Goal: Task Accomplishment & Management: Complete application form

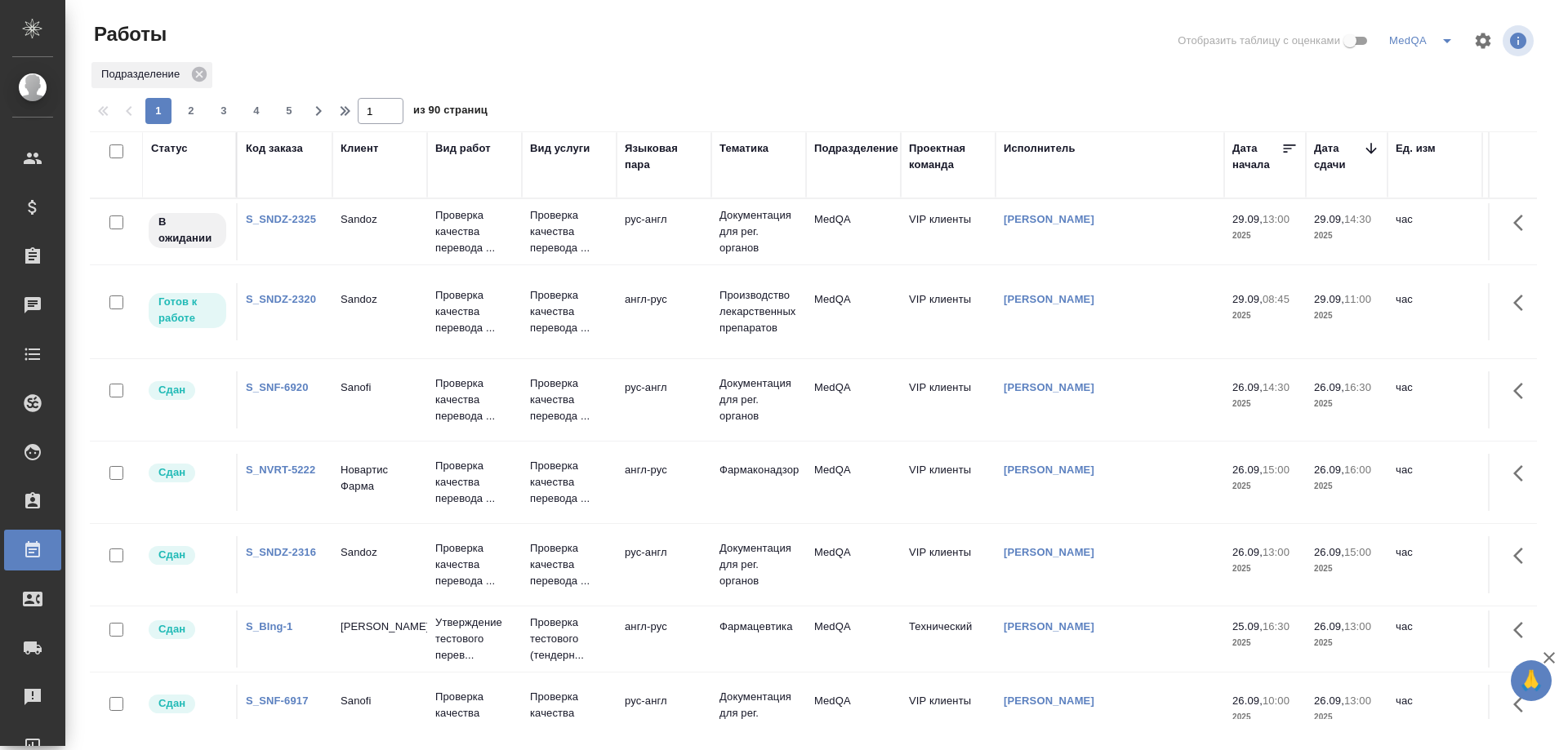
click at [270, 298] on link "S_SNDZ-2320" at bounding box center [280, 299] width 70 height 12
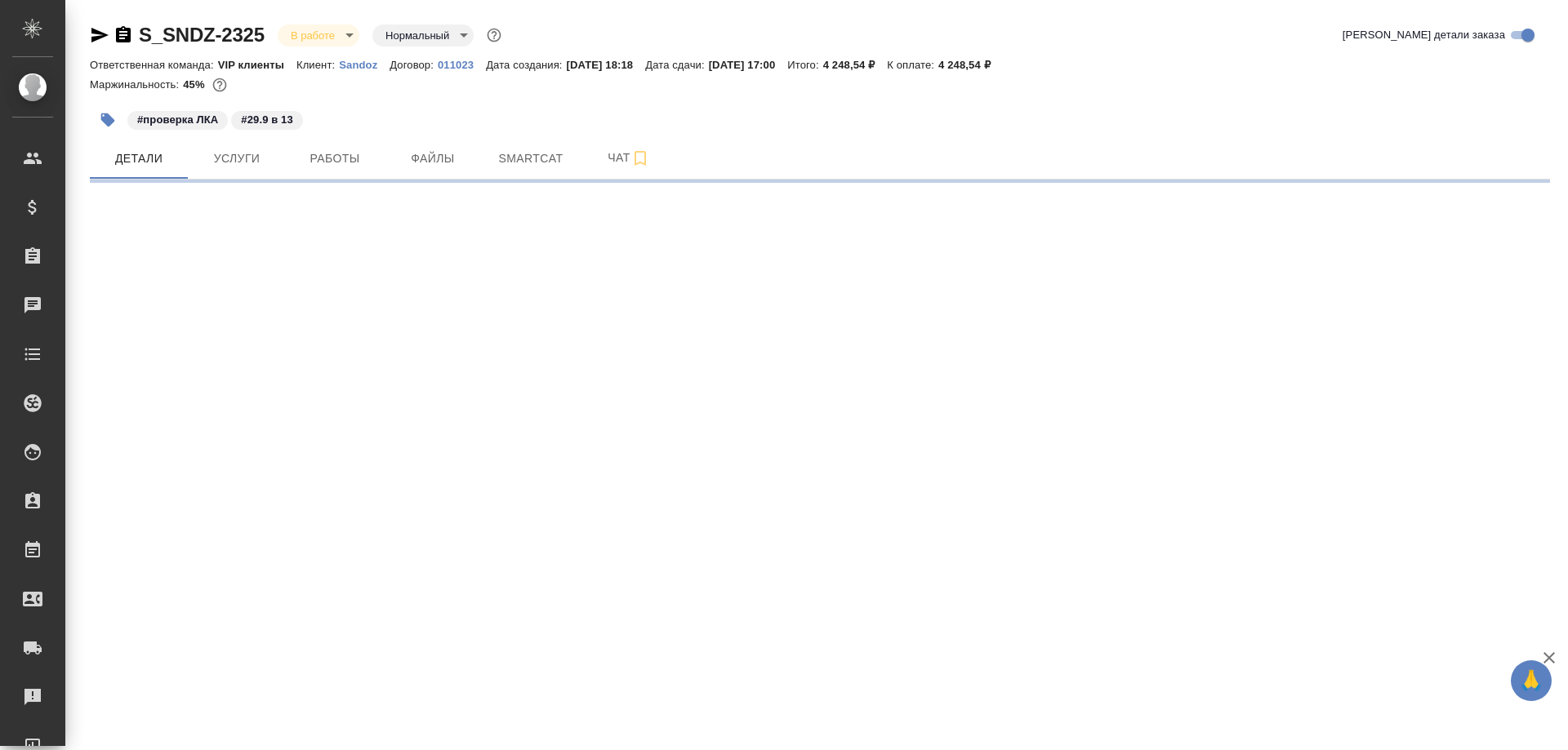
select select "RU"
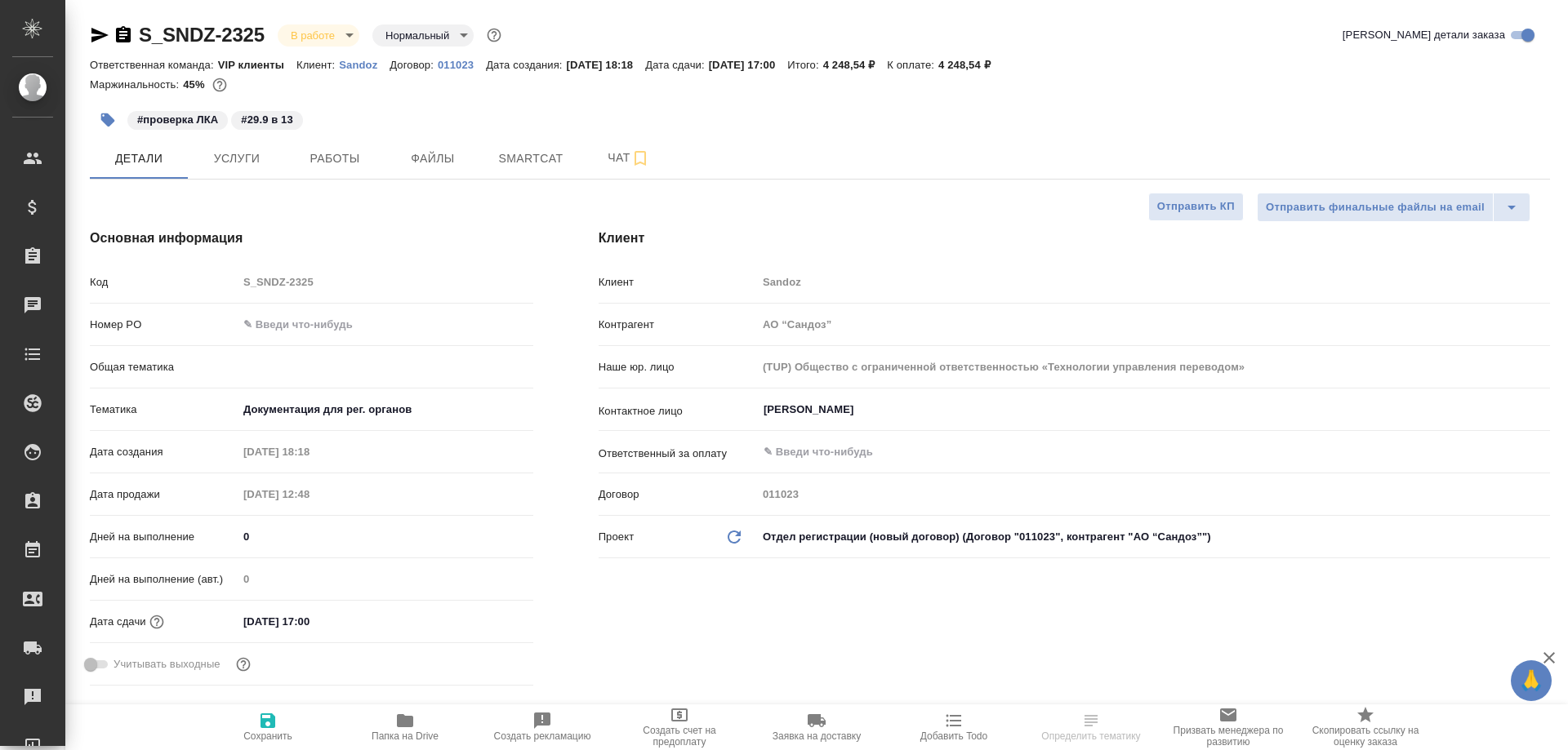
type textarea "x"
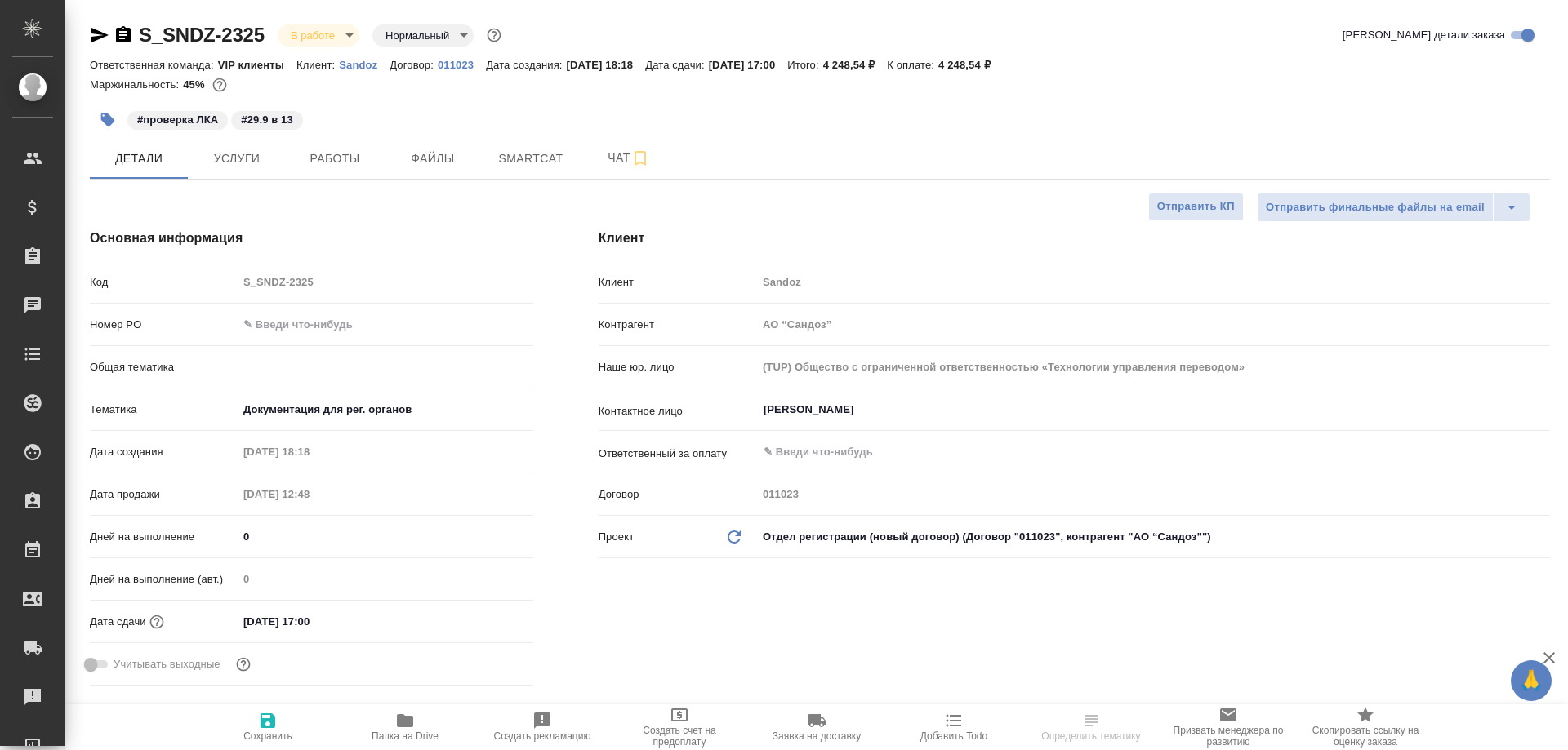
type textarea "x"
type input "[PERSON_NAME]"
type input "Комаров Роман"
click at [517, 164] on span "Smartcat" at bounding box center [531, 158] width 78 height 20
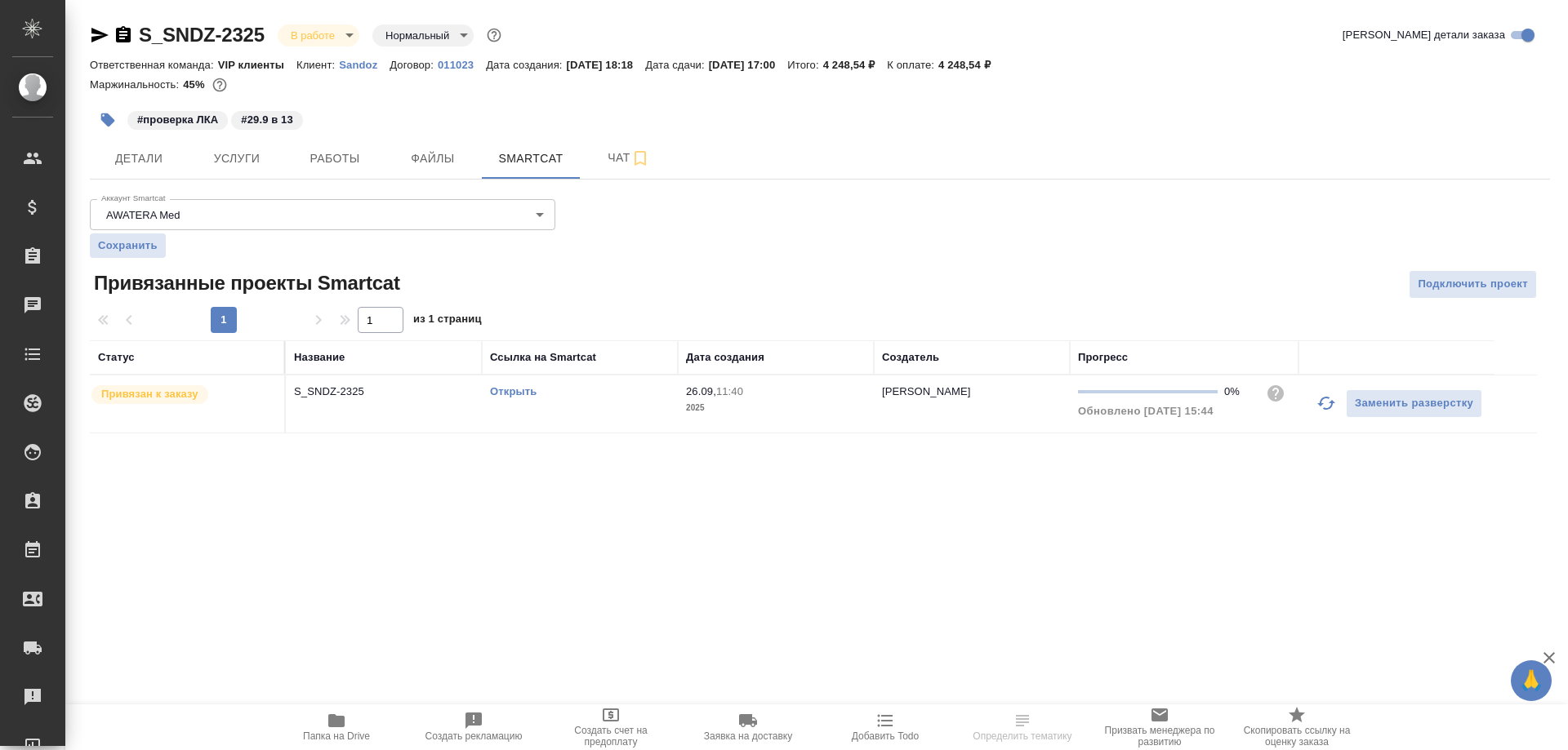
click at [505, 392] on link "Открыть" at bounding box center [513, 391] width 46 height 12
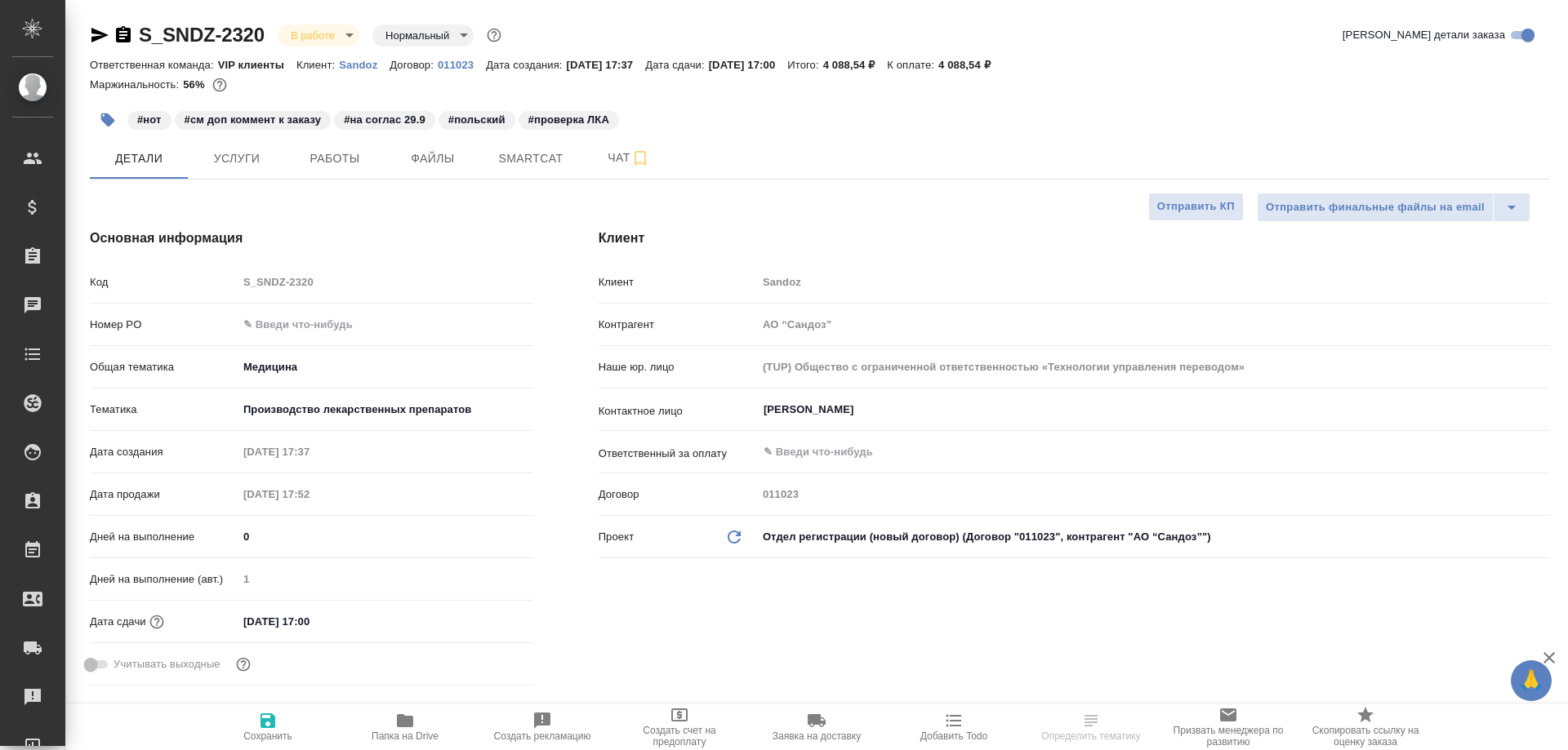
select select "RU"
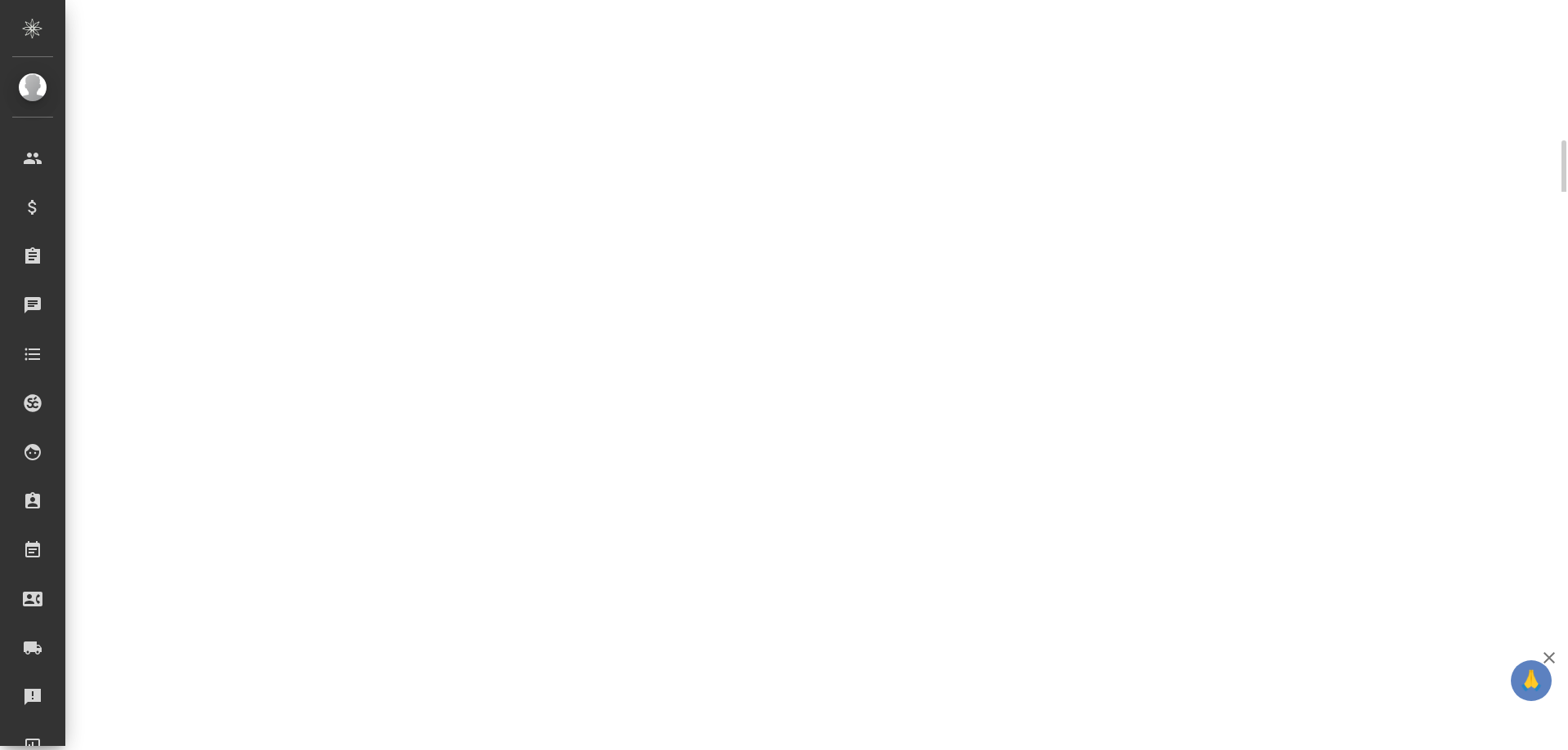
select select "RU"
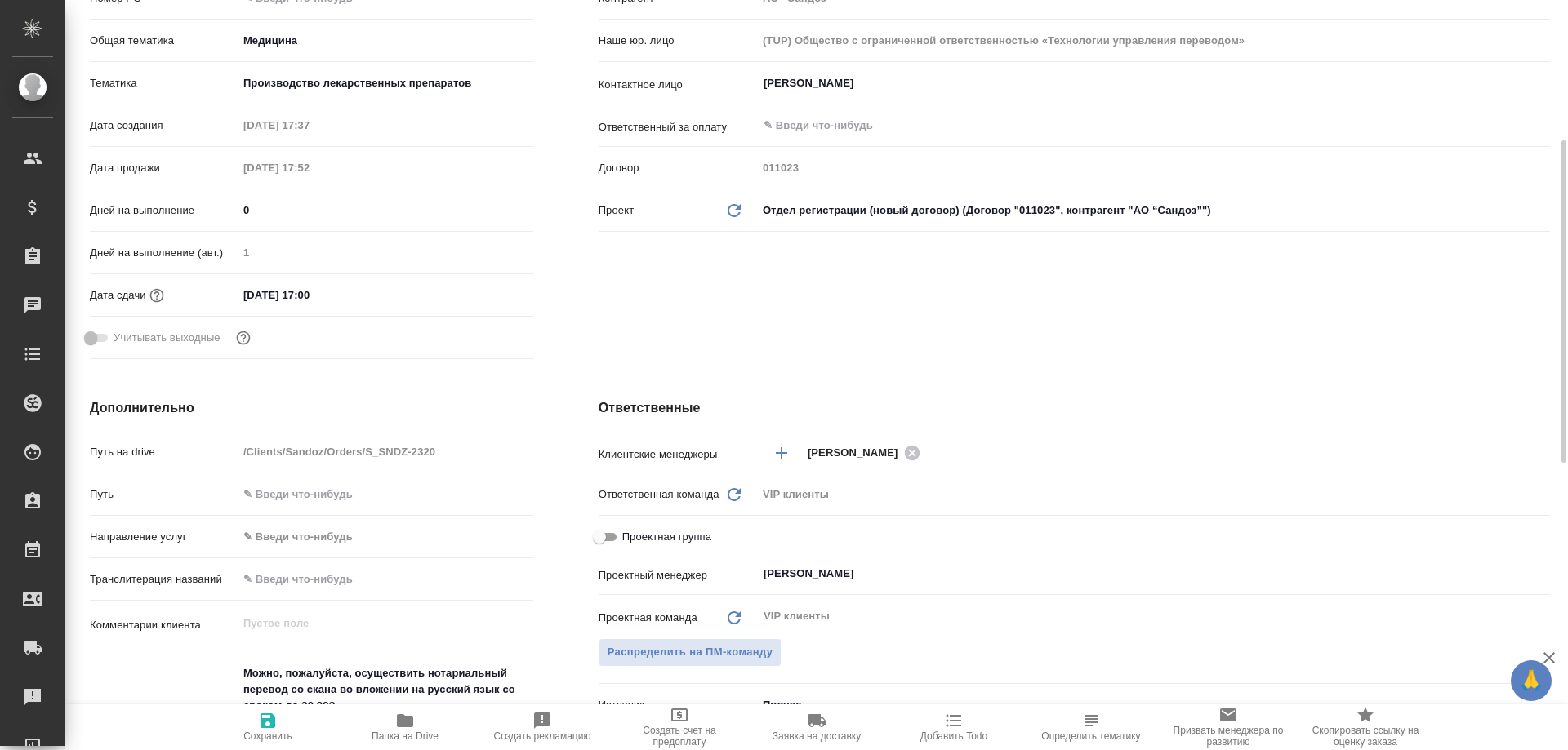
type textarea "x"
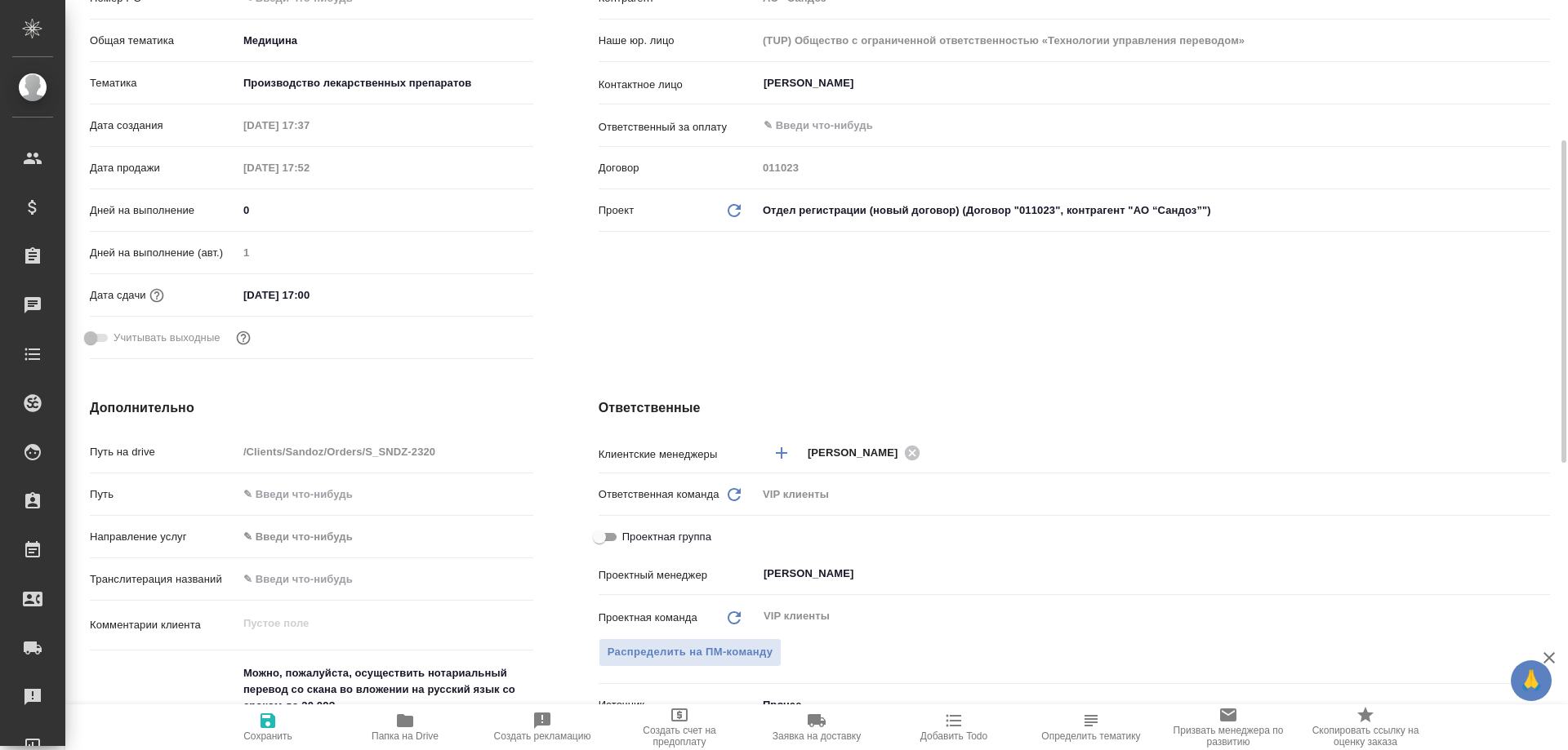
type textarea "x"
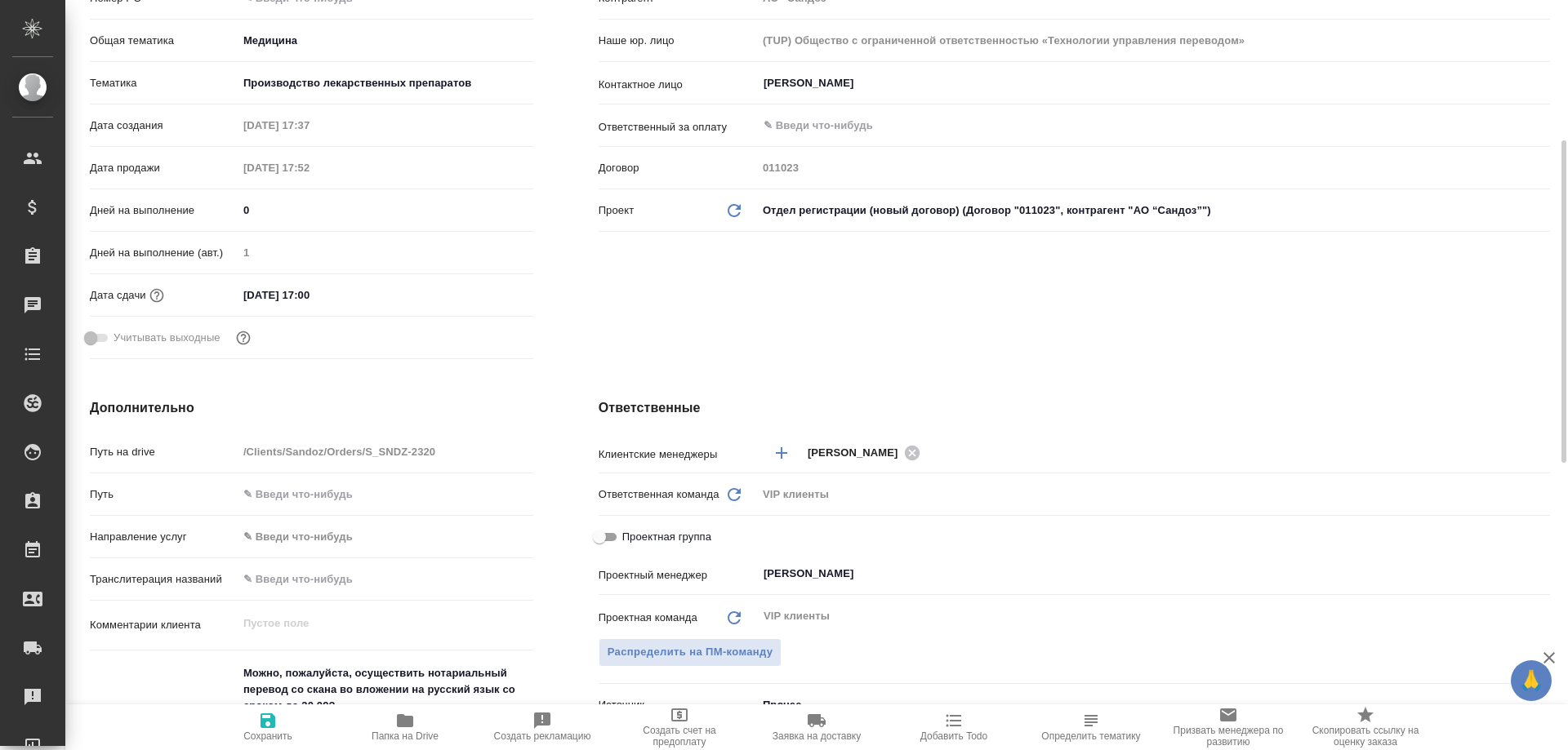
type textarea "x"
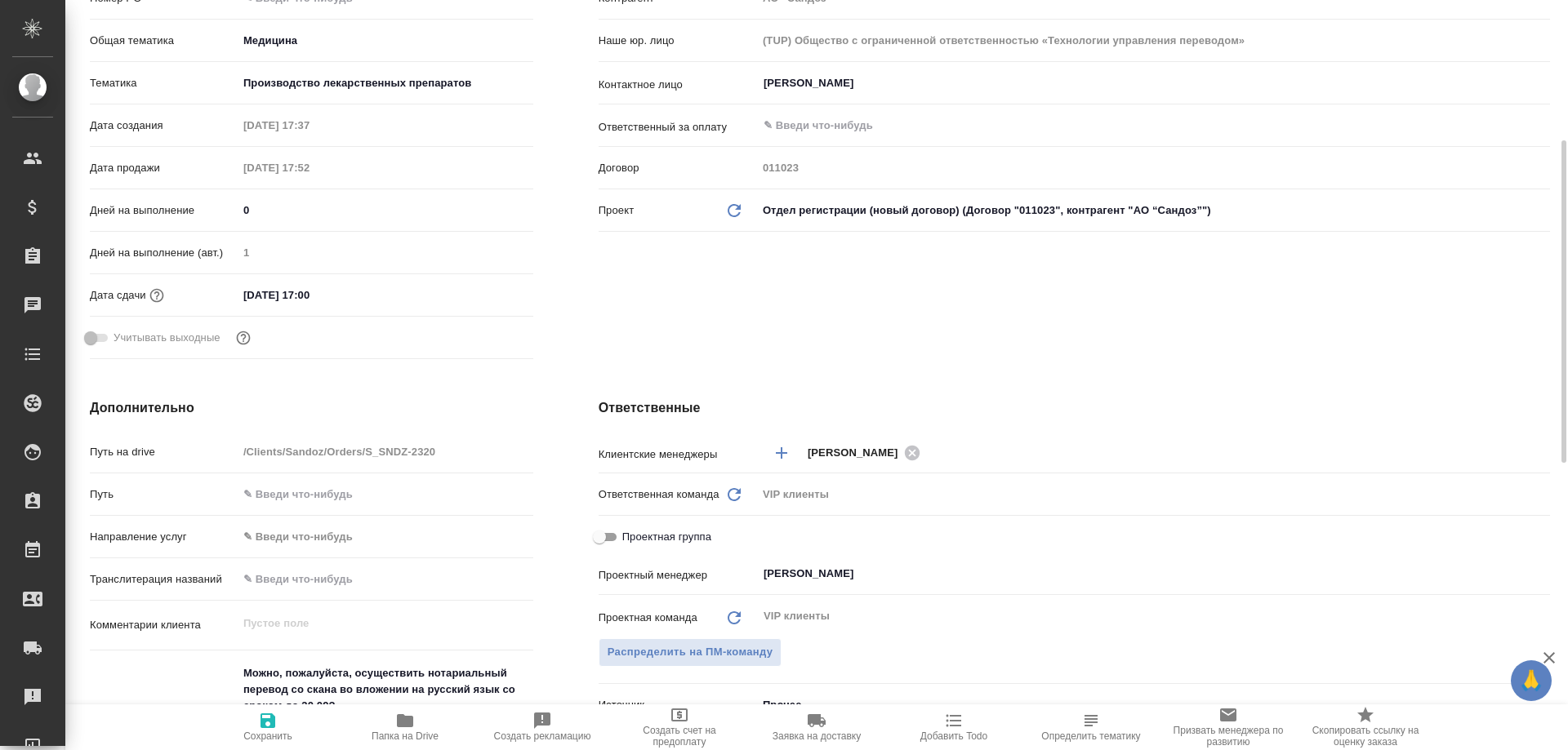
type textarea "x"
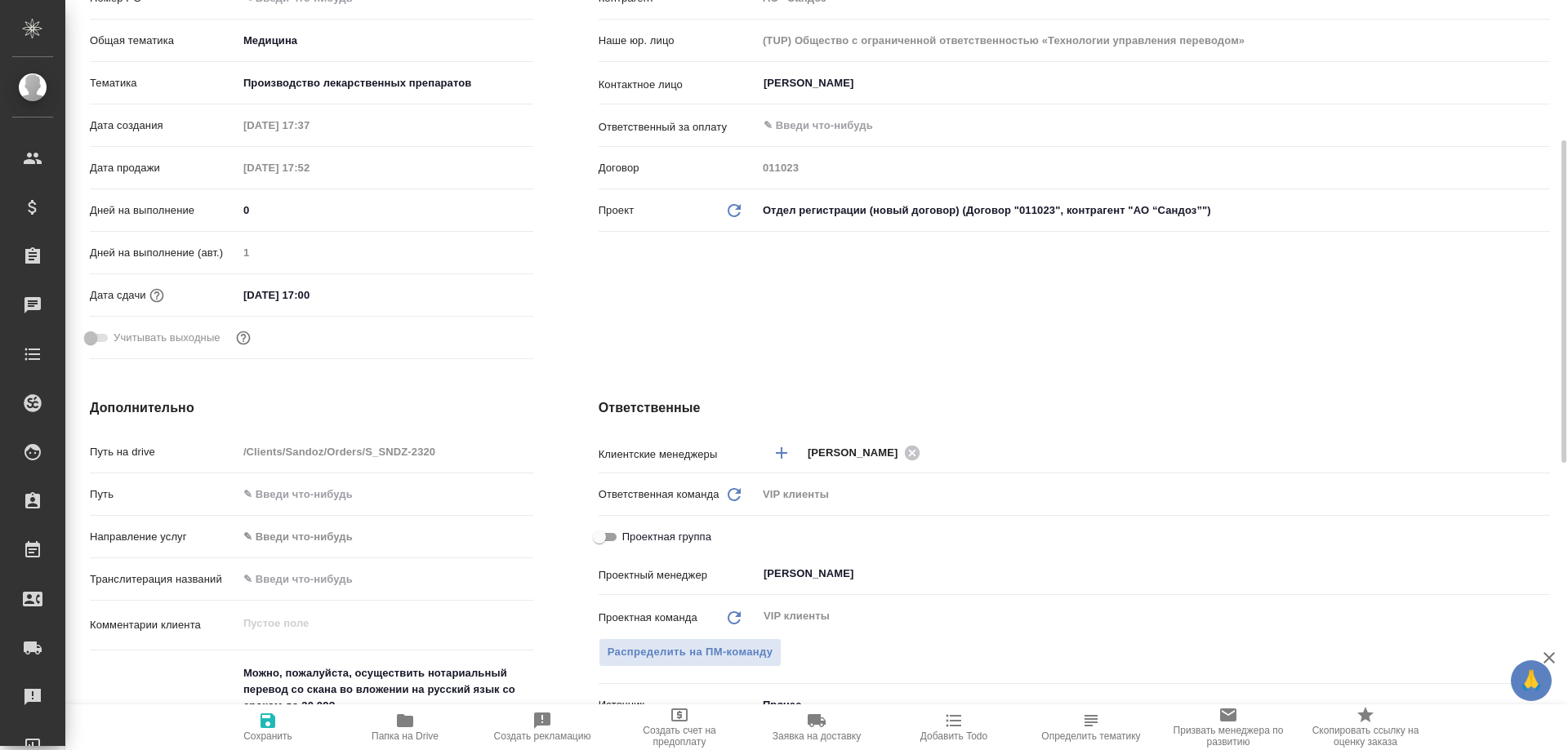
type textarea "x"
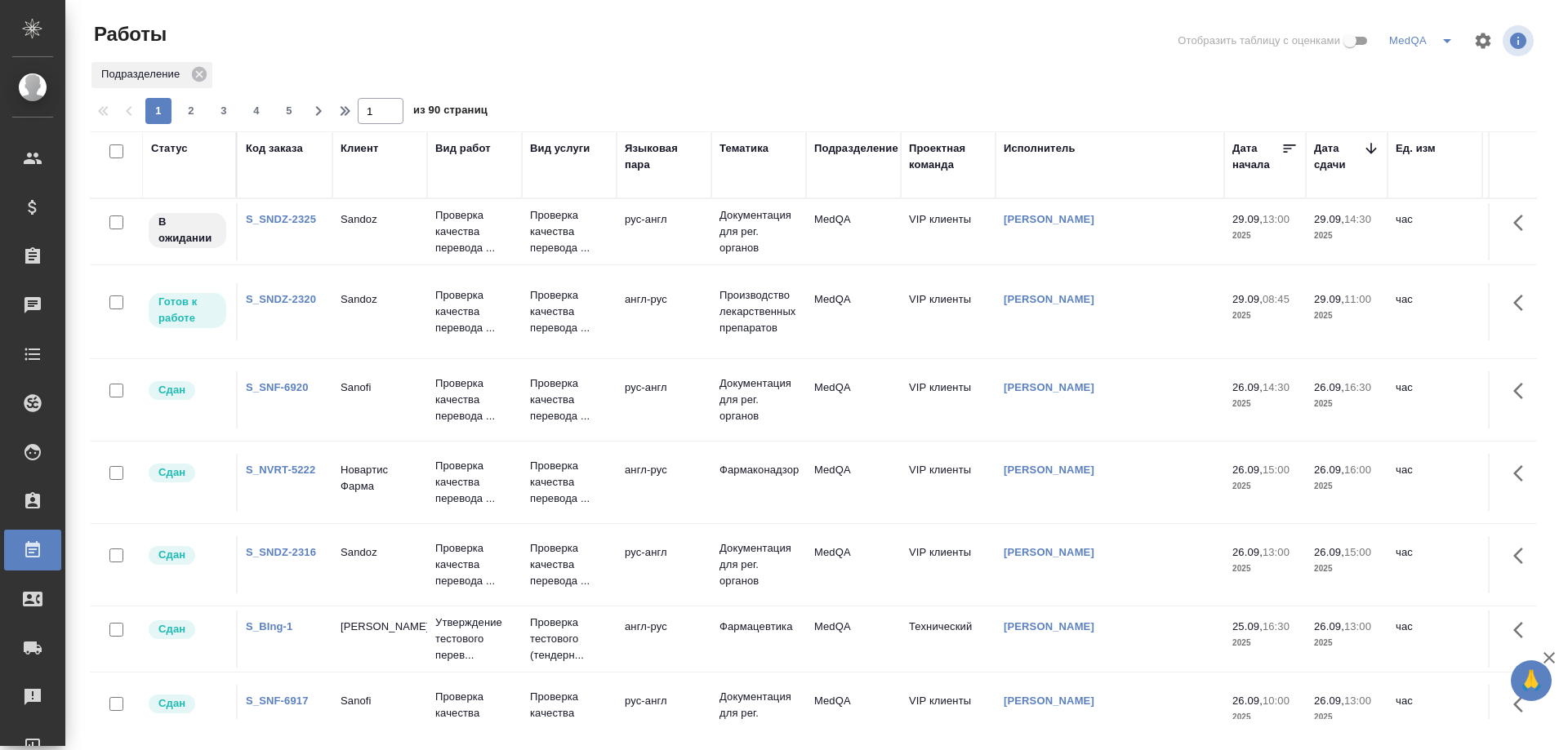
click at [279, 216] on link "S_SNDZ-2325" at bounding box center [280, 220] width 70 height 12
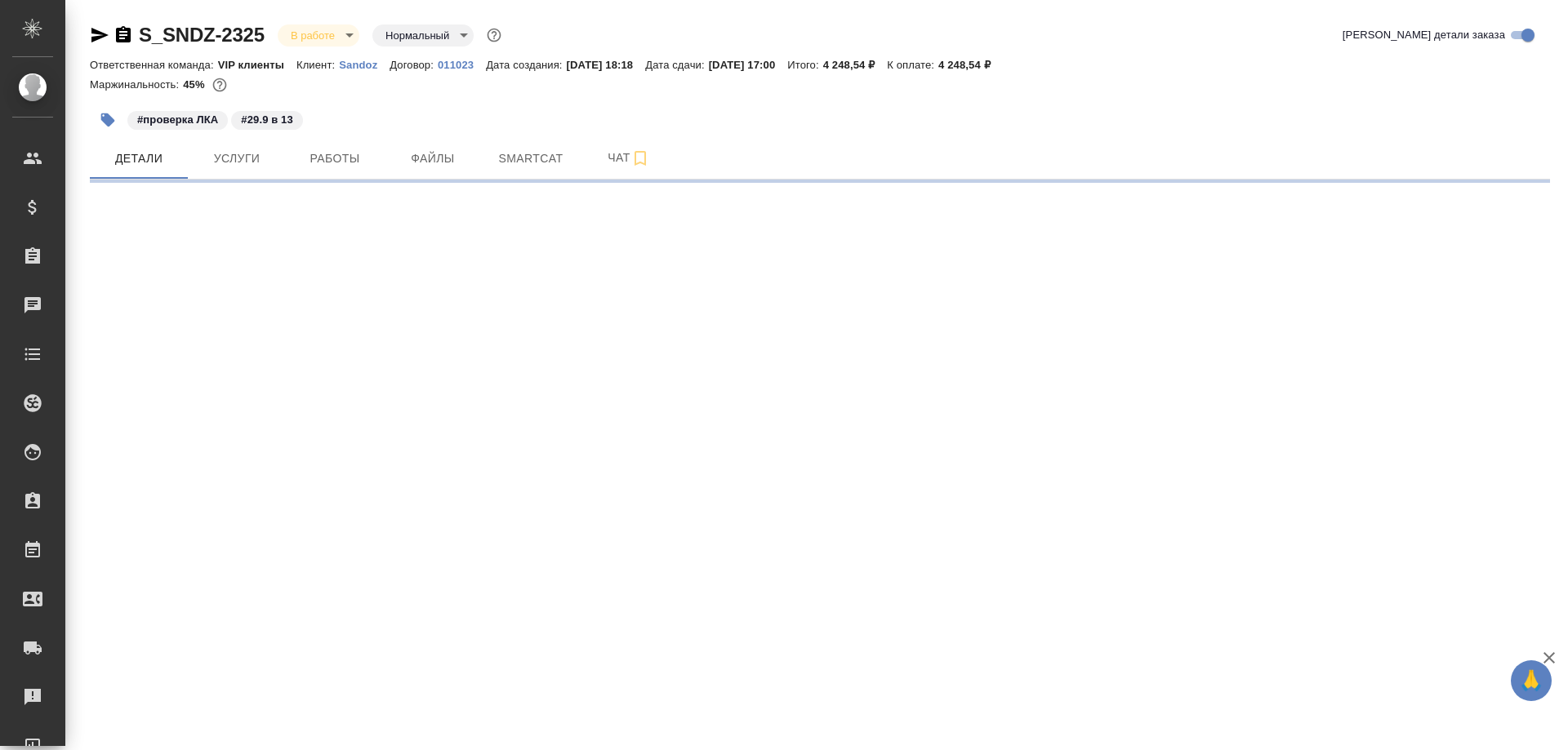
select select "RU"
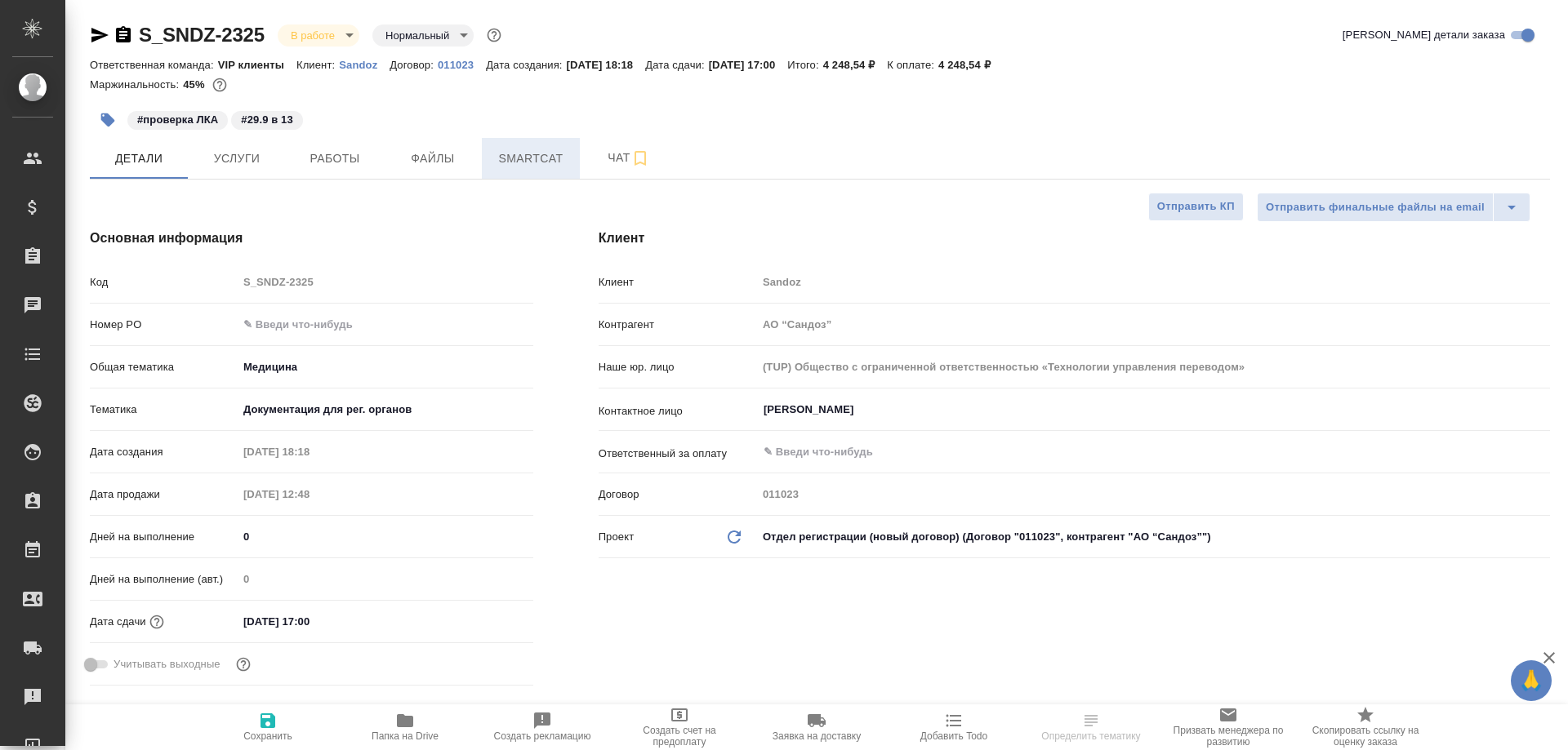
type textarea "x"
click at [537, 151] on span "Smartcat" at bounding box center [531, 158] width 78 height 20
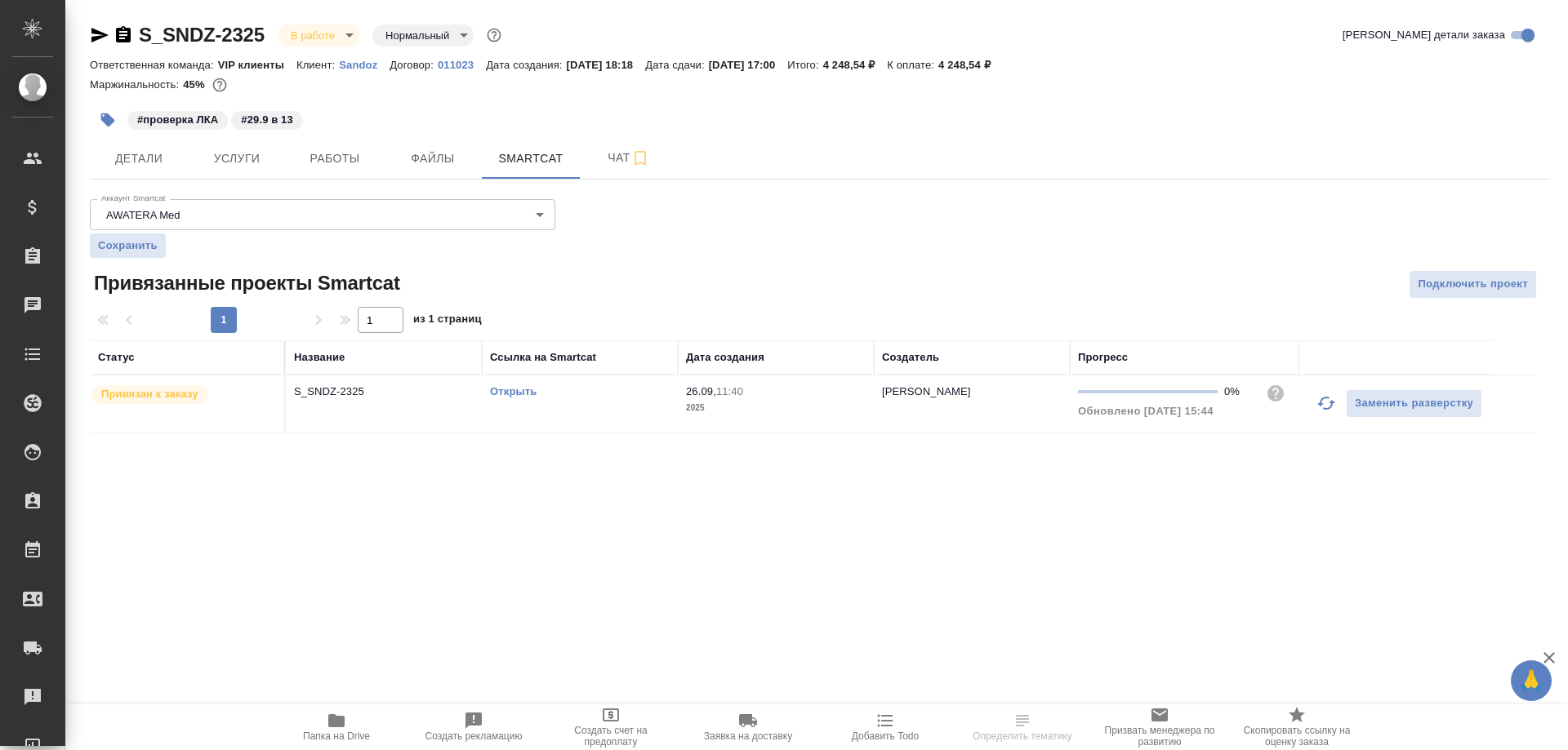
click at [501, 391] on link "Открыть" at bounding box center [513, 391] width 46 height 12
click at [33, 303] on div "Чаты" at bounding box center [12, 305] width 41 height 25
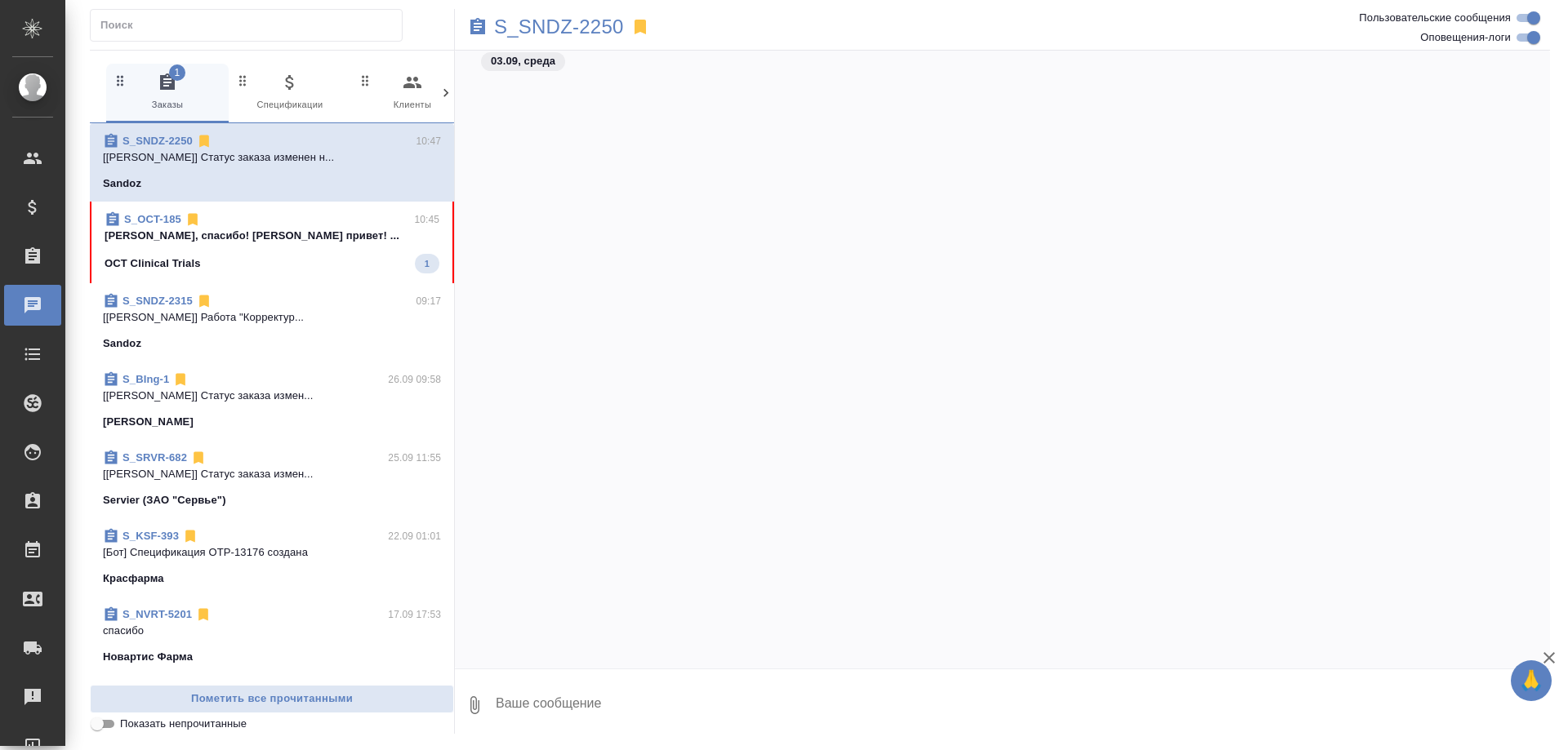
scroll to position [108203, 0]
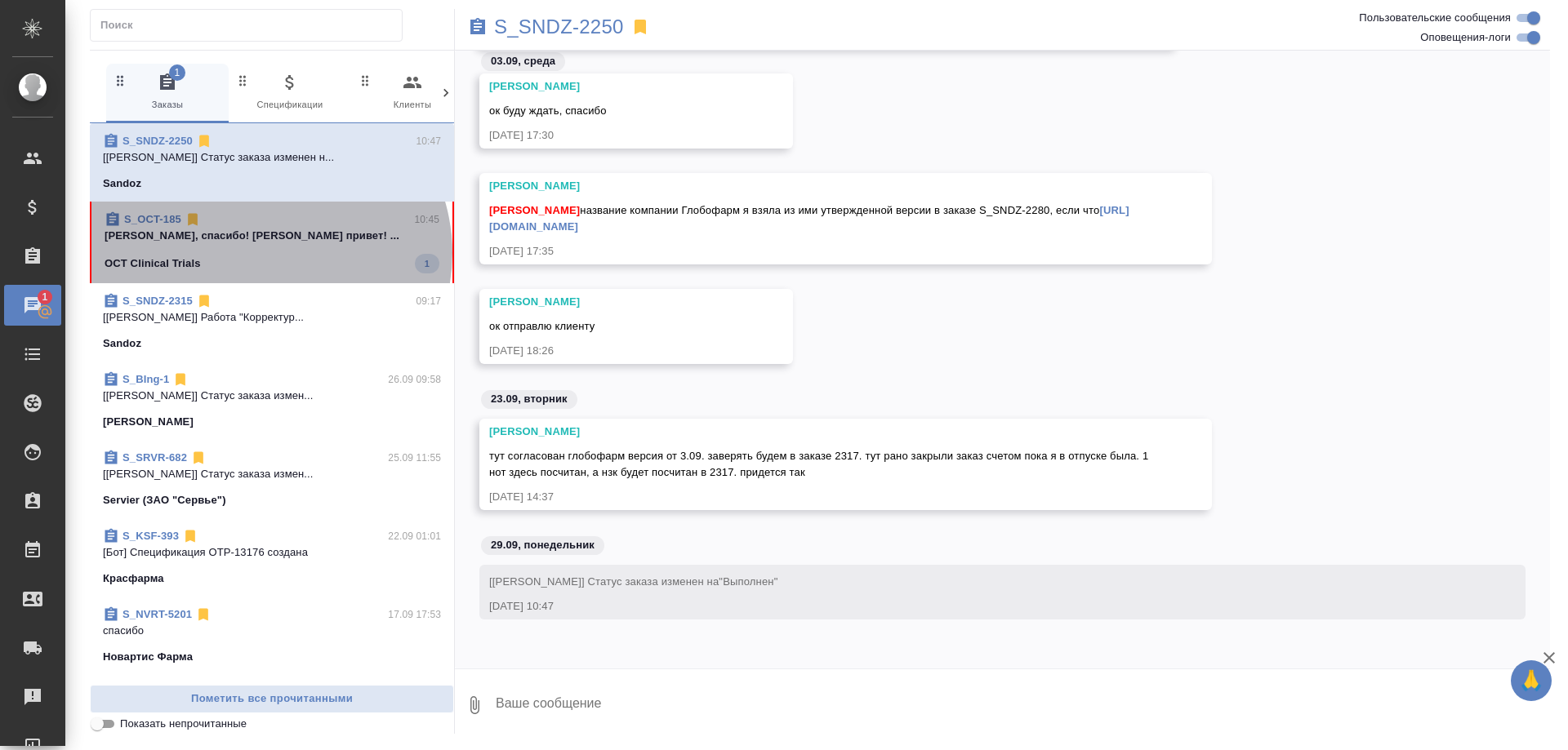
click at [268, 254] on span "S_OCT-185 10:45 Настя, спасибо! Соловьева Елена привет! ... OCT Clinical Trials…" at bounding box center [271, 243] width 335 height 62
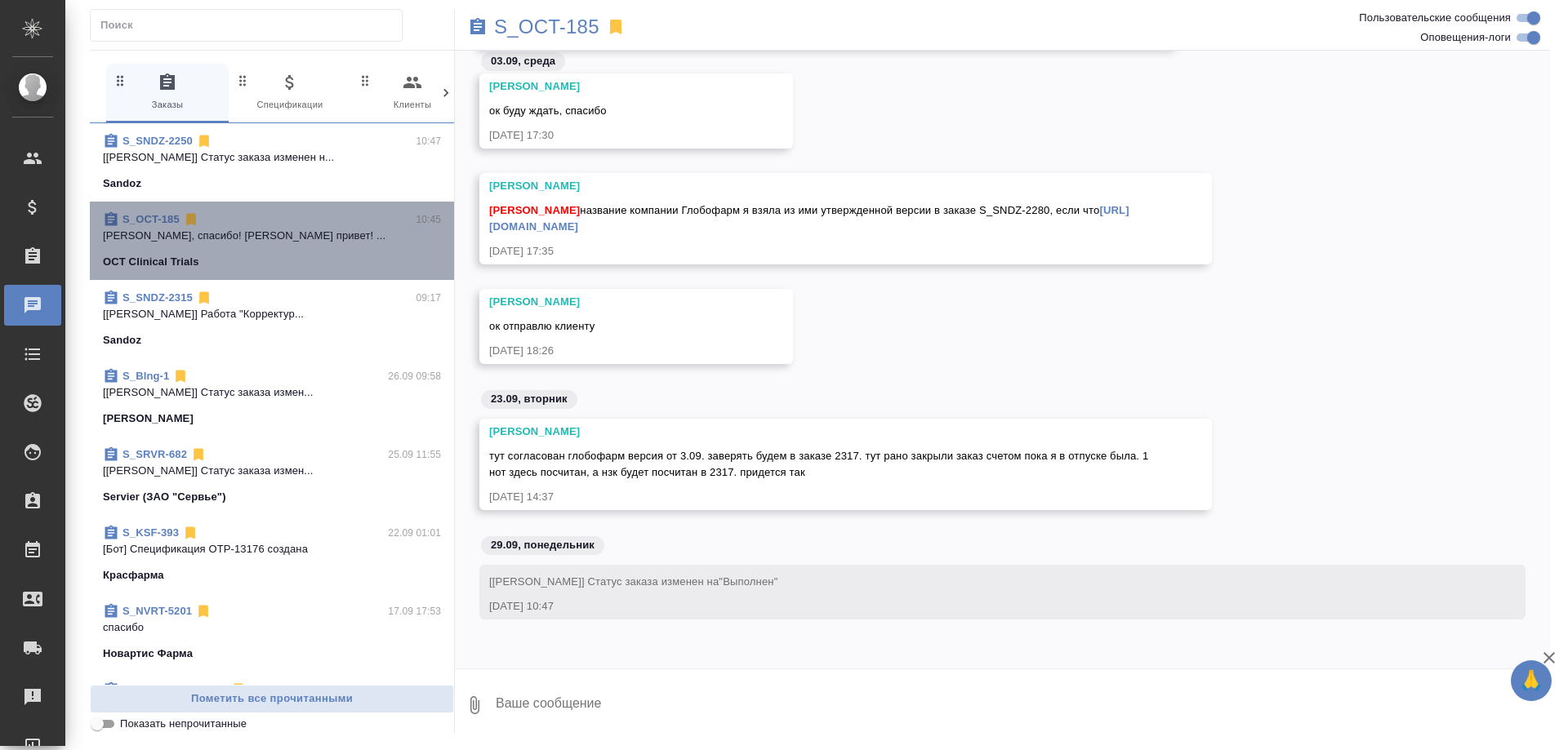
click at [272, 245] on span "S_OCT-185 10:45 Настя, спасибо! Соловьева Елена привет! ... OCT Clinical Trials" at bounding box center [272, 241] width 338 height 59
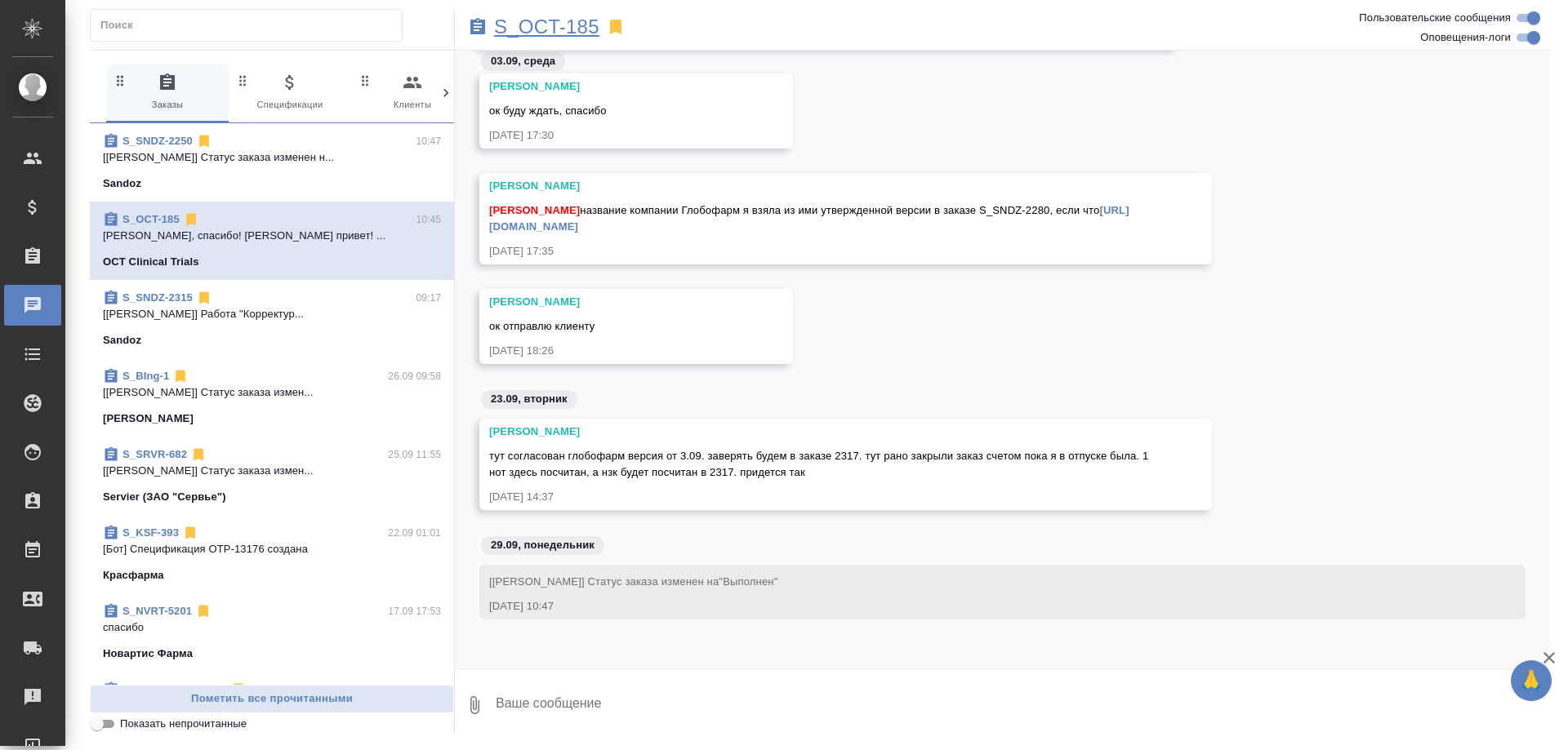
click at [521, 24] on p "S_OCT-185" at bounding box center [546, 27] width 105 height 16
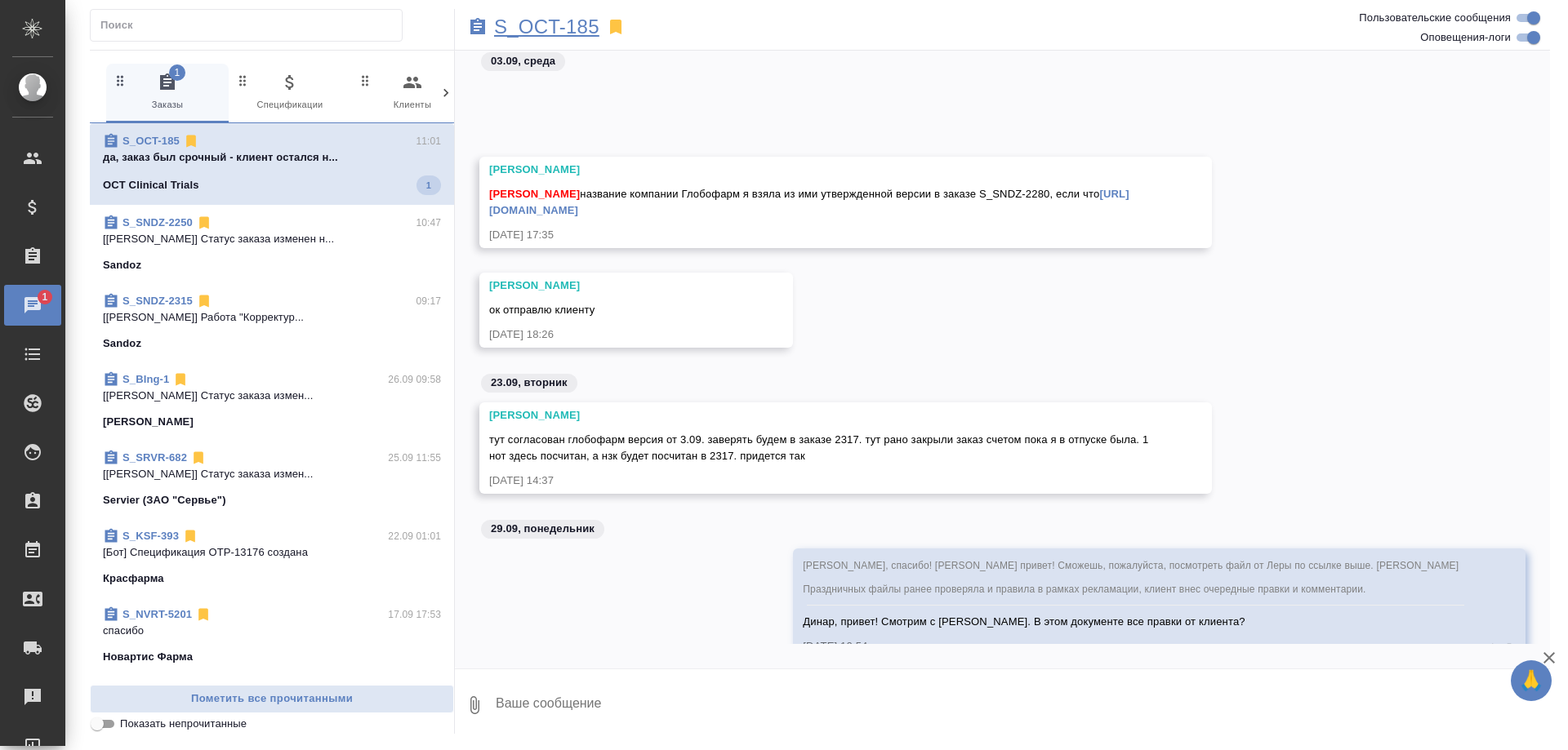
scroll to position [108375, 0]
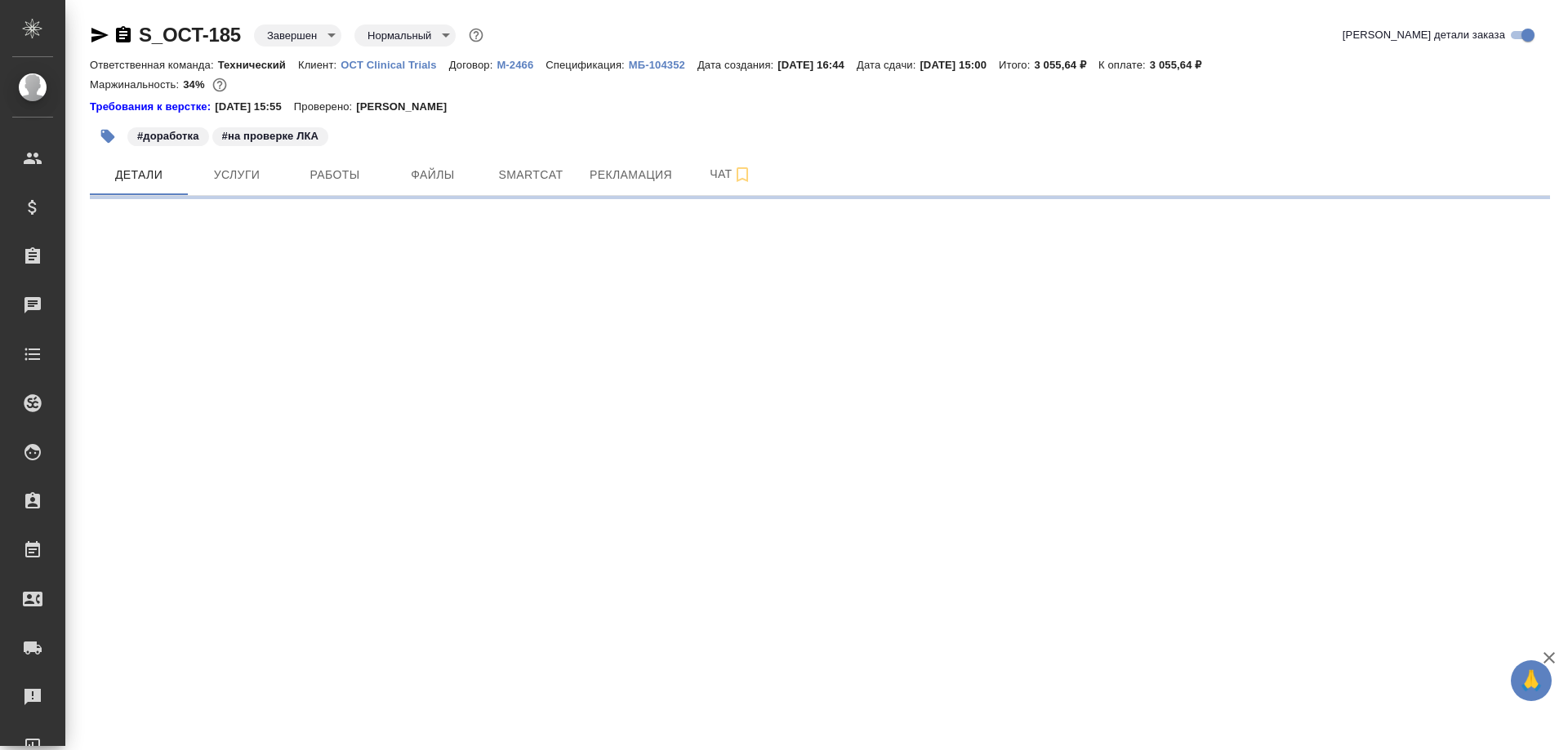
select select "RU"
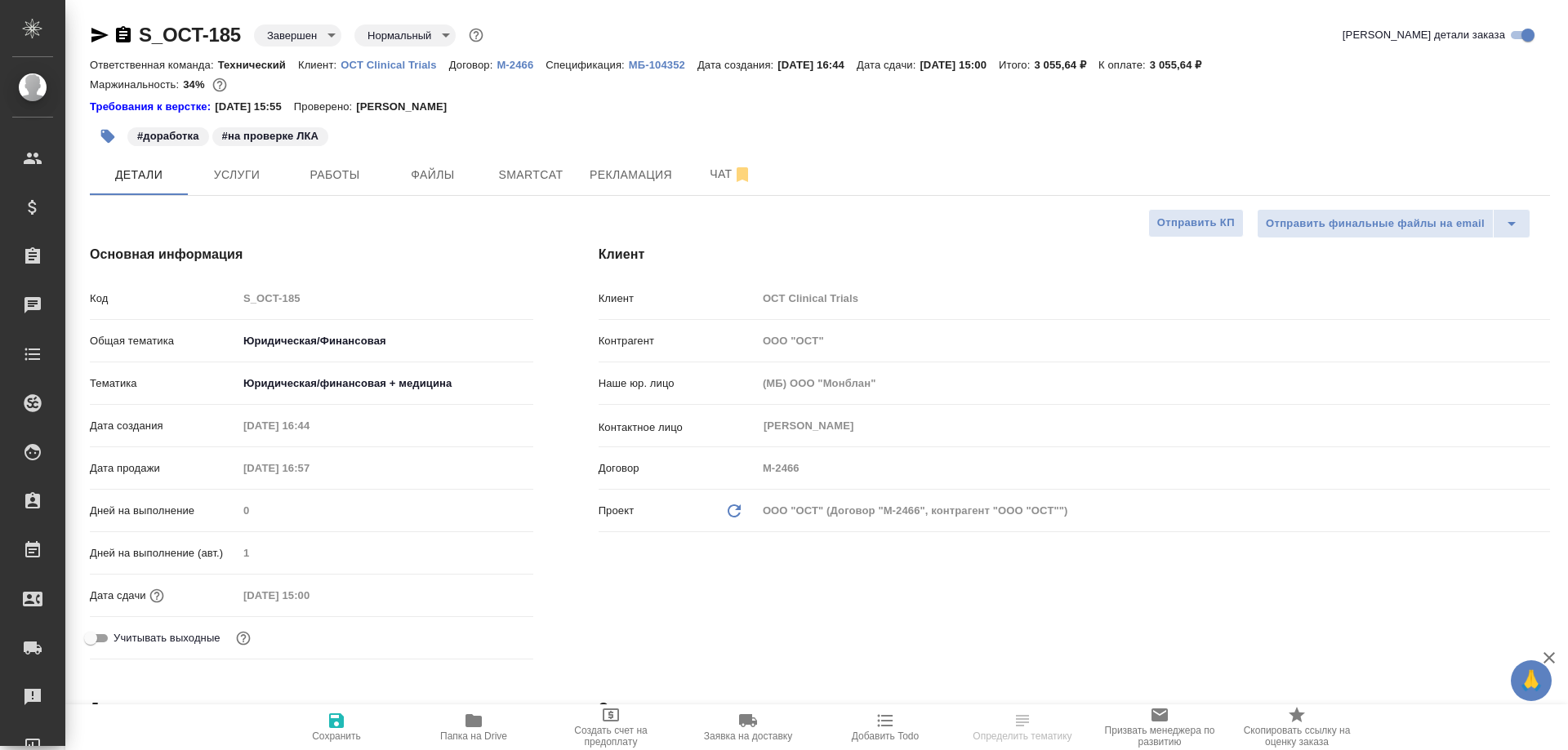
type textarea "x"
click at [712, 173] on span "Чат" at bounding box center [731, 173] width 78 height 20
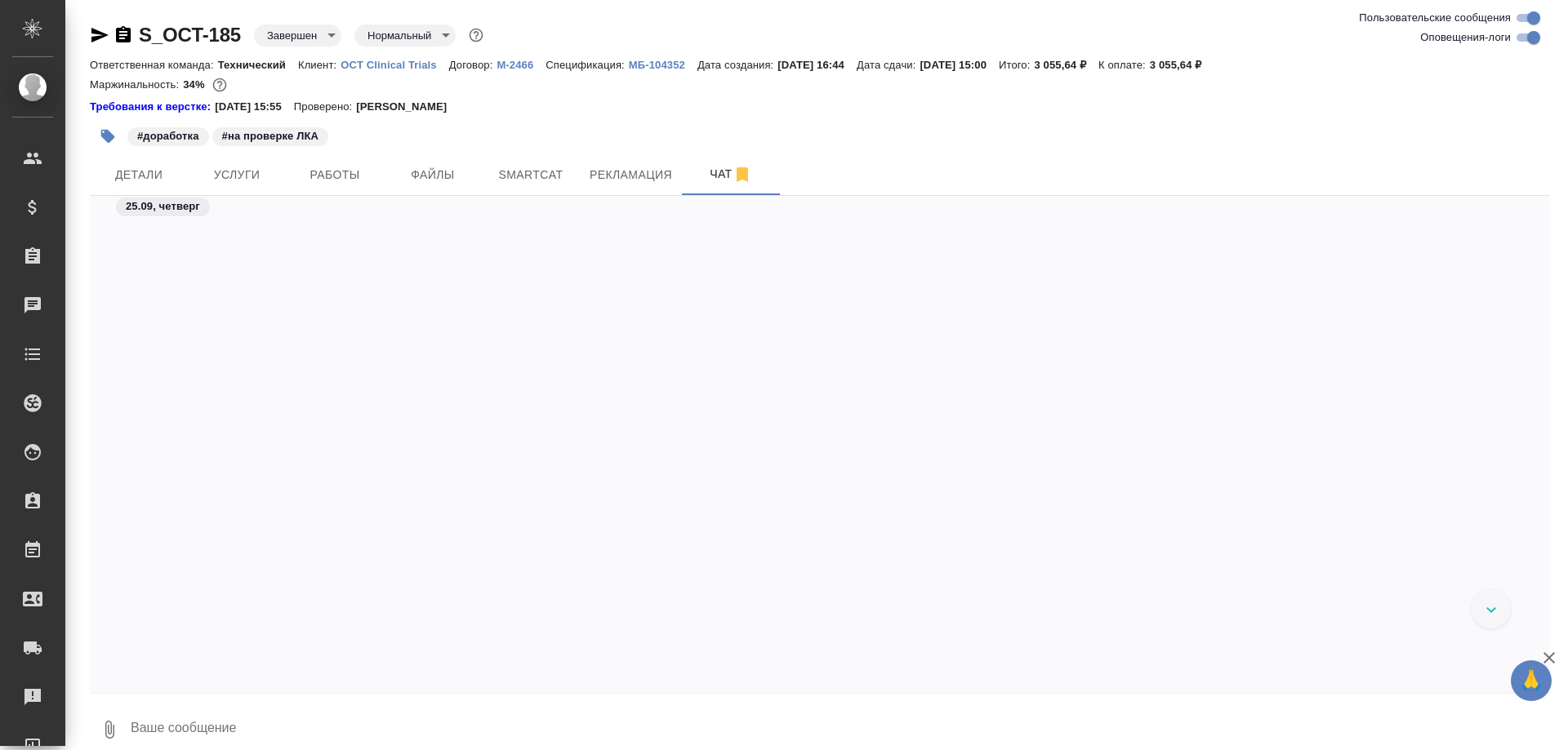
scroll to position [96681, 0]
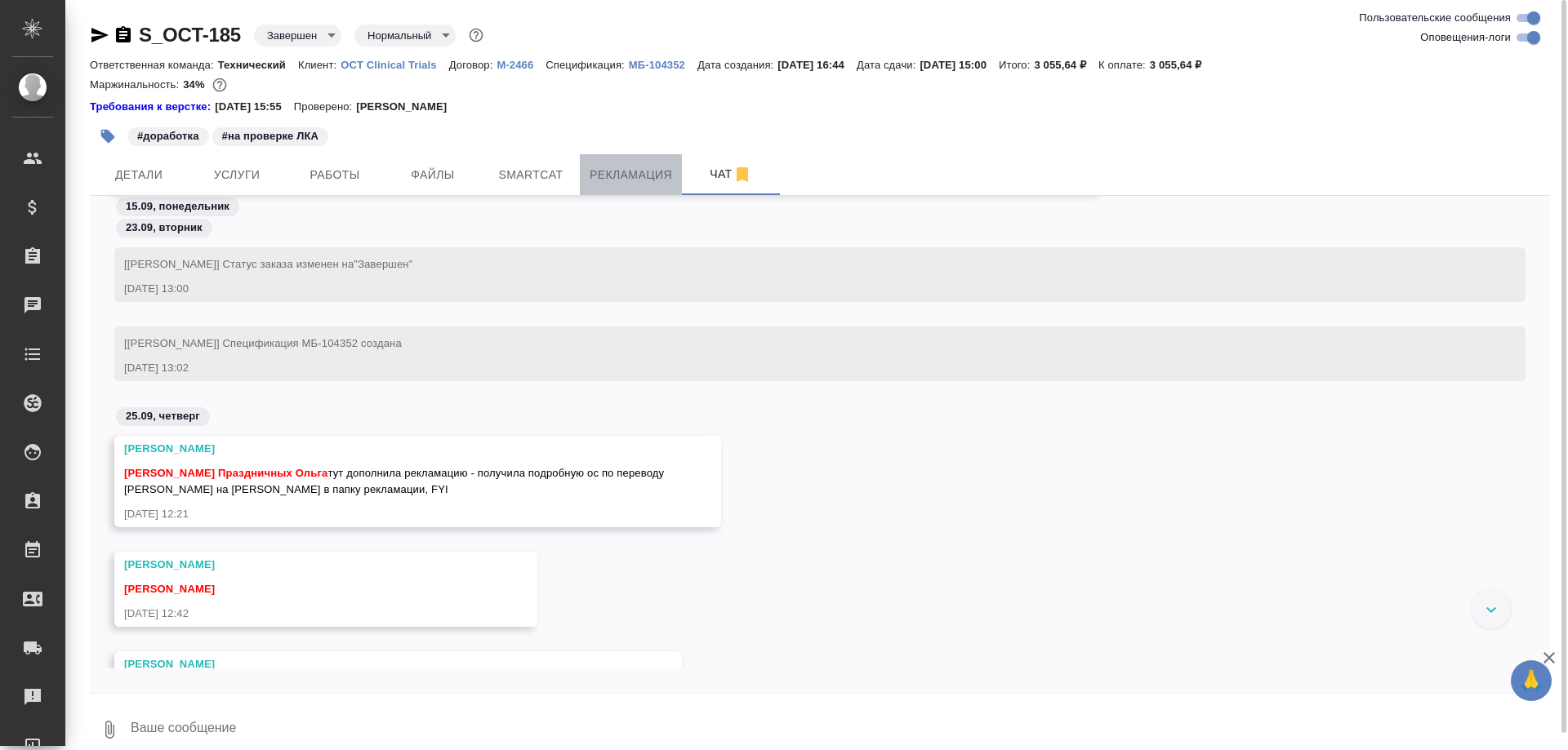
click at [611, 169] on span "Рекламация" at bounding box center [631, 174] width 83 height 20
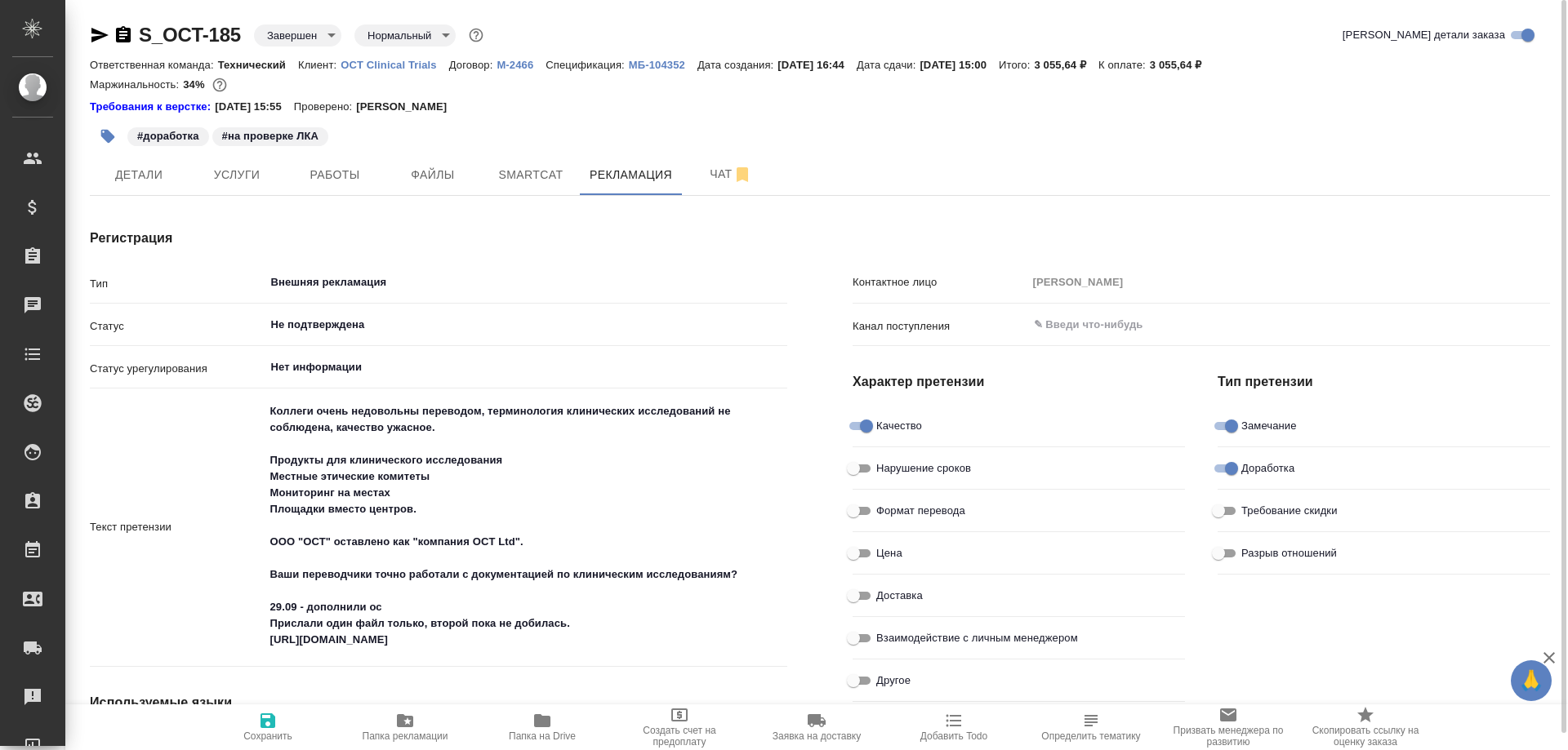
type textarea "x"
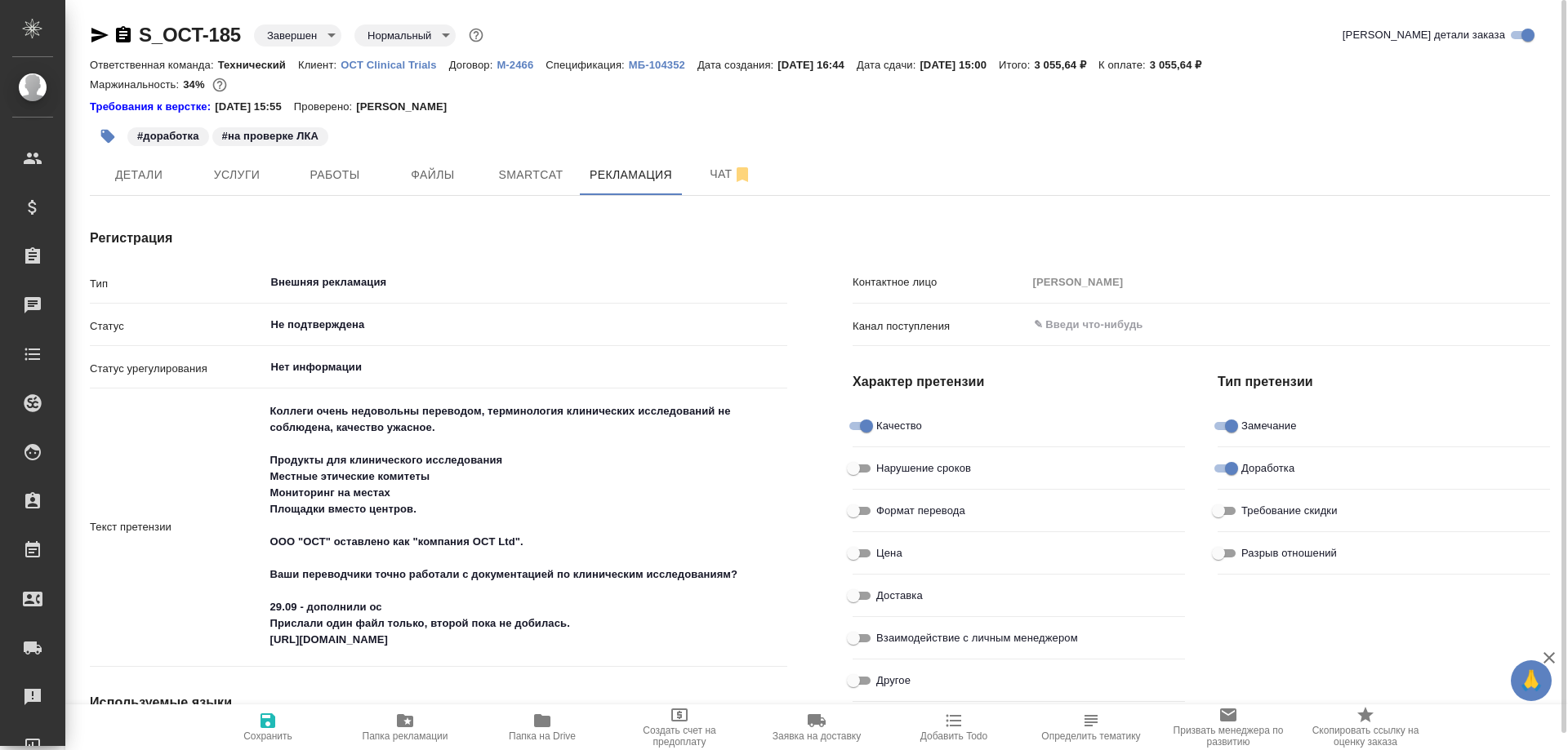
type textarea "x"
type input "Валеев Динар"
type textarea "x"
click at [714, 172] on span "Чат" at bounding box center [731, 173] width 78 height 20
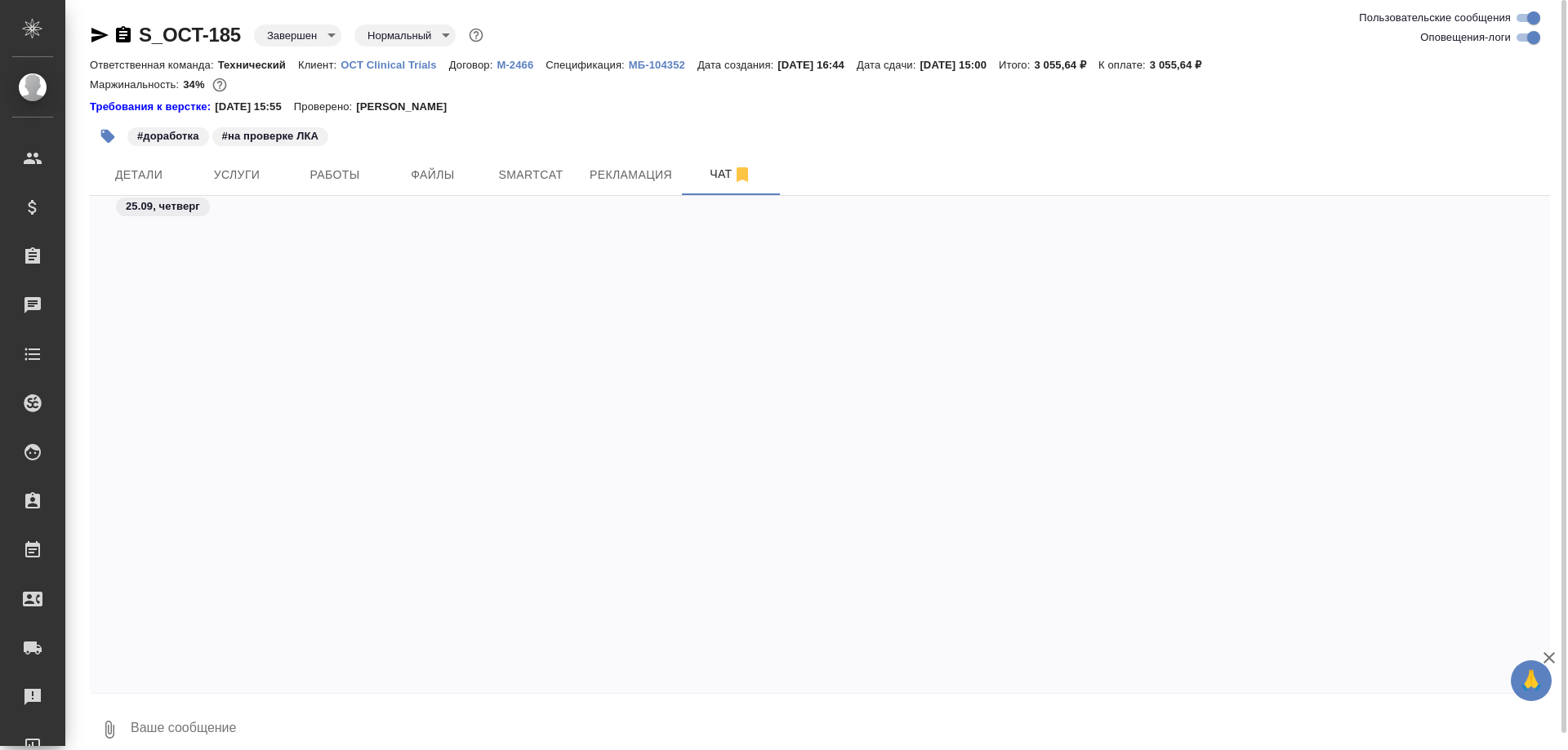
scroll to position [99907, 0]
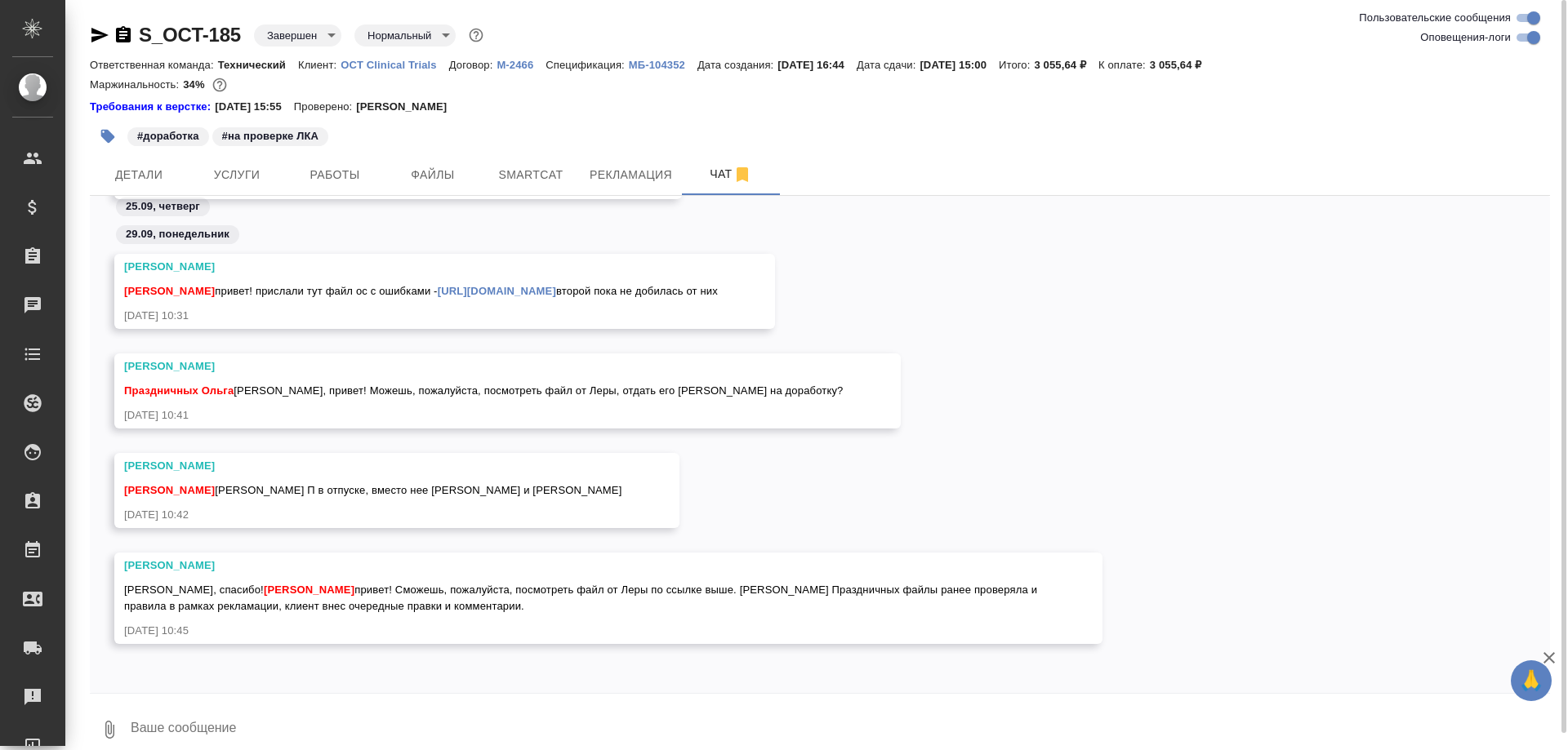
click at [549, 285] on link "https://drive.awatera.com/f/10365495" at bounding box center [497, 291] width 118 height 12
click at [95, 29] on icon "button" at bounding box center [100, 35] width 20 height 20
drag, startPoint x: 490, startPoint y: 633, endPoint x: 1070, endPoint y: 501, distance: 594.8
drag, startPoint x: 1070, startPoint y: 501, endPoint x: 323, endPoint y: 569, distance: 750.1
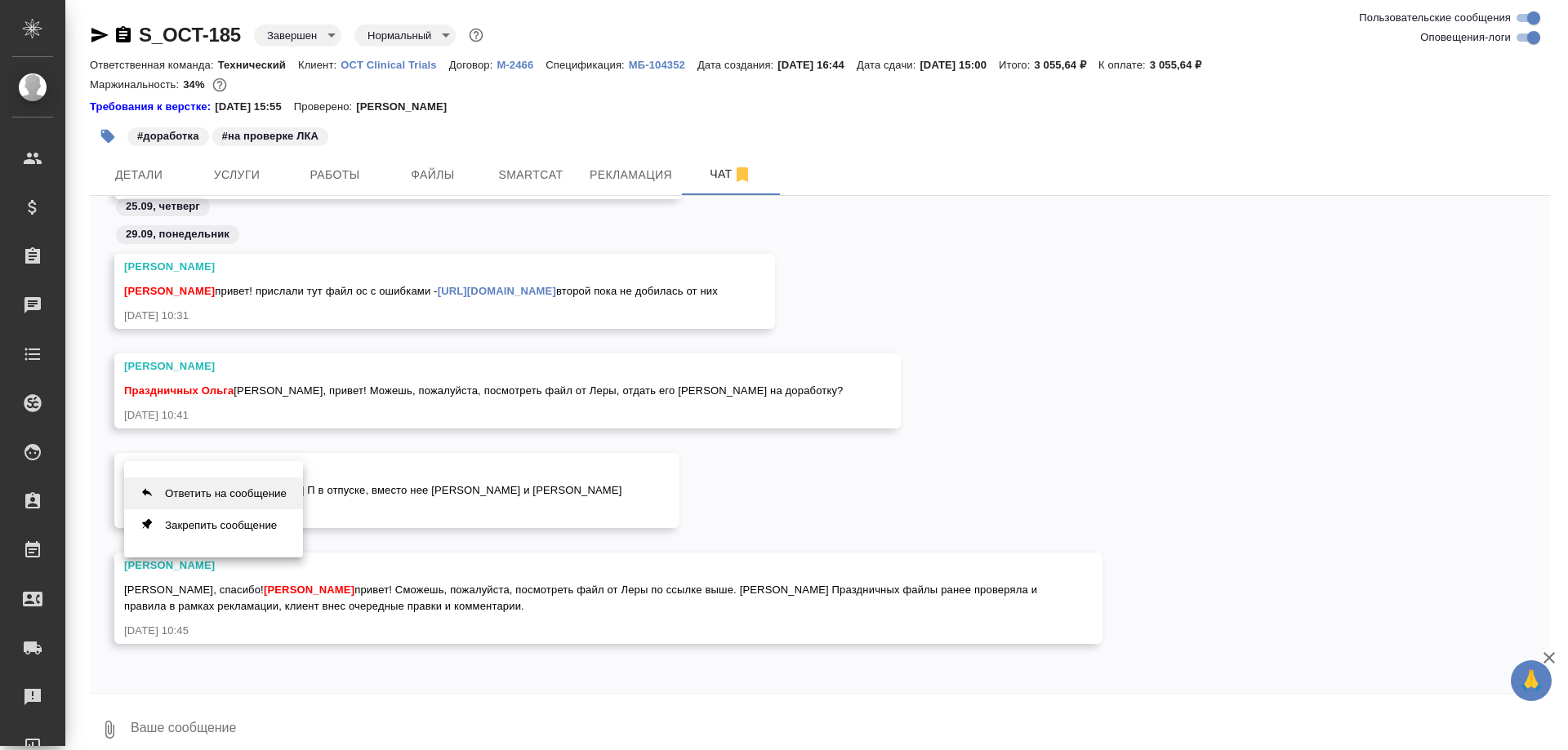
click at [235, 487] on button "Ответить на сообщение" at bounding box center [214, 494] width 179 height 32
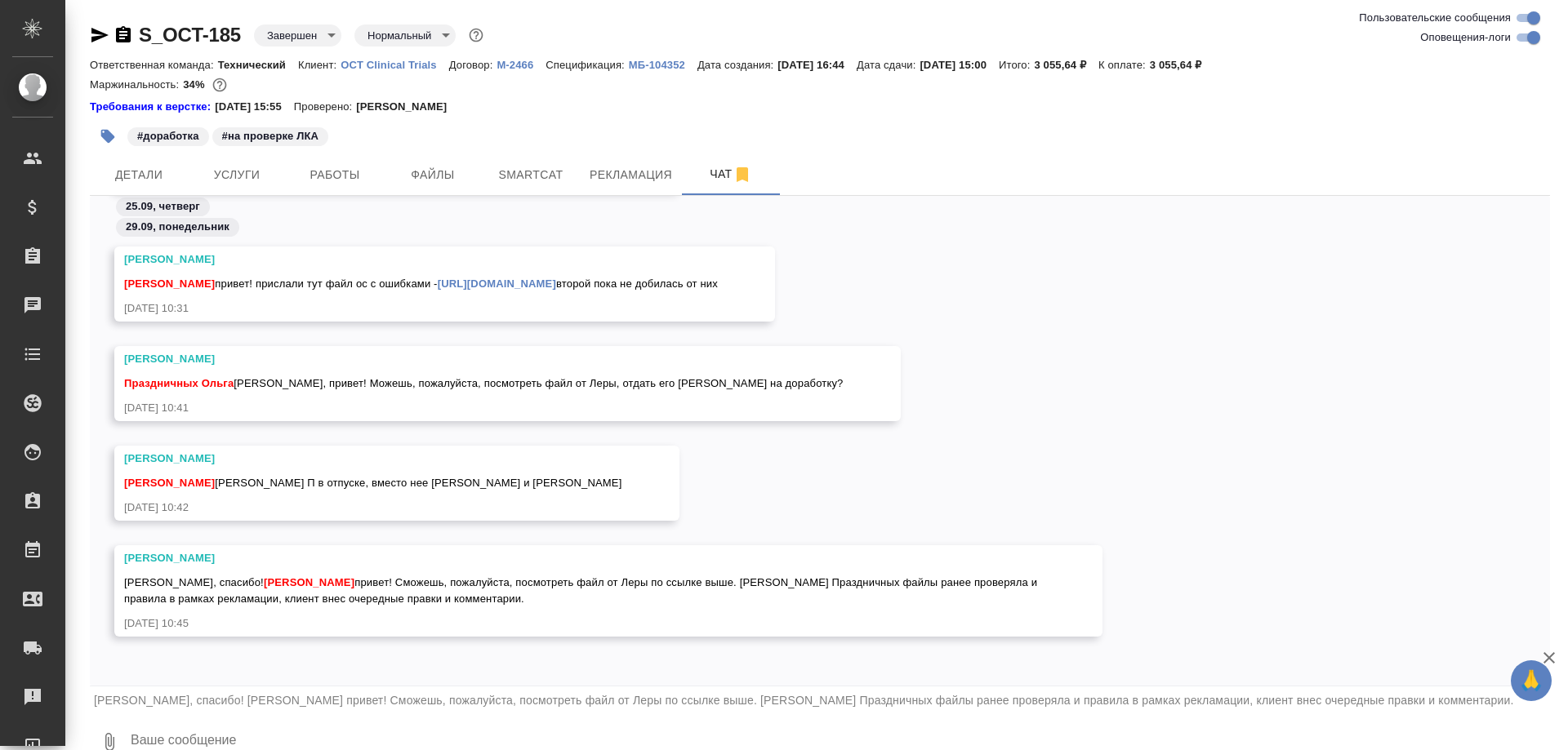
click at [158, 731] on textarea at bounding box center [839, 742] width 1421 height 55
click at [180, 744] on textarea "Динар, смотрим с Настей Борзовой" at bounding box center [826, 742] width 1394 height 55
click at [174, 741] on textarea "Динар, смотрим с Настей Борзовой" at bounding box center [826, 742] width 1394 height 55
click at [445, 736] on textarea "Динар, привет! Смотрим с Настей Борзовой" at bounding box center [826, 742] width 1394 height 55
type textarea "Динар, привет! Смотрим с [PERSON_NAME]. В этом документе все правки от клиента?"
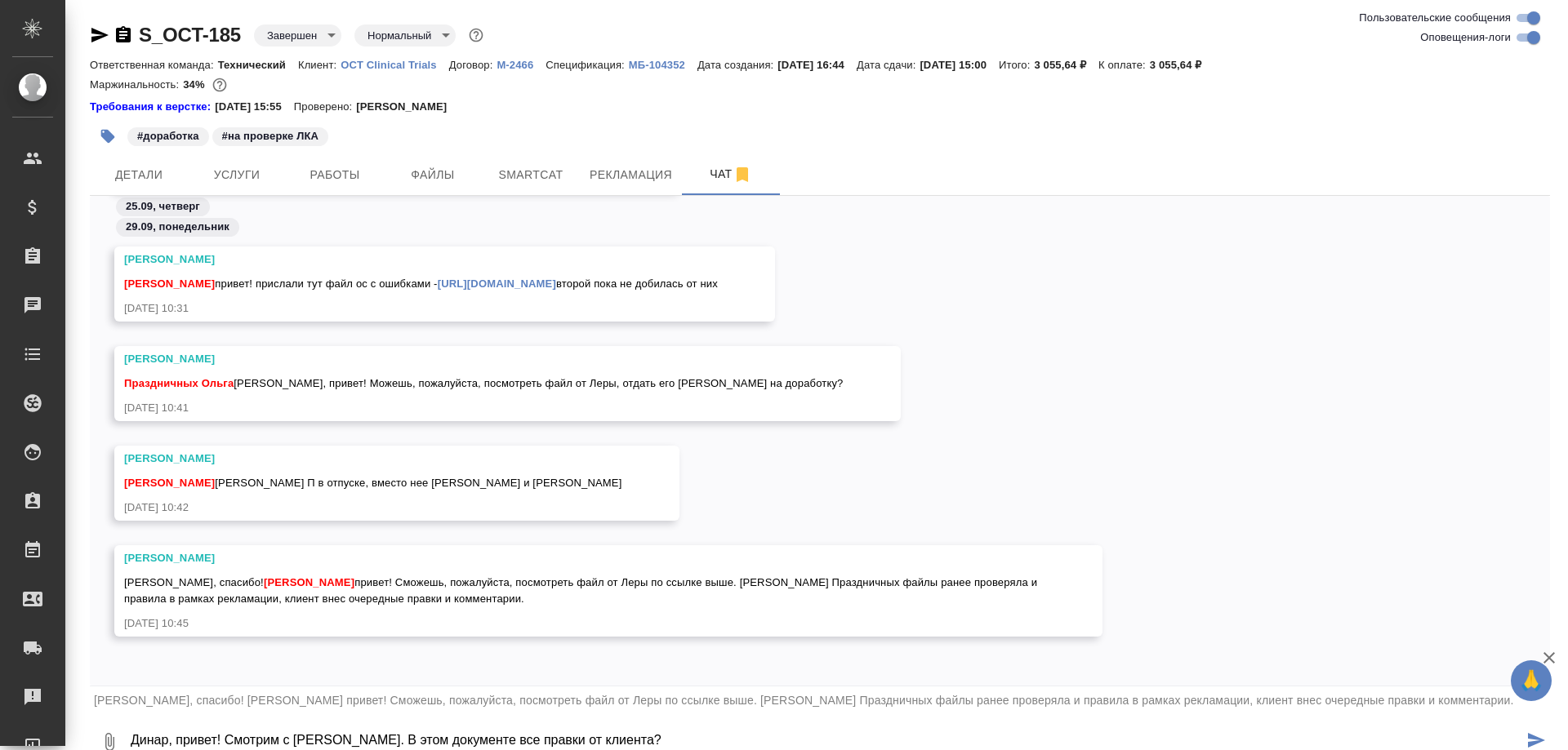
click at [1532, 734] on icon "submit" at bounding box center [1536, 740] width 17 height 15
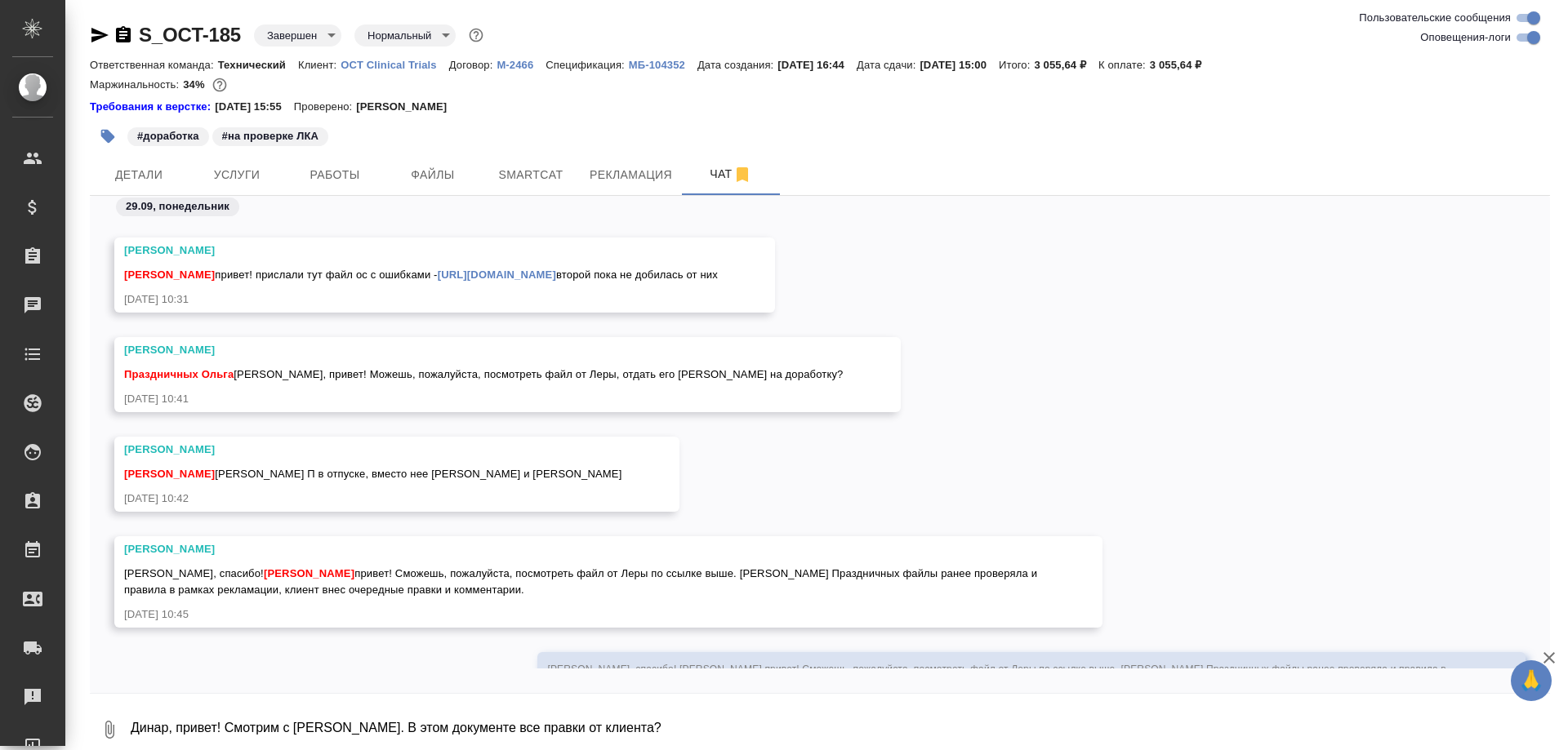
scroll to position [100043, 0]
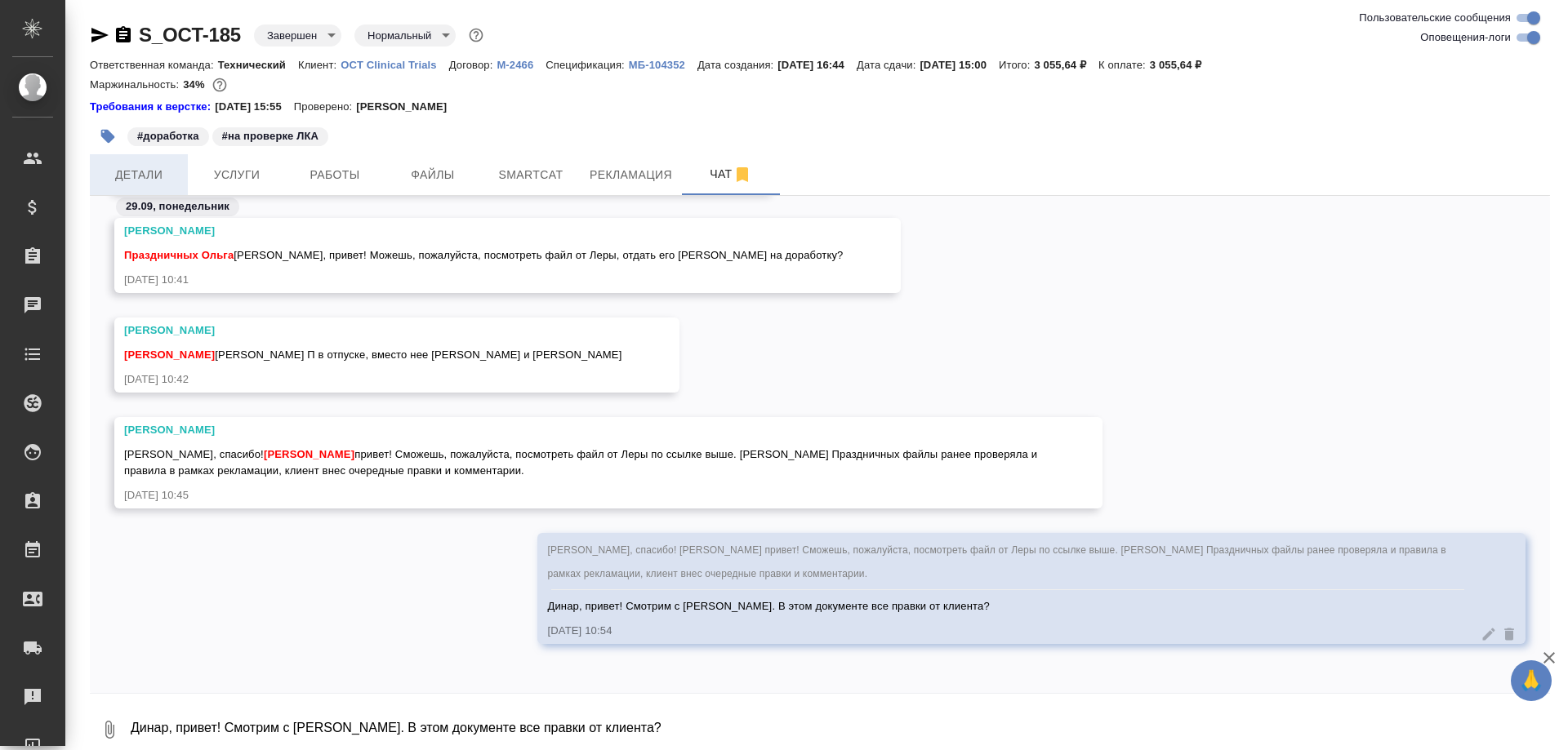
click at [140, 173] on span "Детали" at bounding box center [139, 174] width 78 height 20
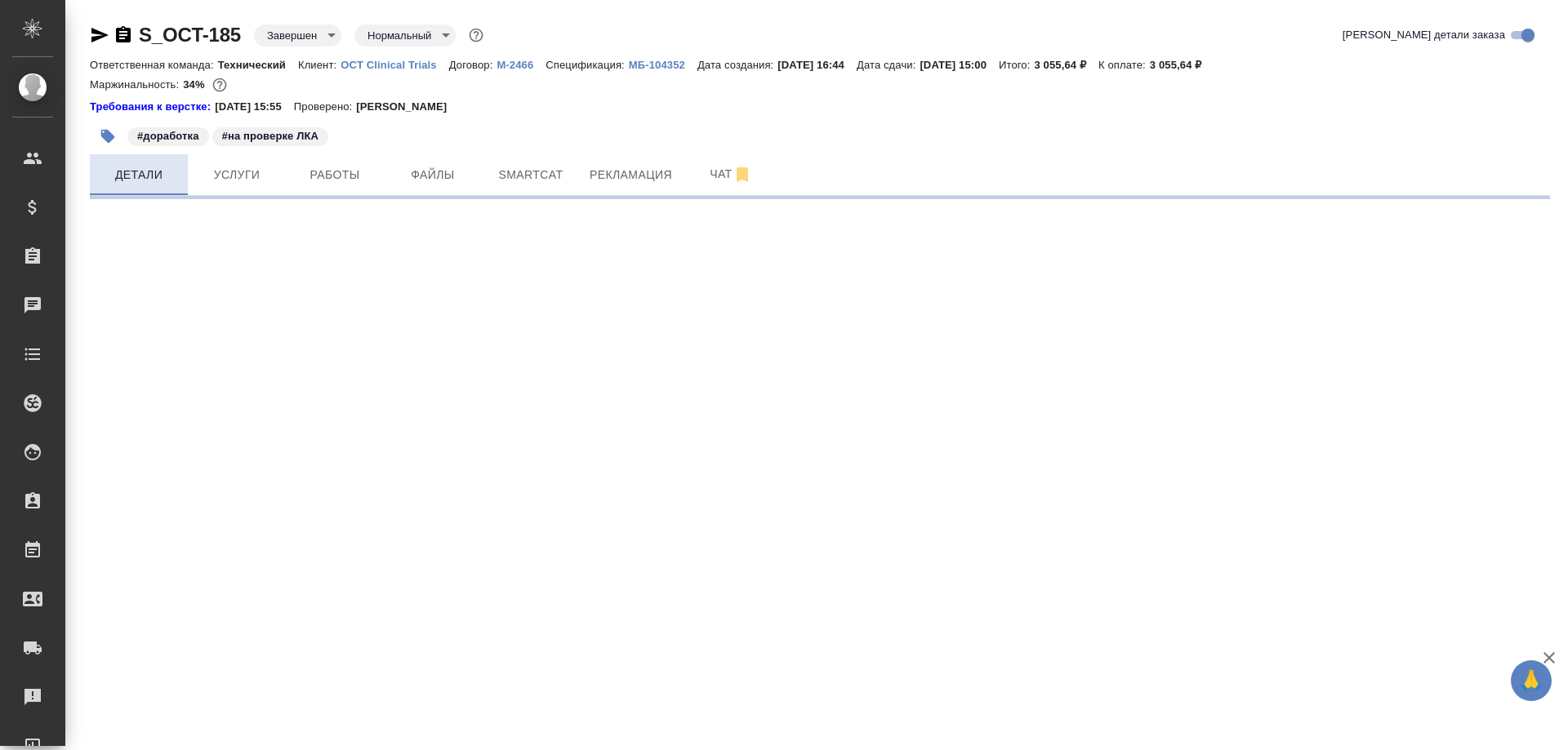
select select "RU"
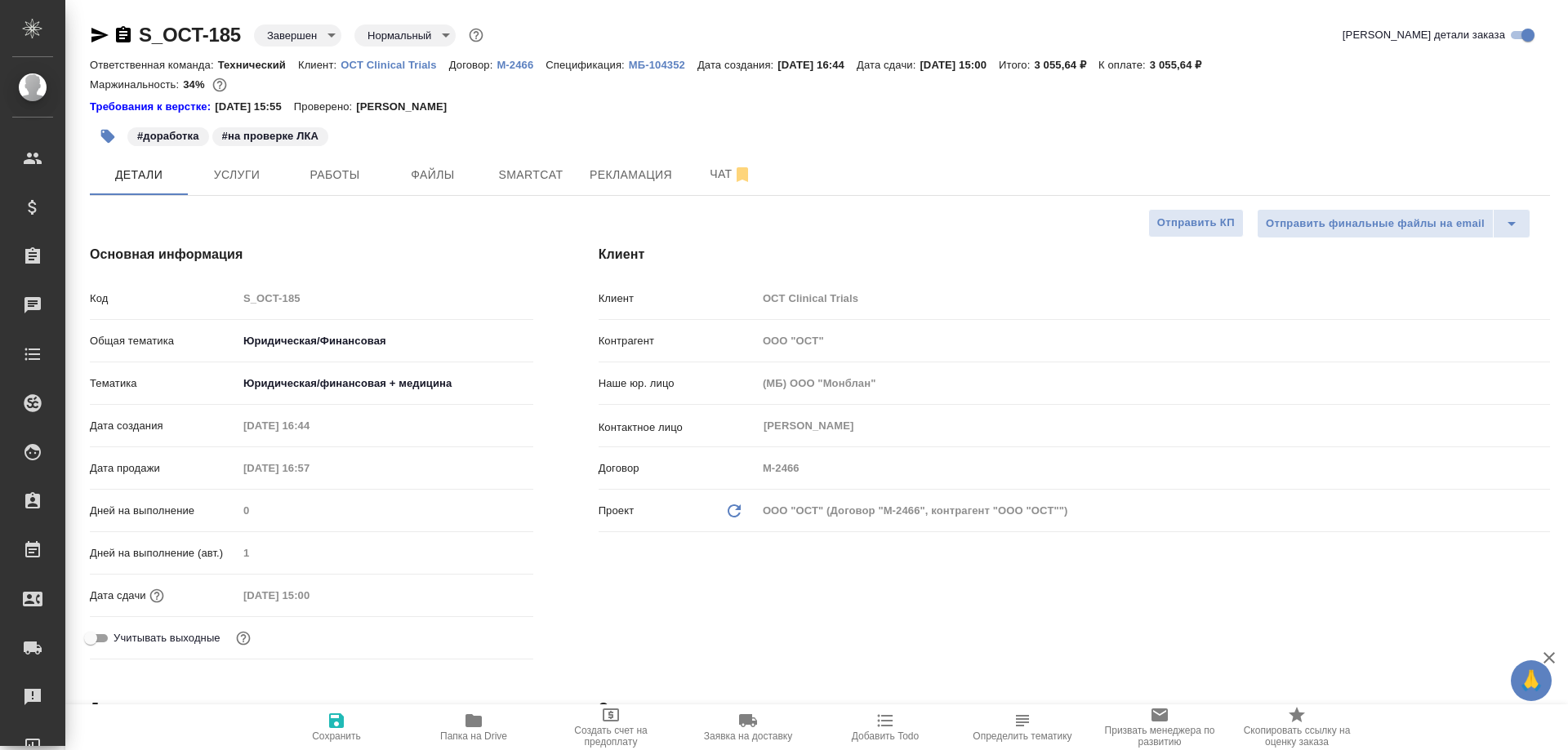
type textarea "x"
click at [477, 726] on icon "button" at bounding box center [473, 721] width 16 height 13
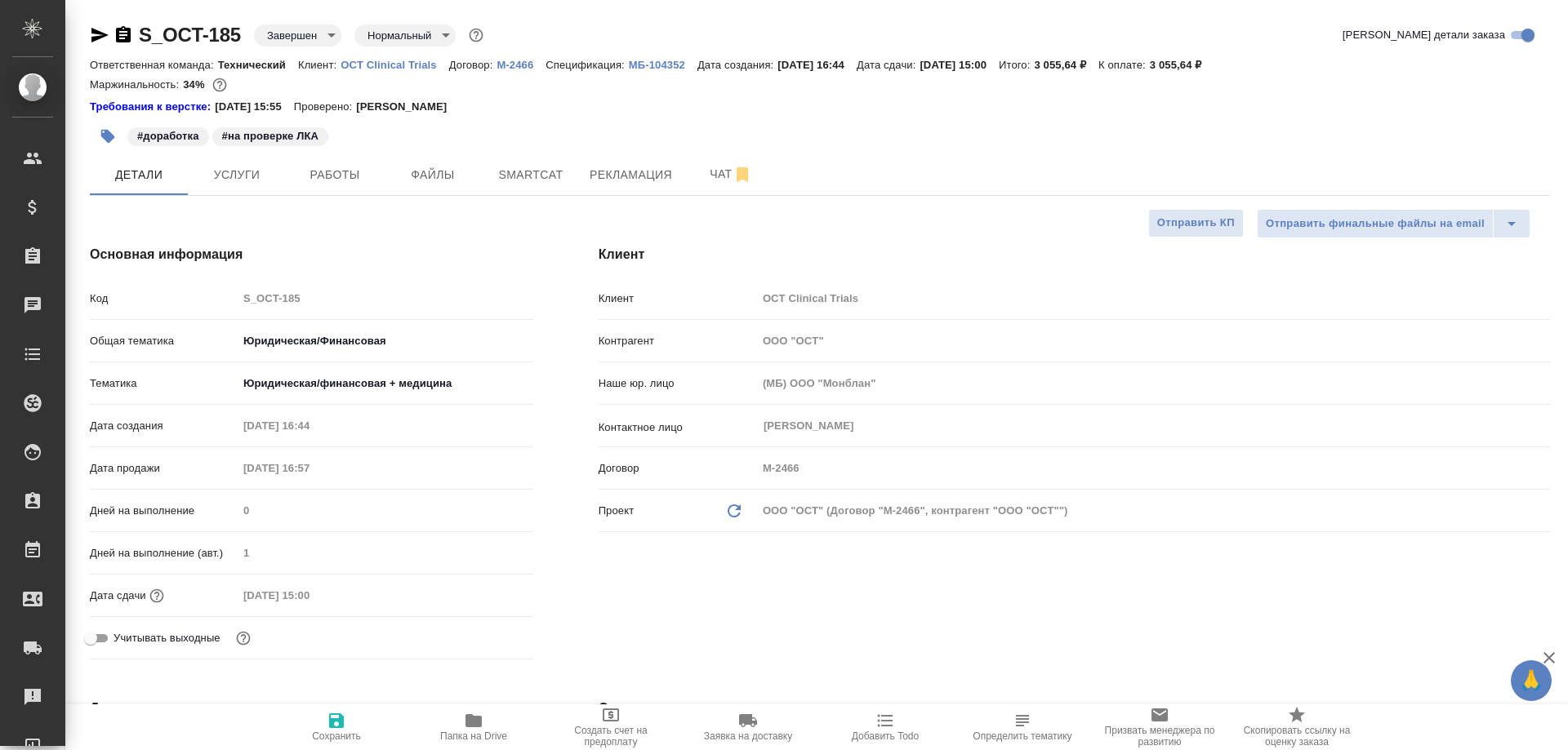
type textarea "x"
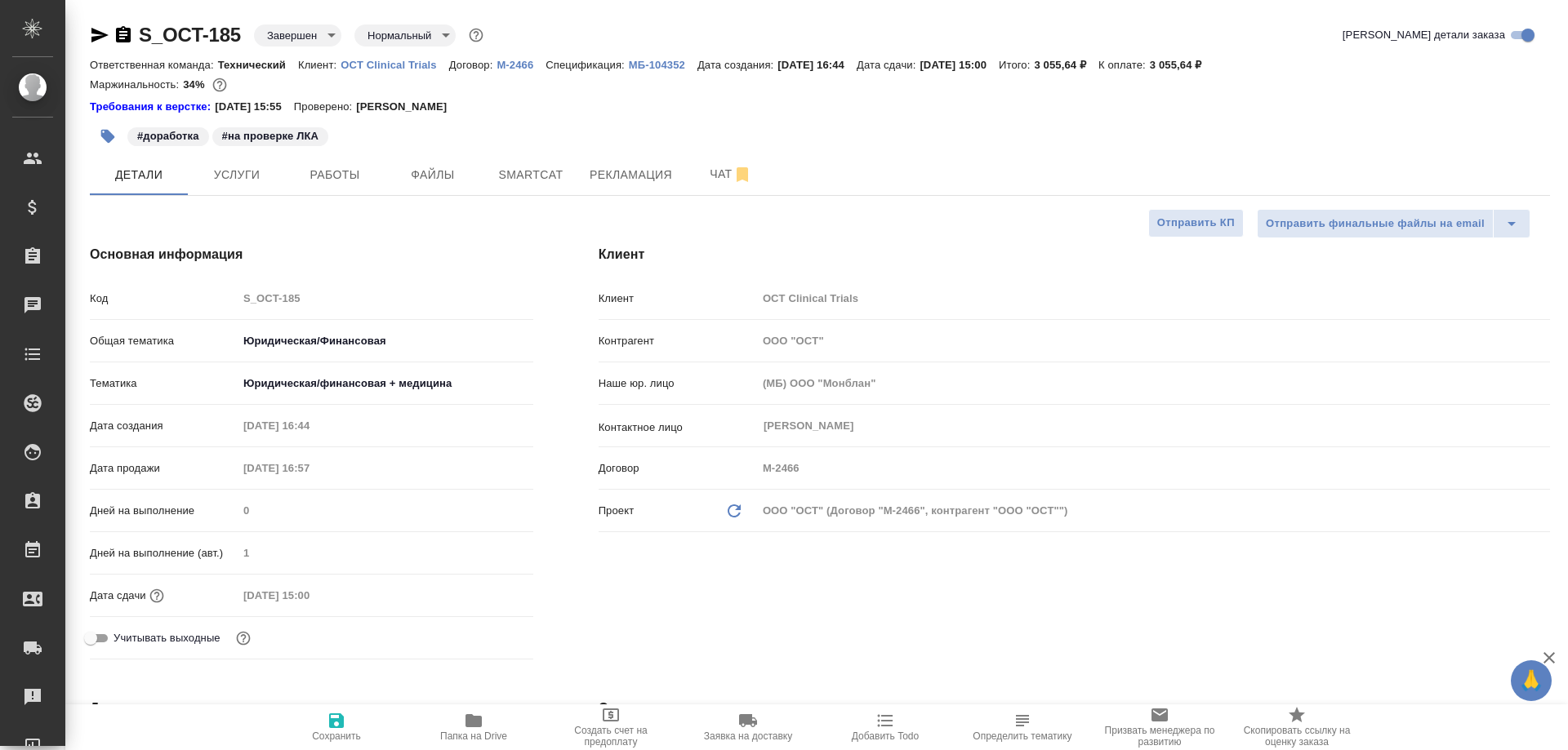
type textarea "x"
click at [483, 732] on span "Папка на Drive" at bounding box center [473, 736] width 67 height 12
type textarea "x"
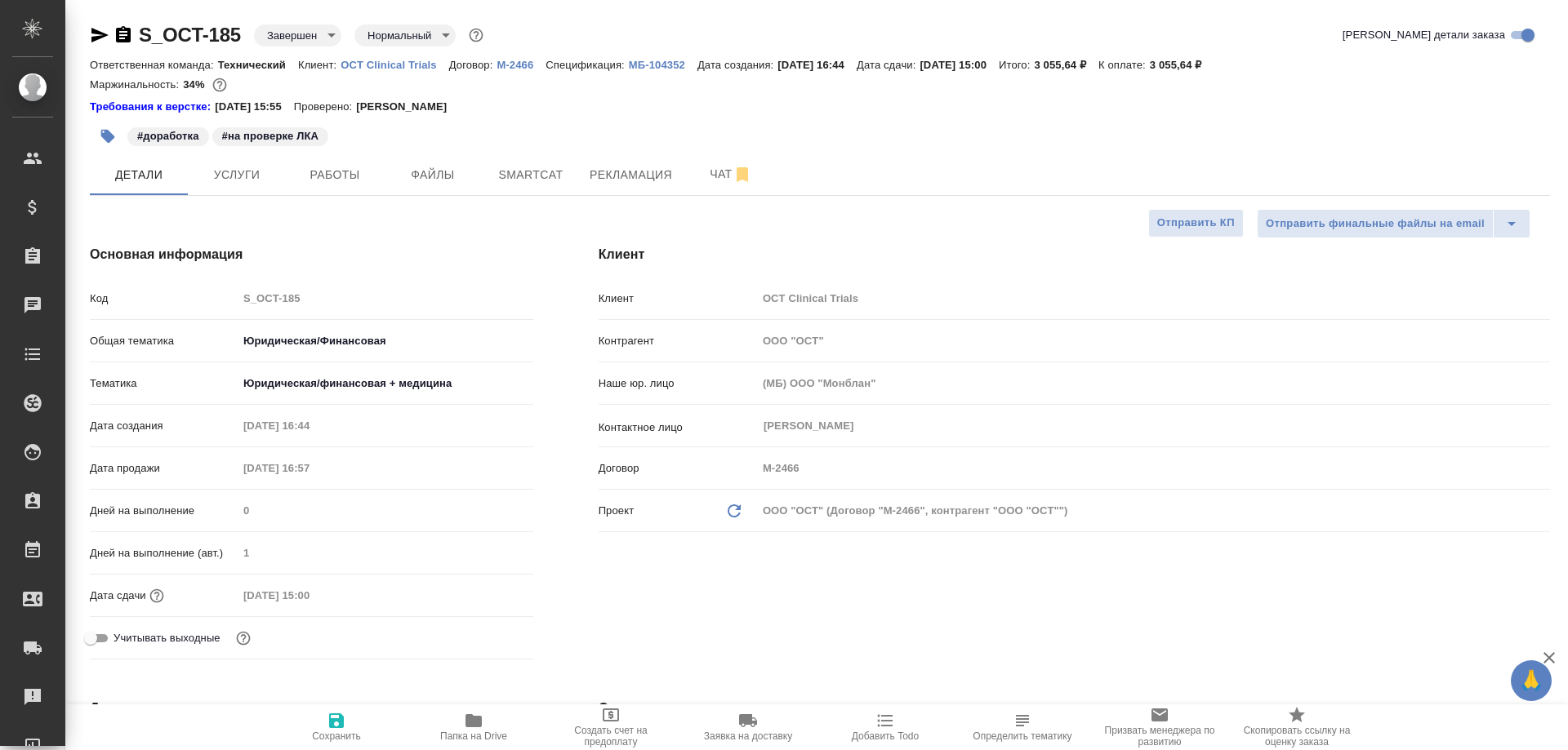
type textarea "x"
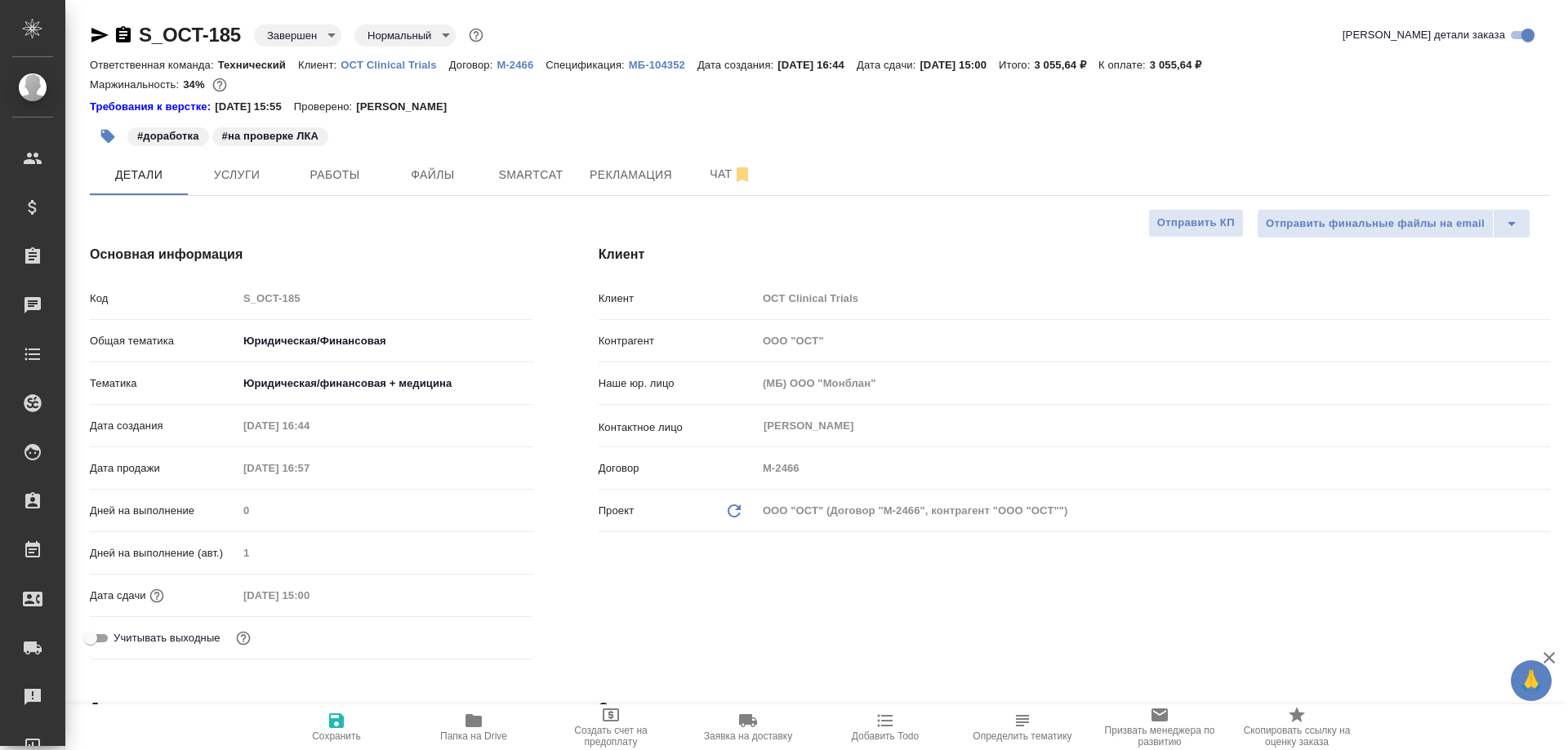
type textarea "x"
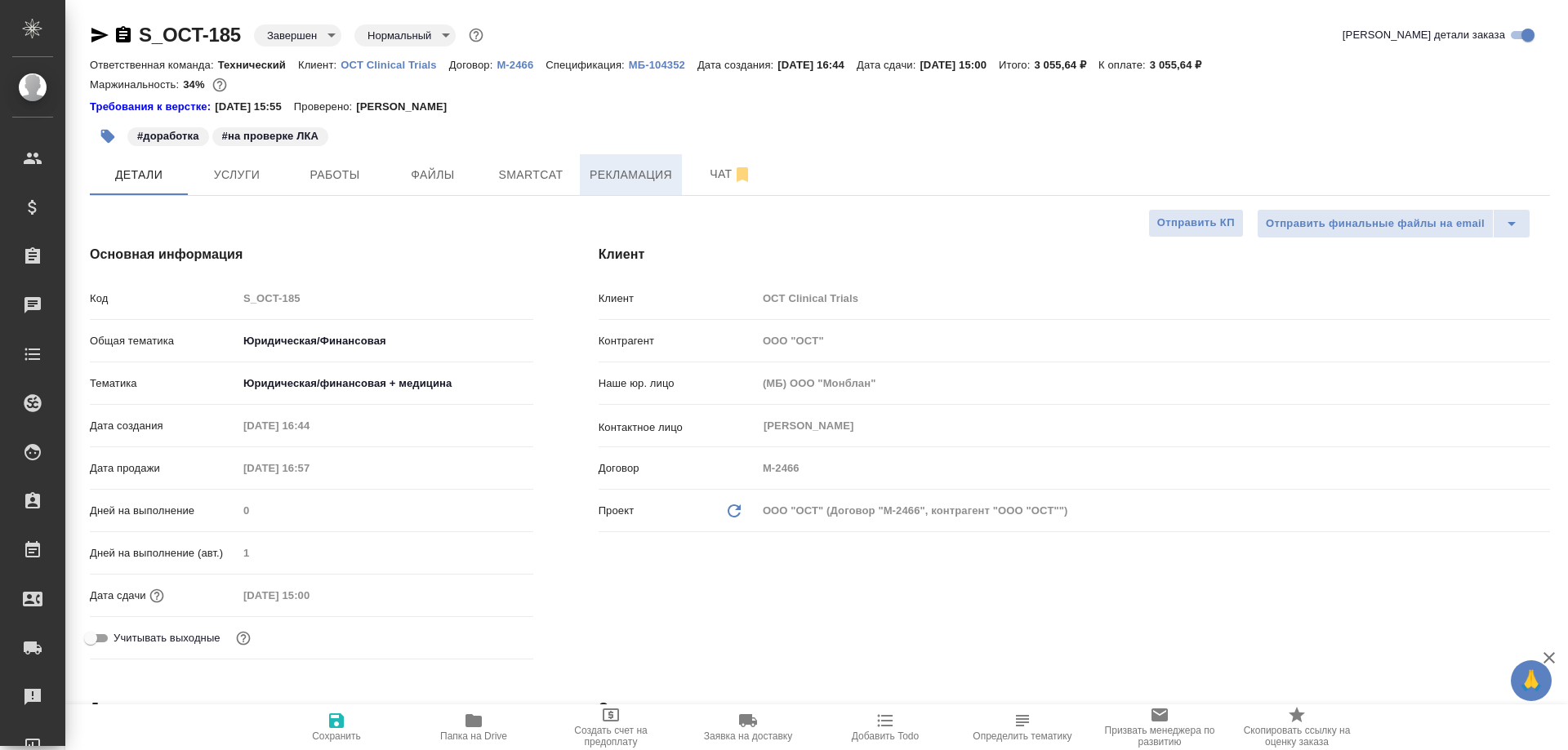
click at [596, 172] on span "Рекламация" at bounding box center [631, 174] width 83 height 20
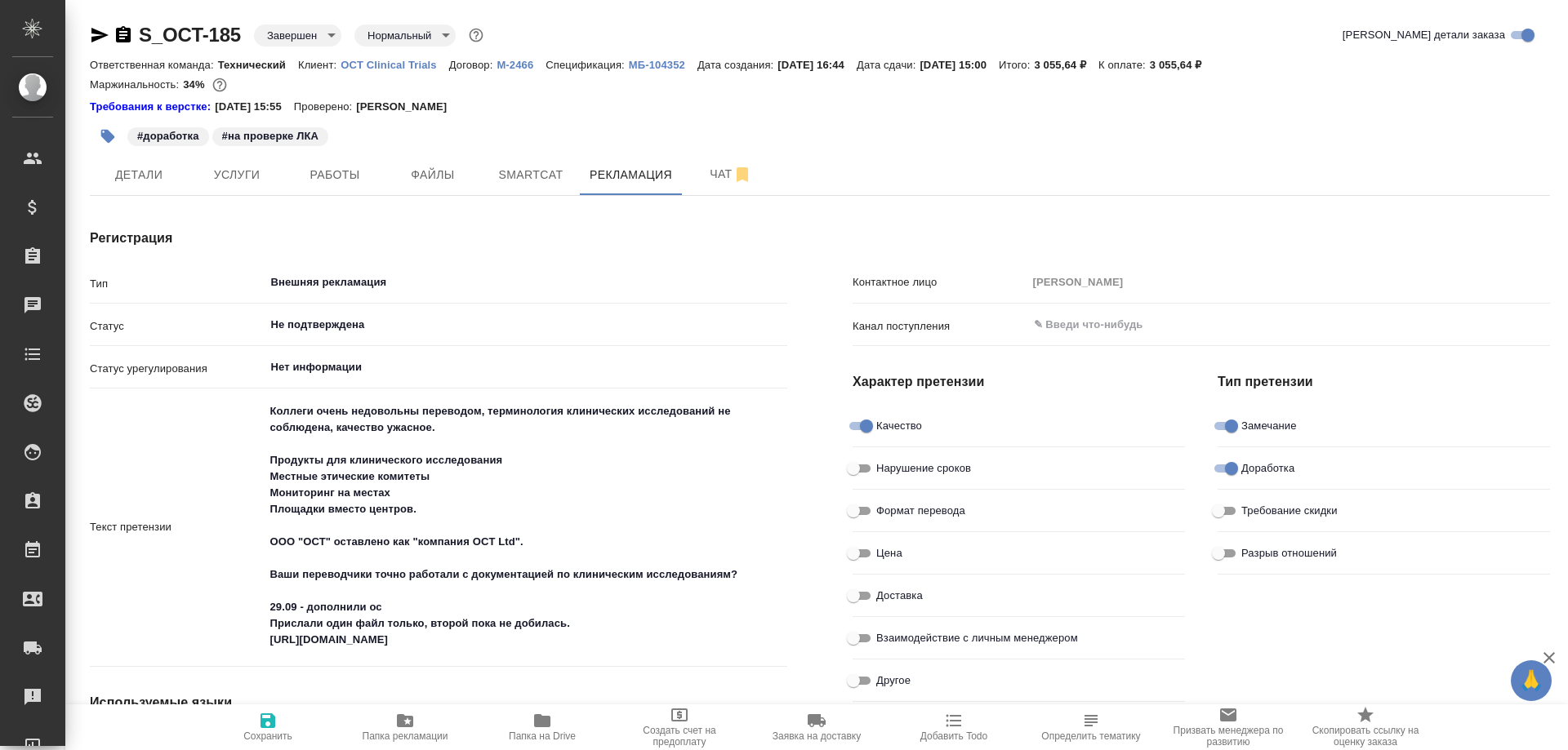
type textarea "x"
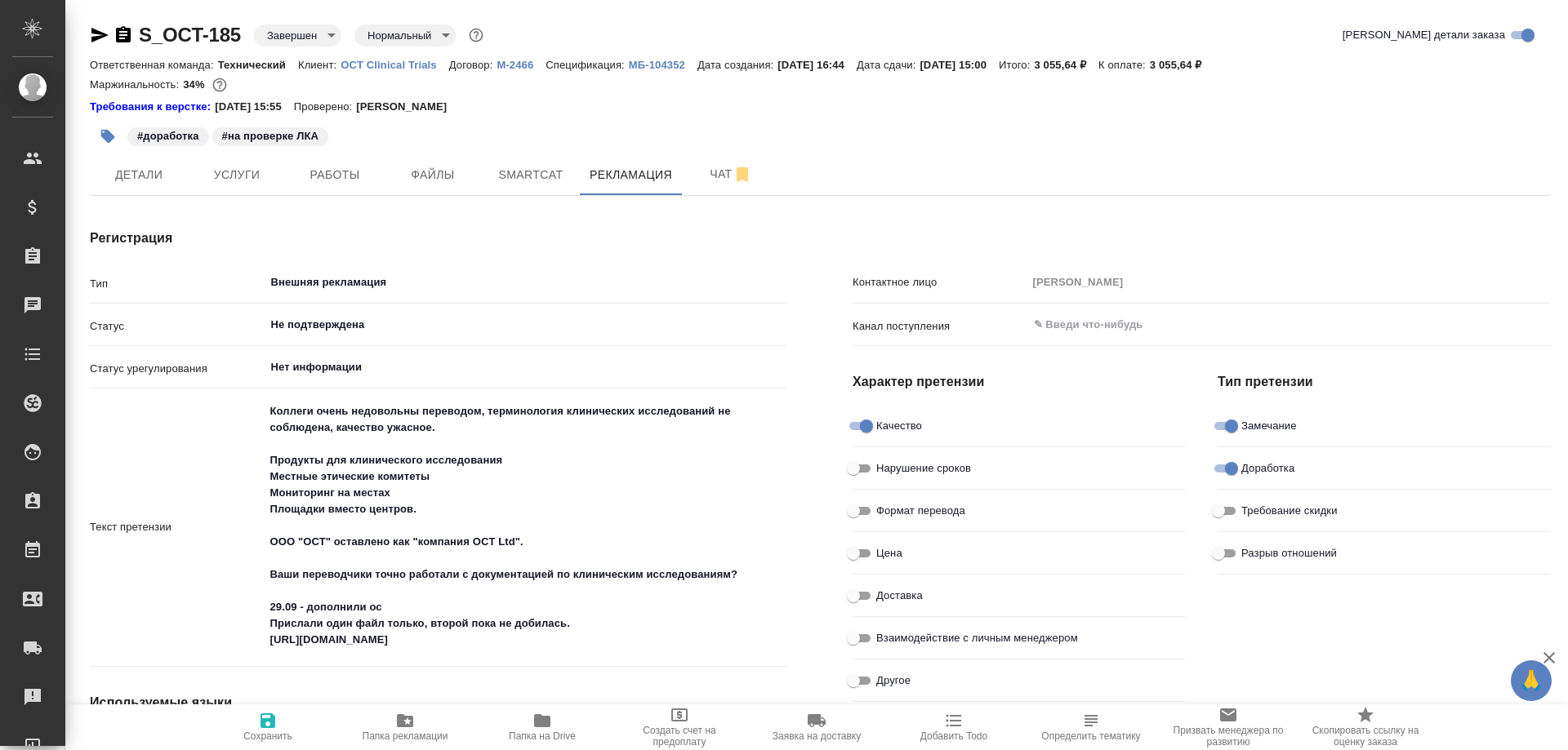
type textarea "x"
type input "Валеев Динар"
type textarea "x"
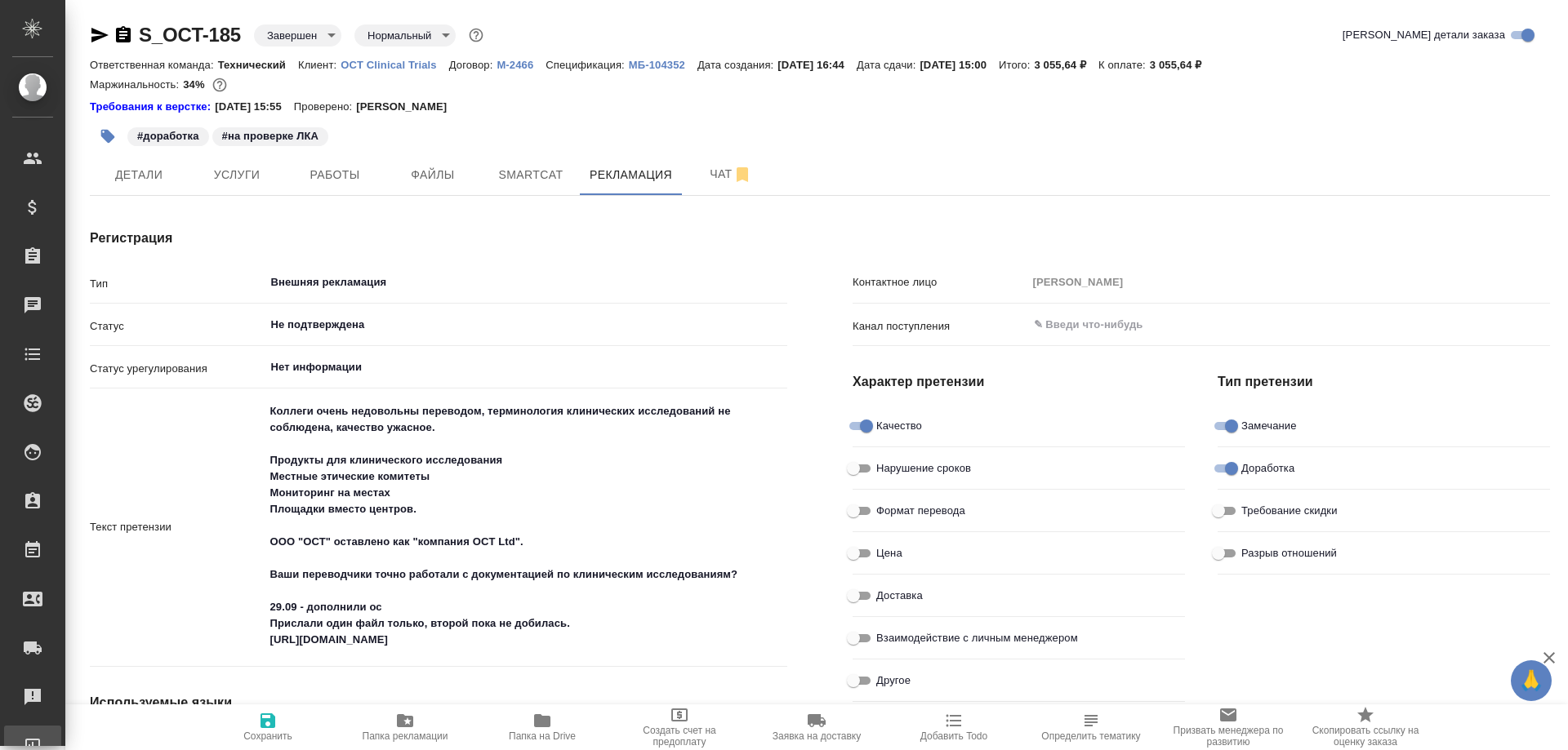
type textarea "x"
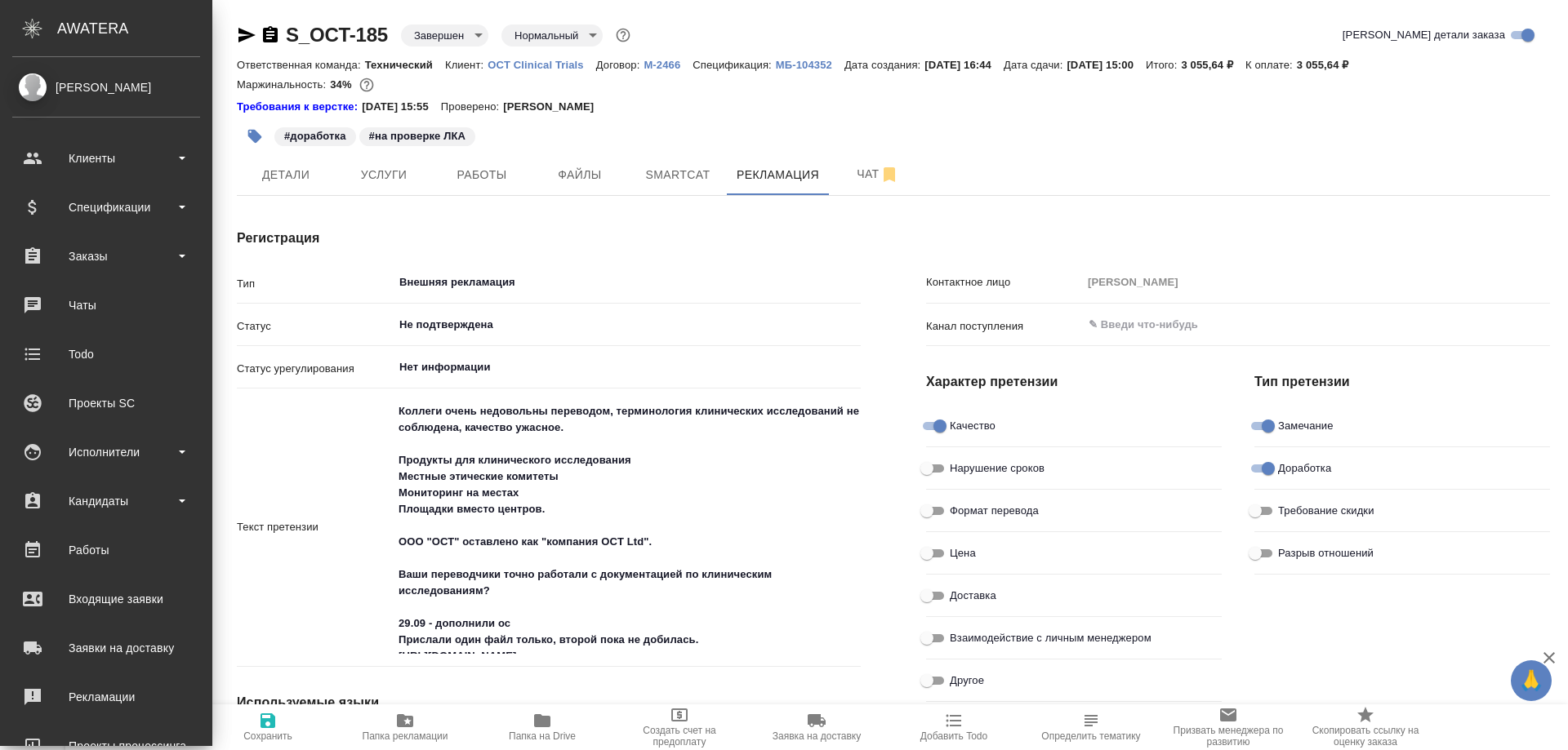
type textarea "x"
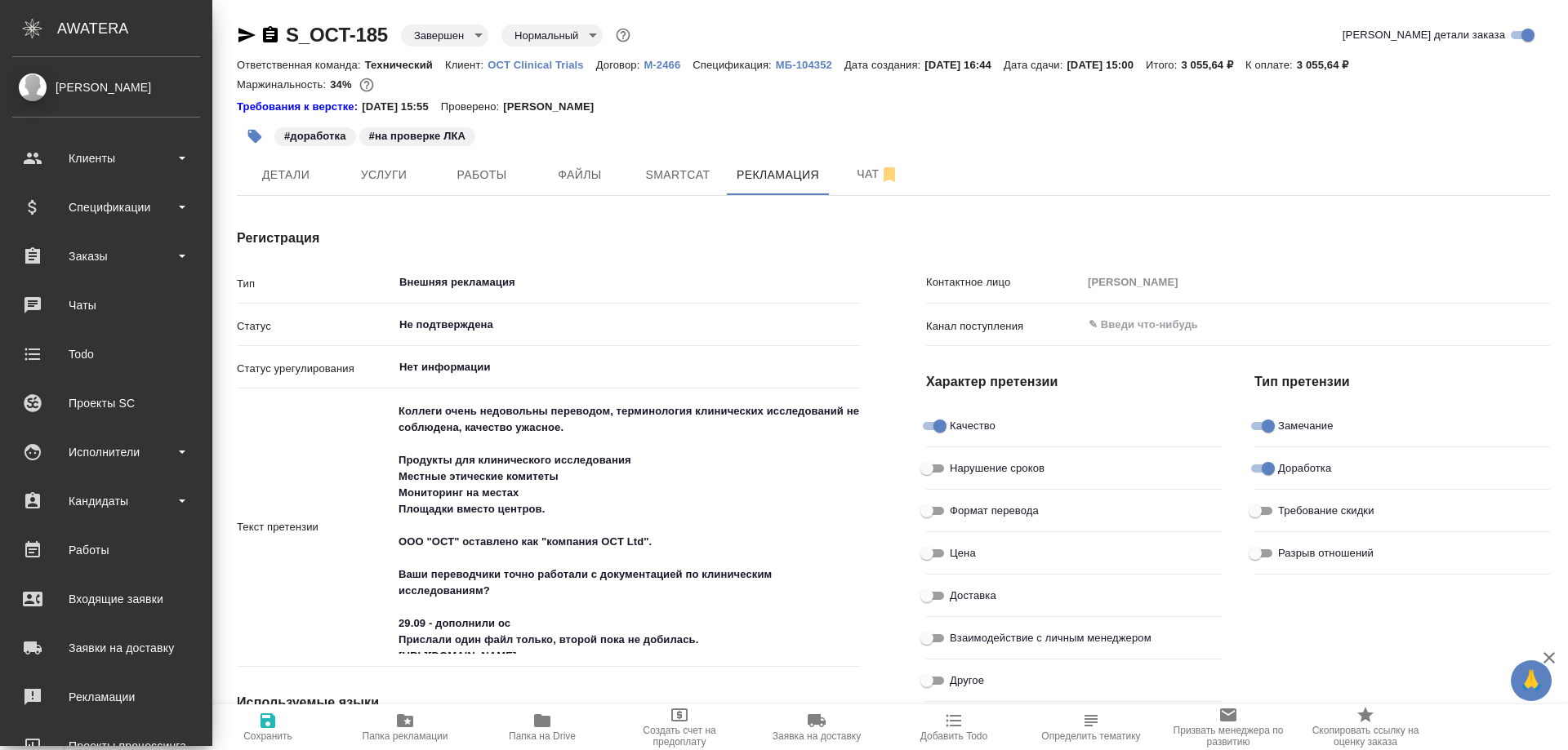
type textarea "x"
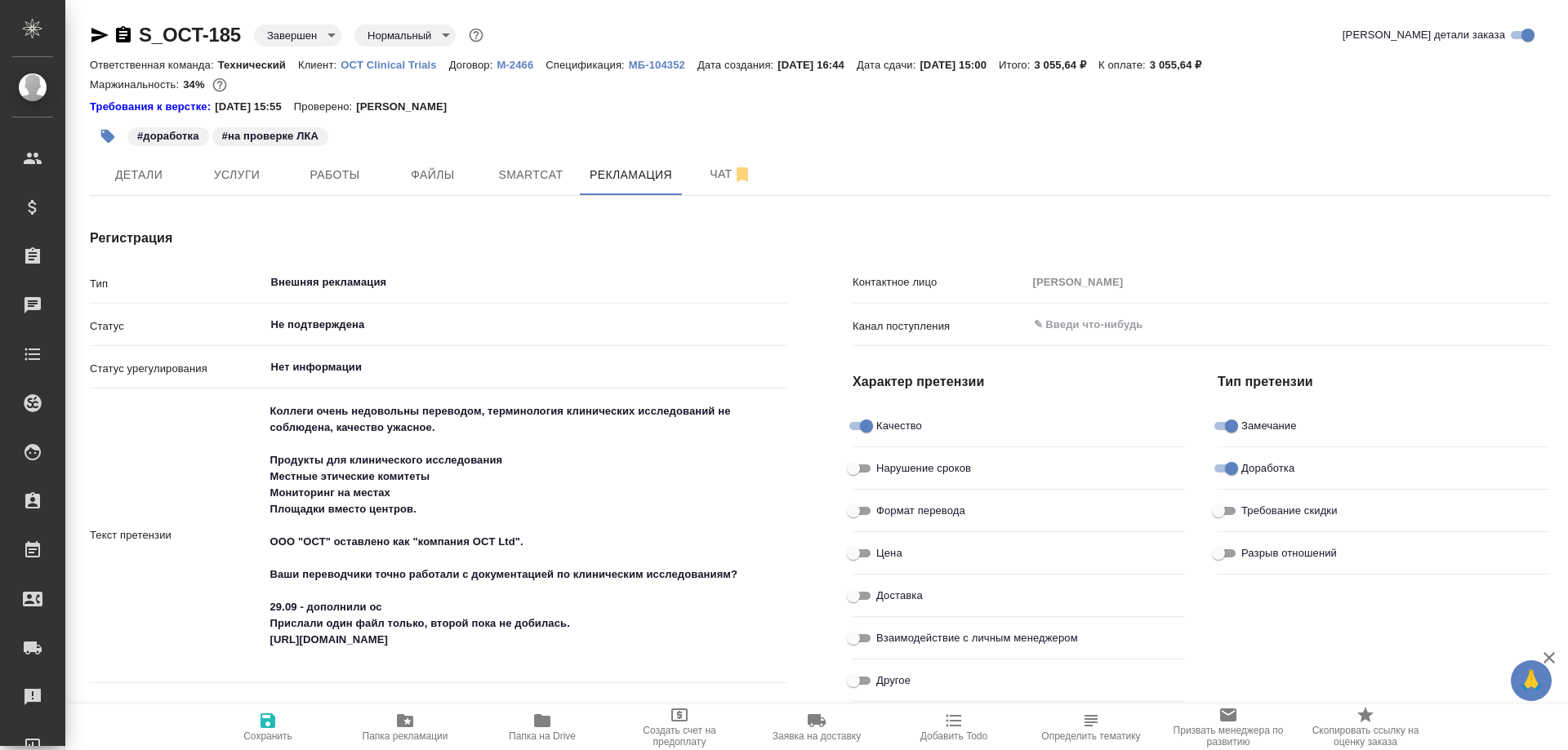
type textarea "x"
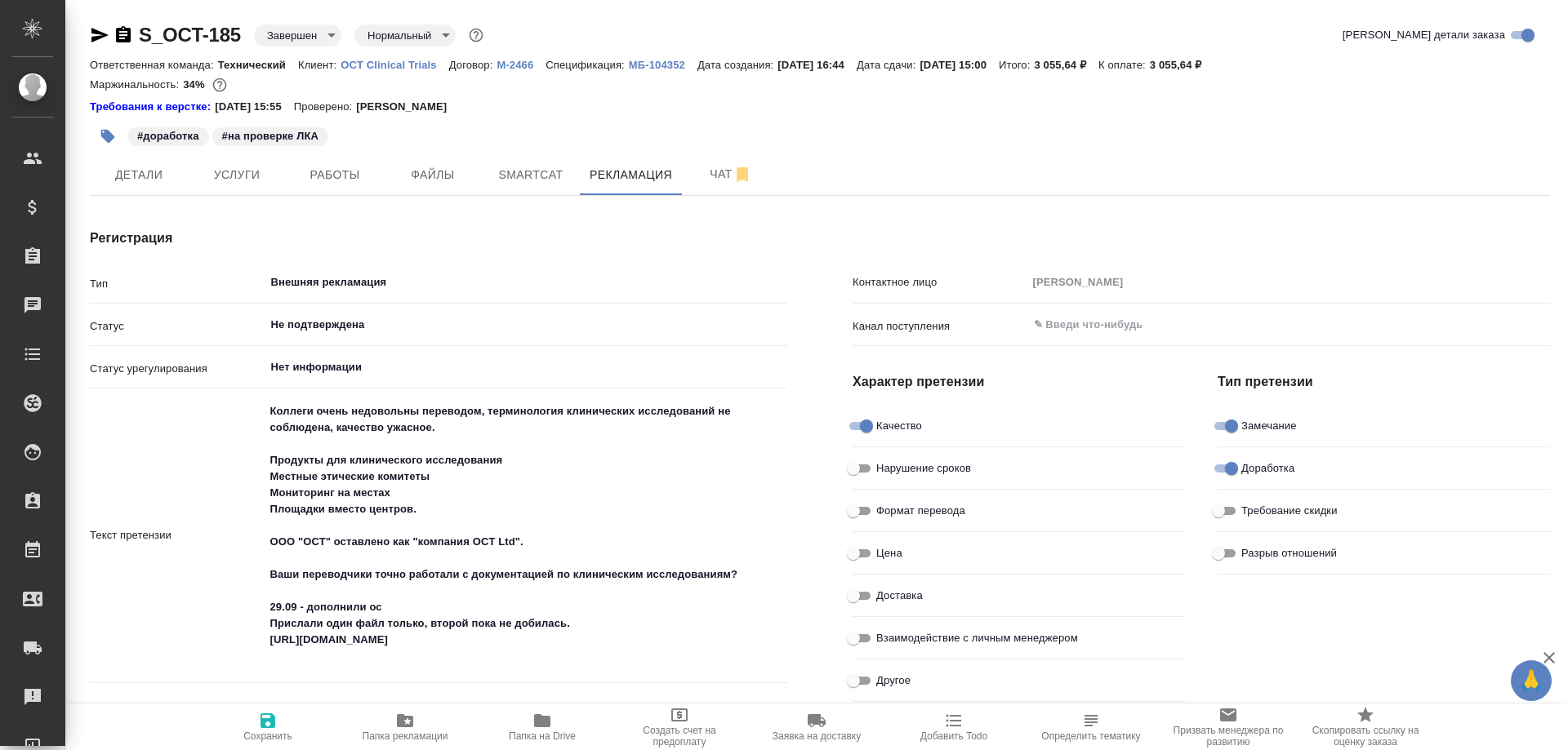
type textarea "x"
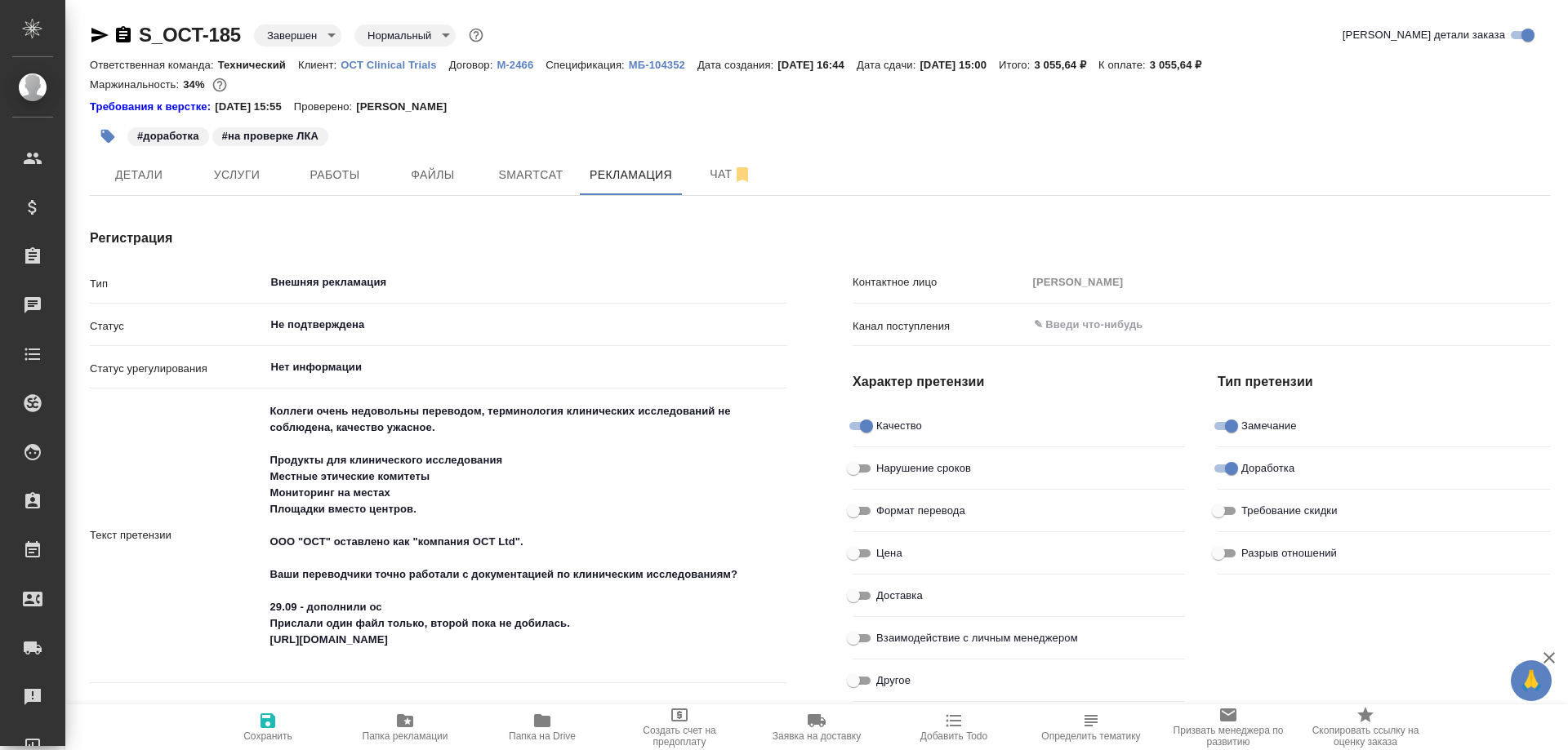
type textarea "x"
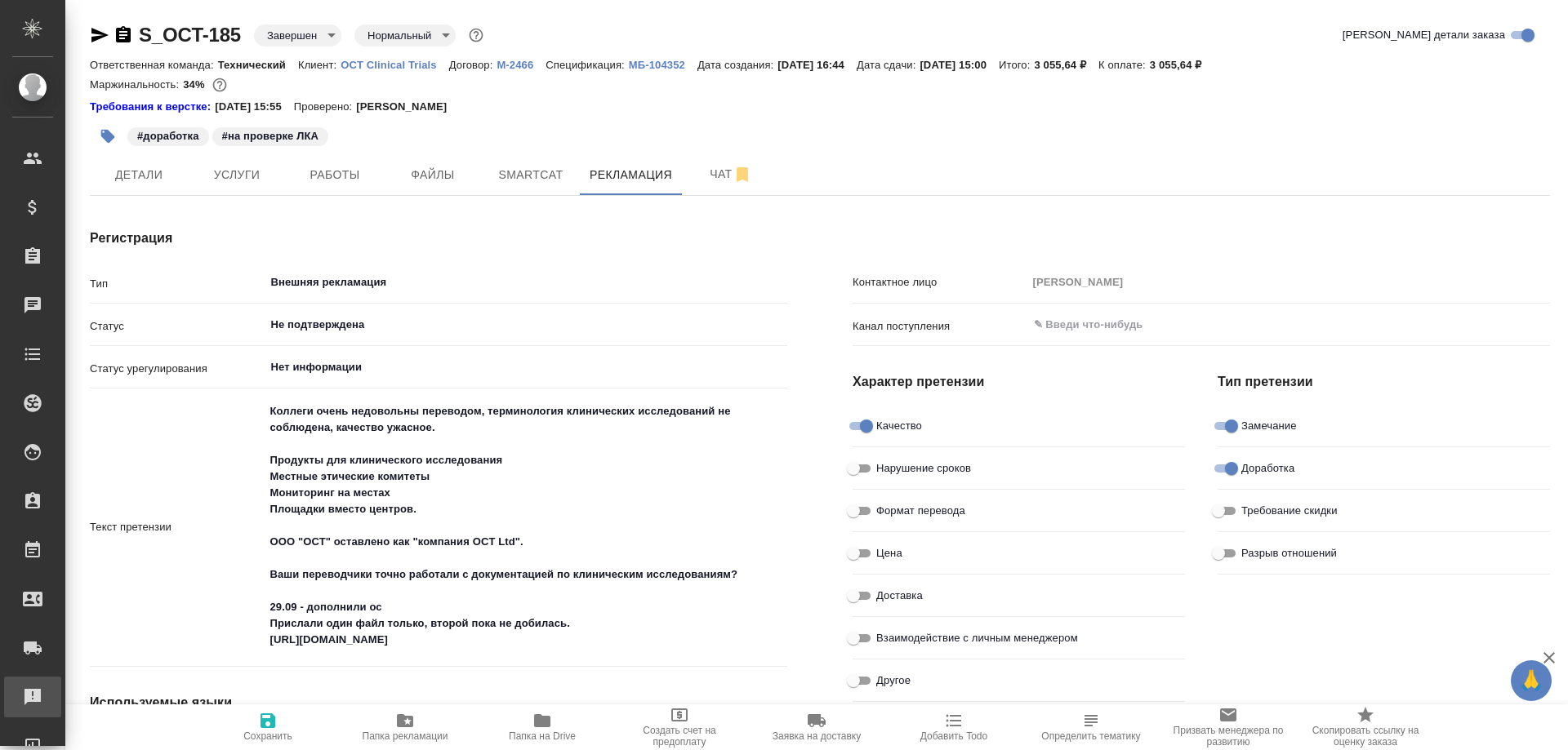
type textarea "x"
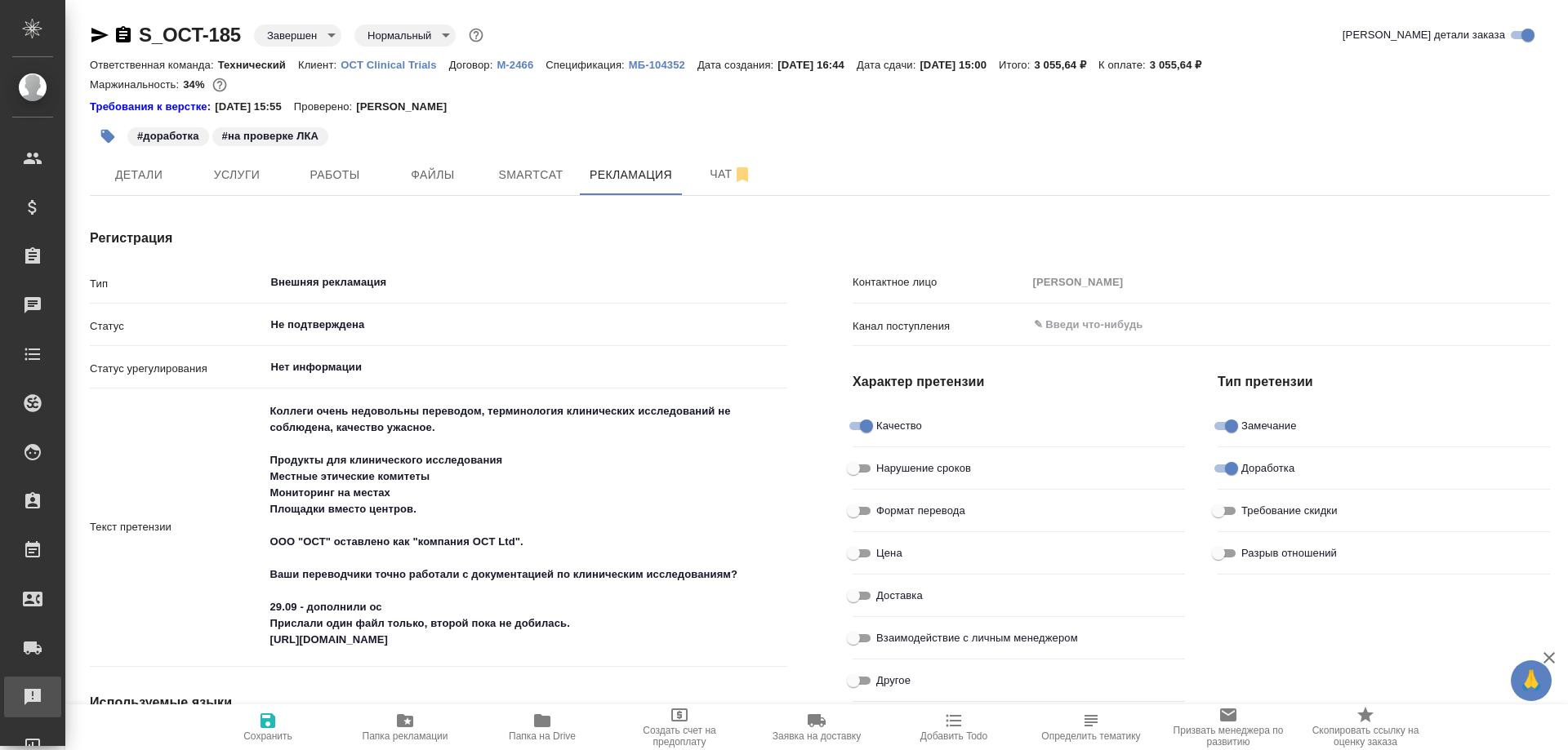
type textarea "x"
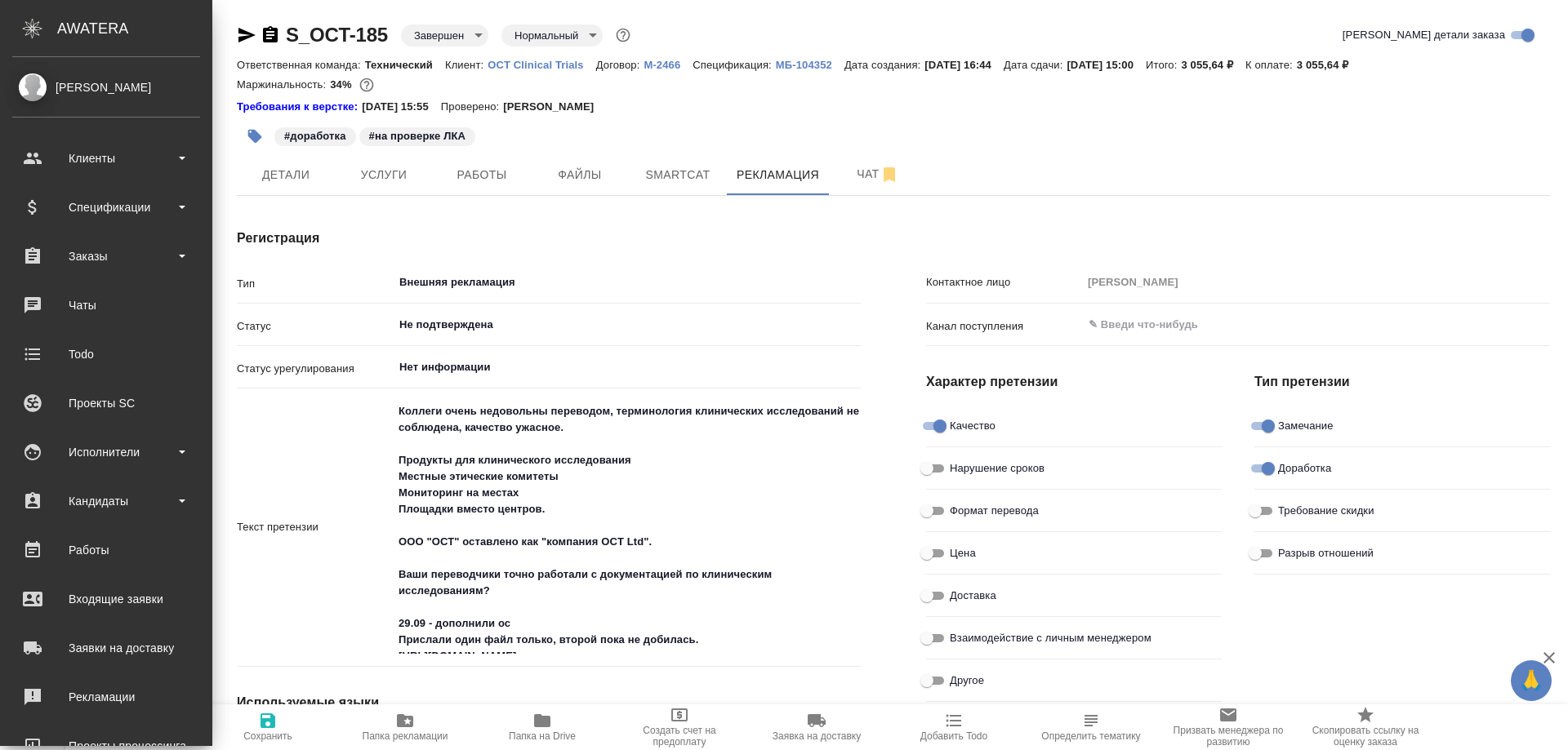
type textarea "x"
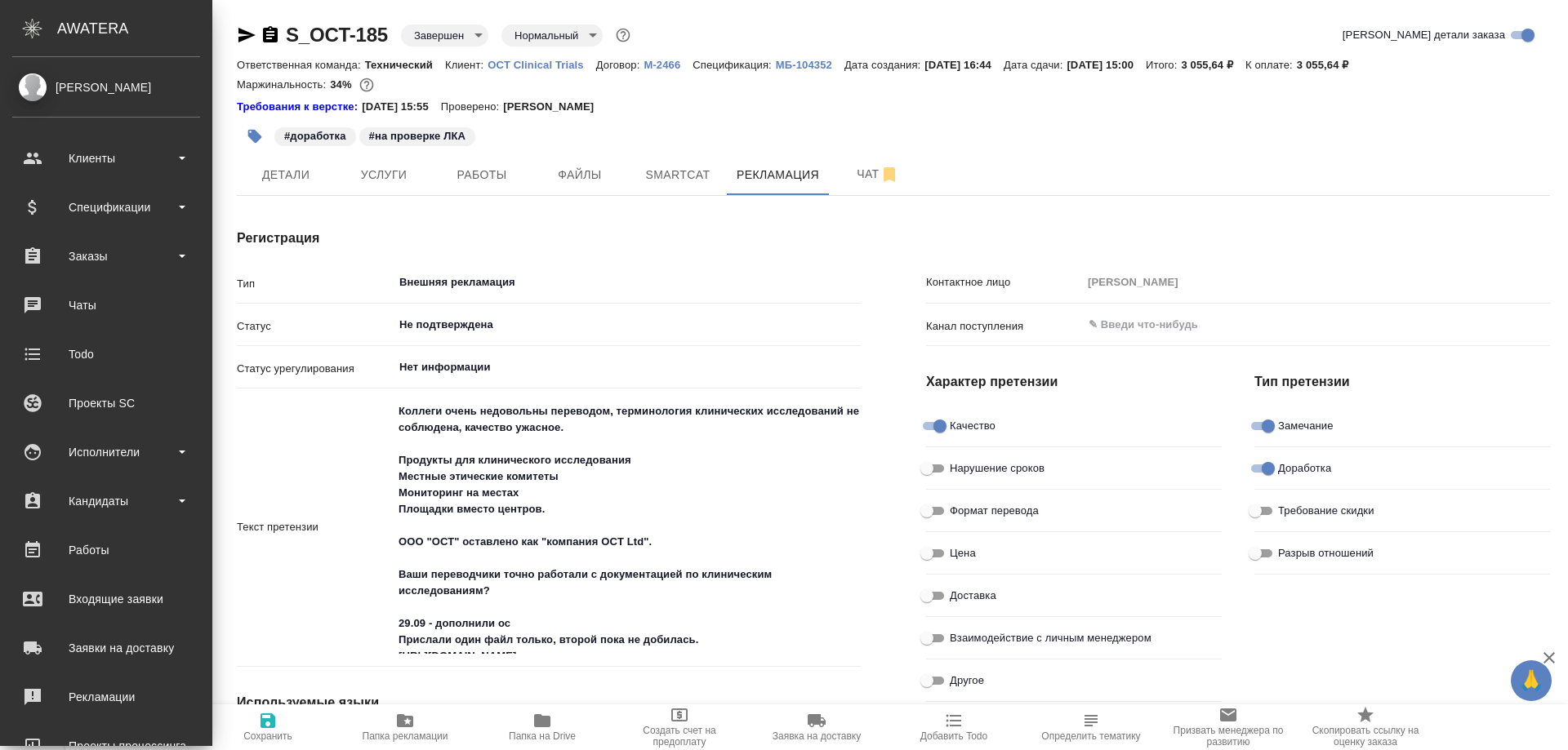
type textarea "x"
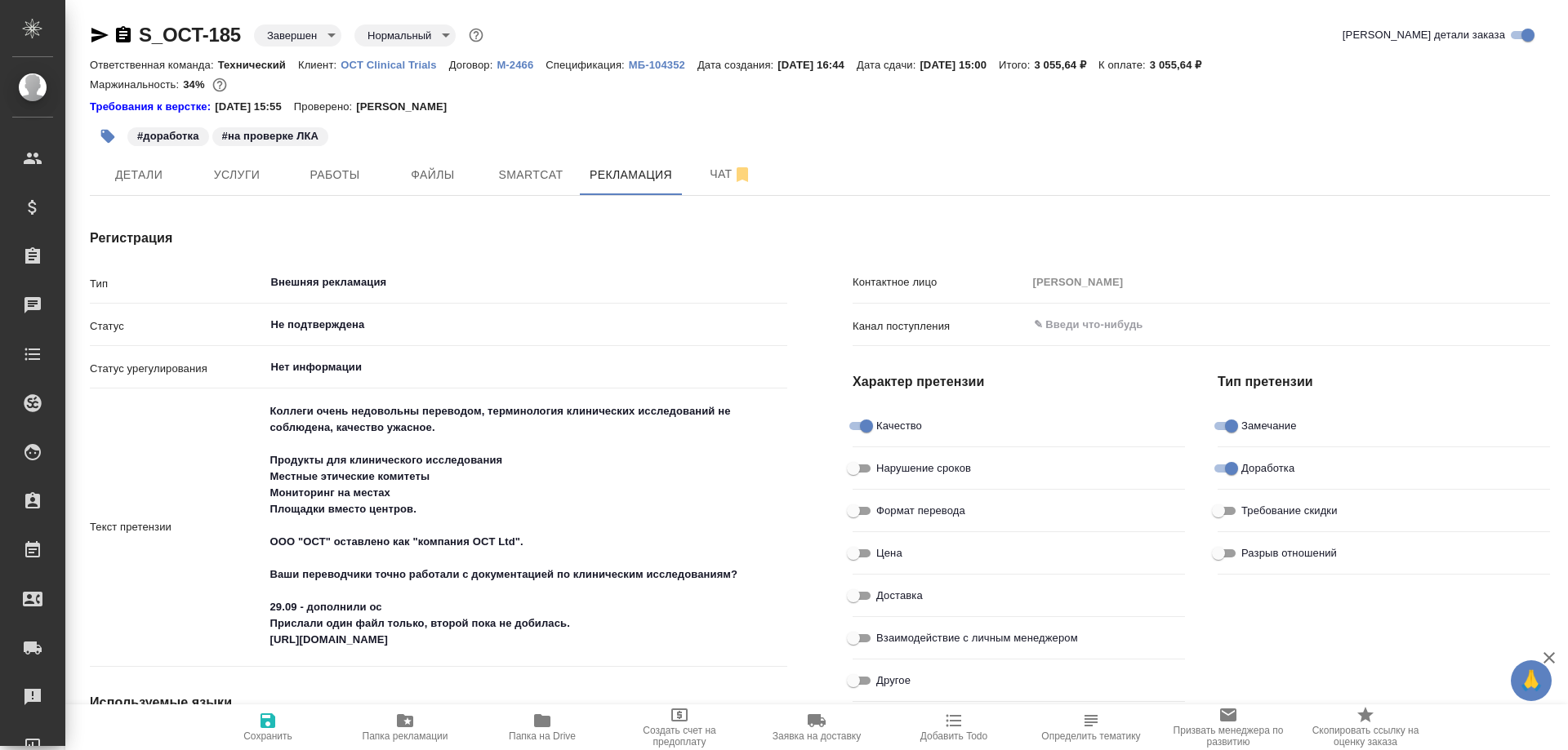
click at [573, 111] on div "Требования к верстке: 07.08.2024 15:55 Проверено: Петрова Валерия" at bounding box center [820, 107] width 1460 height 16
click at [321, 169] on span "Работы" at bounding box center [335, 174] width 78 height 20
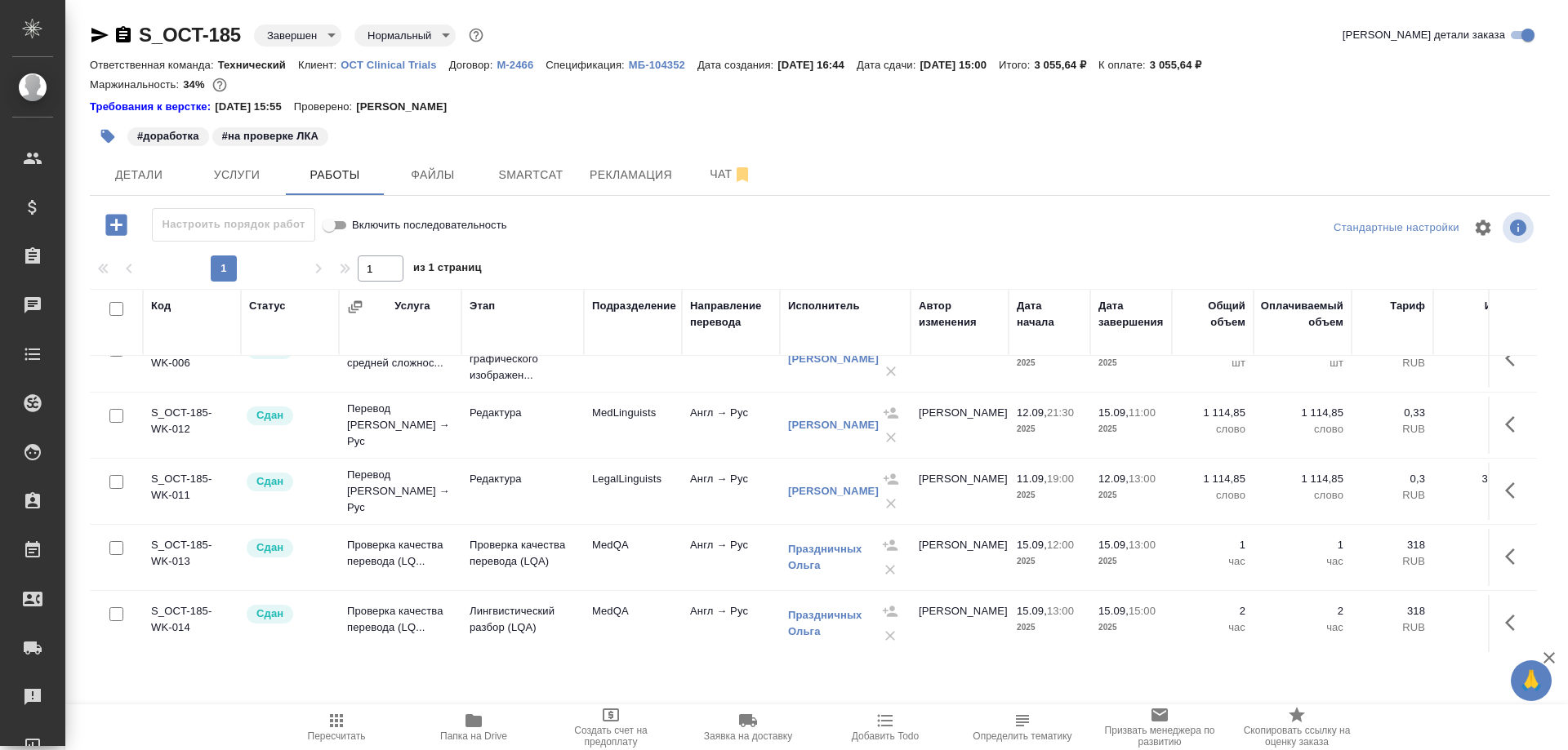
scroll to position [44, 0]
click at [252, 174] on span "Услуги" at bounding box center [237, 174] width 78 height 20
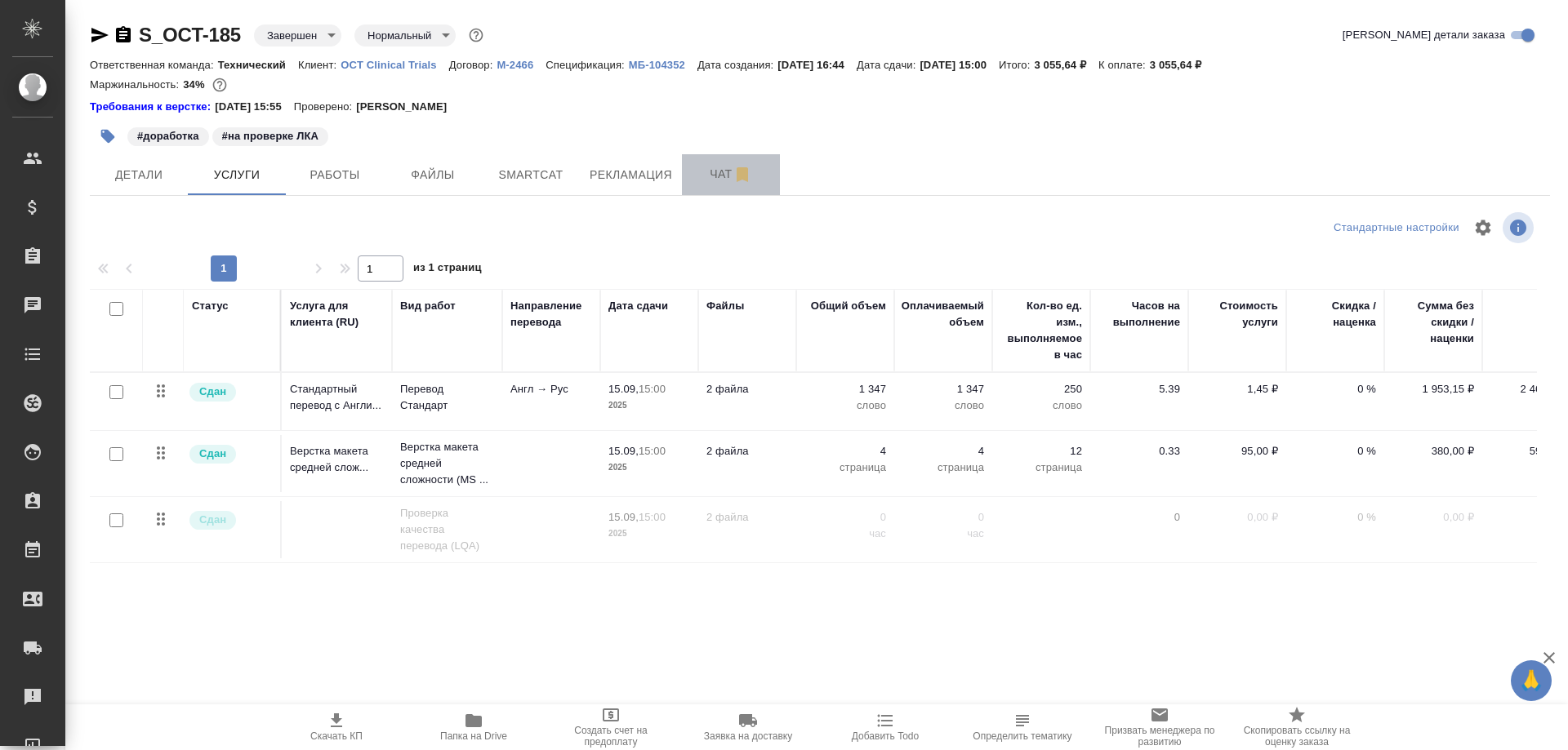
click at [707, 172] on span "Чат" at bounding box center [731, 173] width 78 height 20
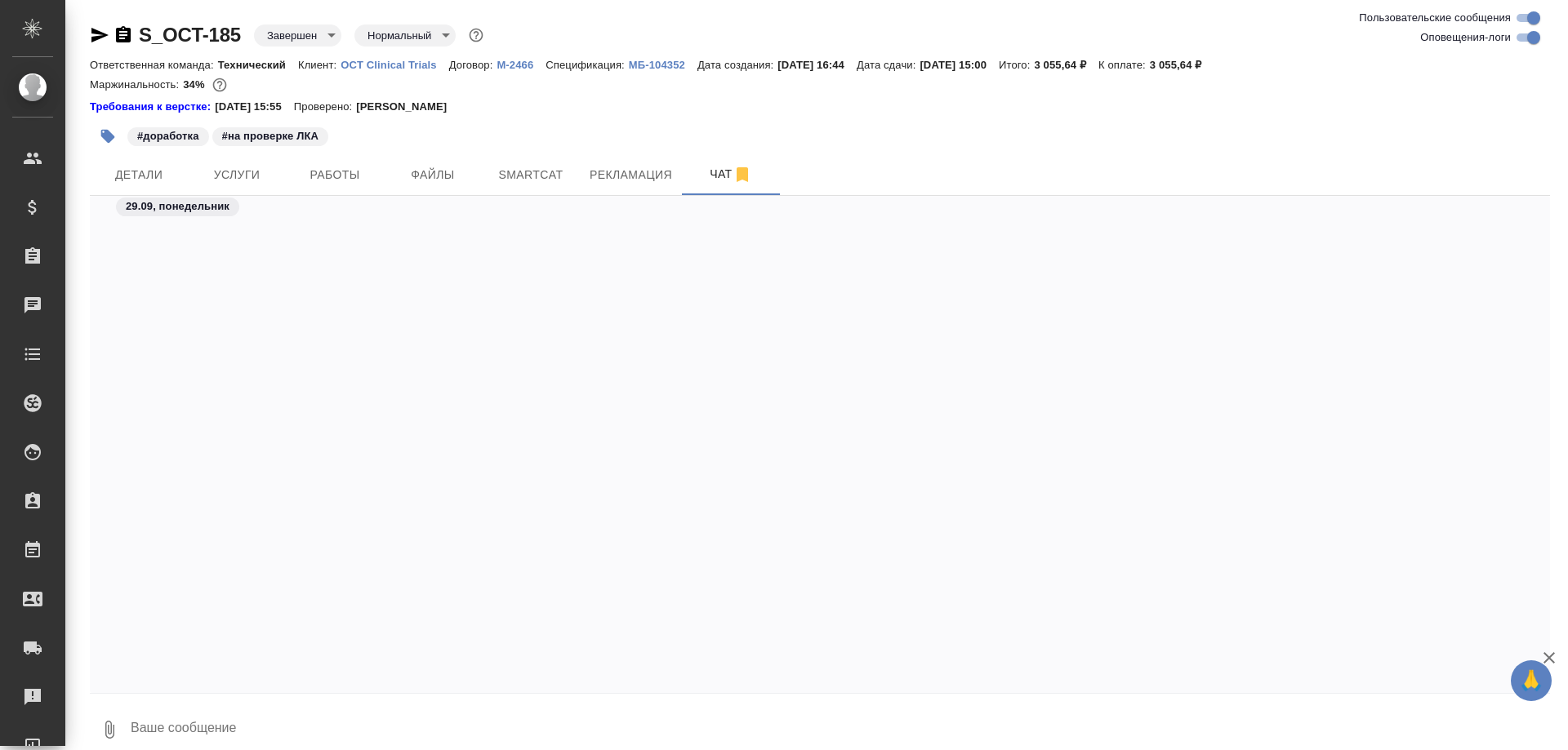
scroll to position [101213, 0]
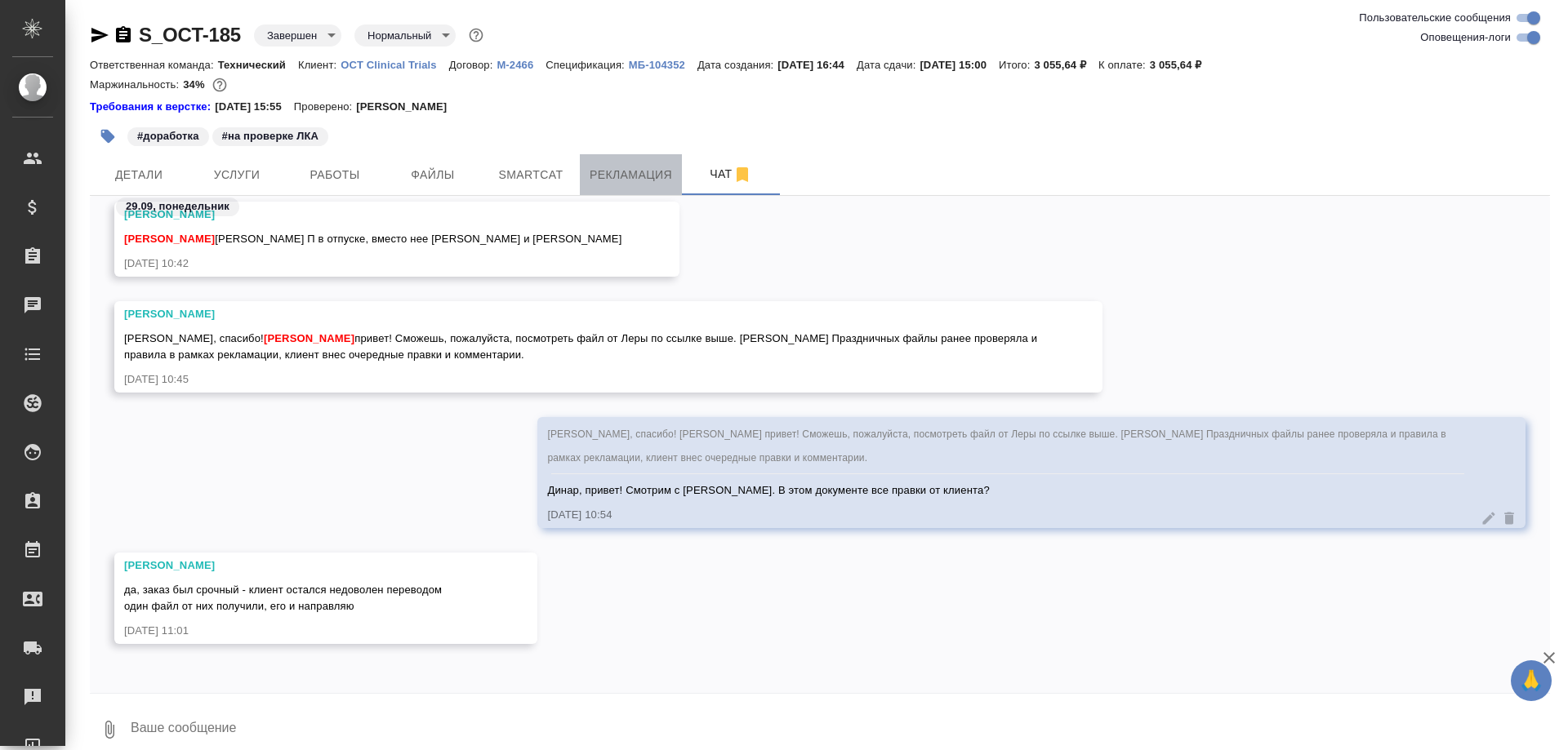
click at [640, 180] on span "Рекламация" at bounding box center [631, 174] width 83 height 20
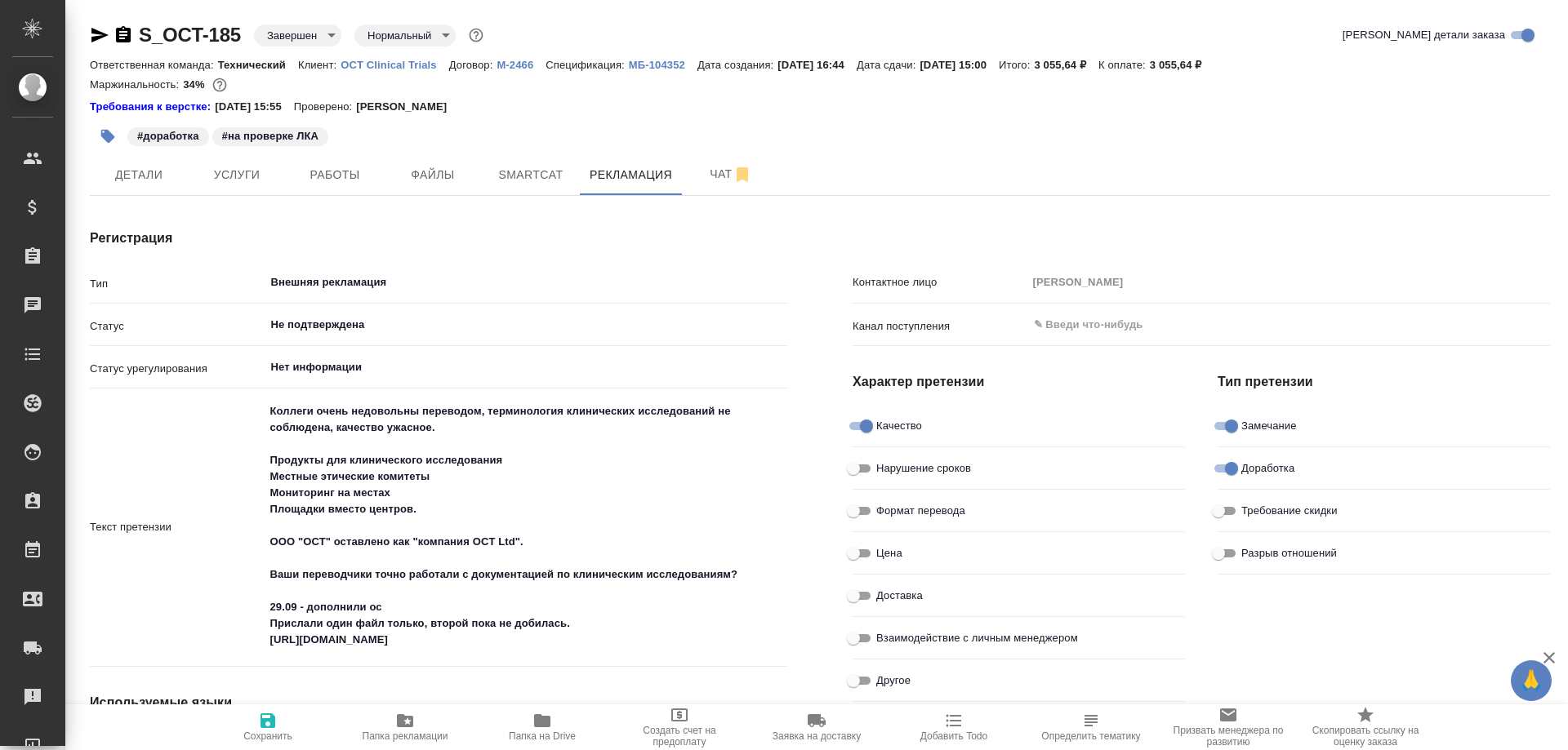
click at [401, 720] on icon "button" at bounding box center [405, 721] width 16 height 13
click at [714, 170] on span "Чат" at bounding box center [731, 173] width 78 height 20
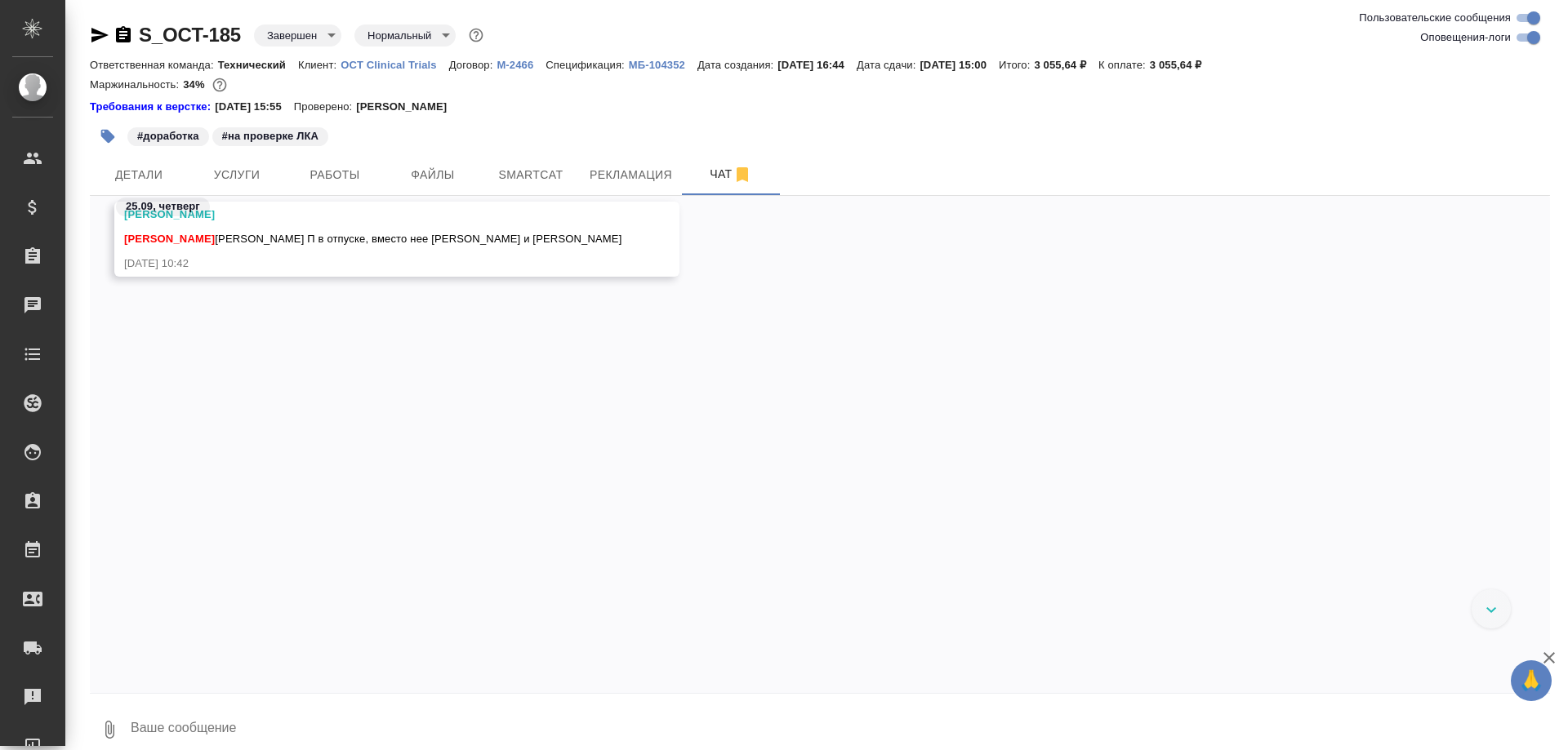
scroll to position [99216, 0]
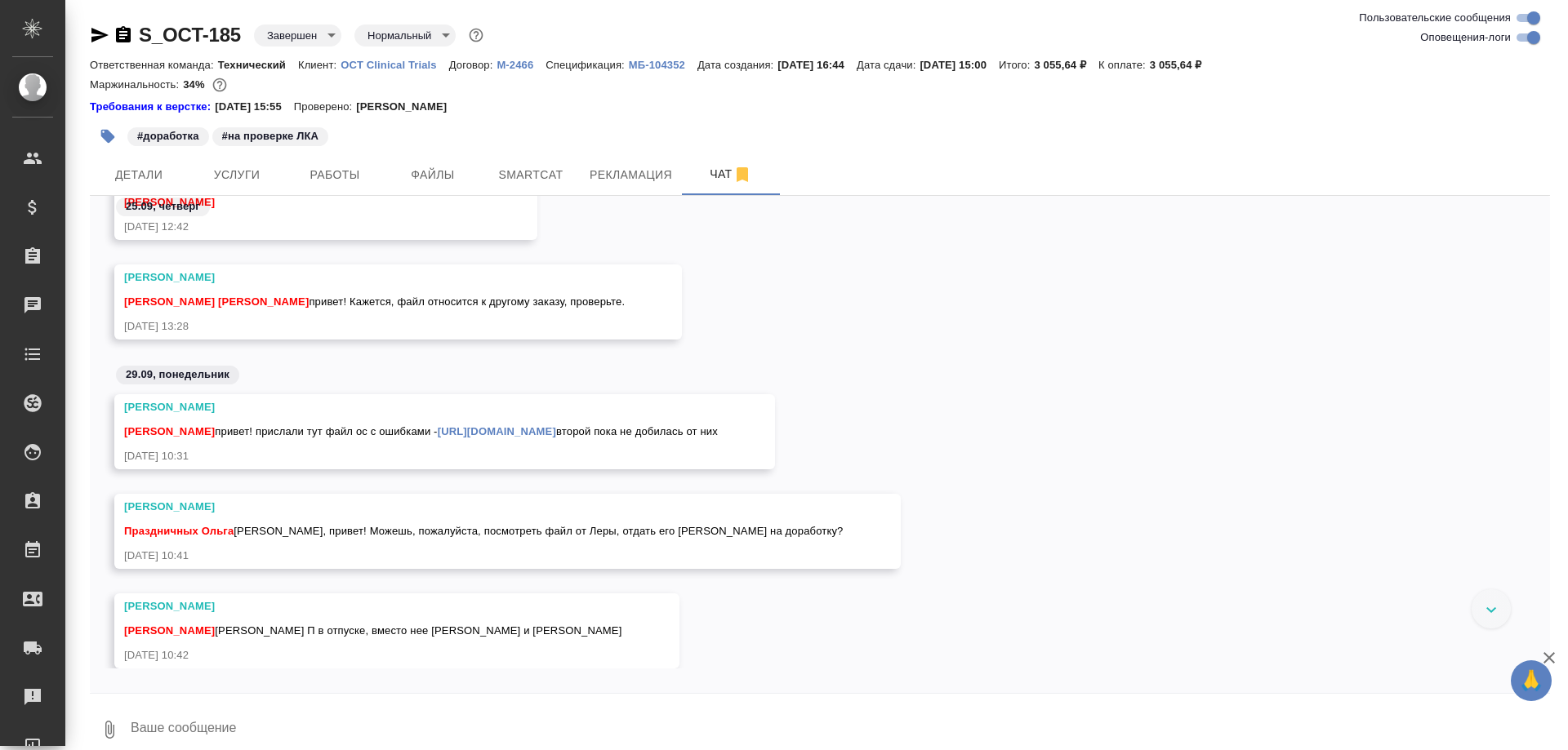
click at [459, 429] on link "https://drive.awatera.com/f/10365495" at bounding box center [497, 431] width 118 height 12
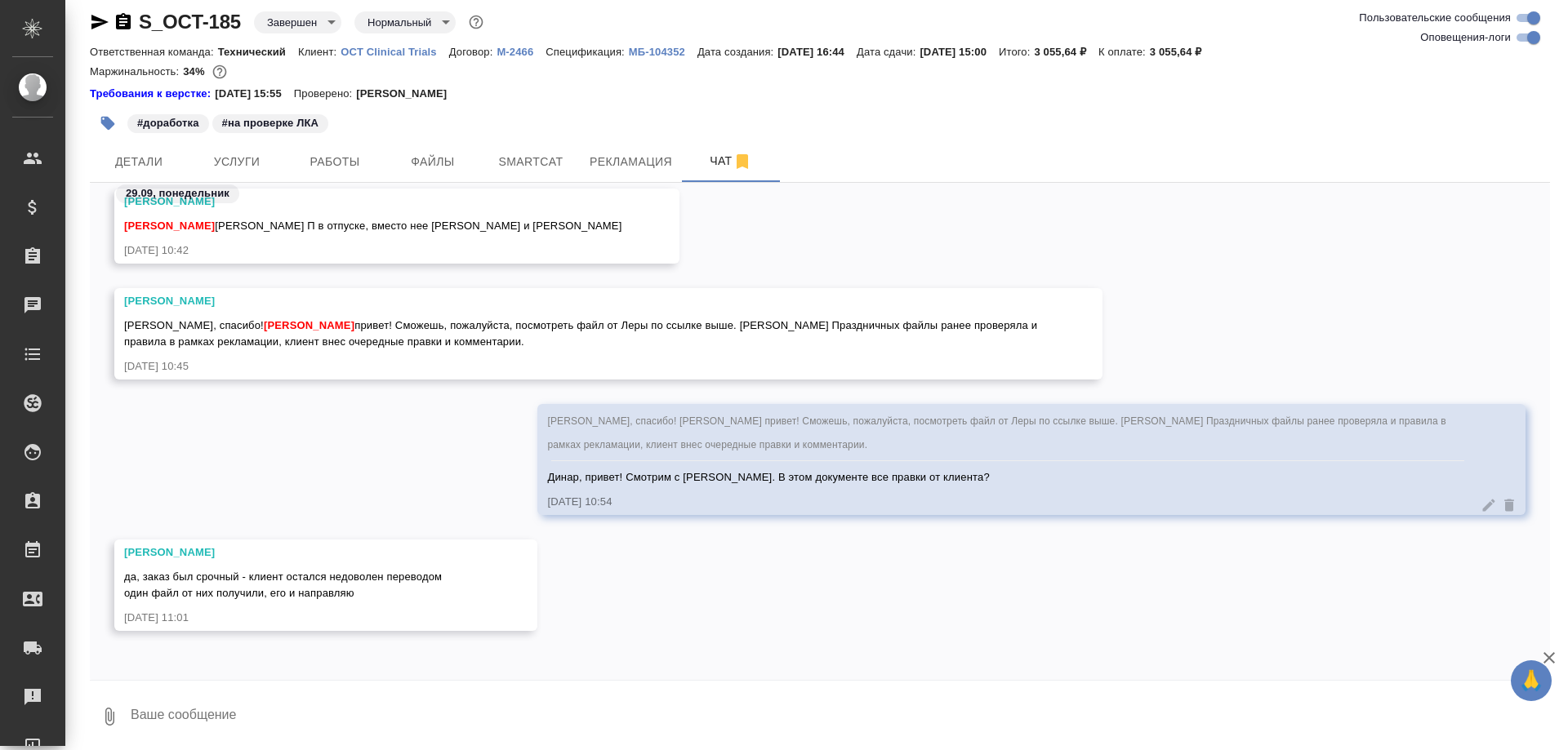
scroll to position [17, 0]
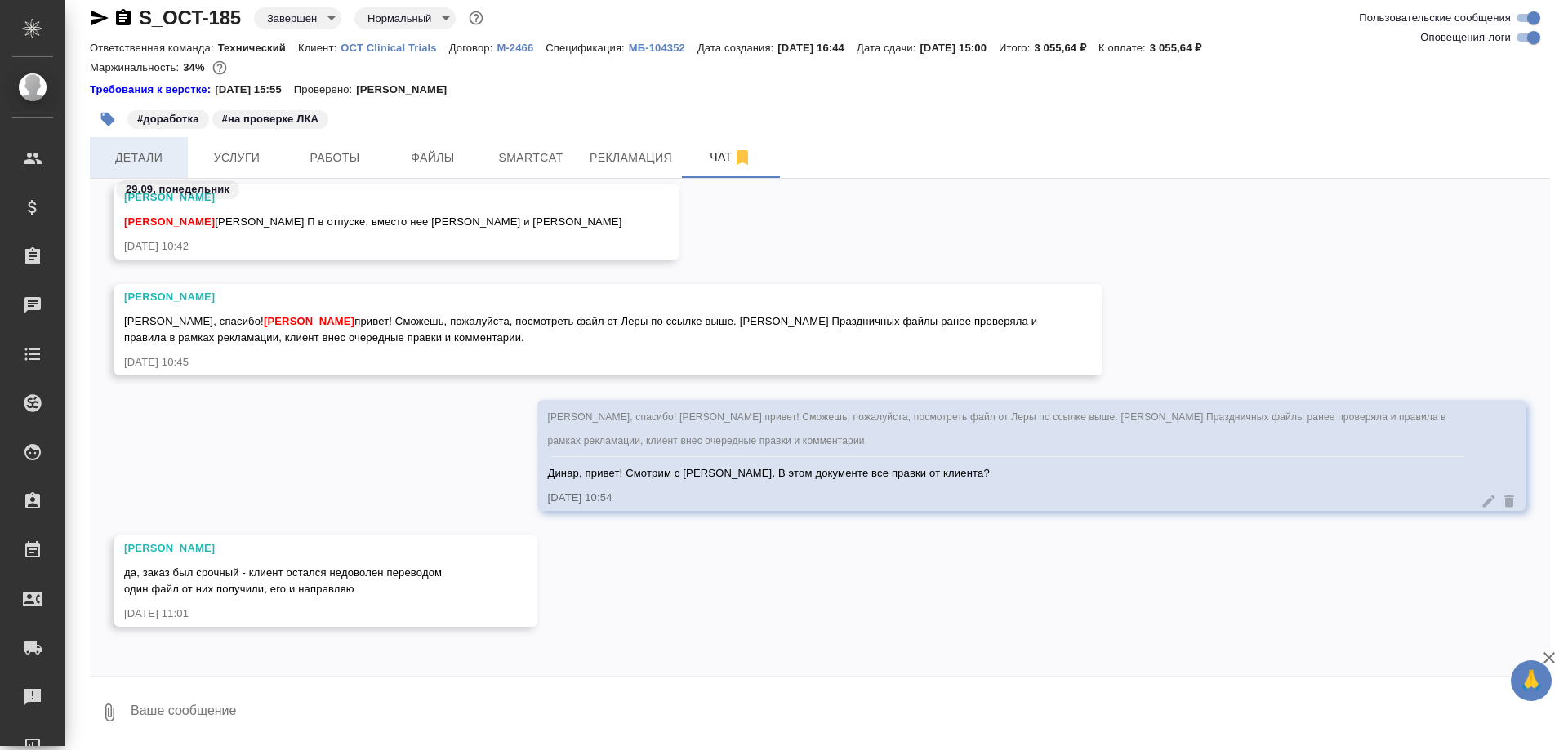
click at [147, 156] on span "Детали" at bounding box center [139, 157] width 78 height 20
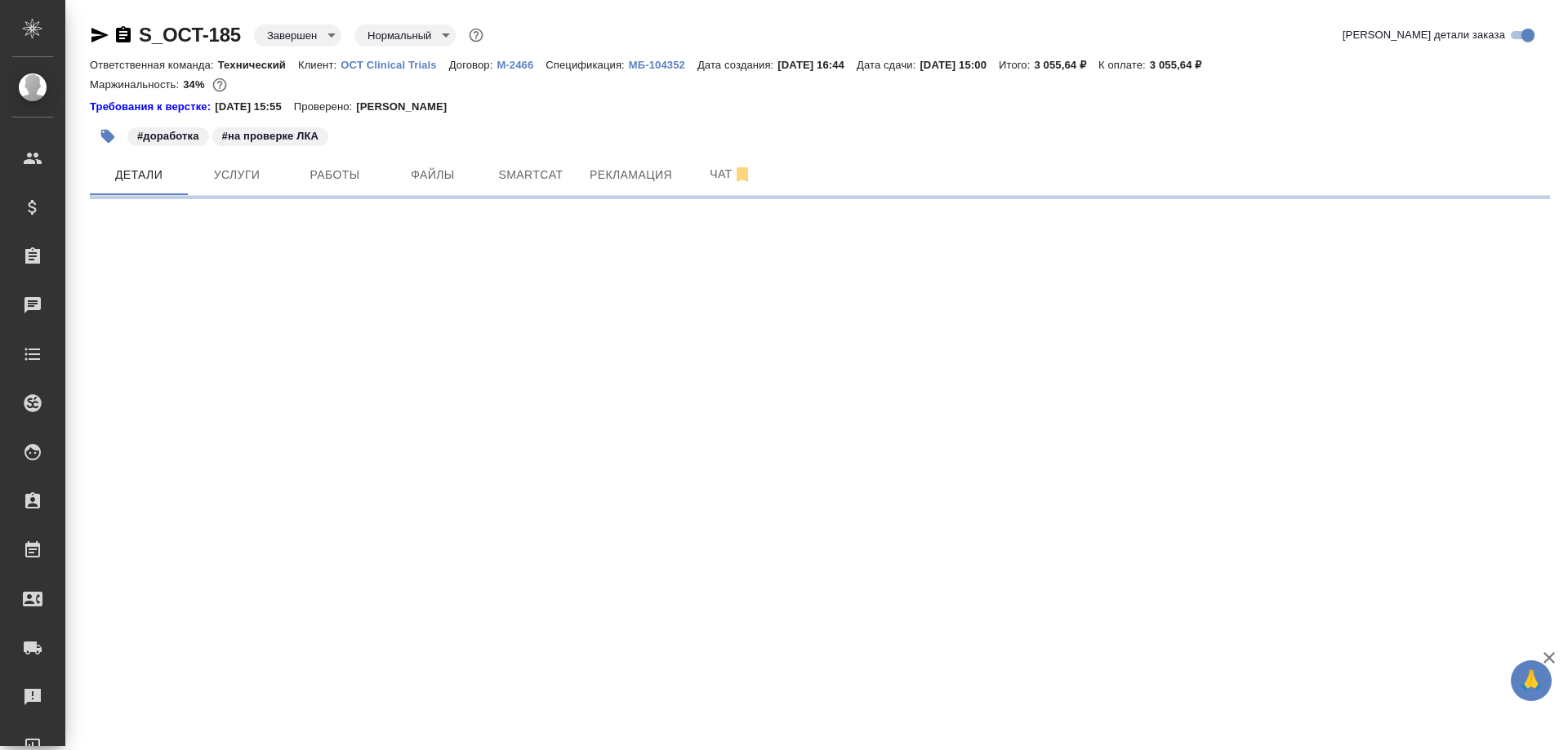
select select "RU"
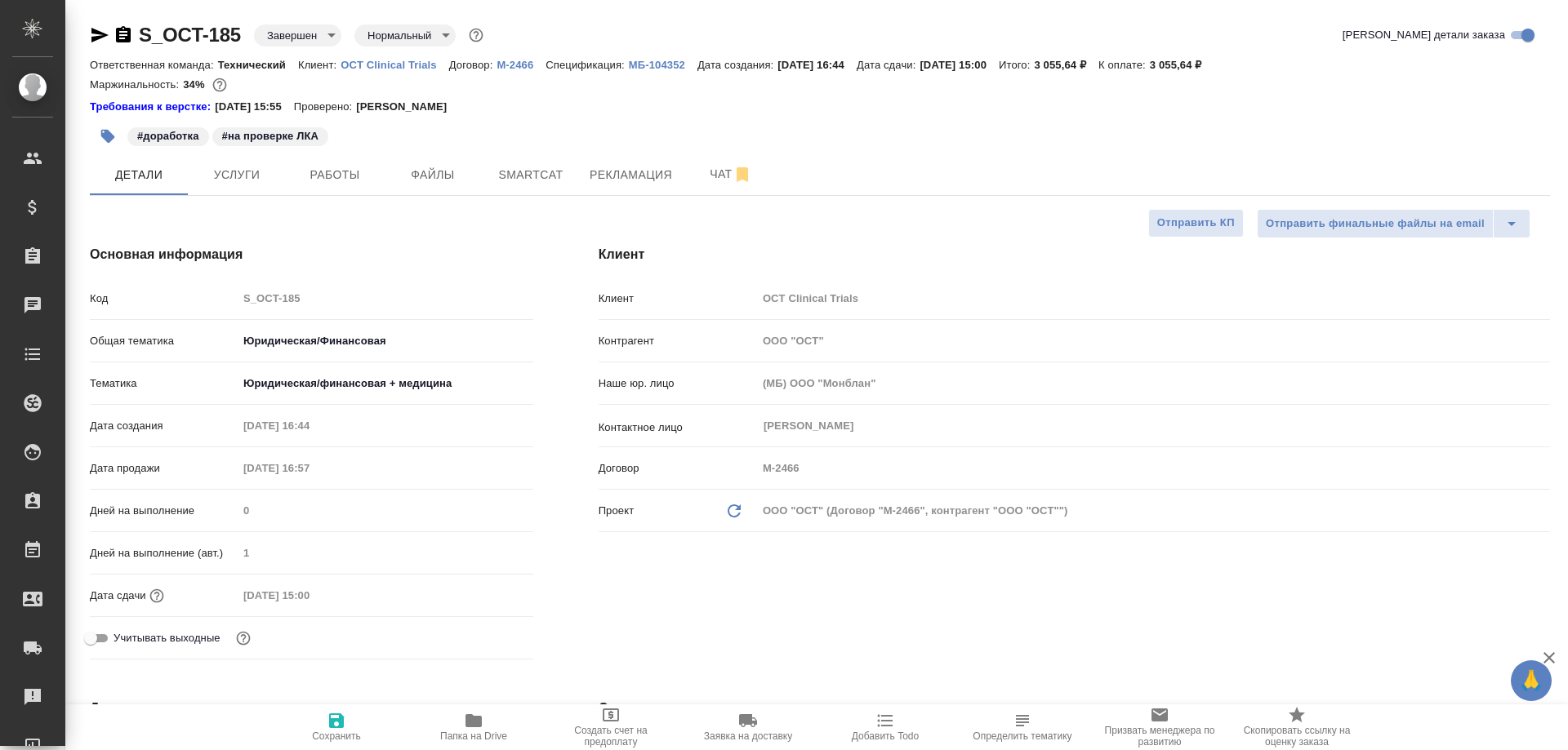
type textarea "x"
type input "Валеев Динар"
type input "Сеитов Павел"
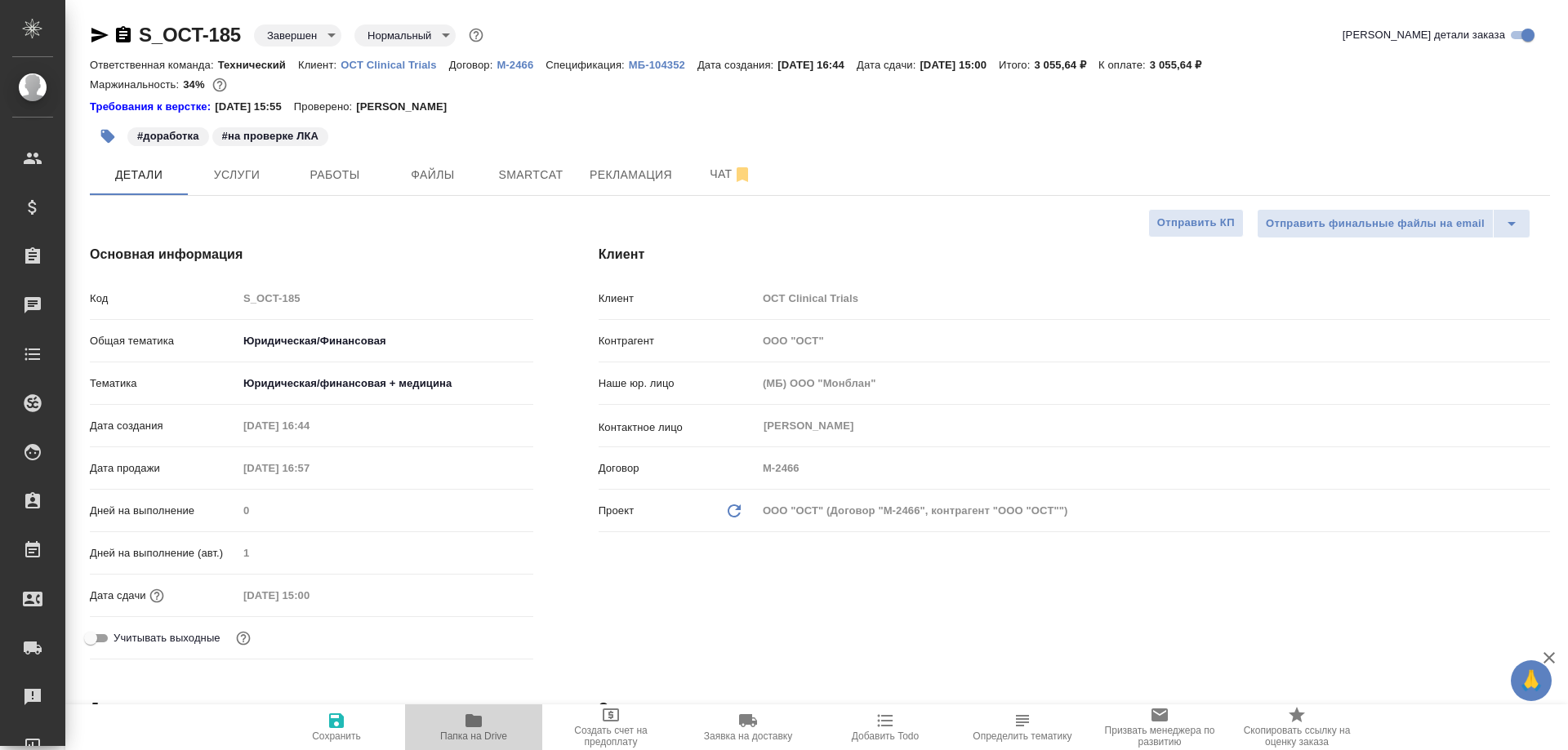
click at [473, 720] on icon "button" at bounding box center [473, 721] width 16 height 13
type textarea "x"
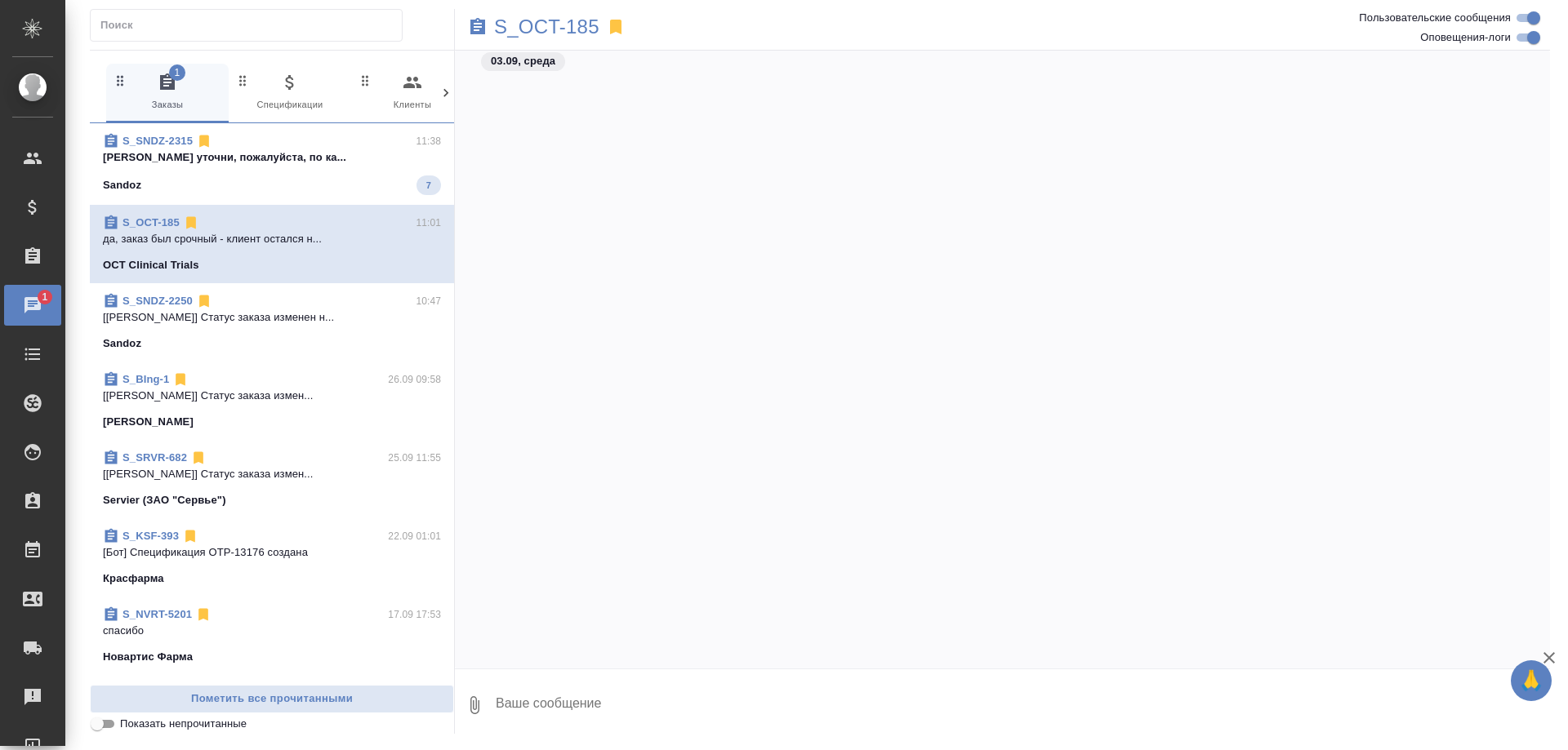
scroll to position [108375, 0]
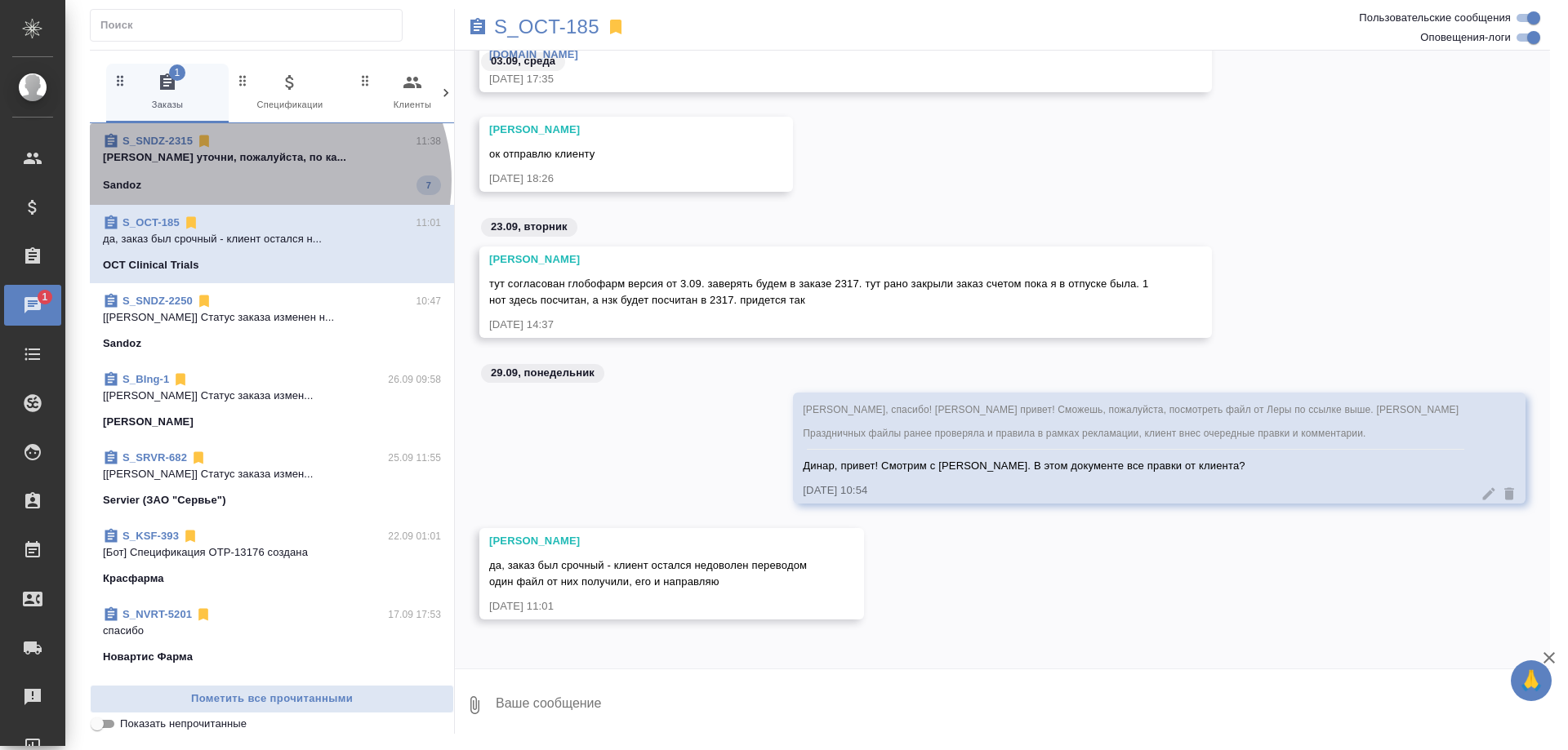
click at [263, 181] on div "Sandoz 7" at bounding box center [272, 185] width 338 height 20
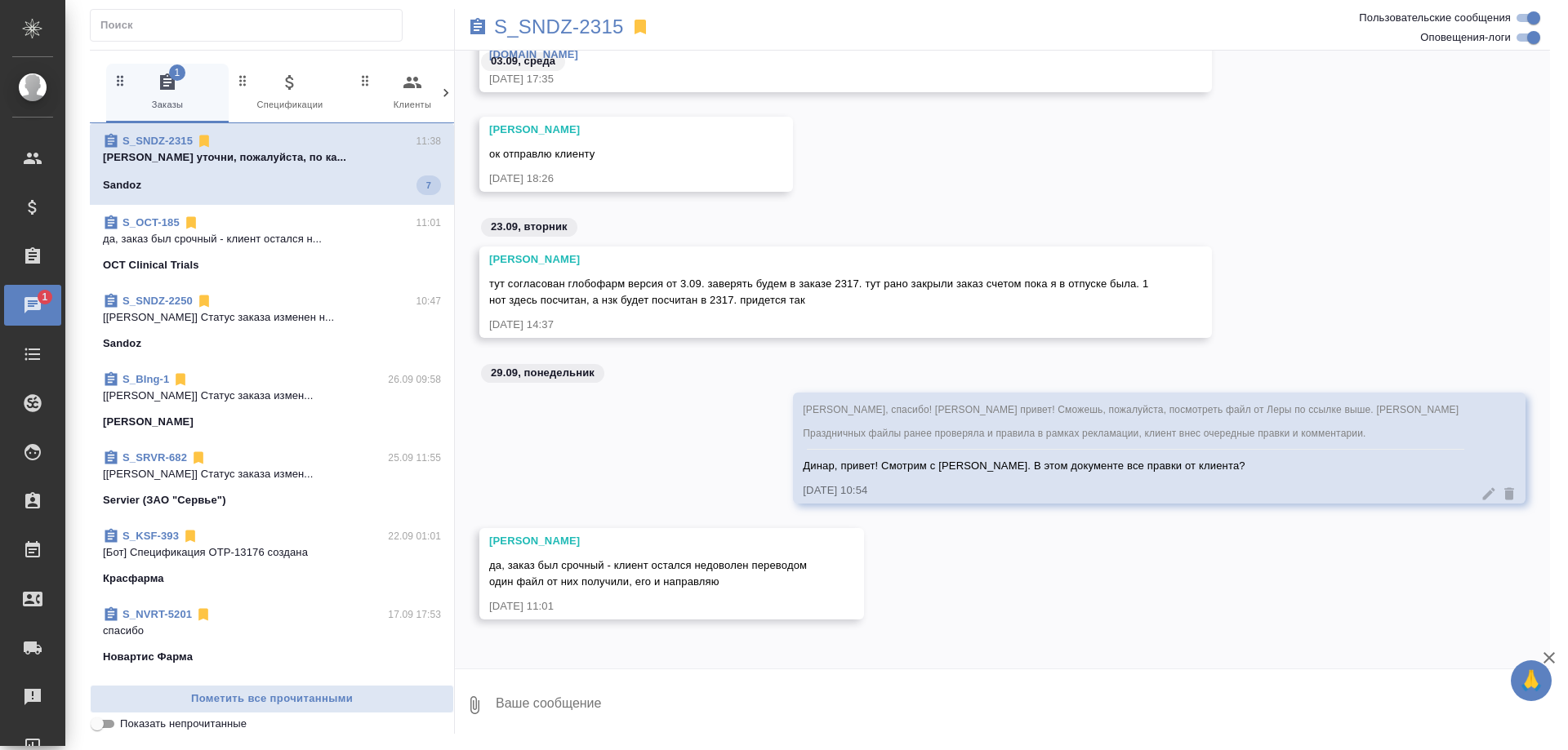
scroll to position [108121, 0]
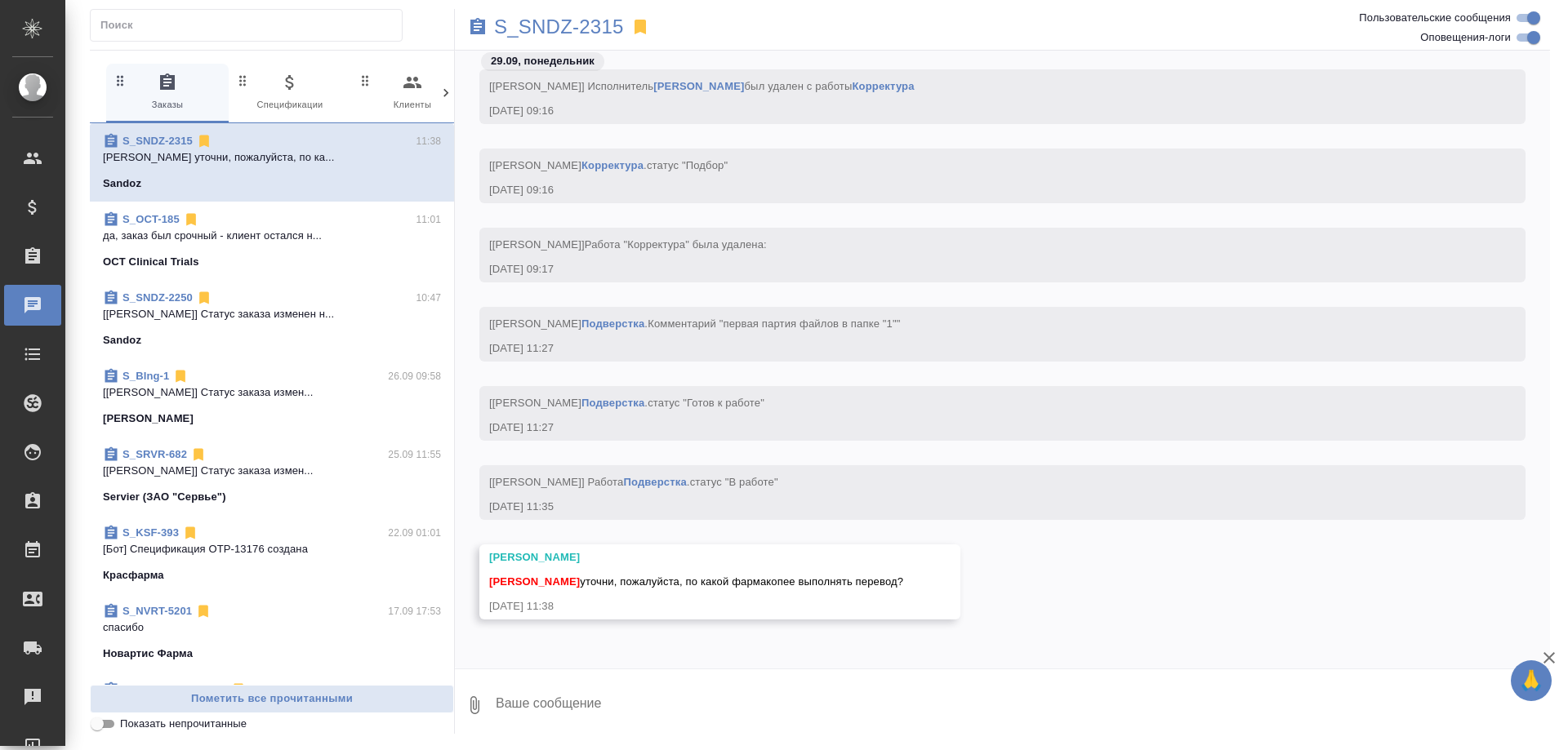
click at [33, 307] on div "Чаты" at bounding box center [12, 305] width 41 height 25
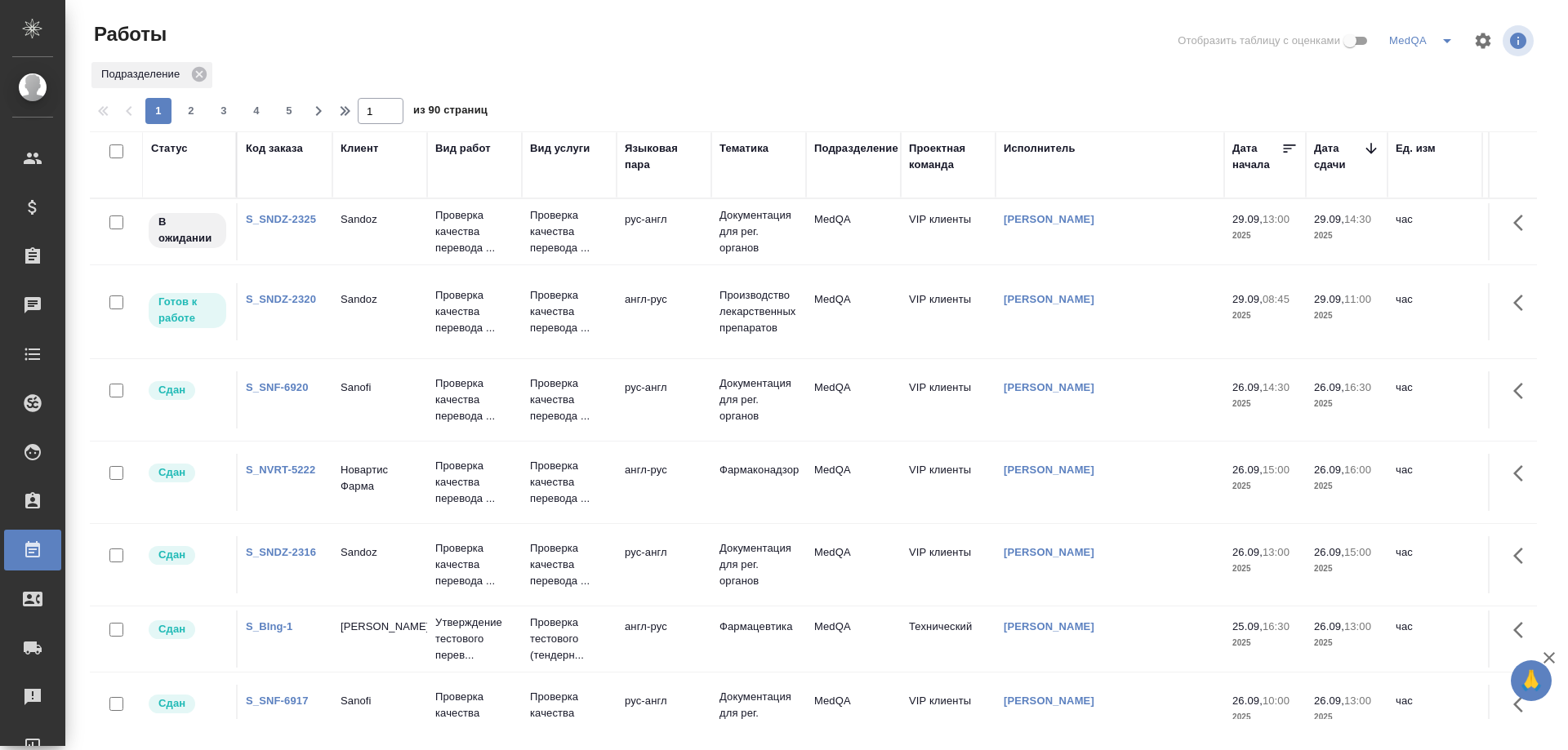
click at [281, 217] on link "S_SNDZ-2325" at bounding box center [280, 220] width 70 height 12
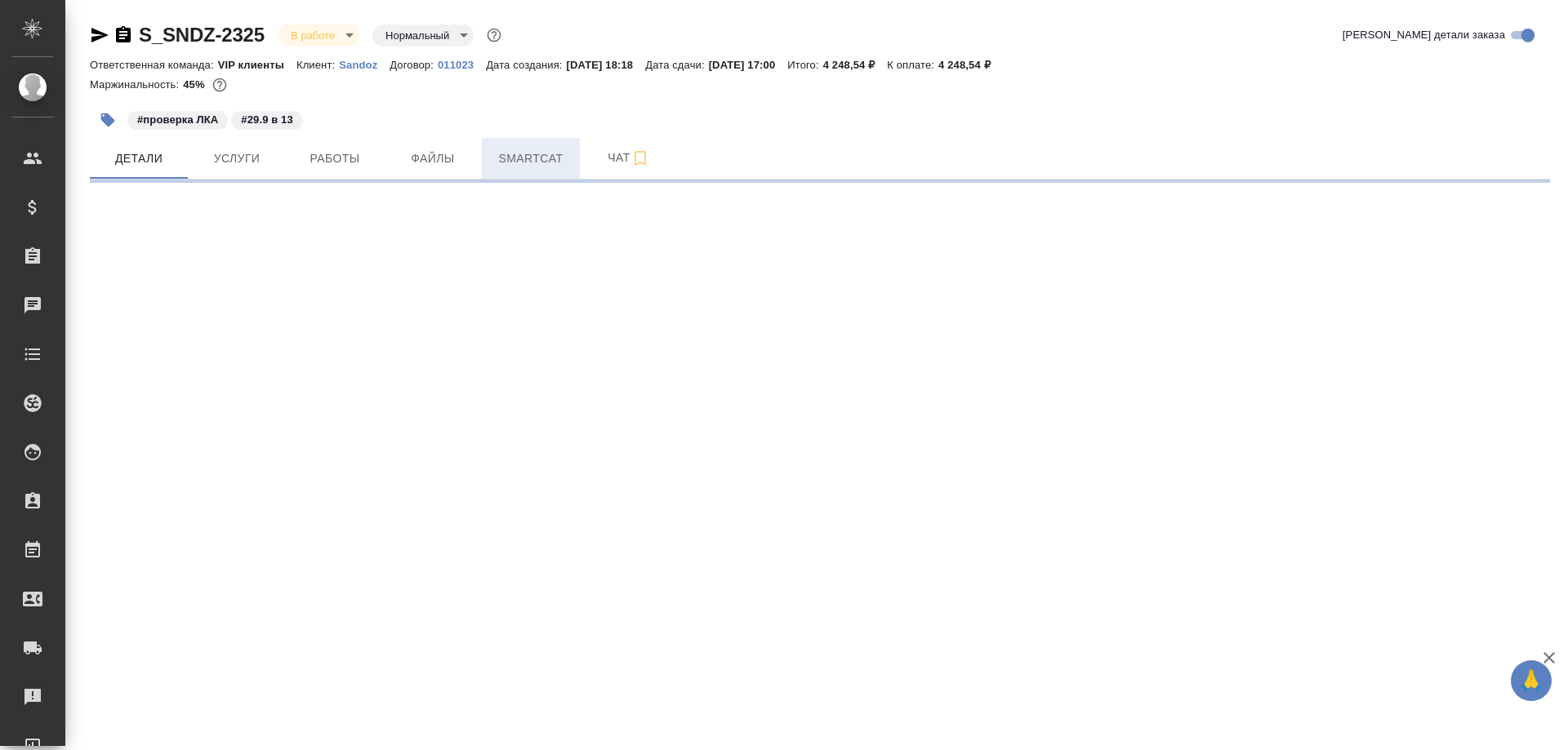
click at [530, 155] on span "Smartcat" at bounding box center [531, 158] width 78 height 20
select select "RU"
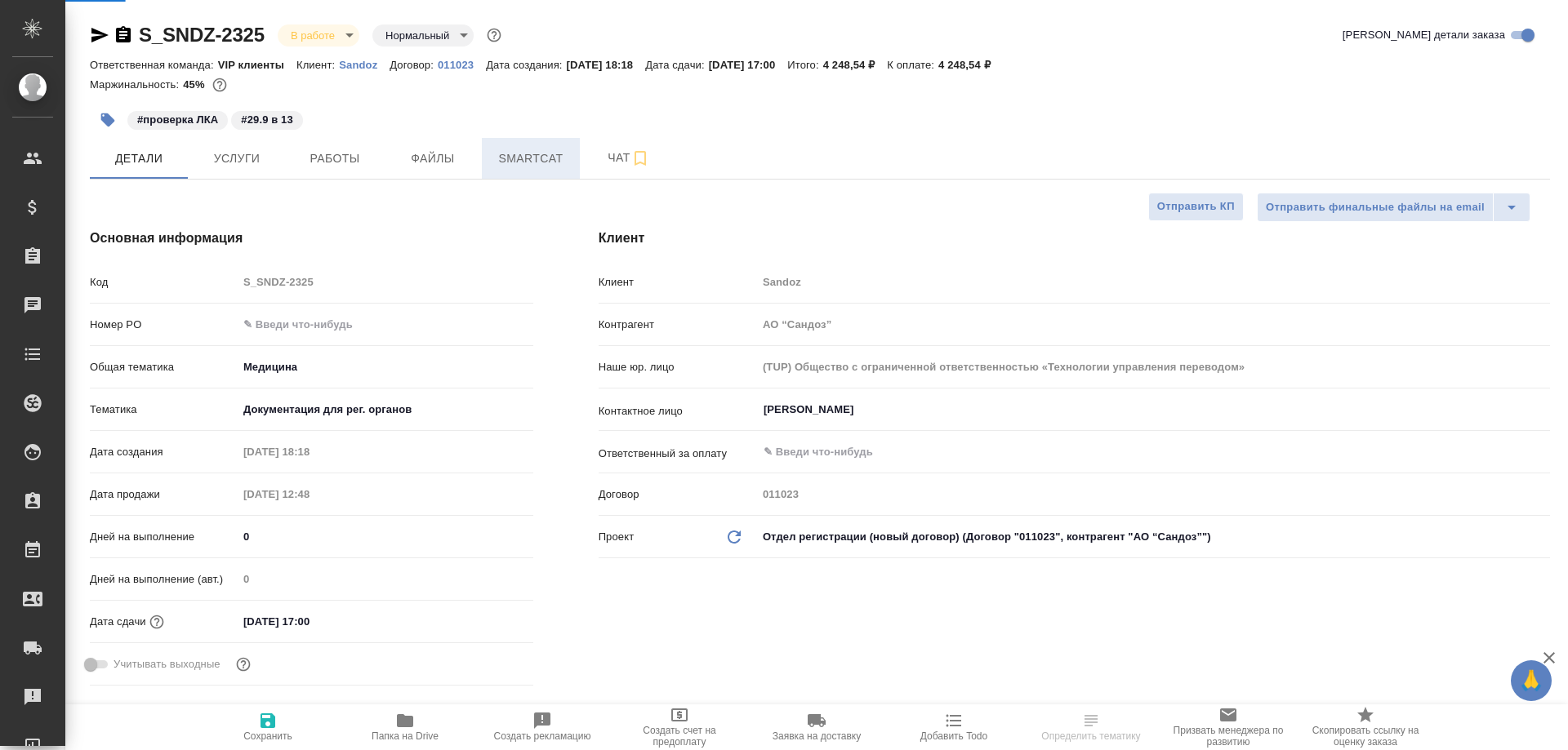
type textarea "x"
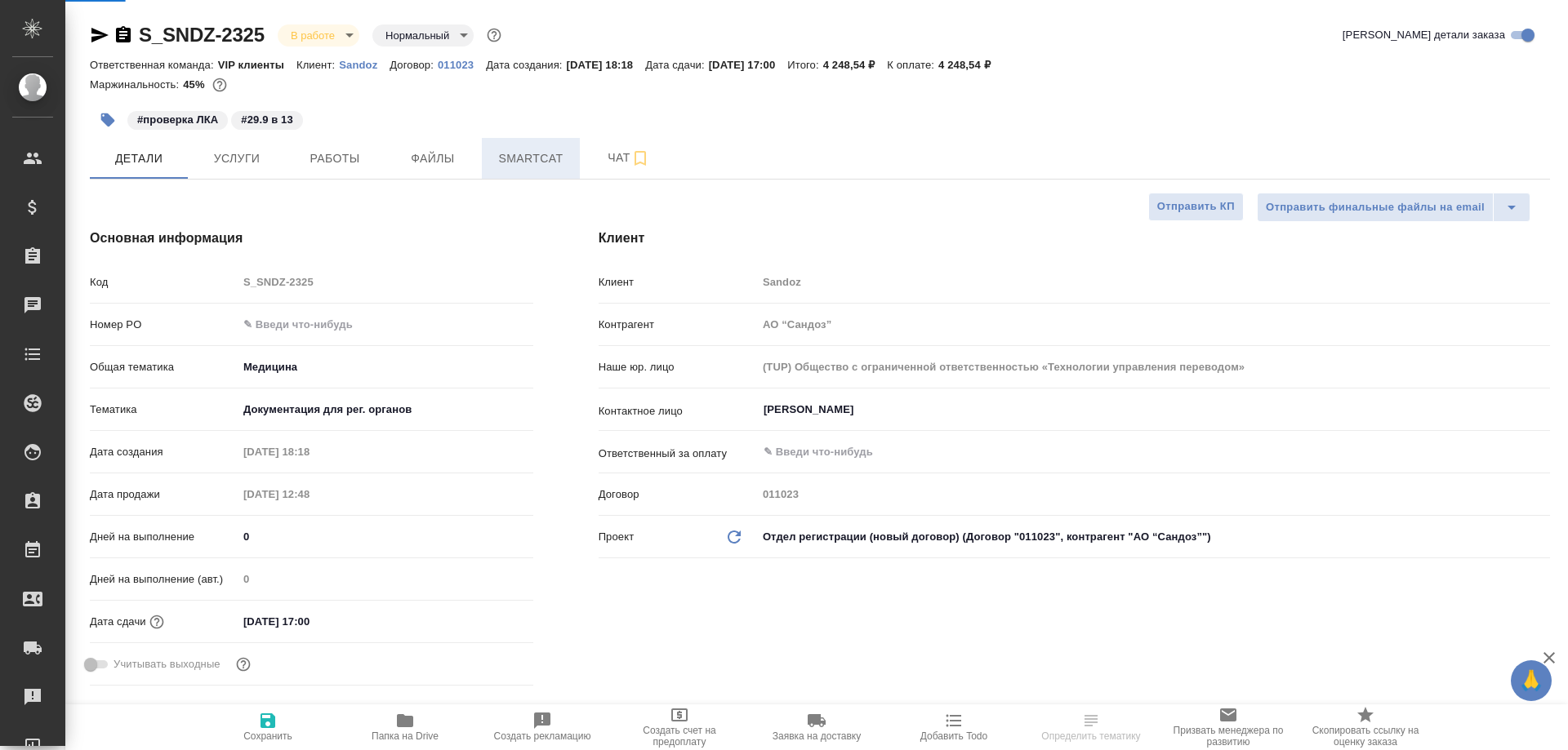
type textarea "x"
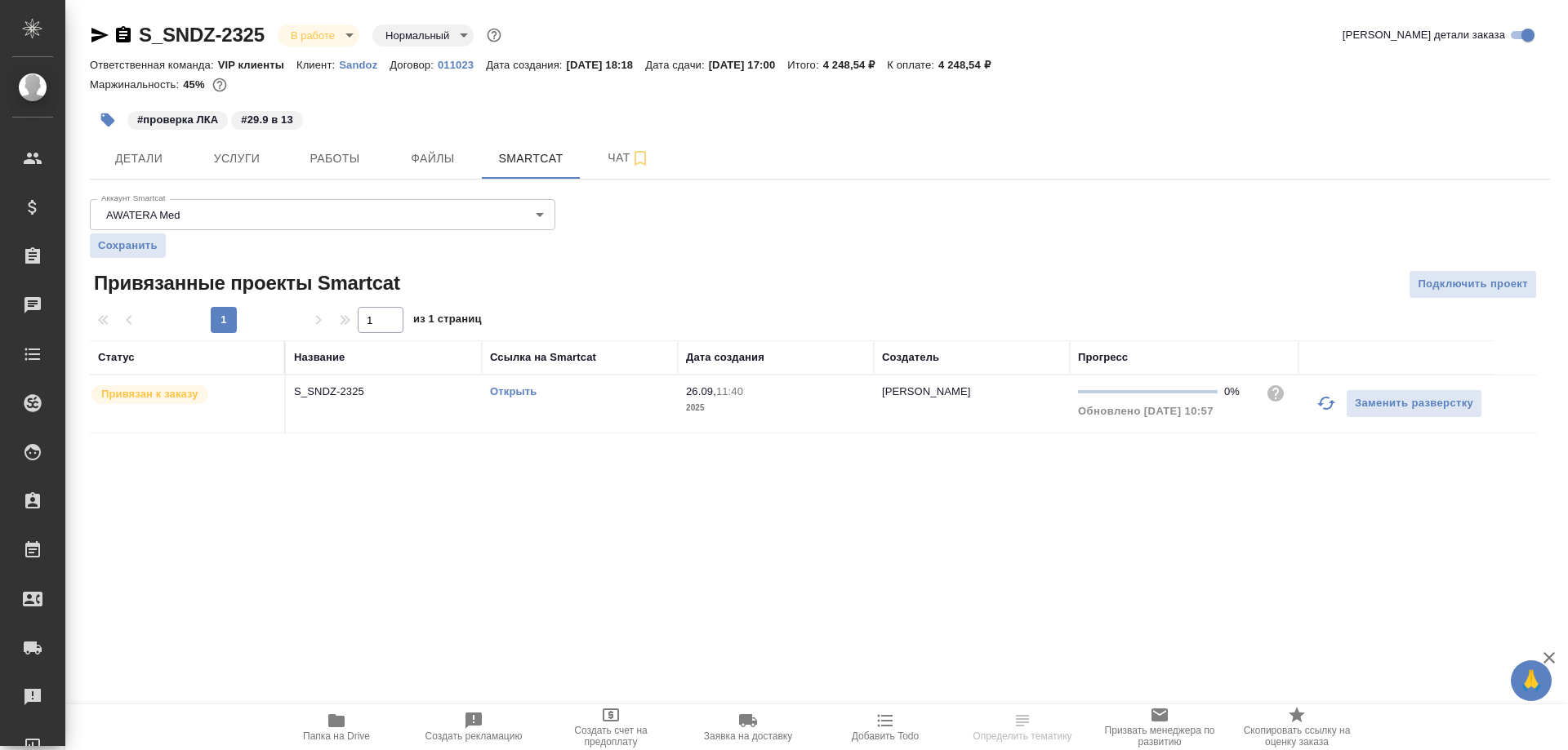
click at [517, 394] on link "Открыть" at bounding box center [513, 391] width 46 height 12
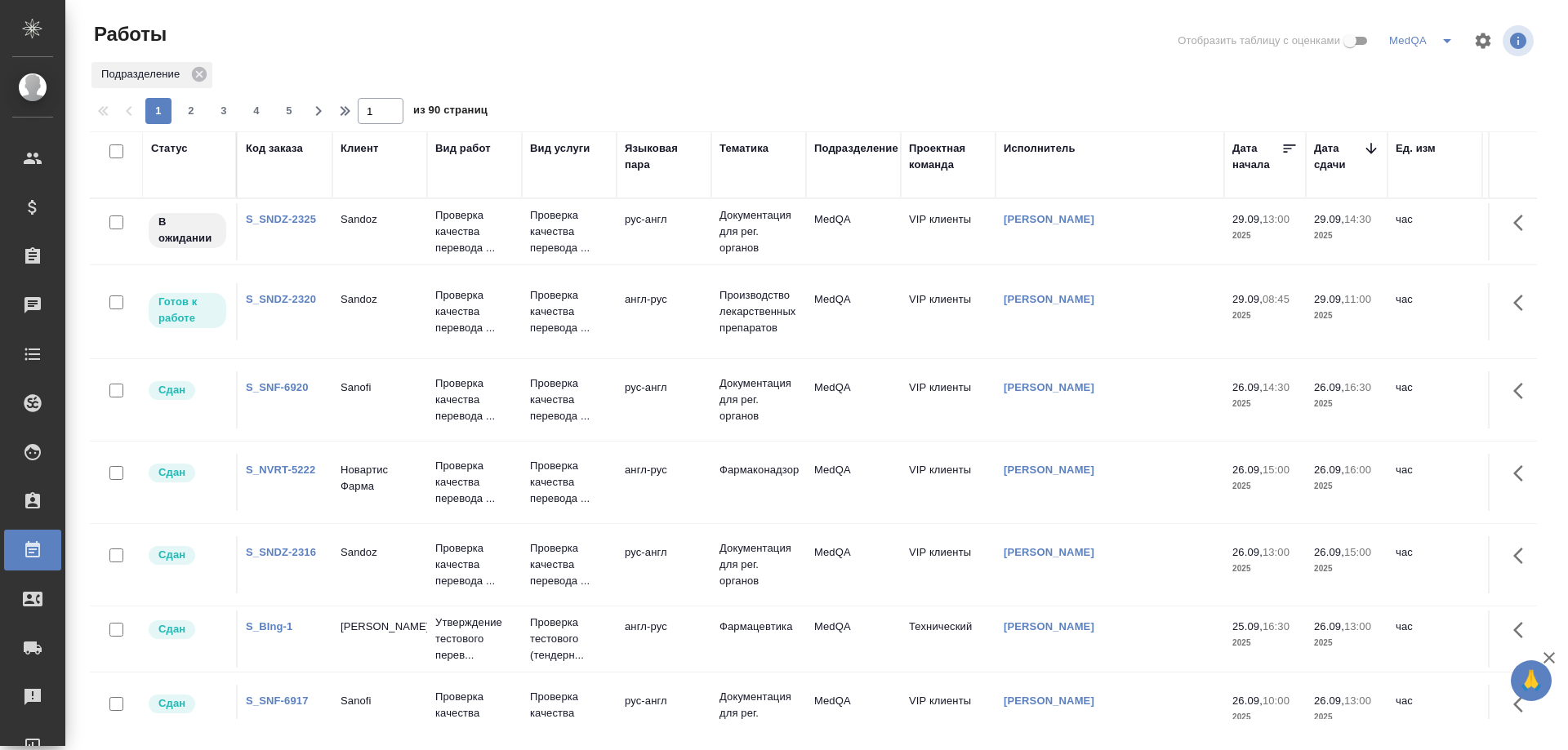
click at [274, 217] on link "S_SNDZ-2325" at bounding box center [280, 220] width 70 height 12
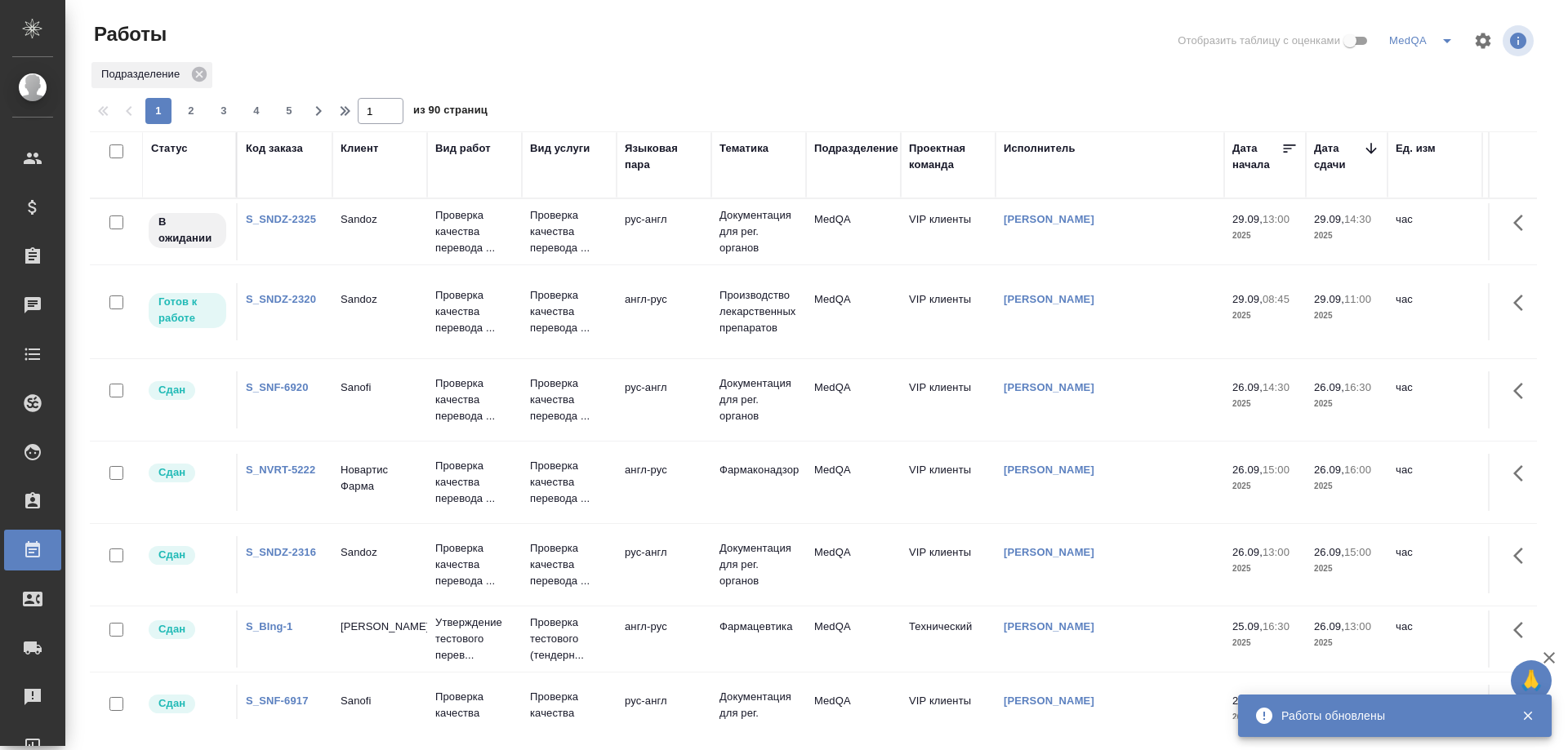
click at [262, 219] on link "S_SNDZ-2325" at bounding box center [280, 220] width 70 height 12
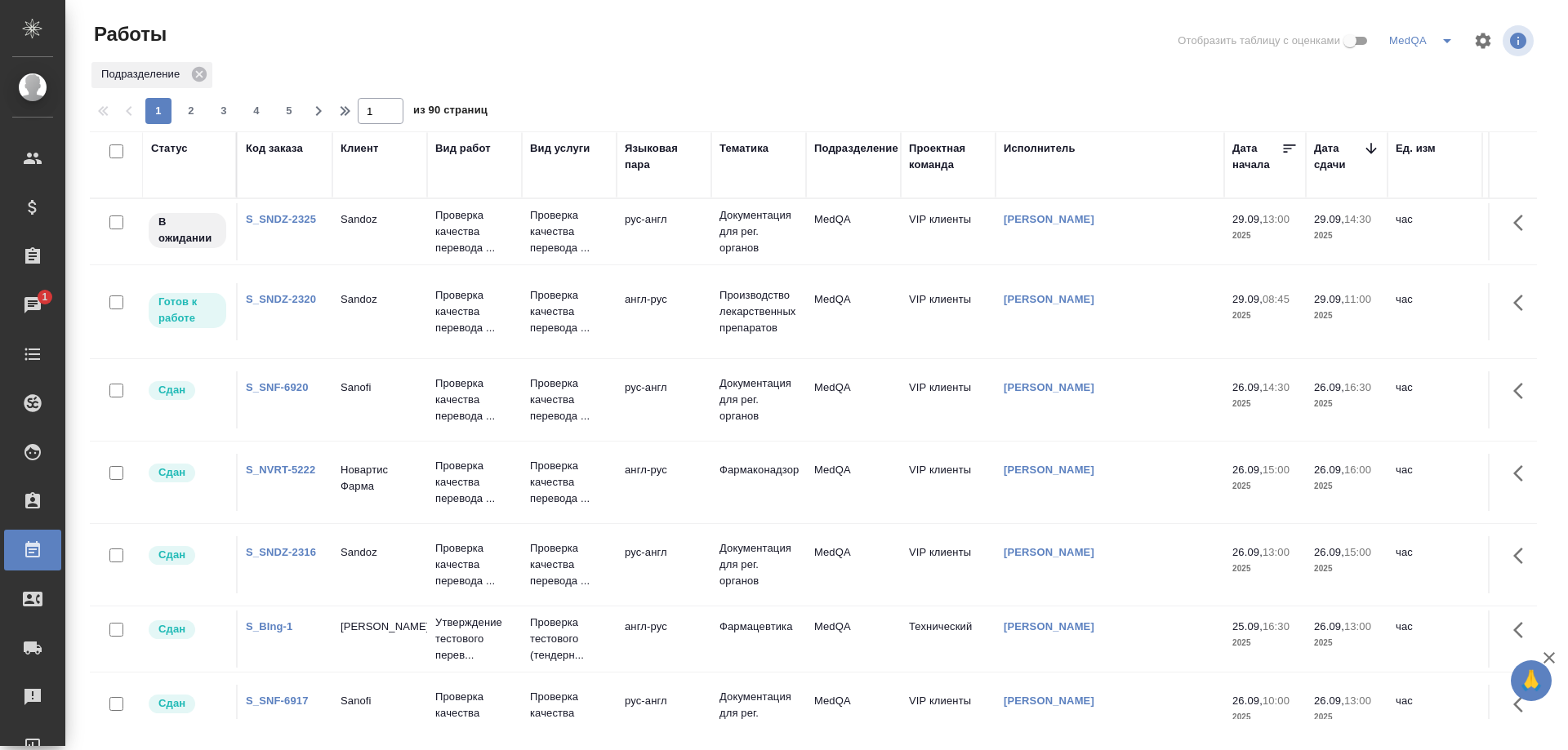
click at [282, 218] on link "S_SNDZ-2325" at bounding box center [280, 220] width 70 height 12
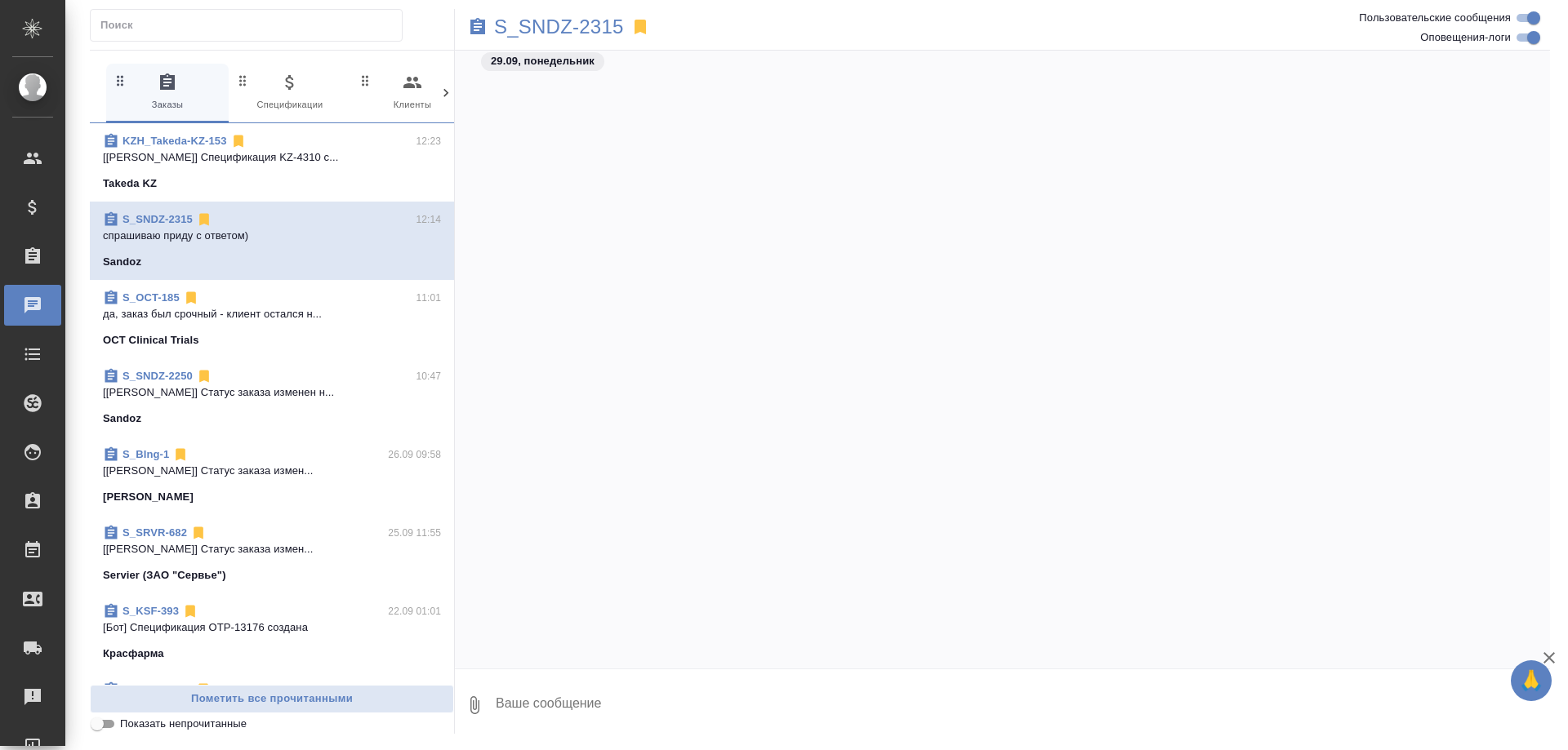
scroll to position [108121, 0]
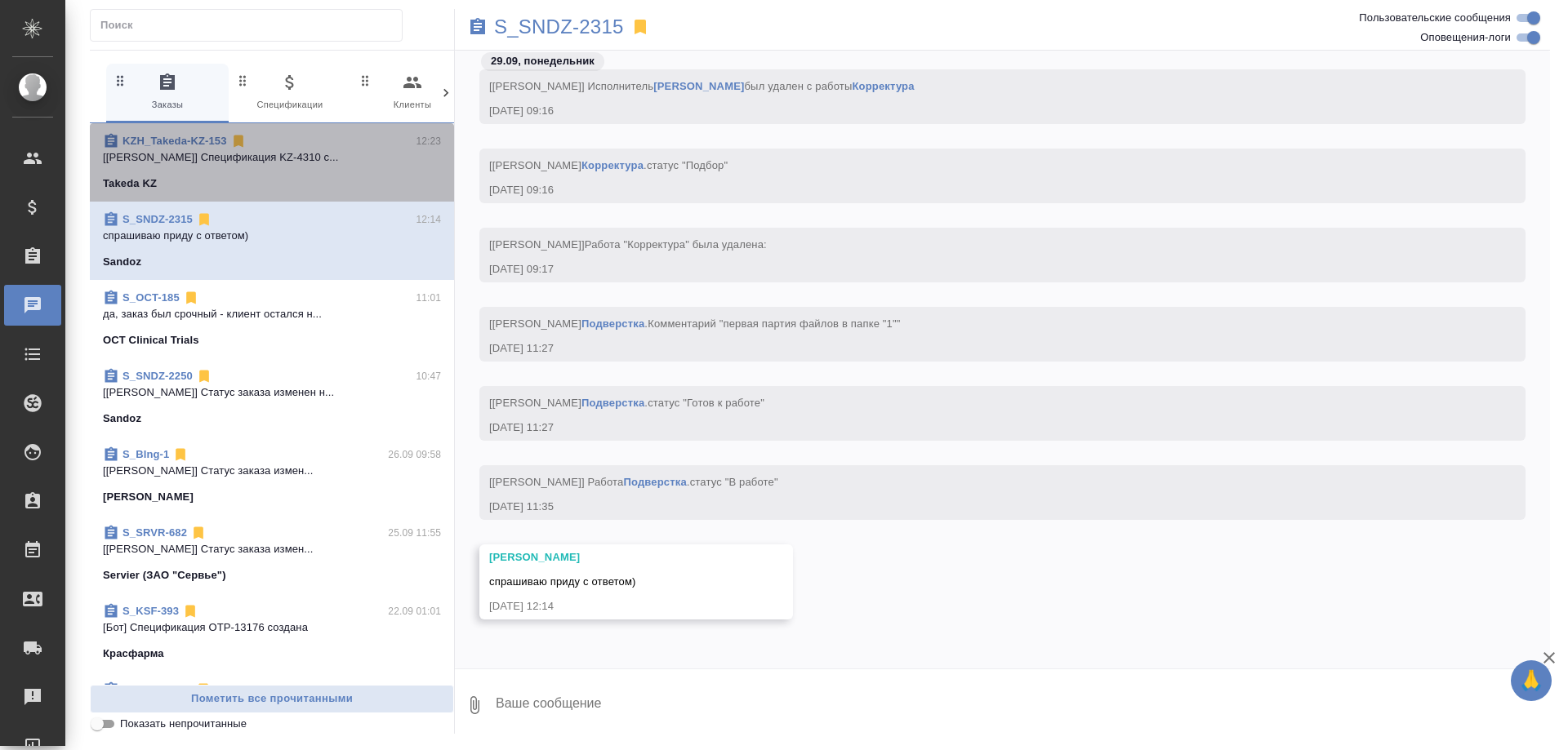
click at [374, 161] on p "[Асланукова Сати] Спецификация KZ-4310 с..." at bounding box center [272, 157] width 338 height 16
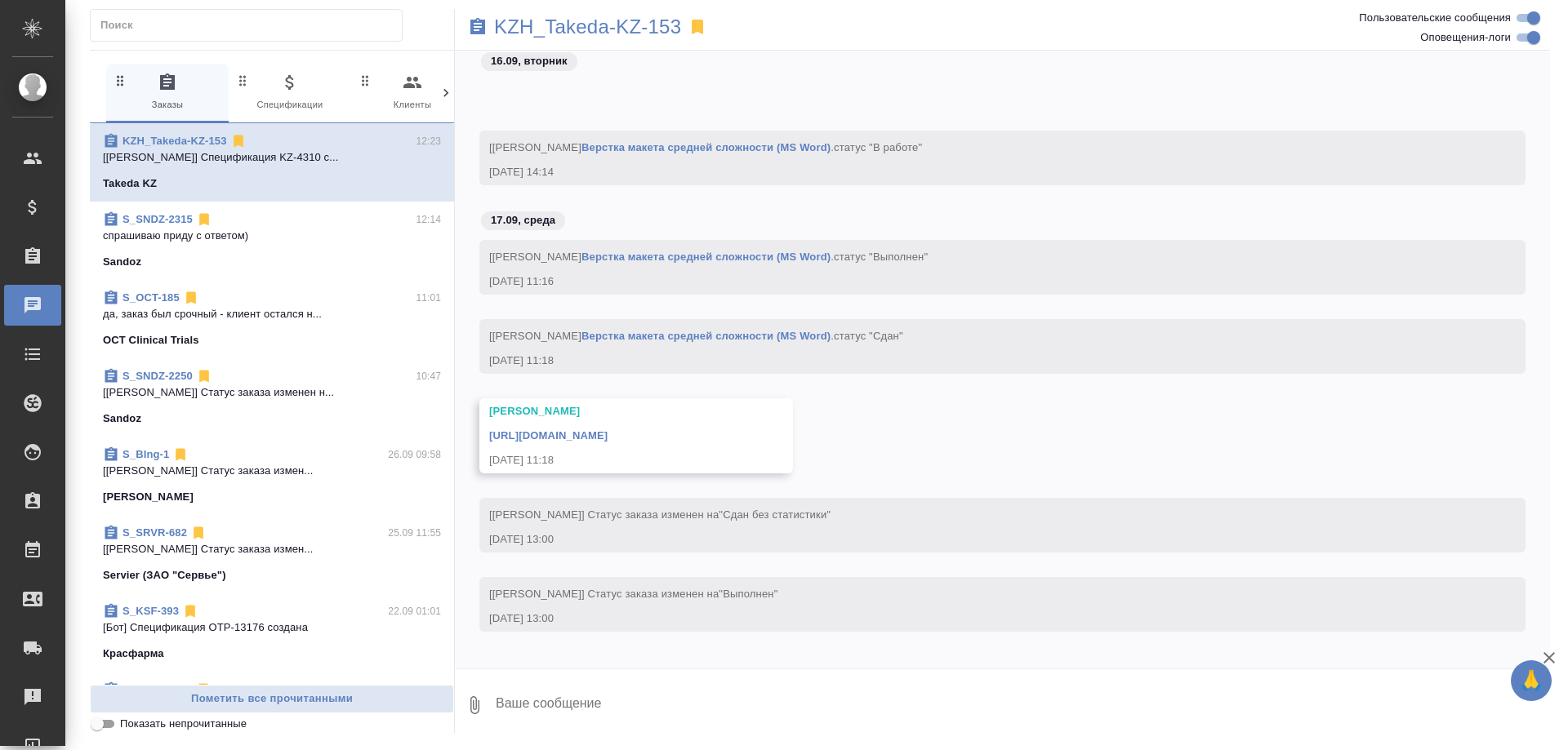
scroll to position [26696, 0]
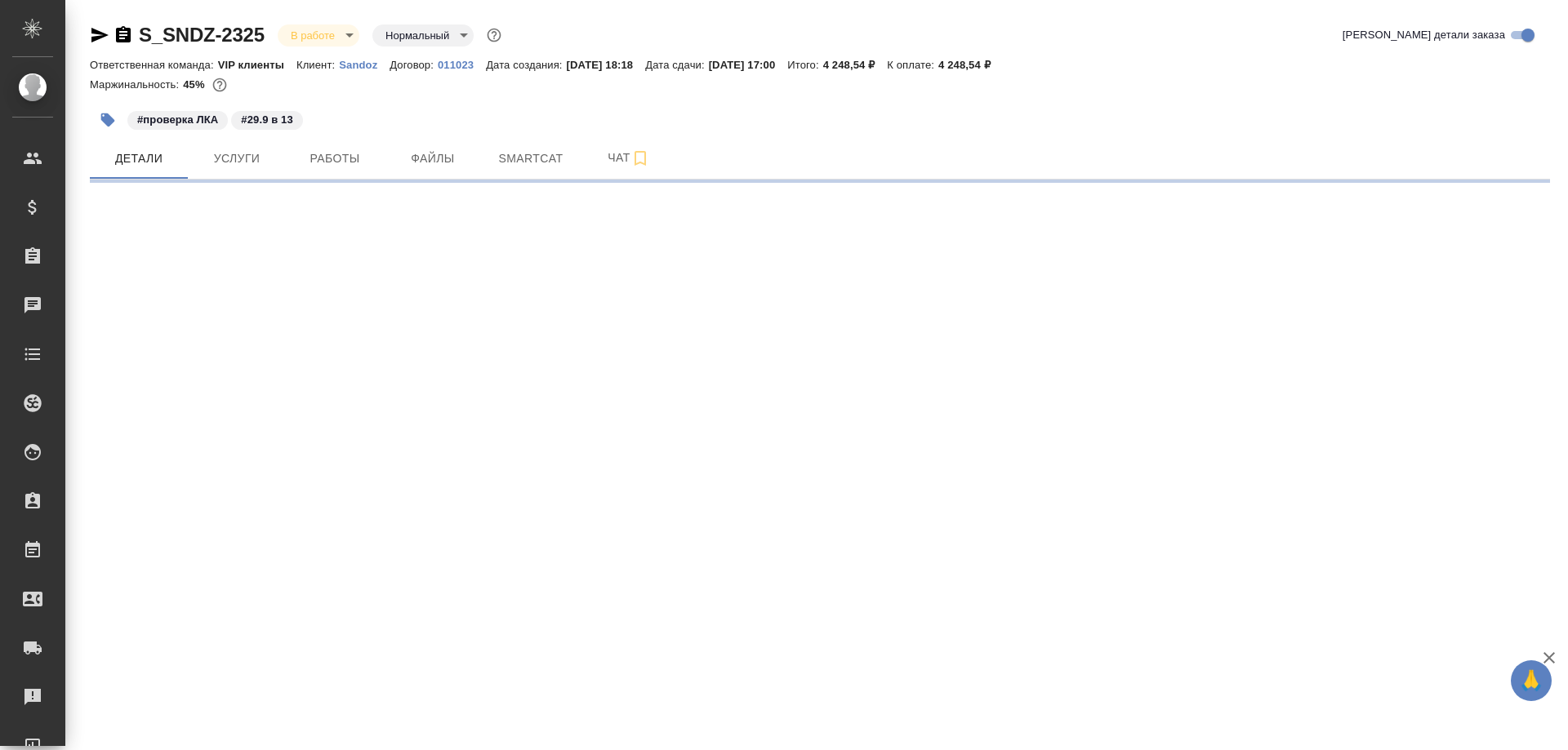
select select "RU"
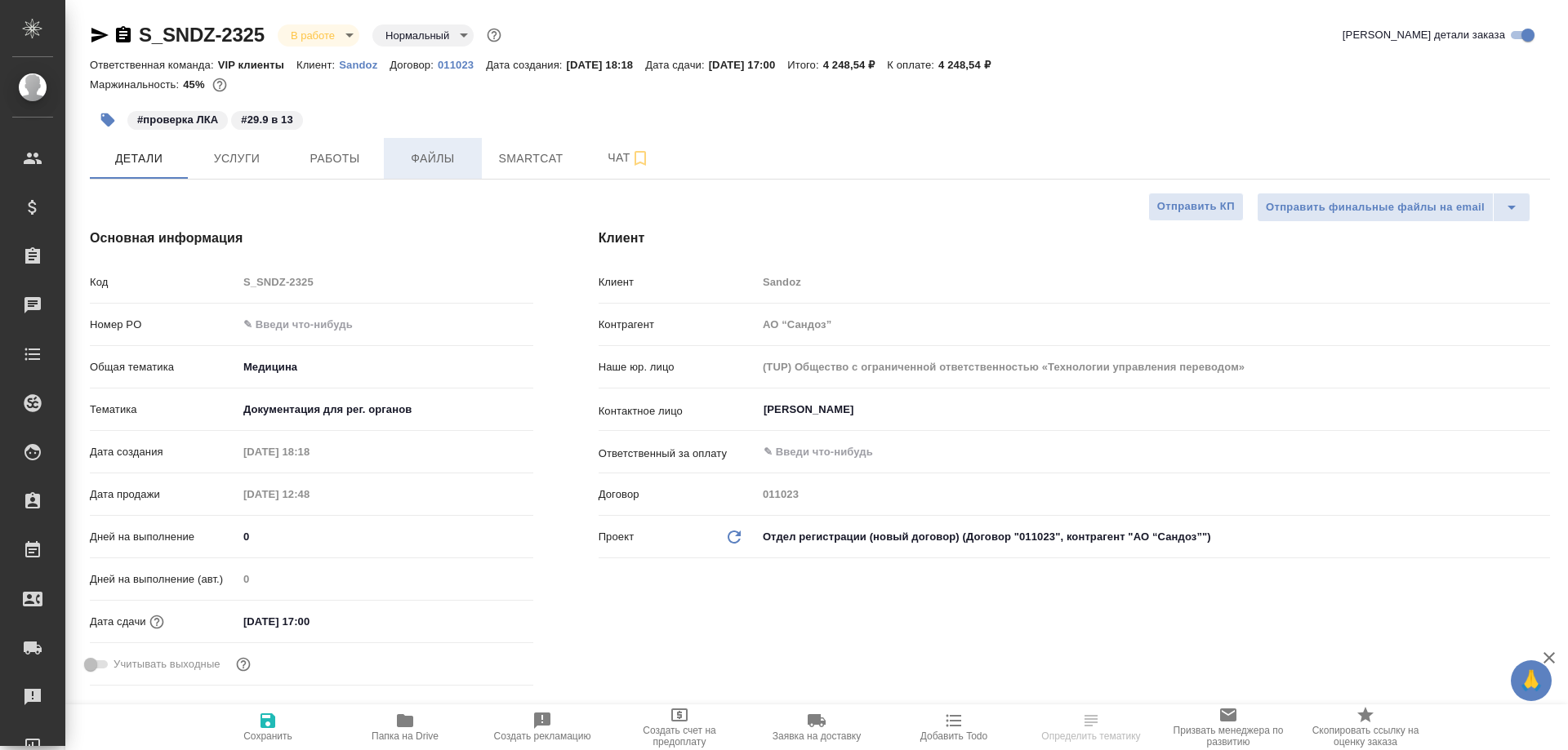
type textarea "x"
click at [319, 157] on span "Работы" at bounding box center [335, 158] width 78 height 20
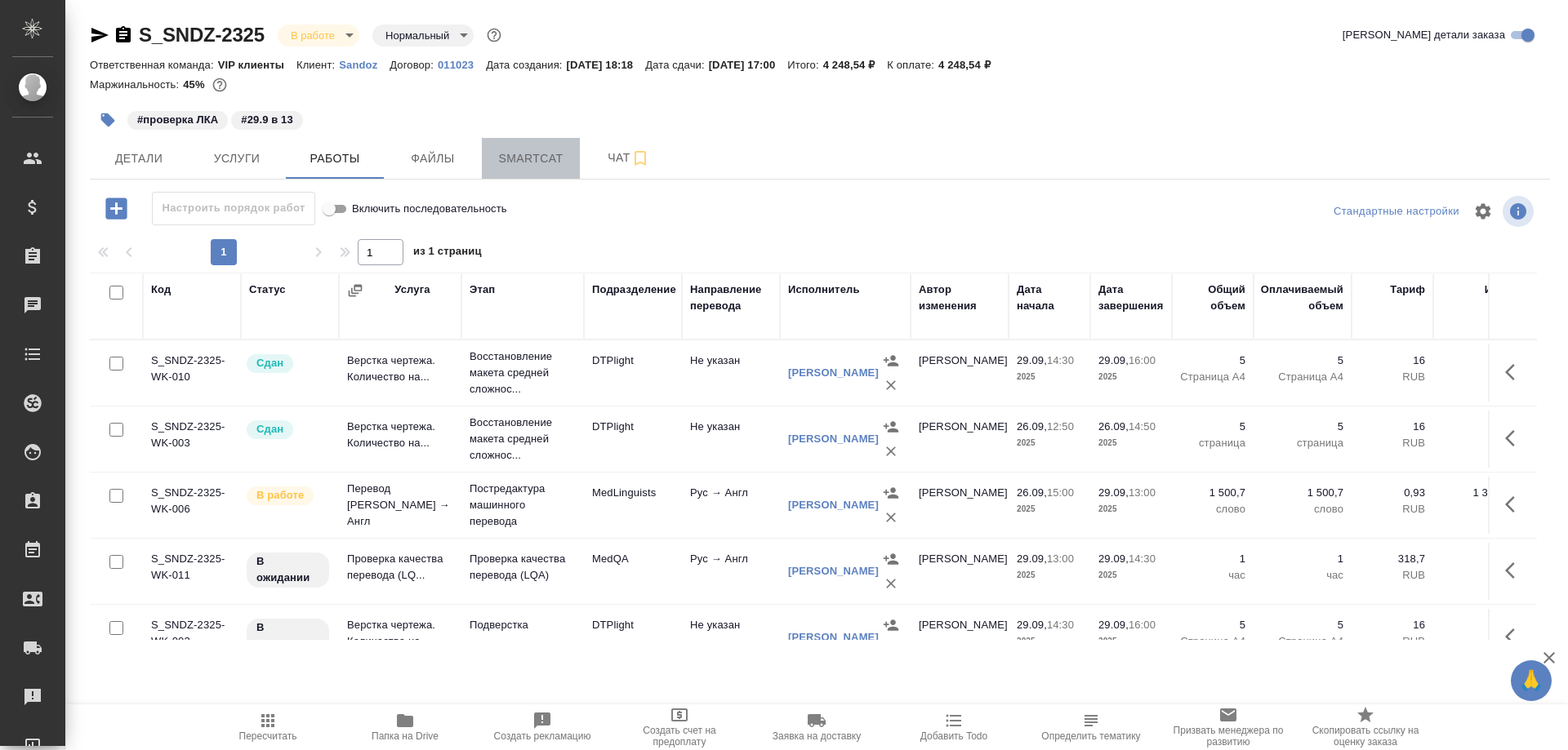
click at [541, 166] on span "Smartcat" at bounding box center [531, 158] width 78 height 20
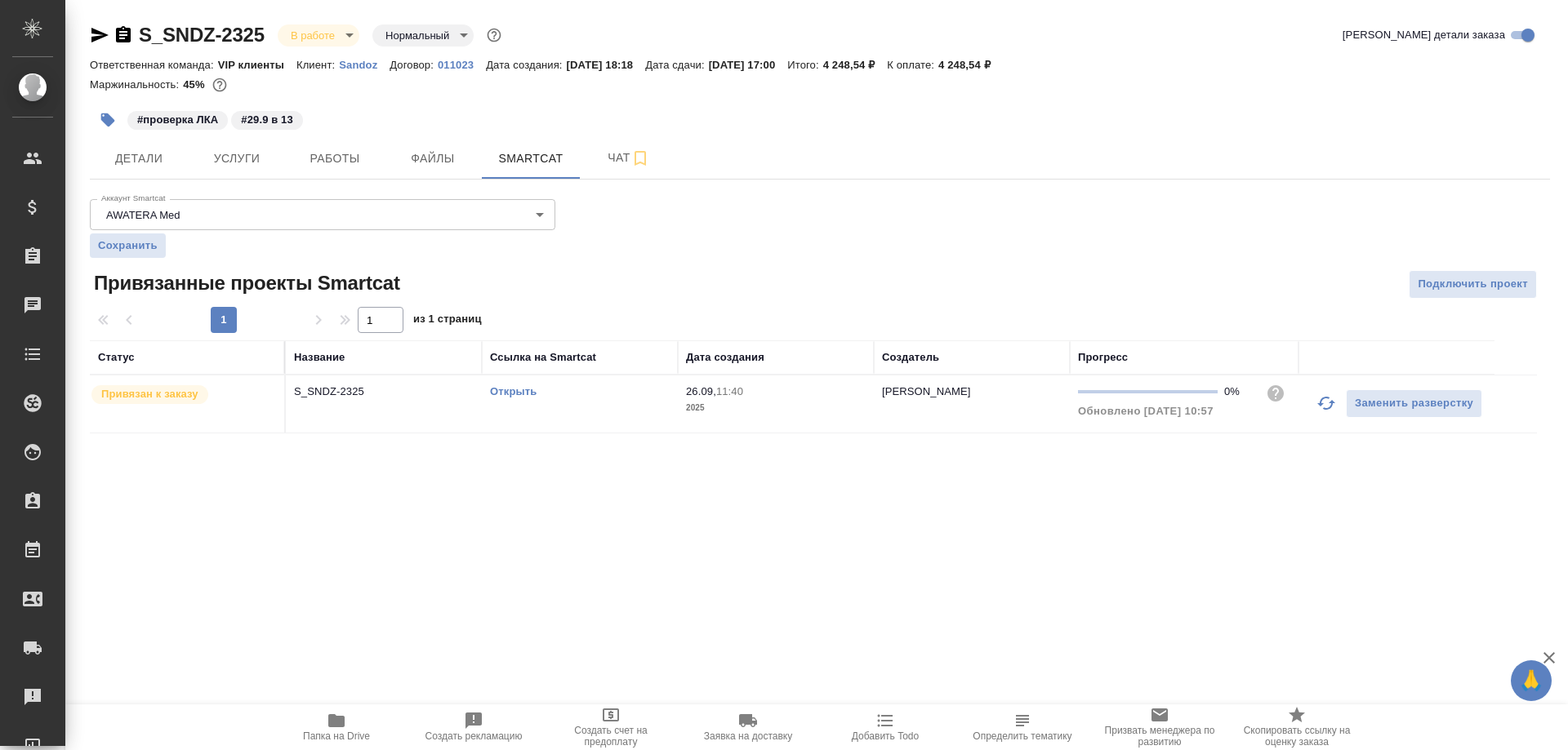
click at [521, 392] on link "Открыть" at bounding box center [513, 391] width 46 height 12
click at [339, 727] on icon "button" at bounding box center [336, 721] width 16 height 13
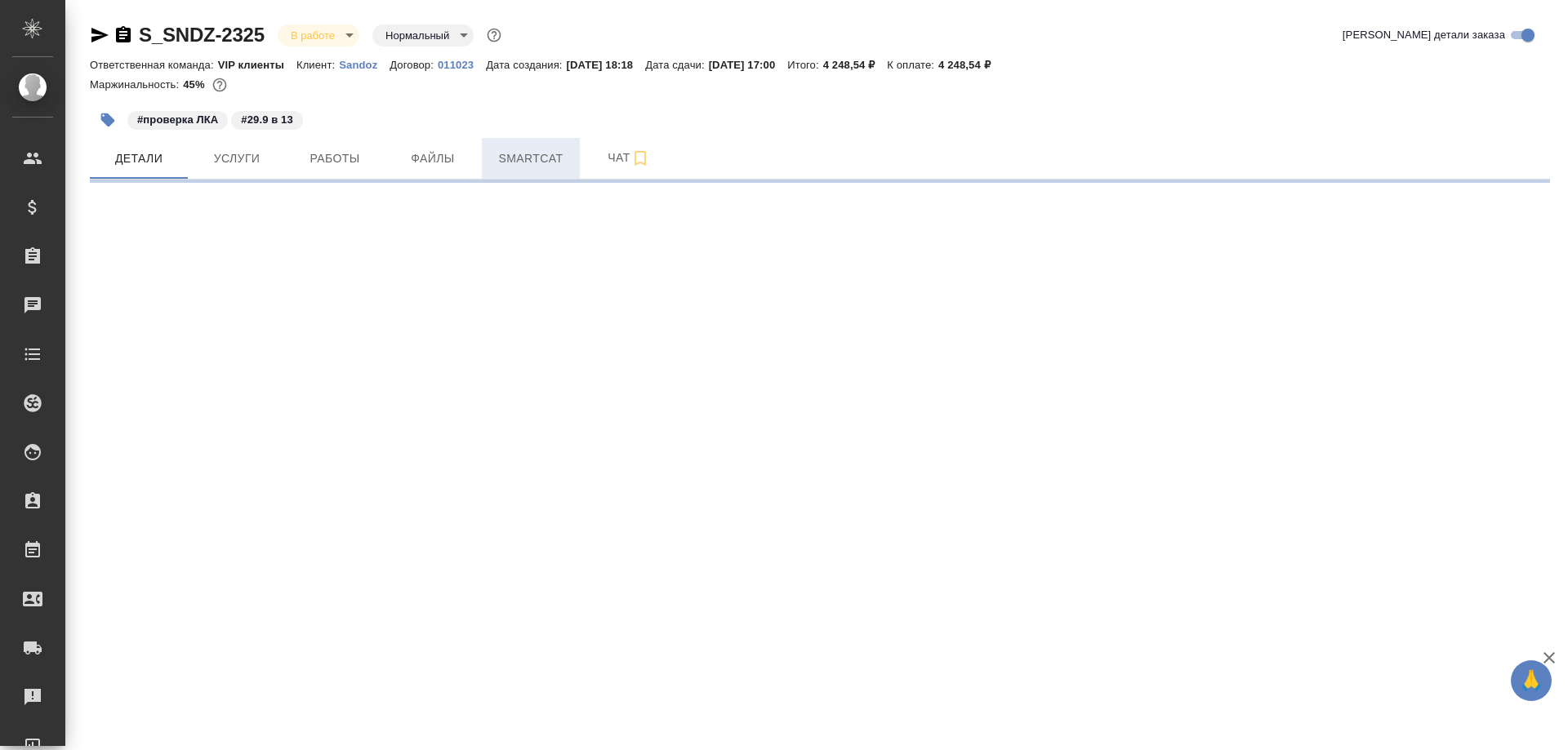
select select "RU"
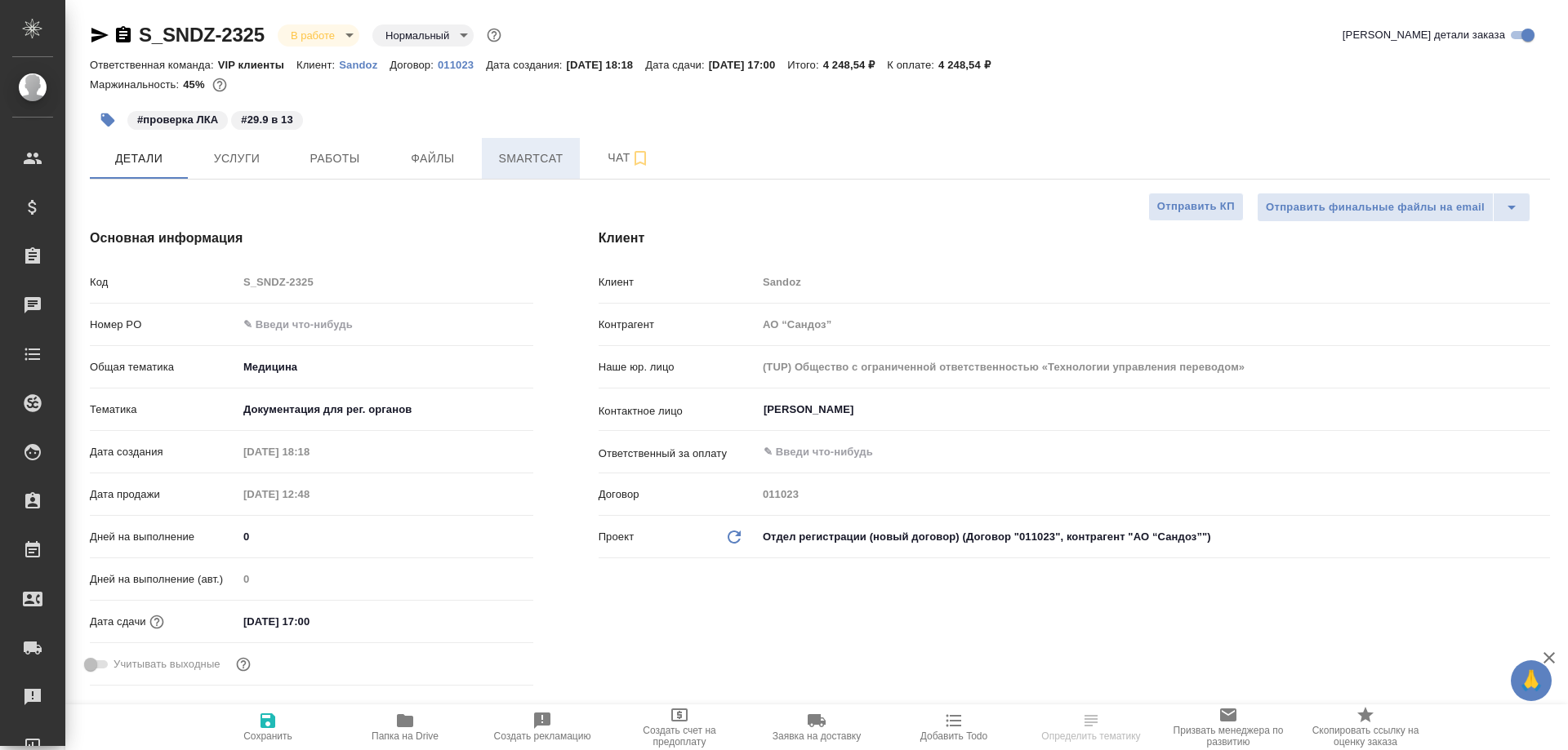
type textarea "x"
click at [514, 152] on span "Smartcat" at bounding box center [531, 158] width 78 height 20
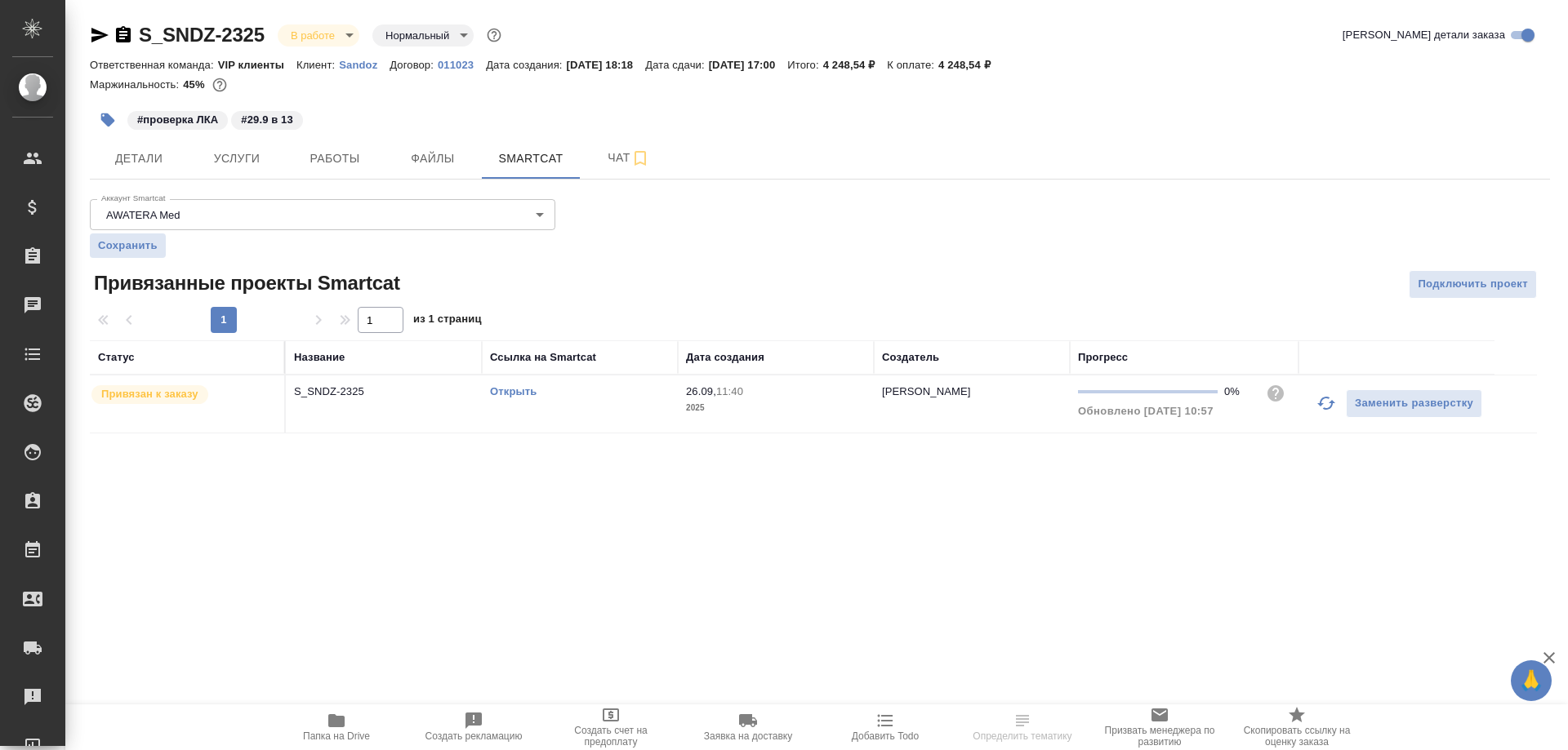
click at [527, 395] on link "Открыть" at bounding box center [513, 391] width 46 height 12
click at [103, 33] on icon "button" at bounding box center [100, 35] width 17 height 15
click at [347, 149] on span "Работы" at bounding box center [335, 158] width 78 height 20
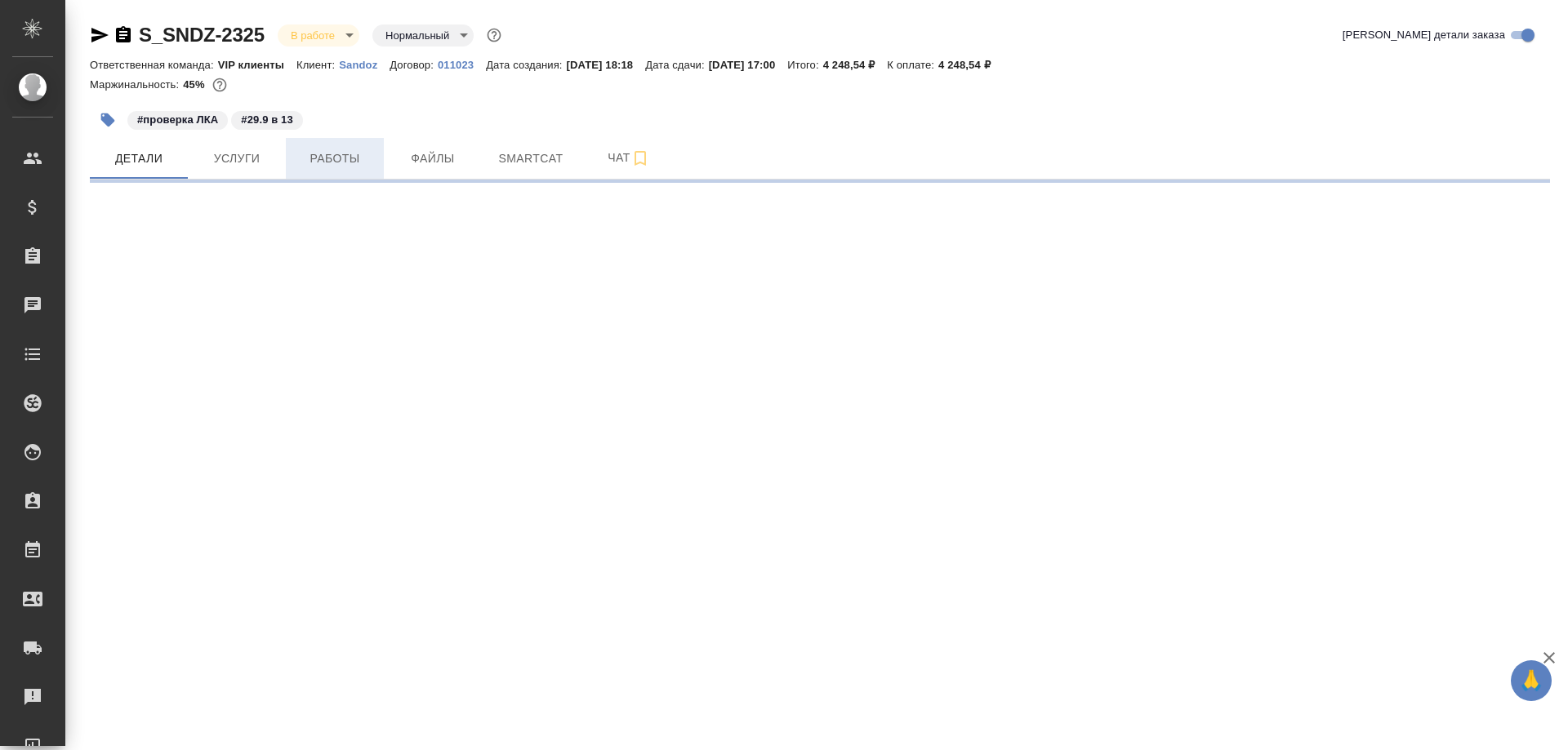
select select "RU"
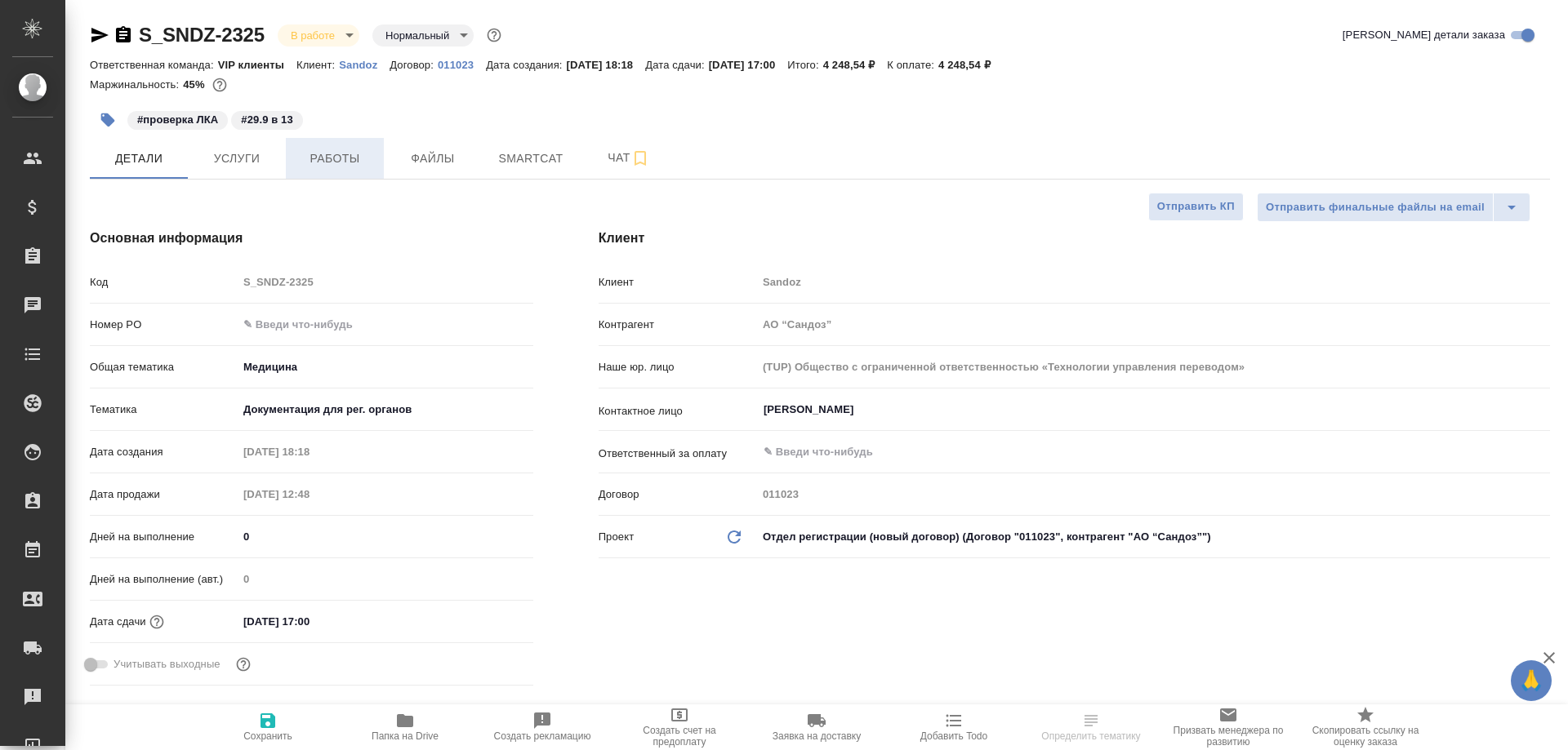
type textarea "x"
type input "[PERSON_NAME]"
type input "Комаров Роман"
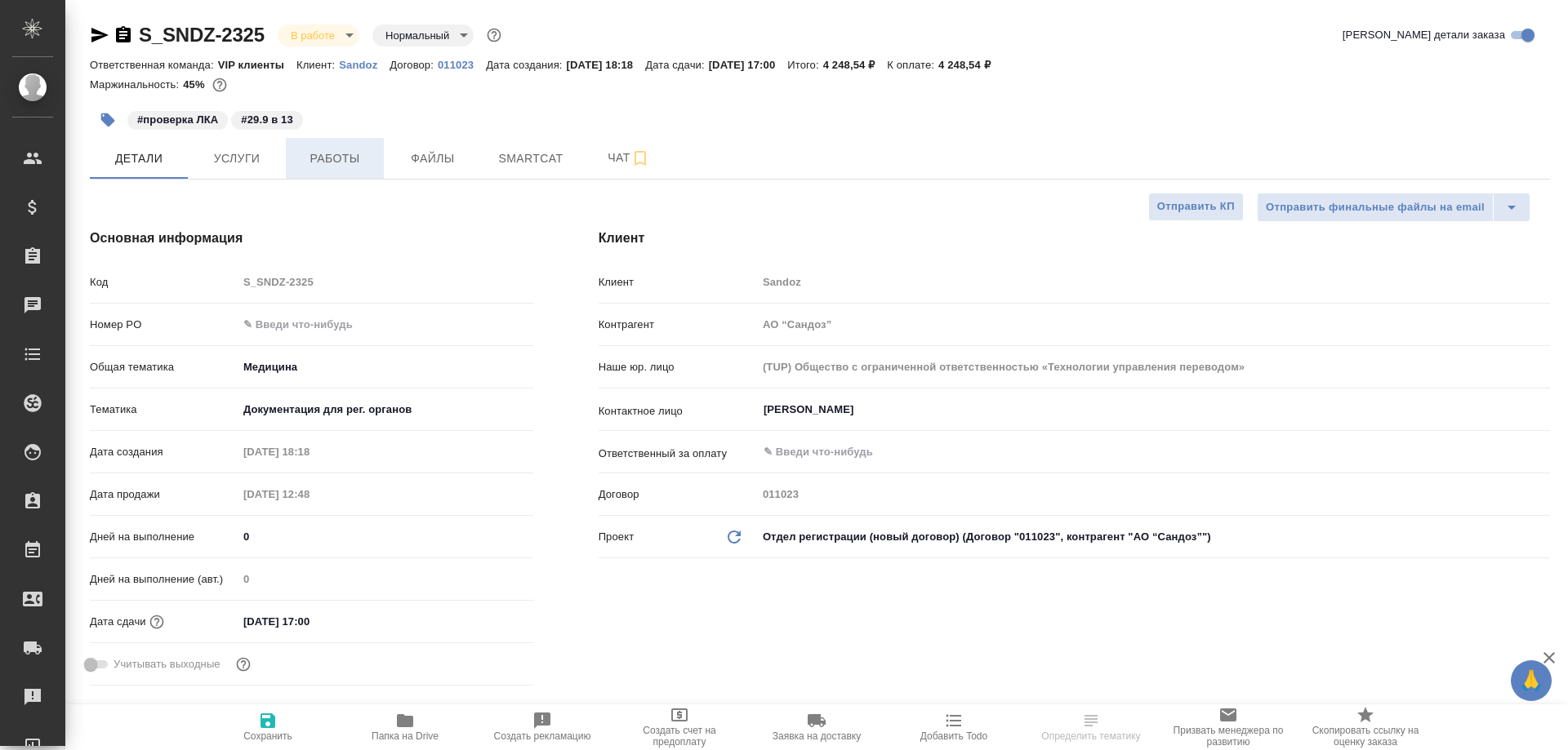
click at [352, 163] on span "Работы" at bounding box center [335, 158] width 78 height 20
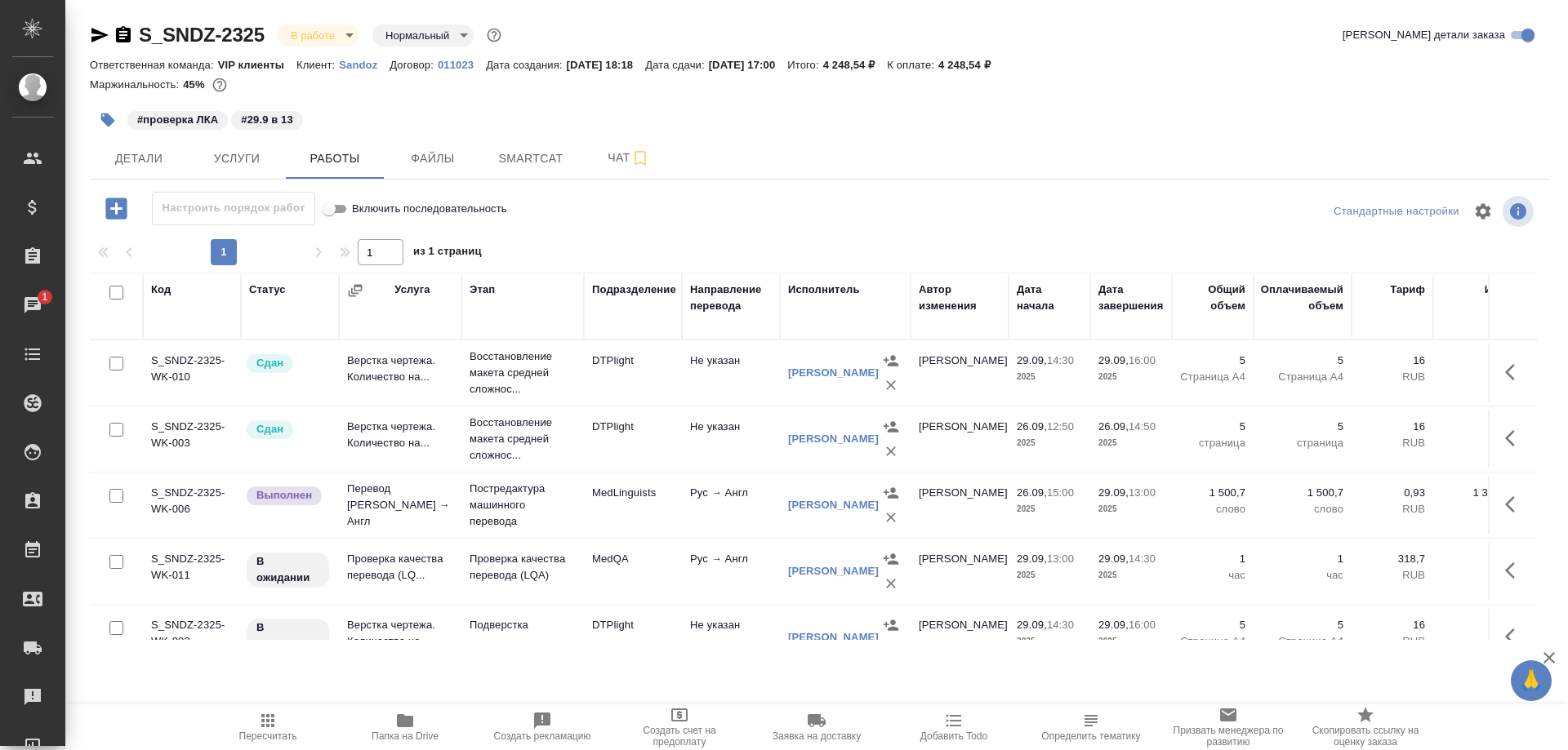
click at [122, 31] on icon "button" at bounding box center [123, 34] width 15 height 16
click at [525, 150] on span "Smartcat" at bounding box center [531, 158] width 78 height 20
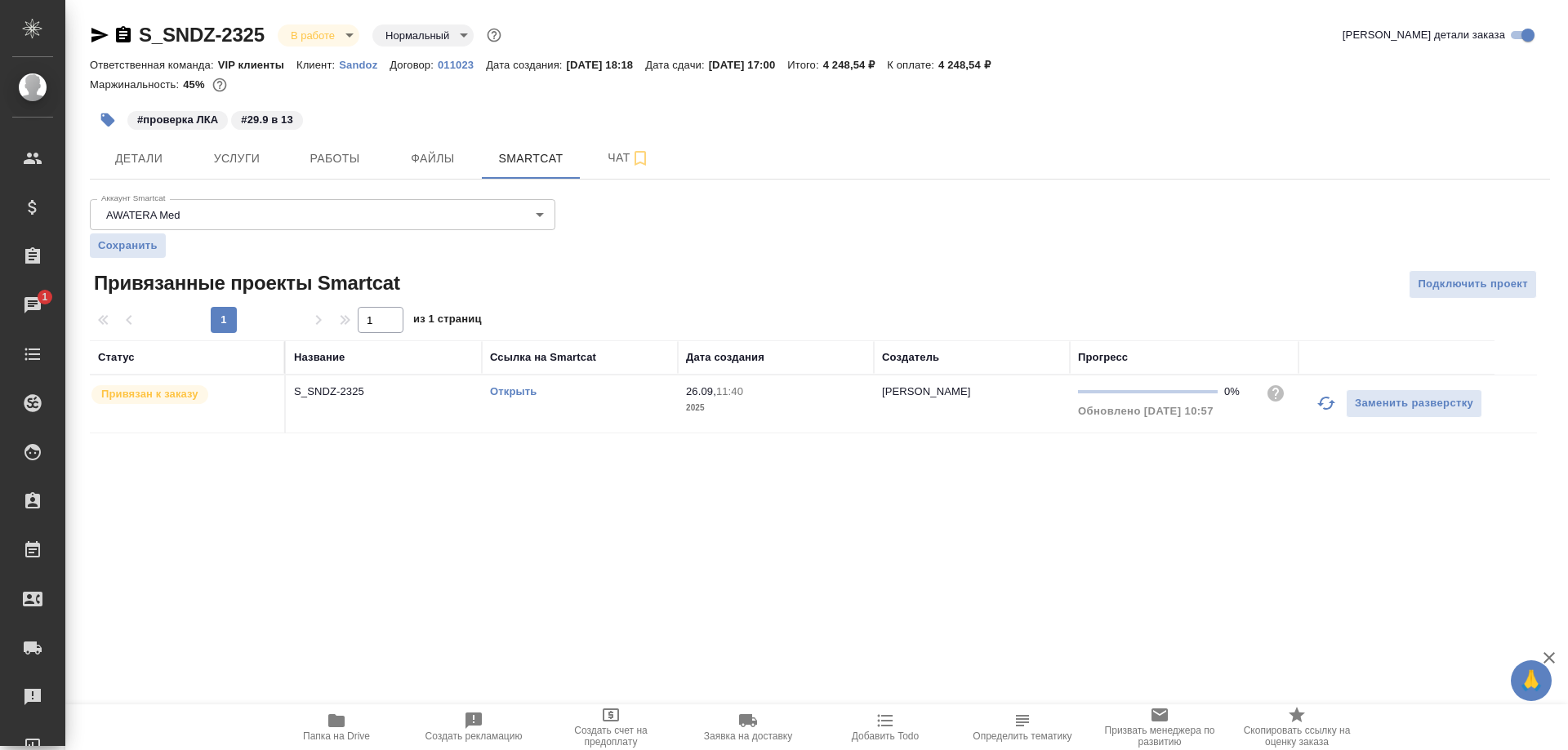
click at [525, 396] on link "Открыть" at bounding box center [513, 391] width 46 height 12
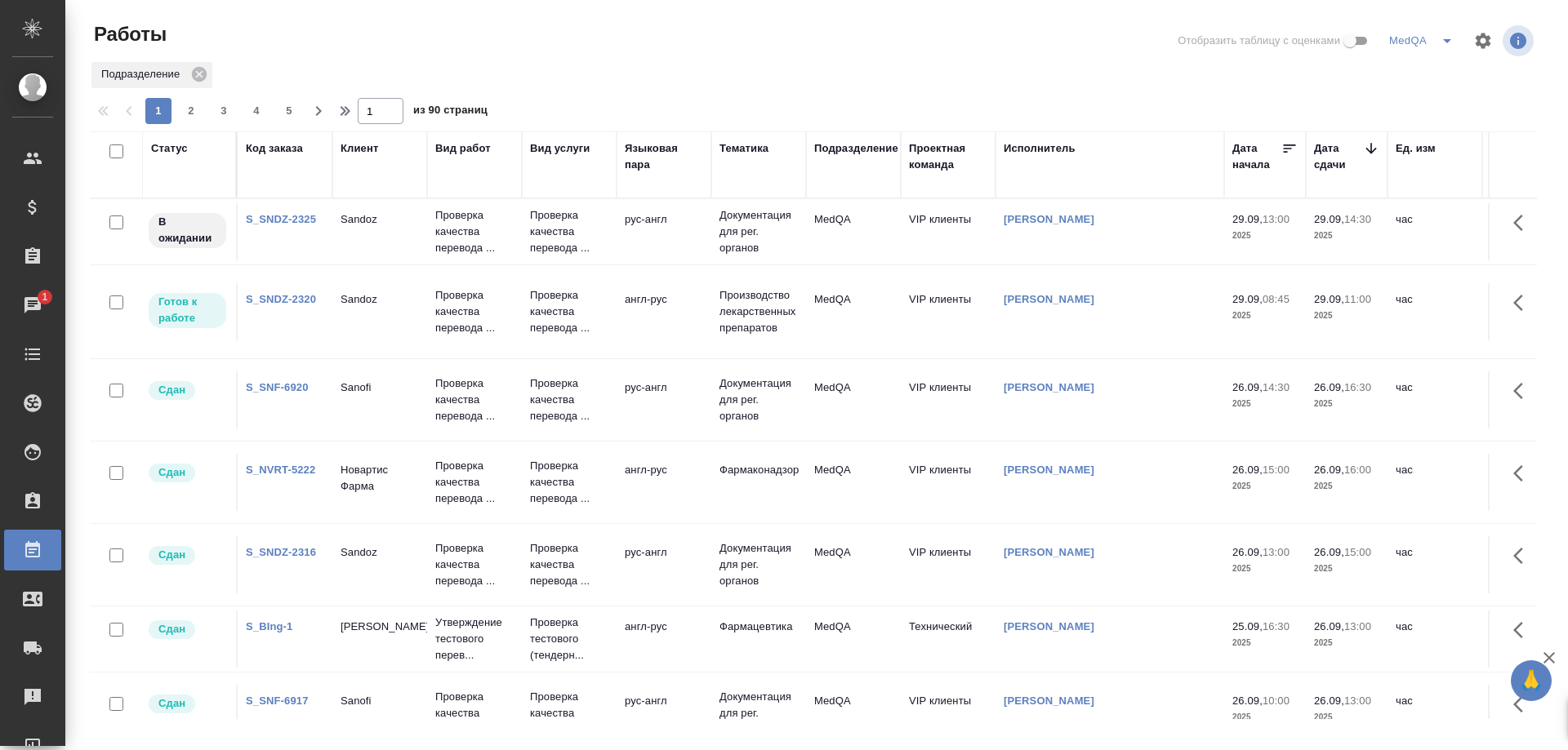
click at [265, 215] on link "S_SNDZ-2325" at bounding box center [280, 220] width 70 height 12
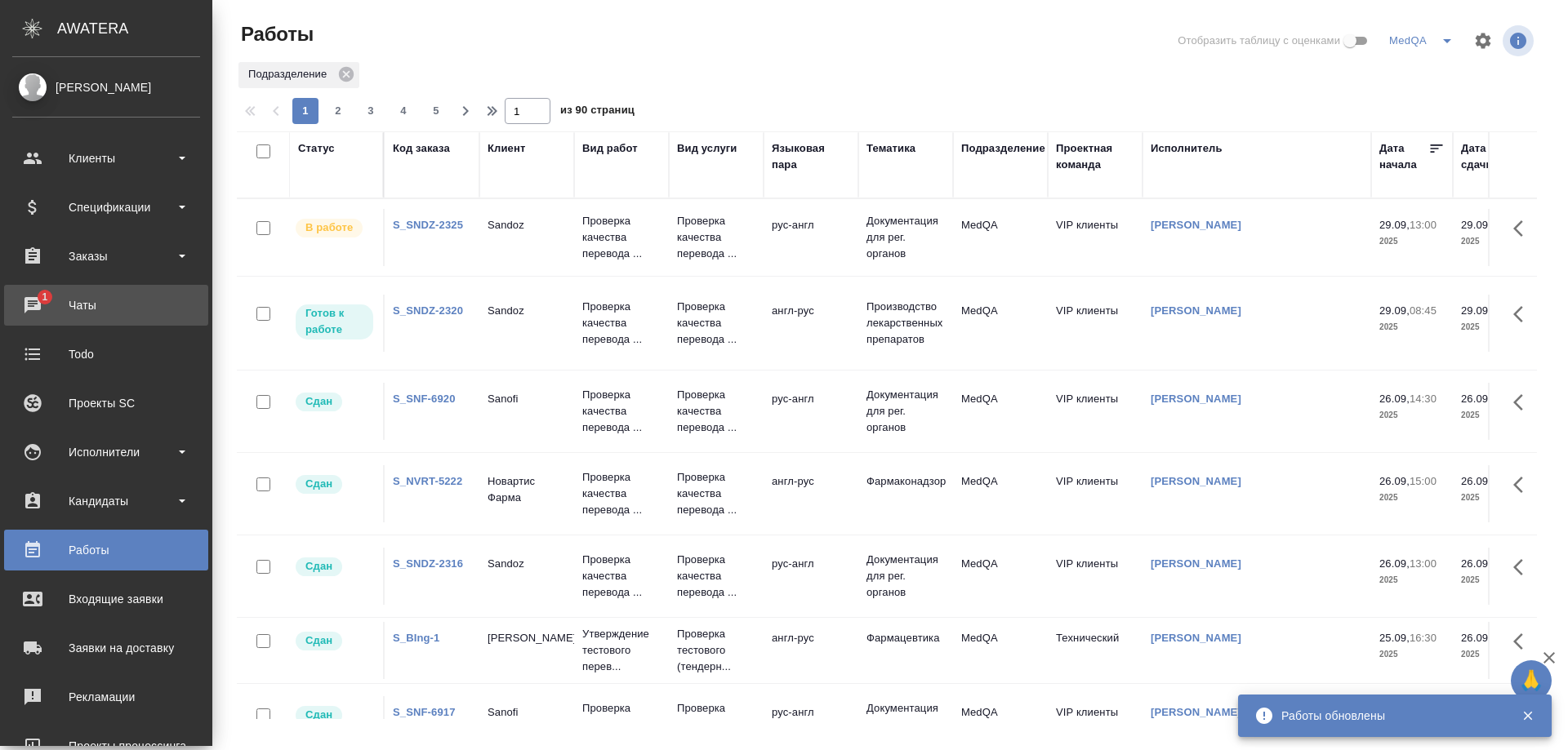
click at [89, 306] on div "Чаты" at bounding box center [106, 305] width 188 height 25
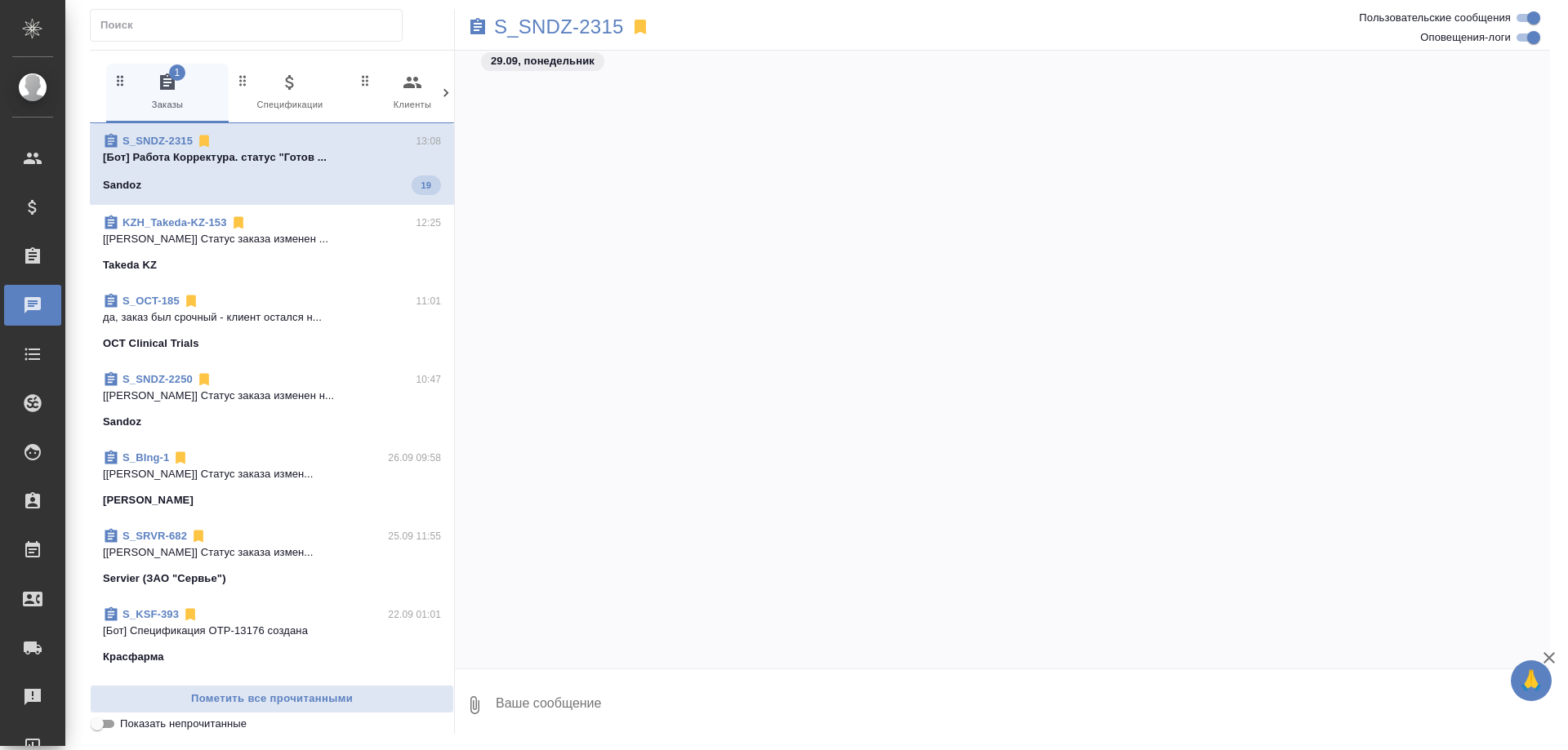
scroll to position [120168, 0]
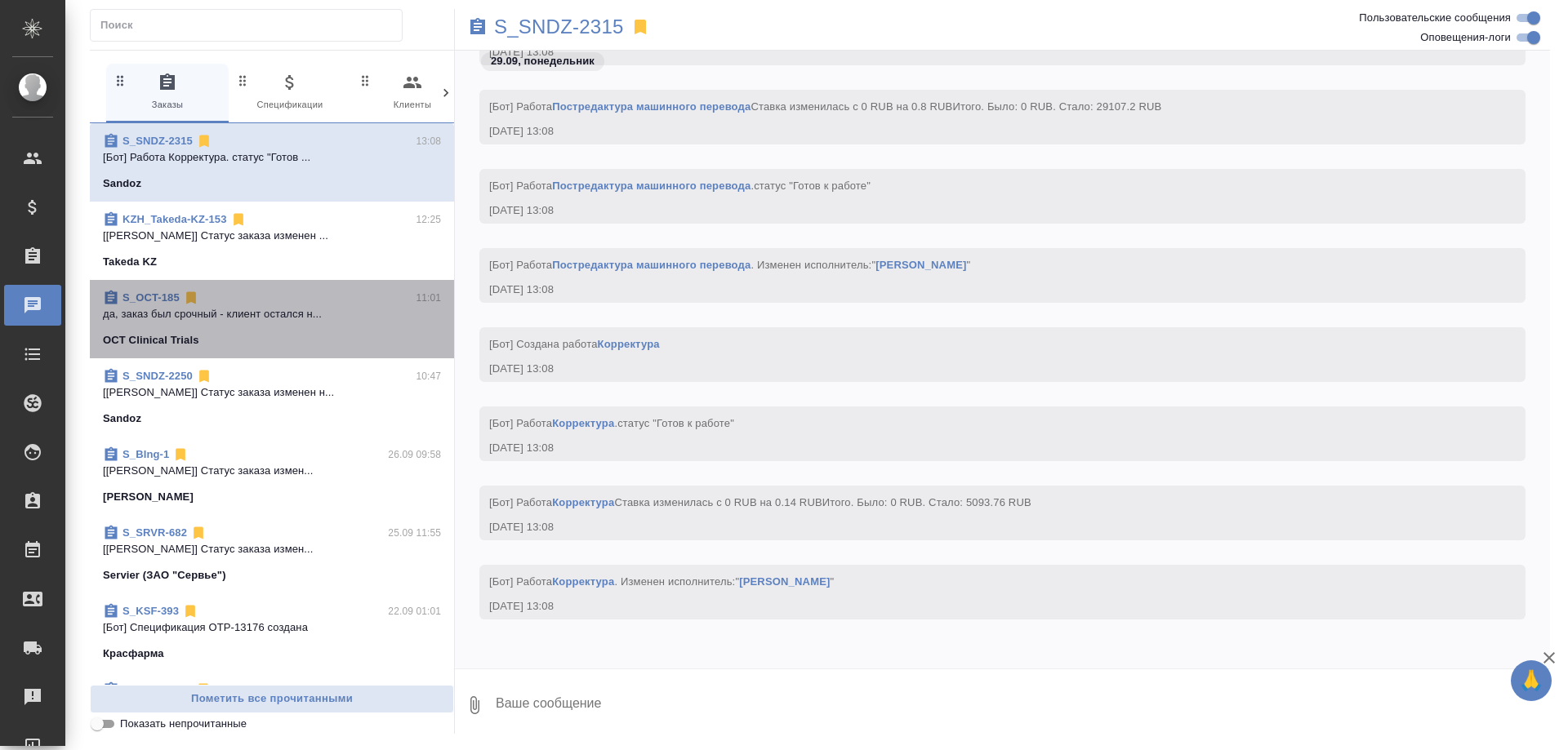
click at [274, 311] on p "да, заказ был срочный - клиент остался н..." at bounding box center [272, 314] width 338 height 16
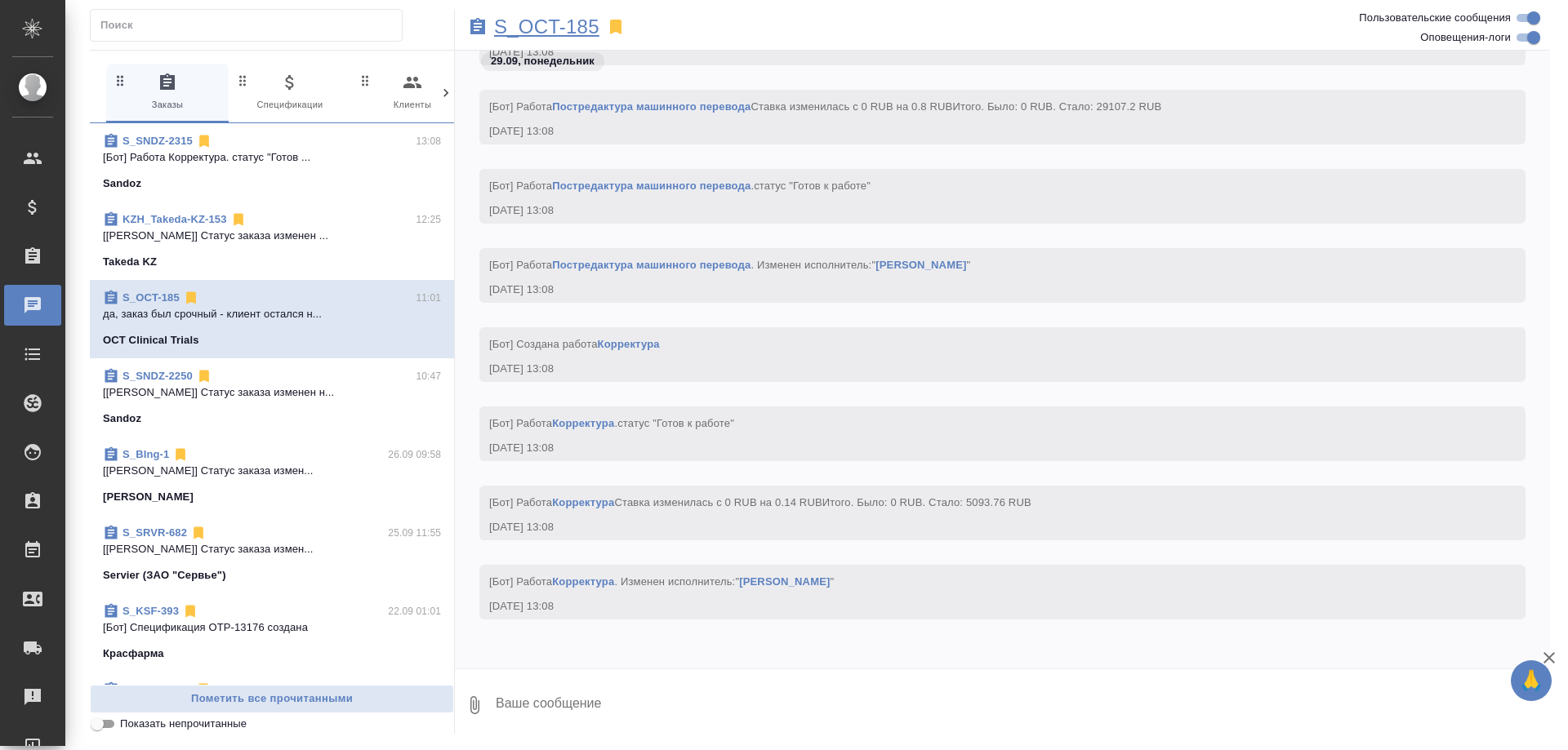
click at [551, 24] on p "S_OCT-185" at bounding box center [546, 27] width 105 height 16
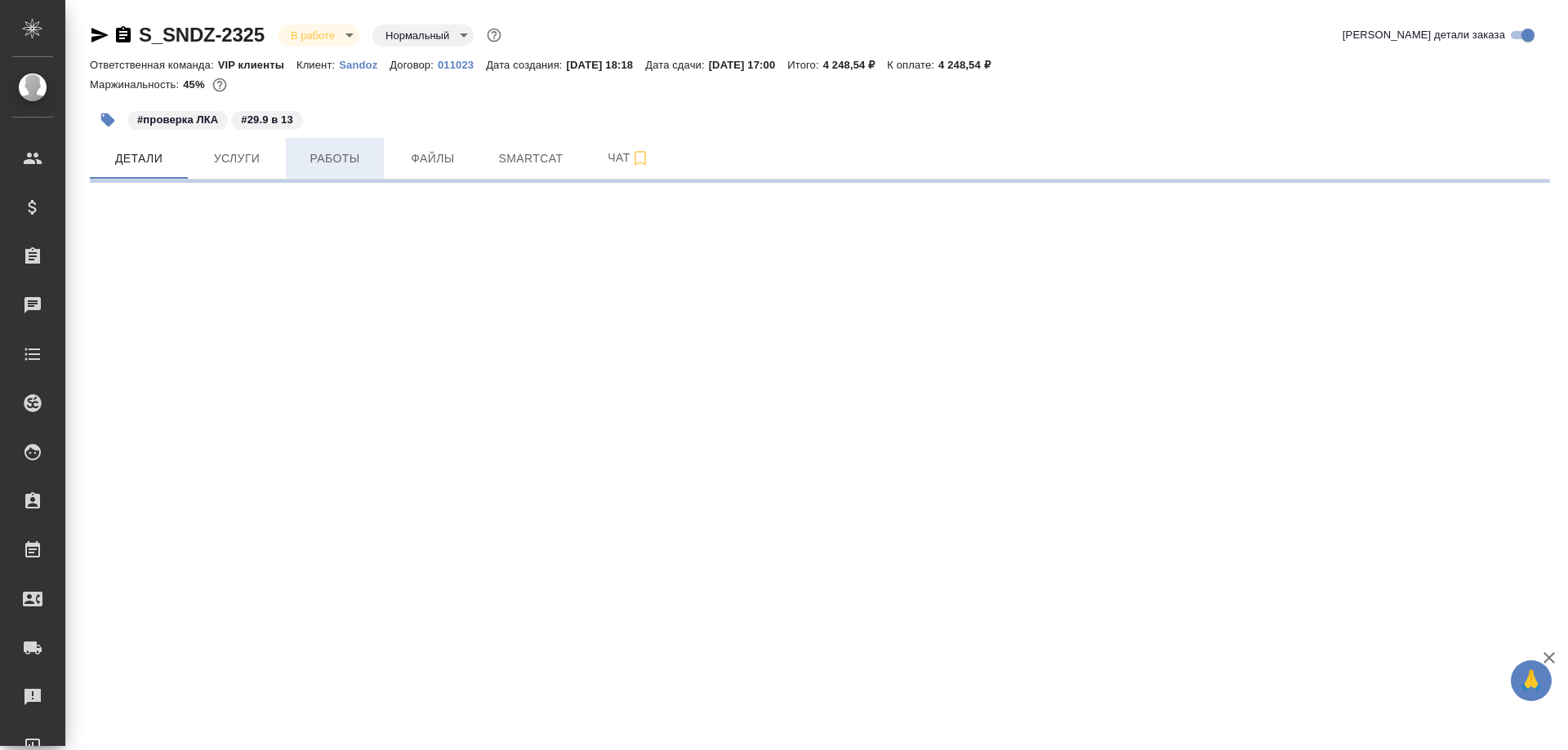
select select "RU"
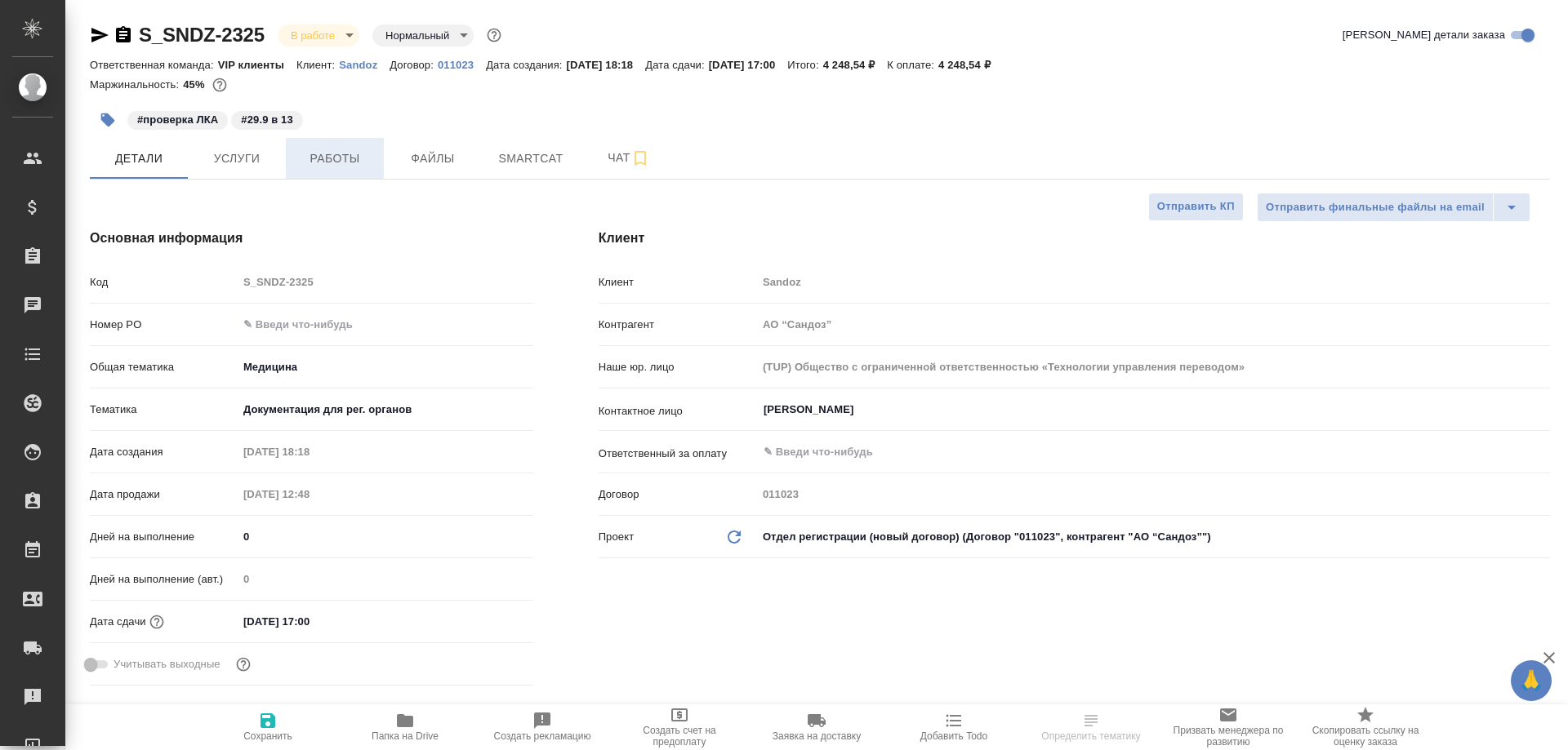
type textarea "x"
click at [321, 160] on span "Работы" at bounding box center [335, 158] width 78 height 20
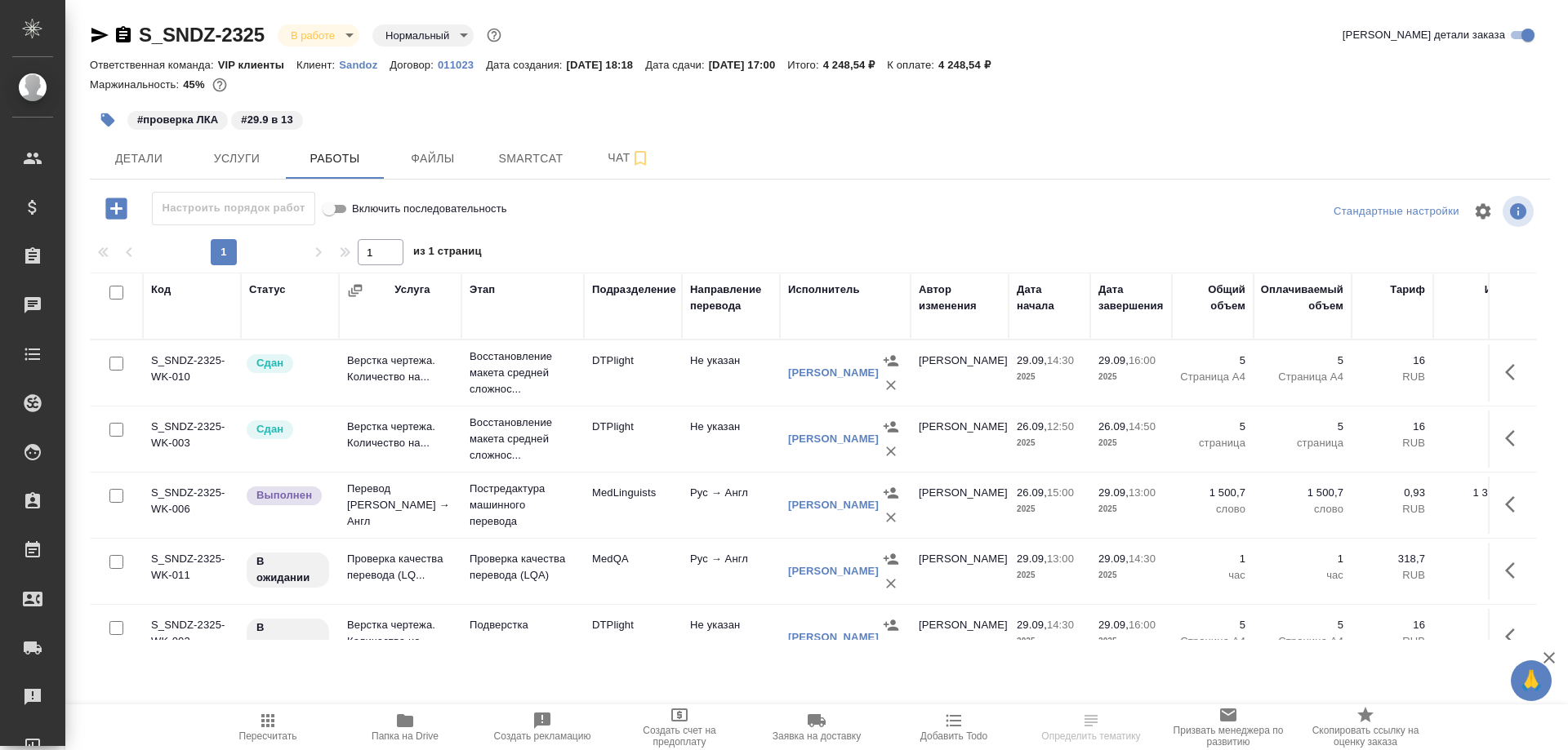
click at [374, 562] on td "Проверка качества перевода (LQ..." at bounding box center [400, 571] width 123 height 57
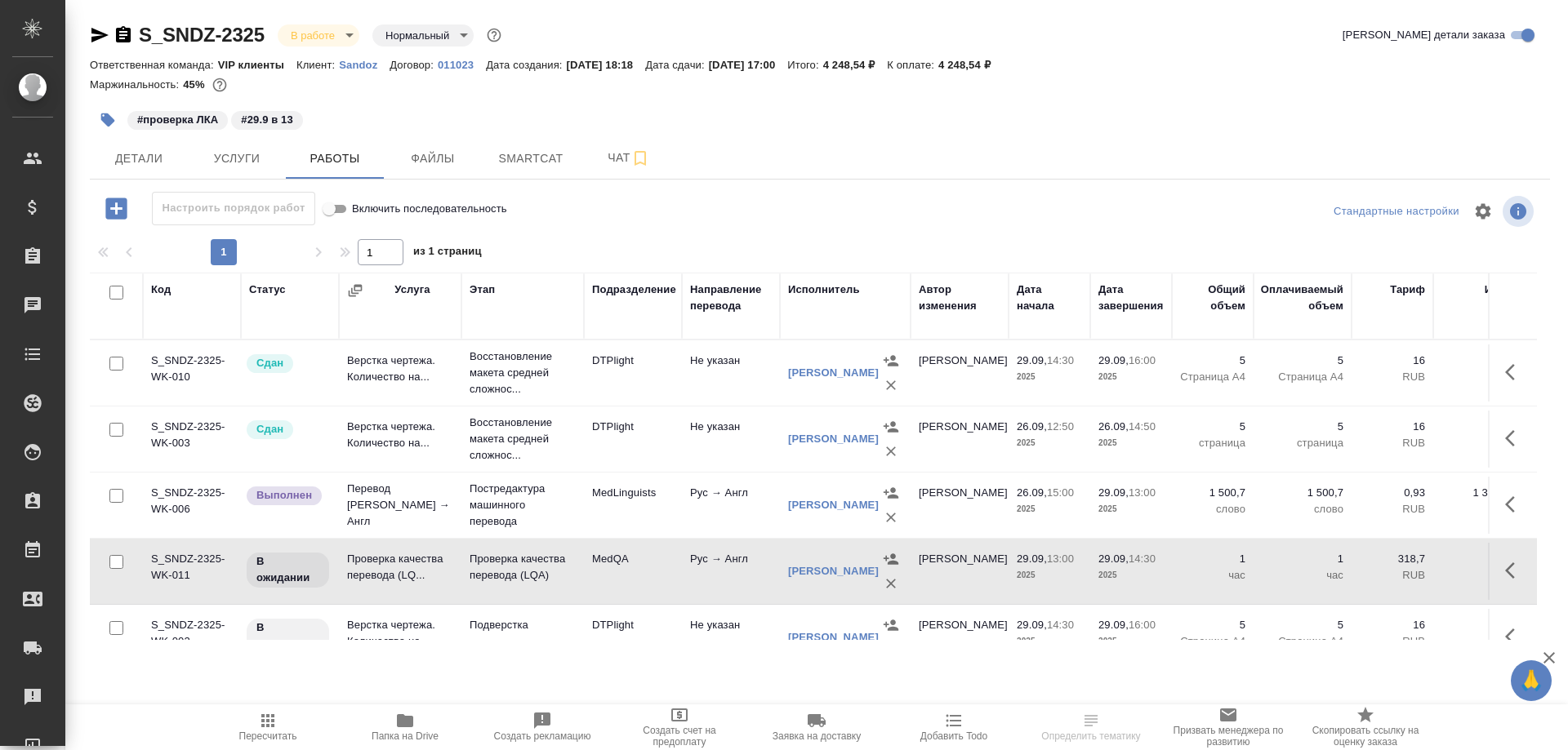
click at [374, 562] on td "Проверка качества перевода (LQ..." at bounding box center [400, 571] width 123 height 57
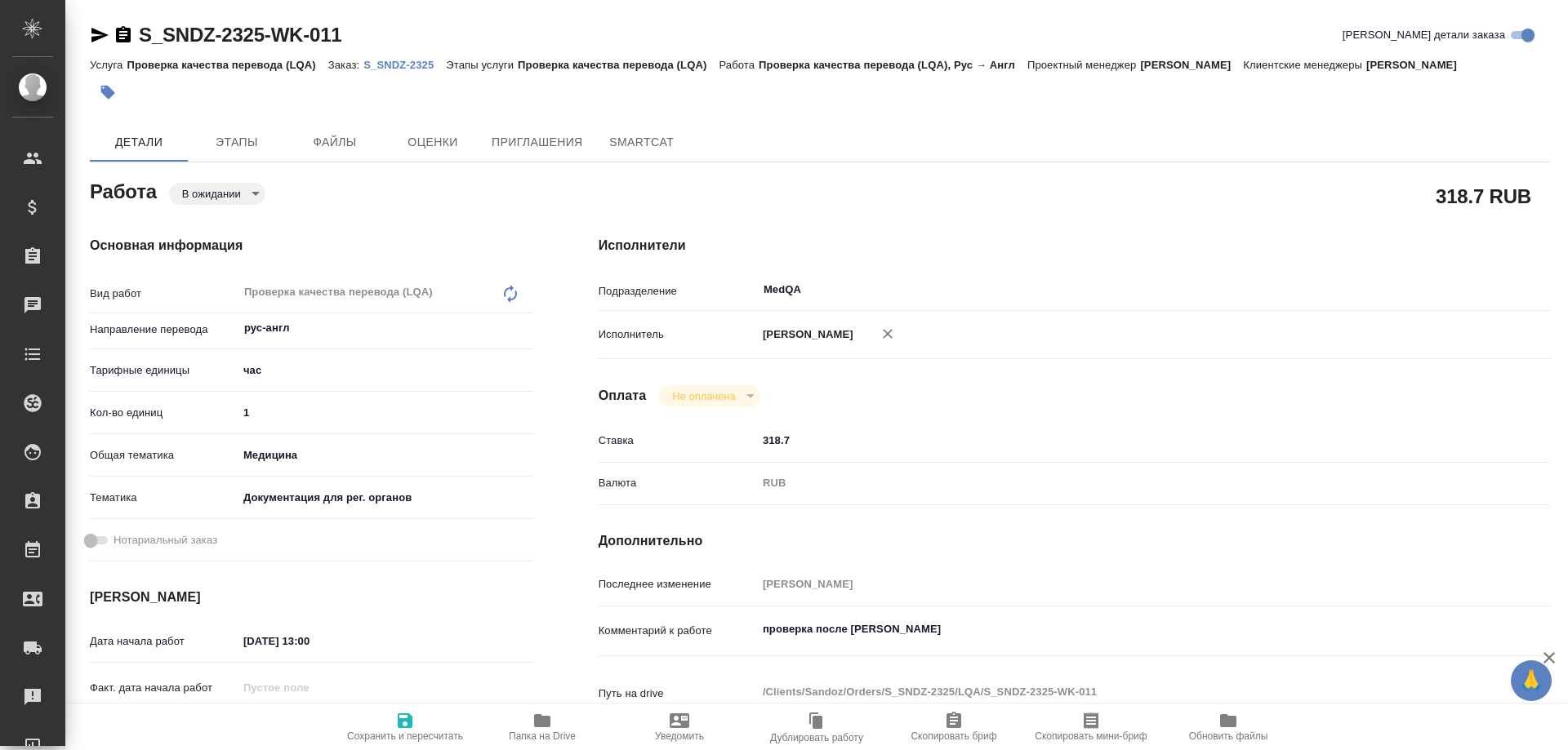
type textarea "x"
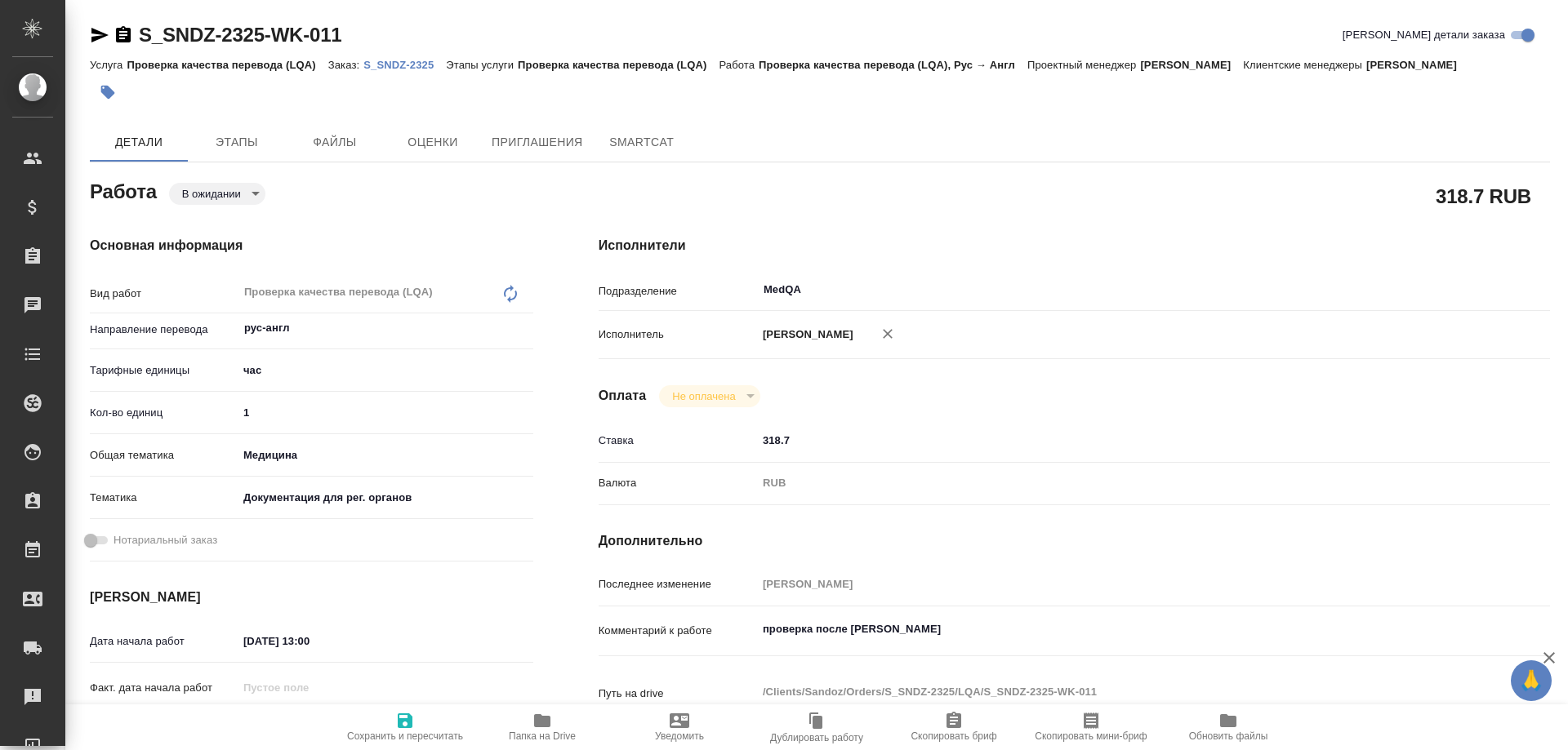
type textarea "x"
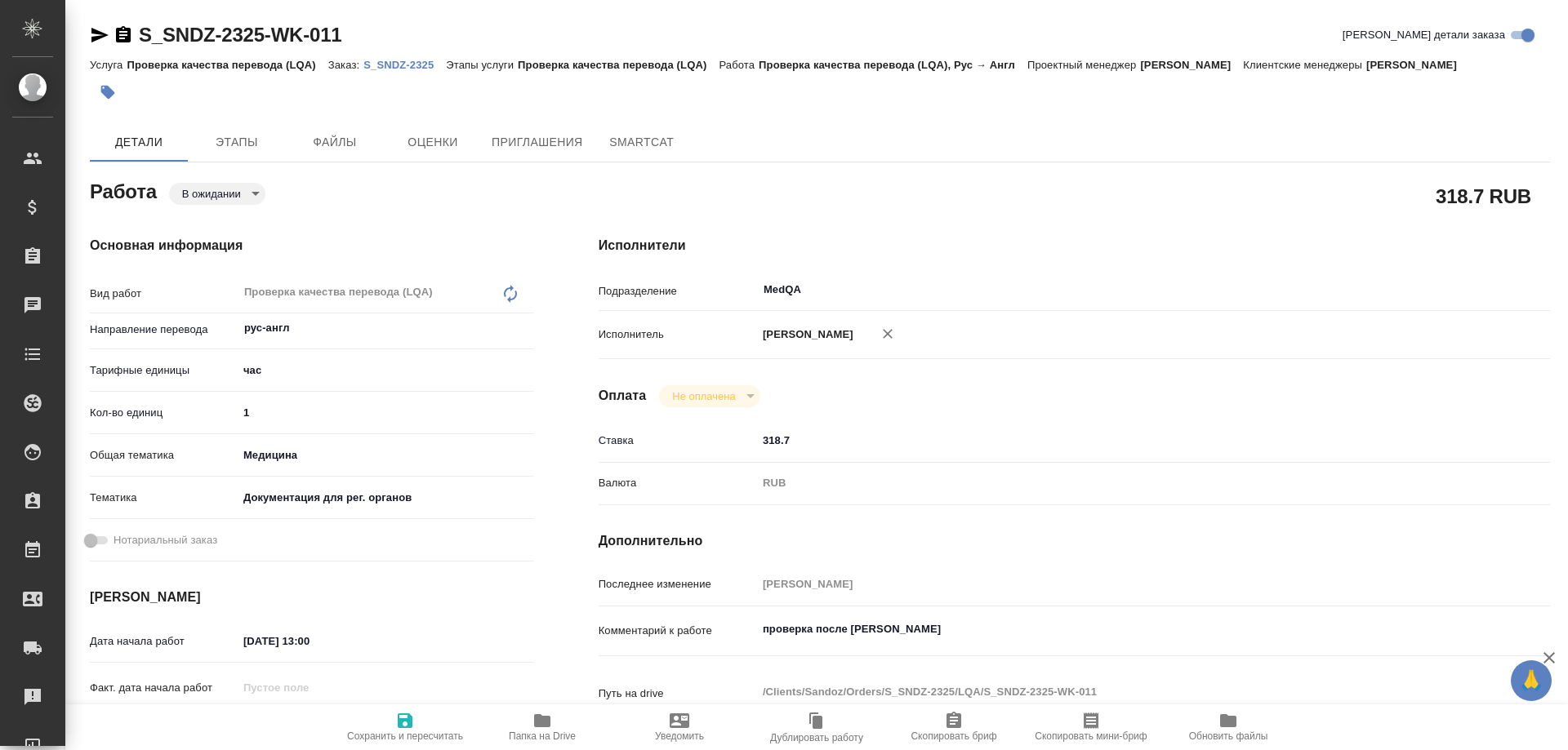
type textarea "x"
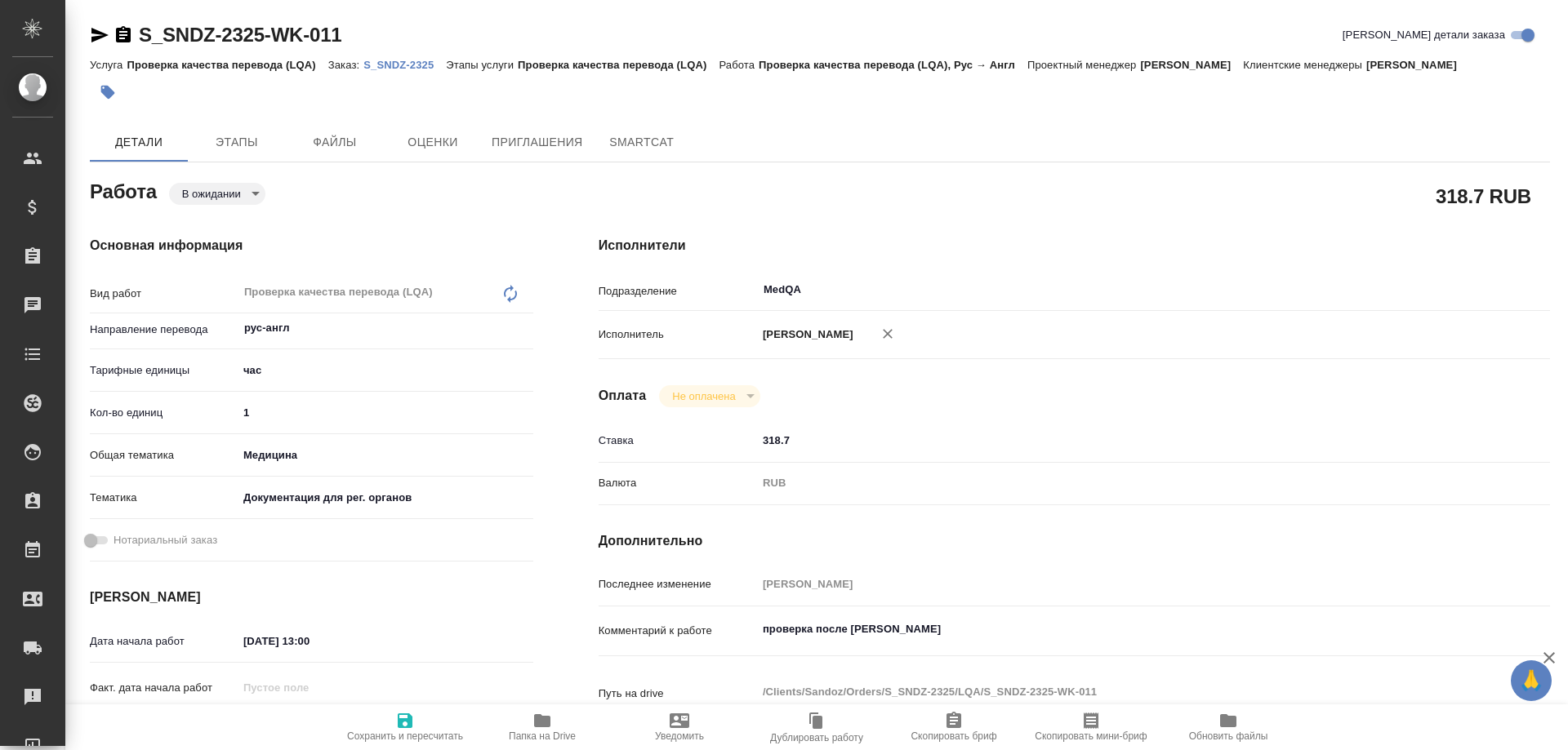
type textarea "x"
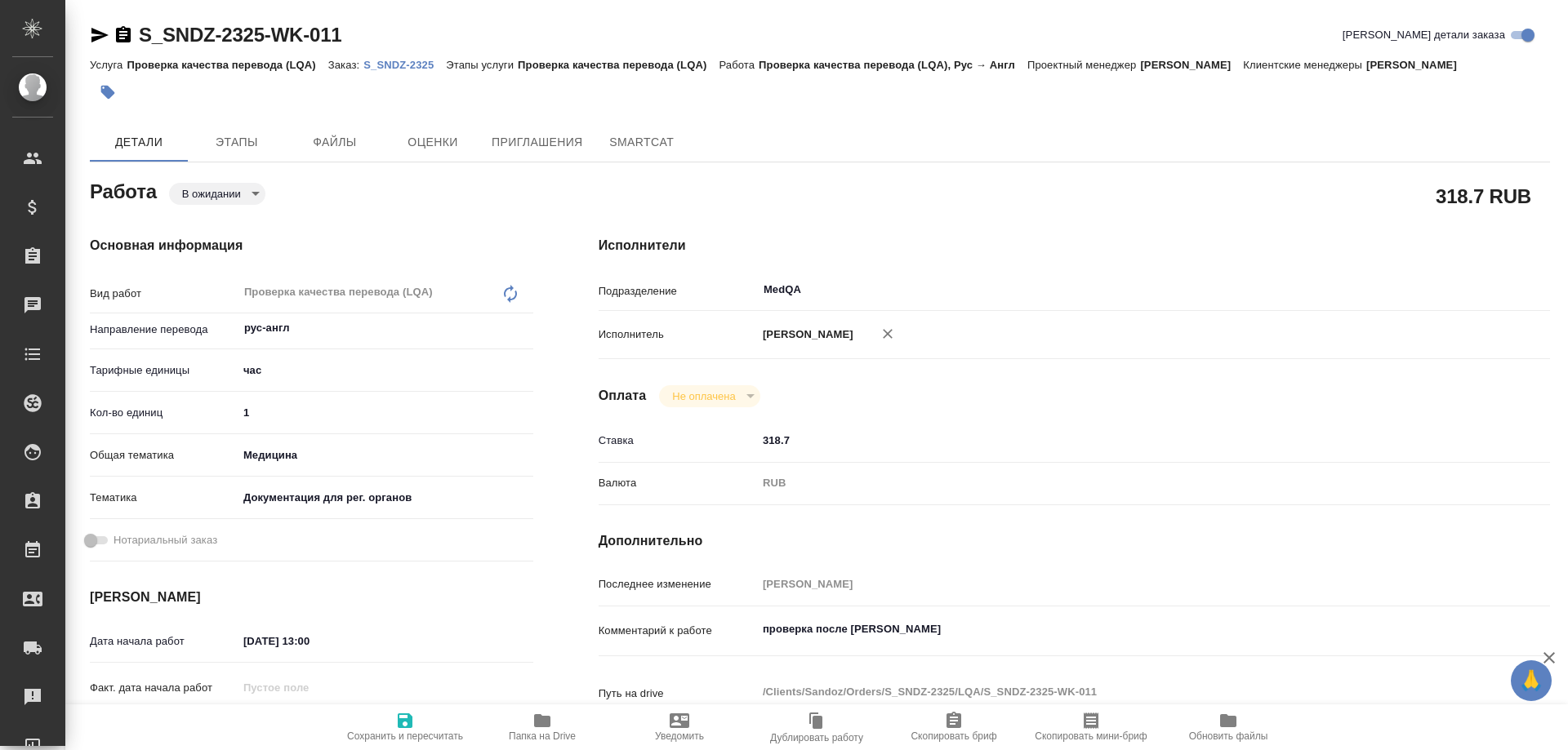
click at [255, 196] on body "🙏 .cls-1 fill:#fff; AWATERA Solovyova Elena Клиенты Спецификации Заказы Чаты To…" at bounding box center [784, 375] width 1568 height 750
type textarea "x"
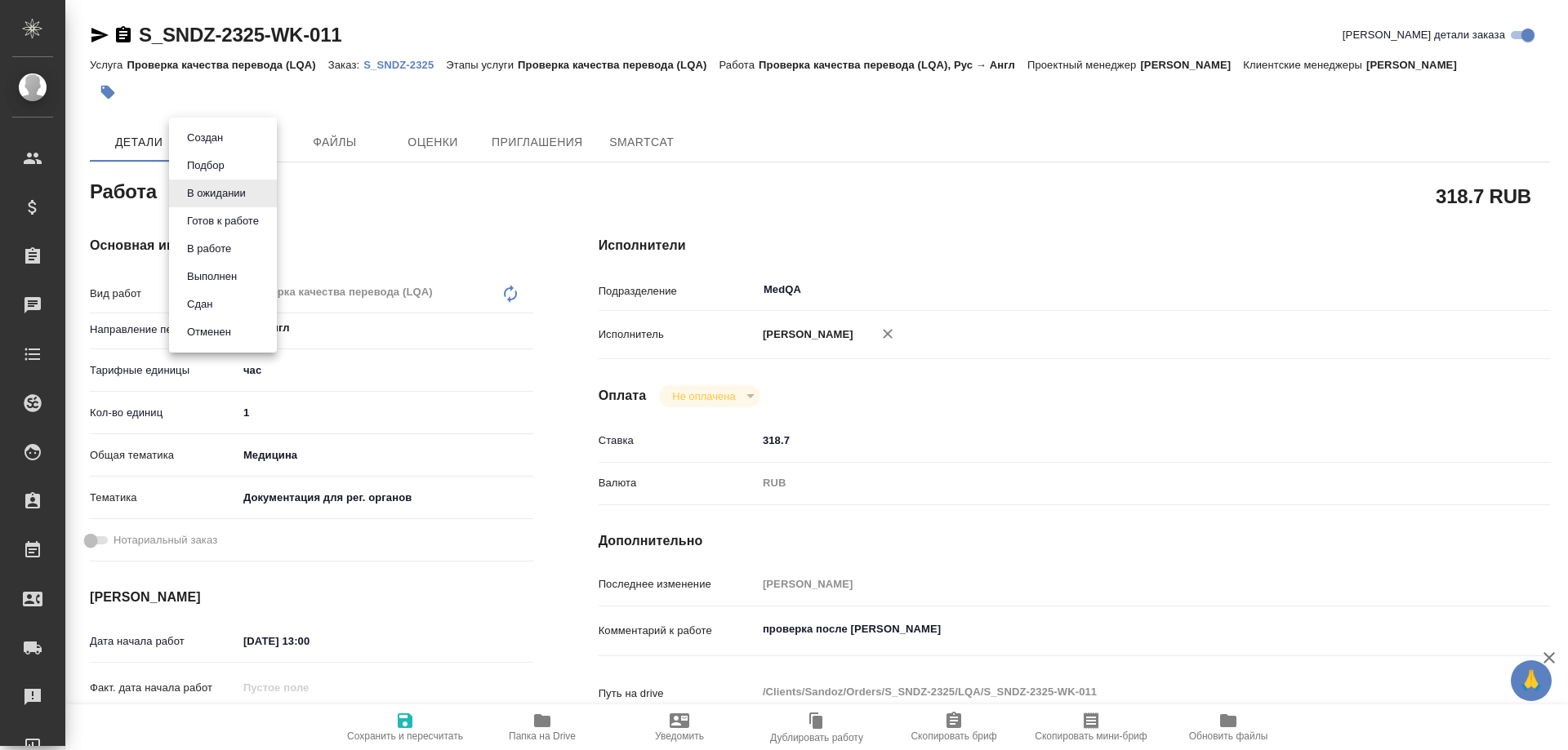
type textarea "x"
click at [222, 246] on button "В работе" at bounding box center [209, 249] width 54 height 18
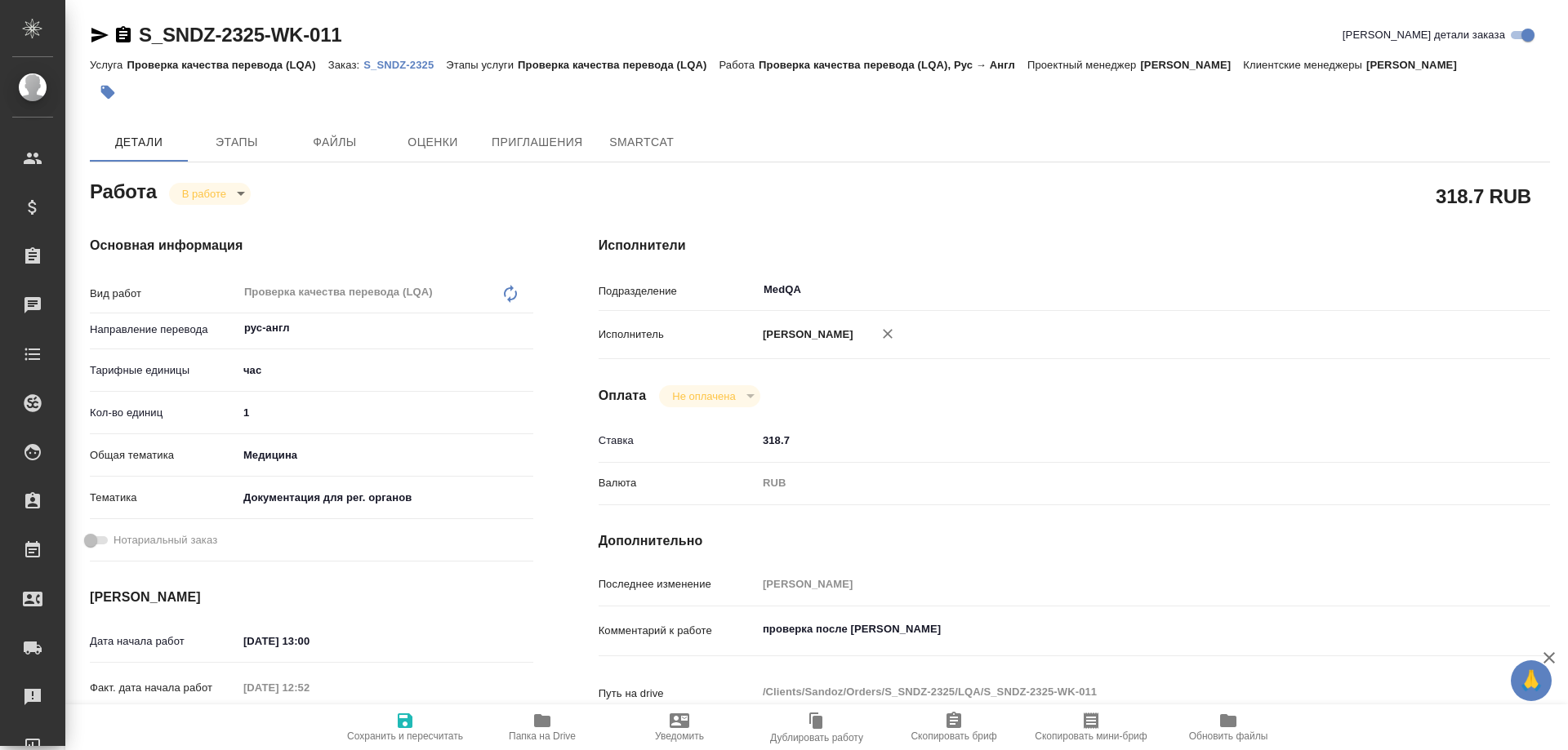
type textarea "x"
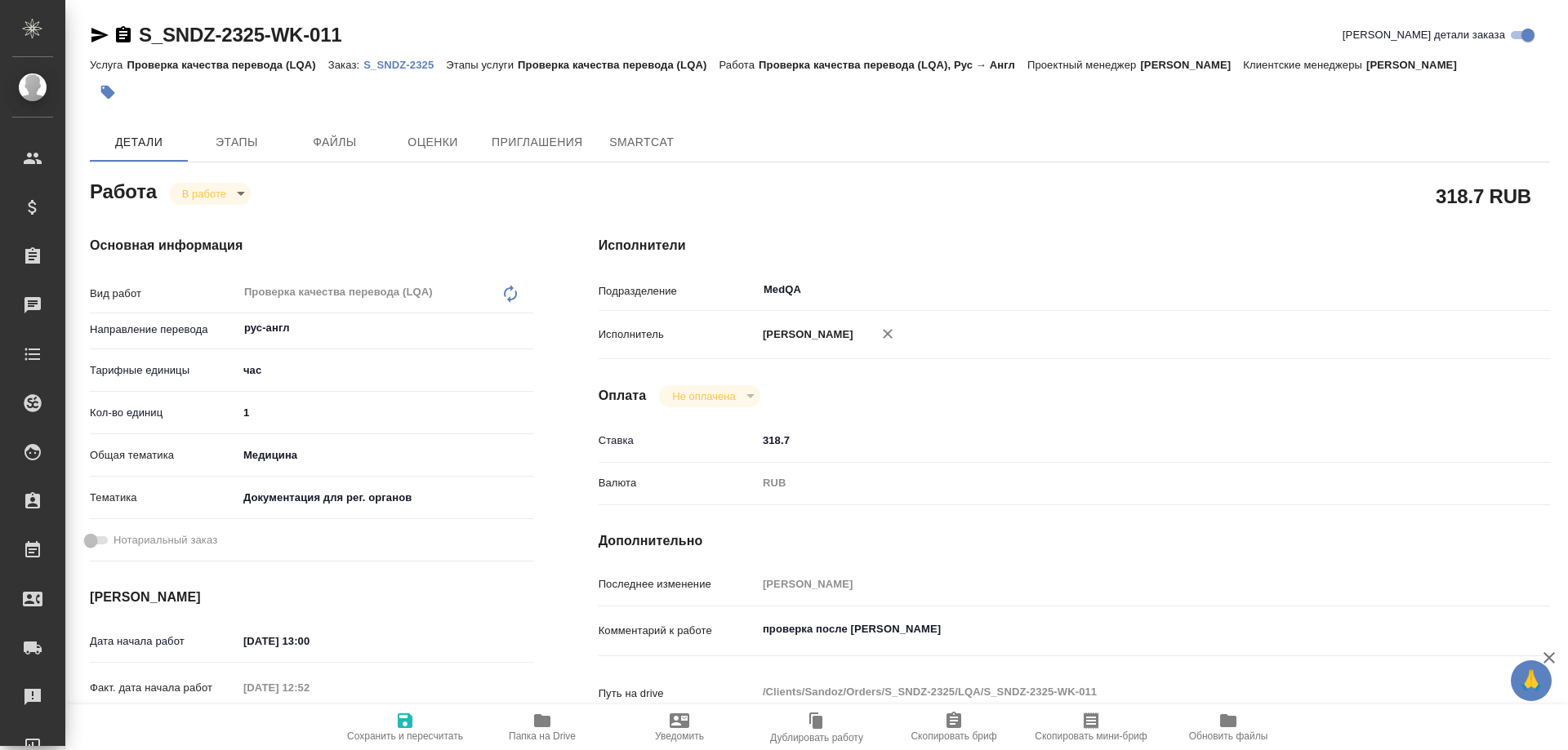
type textarea "x"
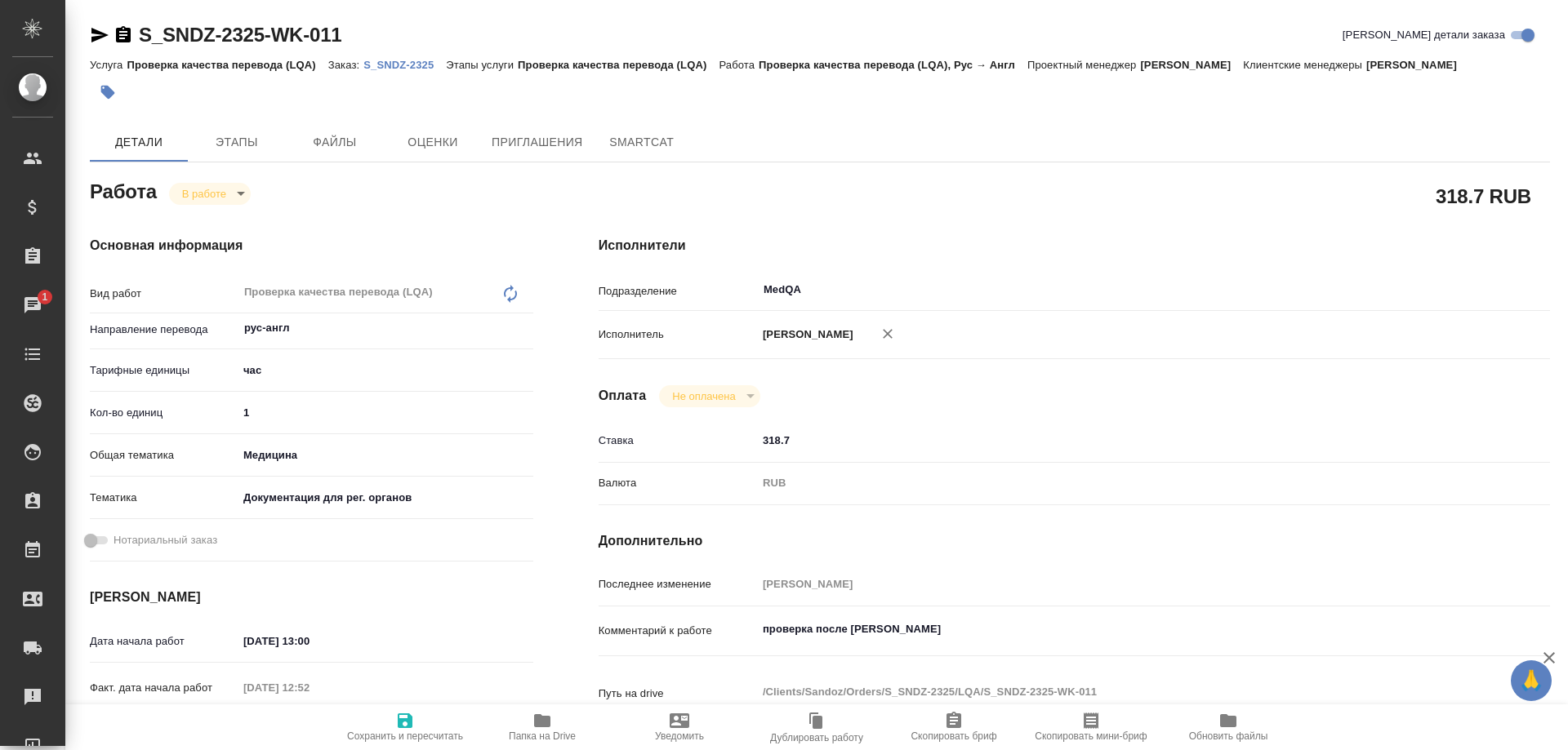
type textarea "x"
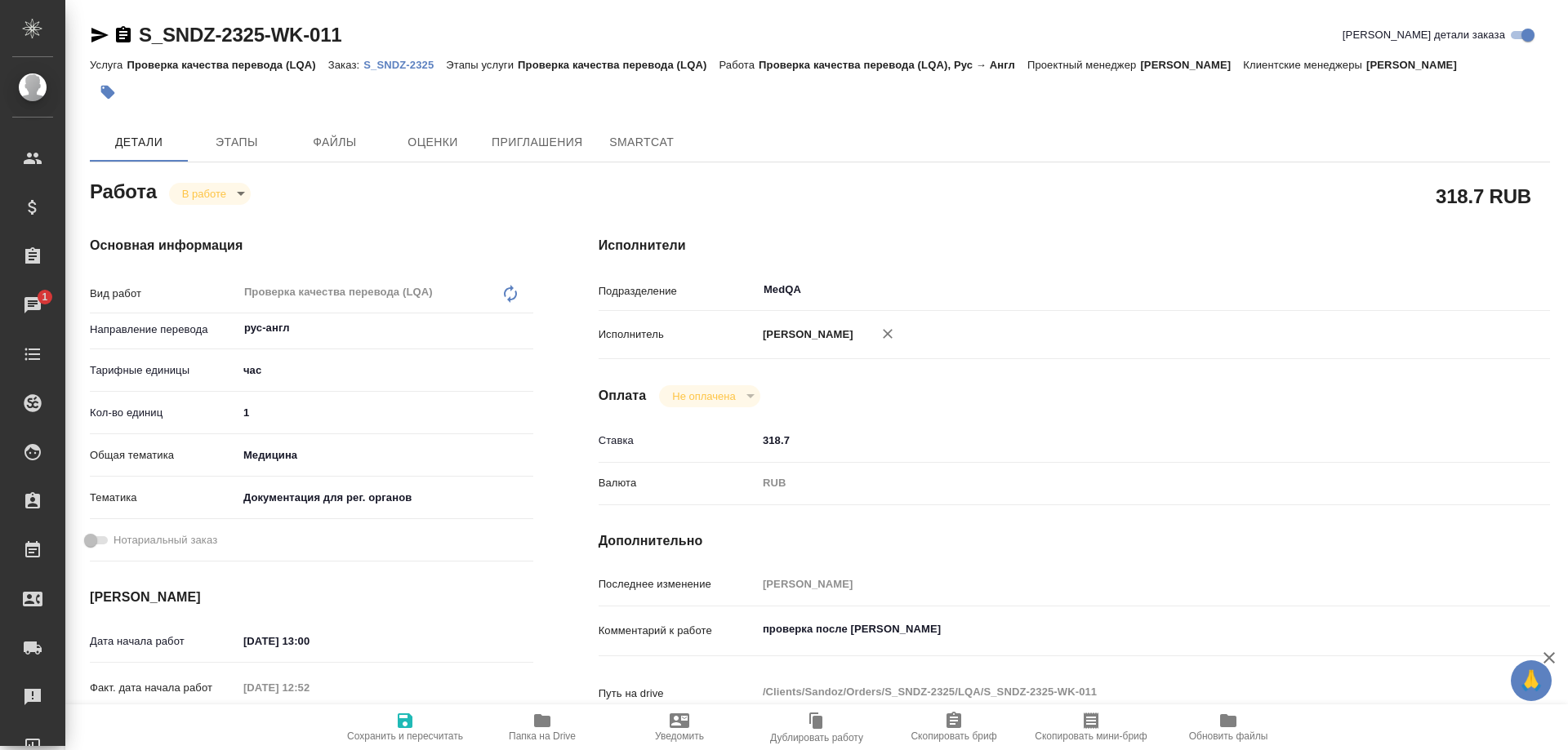
type textarea "x"
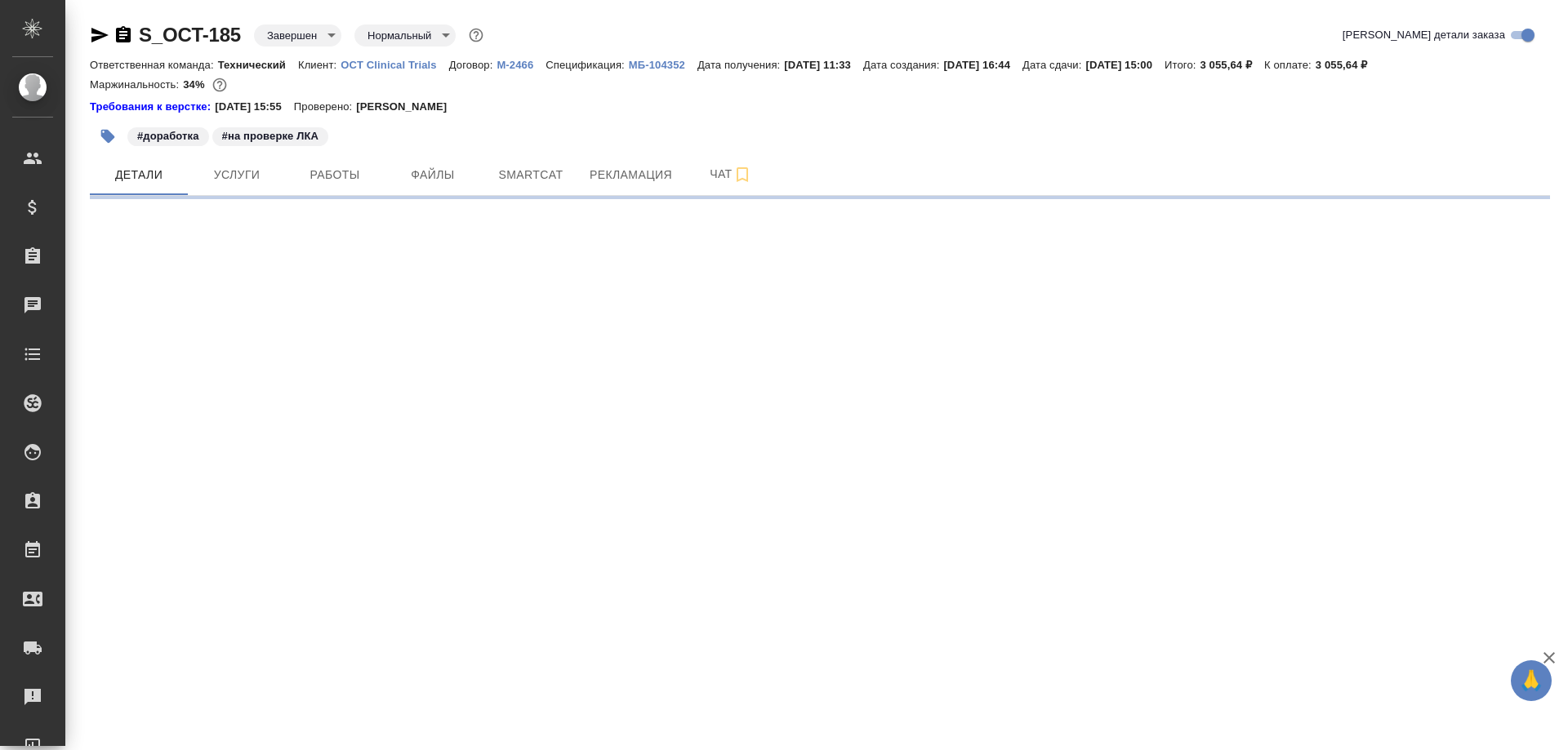
select select "RU"
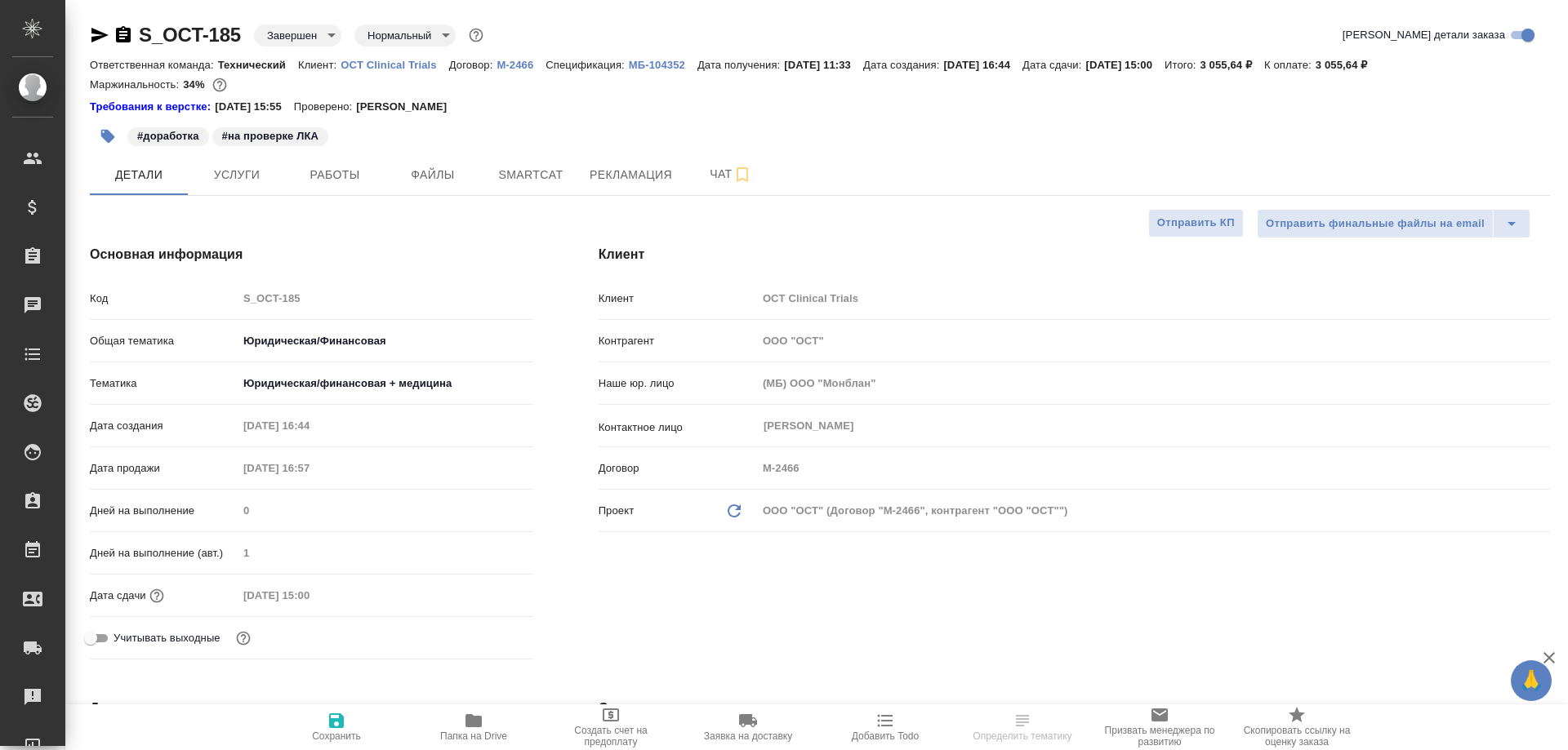
type textarea "x"
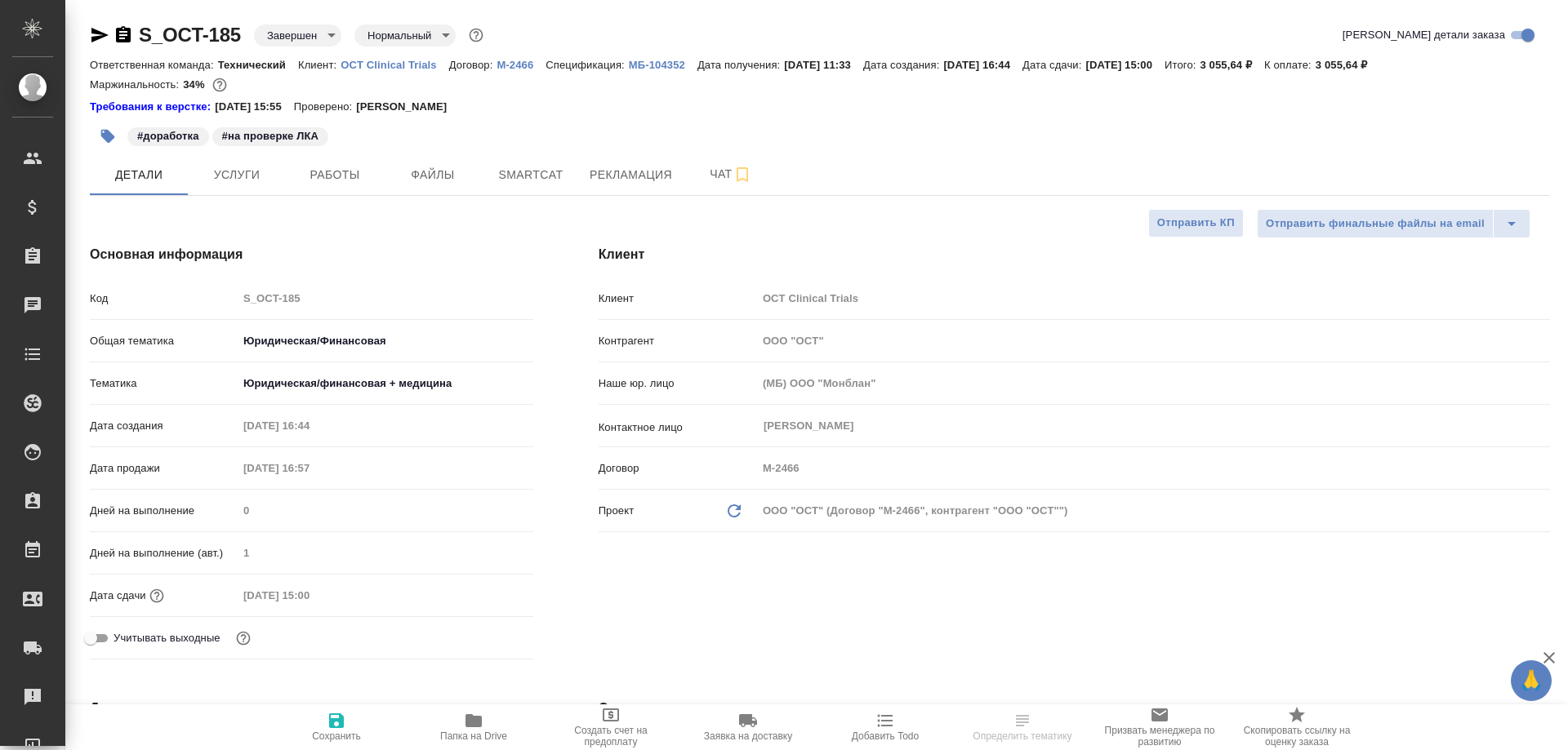
type textarea "x"
click at [461, 729] on span "Папка на Drive" at bounding box center [473, 726] width 117 height 31
type textarea "x"
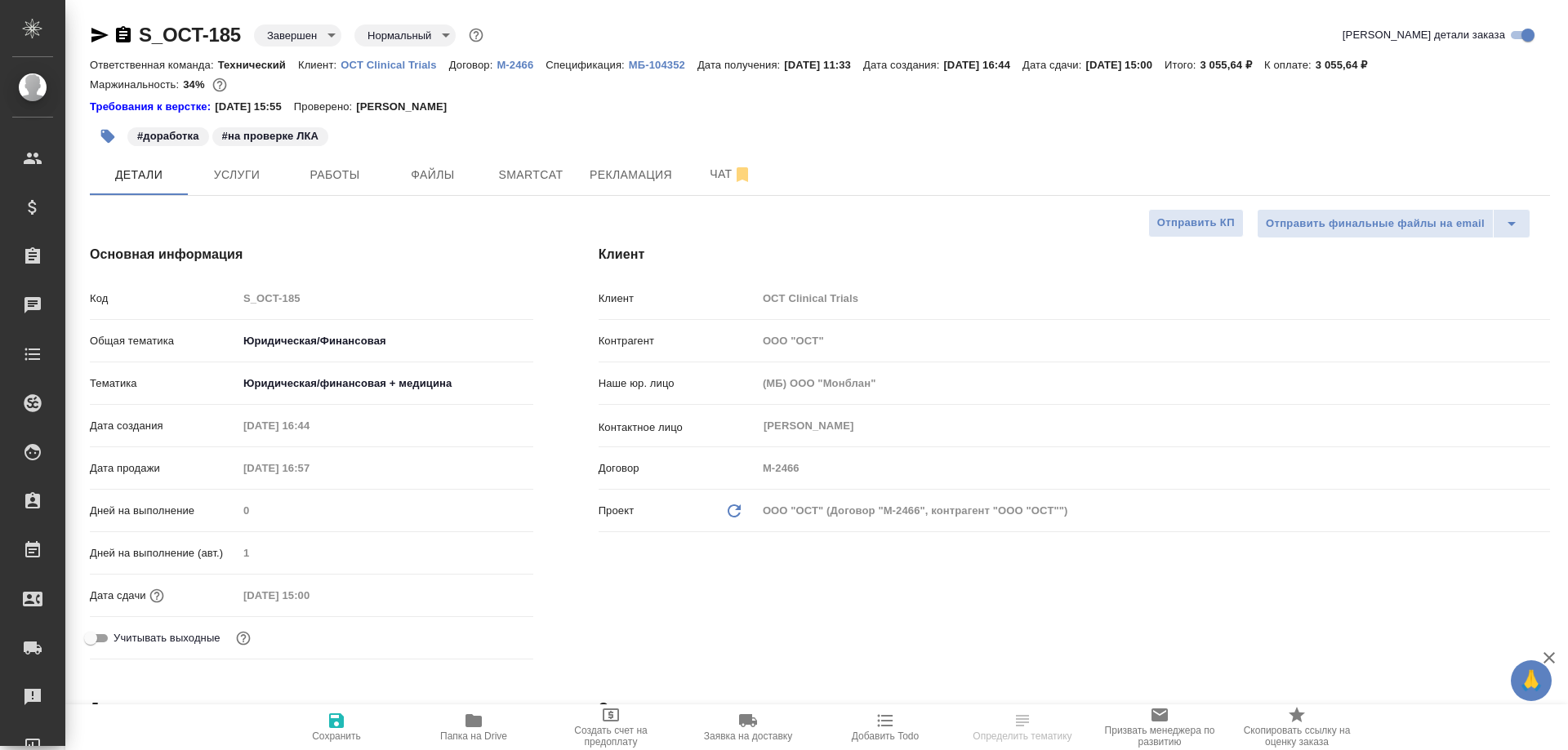
type textarea "x"
select select "RU"
type textarea "x"
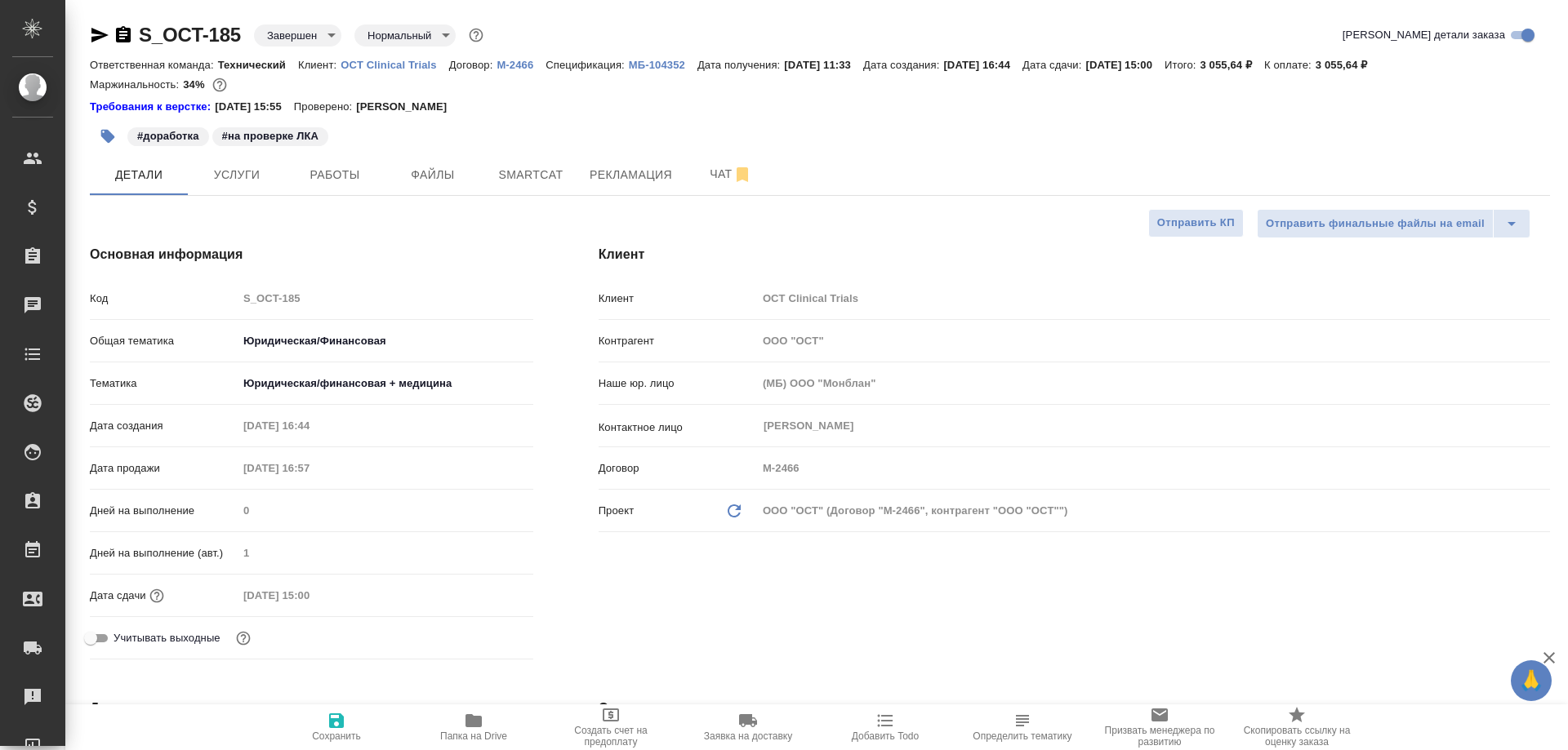
type textarea "x"
click at [717, 173] on span "Чат" at bounding box center [731, 173] width 78 height 20
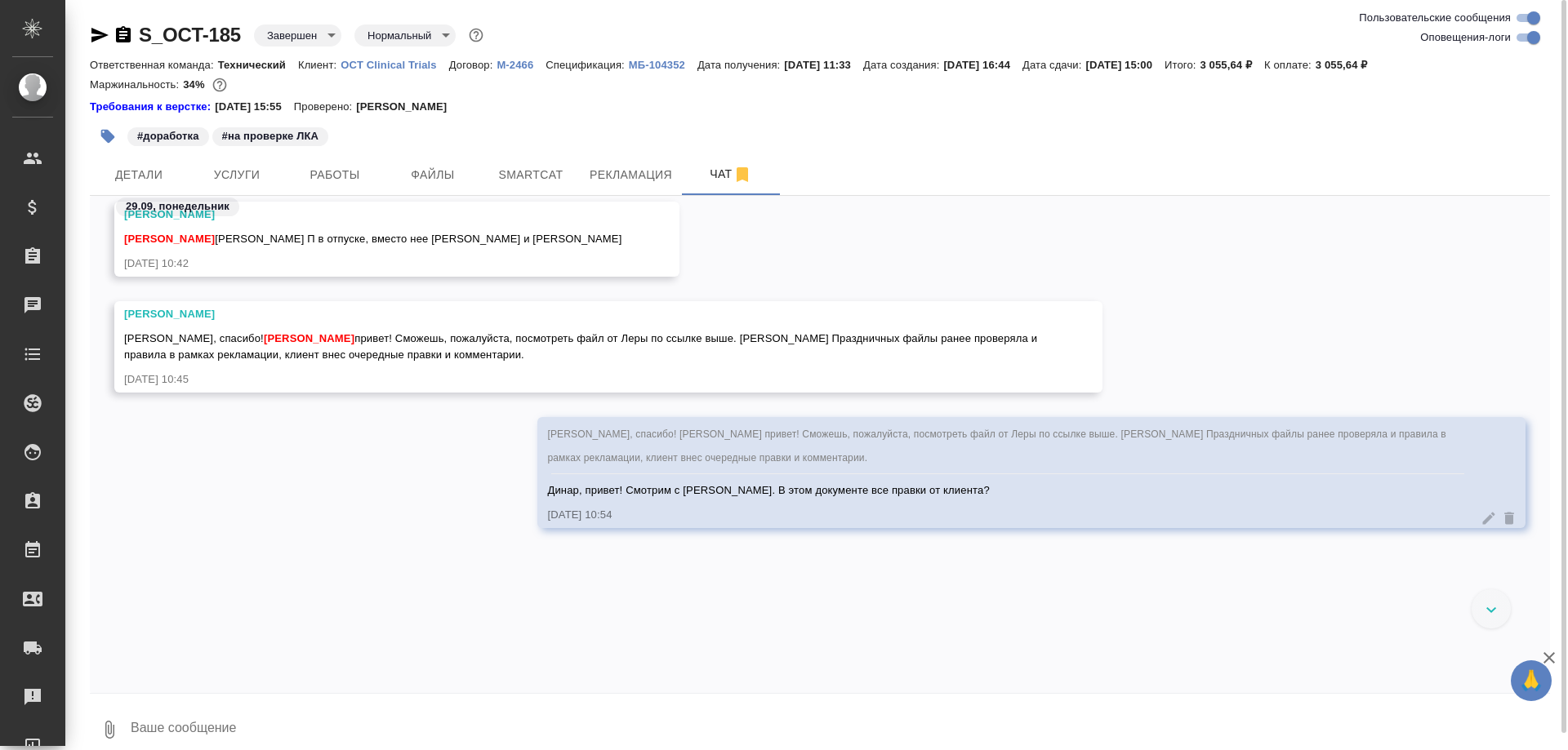
scroll to position [99832, 0]
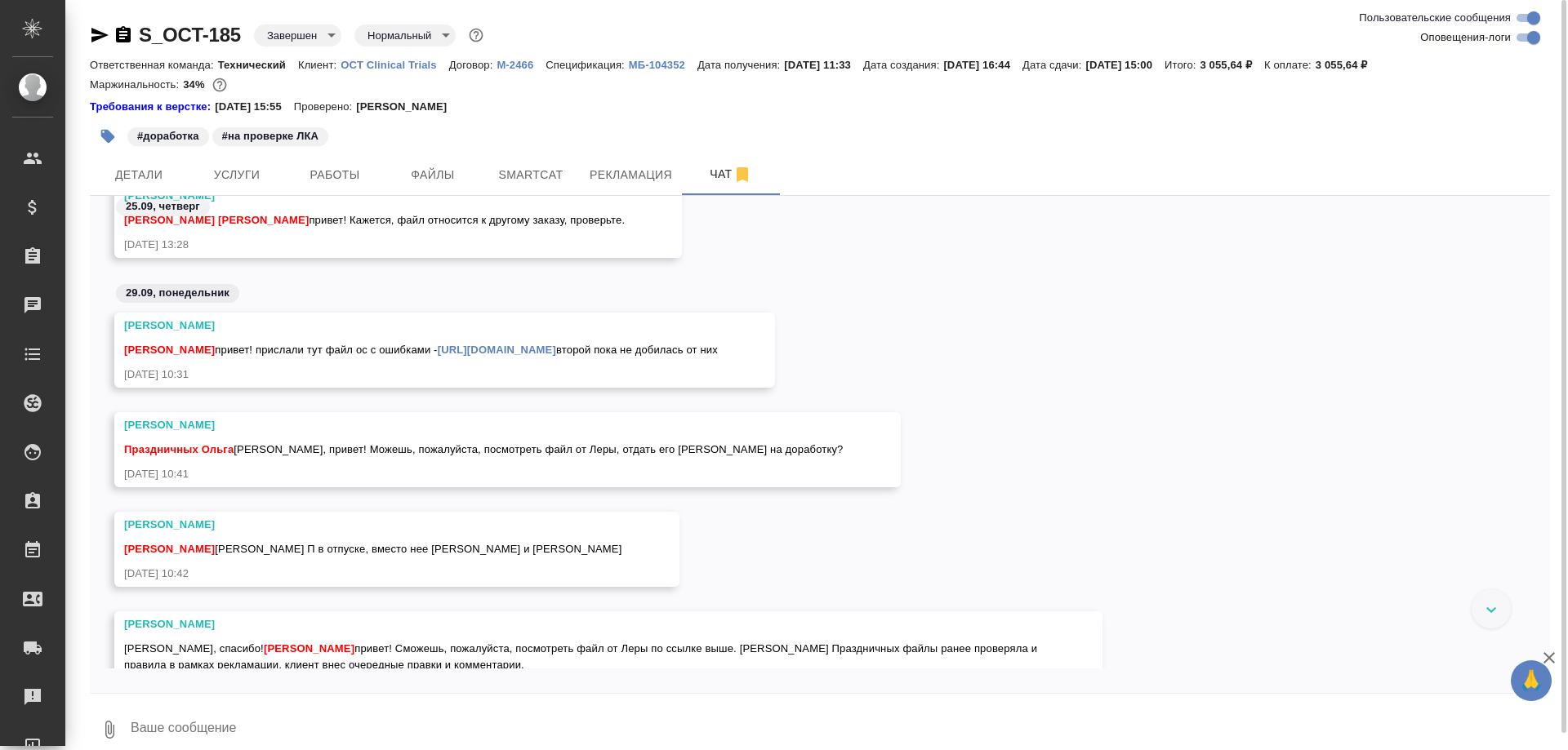
click at [544, 351] on link "https://drive.awatera.com/f/10365495" at bounding box center [497, 350] width 118 height 12
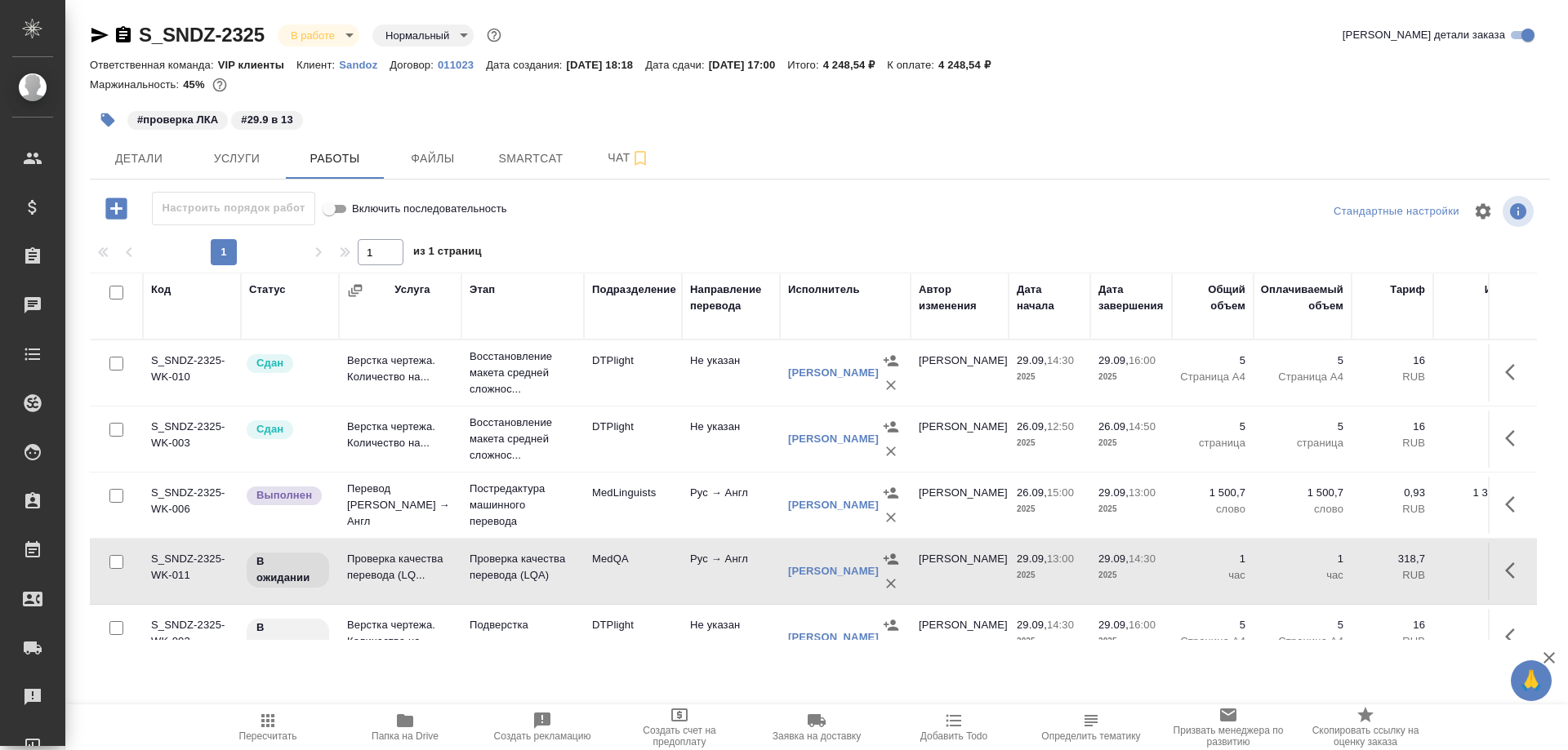
click at [374, 566] on td "Проверка качества перевода (LQ..." at bounding box center [400, 571] width 123 height 57
click at [90, 33] on icon "button" at bounding box center [100, 35] width 20 height 20
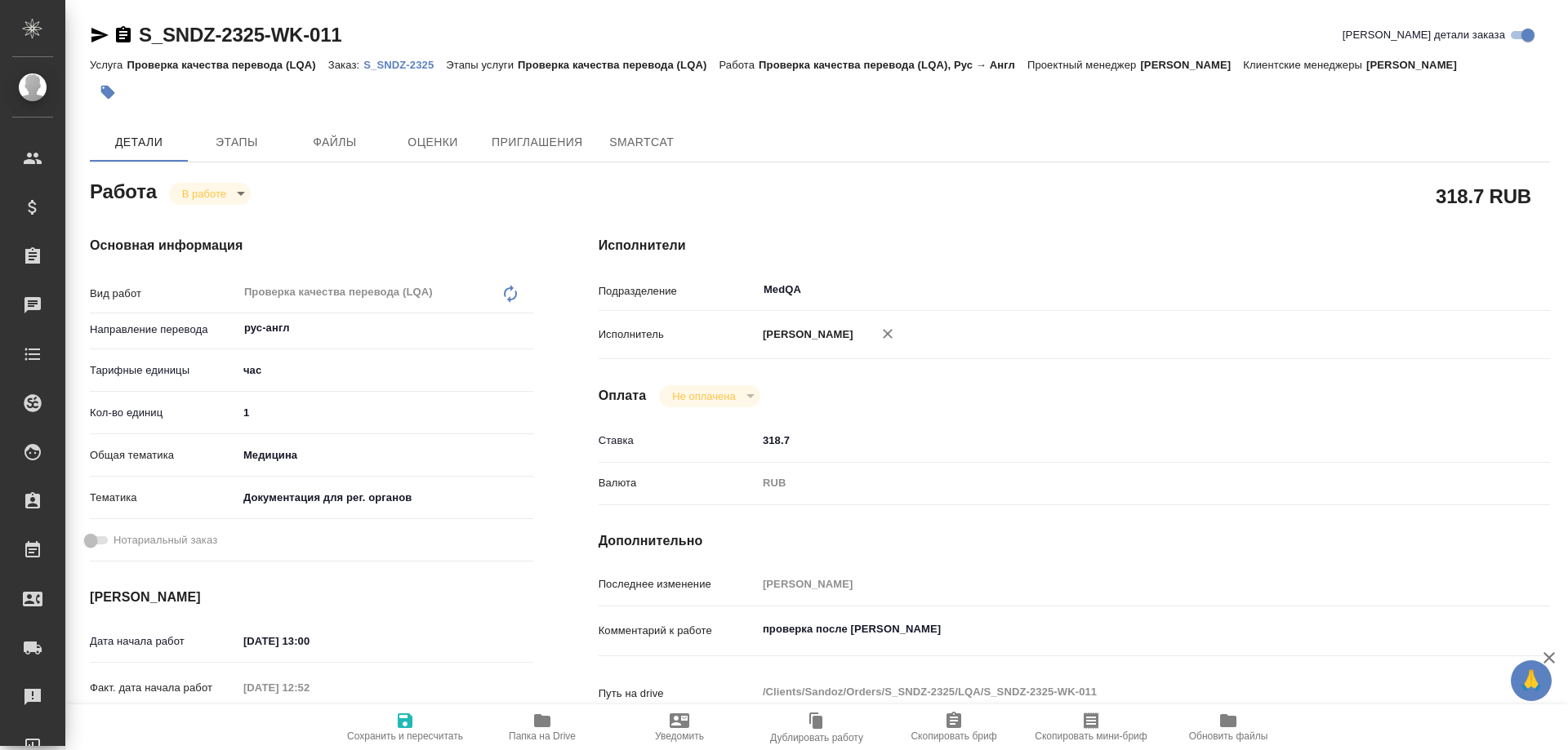
type textarea "x"
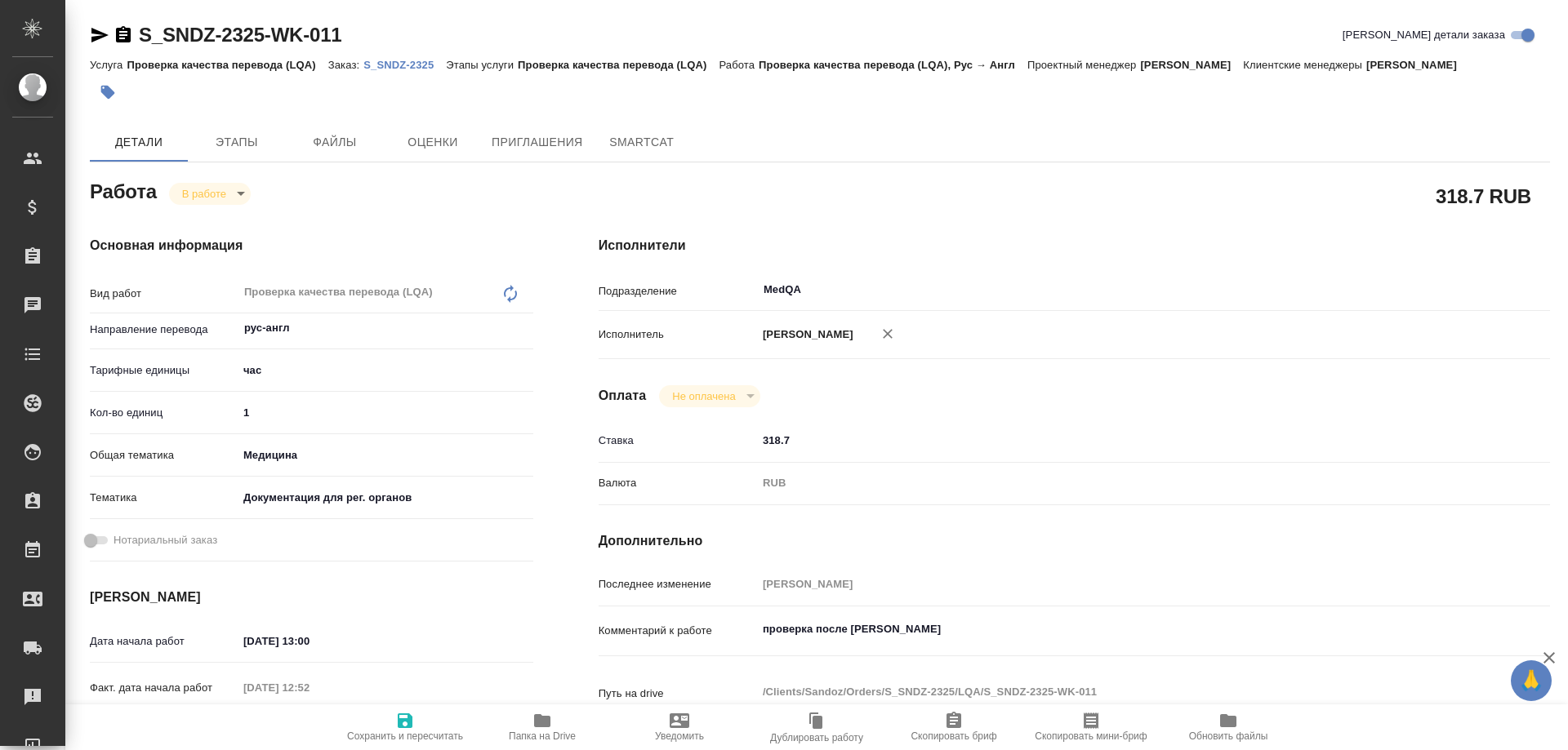
type textarea "x"
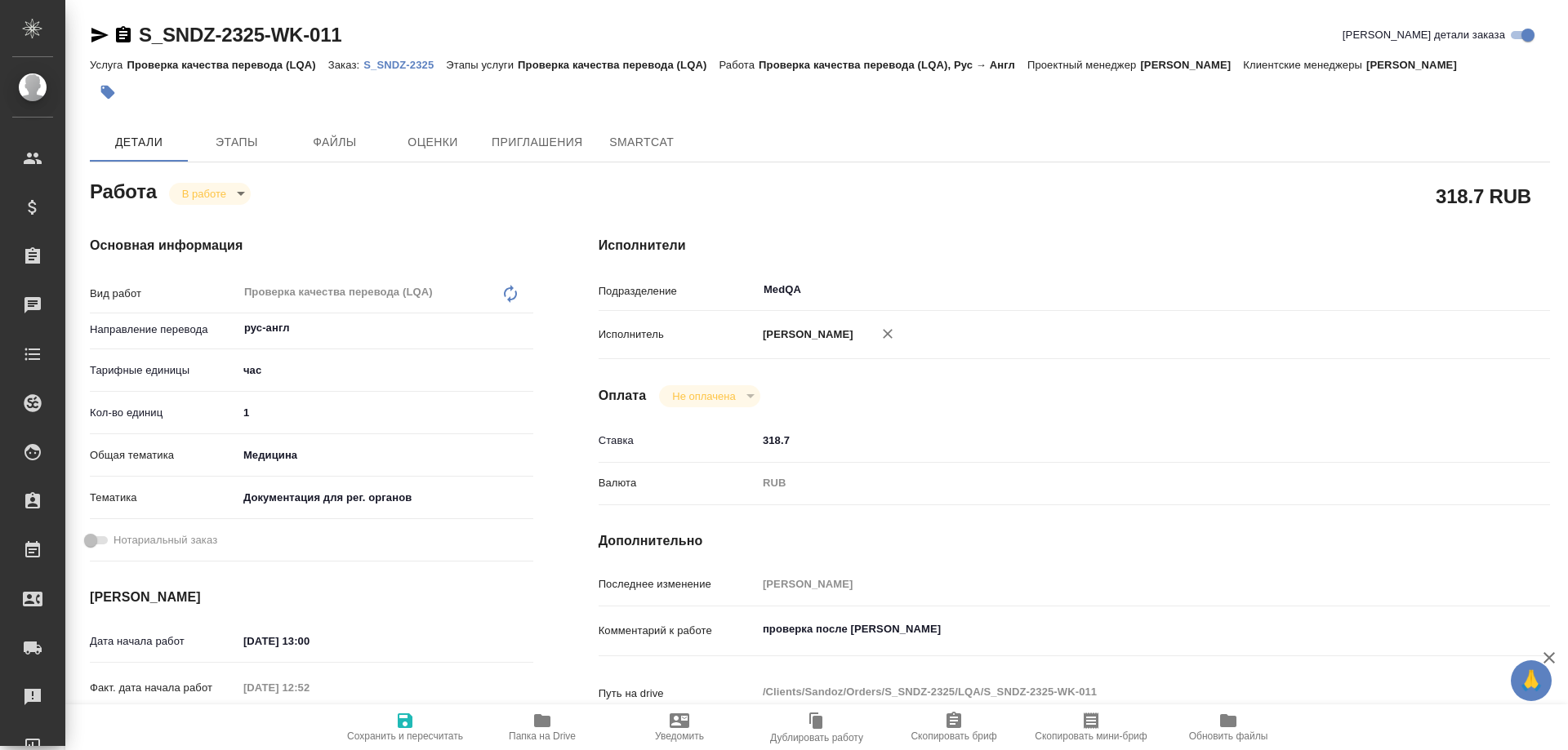
type textarea "x"
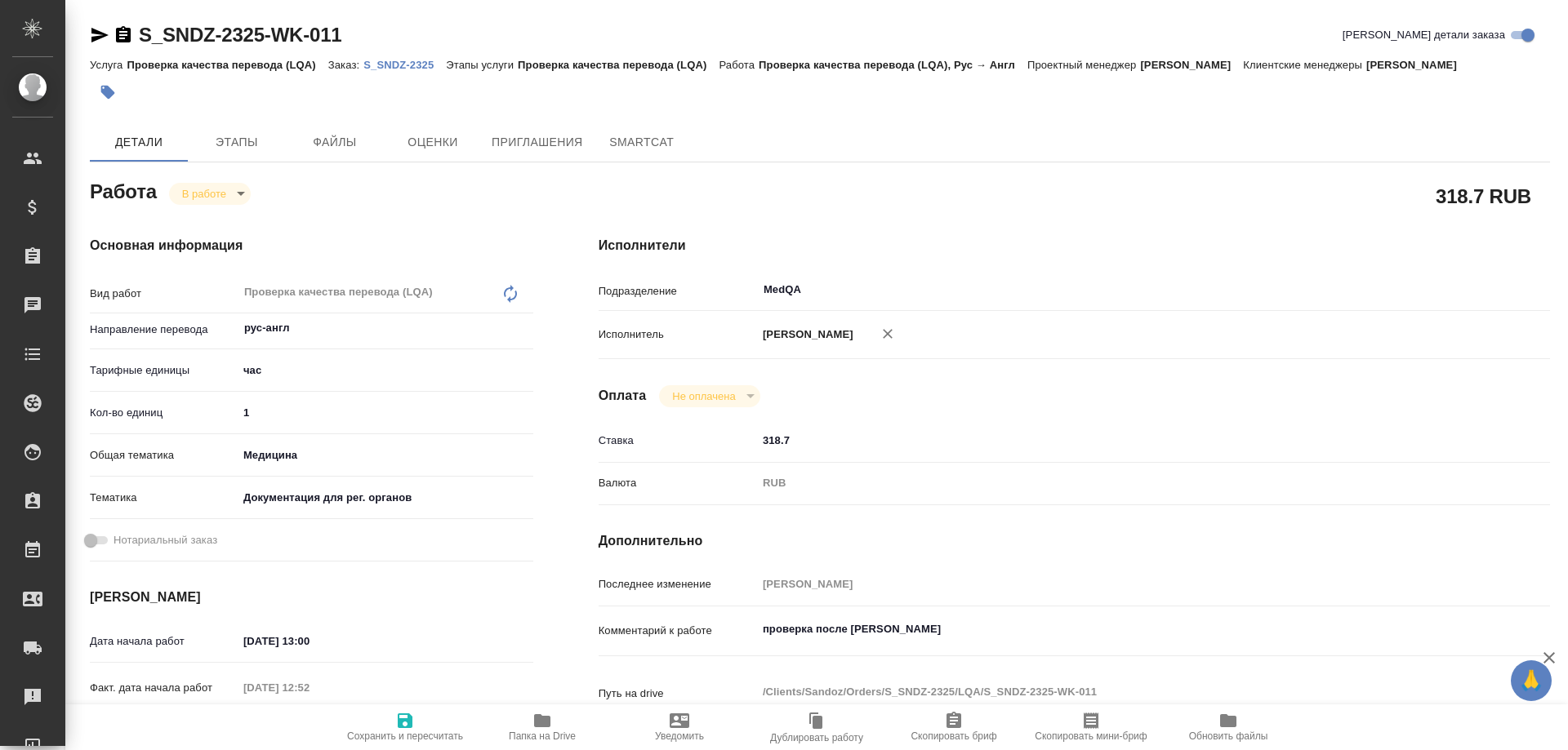
type textarea "x"
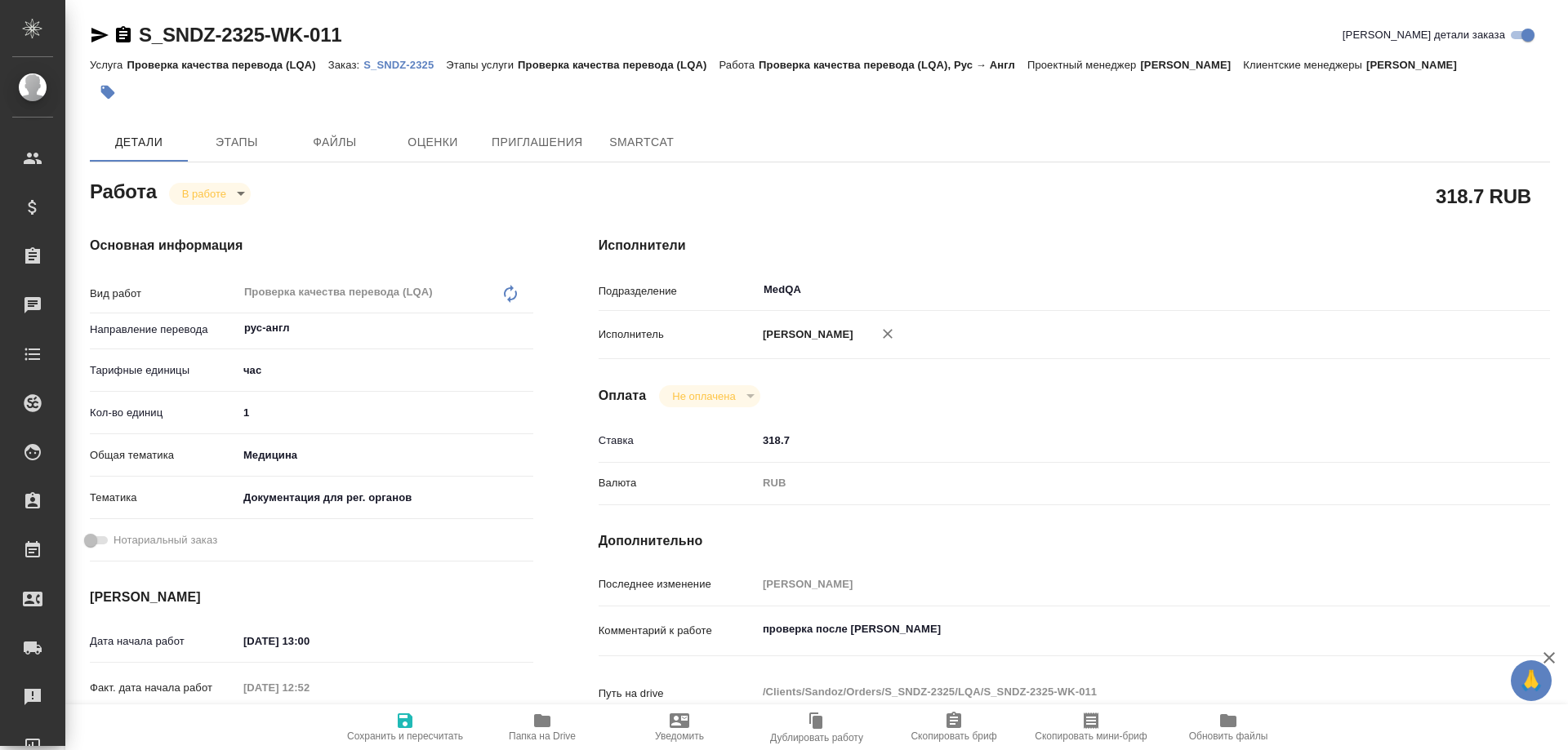
type textarea "x"
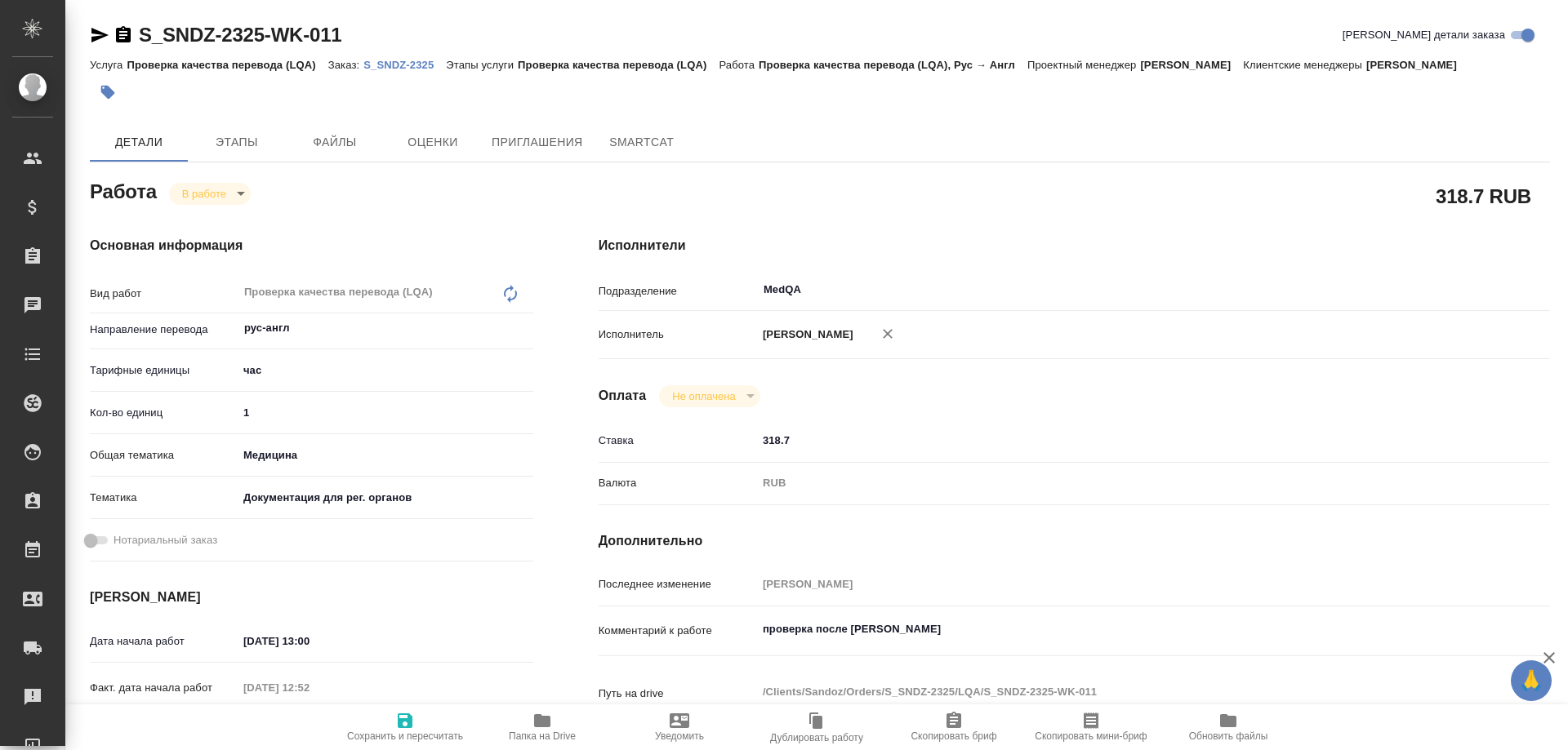
type textarea "x"
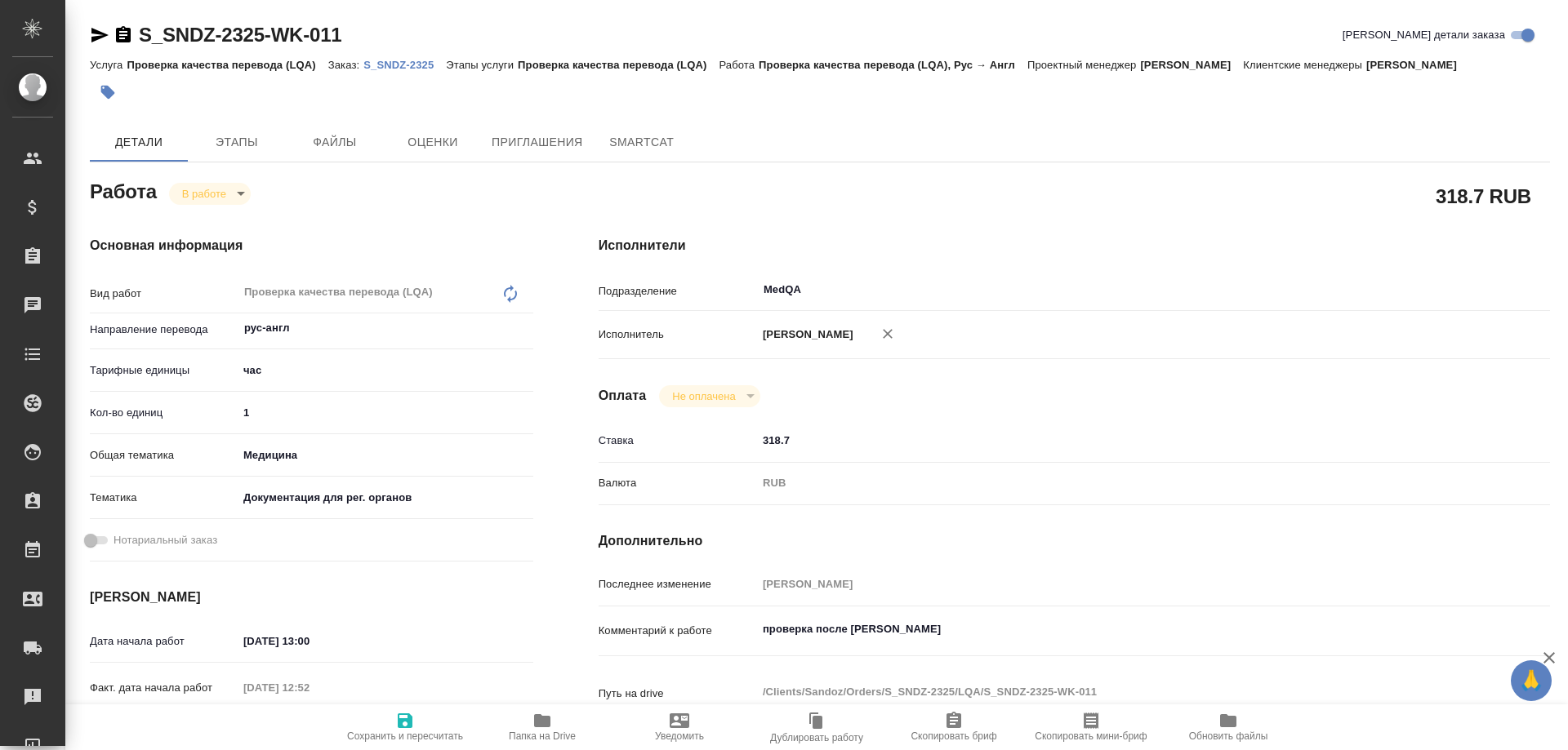
type textarea "x"
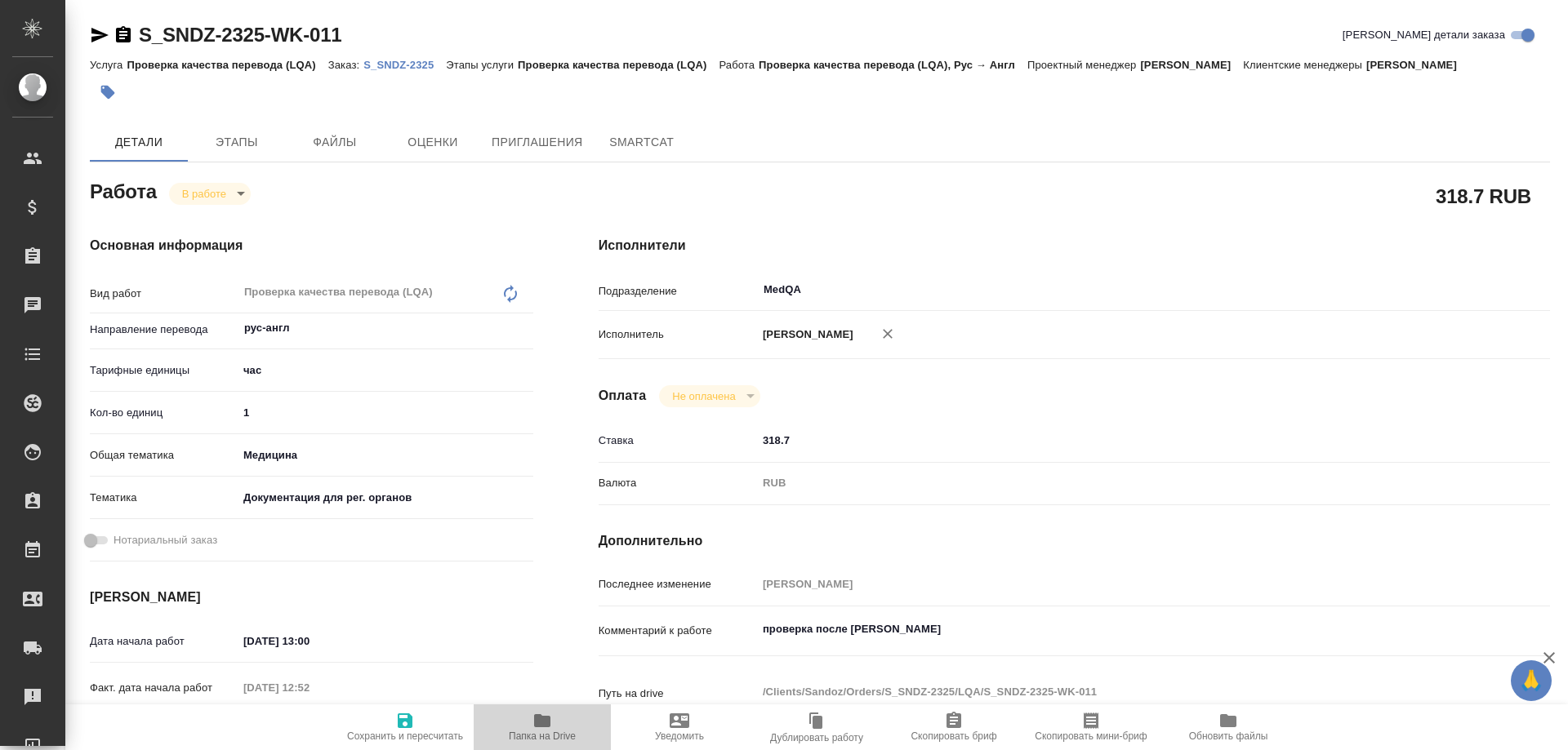
click at [545, 730] on icon "button" at bounding box center [542, 721] width 20 height 20
type textarea "x"
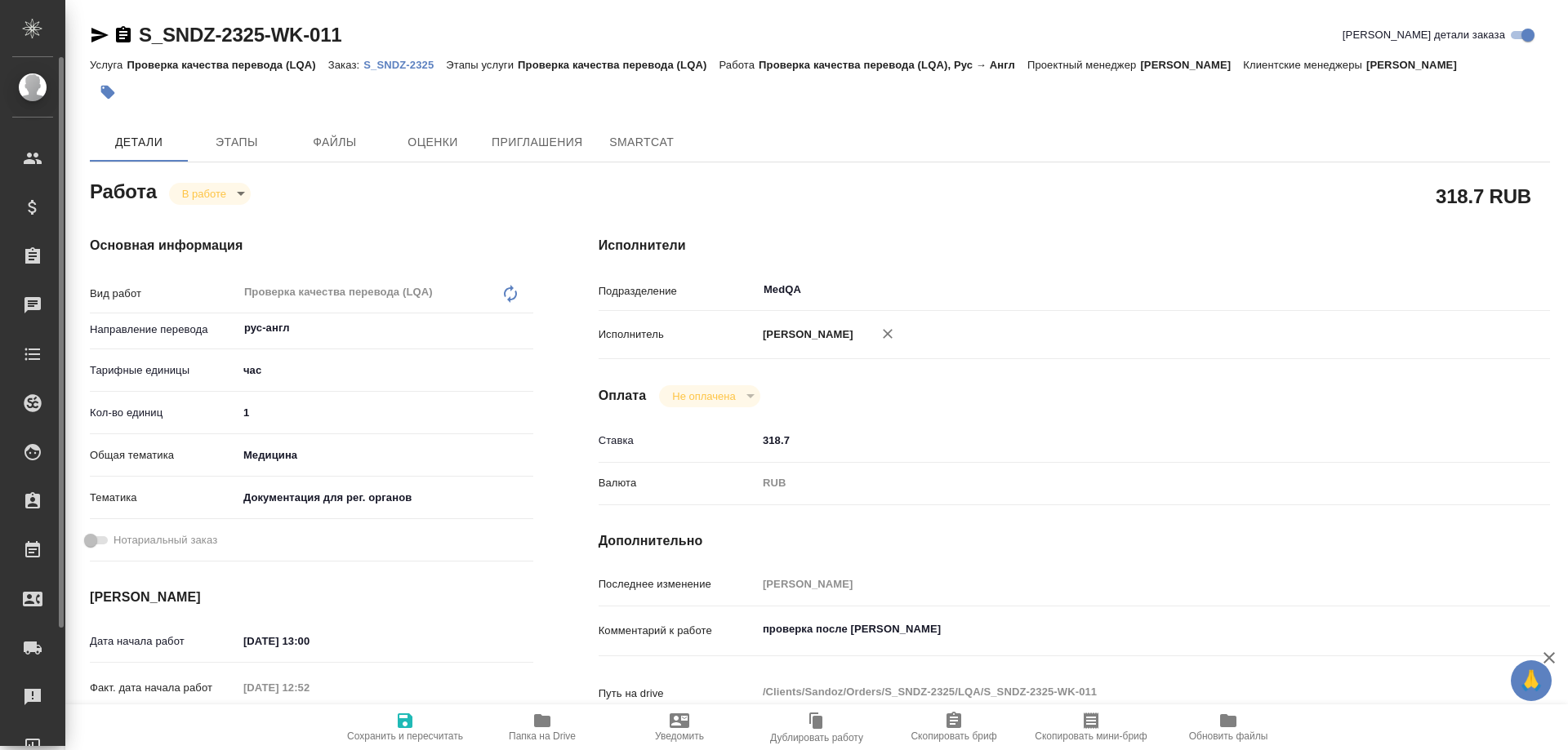
type textarea "x"
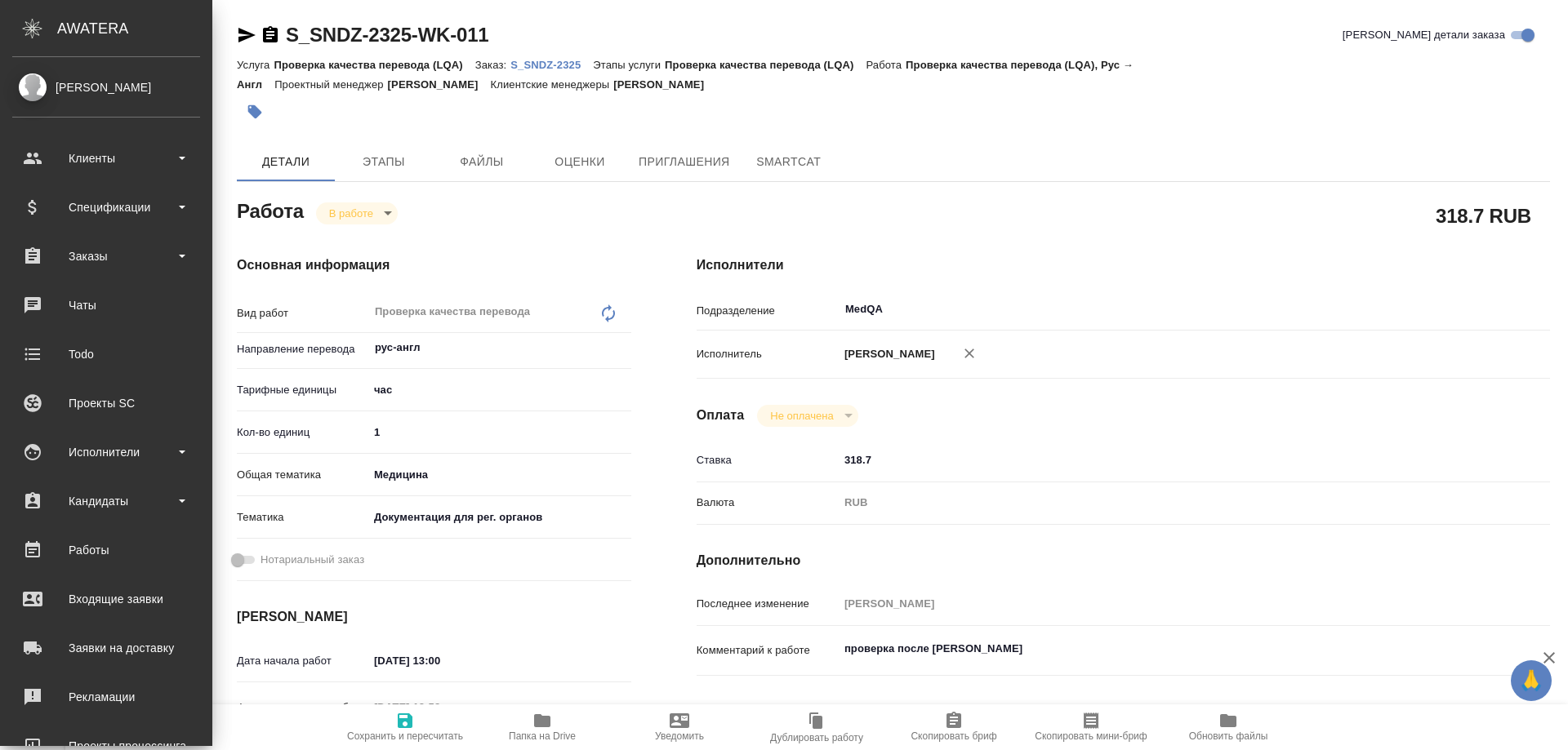
type textarea "x"
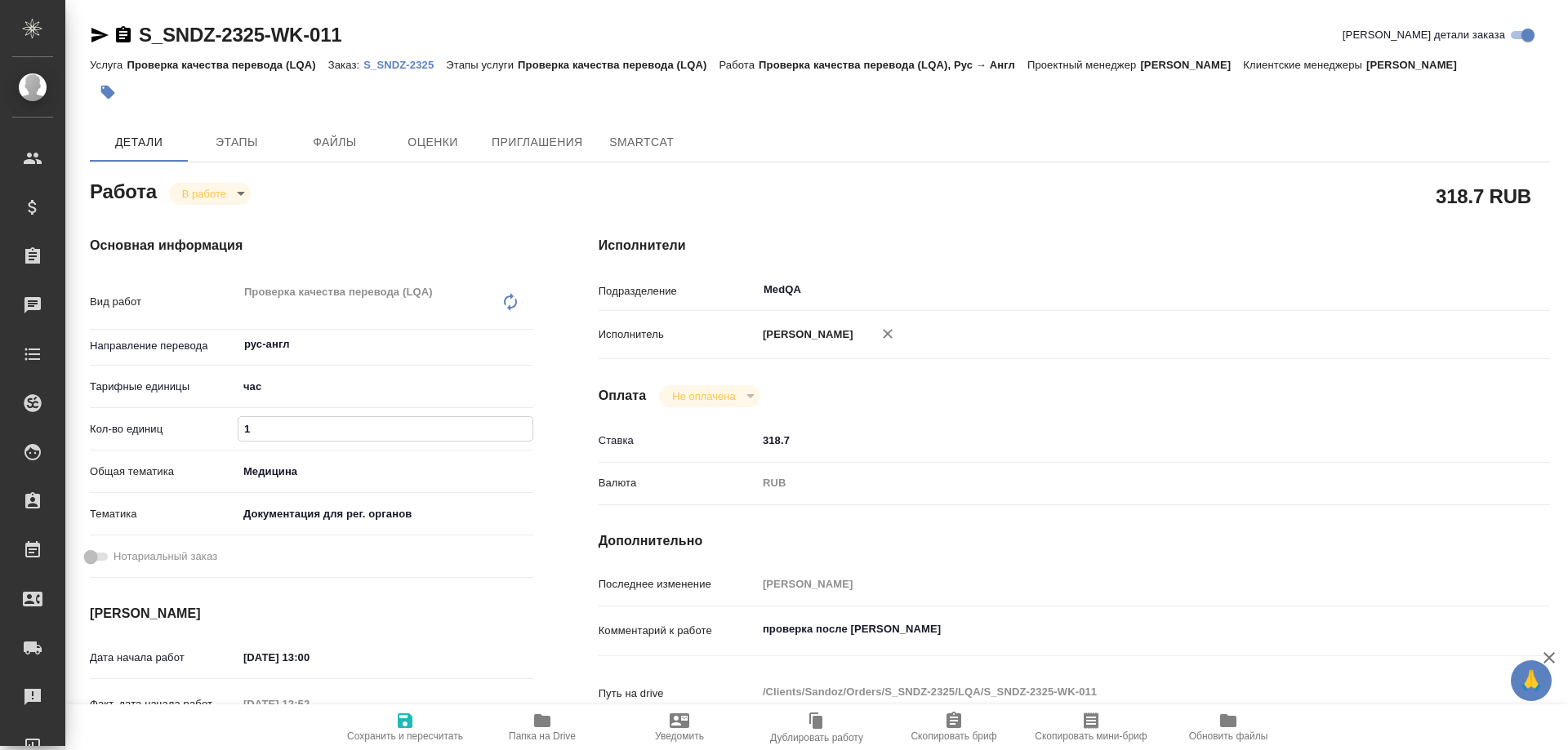
drag, startPoint x: 261, startPoint y: 425, endPoint x: 193, endPoint y: 425, distance: 68.0
click at [193, 425] on div "Кол-во единиц 1" at bounding box center [311, 429] width 443 height 28
type textarea "x"
type input "0"
type textarea "x"
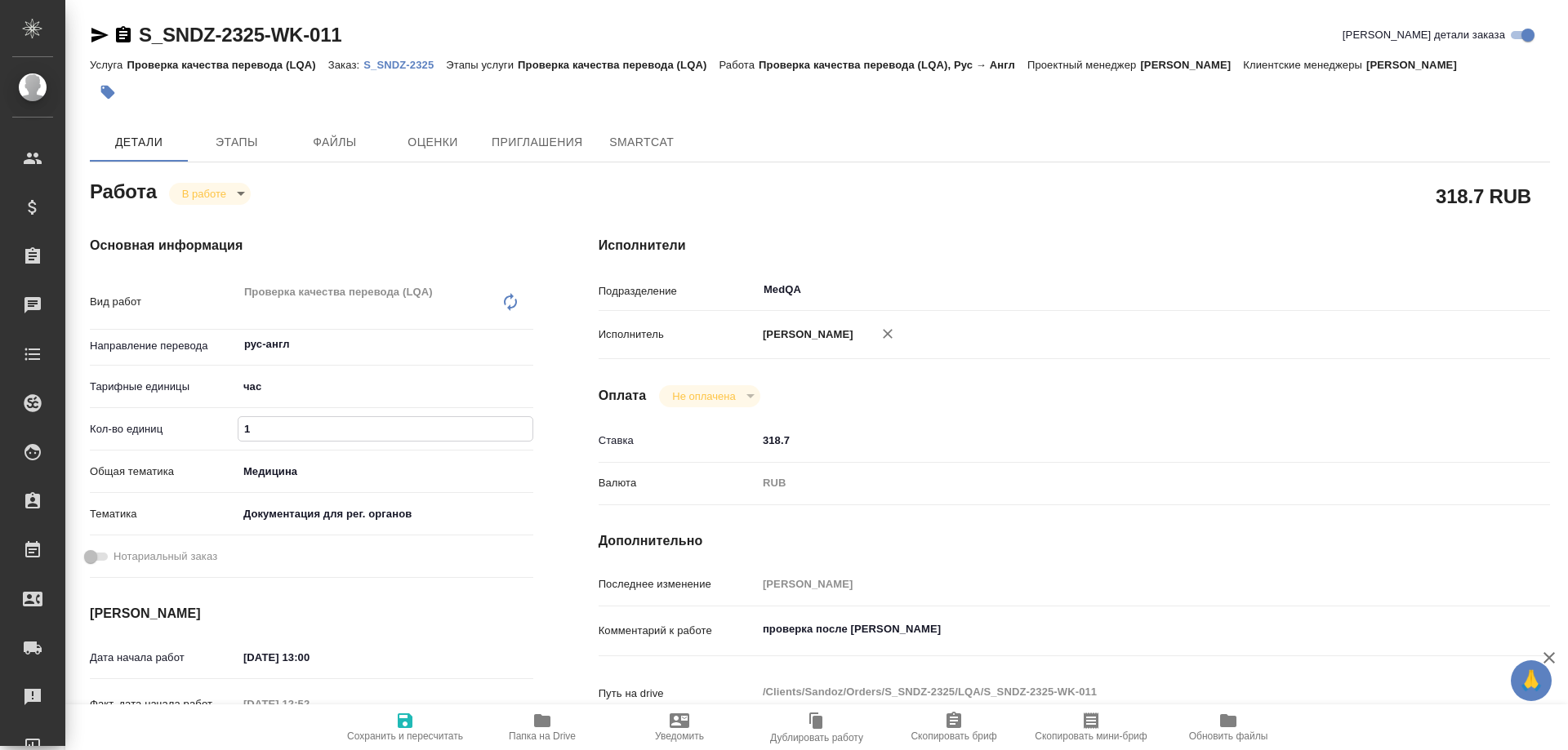
type textarea "x"
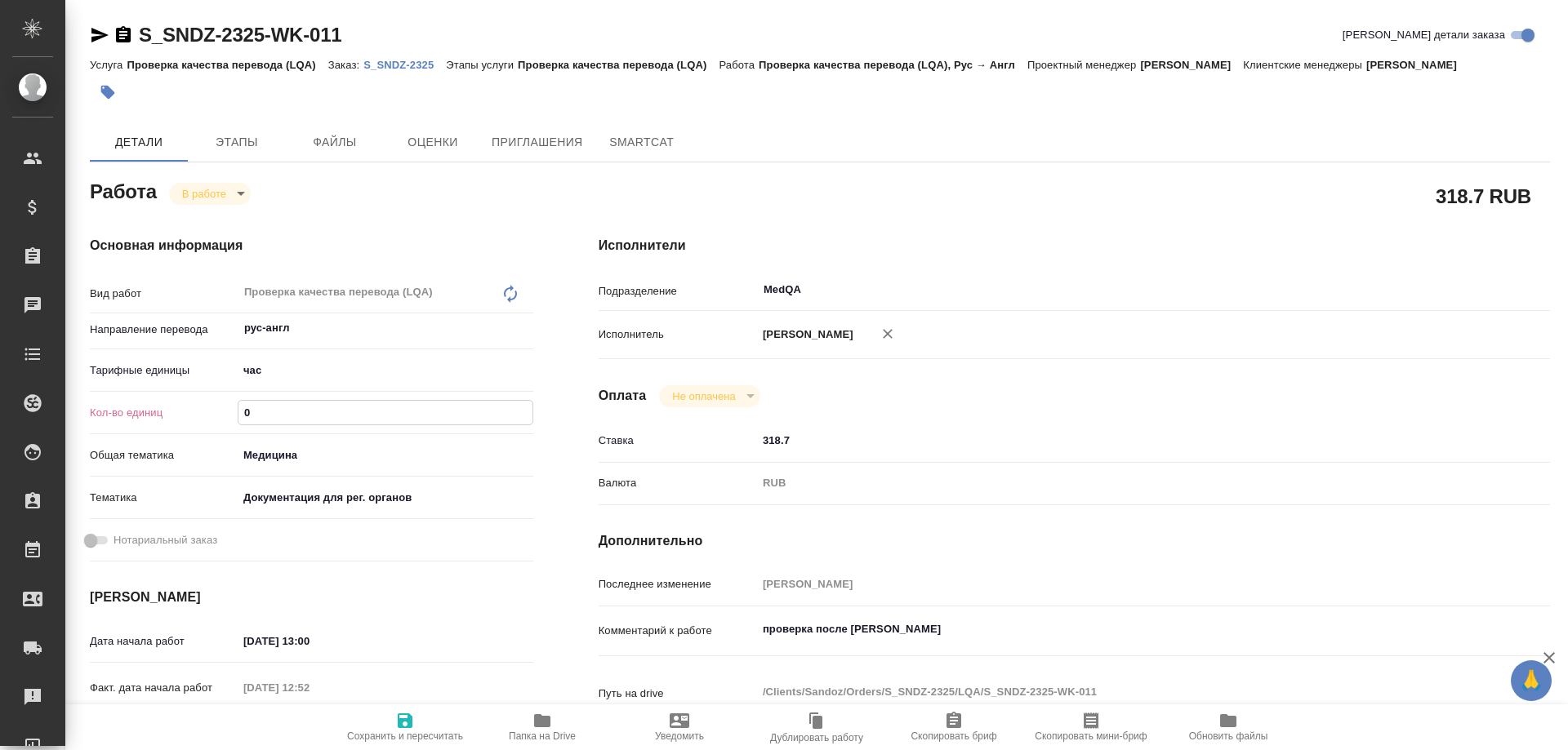
type textarea "x"
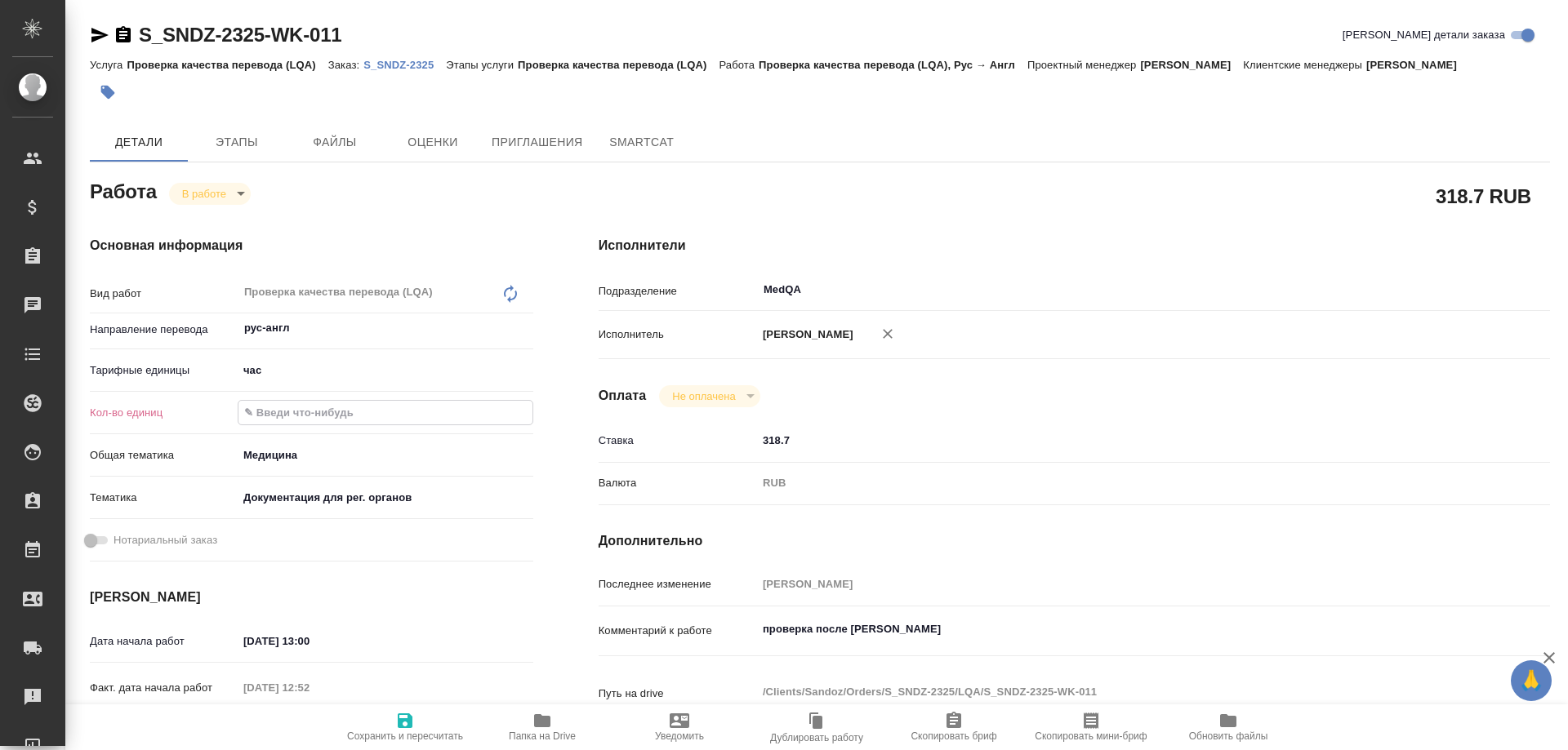
type textarea "x"
type input "0.8"
type textarea "x"
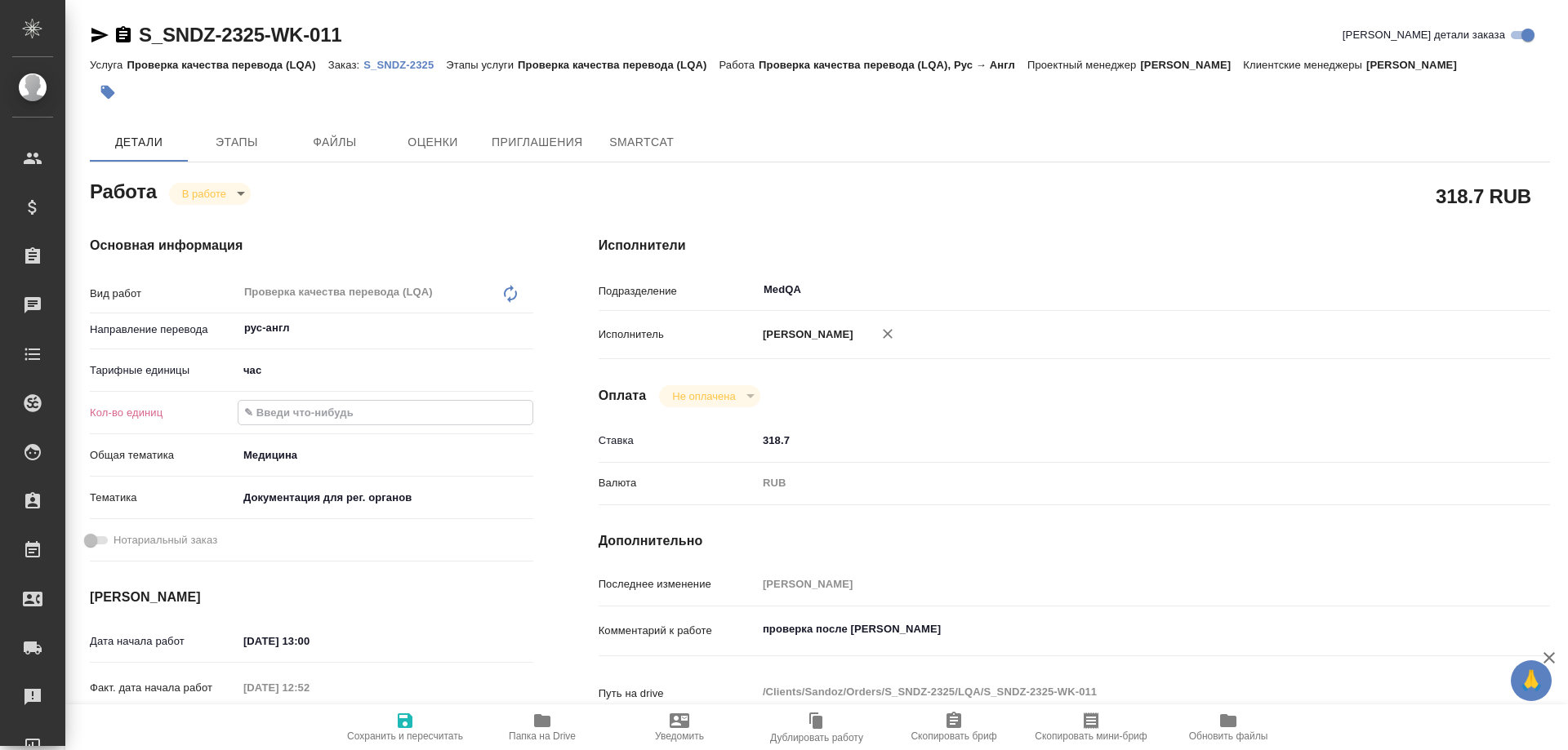
type textarea "x"
type input "0.88"
type textarea "x"
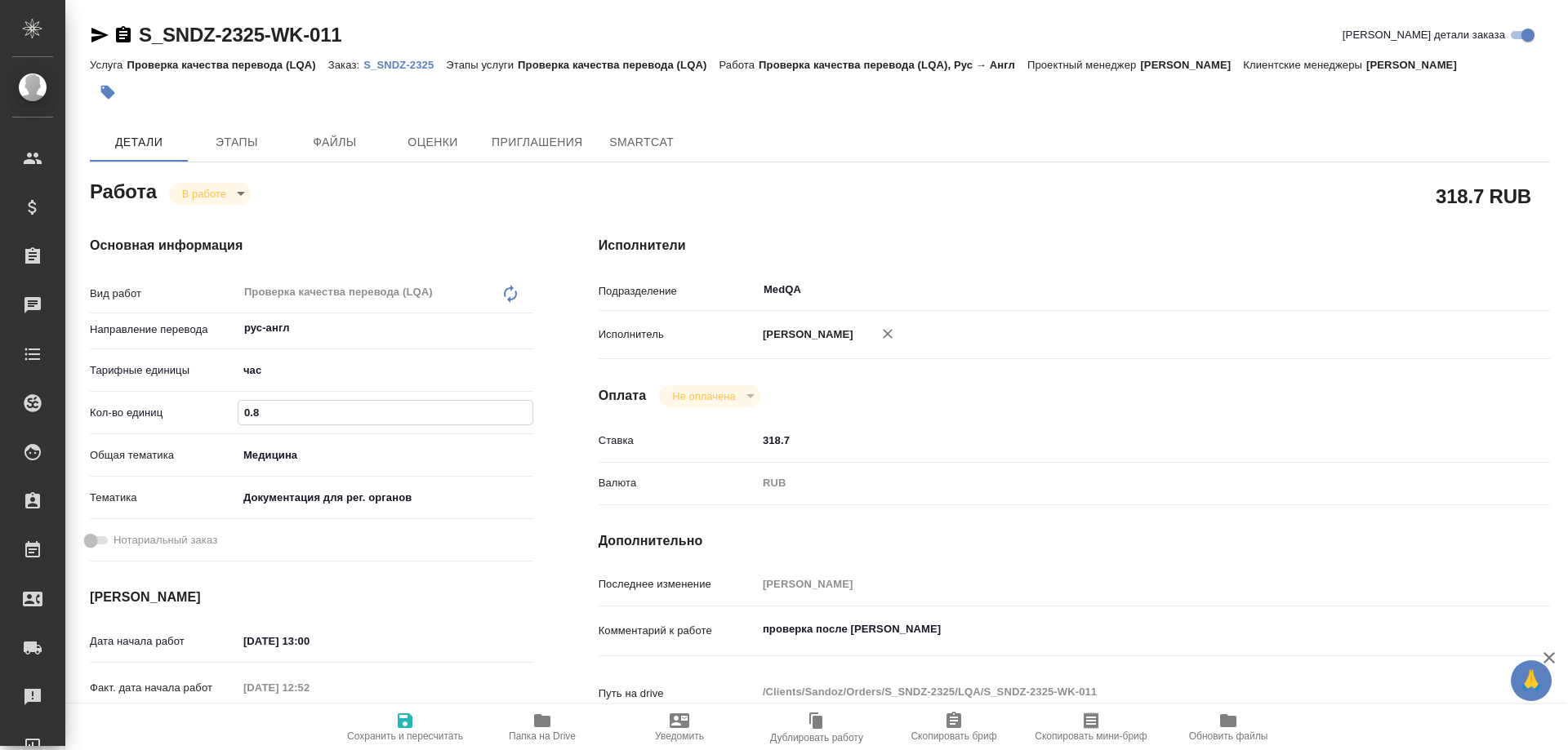
type textarea "x"
type input "0.88"
click at [416, 717] on span "Сохранить и пересчитать" at bounding box center [405, 726] width 117 height 31
type textarea "x"
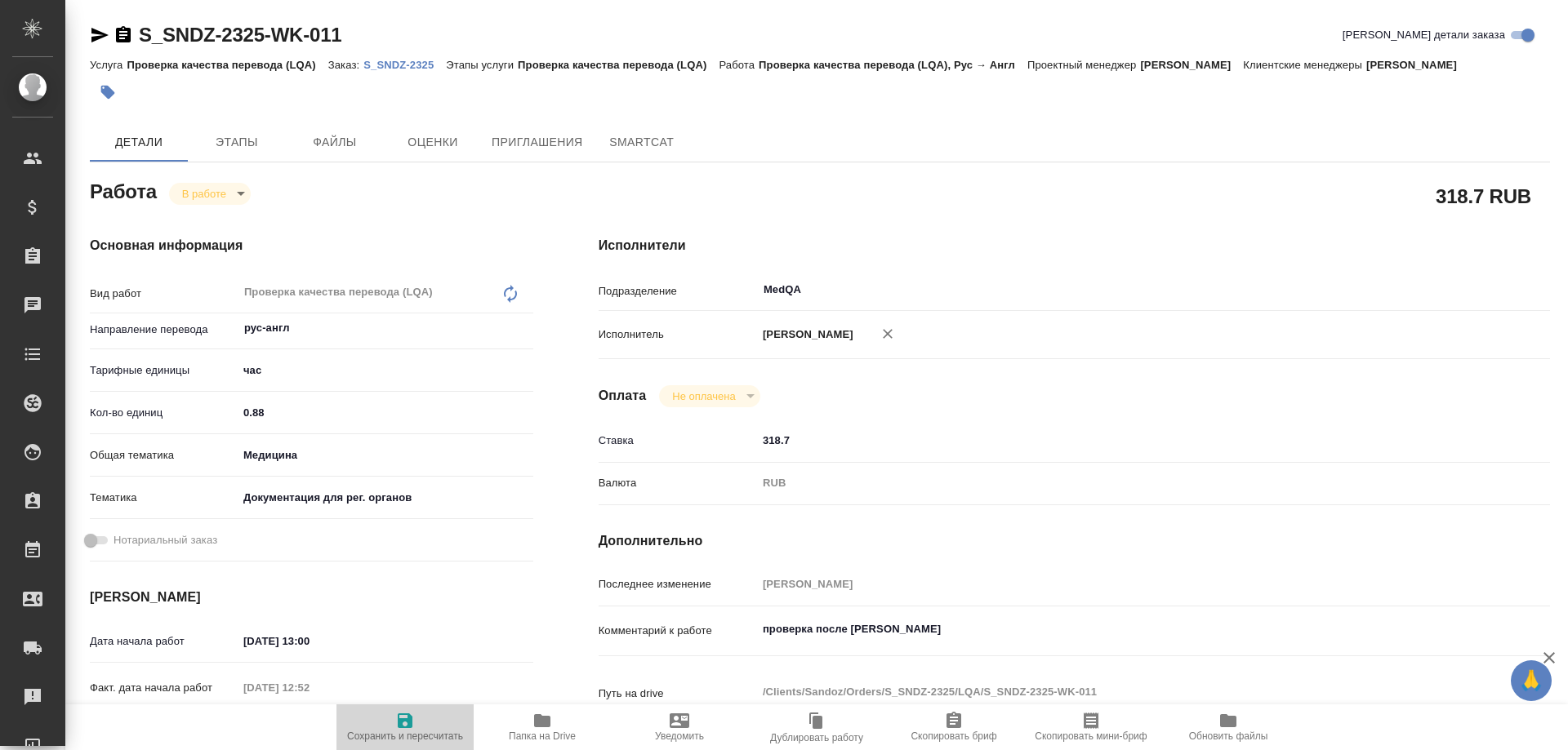
type textarea "x"
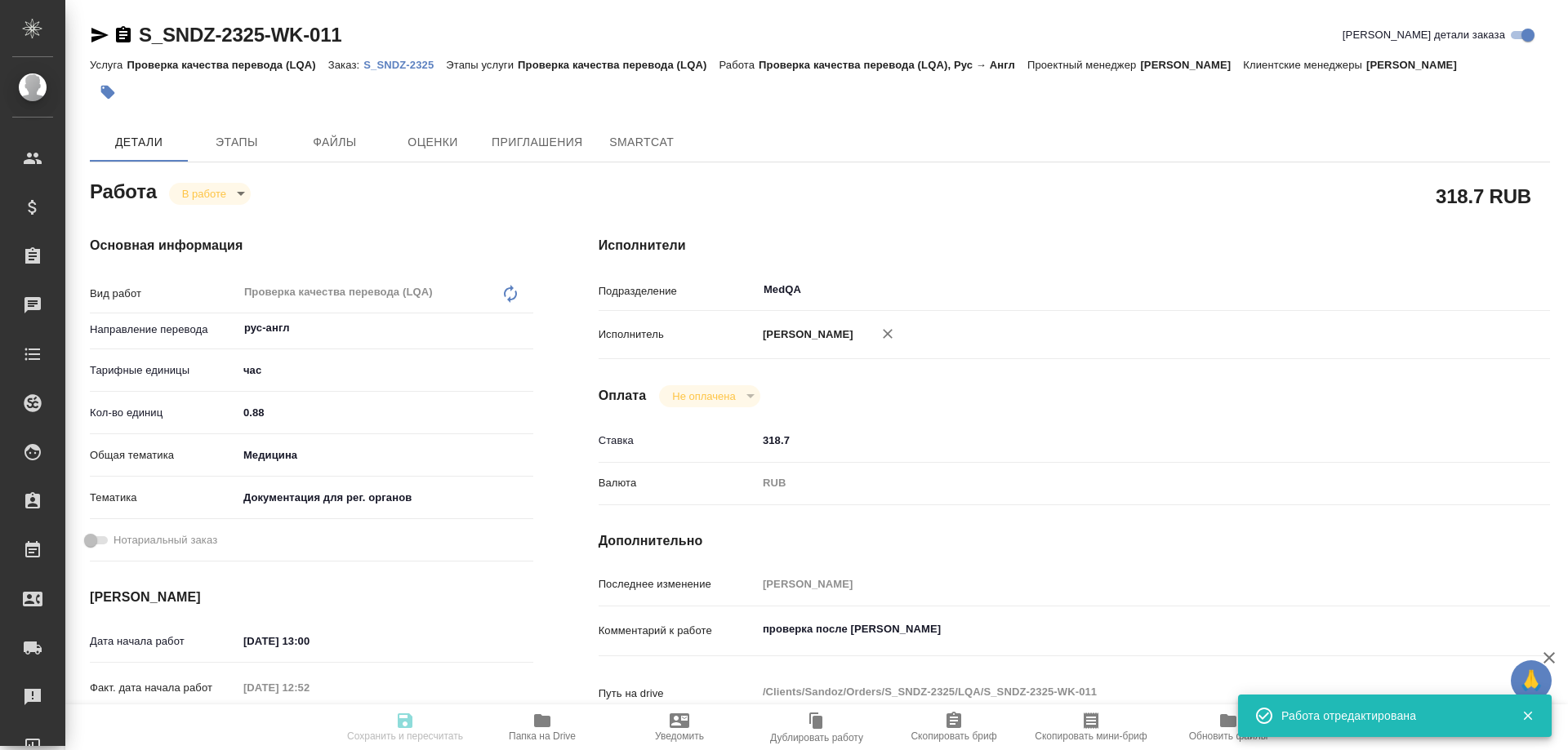
type input "inProgress"
type textarea "Проверка качества перевода (LQA)"
type textarea "x"
type input "рус-англ"
type input "5a8b1489cc6b4906c91bfd93"
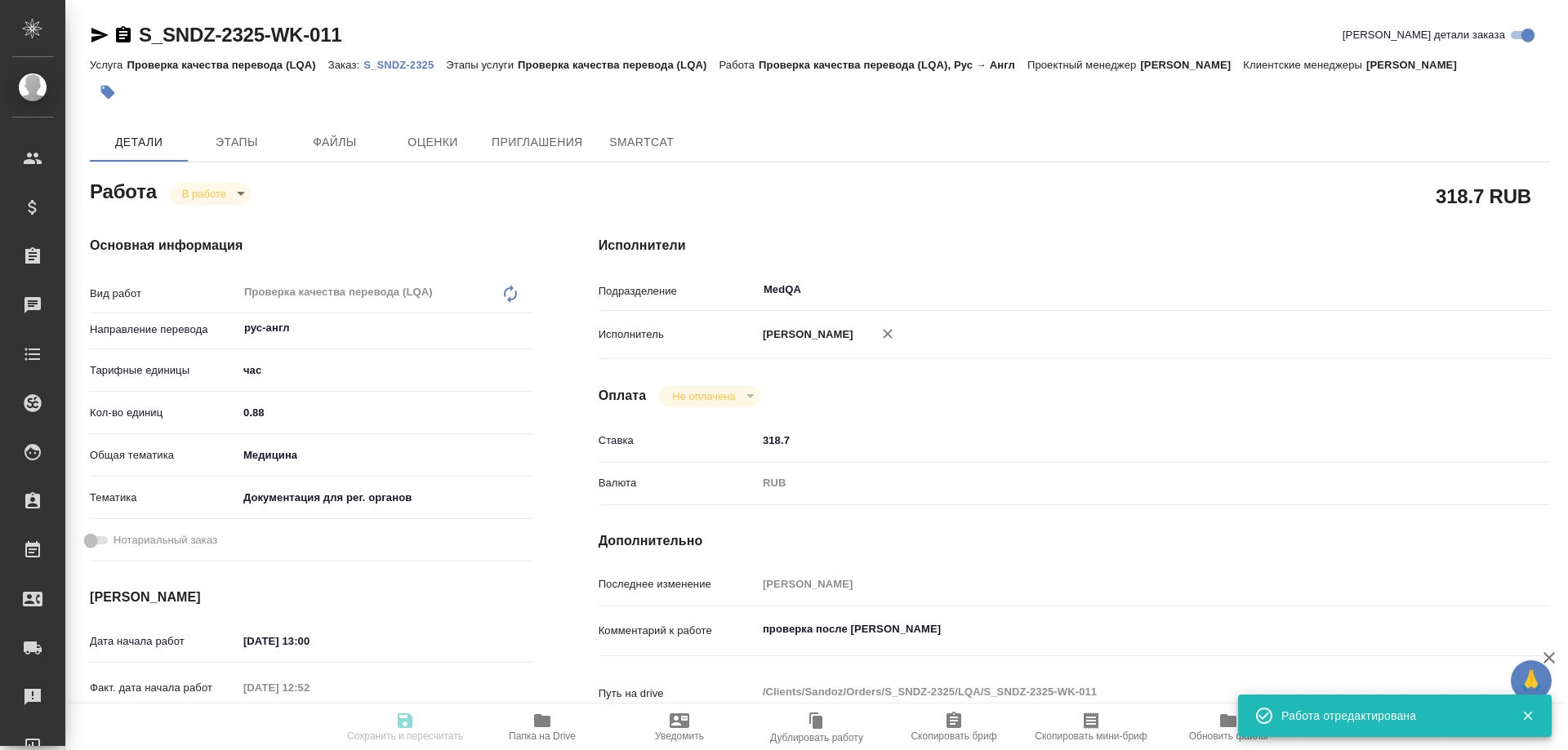
type input "0.88"
type input "med"
type input "5f647205b73bc97568ca66c6"
type input "29.09.2025 13:00"
type input "29.09.2025 12:52"
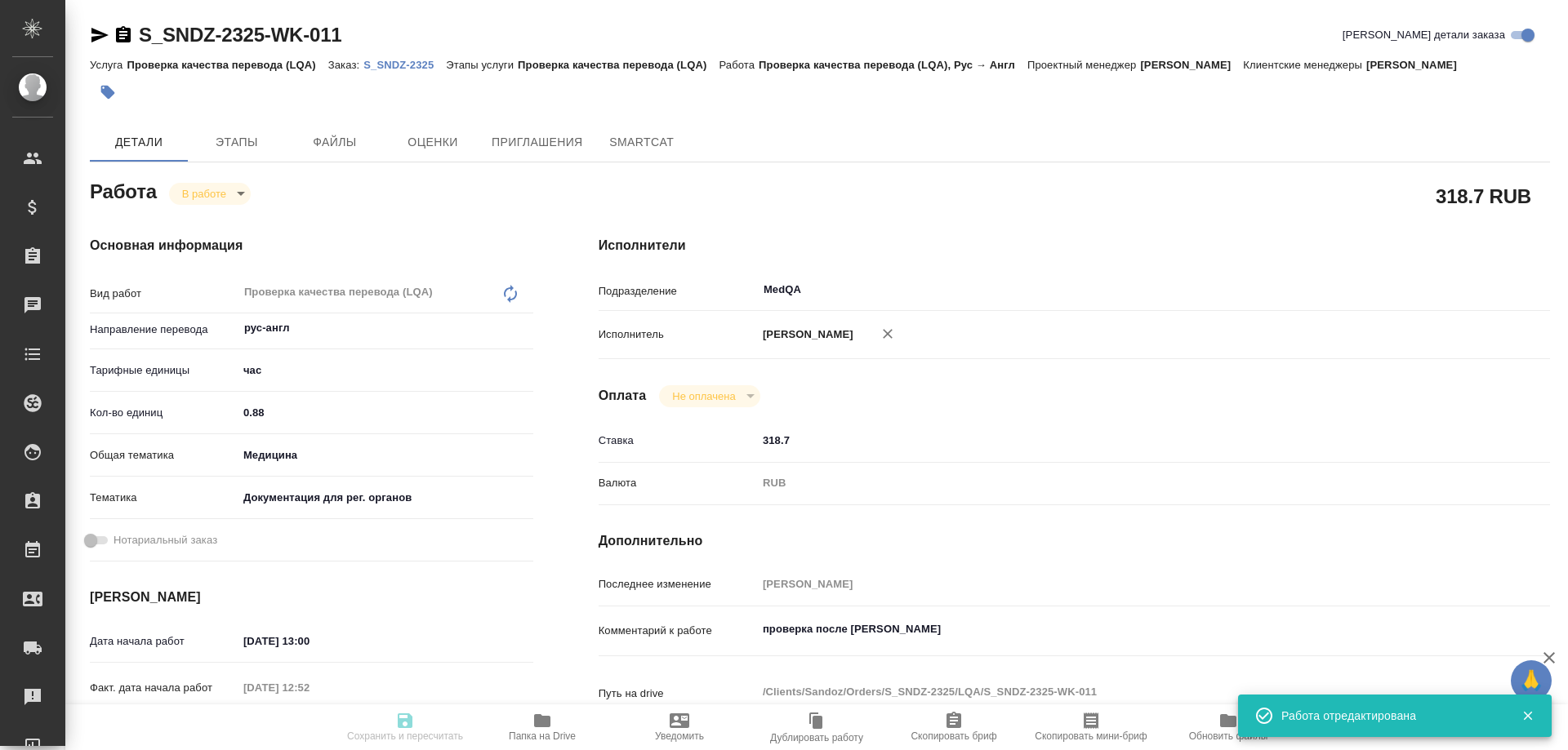
type input "29.09.2025 14:30"
type input "29.09.2025 17:00"
type input "MedQA"
type input "notPayed"
type input "318.7"
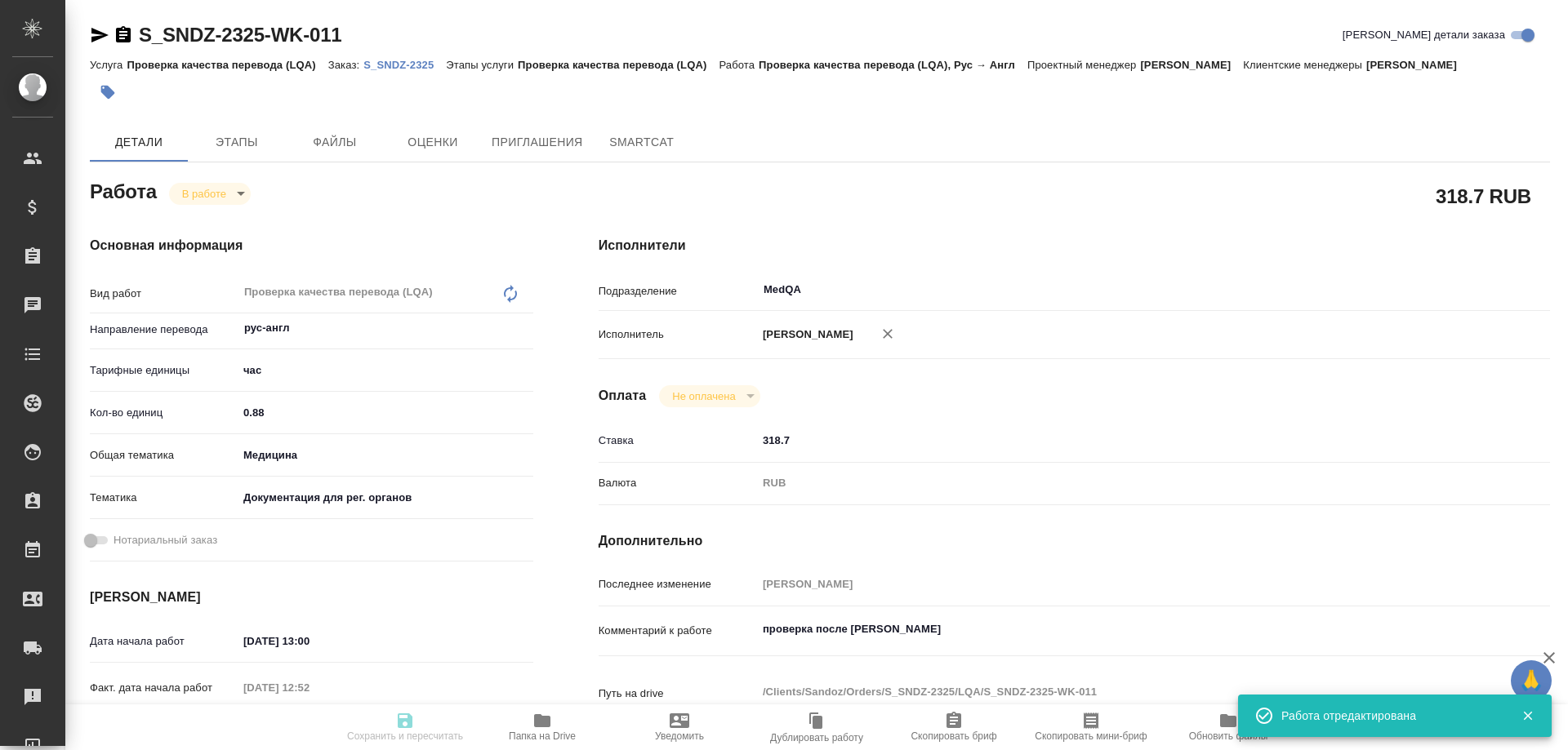
type input "RUB"
type input "Соловьева Елена"
type textarea "проверка после Тани К"
type textarea "x"
type textarea "/Clients/Sandoz/Orders/S_SNDZ-2325/LQA/S_SNDZ-2325-WK-011"
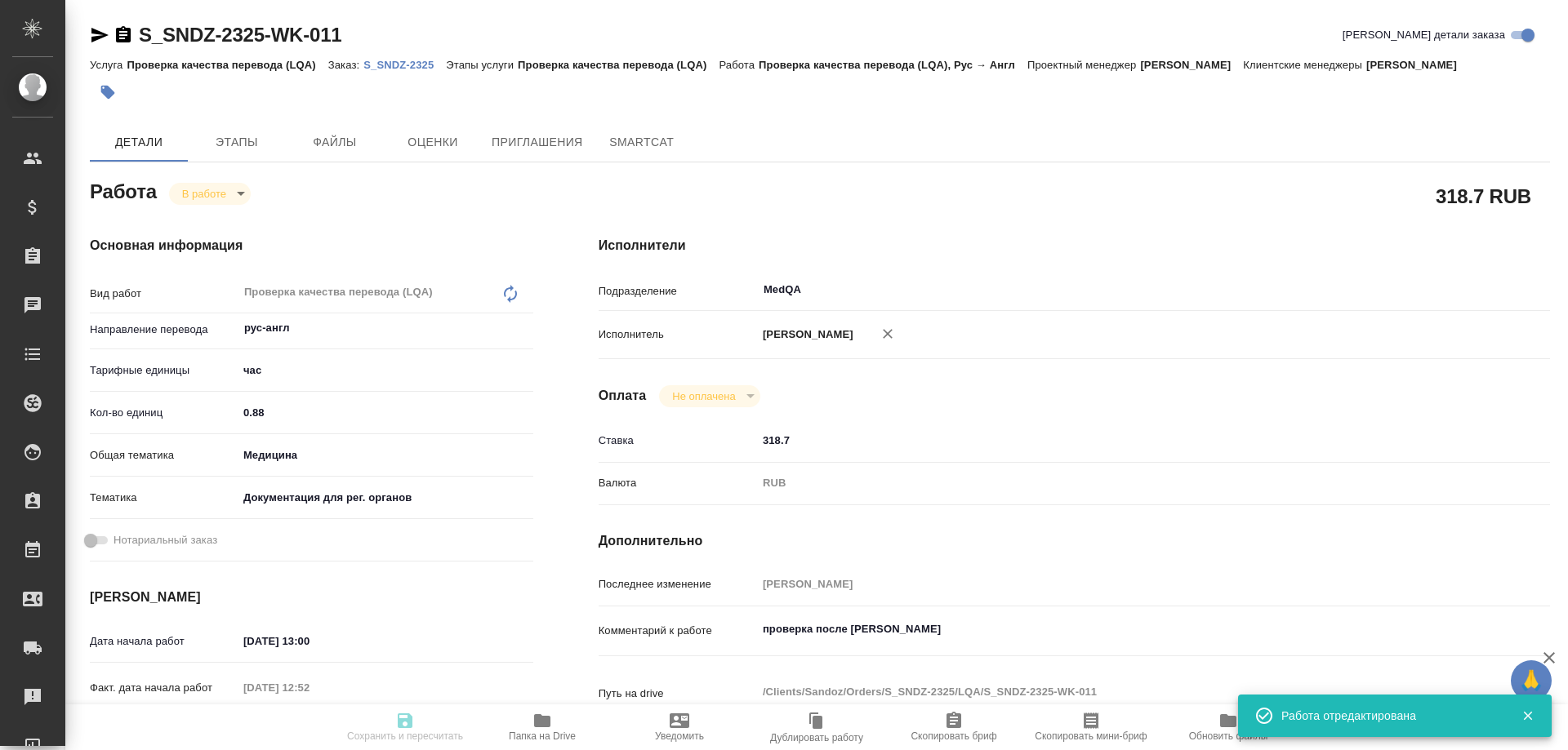
type textarea "x"
type input "S_SNDZ-2325"
type input "Проверка качества перевода (LQA)"
type input "[PERSON_NAME]"
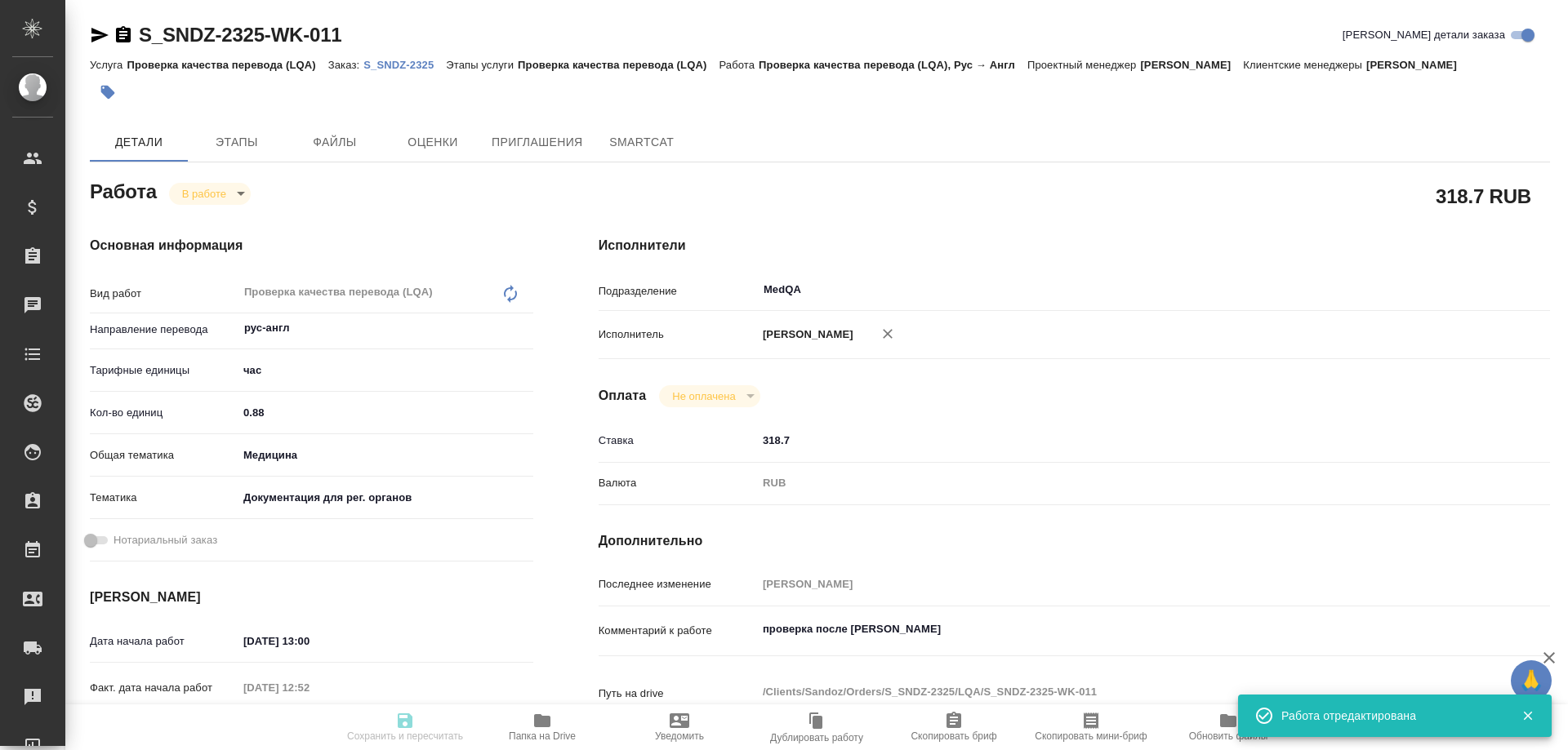
type input "Арсеньева Вера"
type input "/Clients/Sandoz/Orders/S_SNDZ-2325"
type textarea "x"
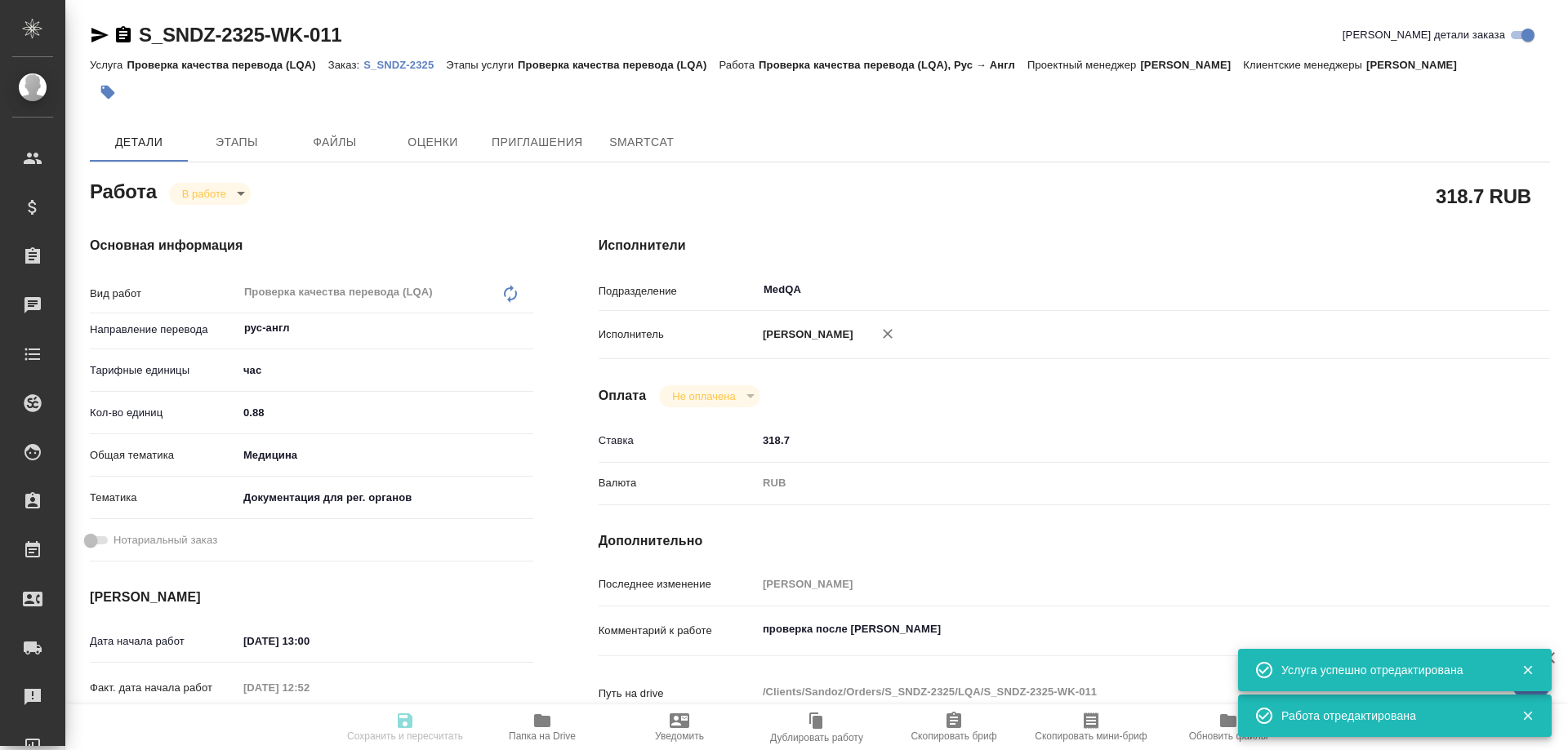
type textarea "x"
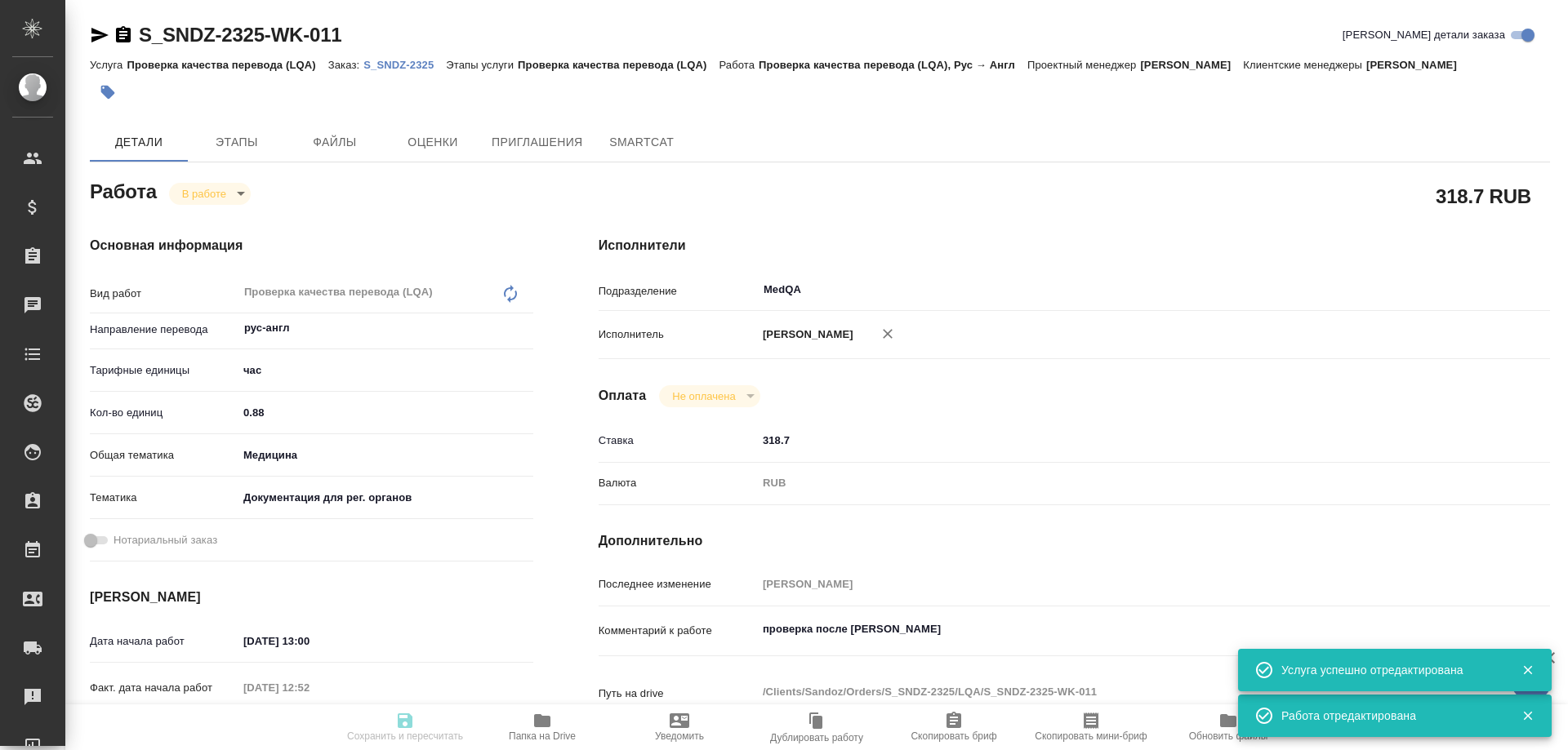
type textarea "x"
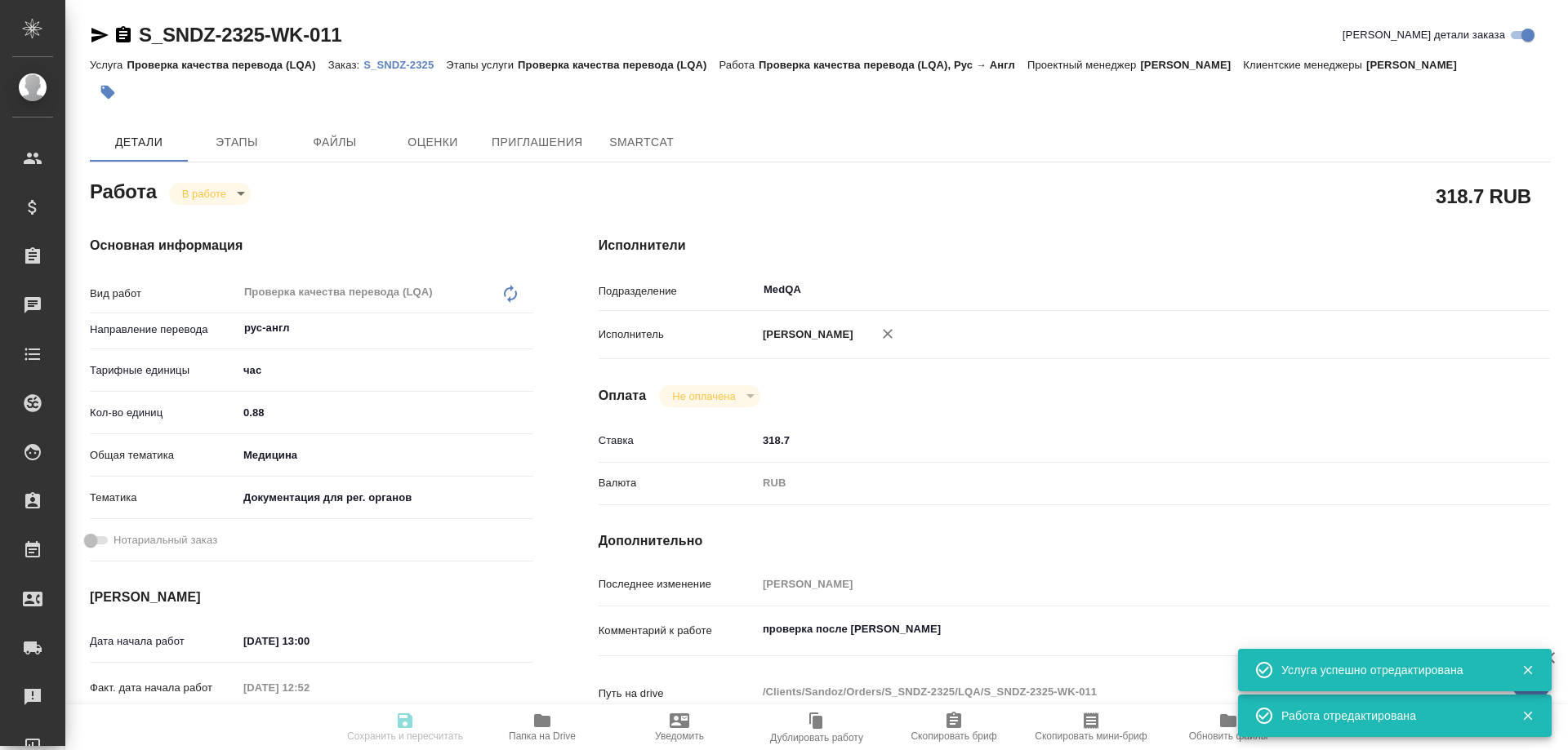
type textarea "x"
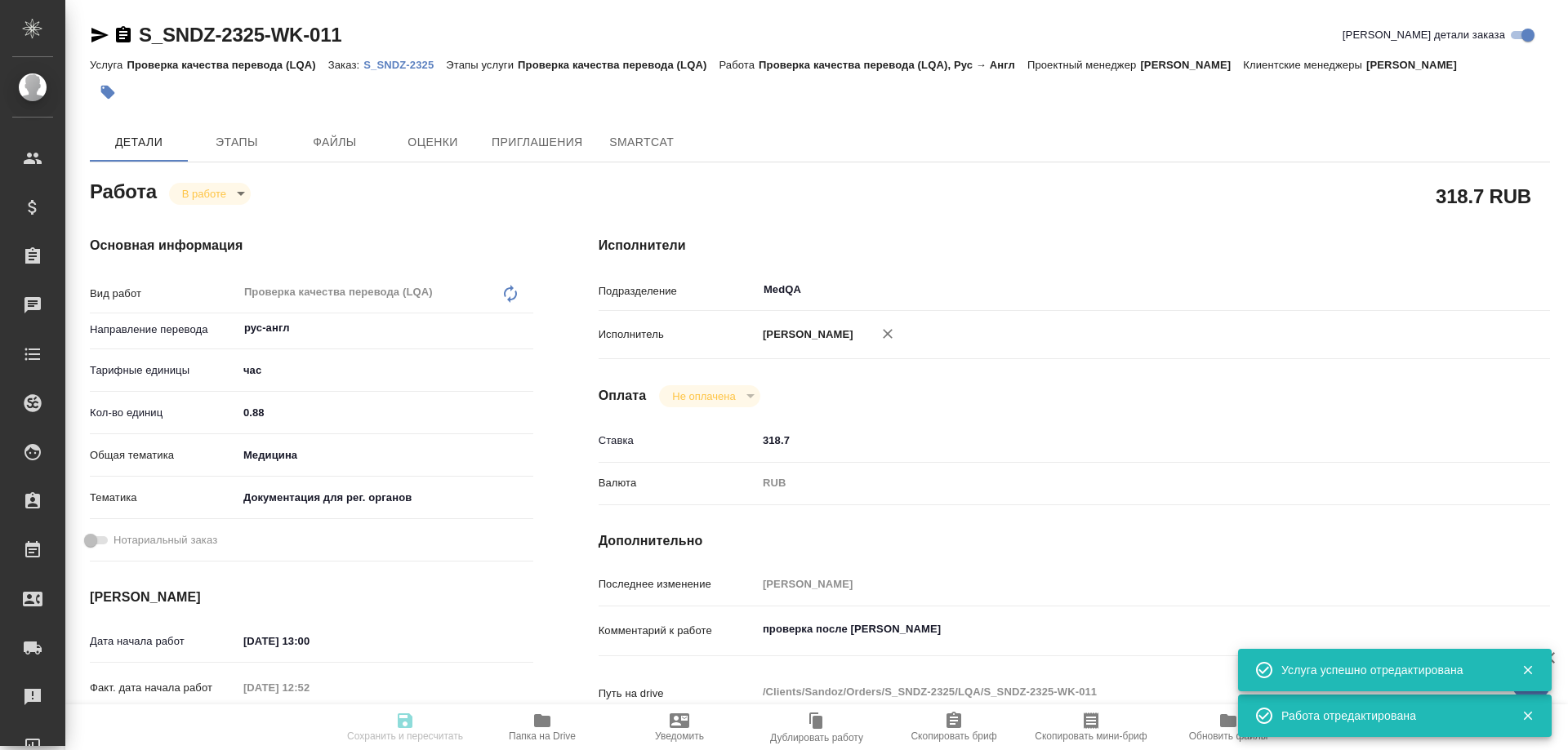
type textarea "x"
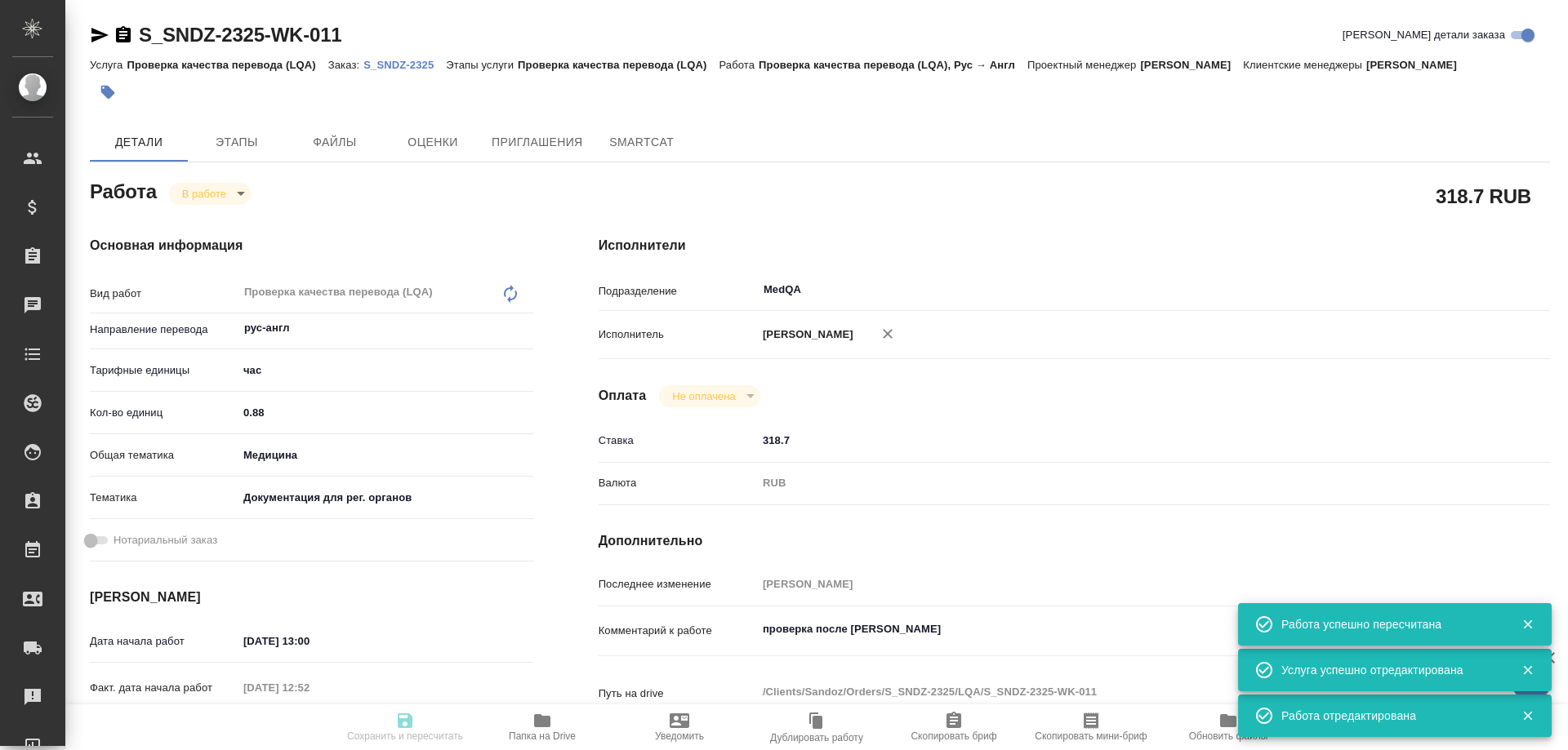
type input "inProgress"
type textarea "Проверка качества перевода (LQA)"
type textarea "x"
type input "рус-англ"
type input "5a8b1489cc6b4906c91bfd93"
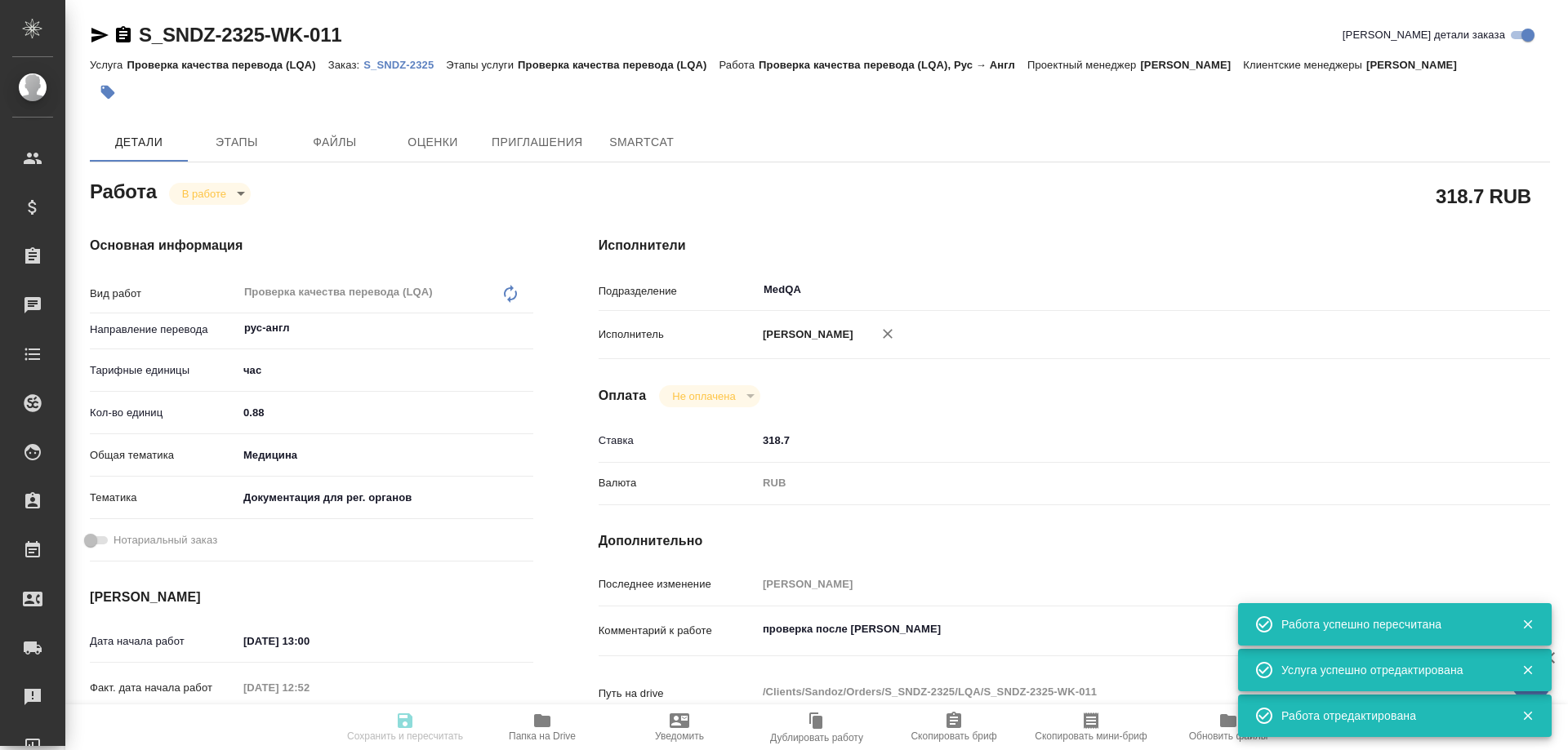
type input "0.88"
type input "med"
type input "5f647205b73bc97568ca66c6"
type input "29.09.2025 13:00"
type input "29.09.2025 12:52"
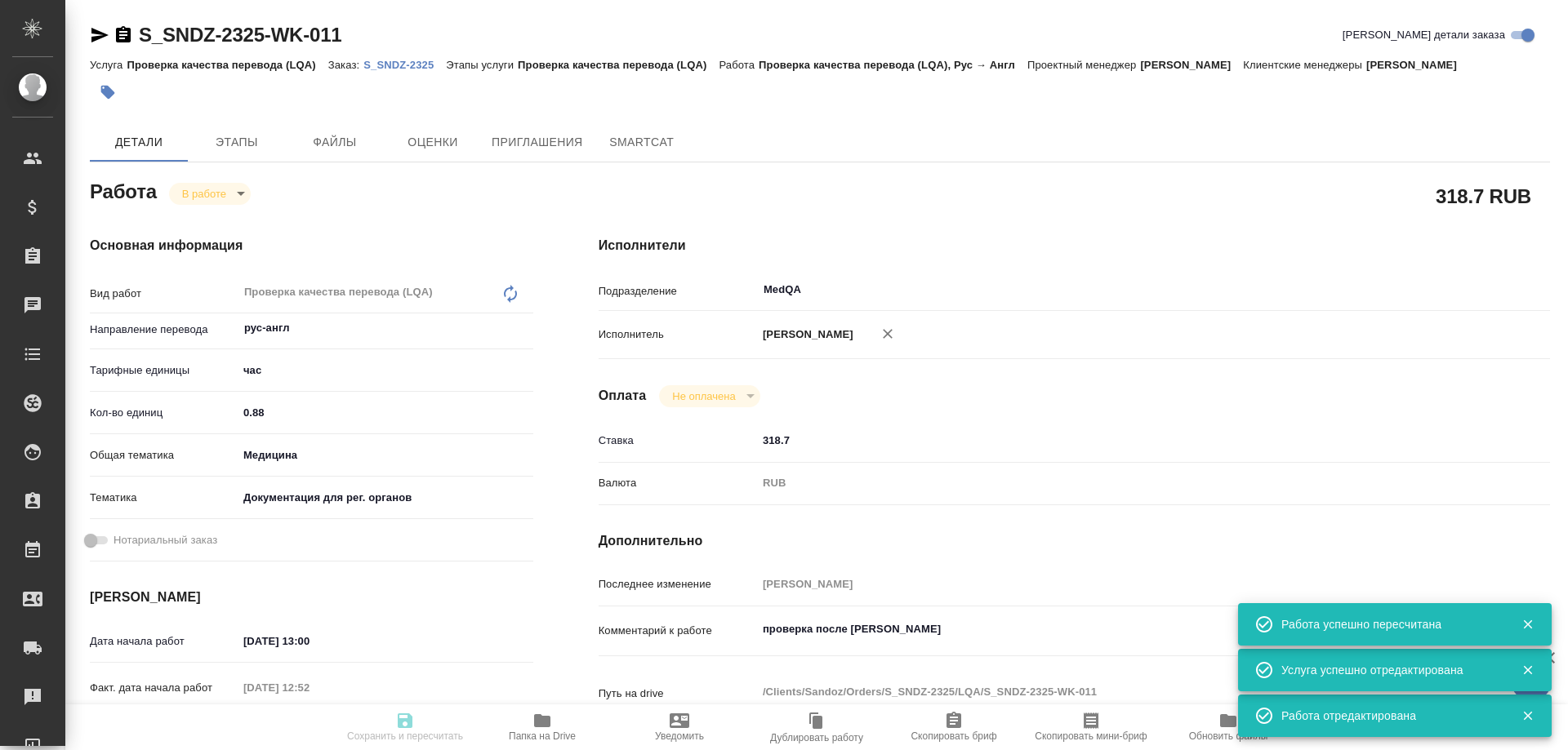
type input "29.09.2025 14:30"
type input "29.09.2025 17:00"
type input "MedQA"
type input "notPayed"
type input "318.7"
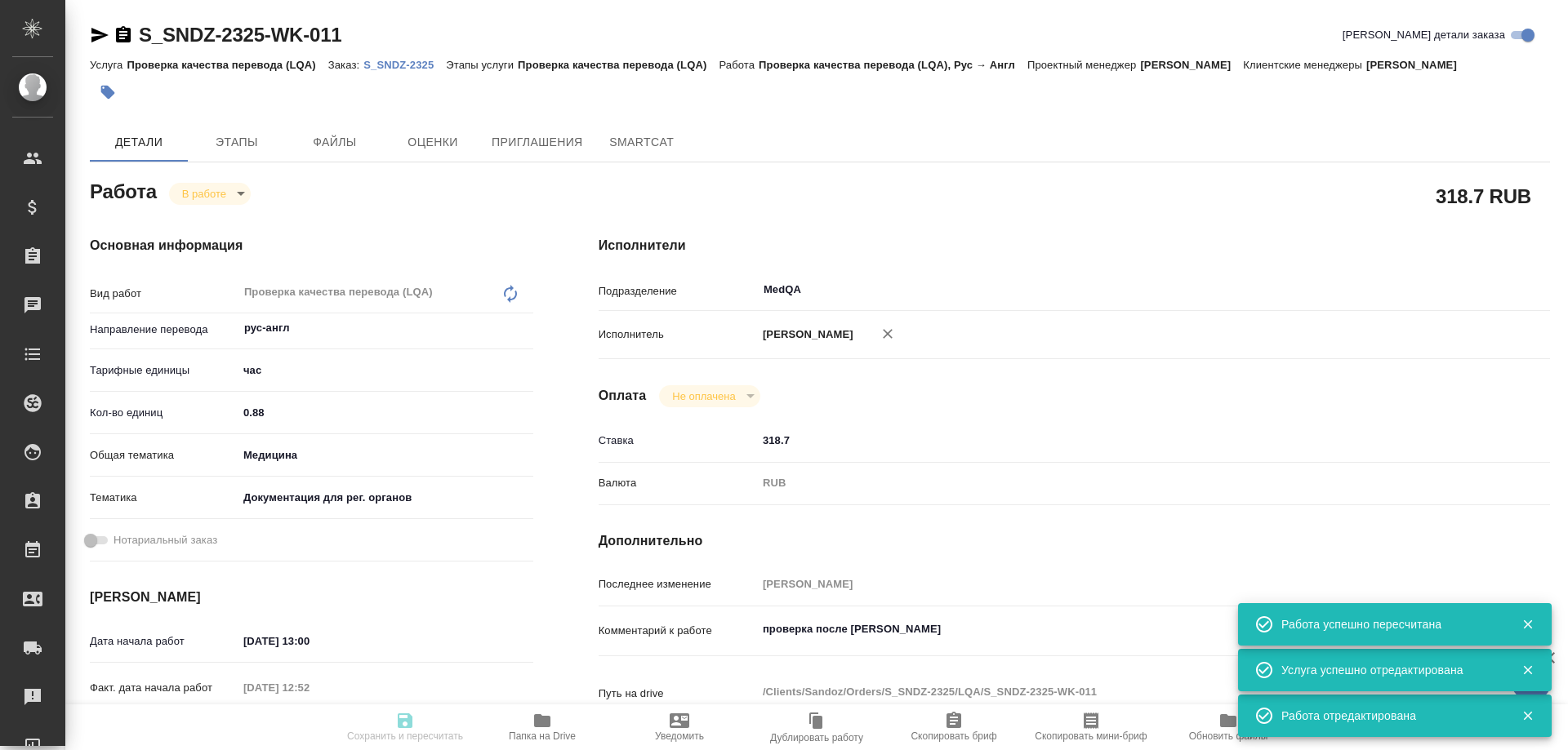
type input "RUB"
type input "Соловьева Елена"
type textarea "проверка после Тани К"
type textarea "x"
type textarea "/Clients/Sandoz/Orders/S_SNDZ-2325/LQA/S_SNDZ-2325-WK-011"
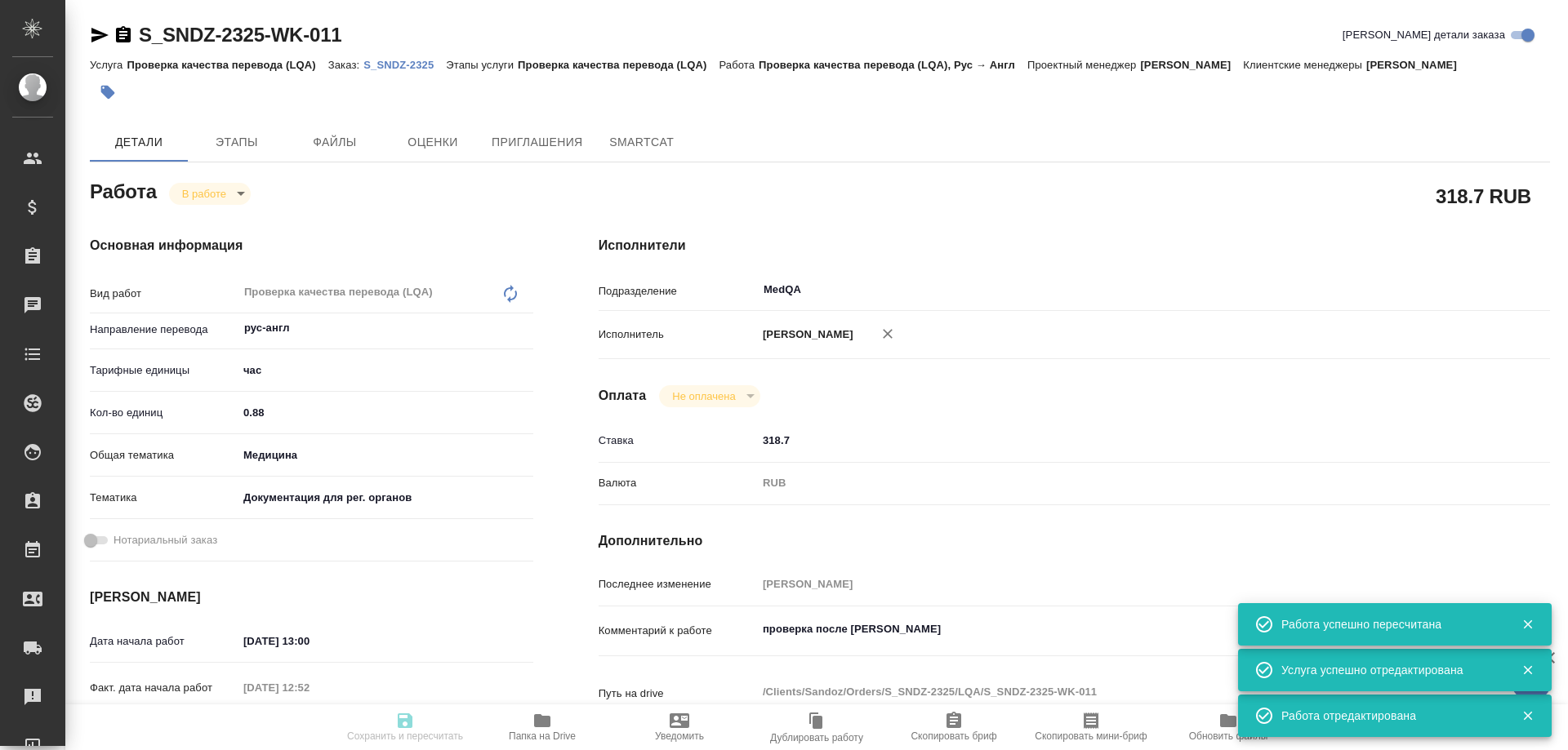
type textarea "x"
type input "S_SNDZ-2325"
type input "Проверка качества перевода (LQA)"
type input "Кабаргина Анна"
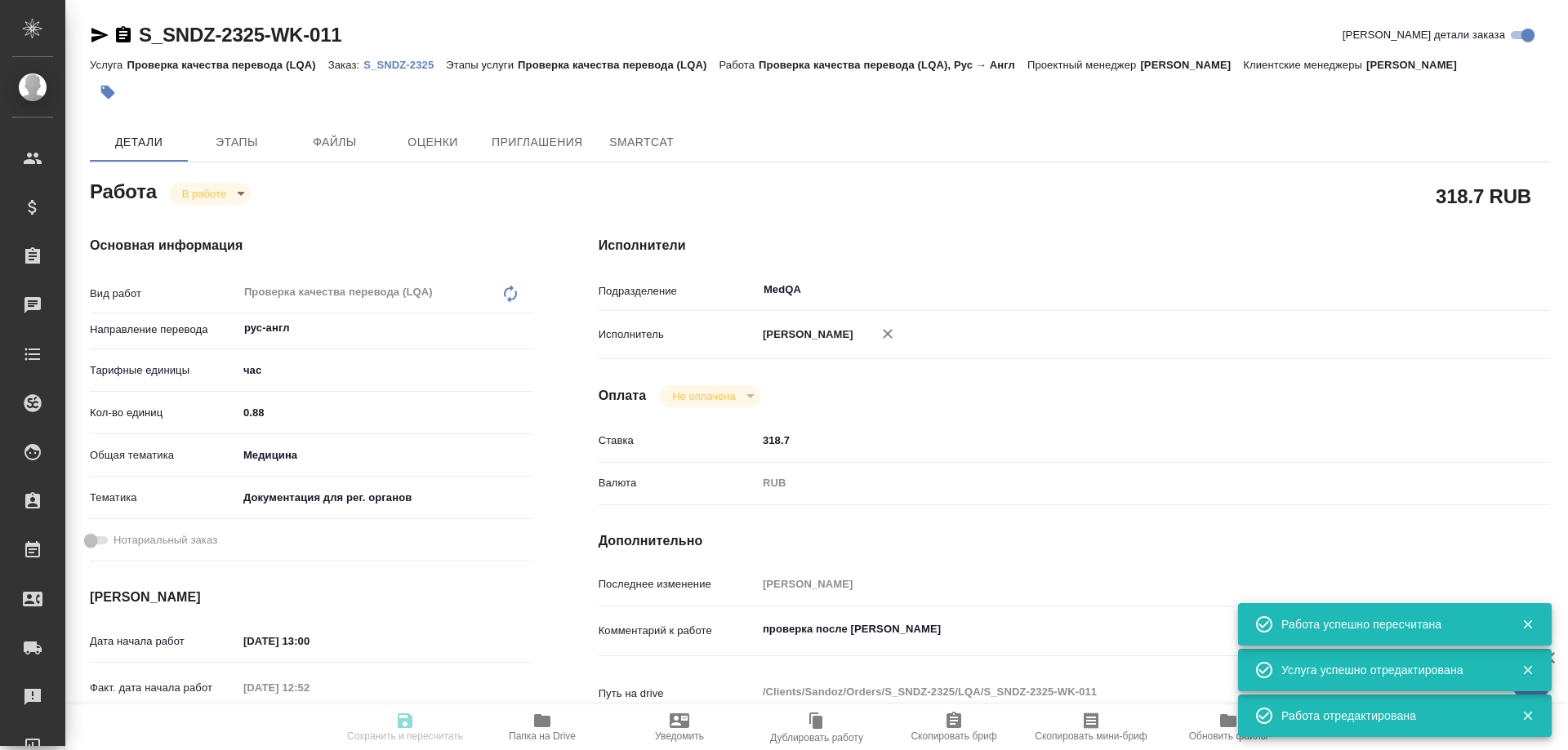
type input "Арсеньева Вера"
type input "/Clients/Sandoz/Orders/S_SNDZ-2325"
type textarea "x"
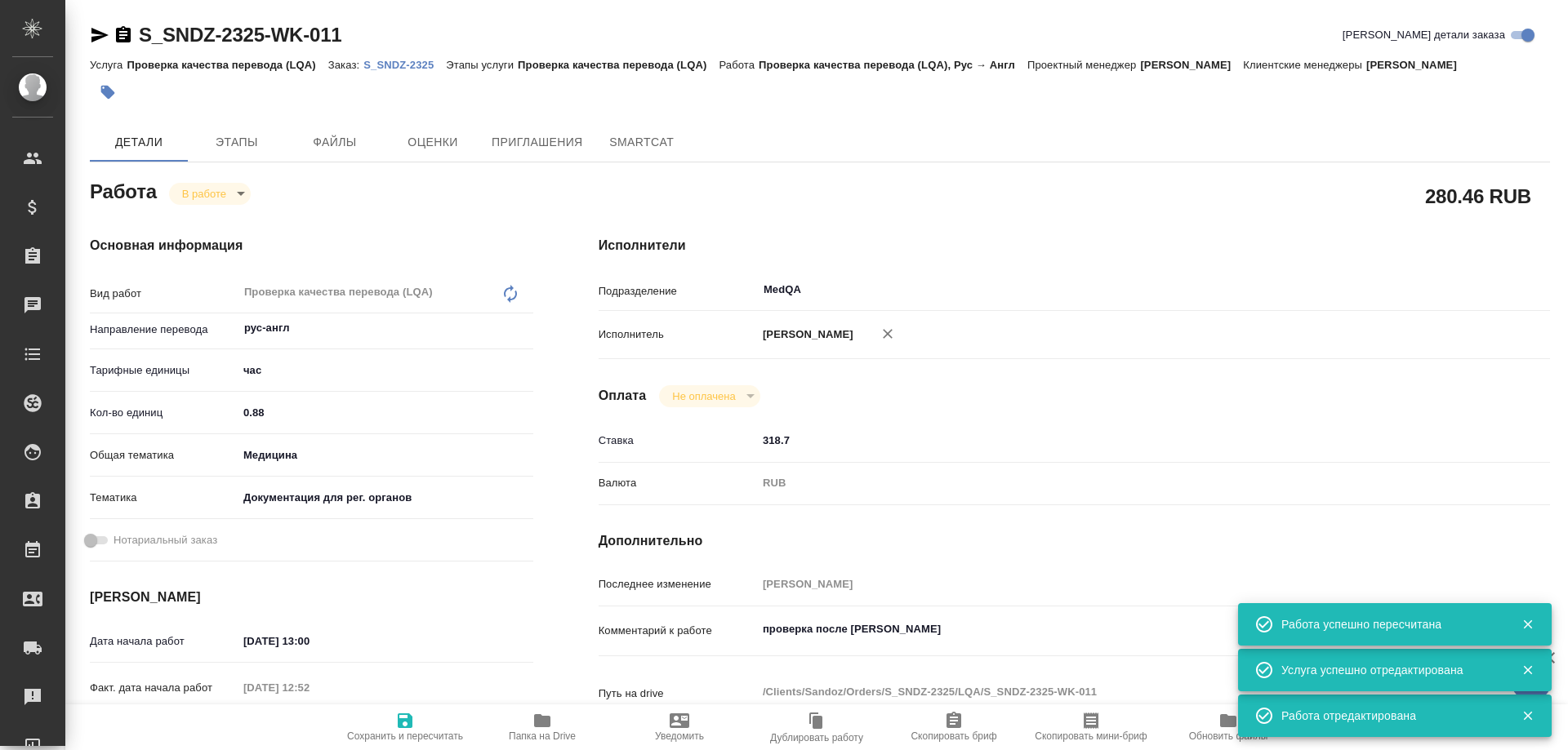
type textarea "x"
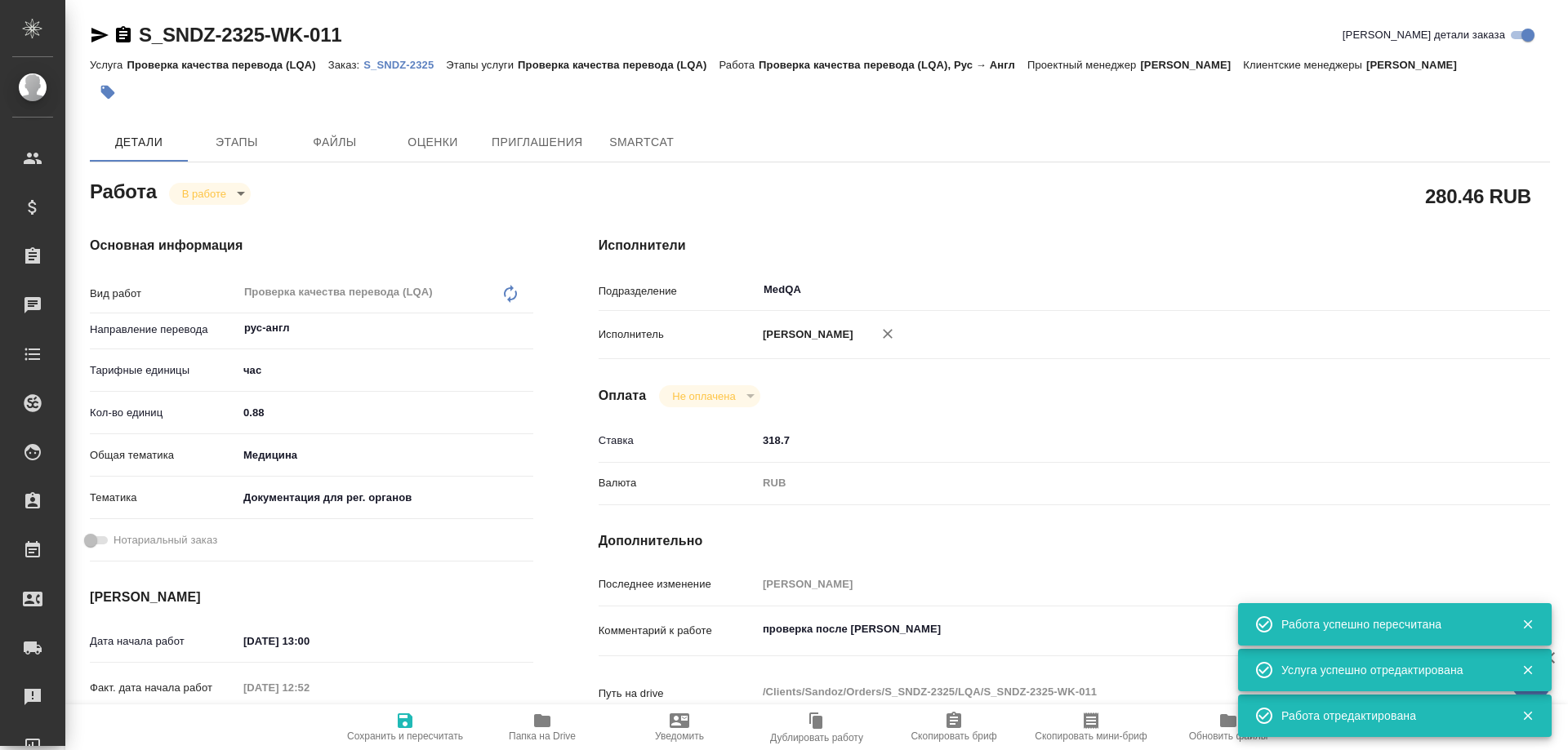
type textarea "x"
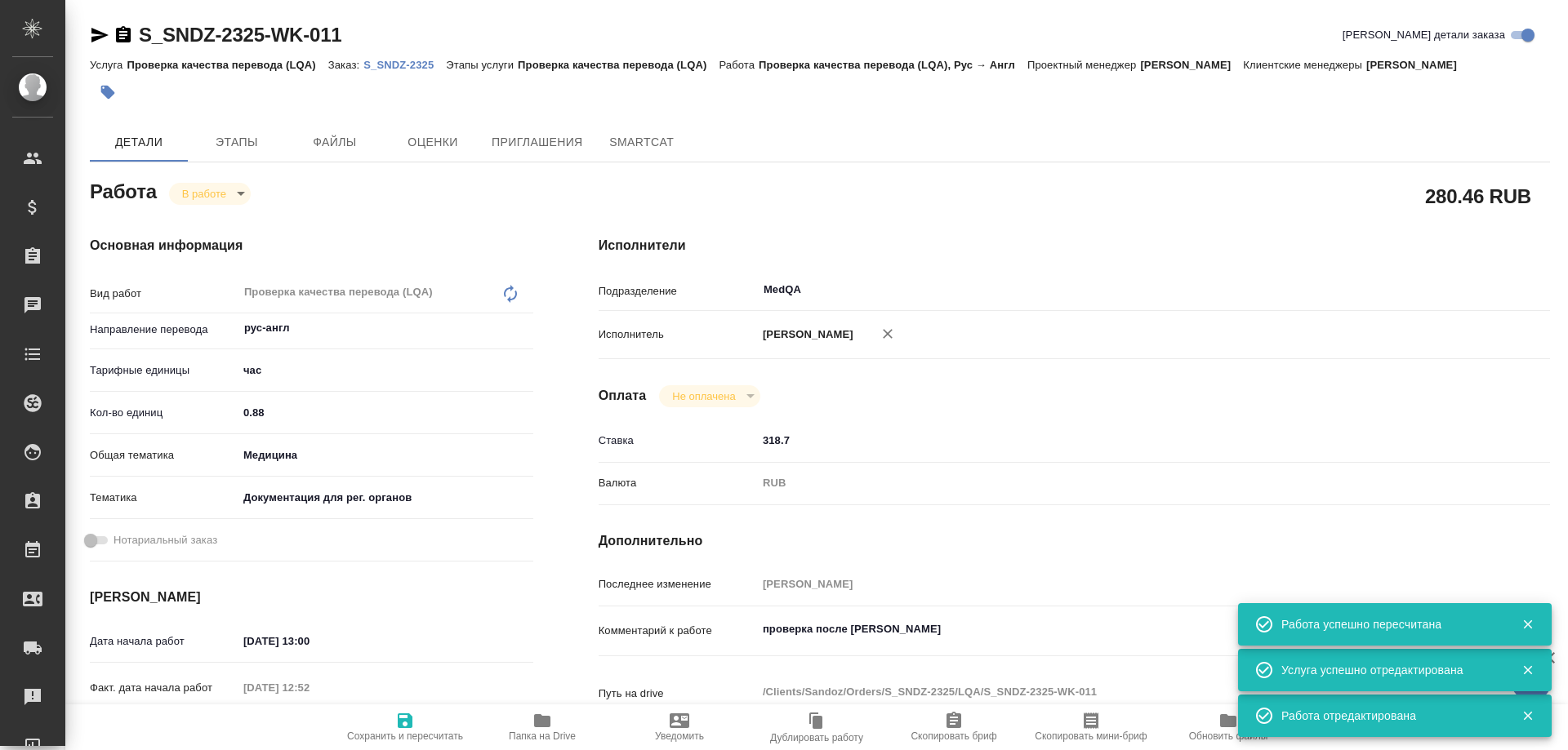
type textarea "x"
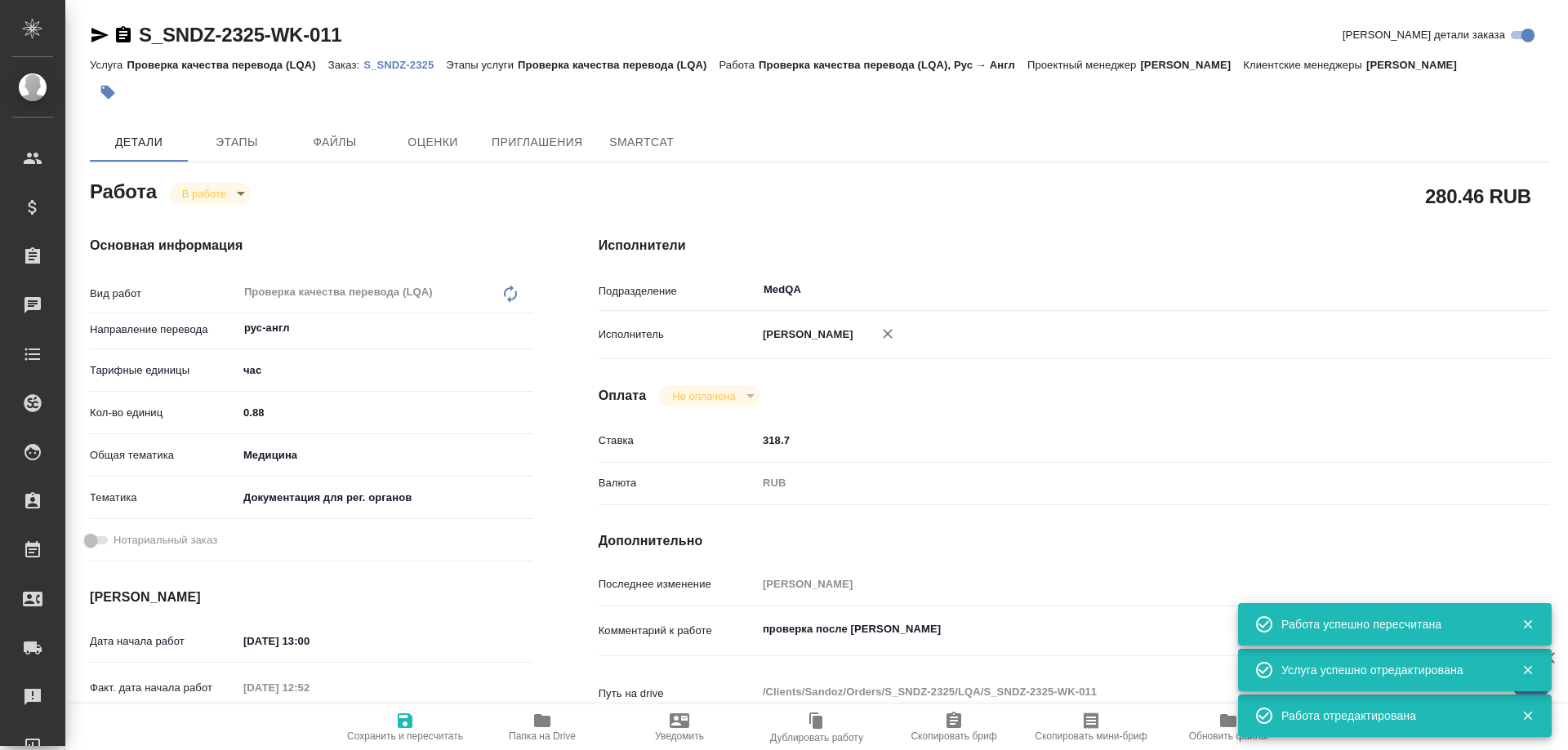
type textarea "x"
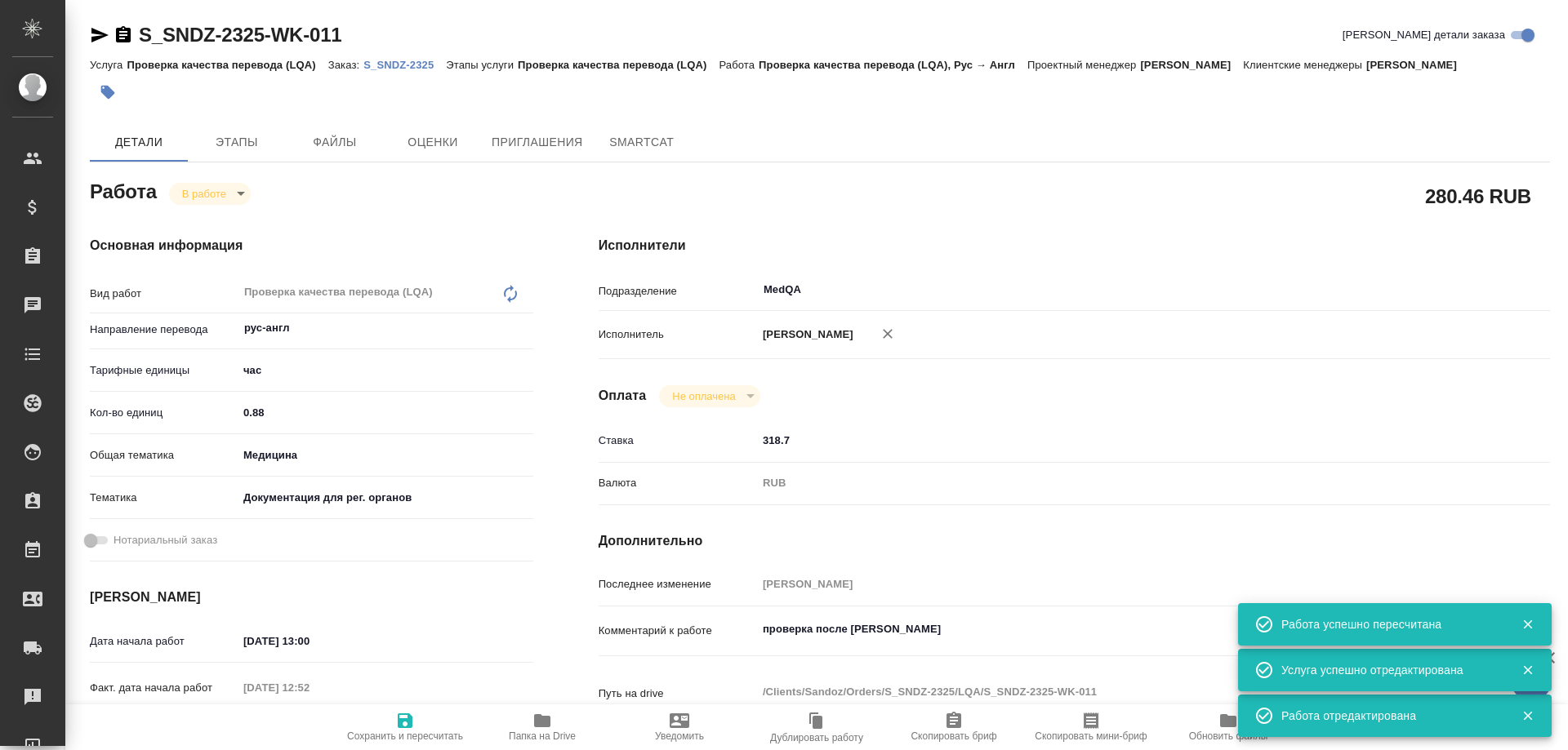
type textarea "x"
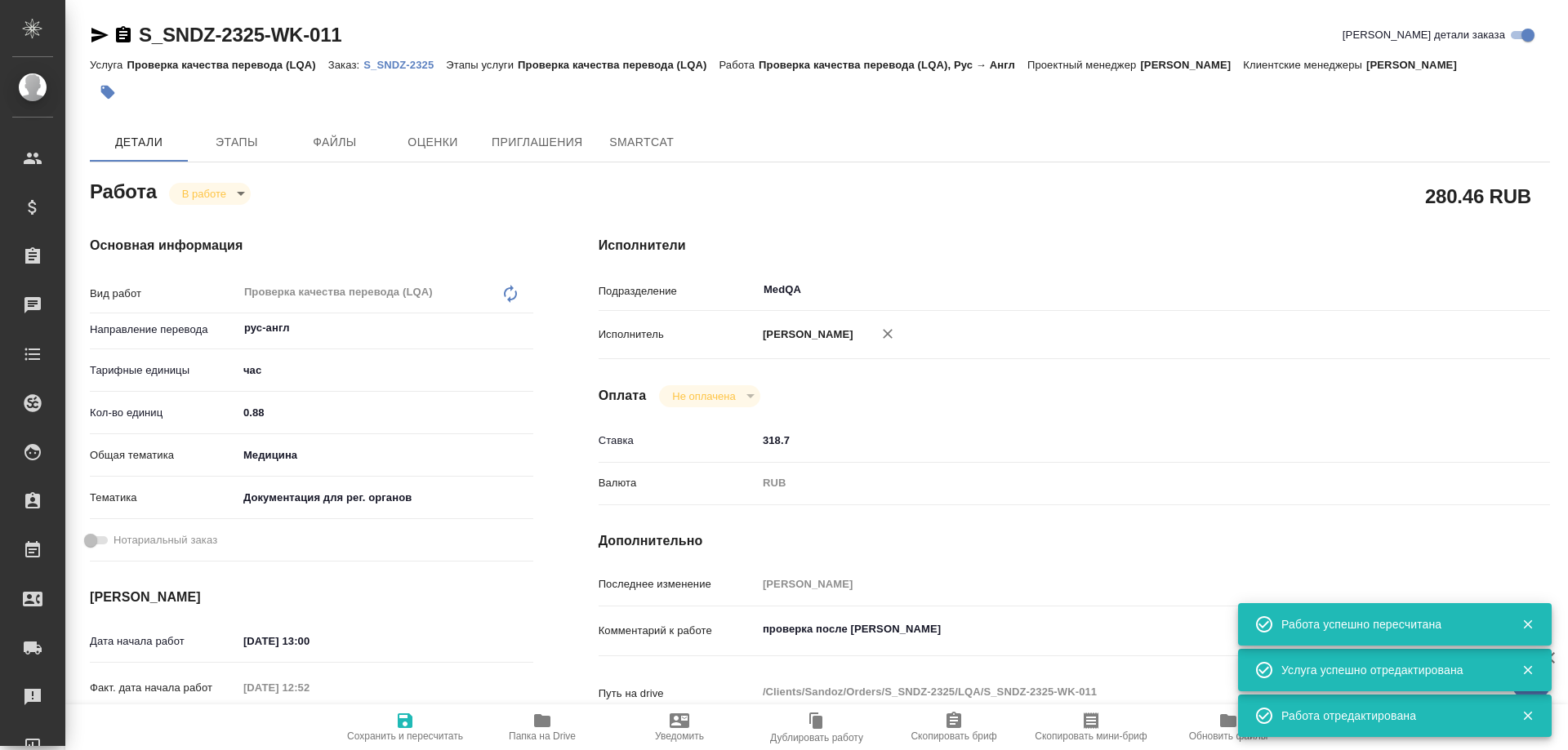
type textarea "x"
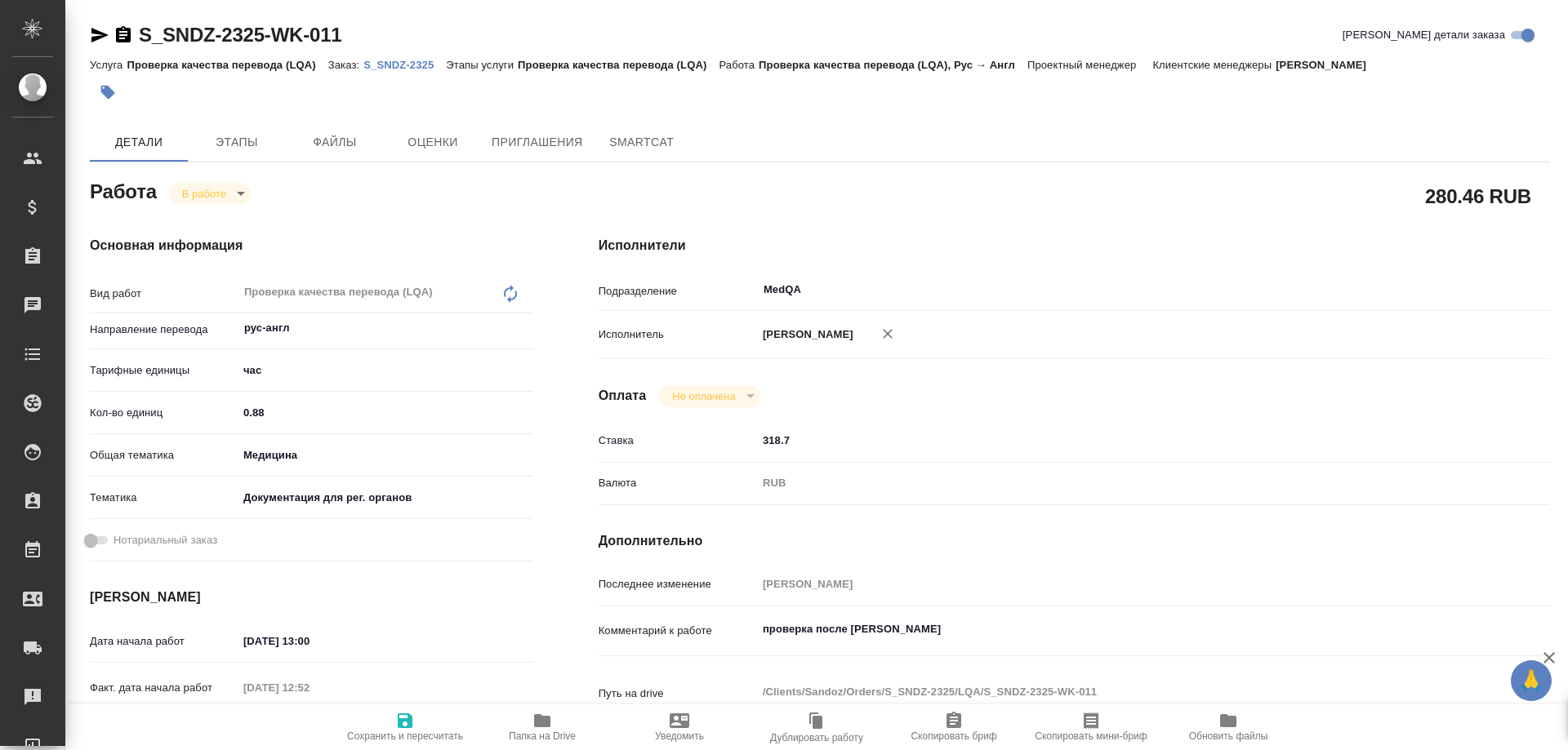
click at [541, 722] on icon "button" at bounding box center [542, 721] width 16 height 13
type textarea "x"
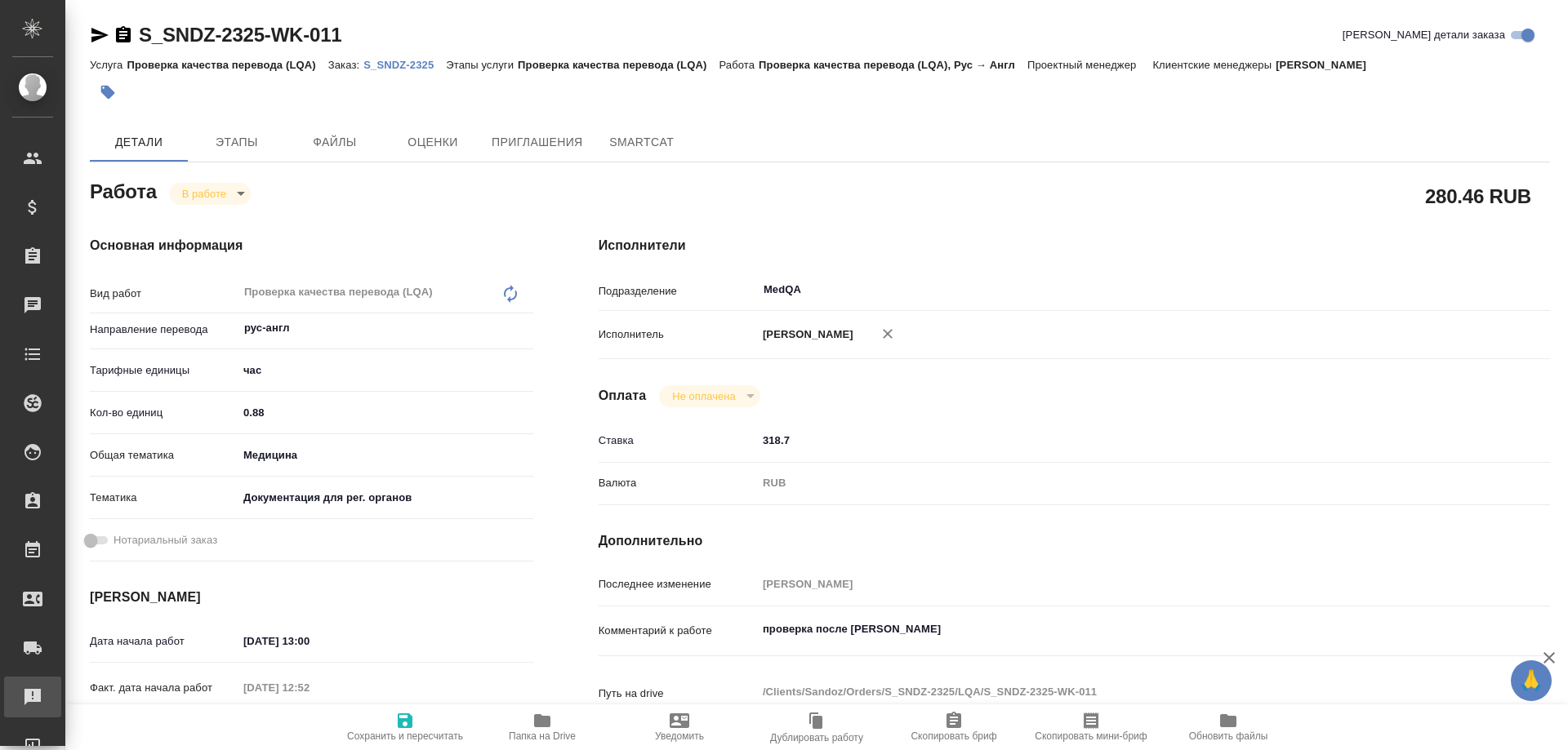
type textarea "x"
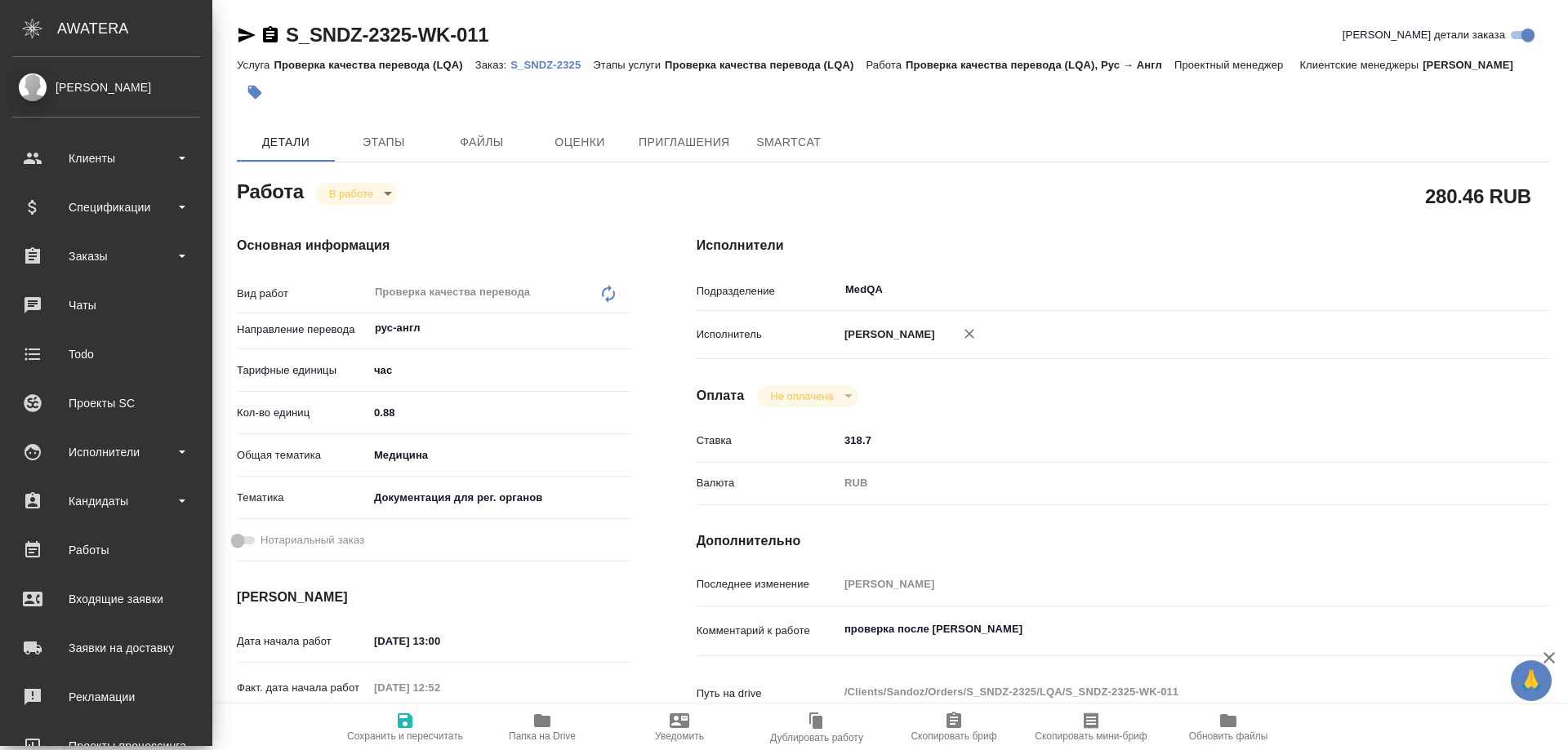
type textarea "x"
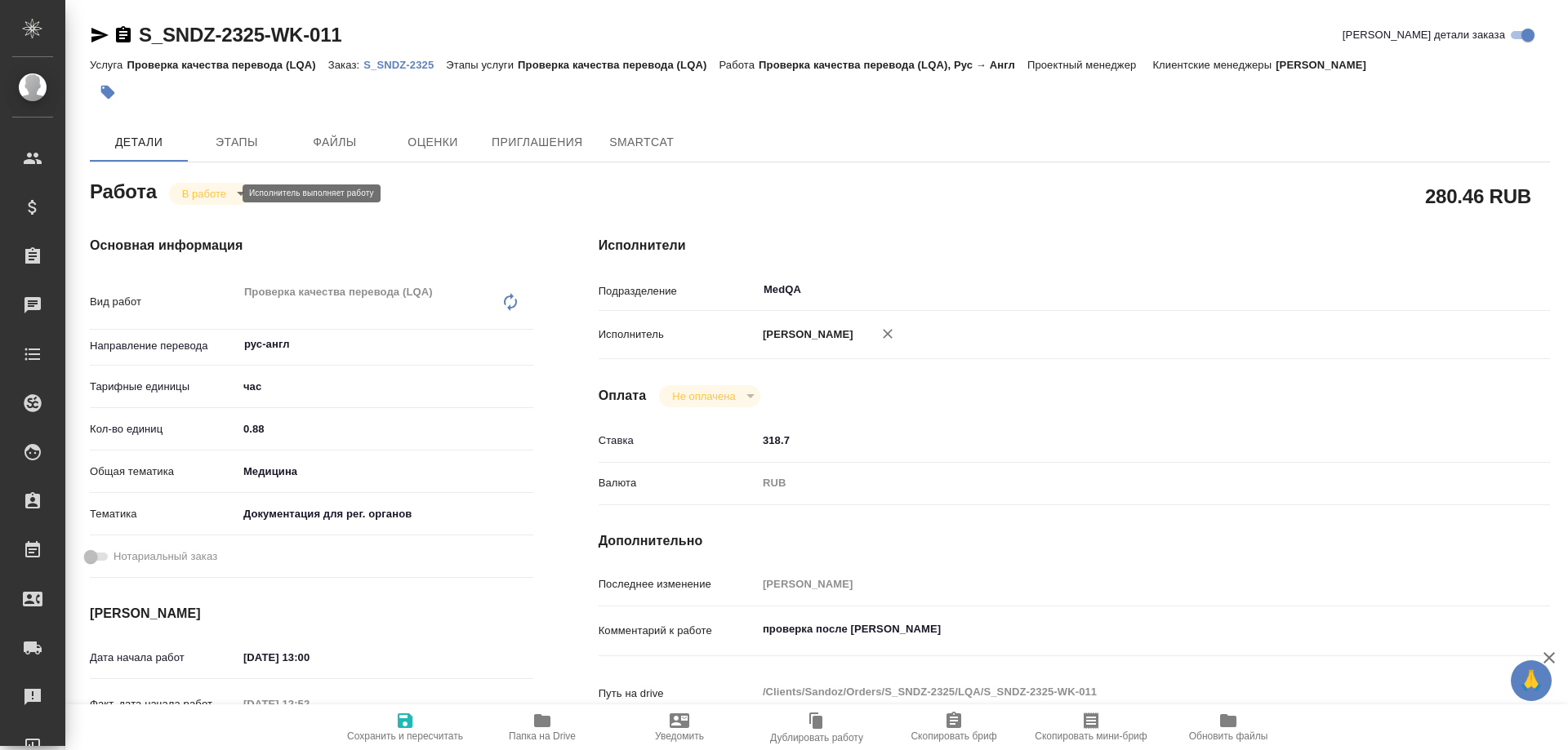
click at [191, 190] on body "🙏 .cls-1 fill:#fff; AWATERA Solovyova Elena Клиенты Спецификации Заказы 0 Чаты …" at bounding box center [784, 375] width 1568 height 750
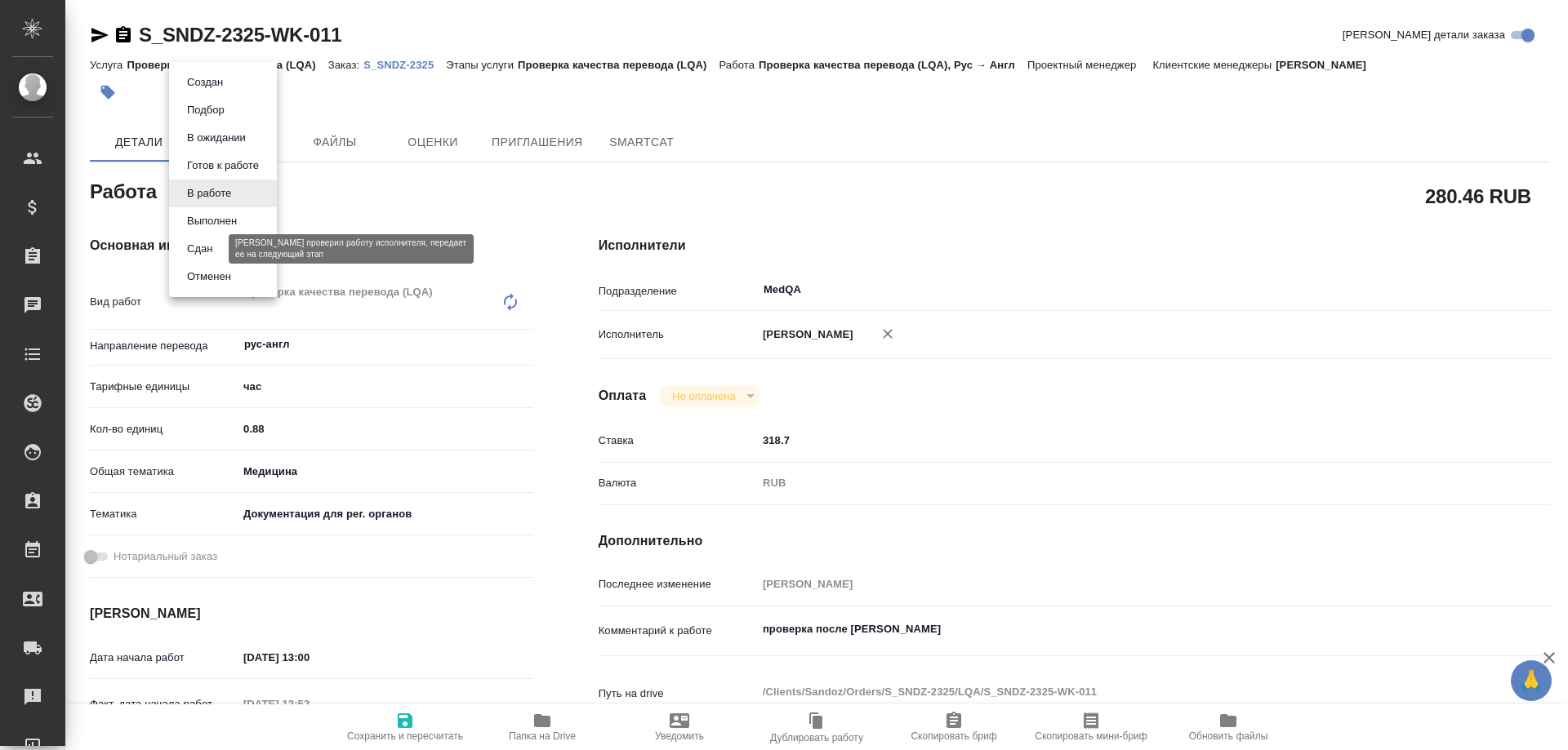
click at [206, 246] on button "Сдан" at bounding box center [199, 249] width 35 height 18
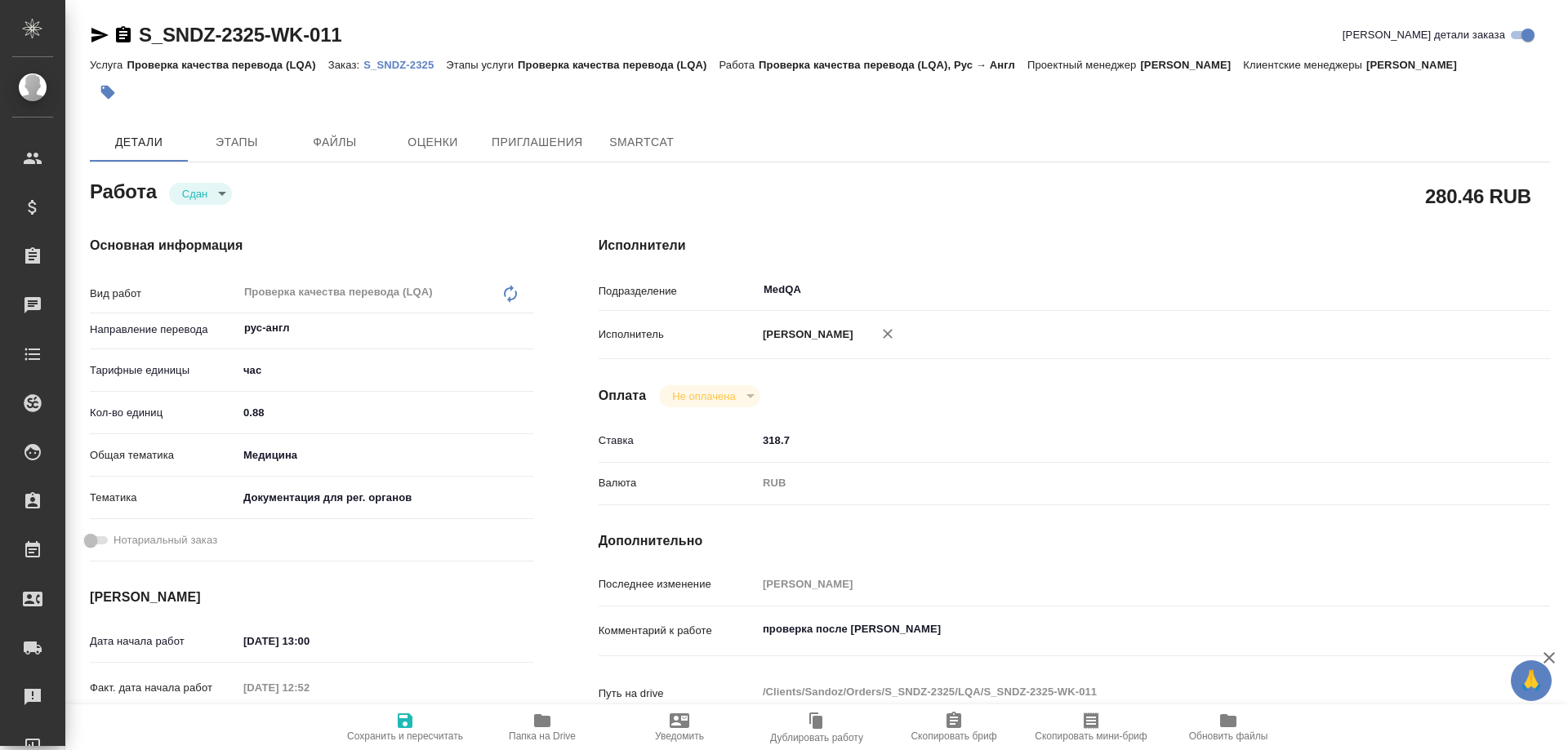
type textarea "x"
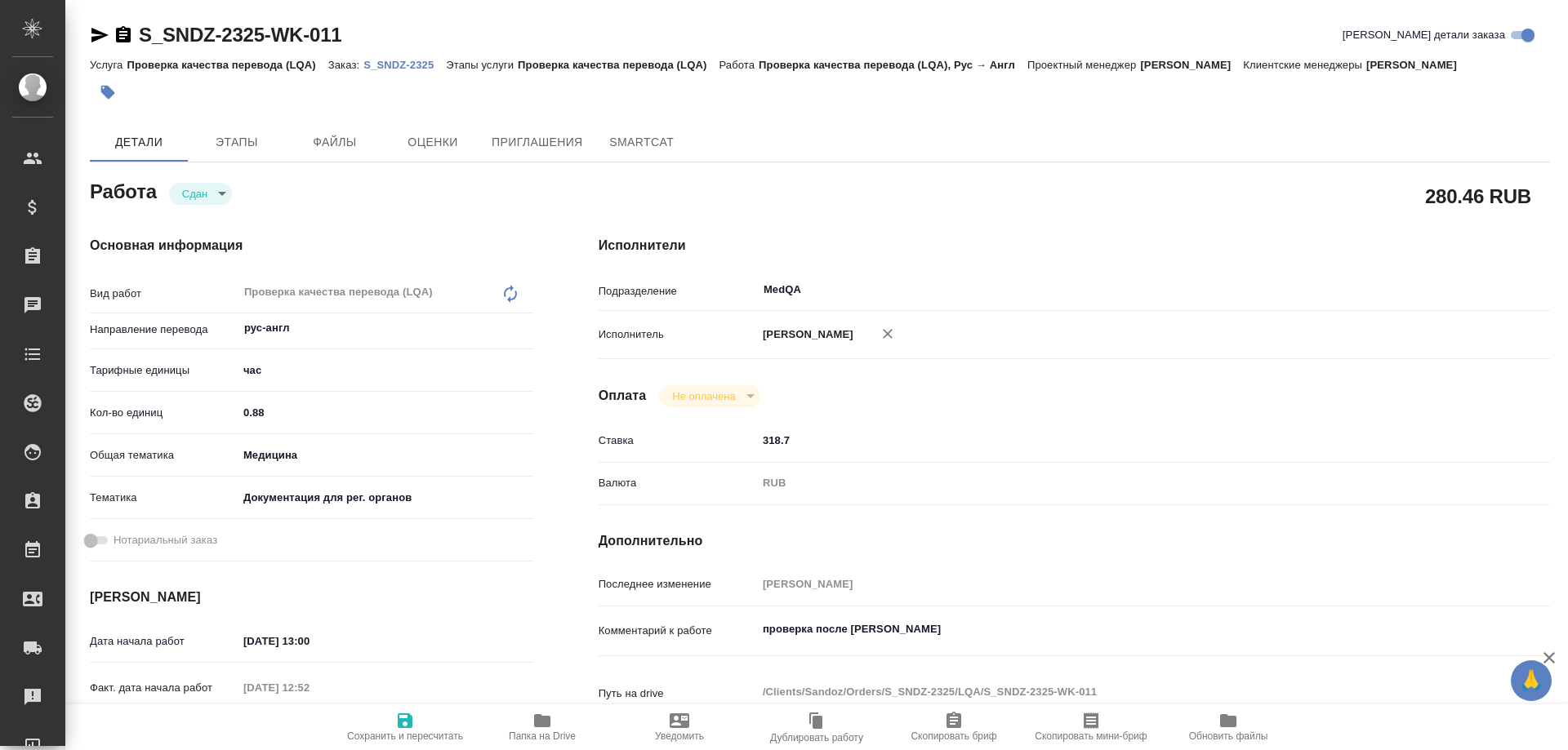
type textarea "x"
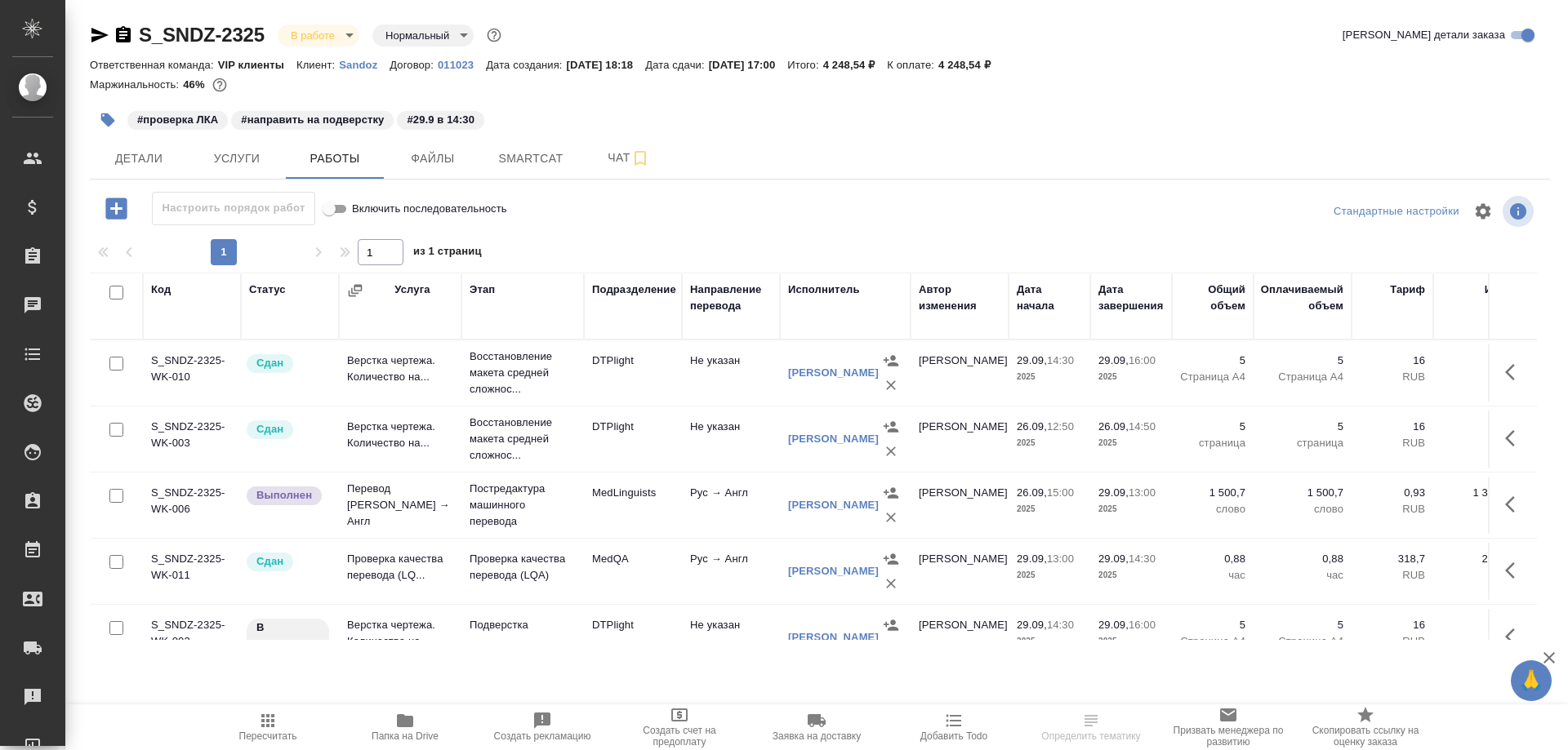
click at [97, 31] on icon "button" at bounding box center [100, 35] width 17 height 15
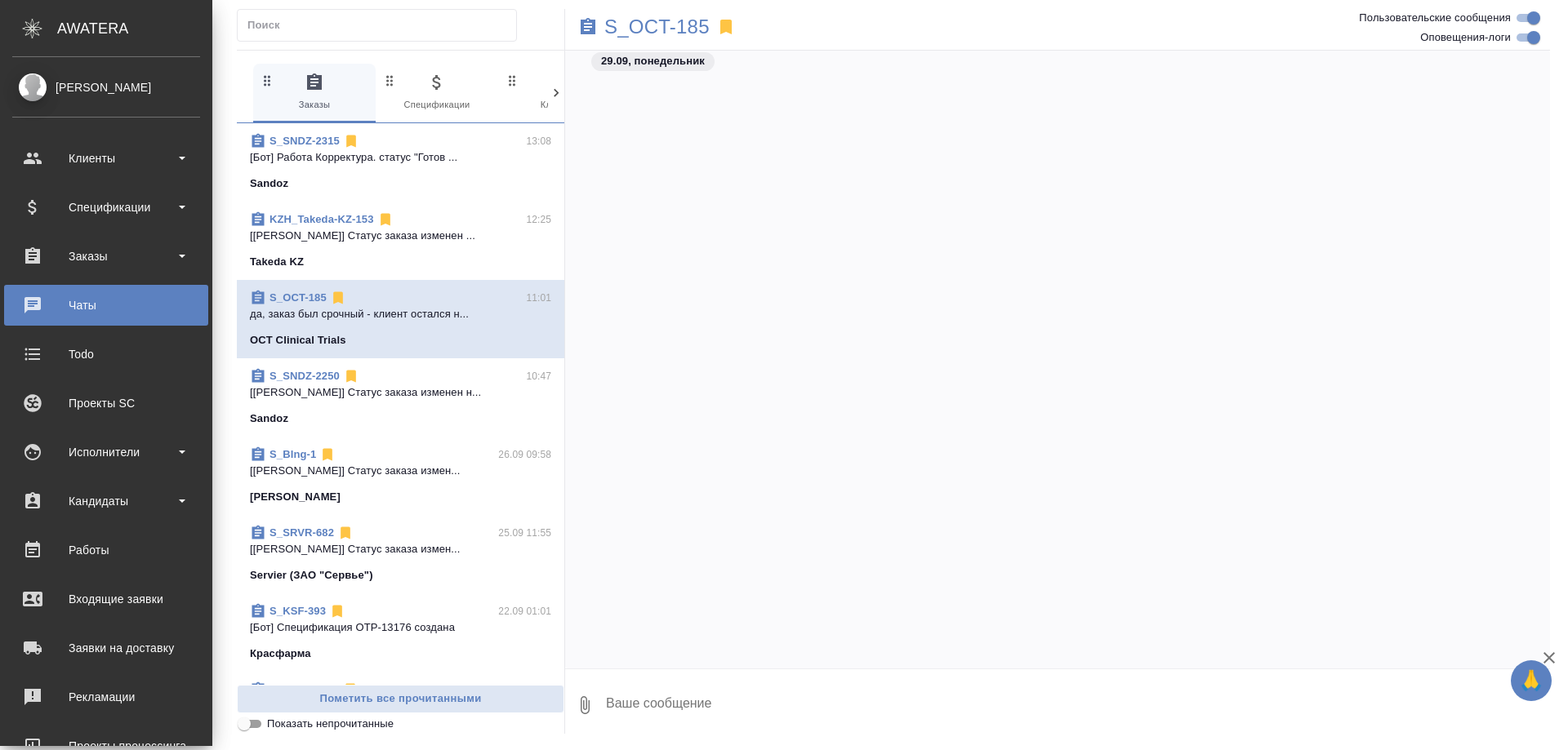
scroll to position [120168, 0]
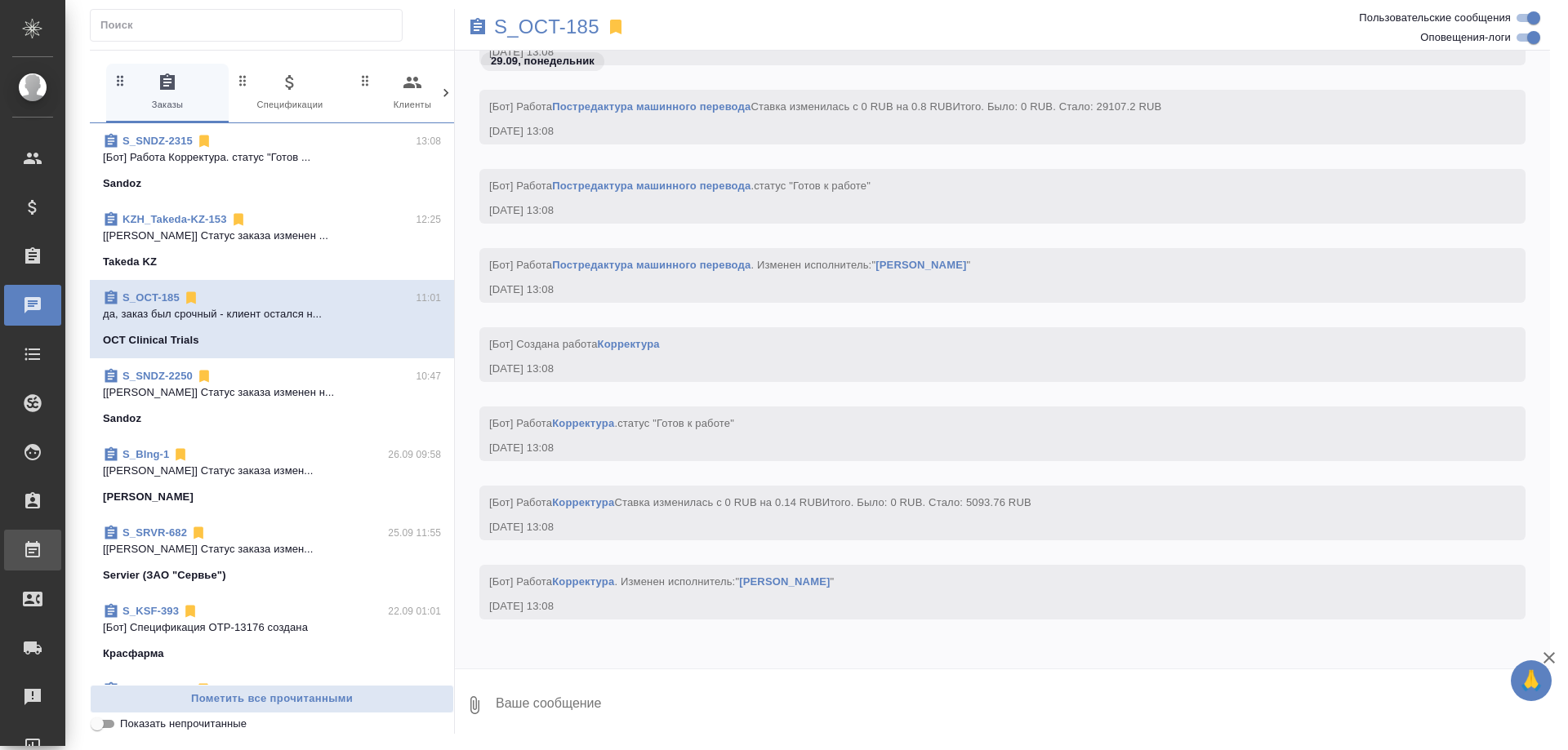
click at [33, 544] on div "Работы" at bounding box center [12, 551] width 41 height 25
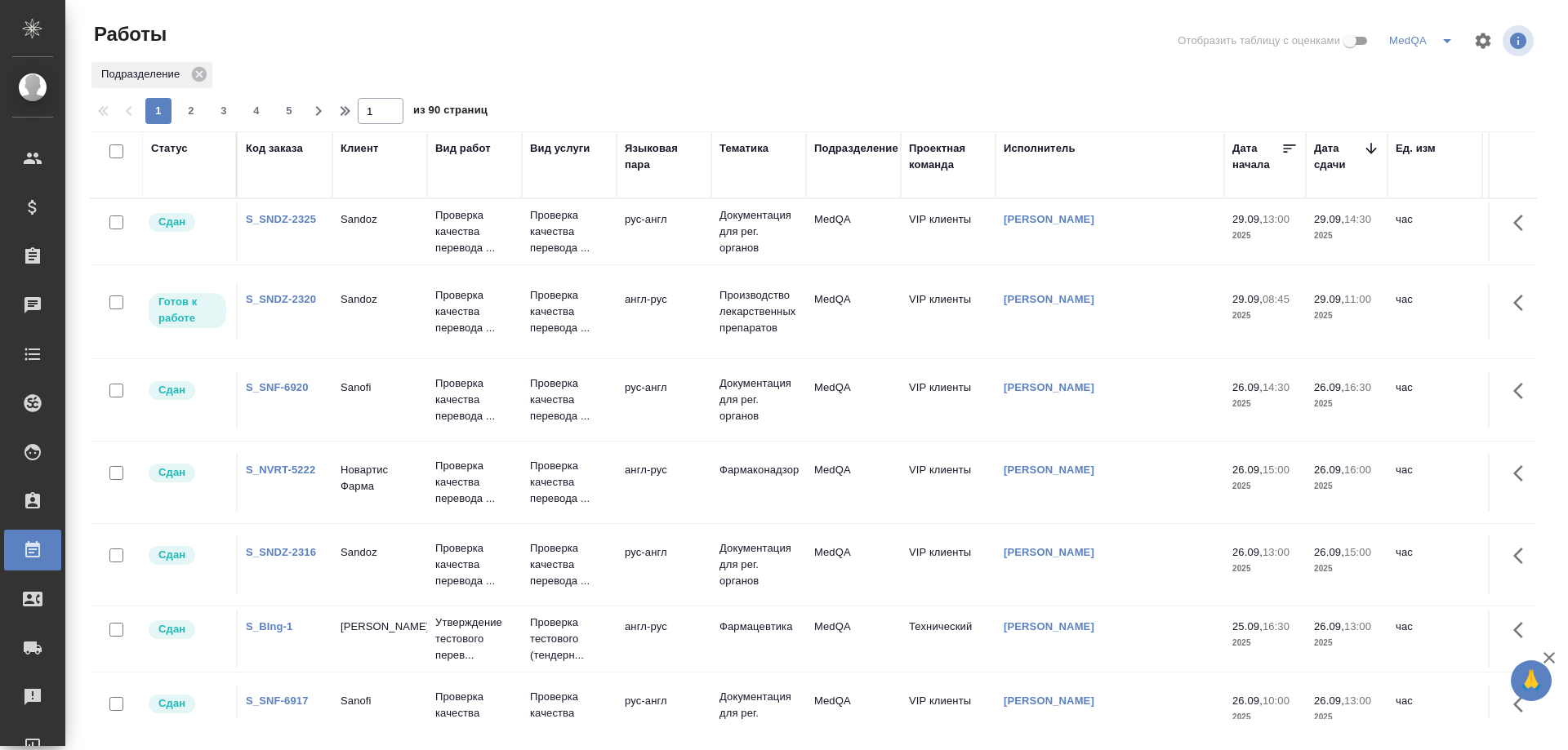
click at [270, 294] on link "S_SNDZ-2320" at bounding box center [280, 299] width 70 height 12
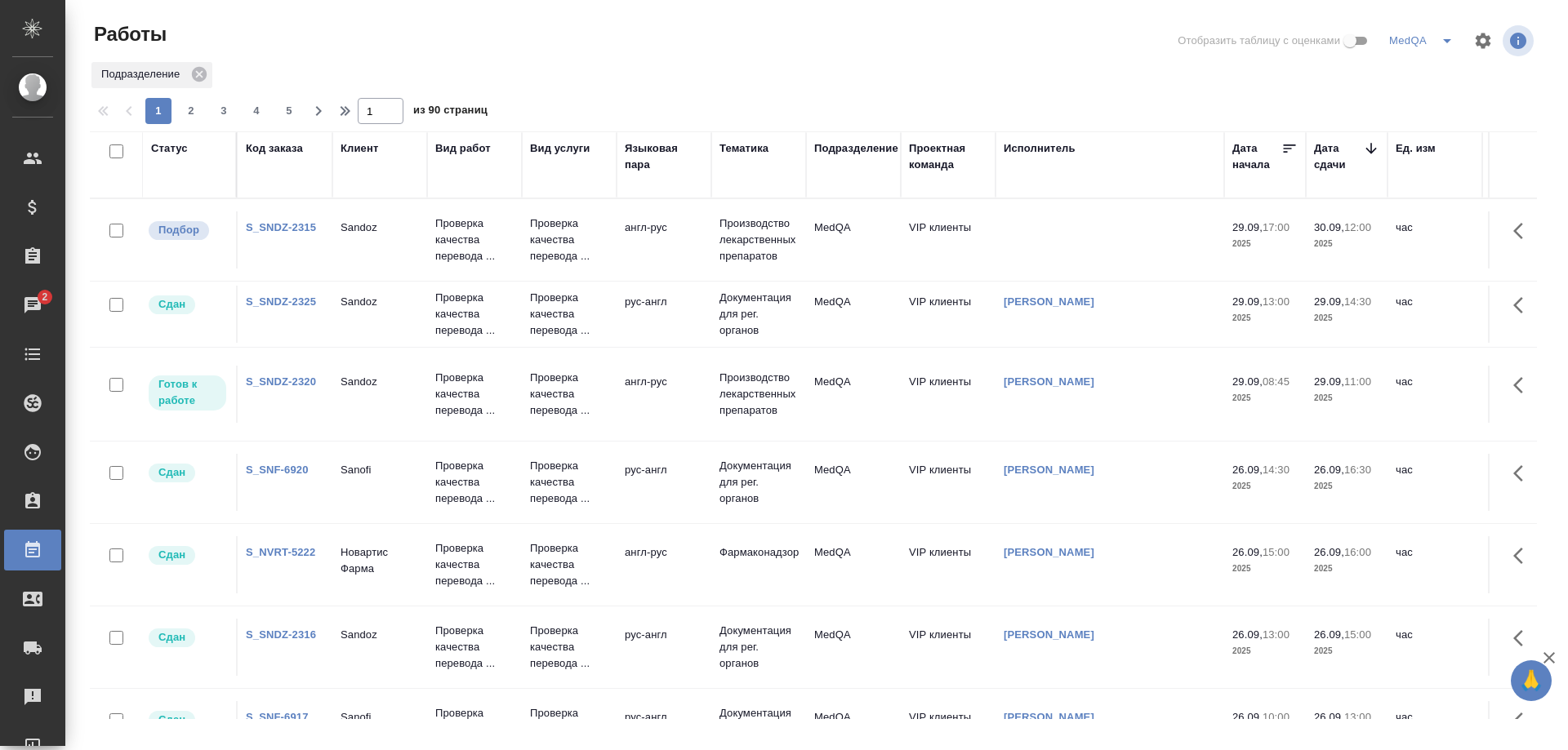
click at [287, 225] on link "S_SNDZ-2315" at bounding box center [280, 228] width 70 height 12
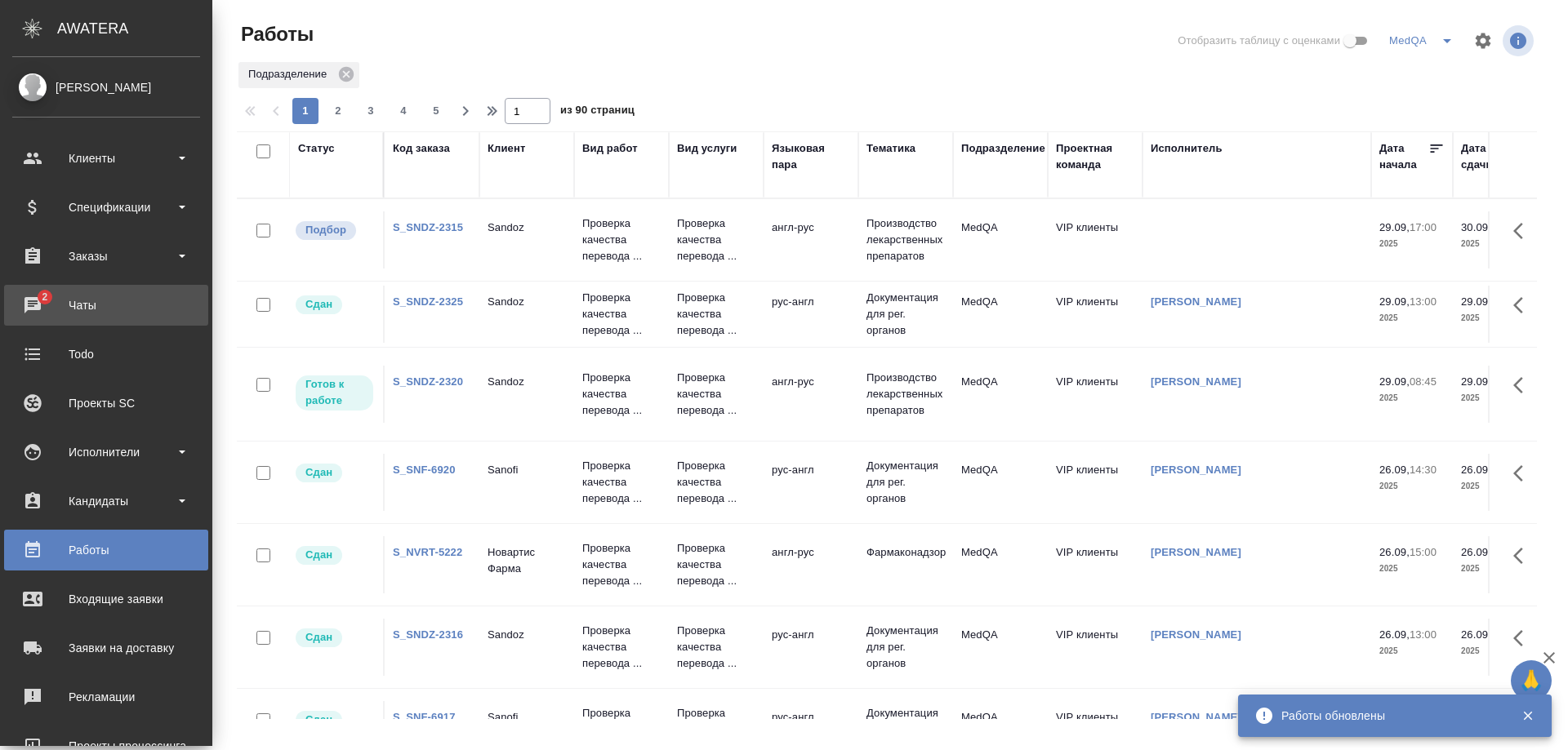
click at [28, 300] on div "Чаты" at bounding box center [106, 305] width 188 height 25
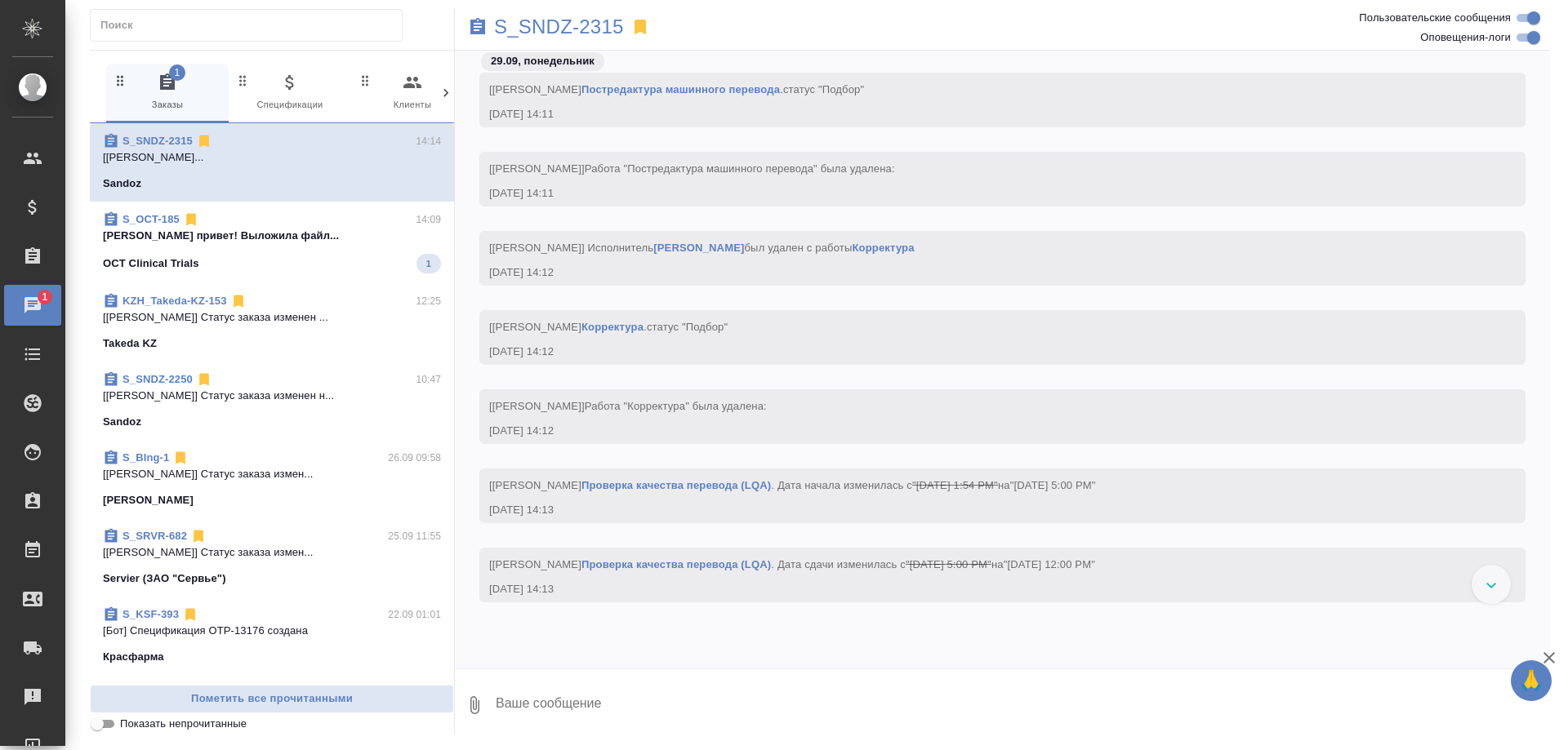
scroll to position [121396, 0]
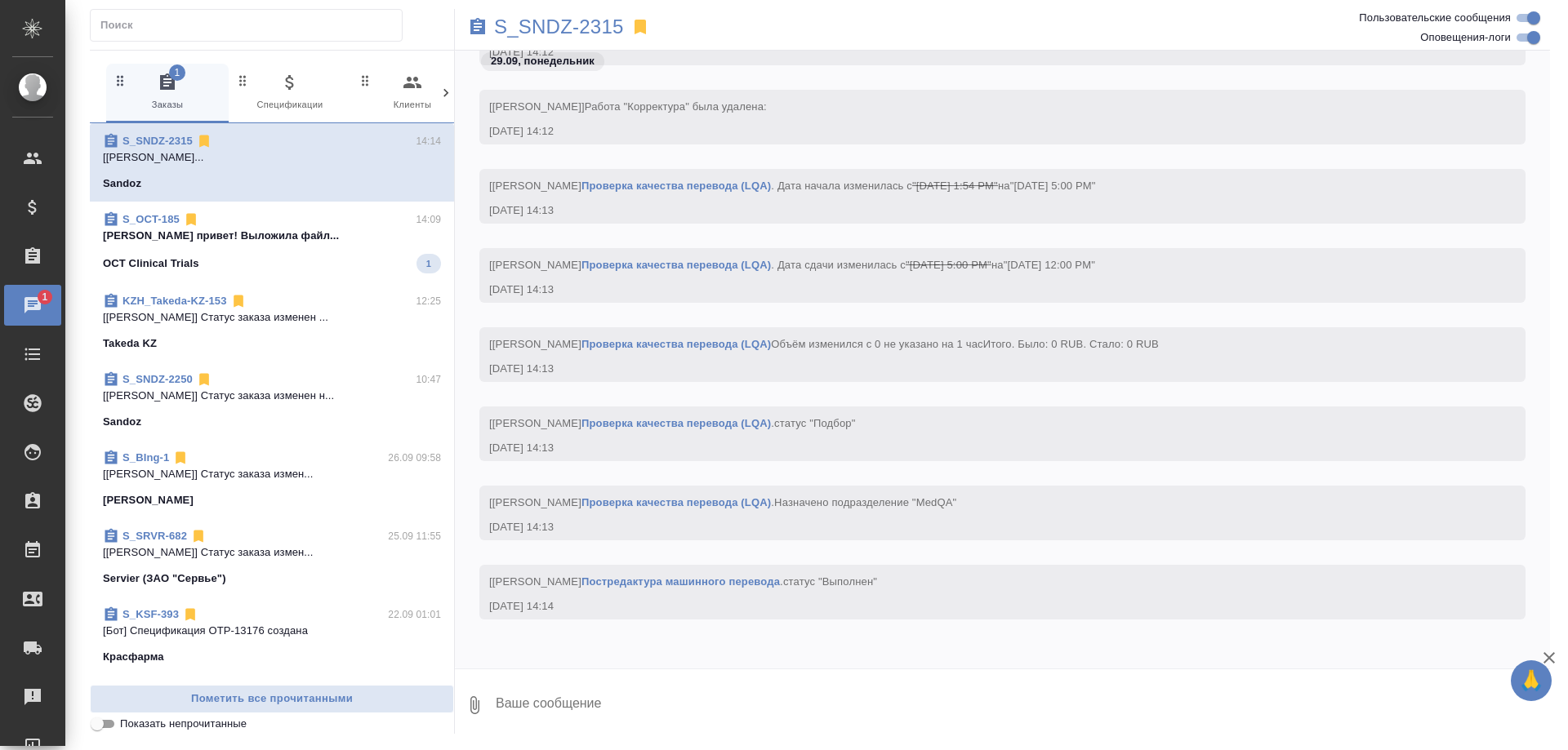
click at [265, 256] on div "OCT Clinical Trials 1" at bounding box center [272, 263] width 338 height 20
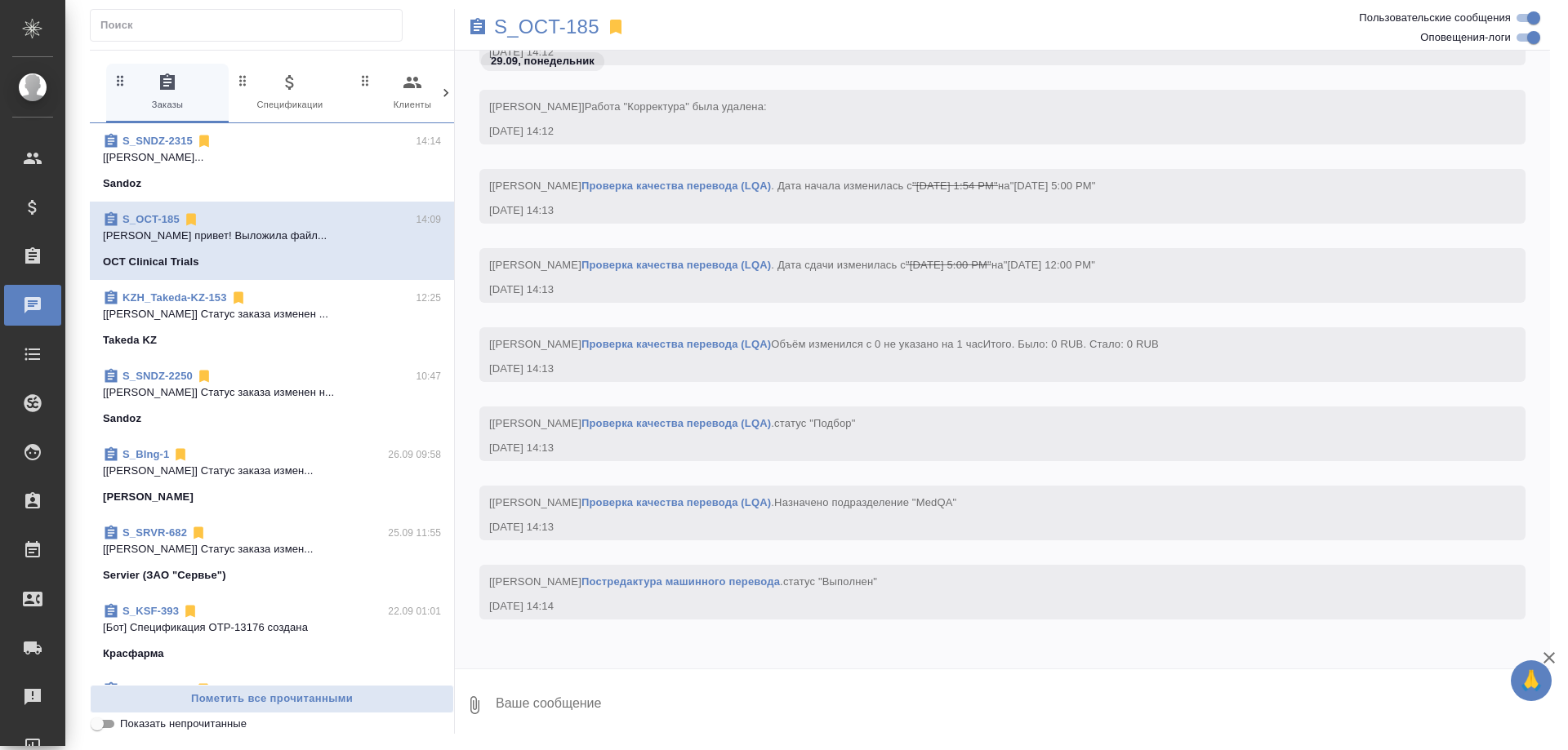
click at [227, 227] on div "S_OCT-185 14:09" at bounding box center [272, 220] width 338 height 16
click at [560, 29] on p "S_OCT-185" at bounding box center [546, 27] width 105 height 16
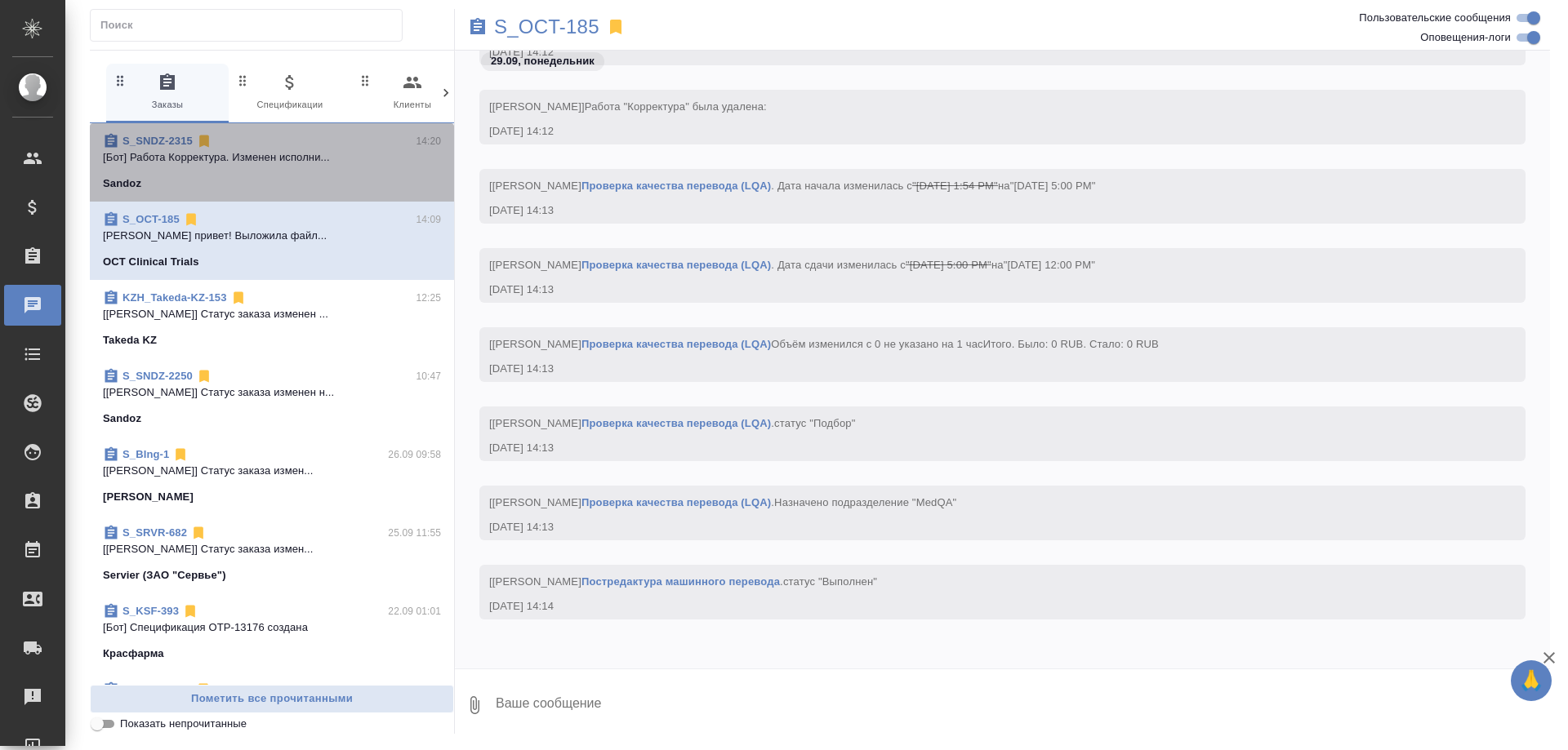
click at [335, 152] on p "[Бот] Работа Корректура. Изменен исполни..." at bounding box center [272, 157] width 338 height 16
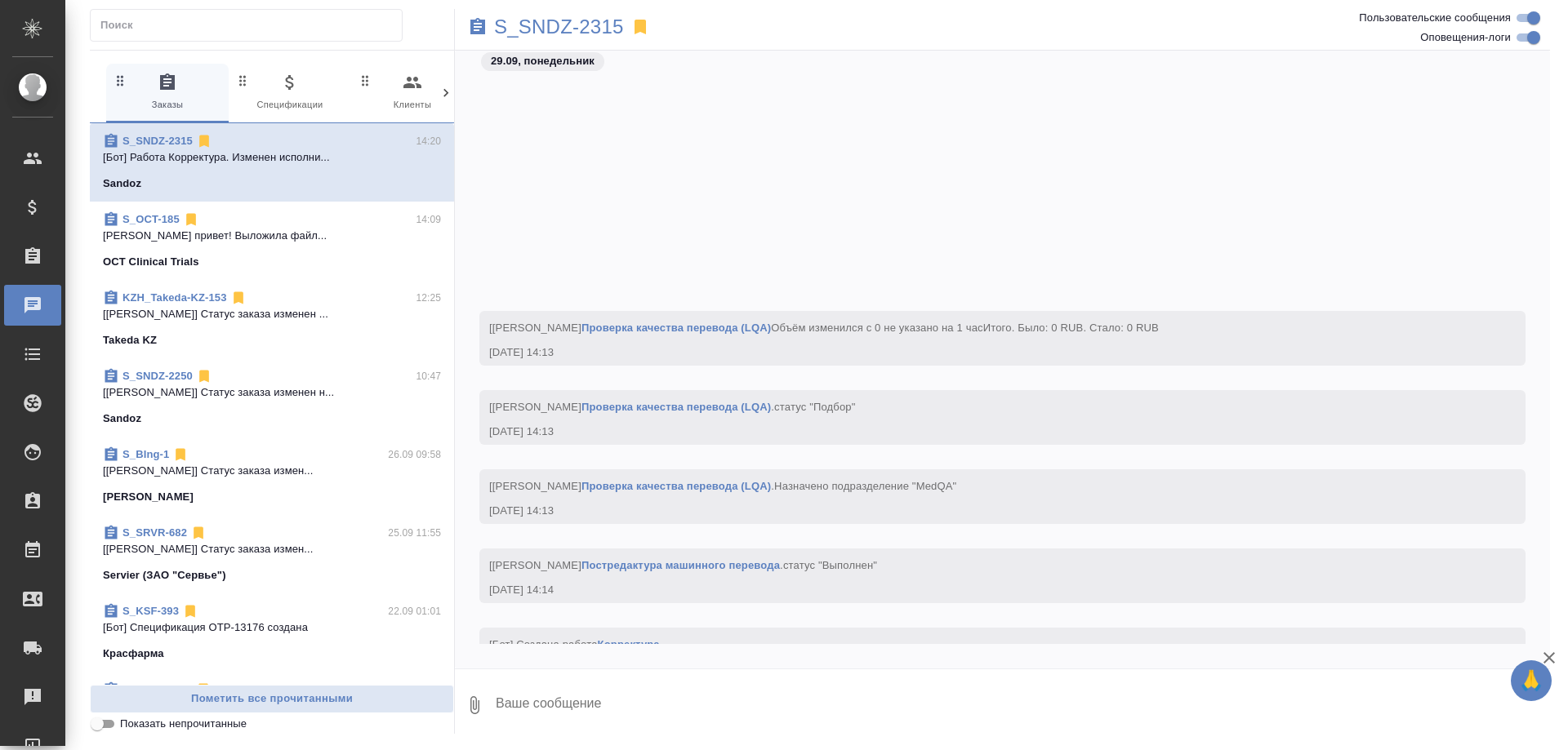
scroll to position [121730, 0]
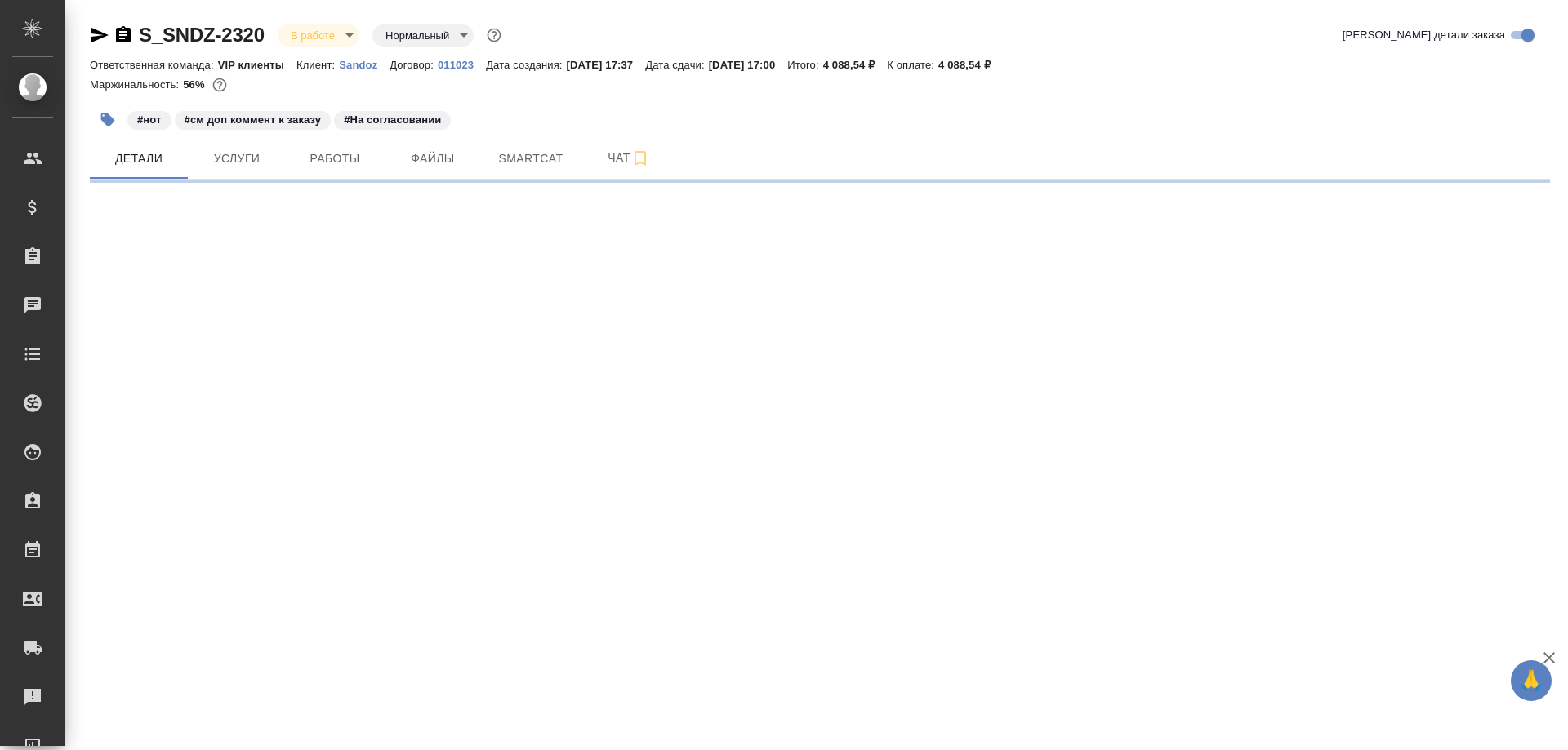
select select "RU"
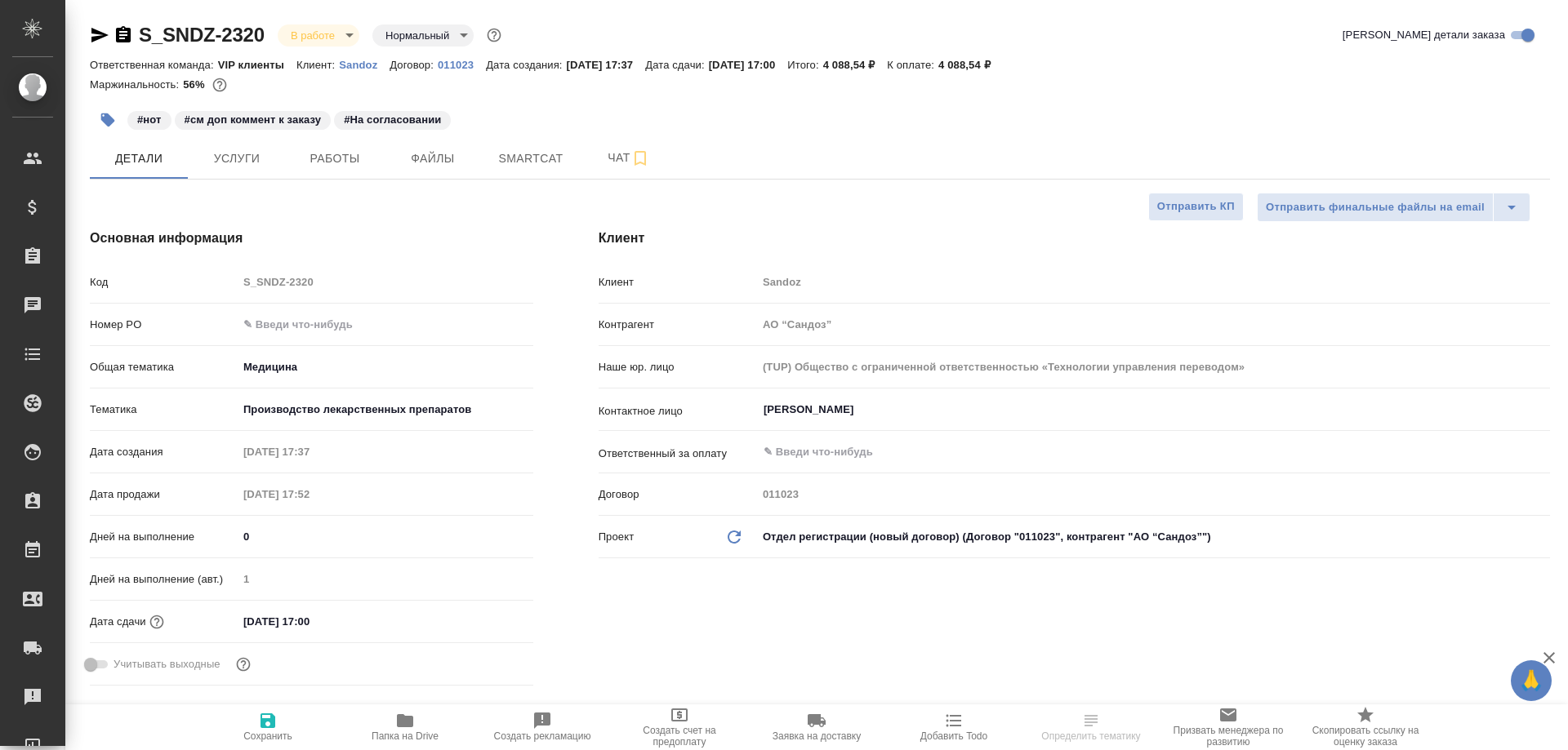
type textarea "x"
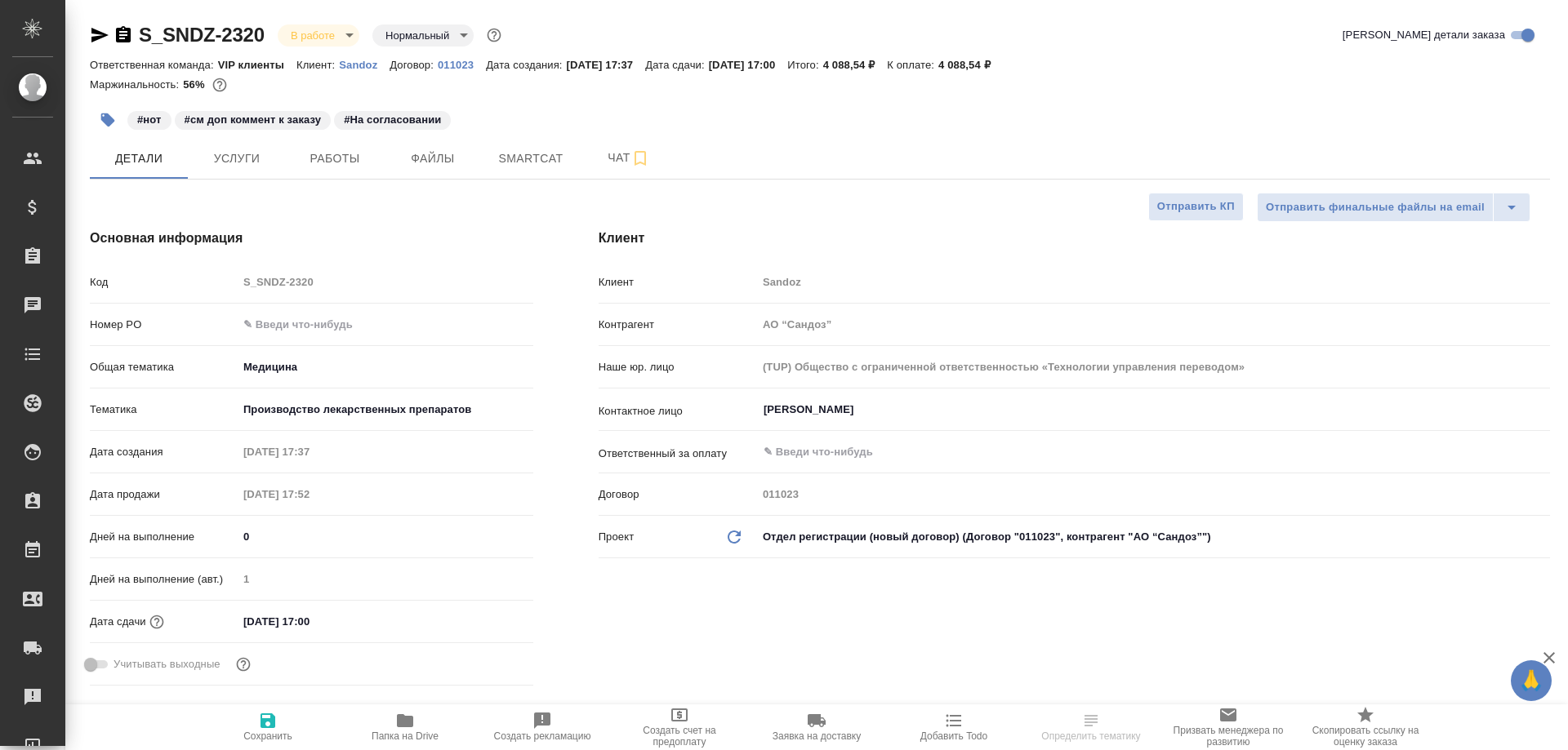
type textarea "x"
click at [611, 154] on span "Чат" at bounding box center [629, 157] width 78 height 20
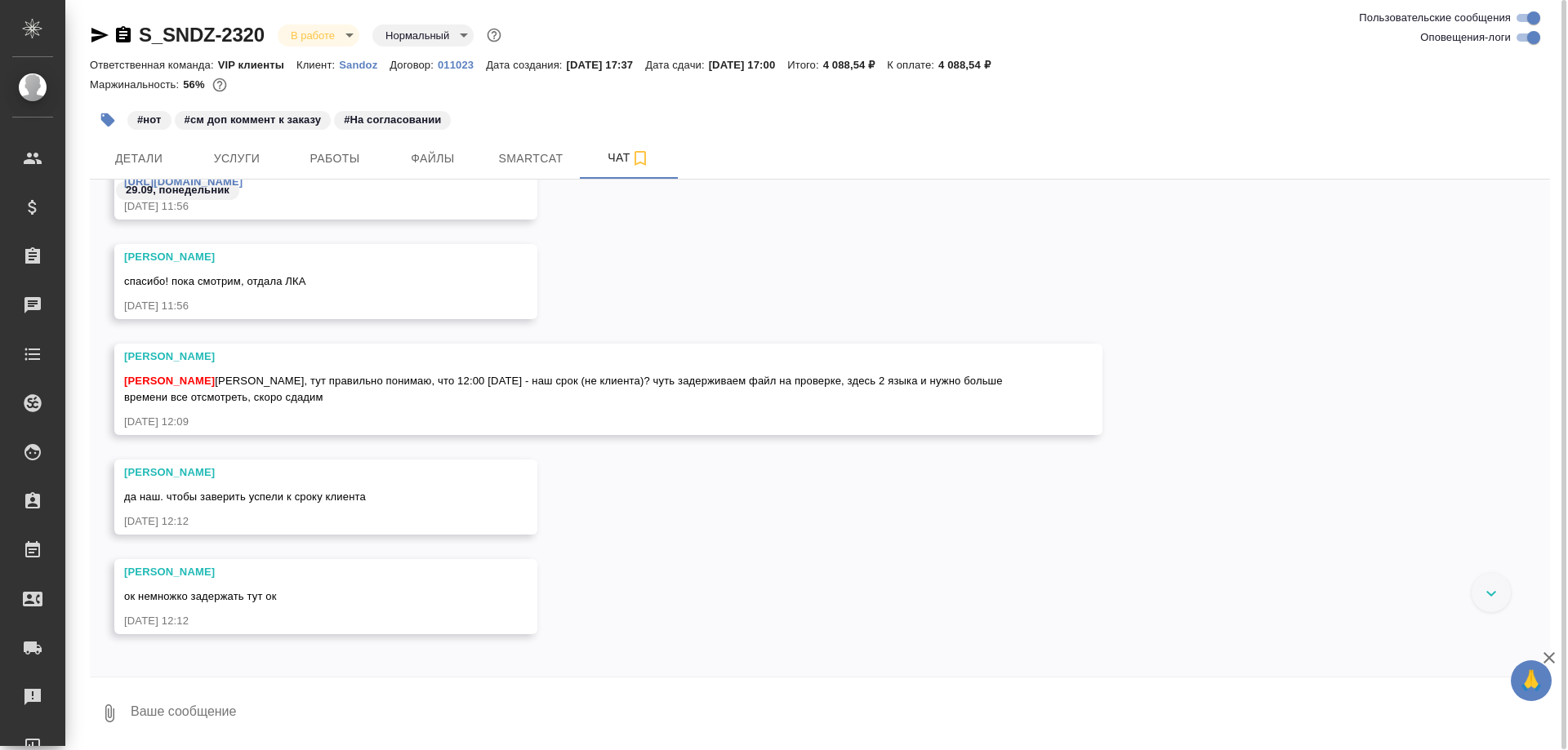
scroll to position [41555, 0]
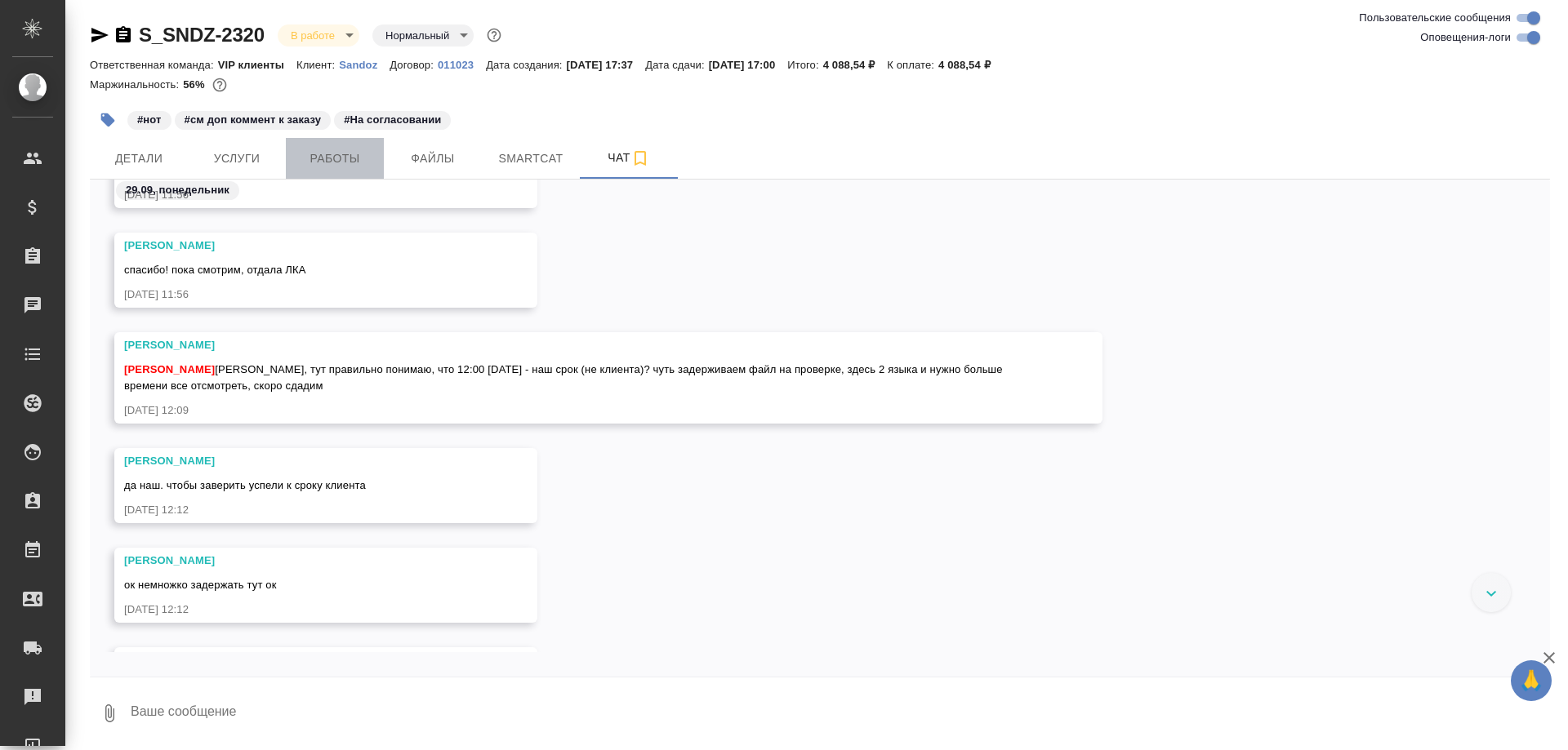
click at [329, 155] on span "Работы" at bounding box center [335, 158] width 78 height 20
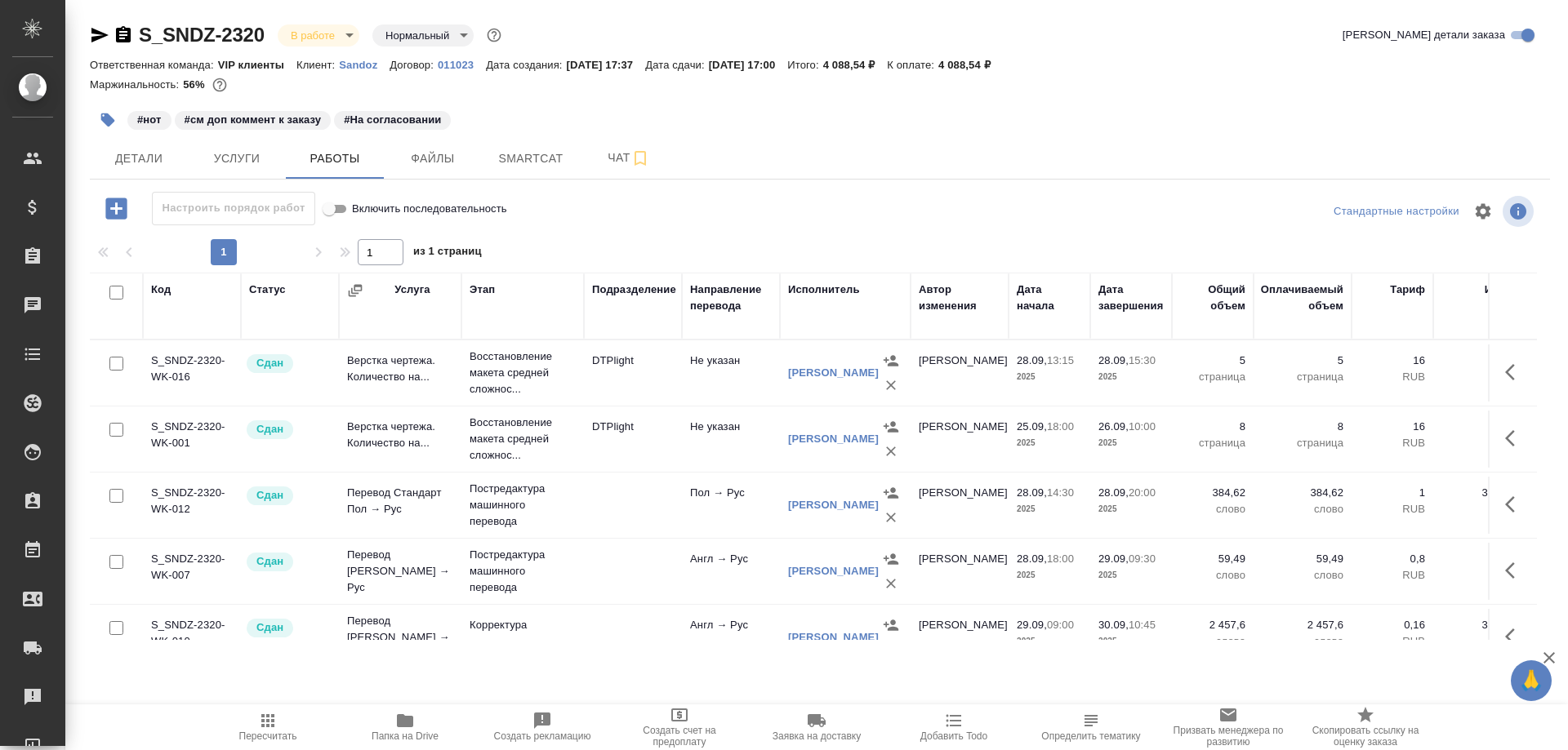
click at [404, 730] on icon "button" at bounding box center [405, 721] width 20 height 20
click at [33, 552] on div "Работы" at bounding box center [12, 551] width 41 height 25
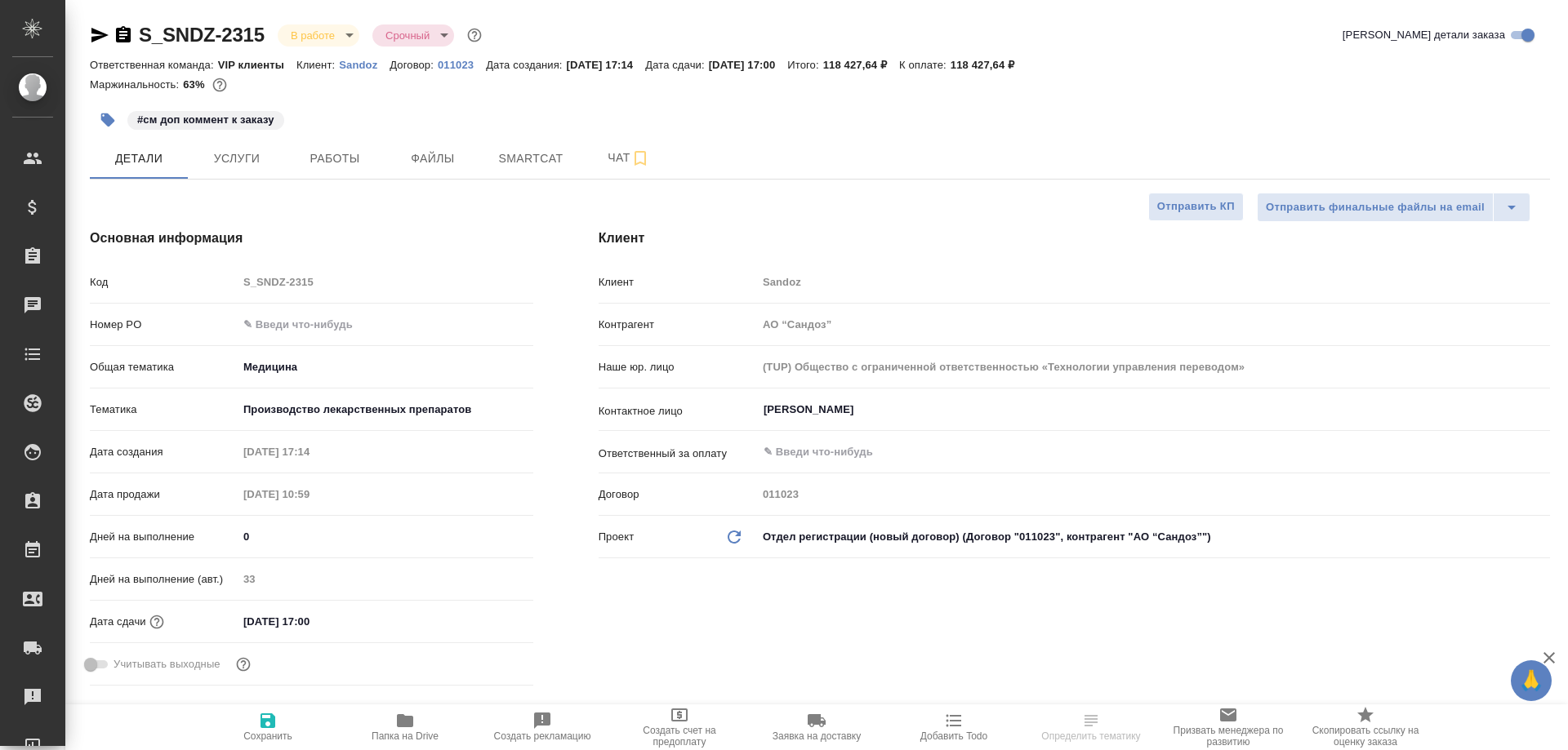
select select "RU"
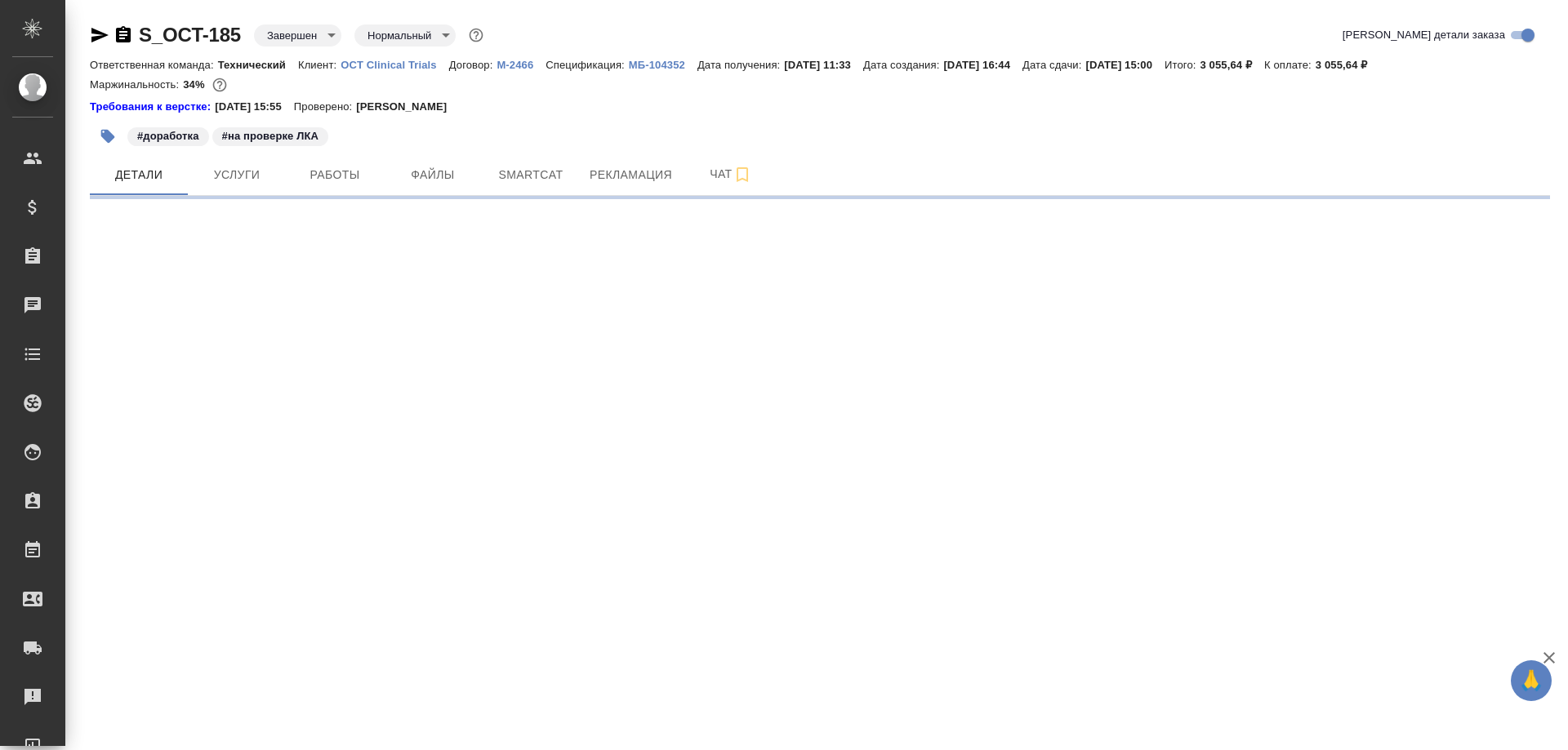
select select "RU"
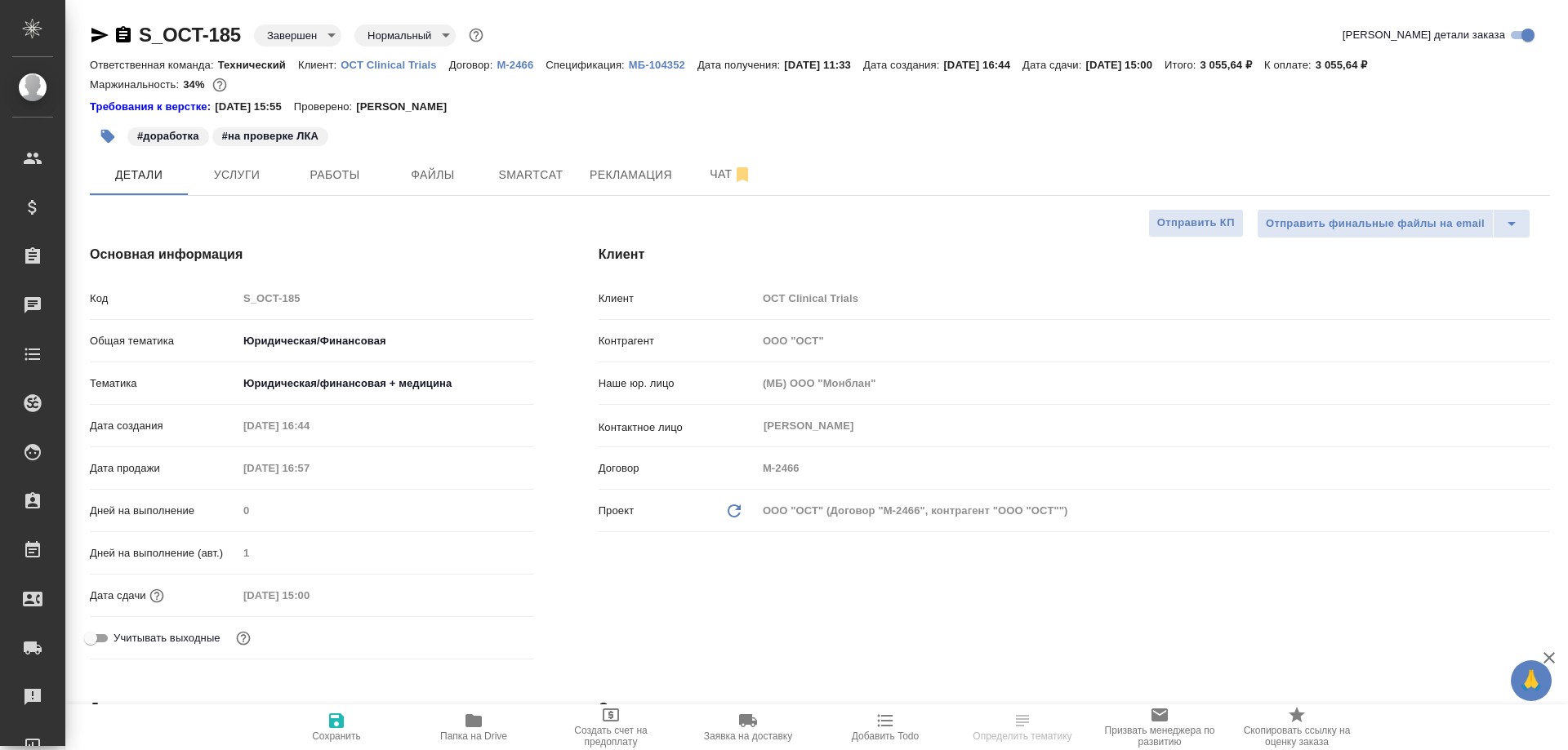
type textarea "x"
click at [710, 163] on button "Чат" at bounding box center [731, 174] width 98 height 41
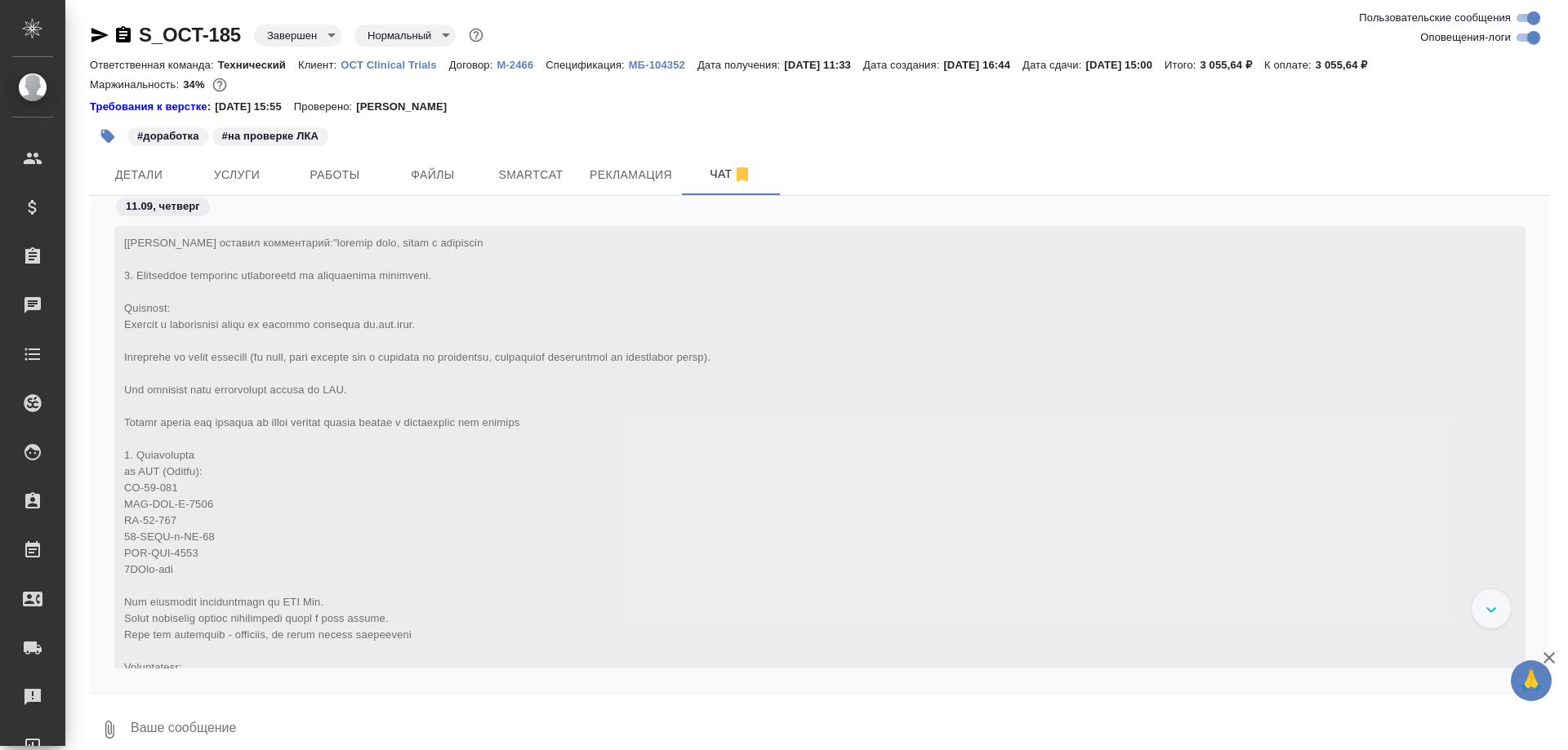
scroll to position [103079, 0]
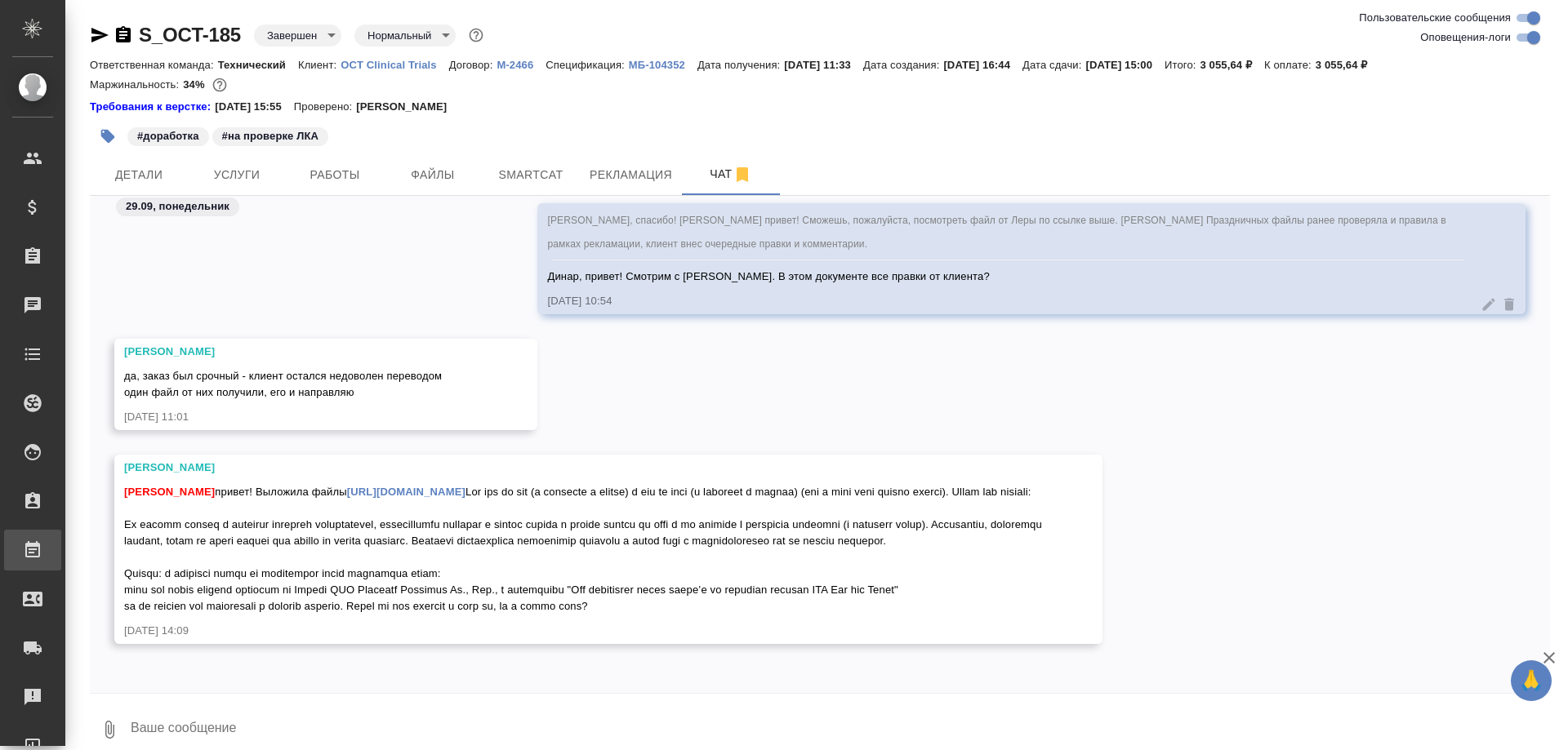
click at [61, 542] on link "Работы" at bounding box center [33, 551] width 57 height 41
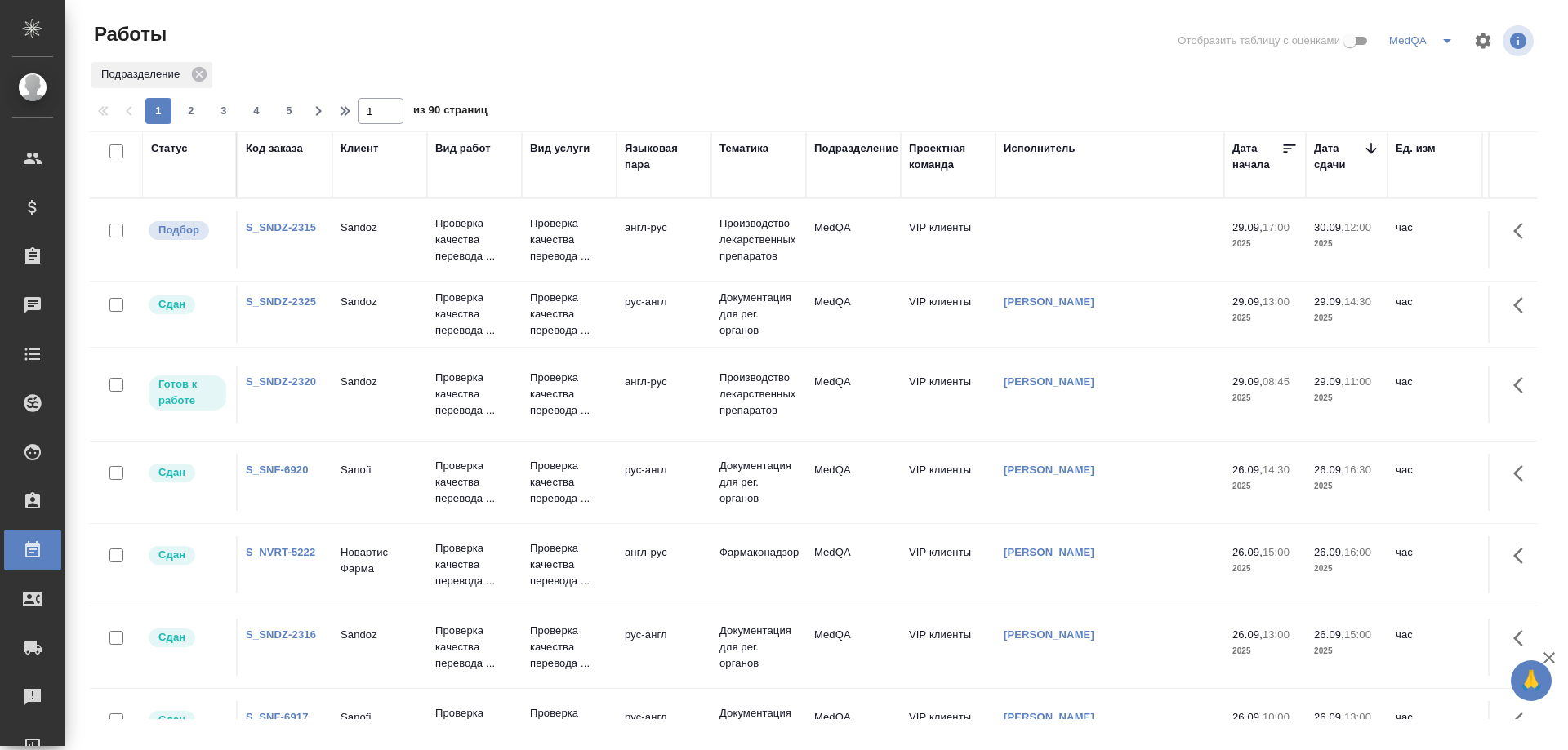
click at [283, 147] on div "Код заказа" at bounding box center [274, 149] width 57 height 16
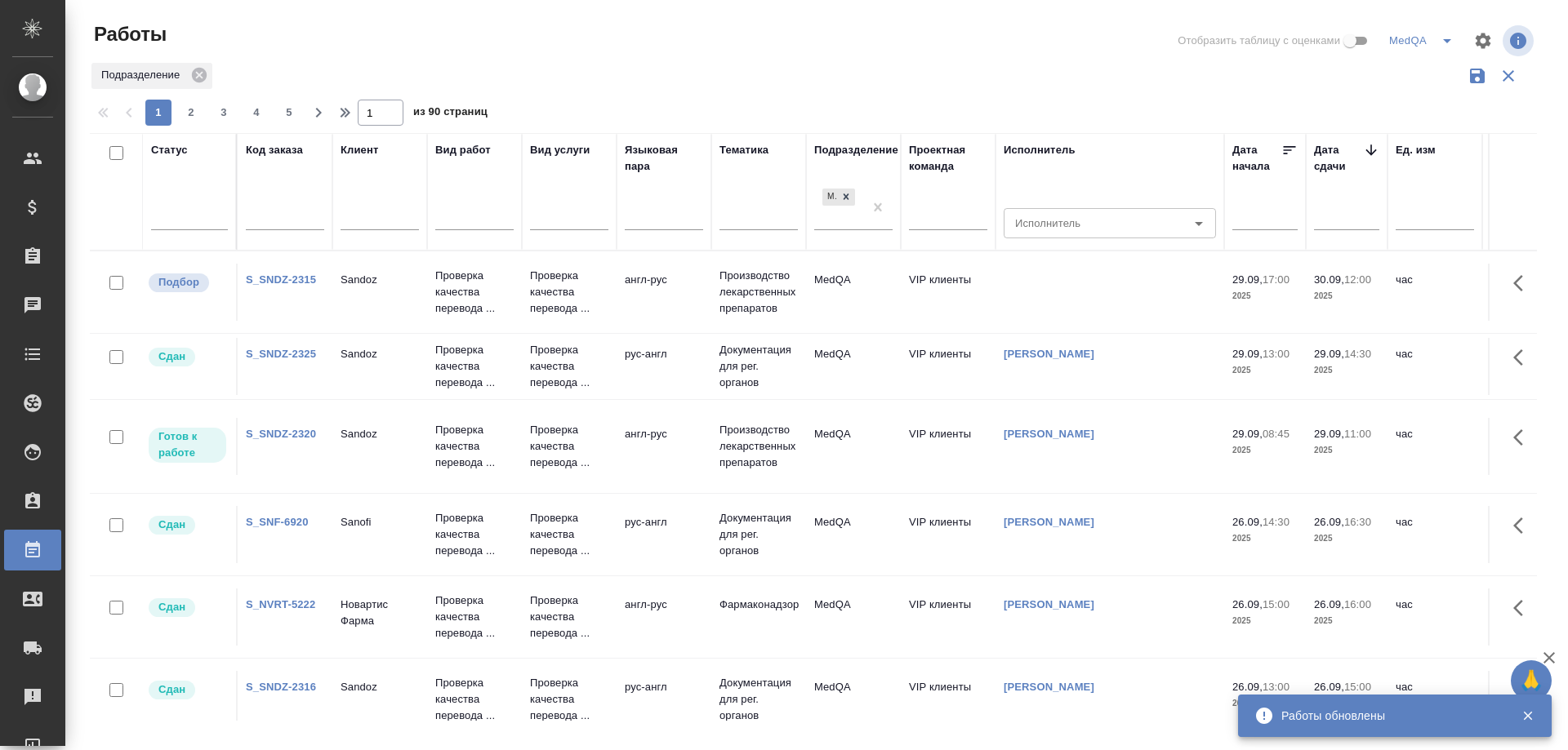
click at [291, 148] on div "Код заказа" at bounding box center [274, 150] width 57 height 16
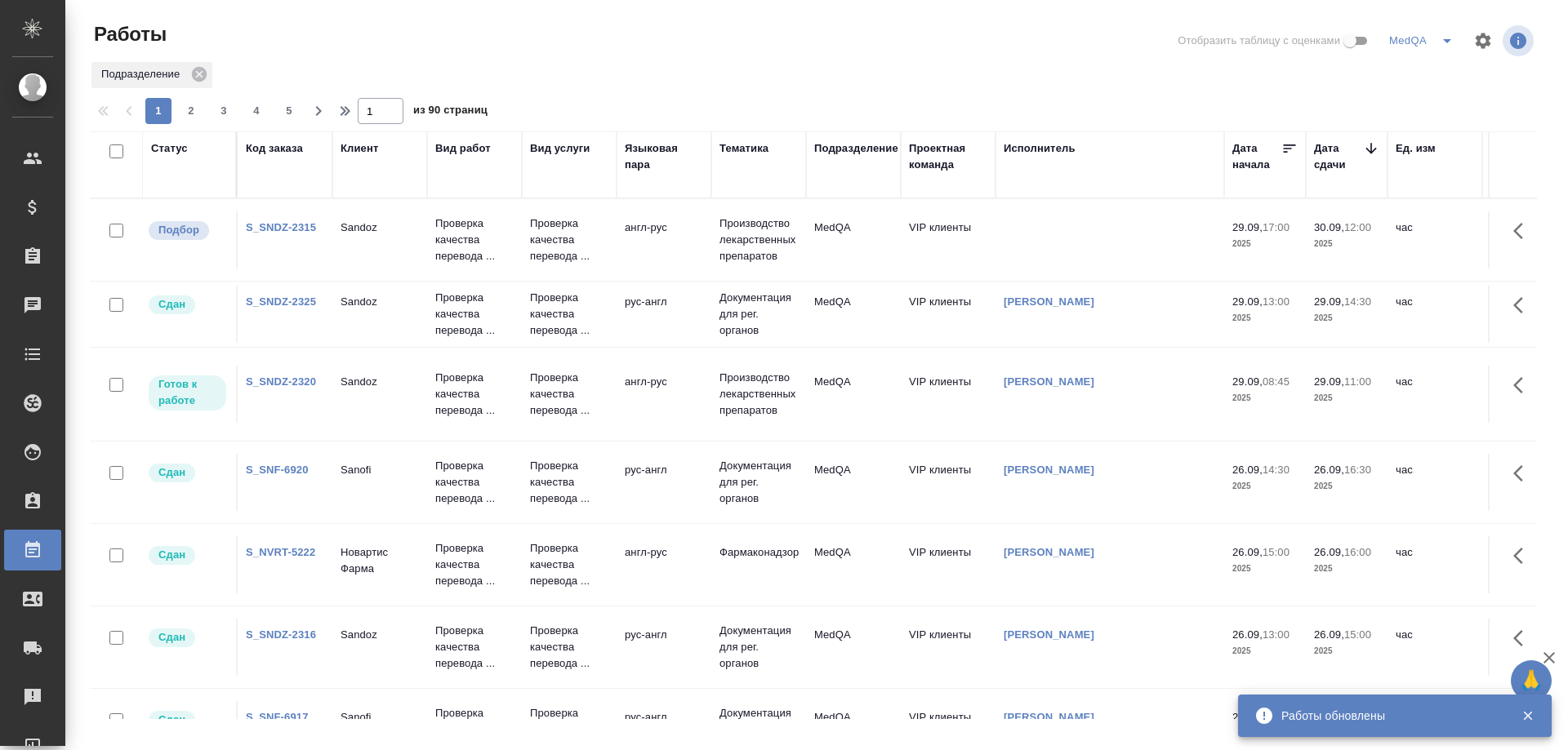
click at [283, 145] on div "Код заказа" at bounding box center [274, 149] width 57 height 16
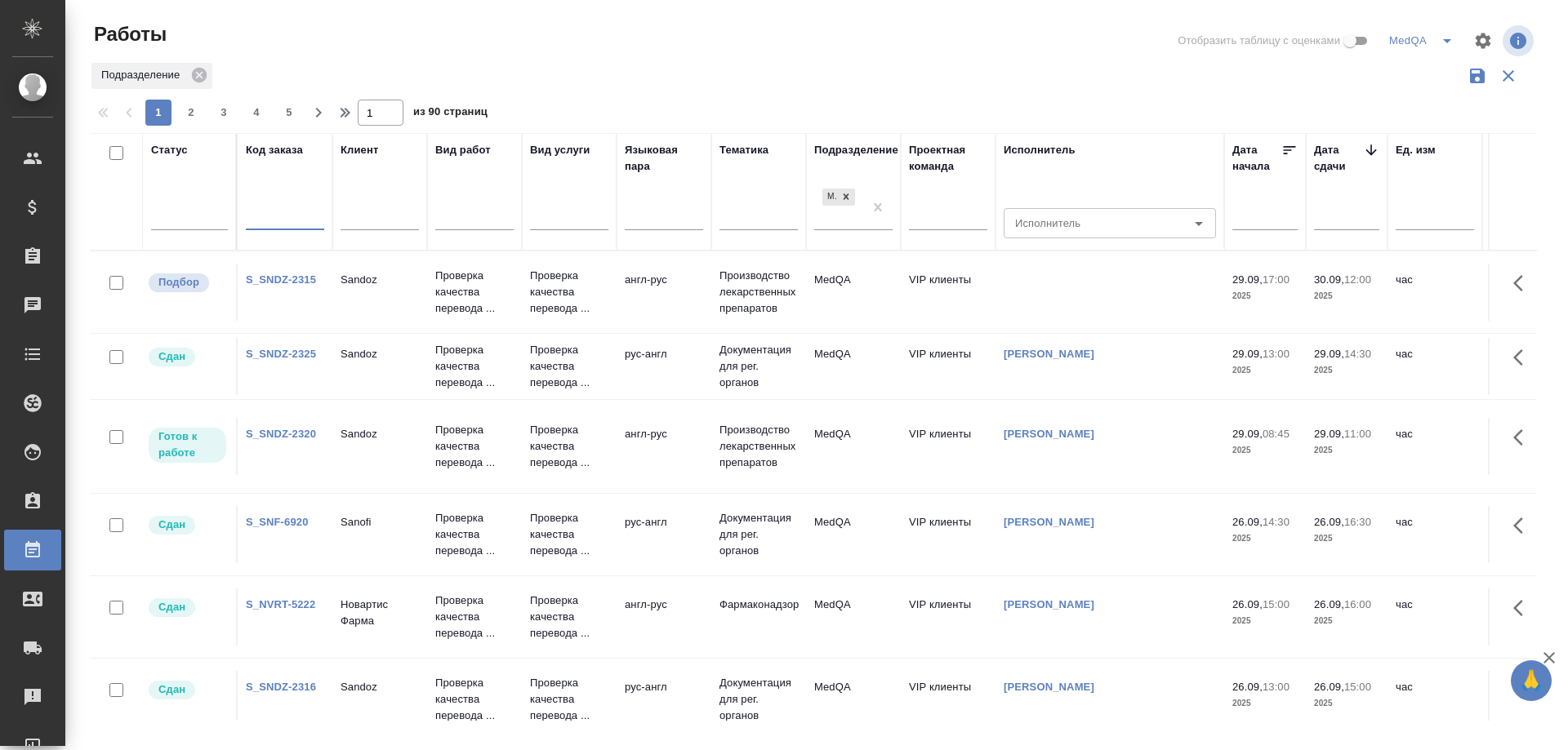
click at [279, 214] on input "text" at bounding box center [285, 219] width 78 height 20
paste input "S_GSK-58"
type input "S_GSK-58"
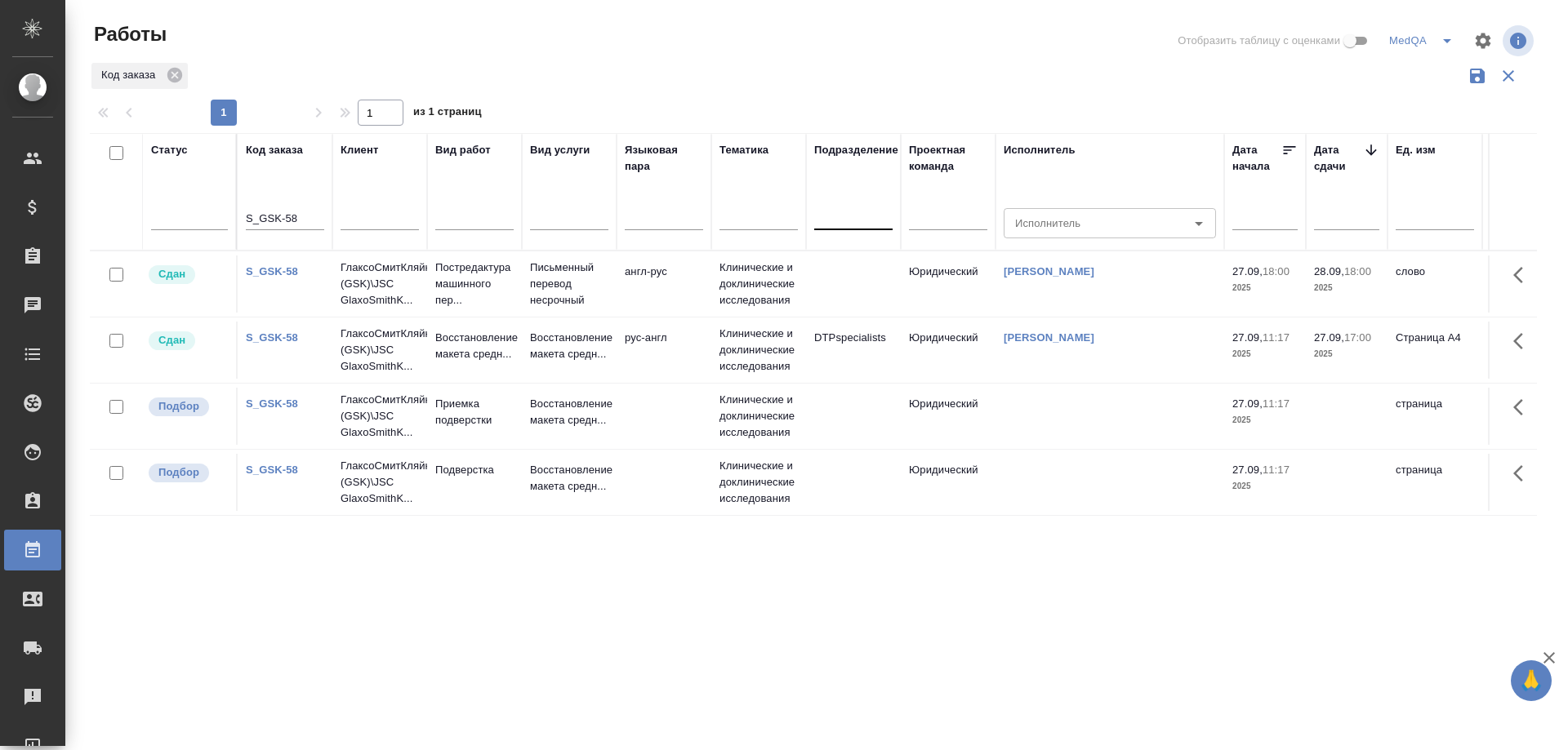
click at [271, 273] on link "S_GSK-58" at bounding box center [271, 271] width 53 height 12
click at [287, 268] on link "S_GSK-58" at bounding box center [271, 271] width 53 height 12
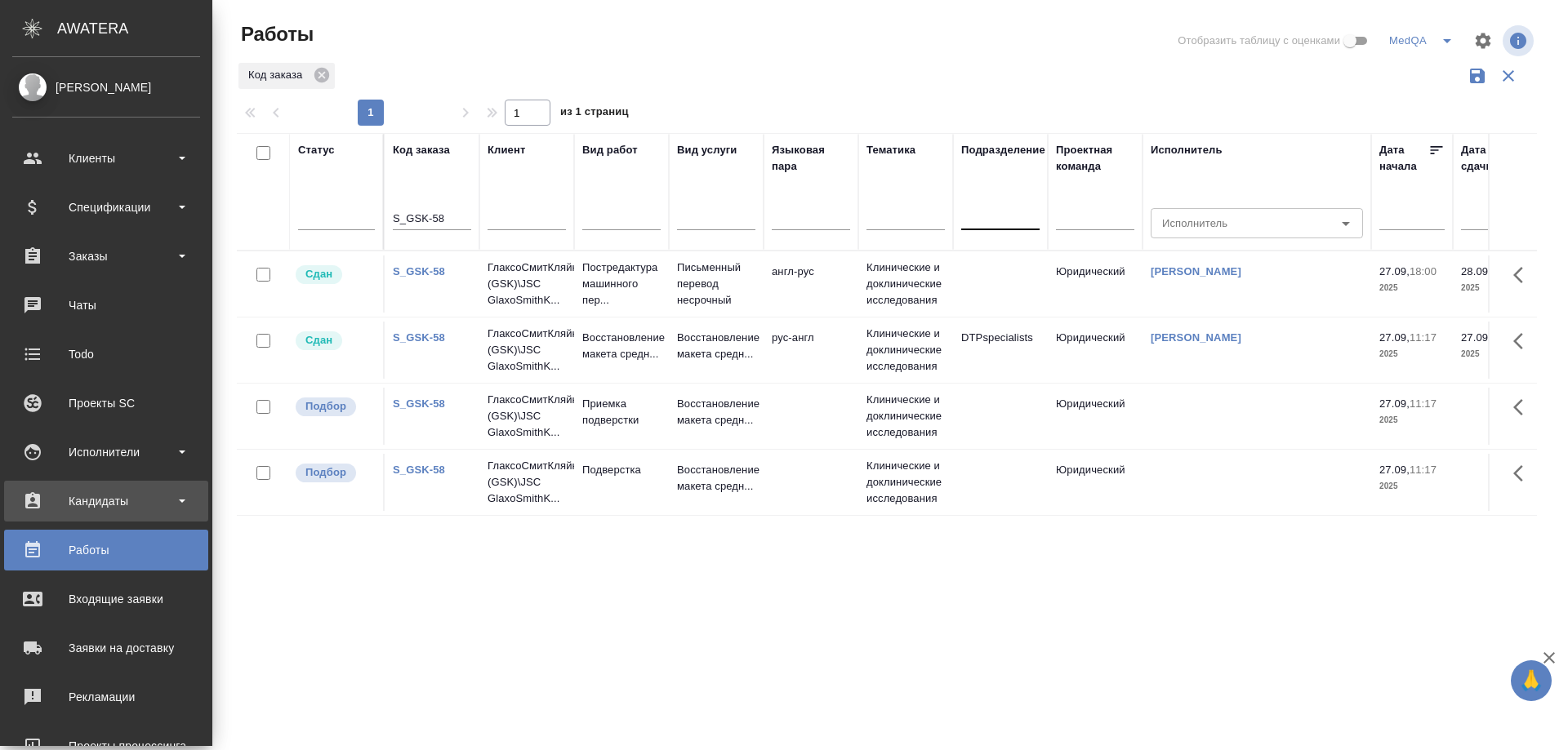
scroll to position [143, 0]
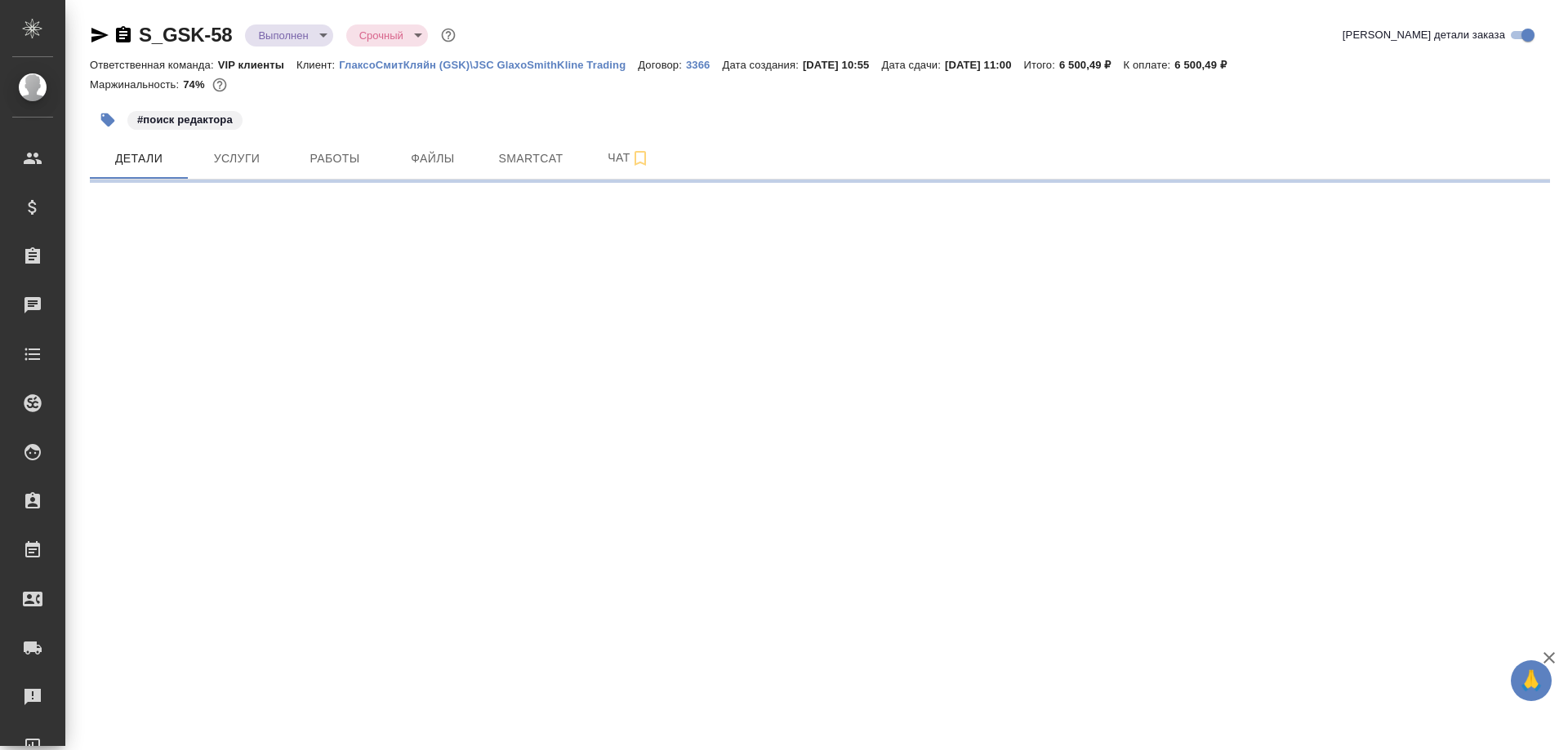
select select "RU"
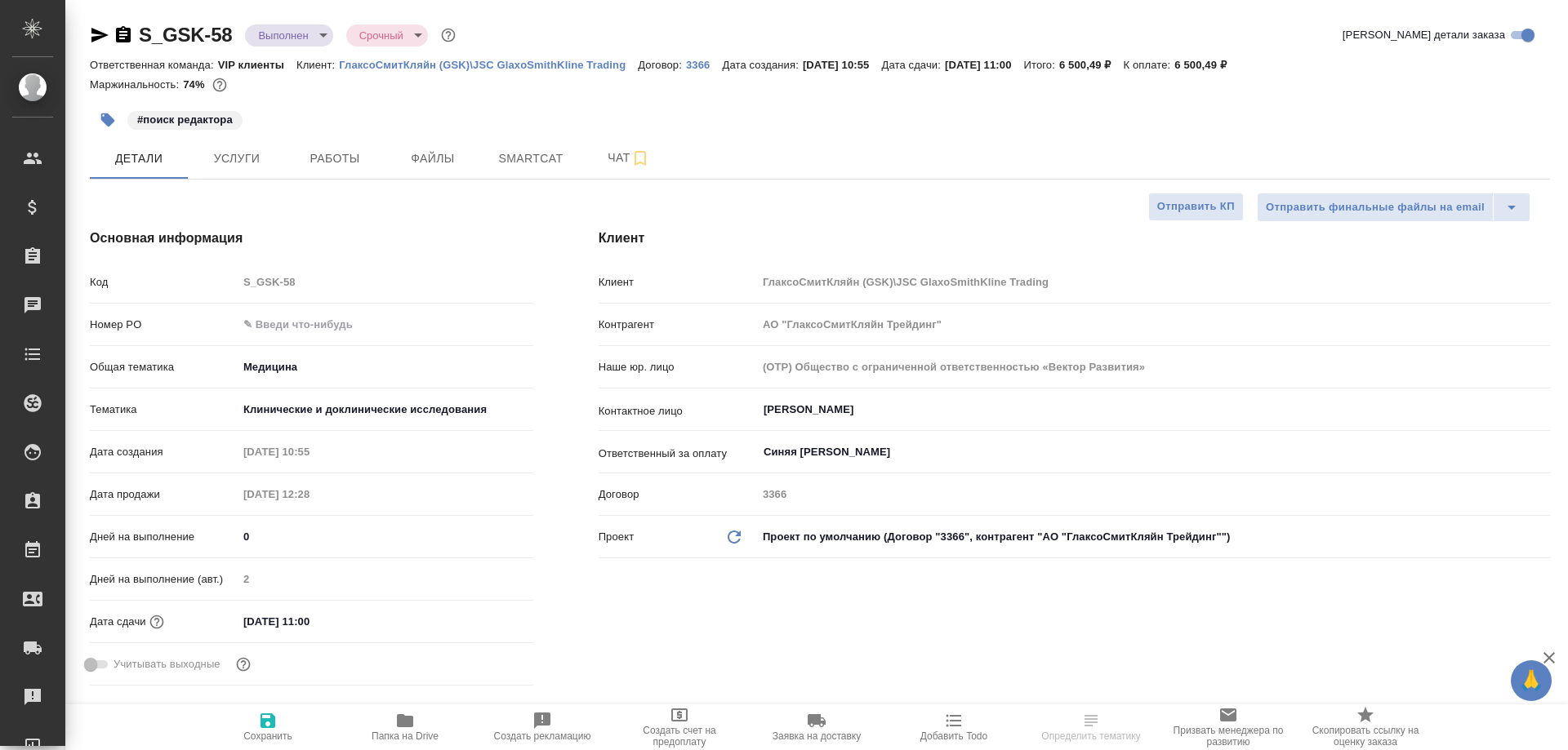
type textarea "x"
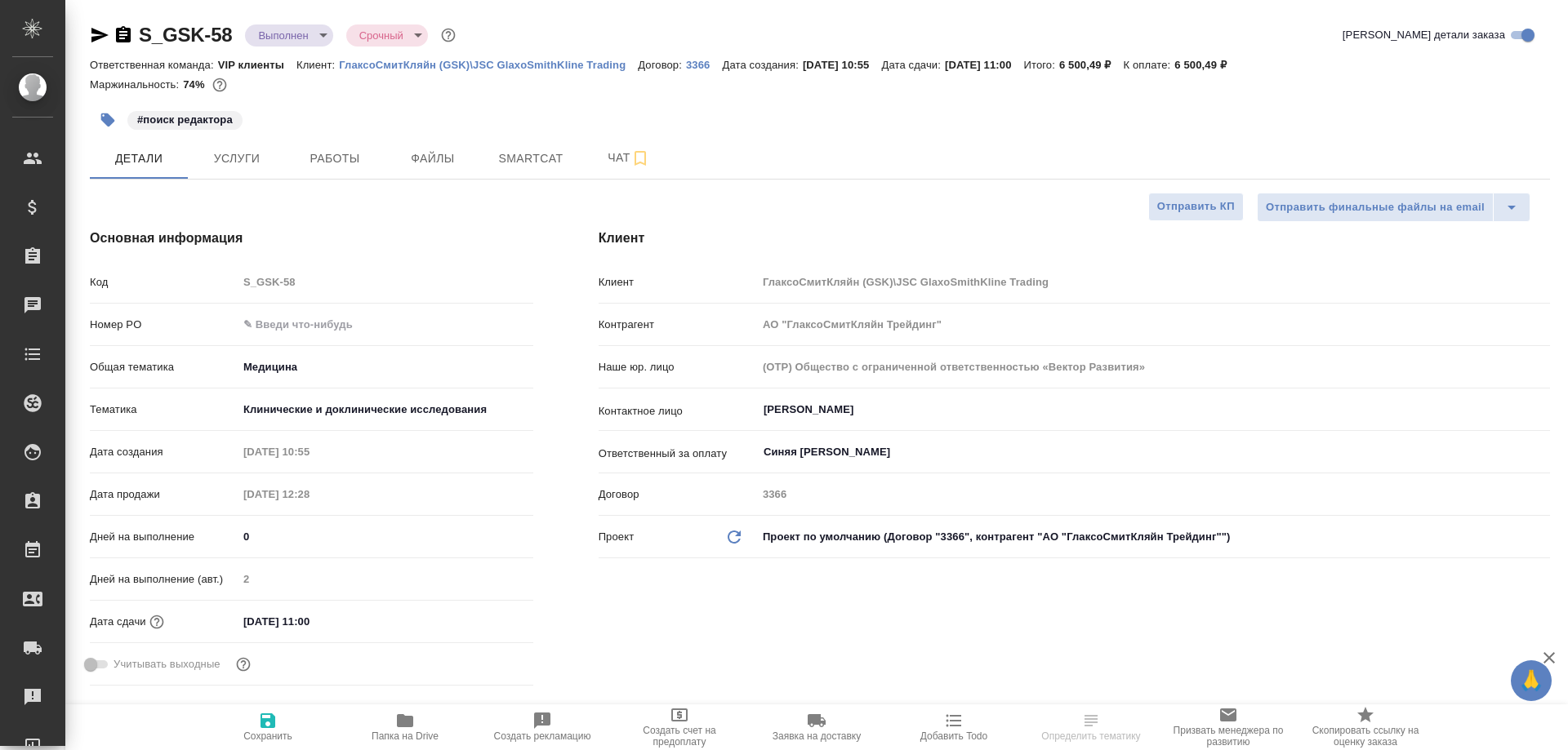
type textarea "x"
click at [536, 157] on span "Smartcat" at bounding box center [531, 158] width 78 height 20
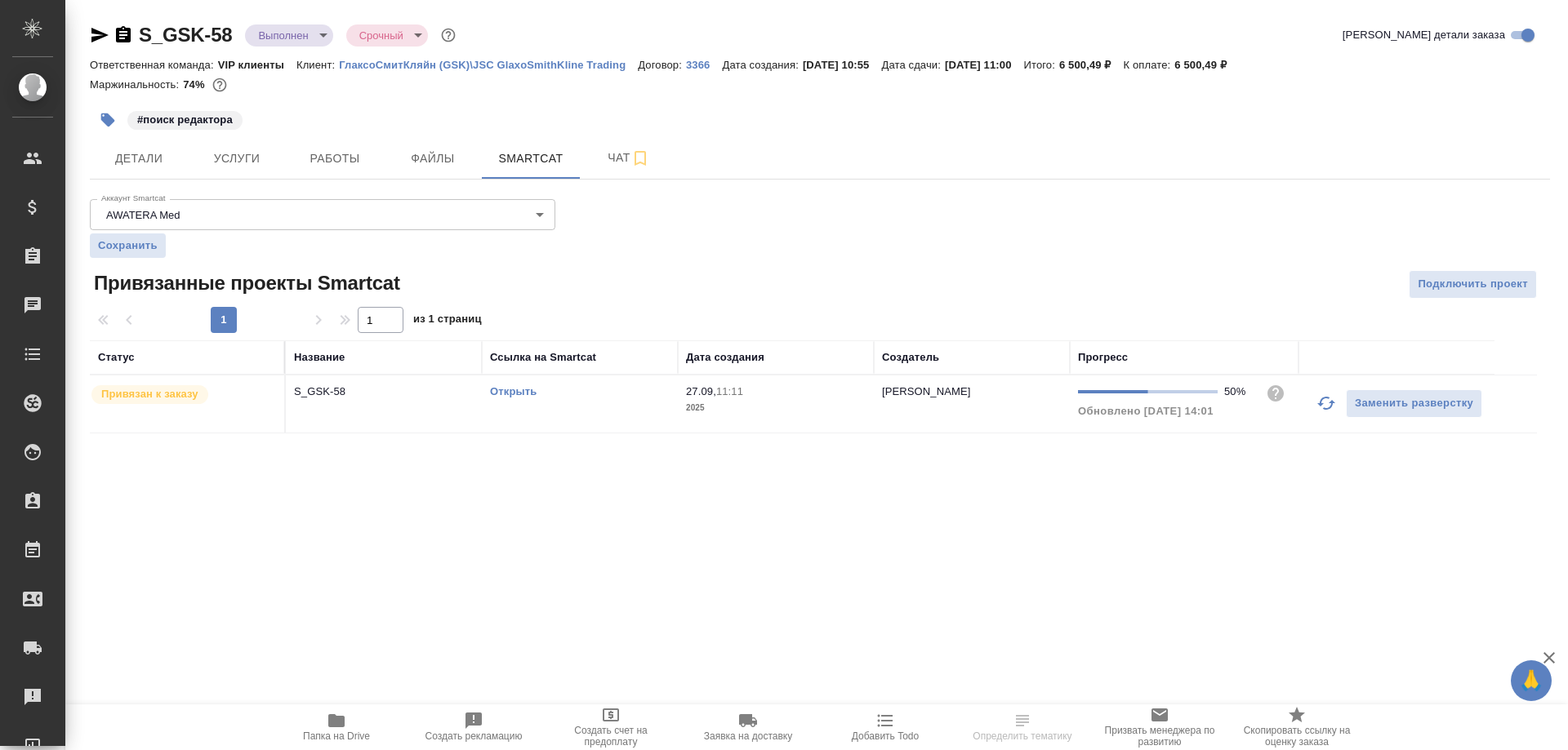
click at [509, 391] on link "Открыть" at bounding box center [513, 391] width 46 height 12
click at [150, 153] on span "Детали" at bounding box center [139, 158] width 78 height 20
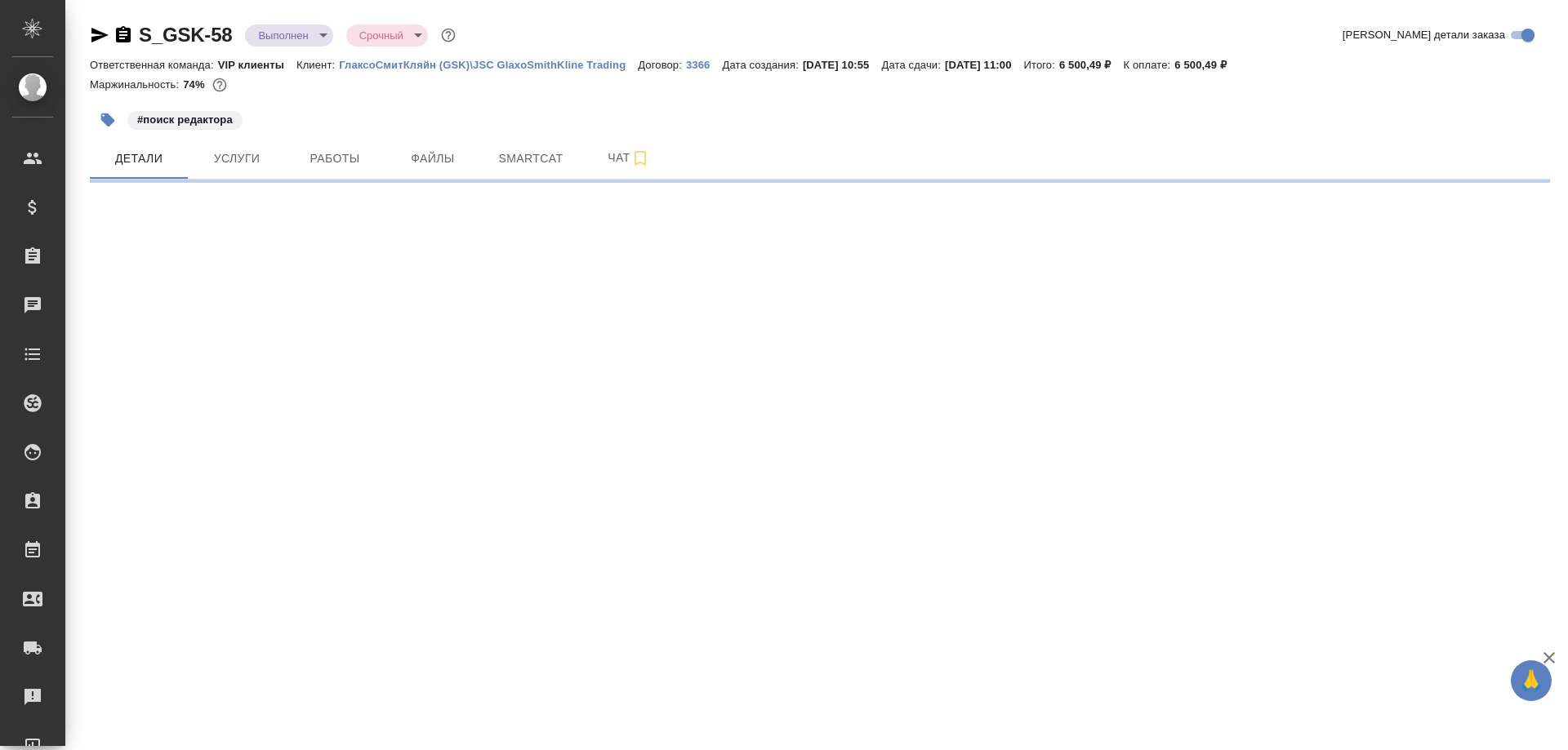
select select "RU"
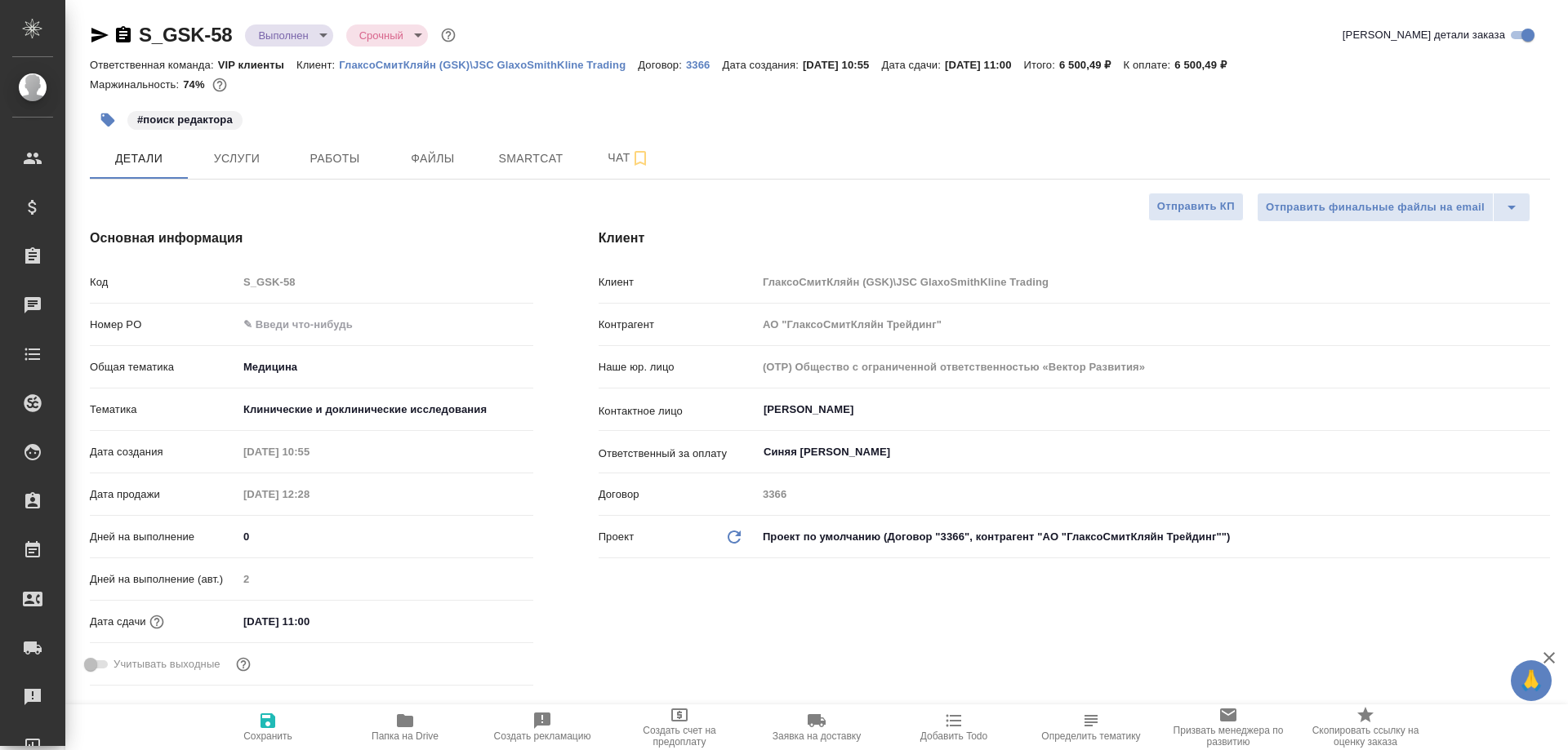
type textarea "x"
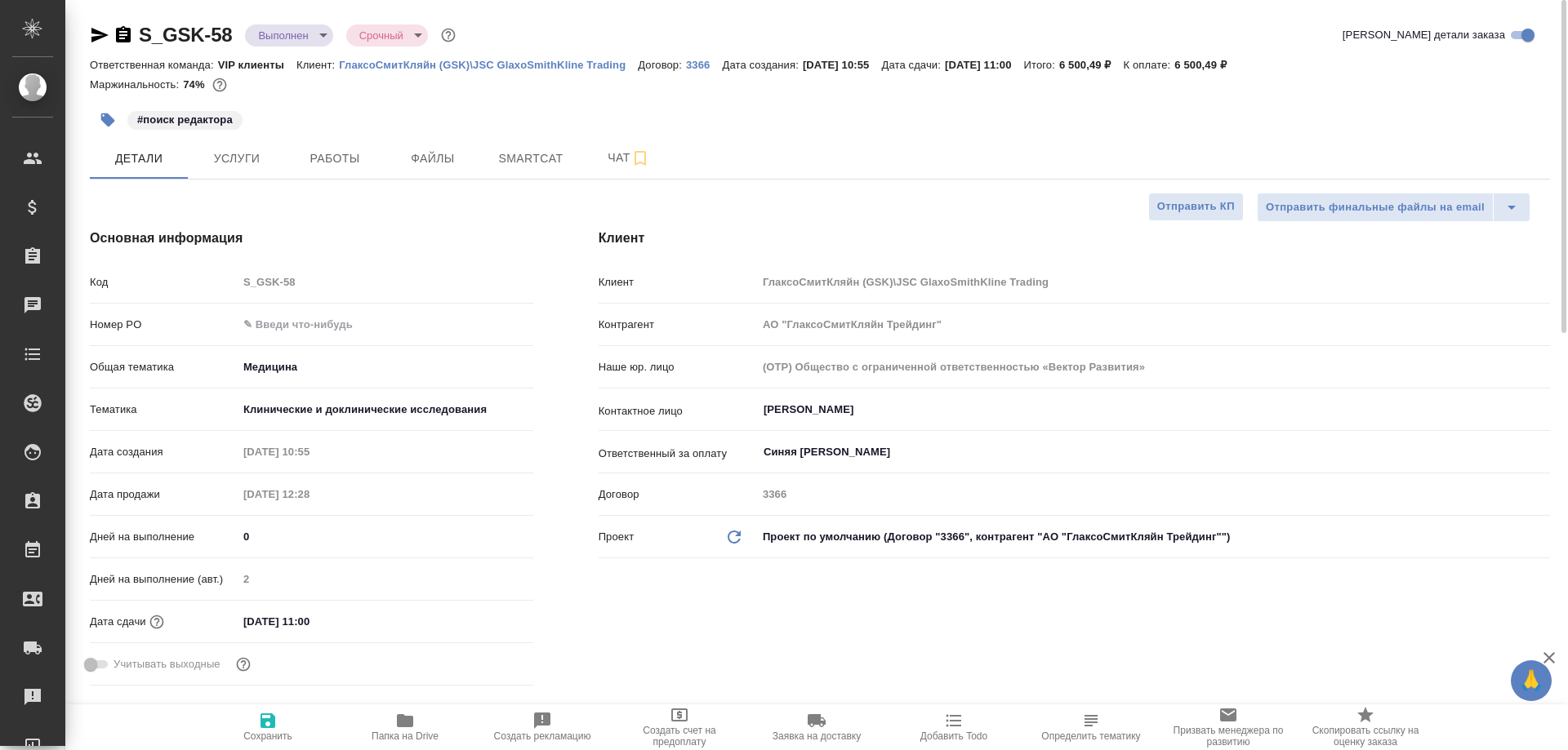
type textarea "x"
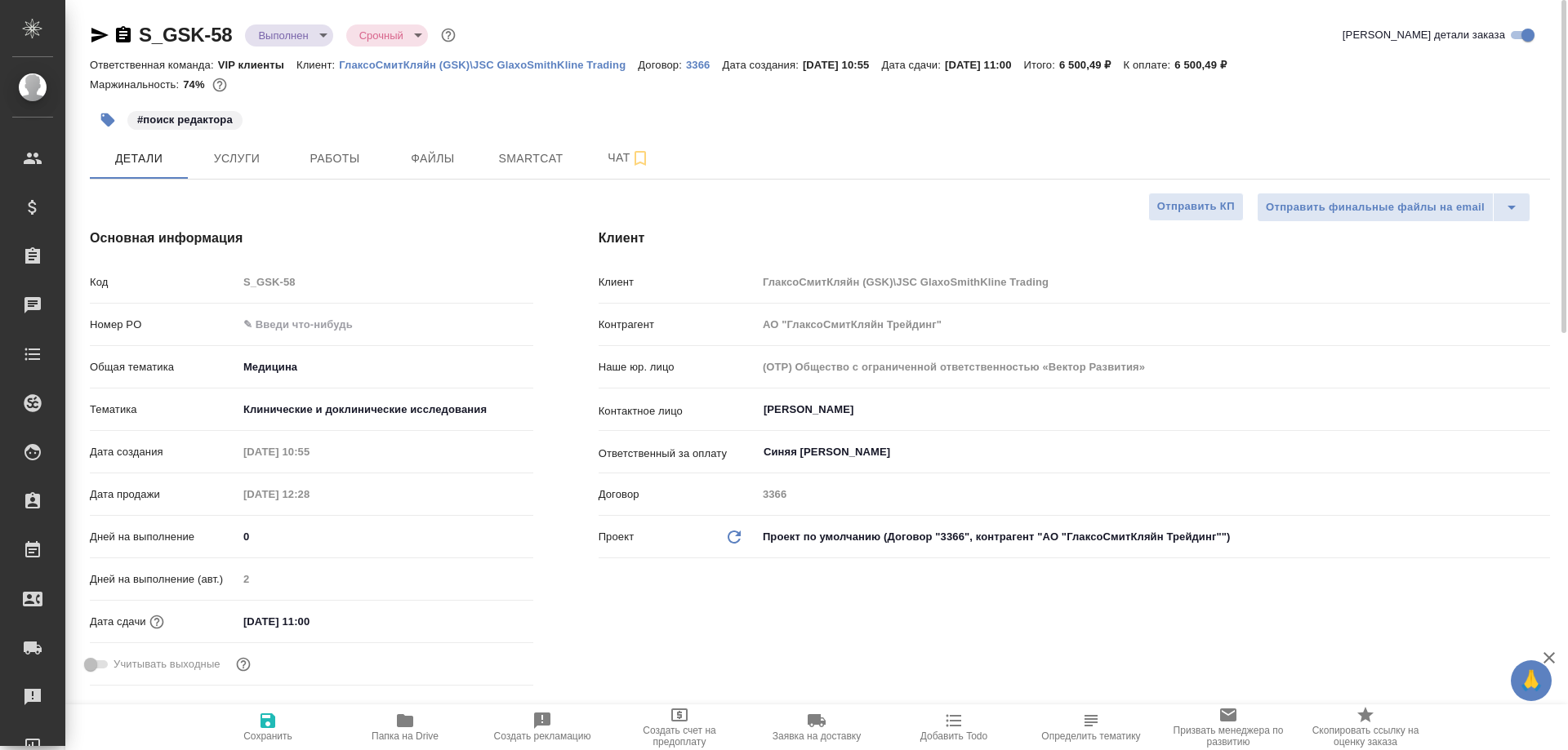
type textarea "x"
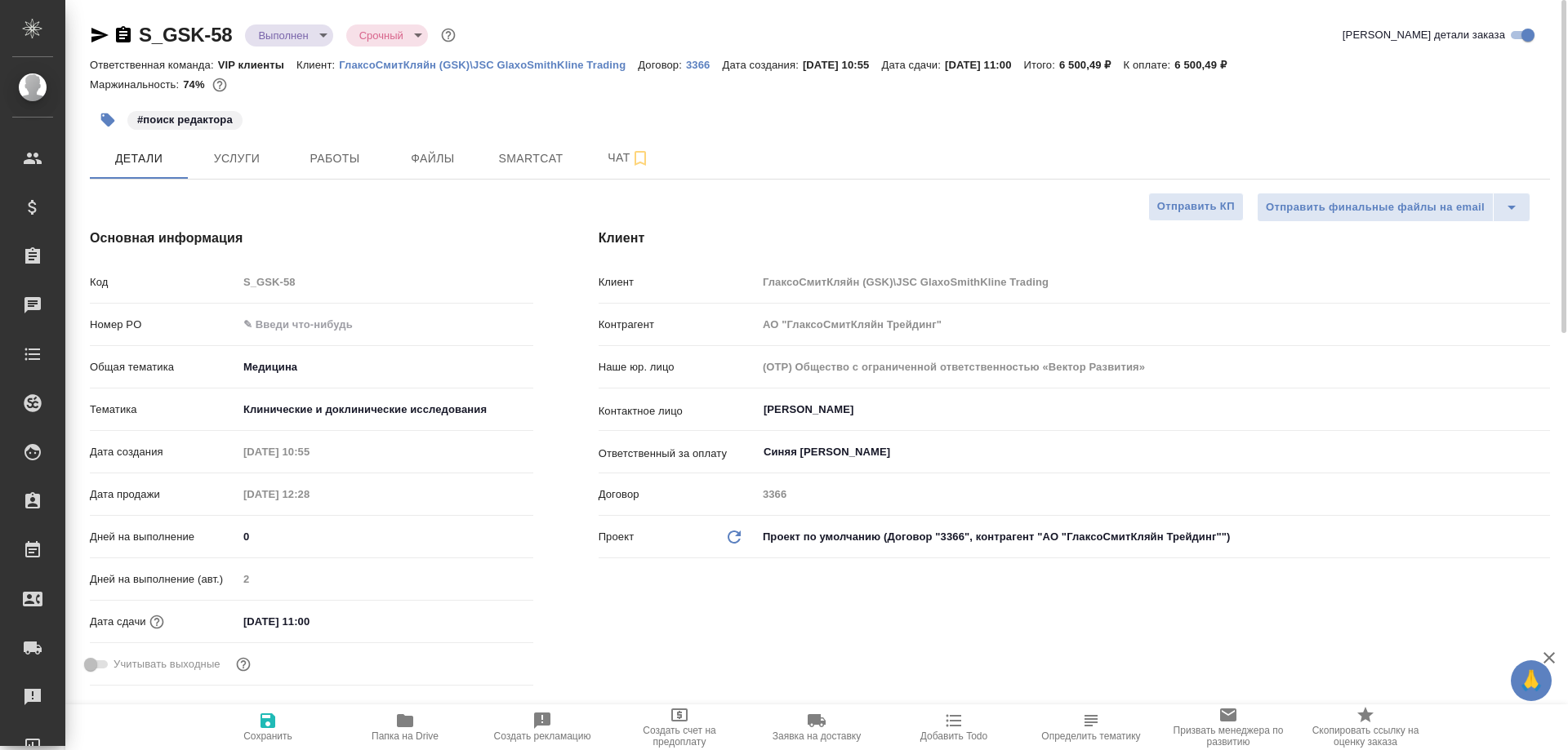
type textarea "x"
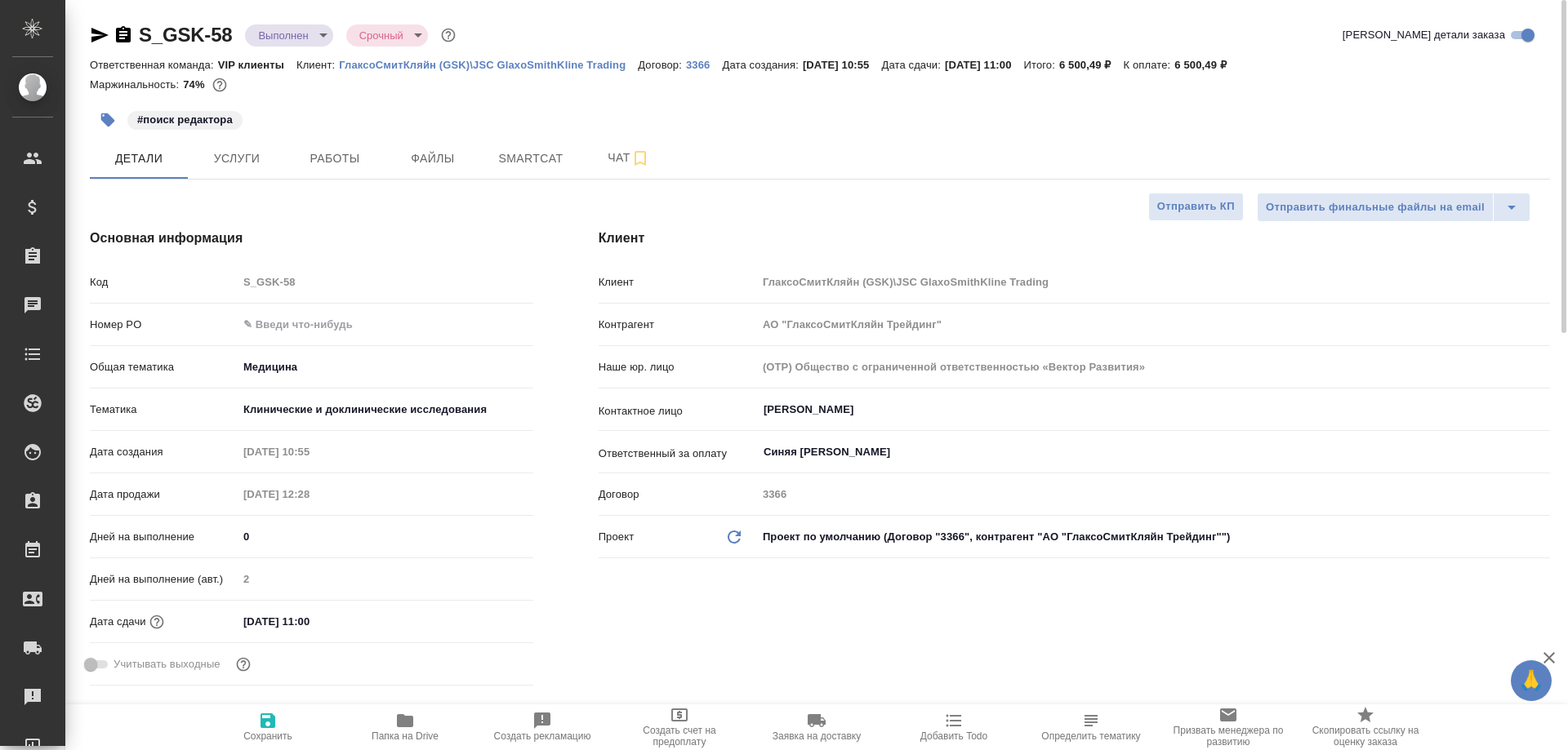
type textarea "x"
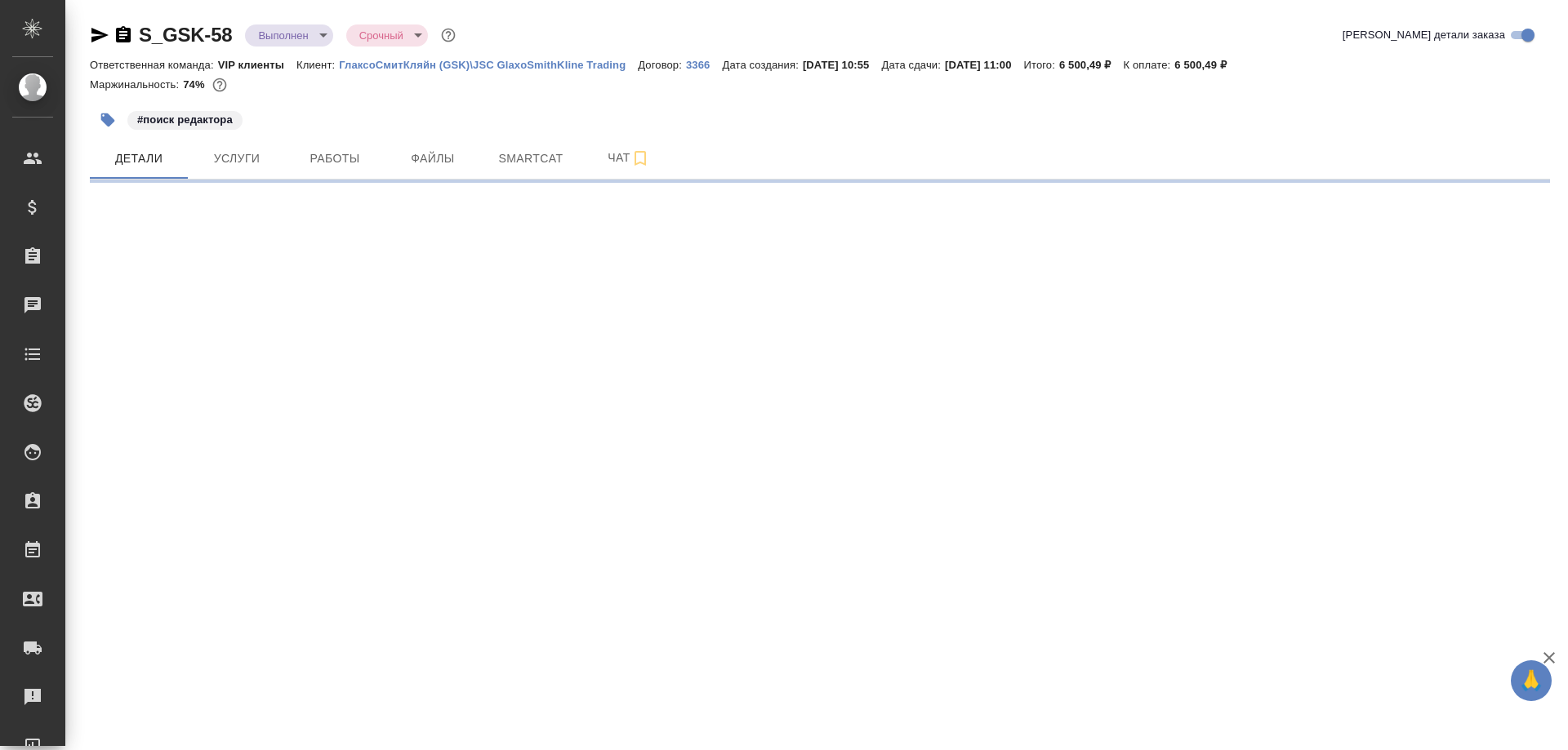
select select "RU"
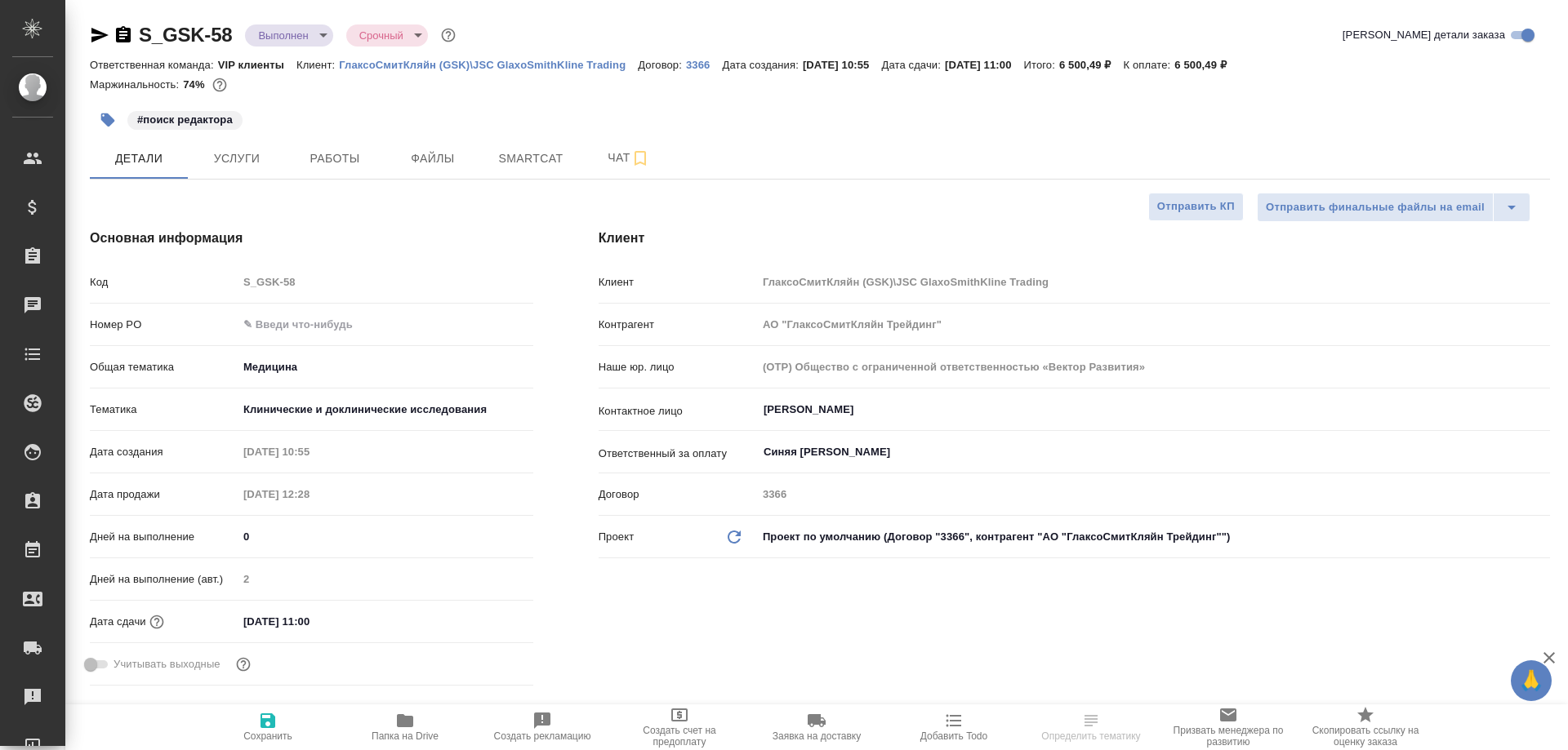
type textarea "x"
click at [519, 165] on span "Smartcat" at bounding box center [531, 158] width 78 height 20
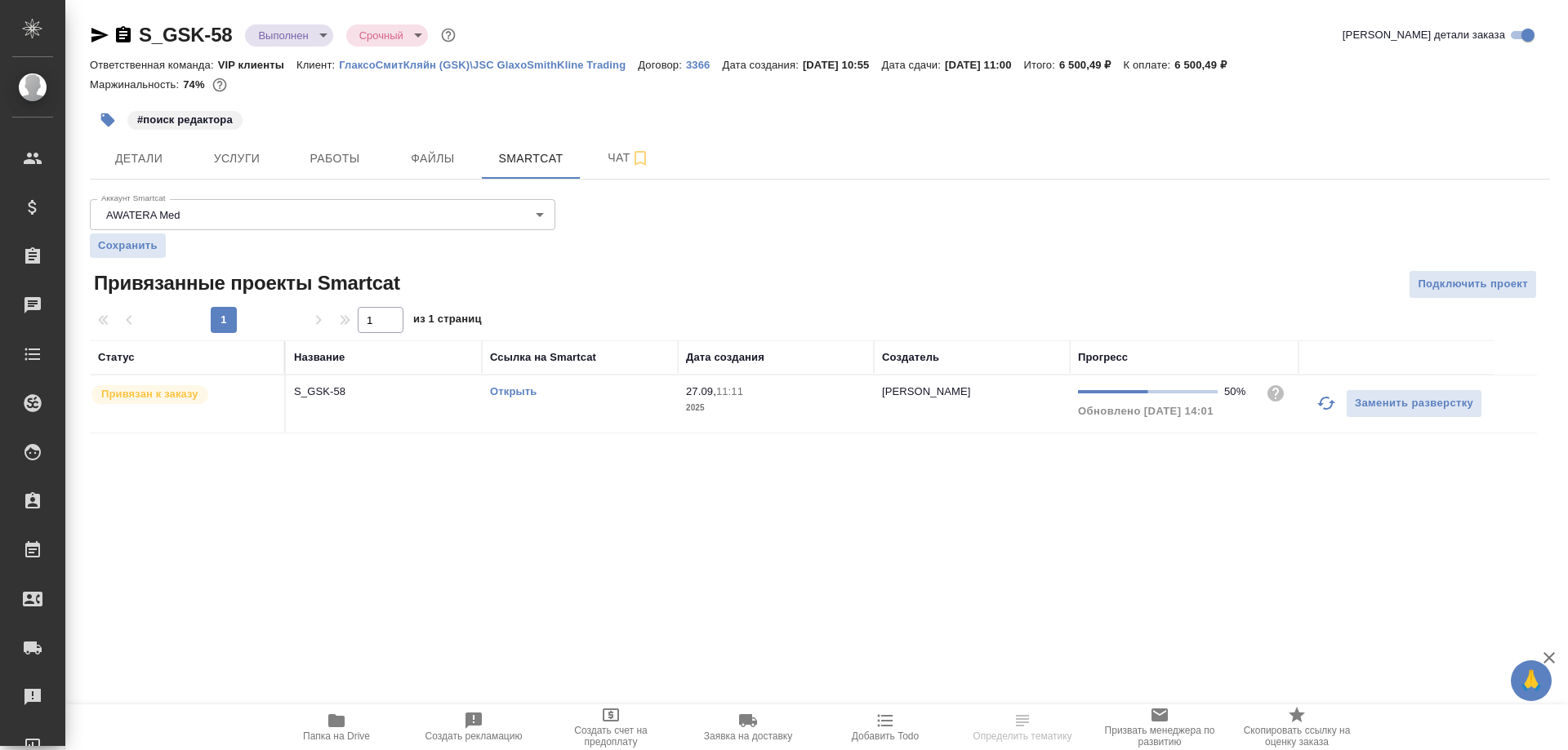
click at [514, 386] on link "Открыть" at bounding box center [513, 391] width 46 height 12
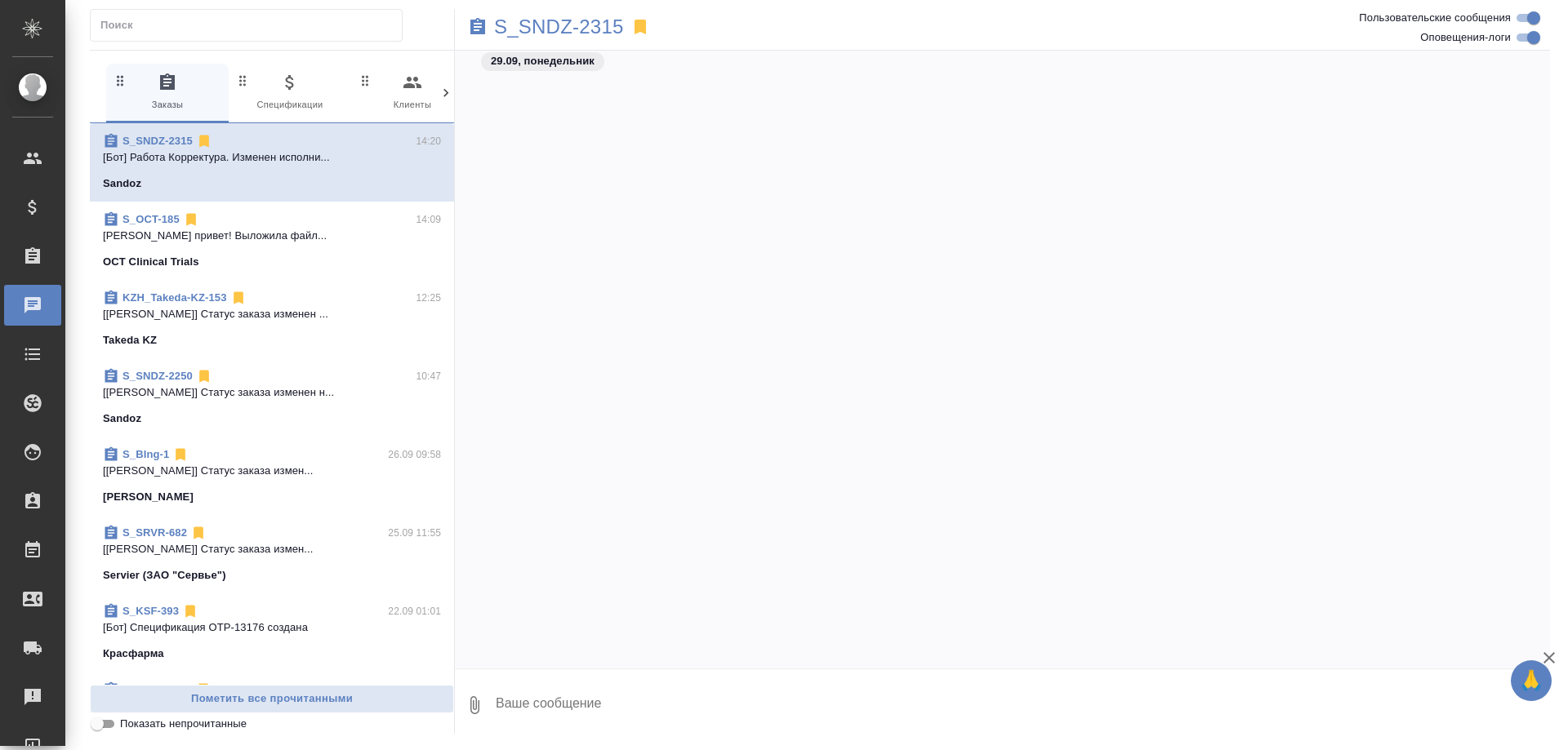
scroll to position [121730, 0]
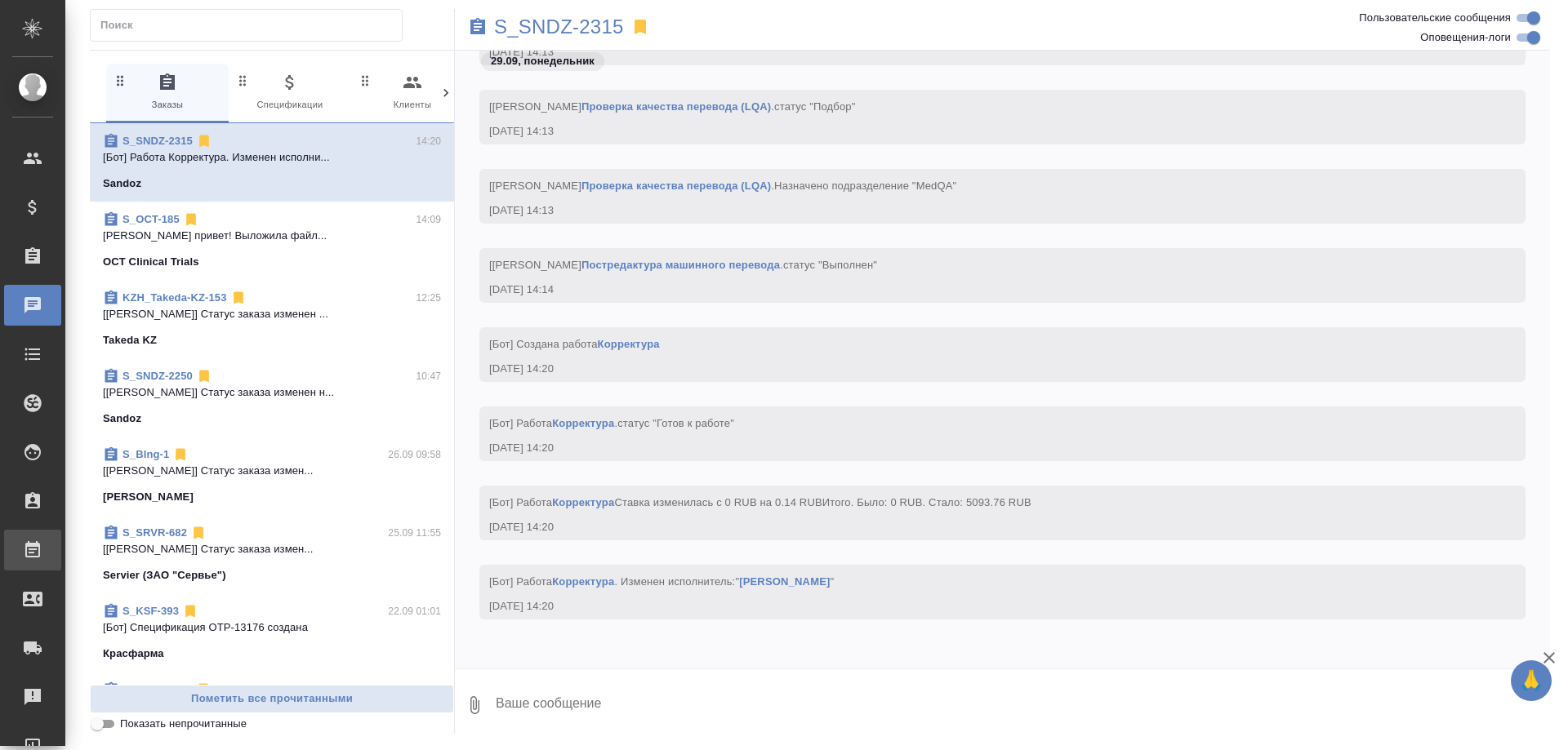
click at [33, 546] on div "Работы" at bounding box center [12, 551] width 41 height 25
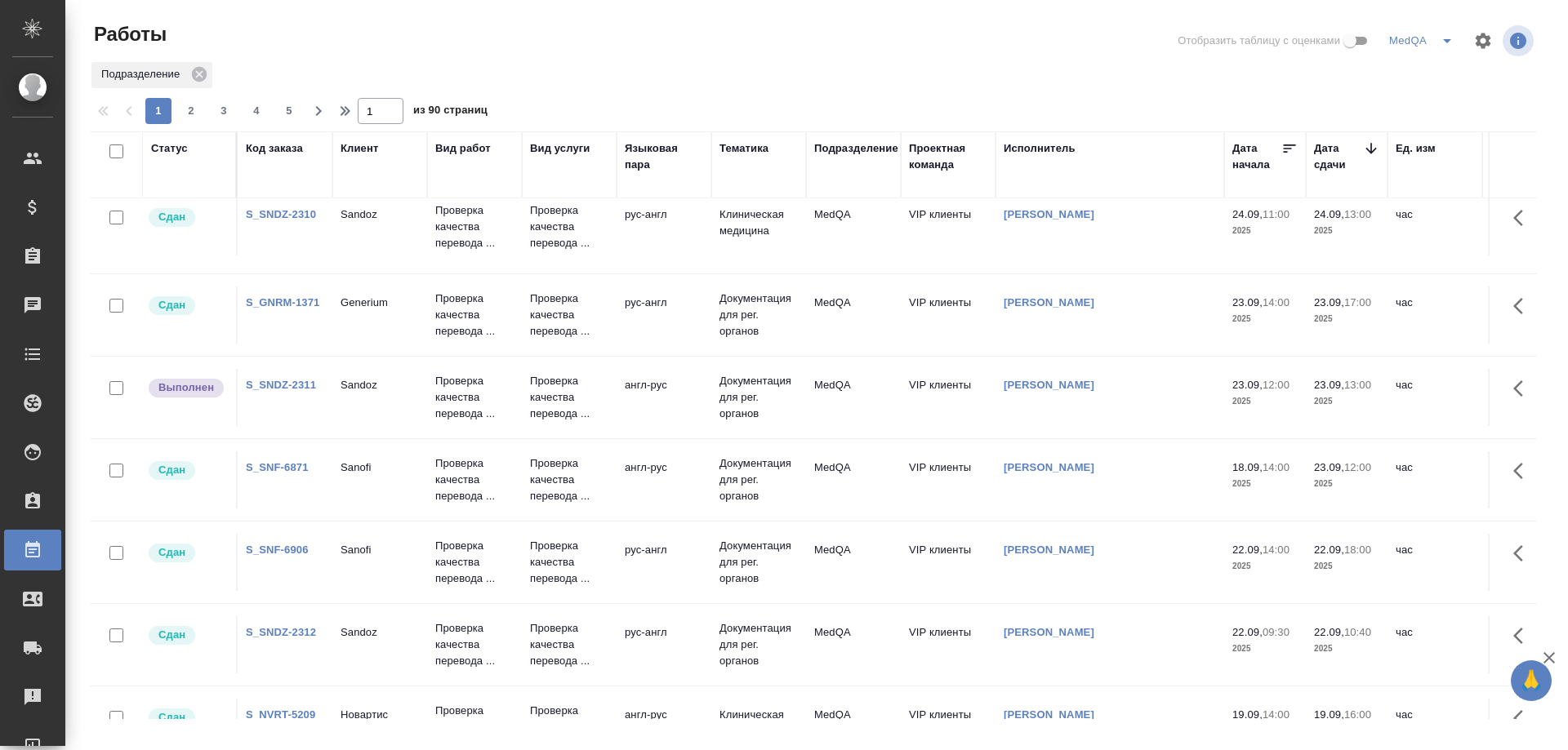
scroll to position [1495, 0]
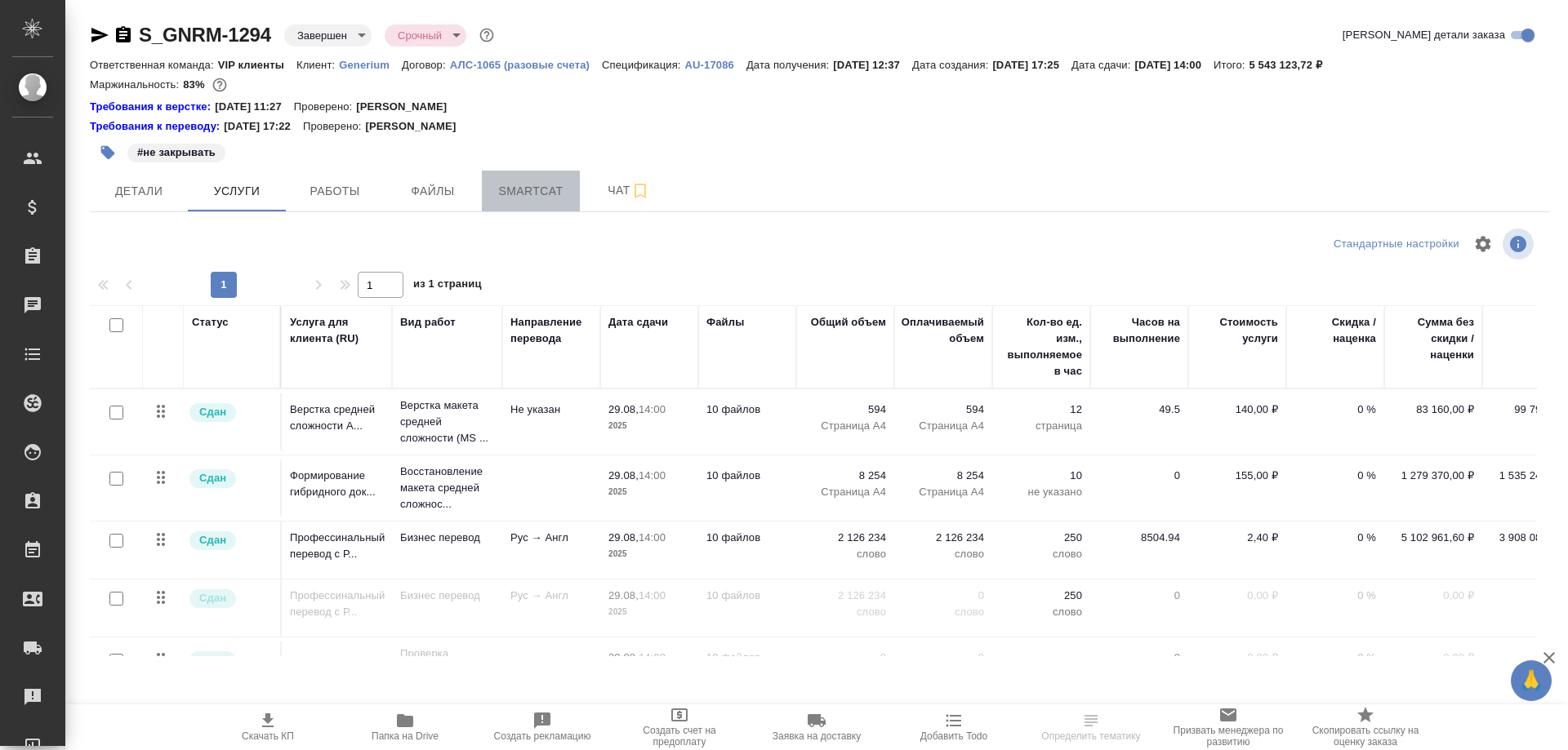
click at [551, 194] on span "Smartcat" at bounding box center [531, 191] width 78 height 20
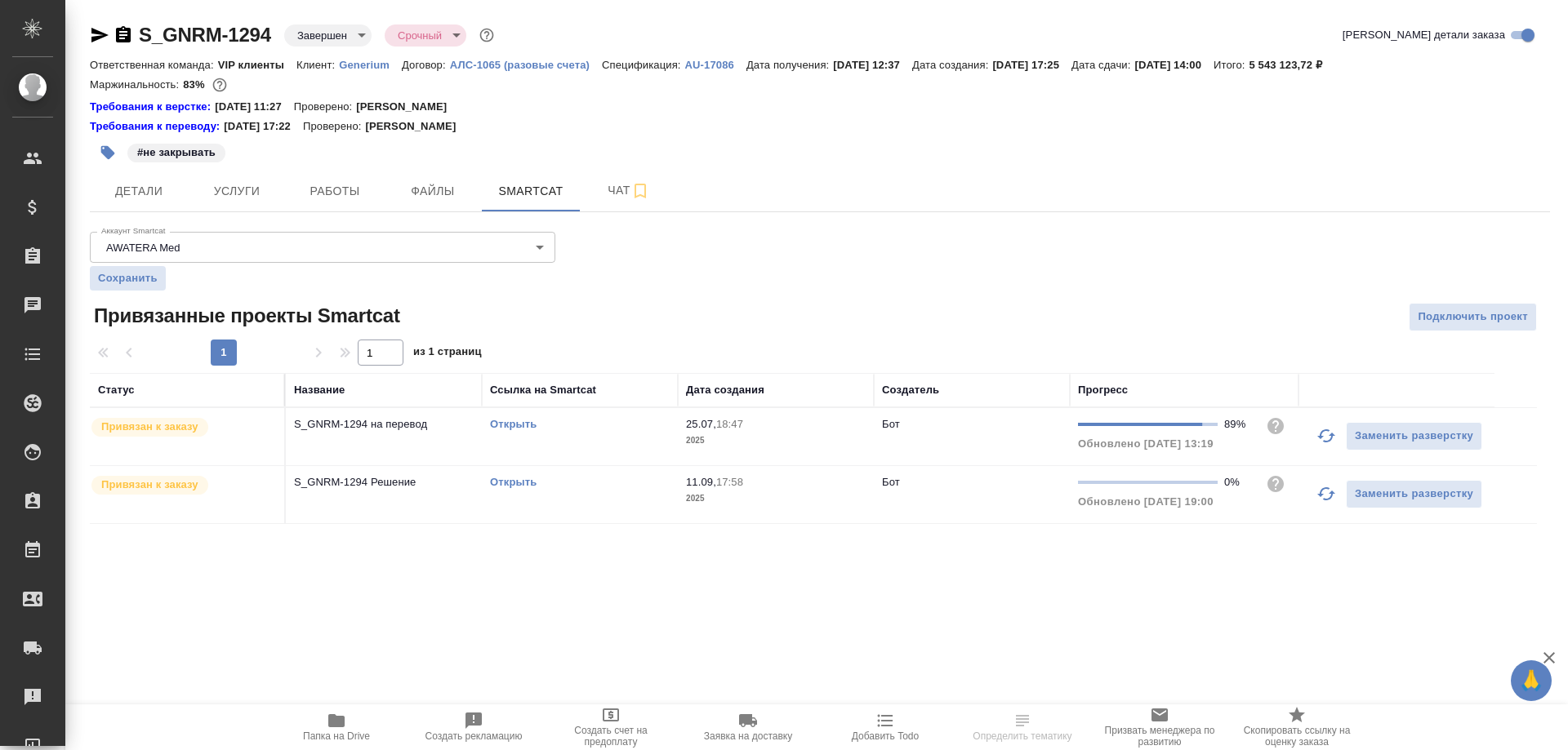
click at [512, 424] on link "Открыть" at bounding box center [513, 424] width 46 height 12
click at [327, 722] on icon "button" at bounding box center [336, 721] width 20 height 20
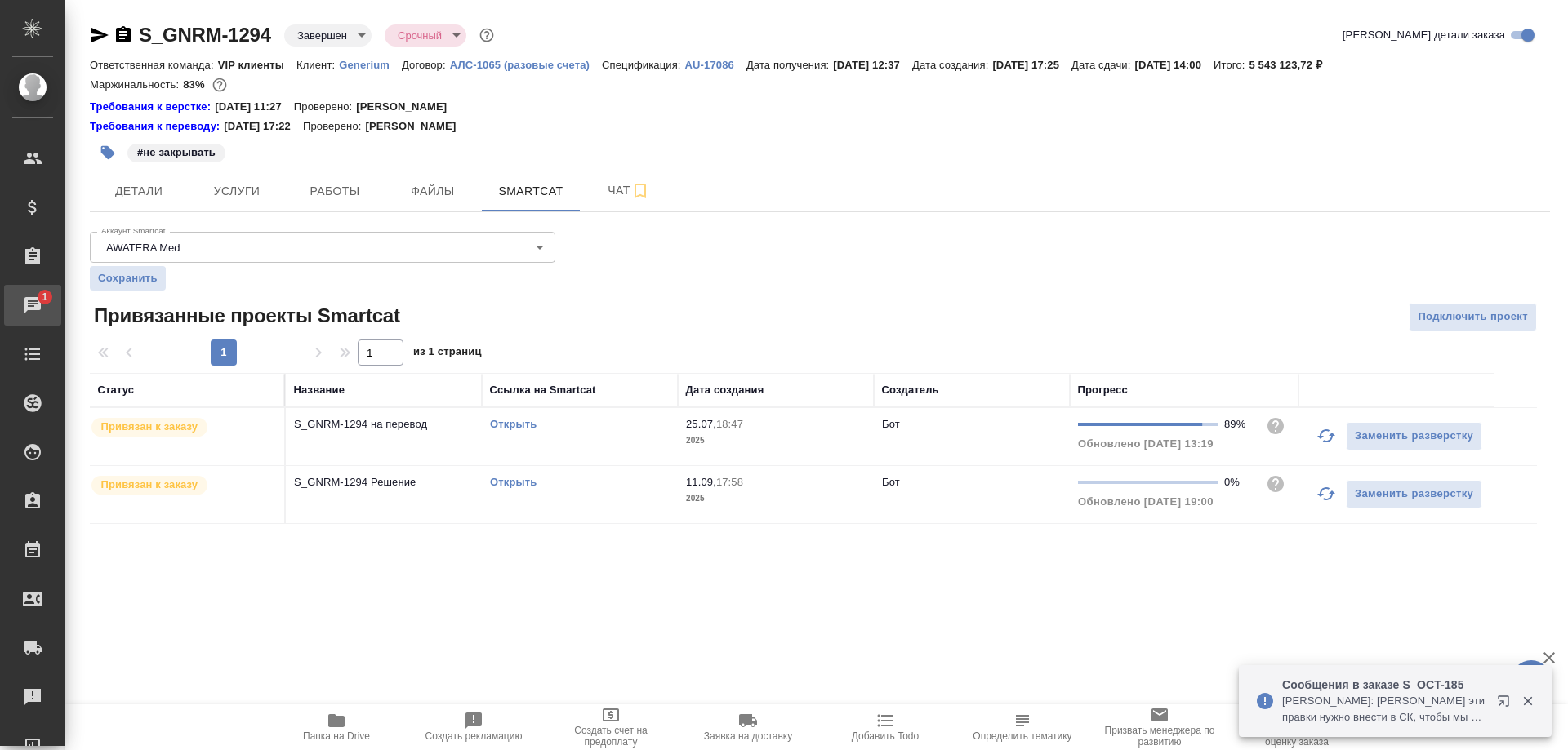
click at [33, 308] on div "Чаты" at bounding box center [12, 305] width 41 height 25
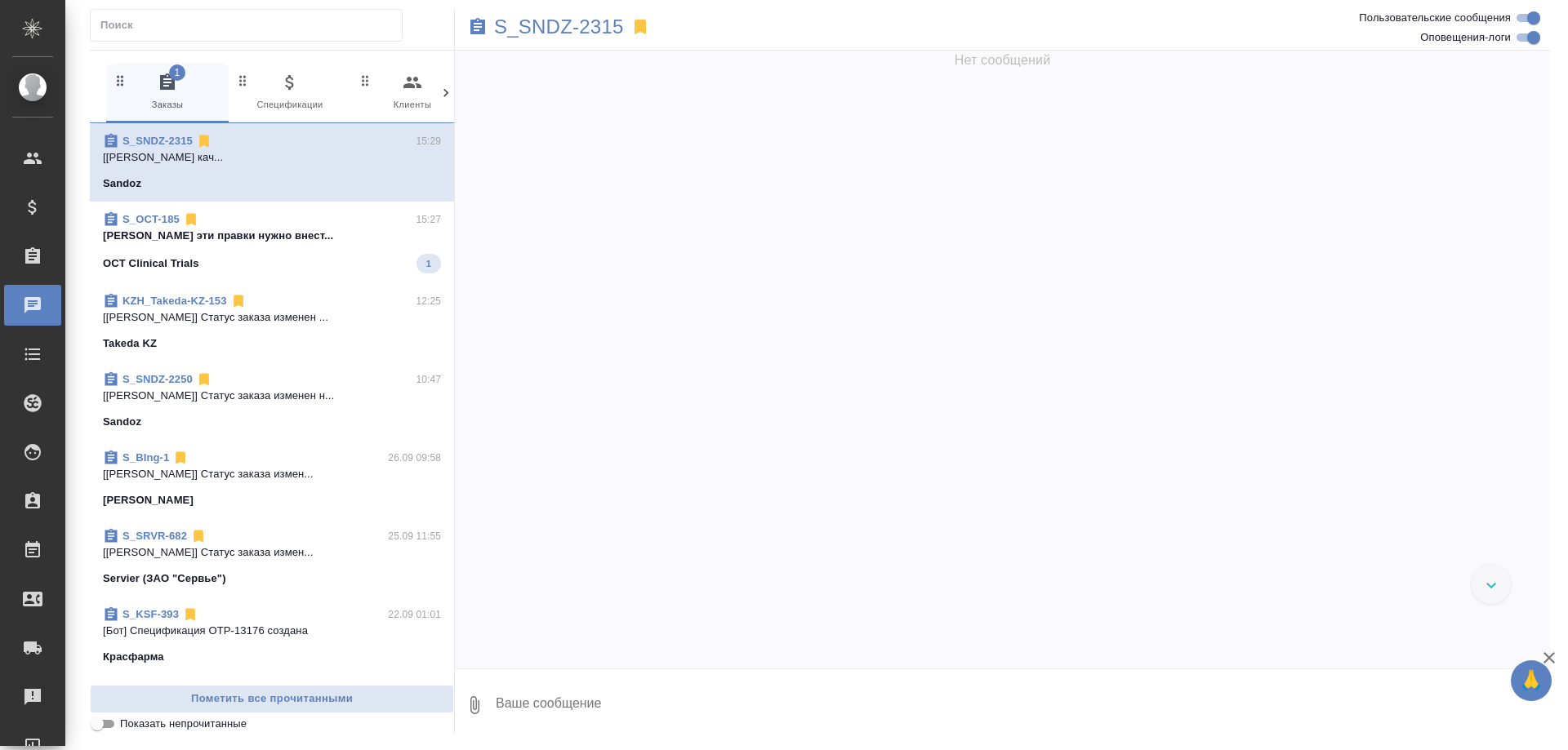
scroll to position [127999, 0]
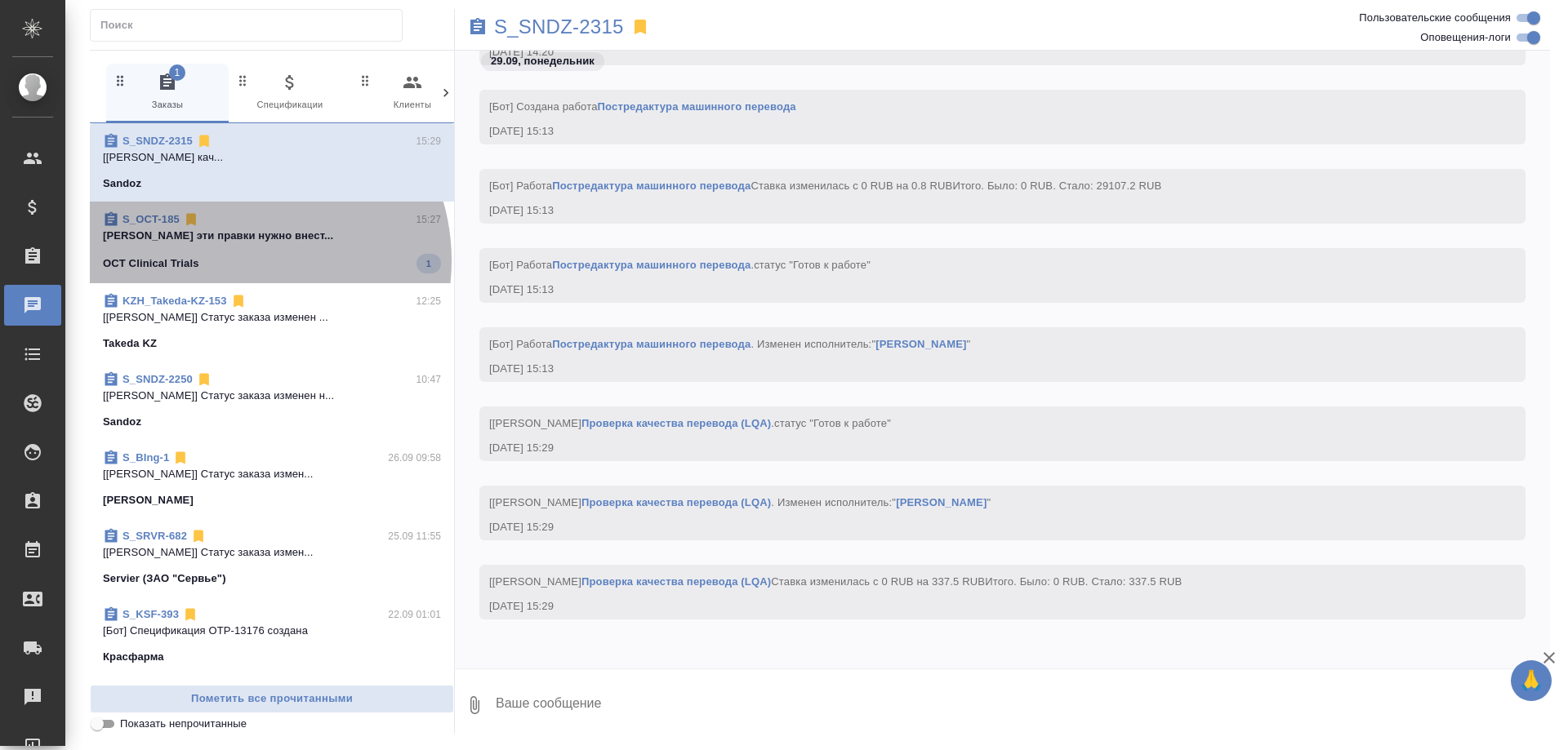
click at [243, 261] on div "OCT Clinical Trials 1" at bounding box center [272, 263] width 338 height 20
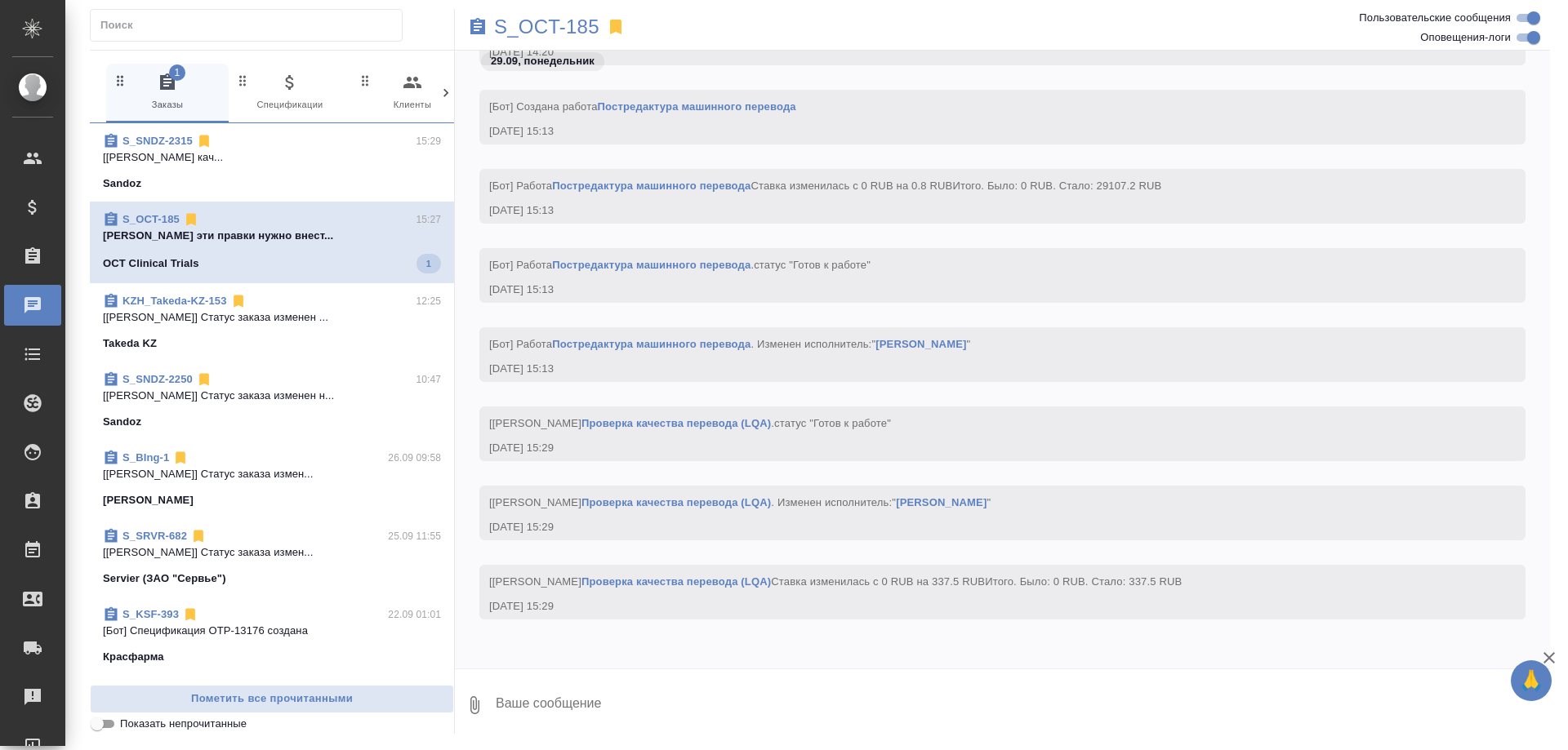
click at [243, 261] on div "OCT Clinical Trials 1" at bounding box center [272, 263] width 338 height 20
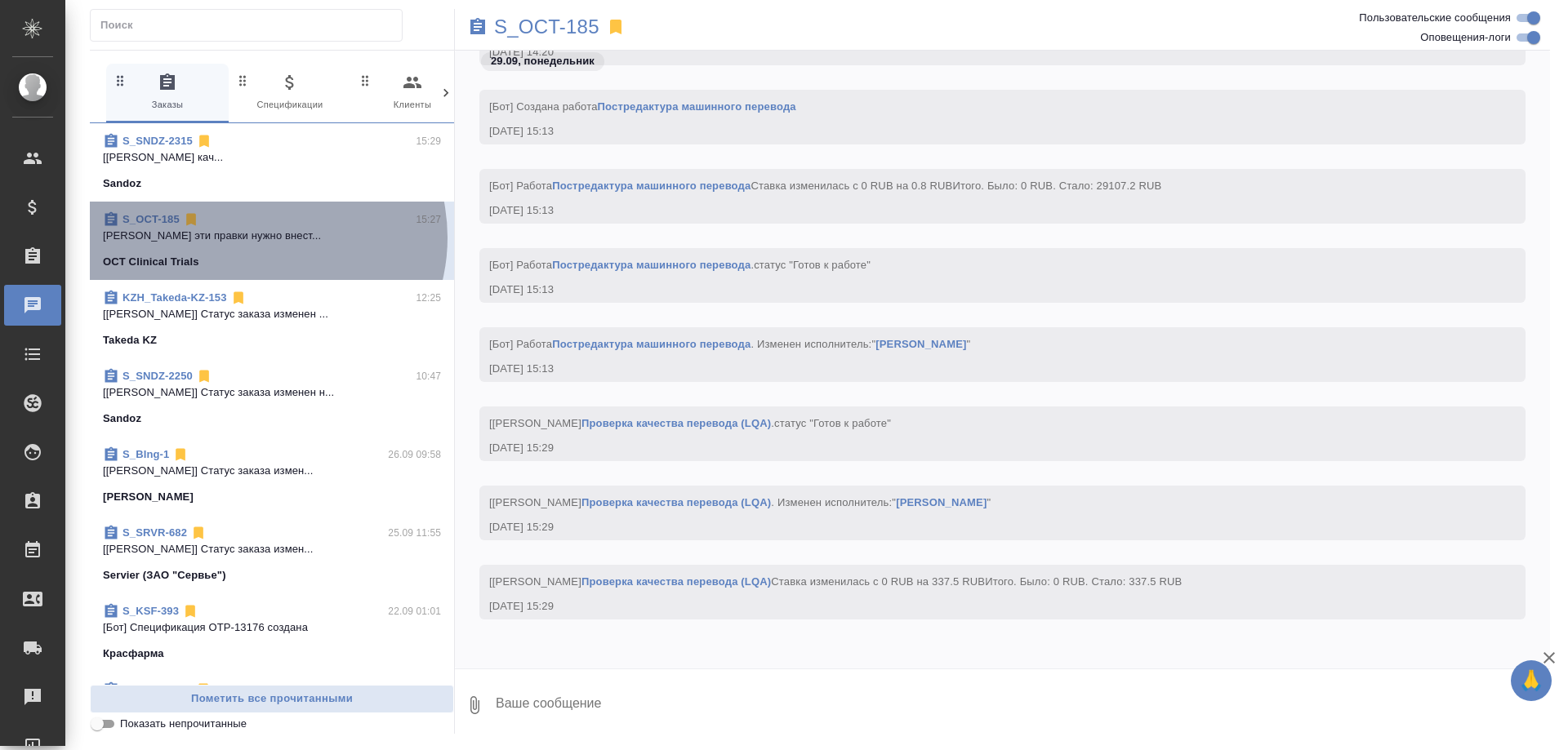
click at [260, 238] on p "Борзова Анастасия эти правки нужно внест..." at bounding box center [272, 236] width 338 height 16
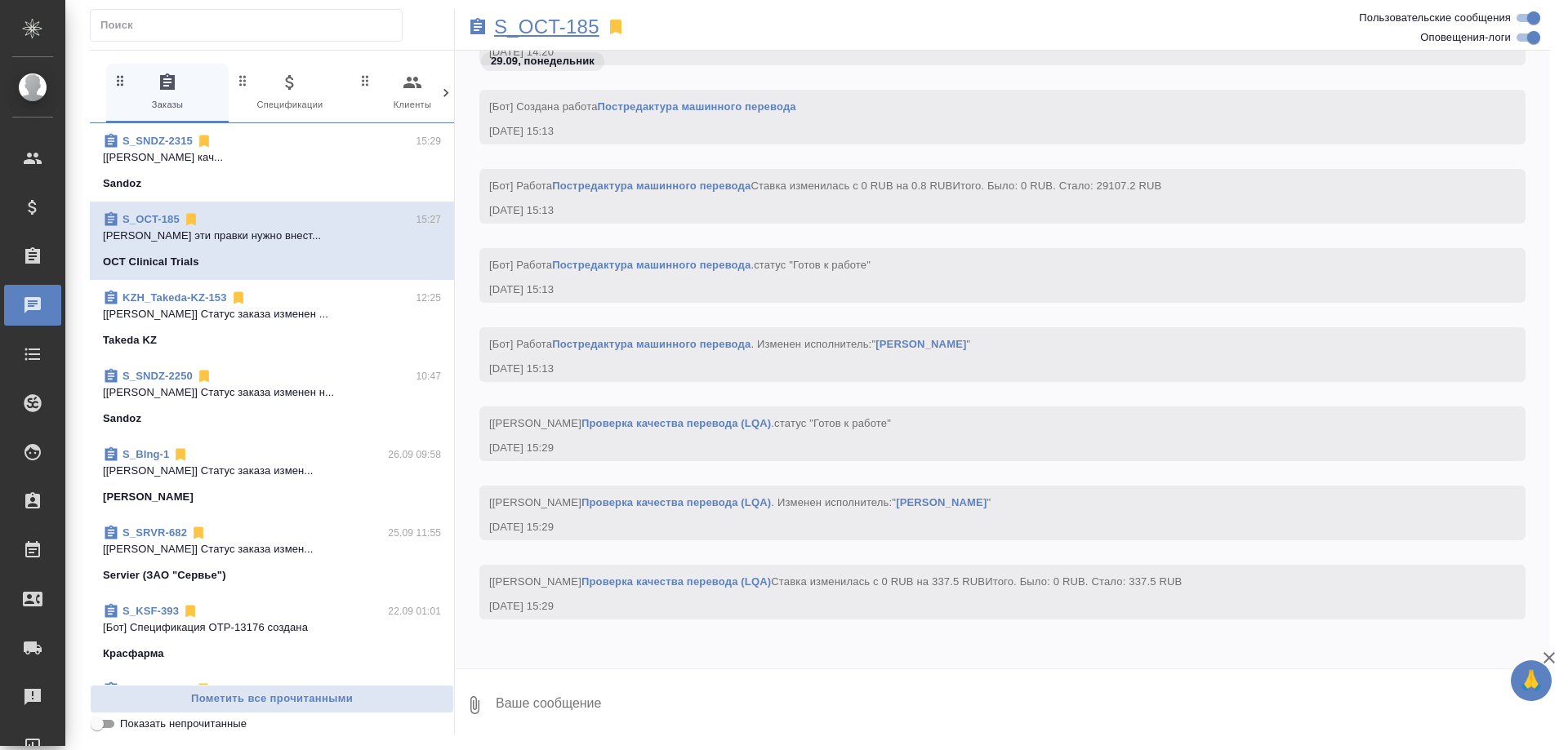
click at [570, 24] on p "S_OCT-185" at bounding box center [546, 27] width 105 height 16
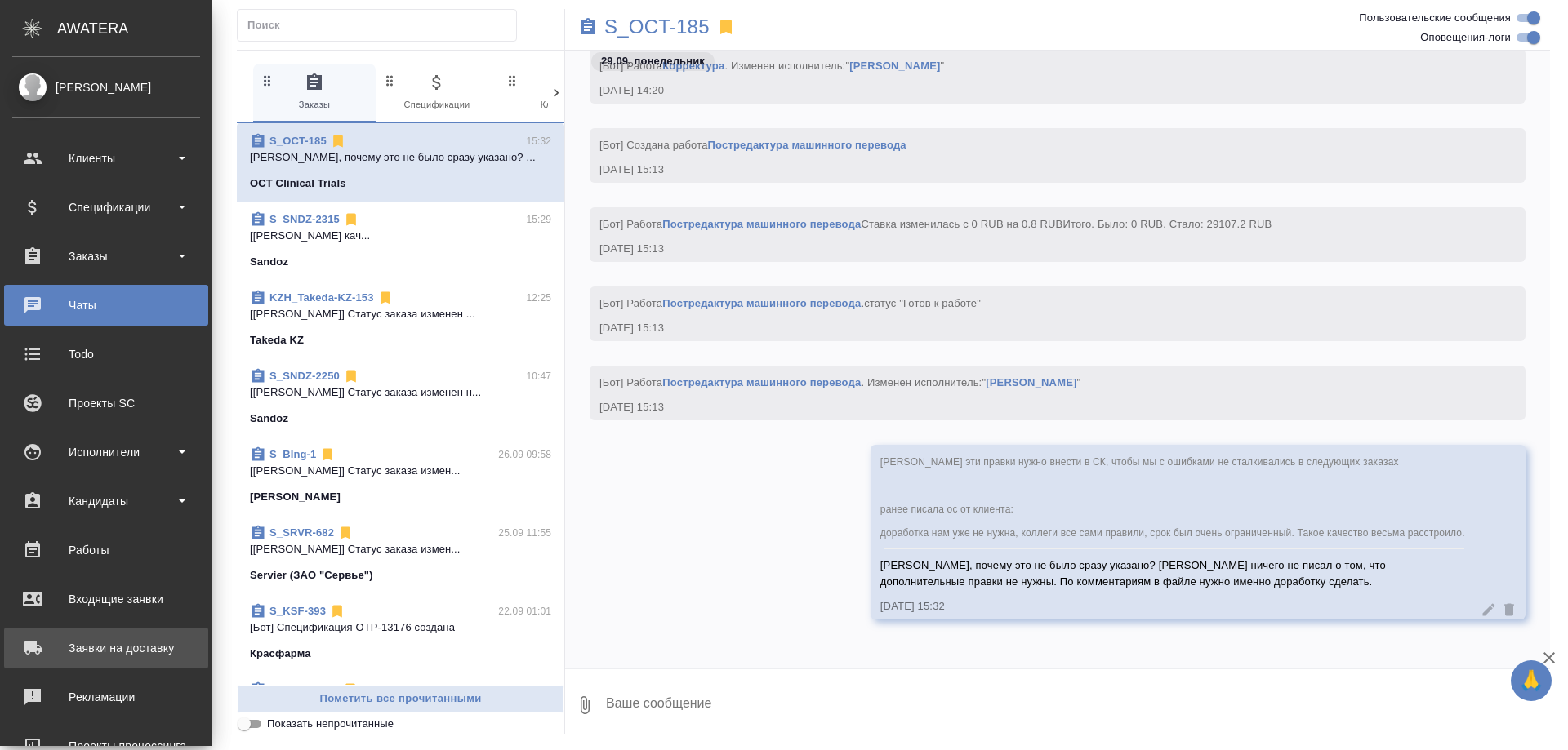
scroll to position [143, 0]
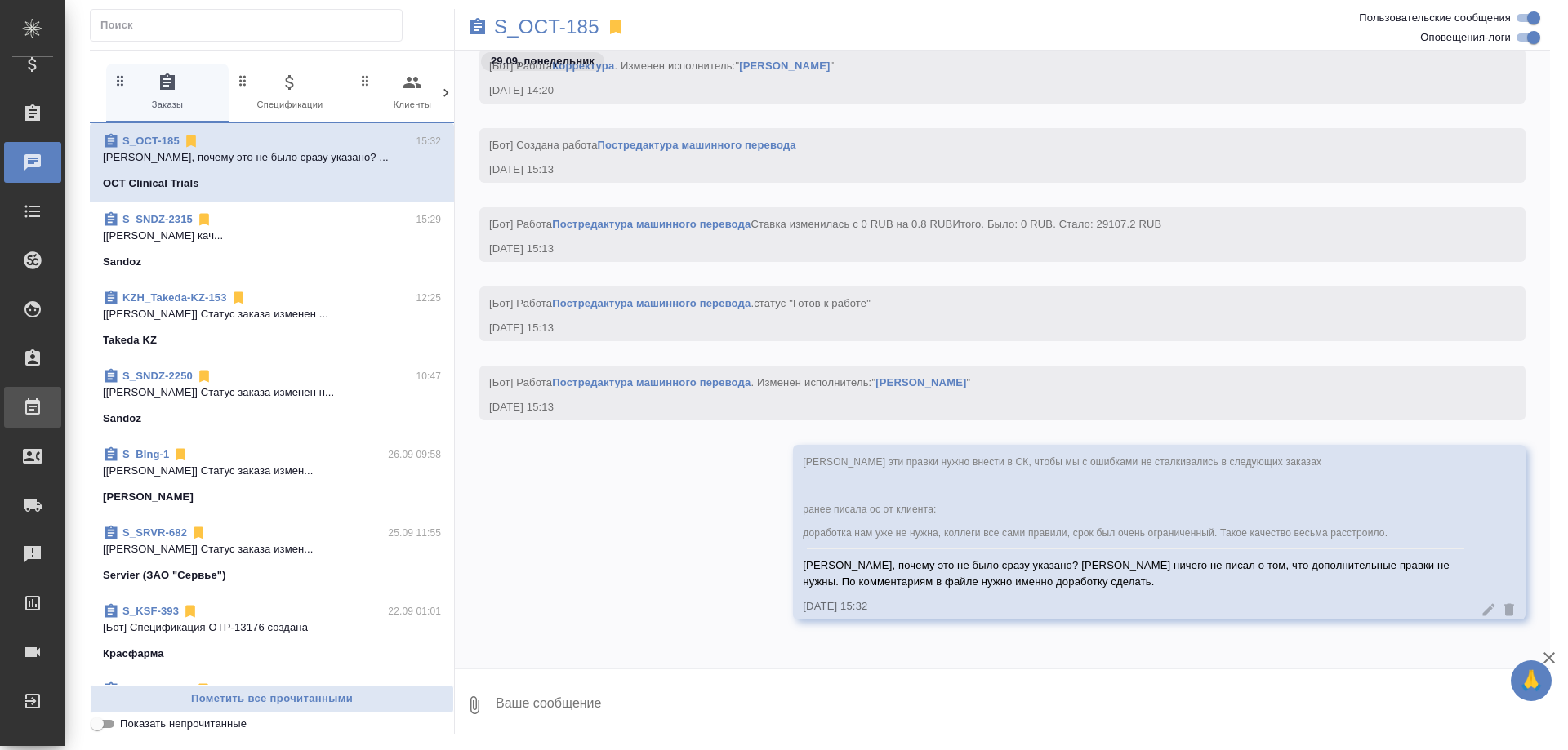
click at [33, 402] on div "Работы" at bounding box center [12, 407] width 41 height 25
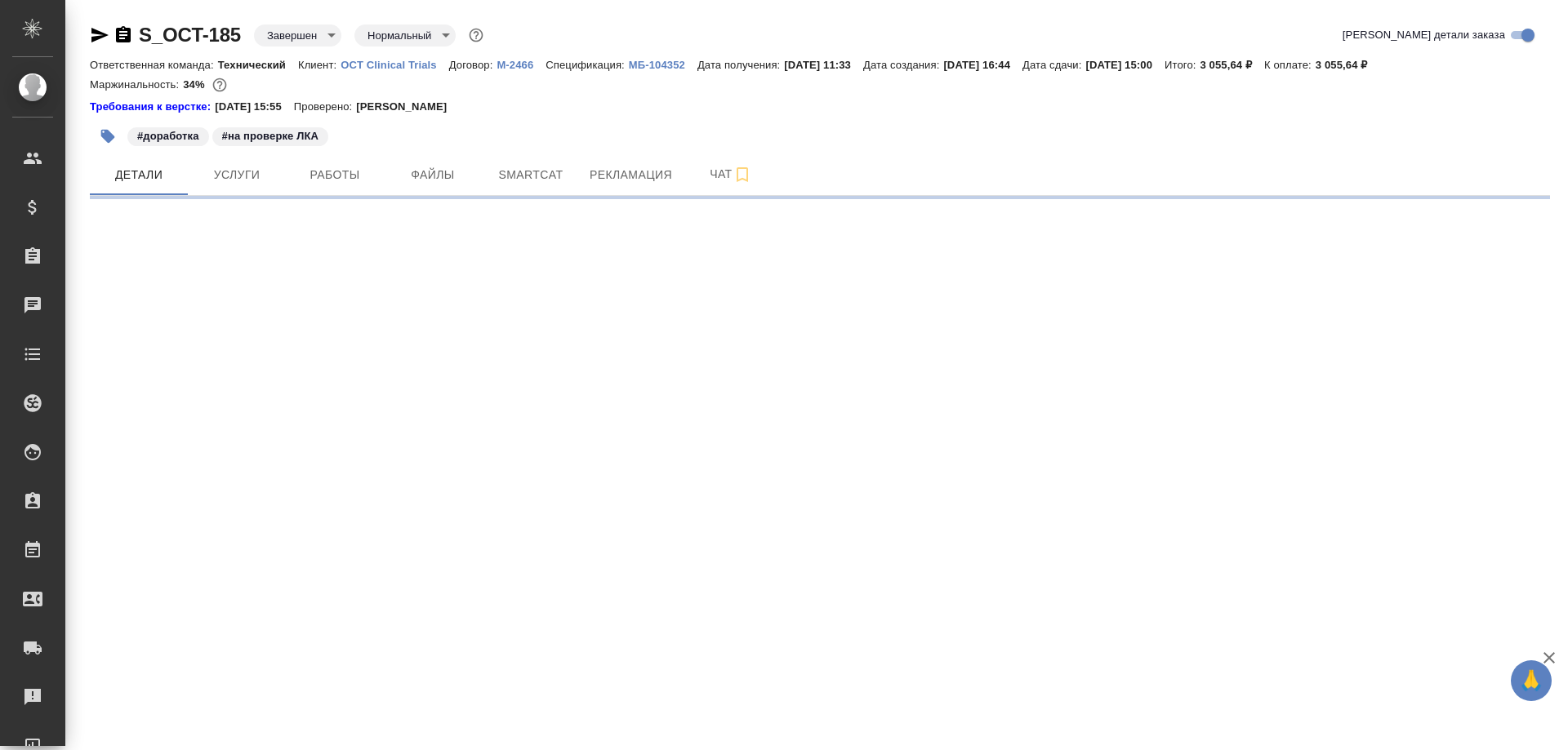
select select "RU"
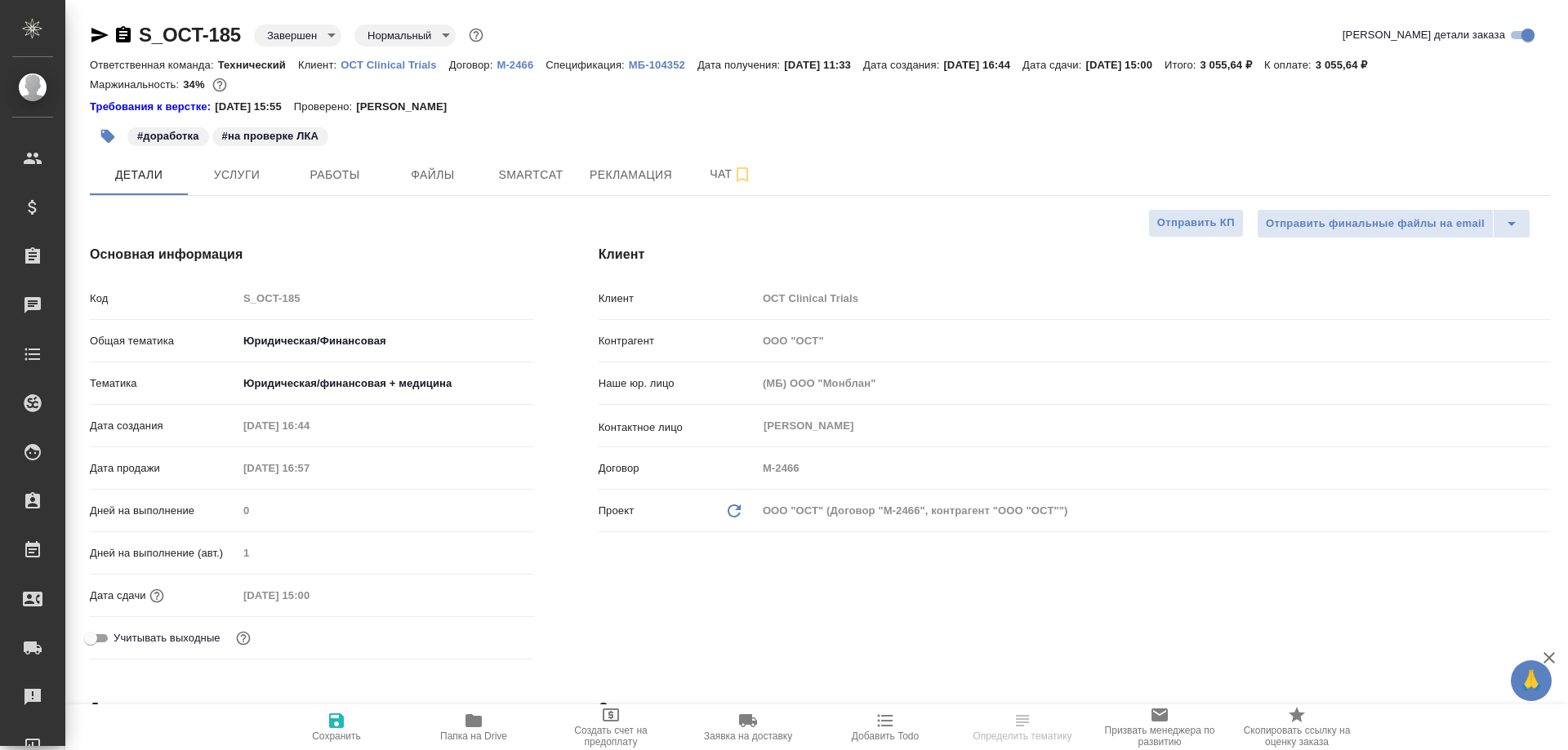
type textarea "x"
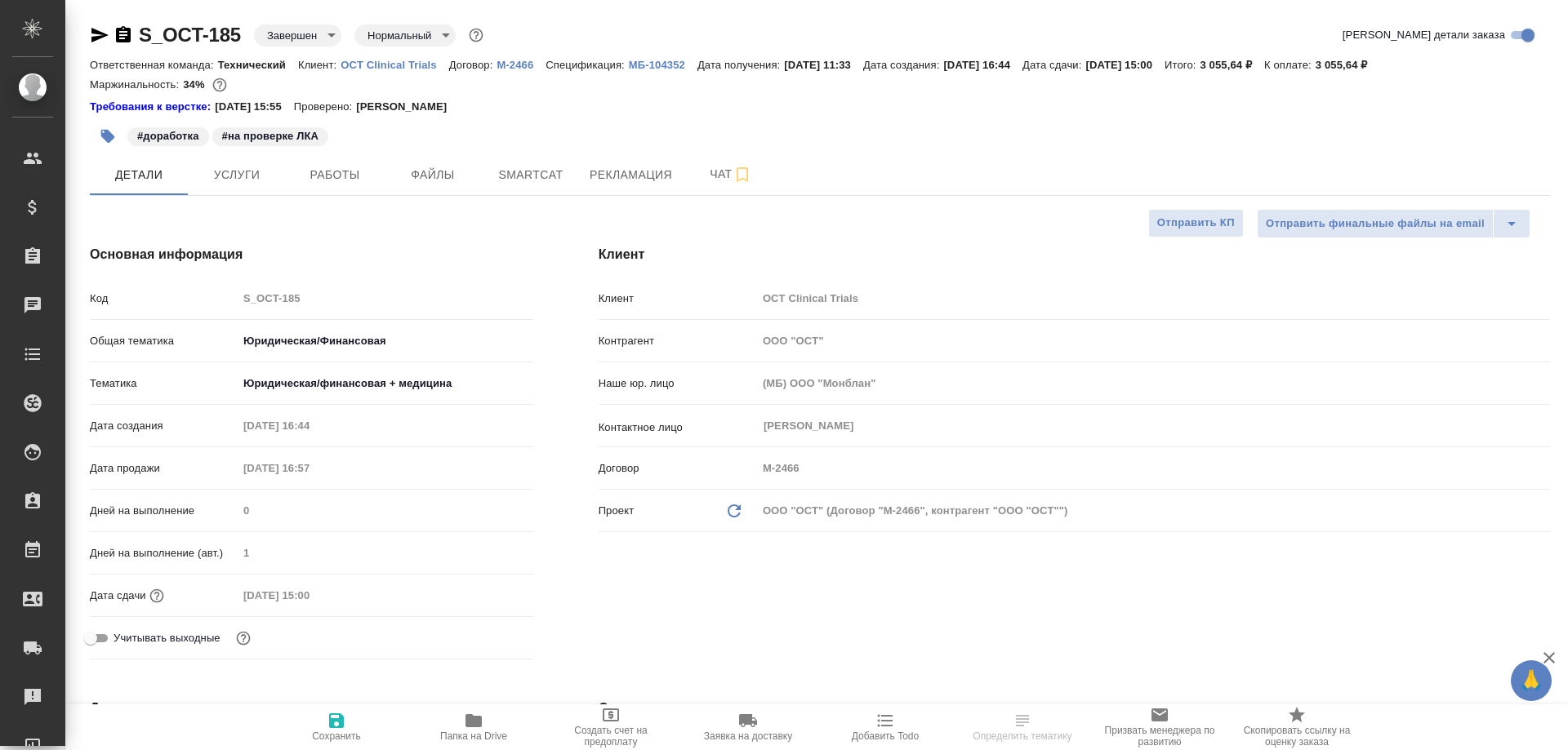
type textarea "x"
click at [716, 175] on span "Чат" at bounding box center [731, 173] width 78 height 20
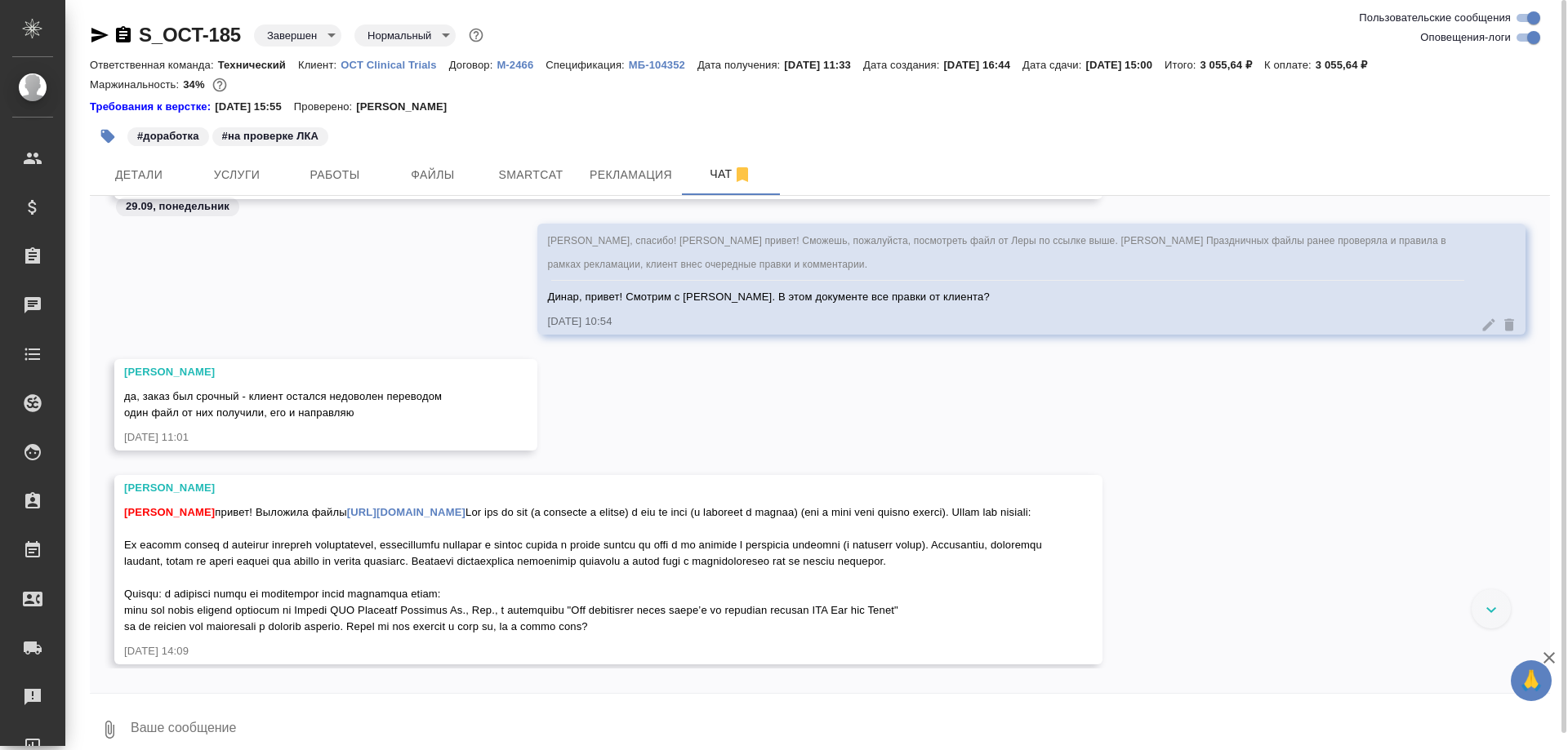
scroll to position [100586, 0]
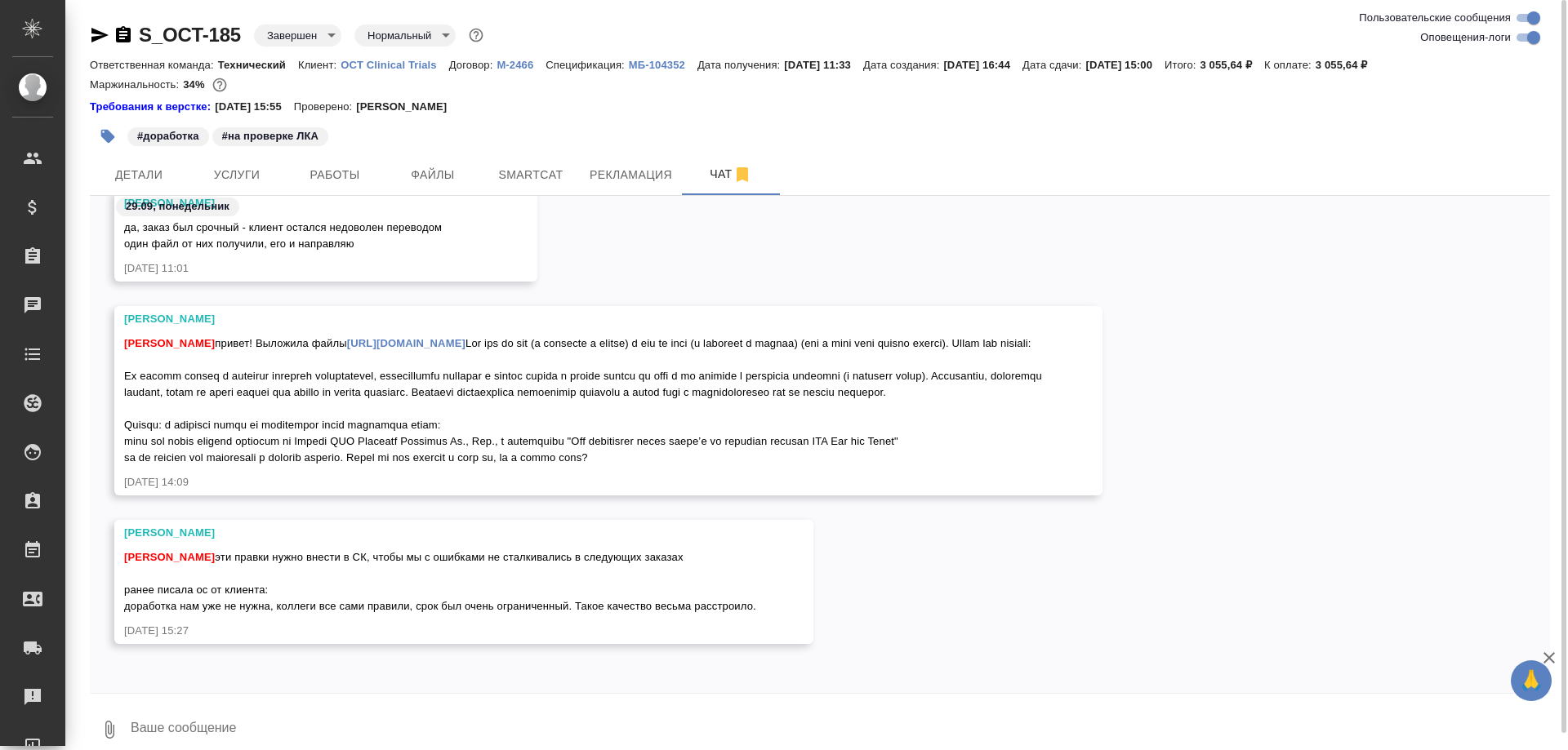
drag, startPoint x: 612, startPoint y: 638, endPoint x: 255, endPoint y: 540, distance: 370.2
click at [255, 540] on div "Никифорова Валерия" at bounding box center [440, 533] width 632 height 16
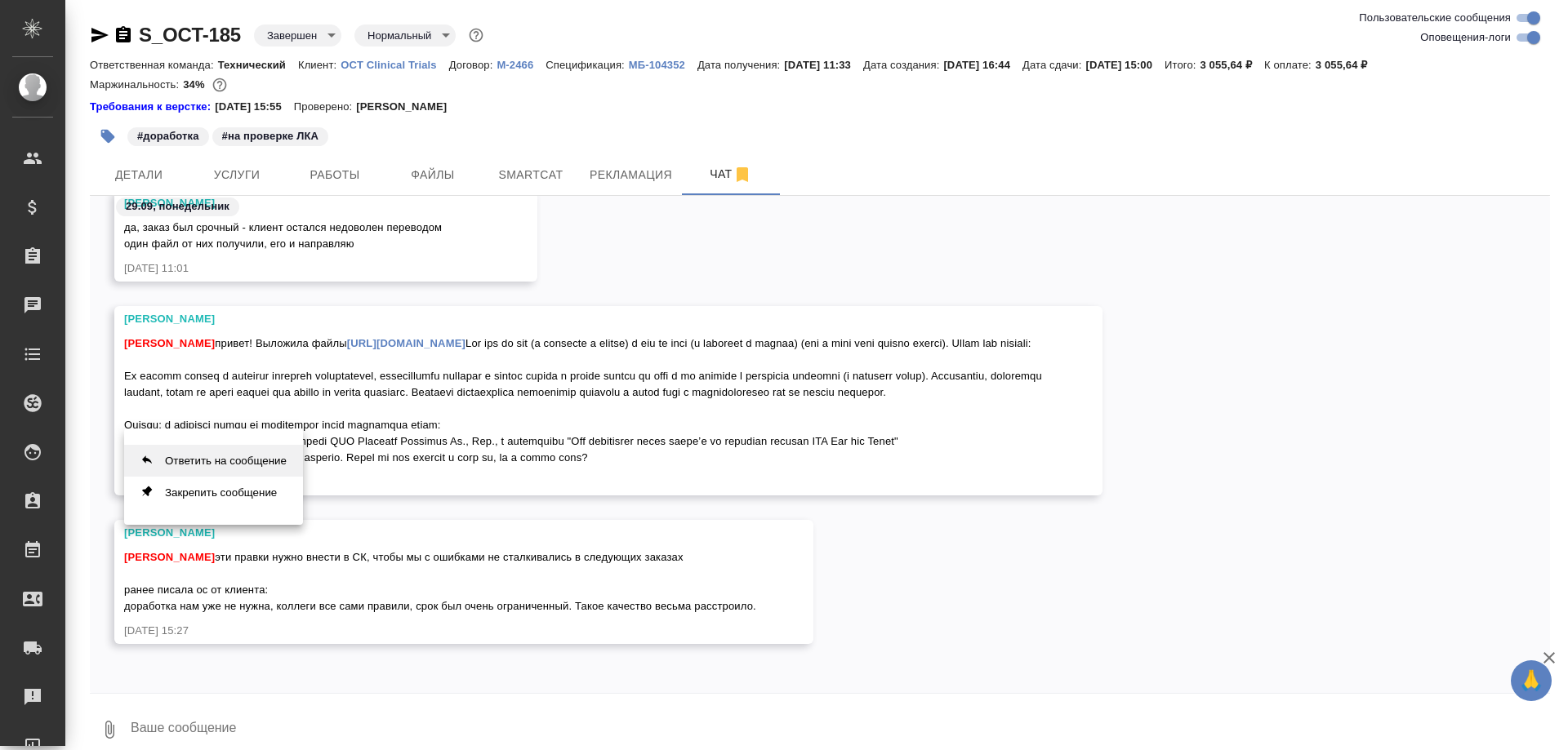
click at [215, 459] on button "Ответить на сообщение" at bounding box center [214, 461] width 179 height 32
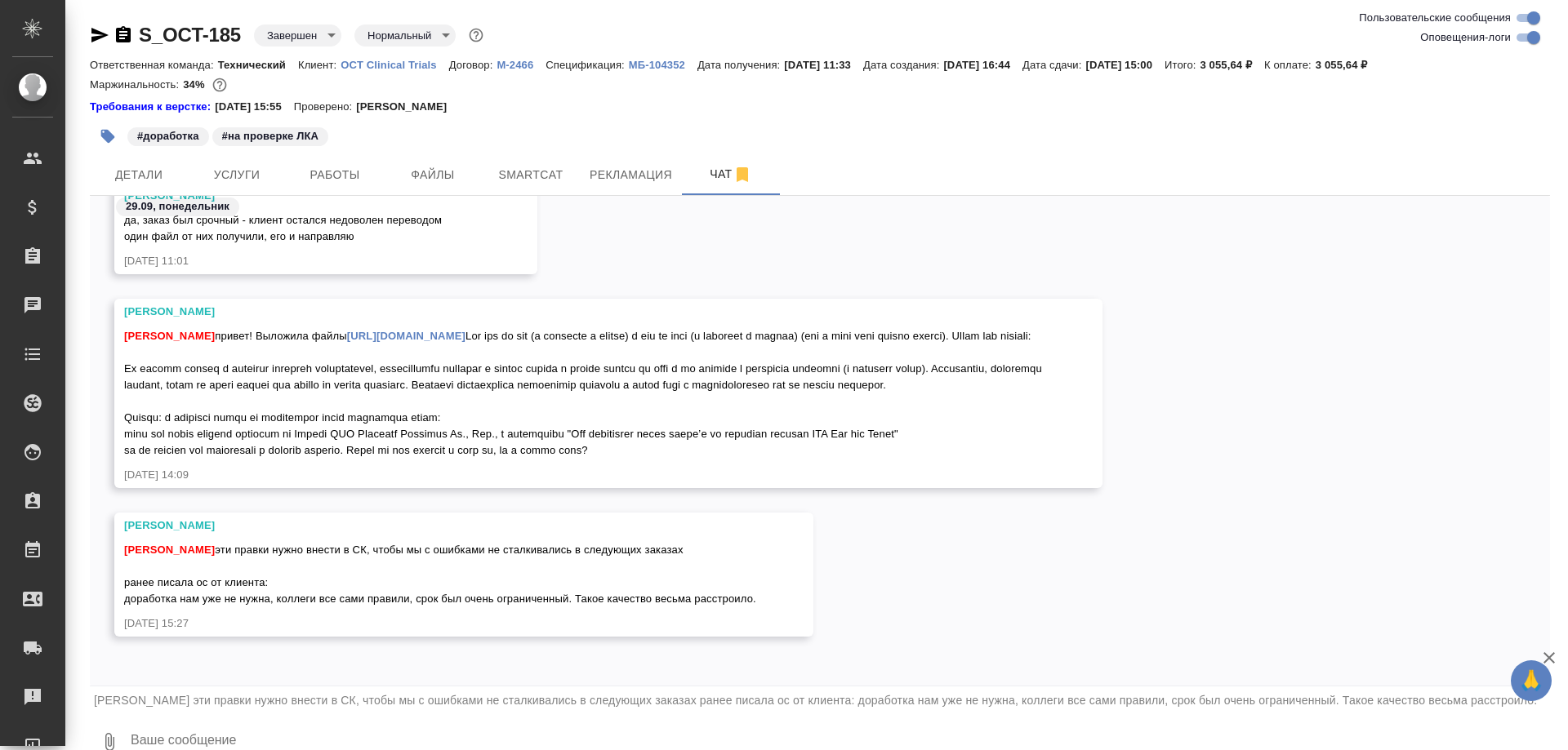
click at [226, 742] on textarea at bounding box center [839, 742] width 1421 height 55
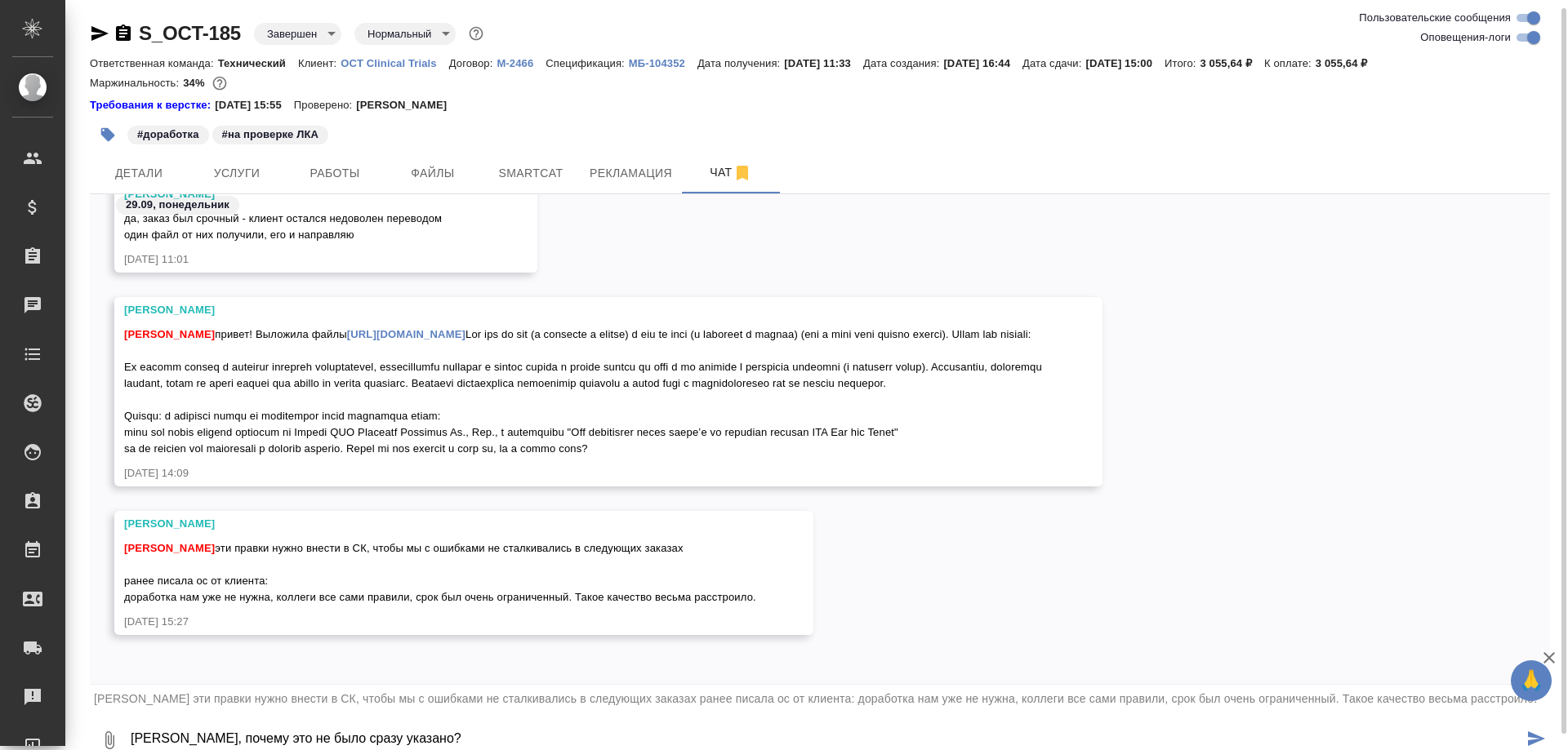
scroll to position [25, 0]
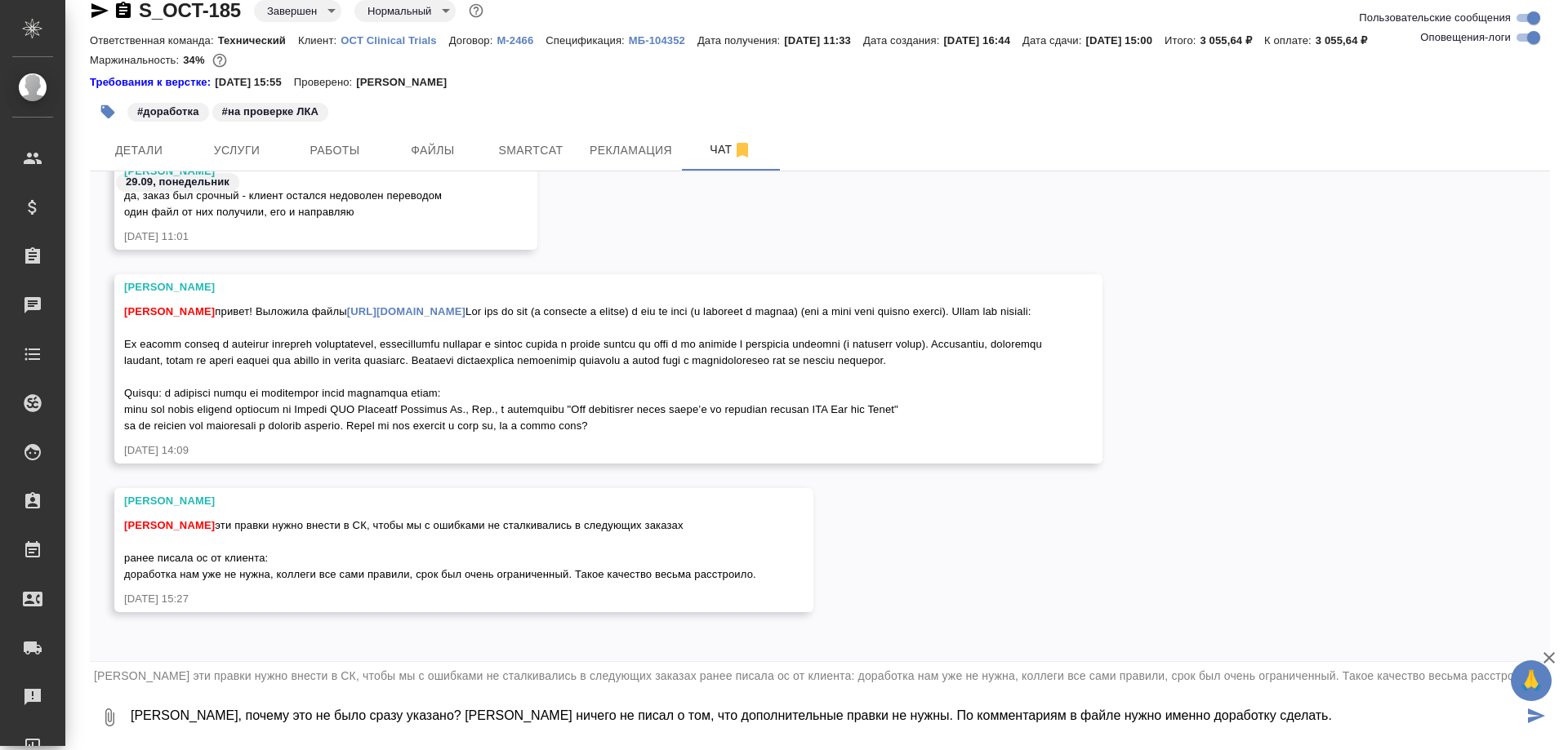
type textarea "Лера, почему это не было сразу указано? Динар ничего не писал о том, что дополн…"
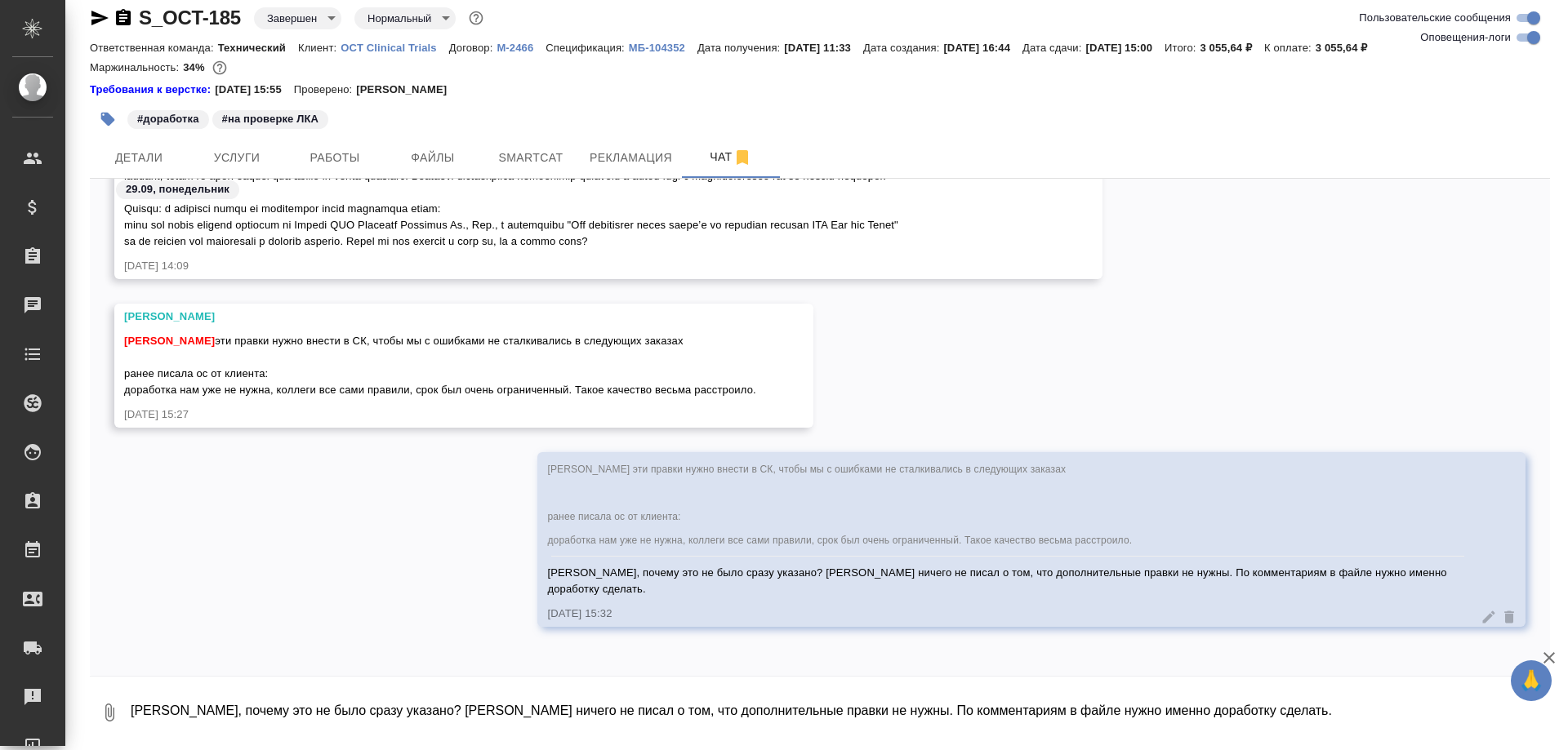
scroll to position [17, 0]
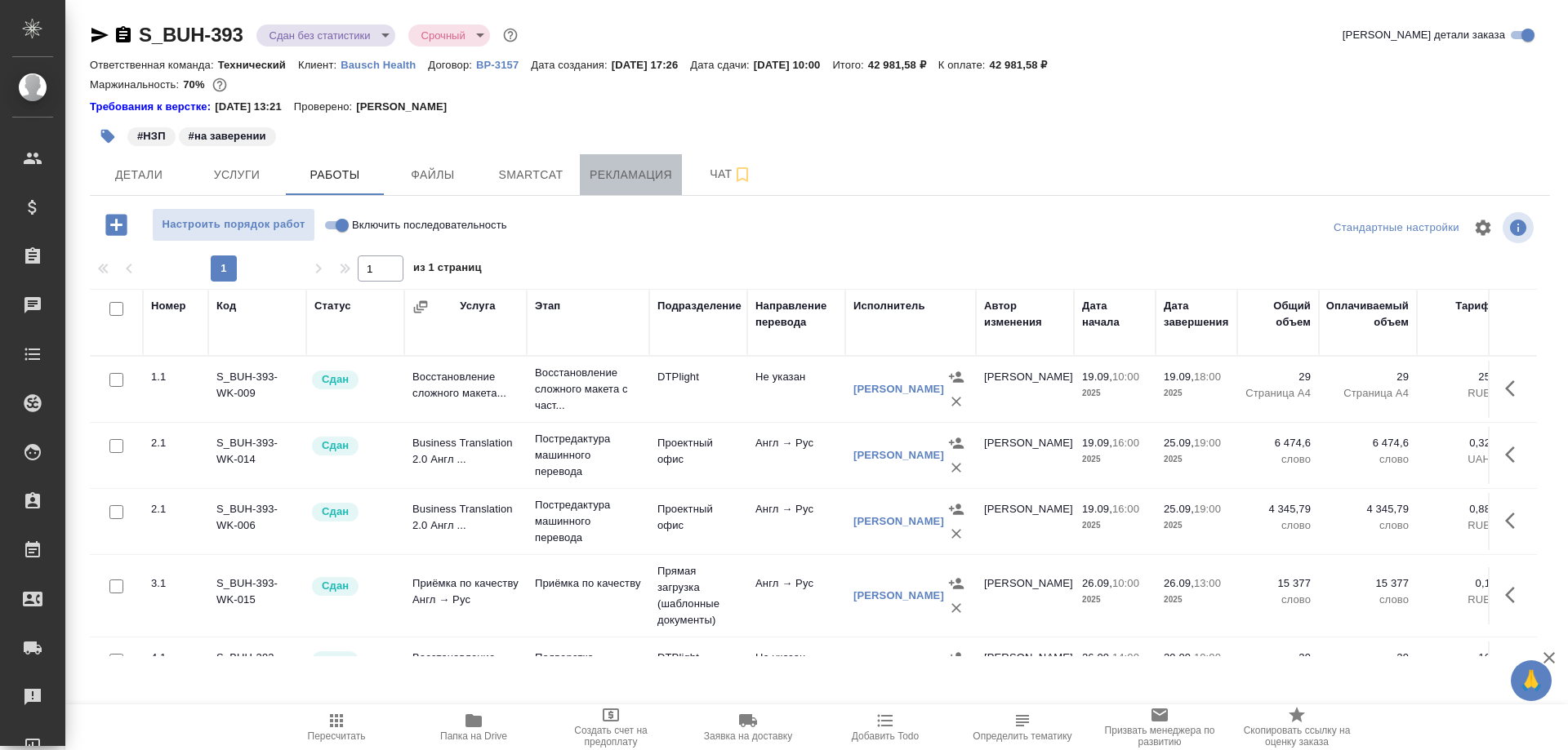
click at [622, 174] on span "Рекламация" at bounding box center [631, 174] width 83 height 20
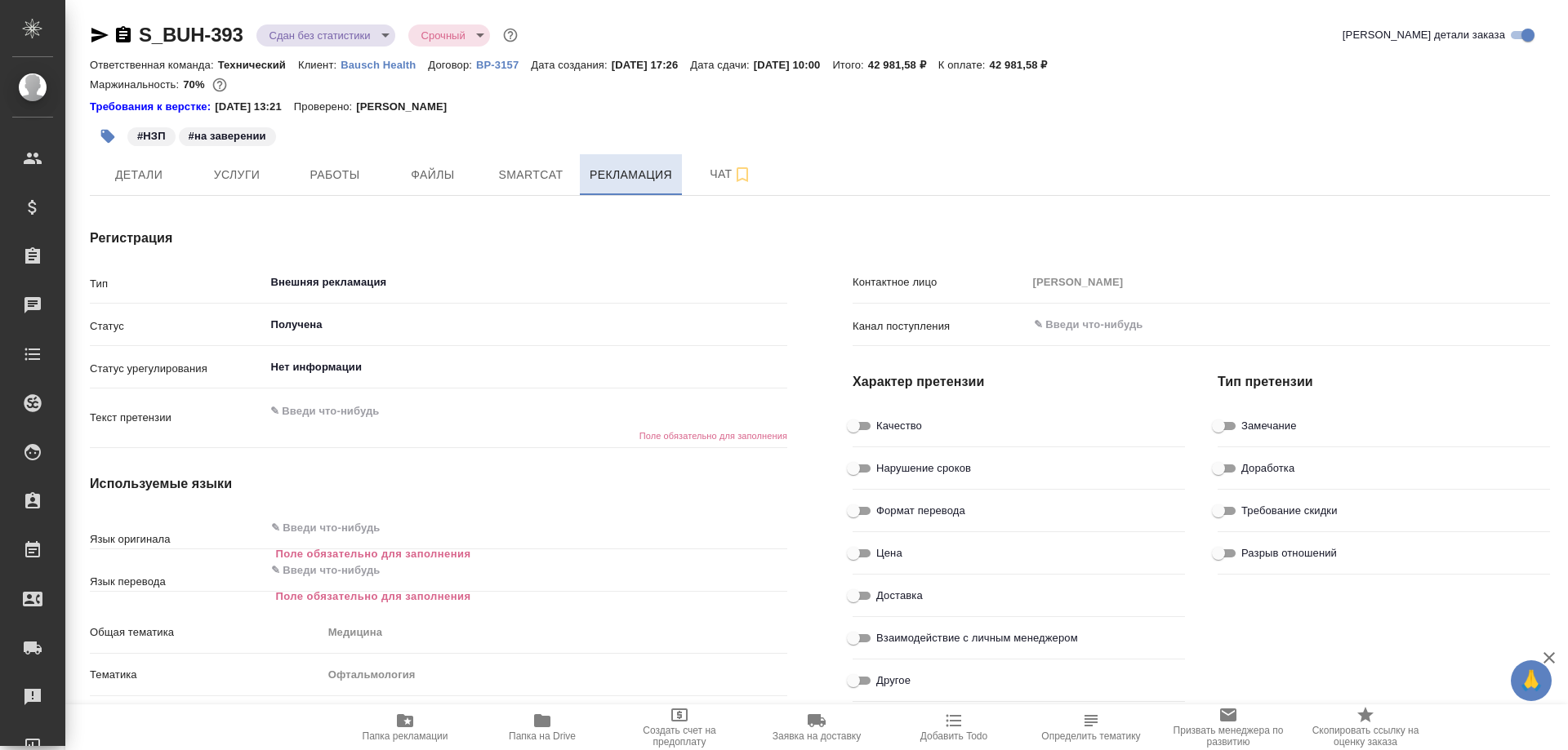
type textarea "x"
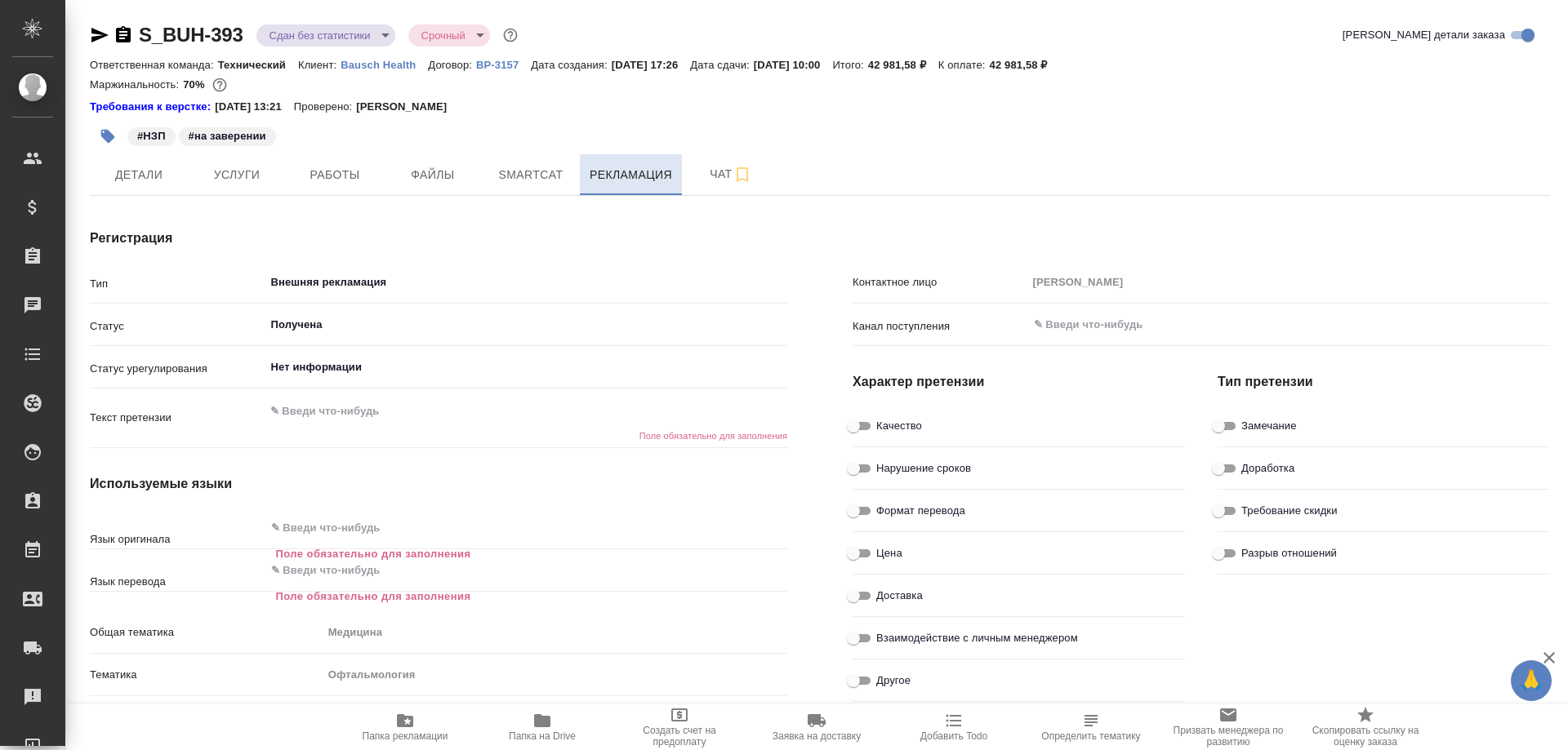
type textarea "x"
click at [715, 173] on span "Чат" at bounding box center [731, 173] width 78 height 20
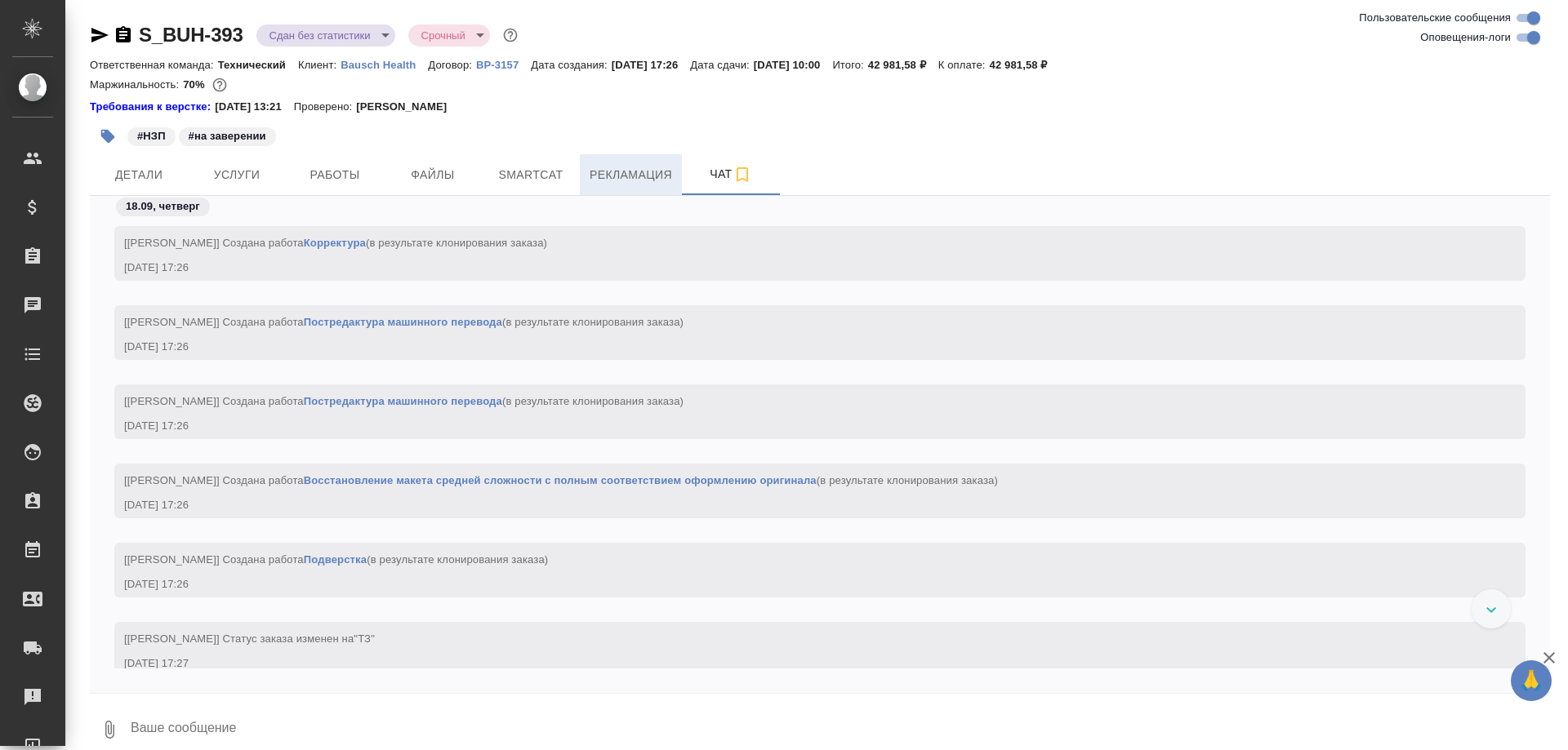
click at [616, 181] on span "Рекламация" at bounding box center [631, 174] width 83 height 20
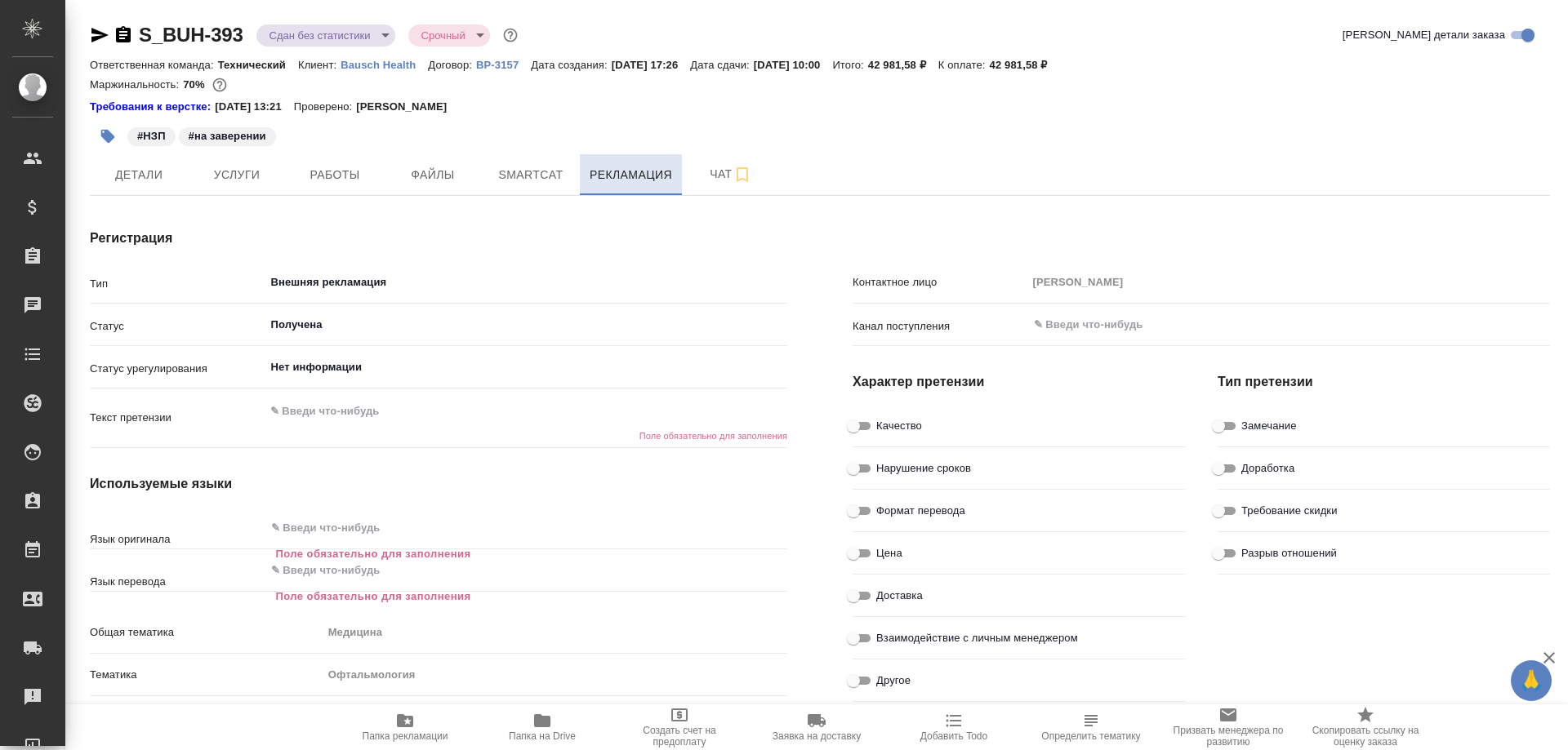
type textarea "x"
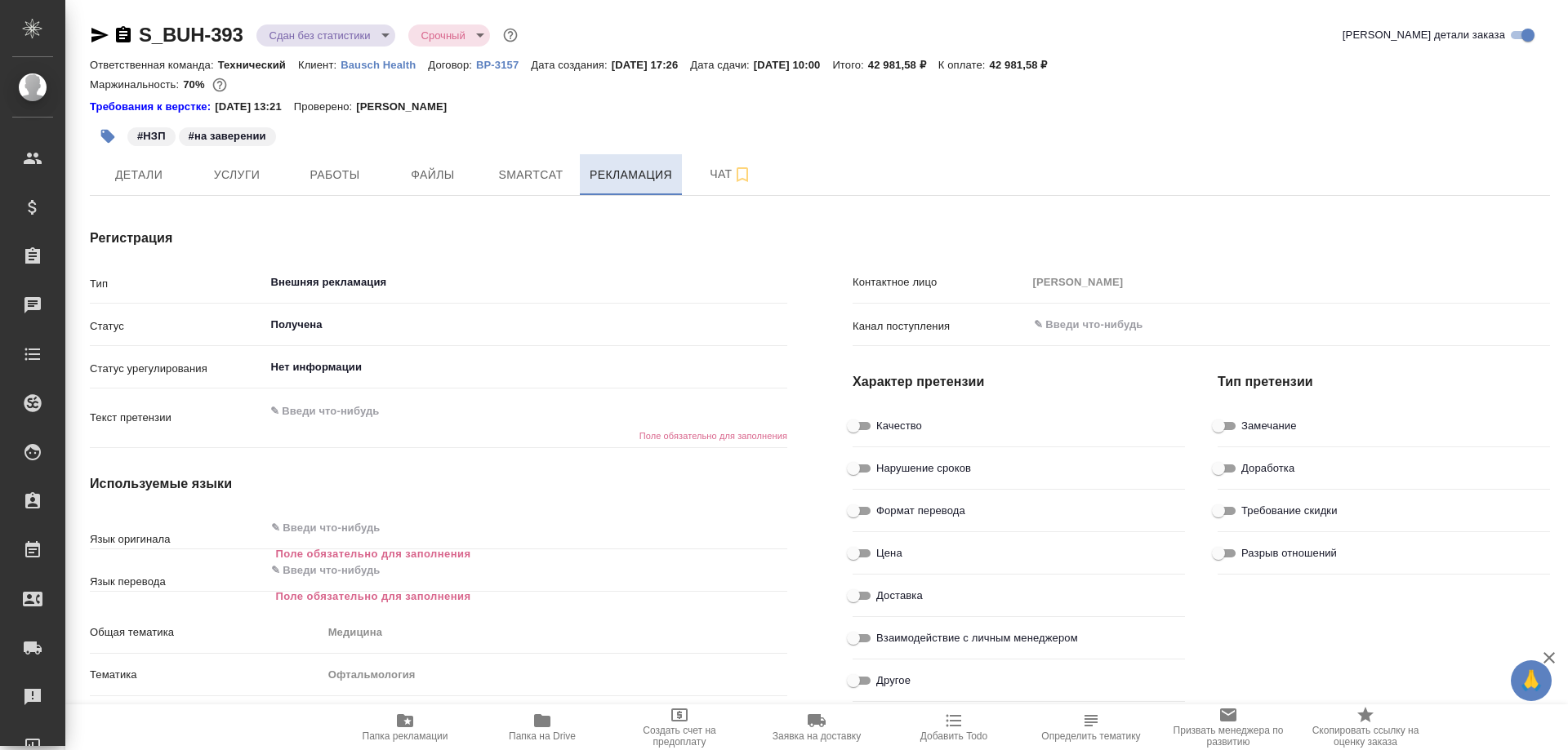
type textarea "x"
click at [133, 173] on span "Детали" at bounding box center [139, 174] width 78 height 20
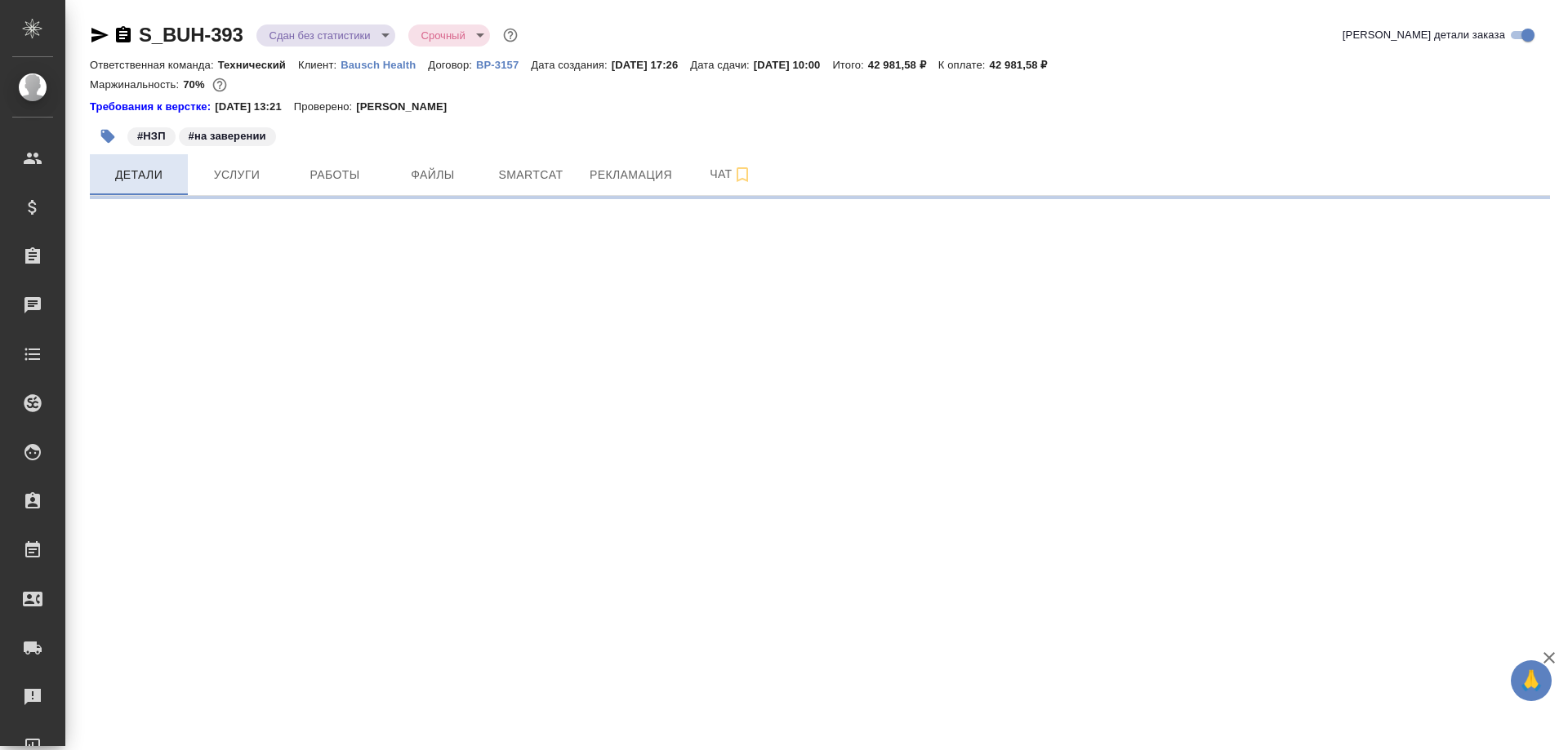
select select "RU"
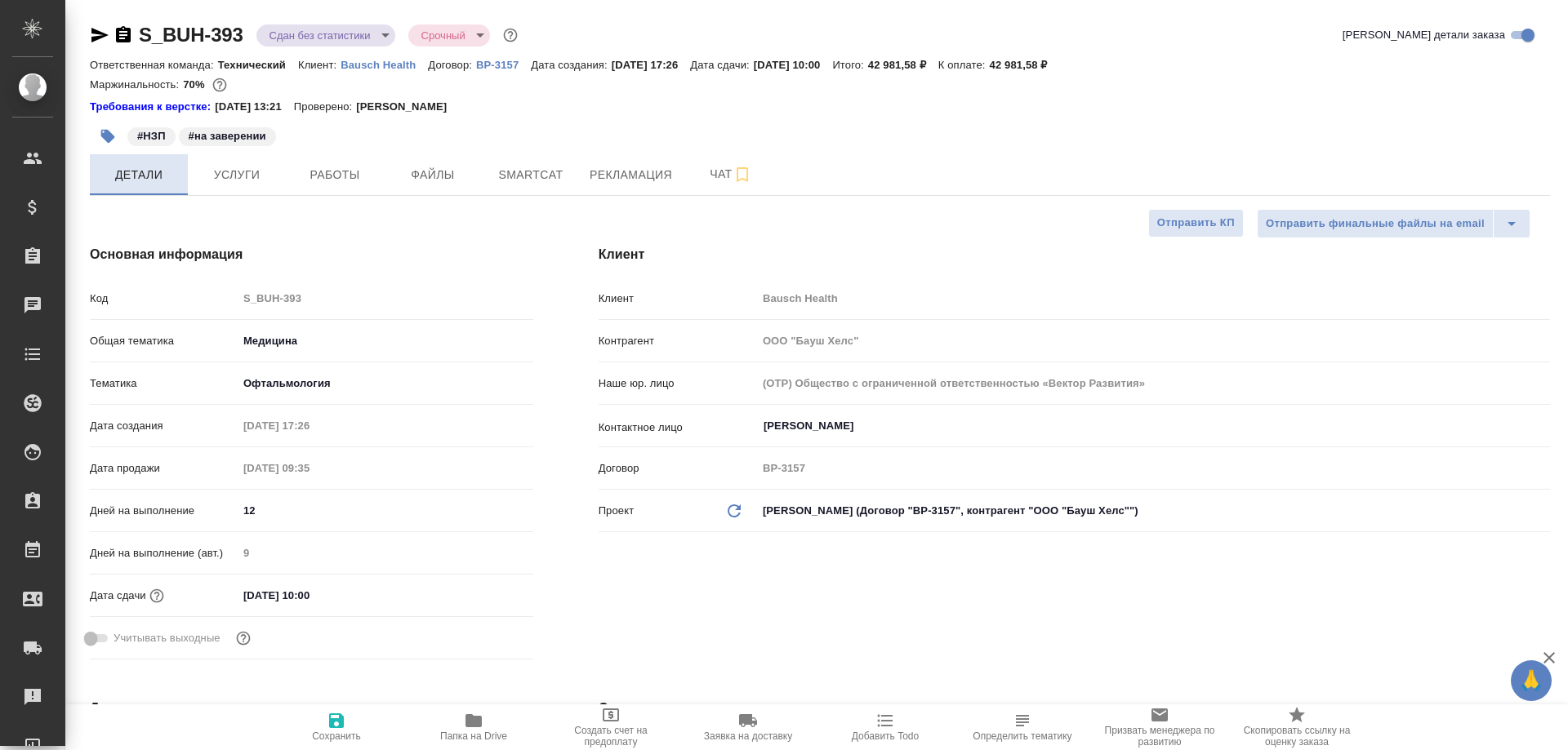
type textarea "x"
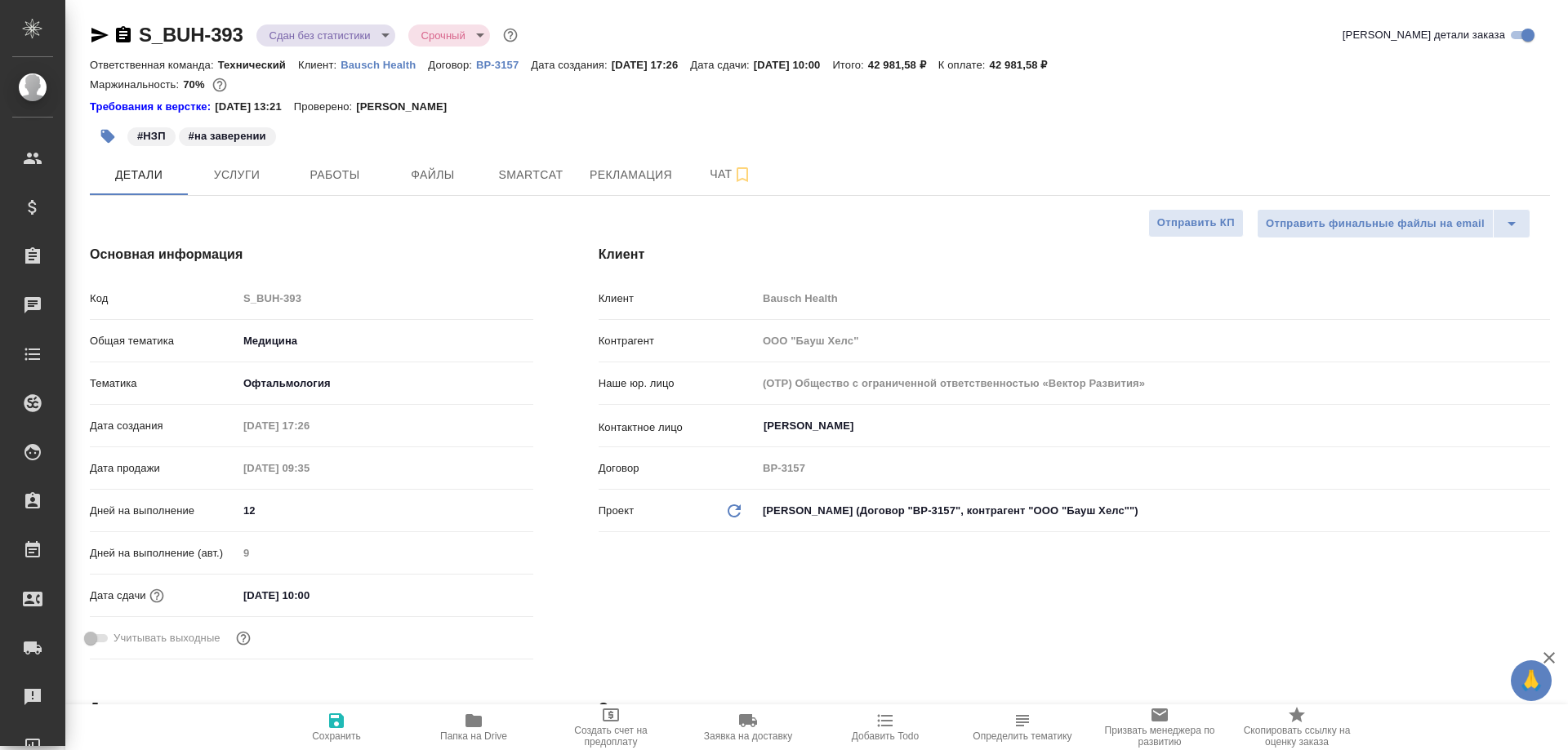
type textarea "x"
click at [715, 172] on span "Чат" at bounding box center [731, 173] width 78 height 20
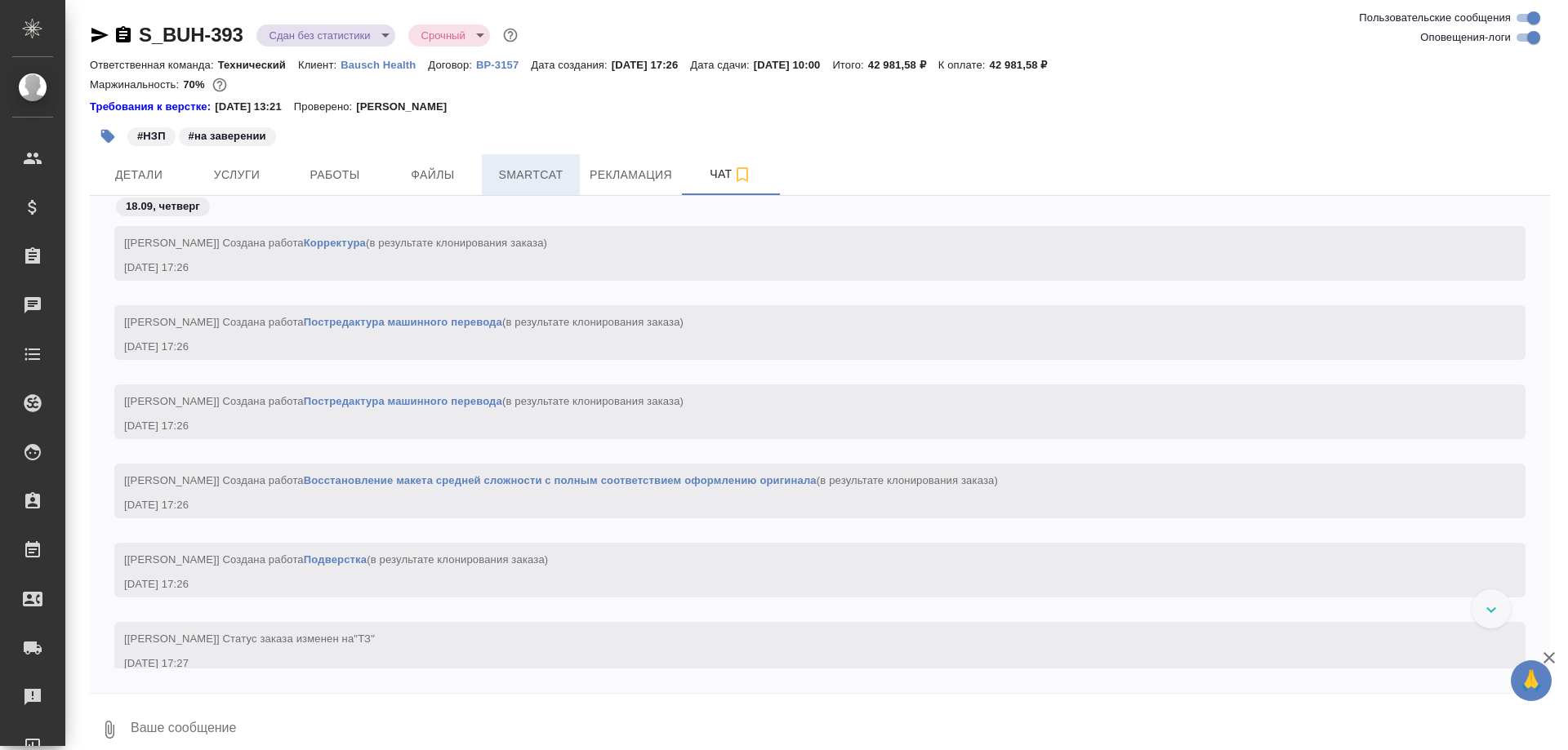
click at [533, 179] on span "Smartcat" at bounding box center [531, 174] width 78 height 20
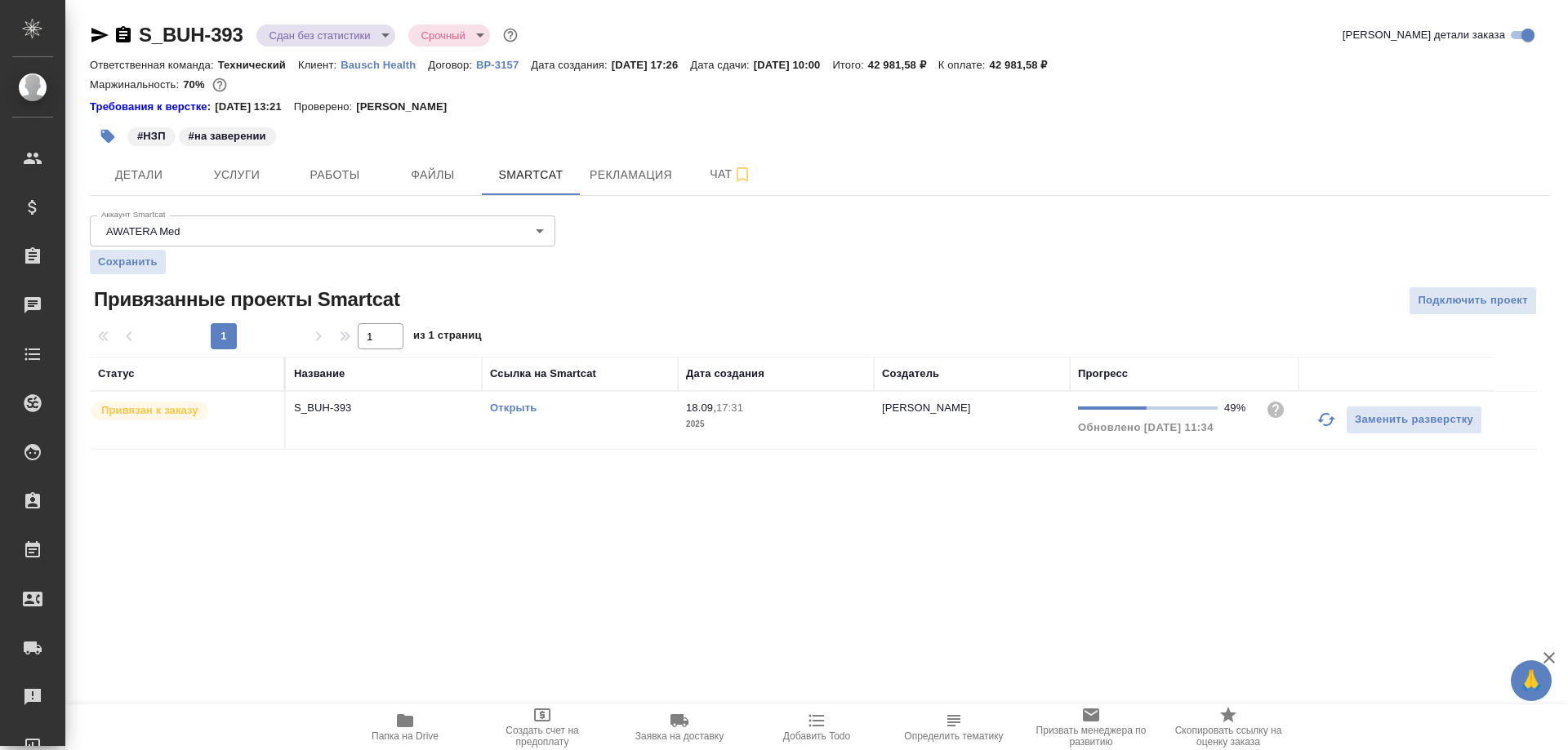
click at [520, 410] on link "Открыть" at bounding box center [513, 408] width 46 height 12
click at [647, 176] on span "Рекламация" at bounding box center [631, 174] width 83 height 20
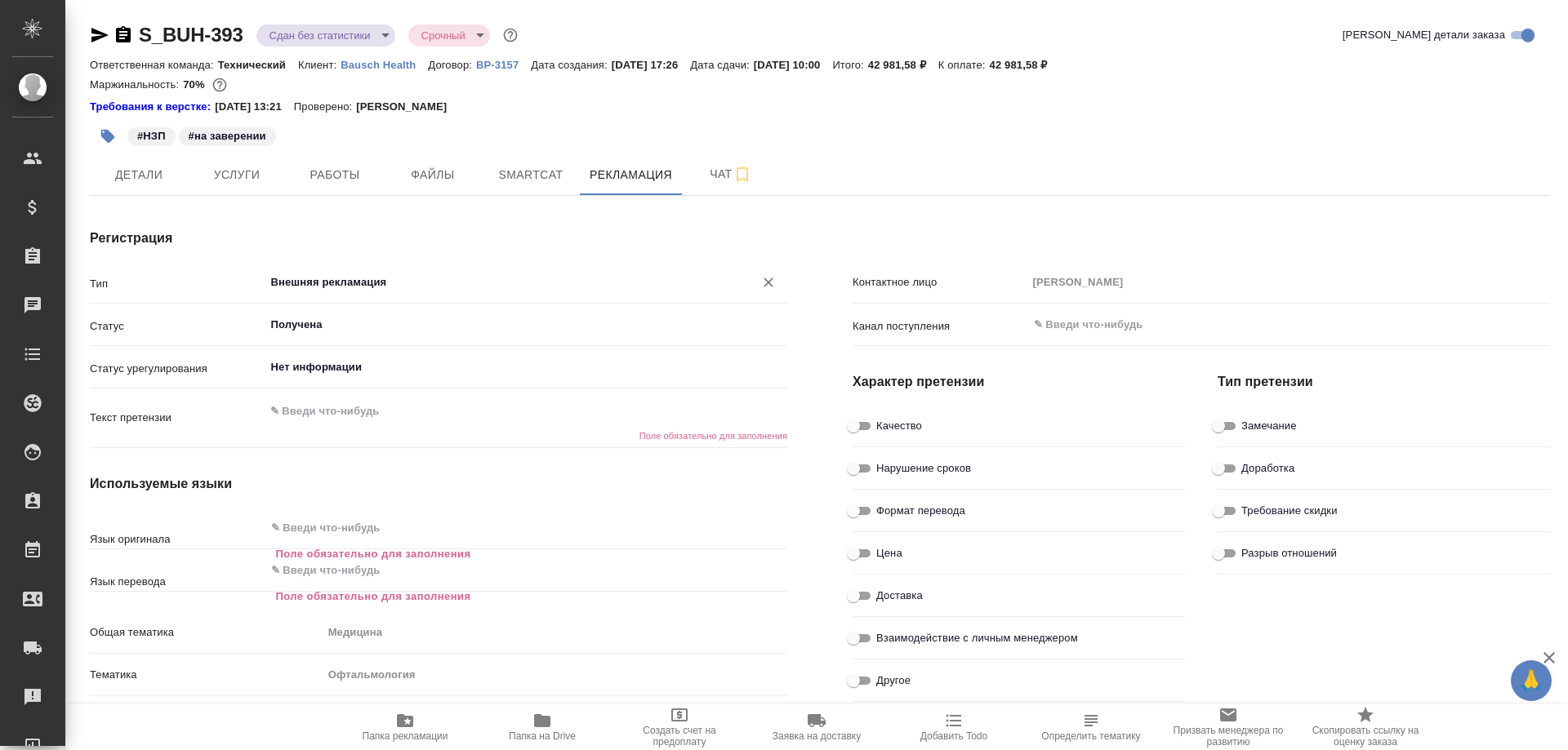
click at [443, 271] on div "Внешняя рекламация ​" at bounding box center [526, 282] width 523 height 29
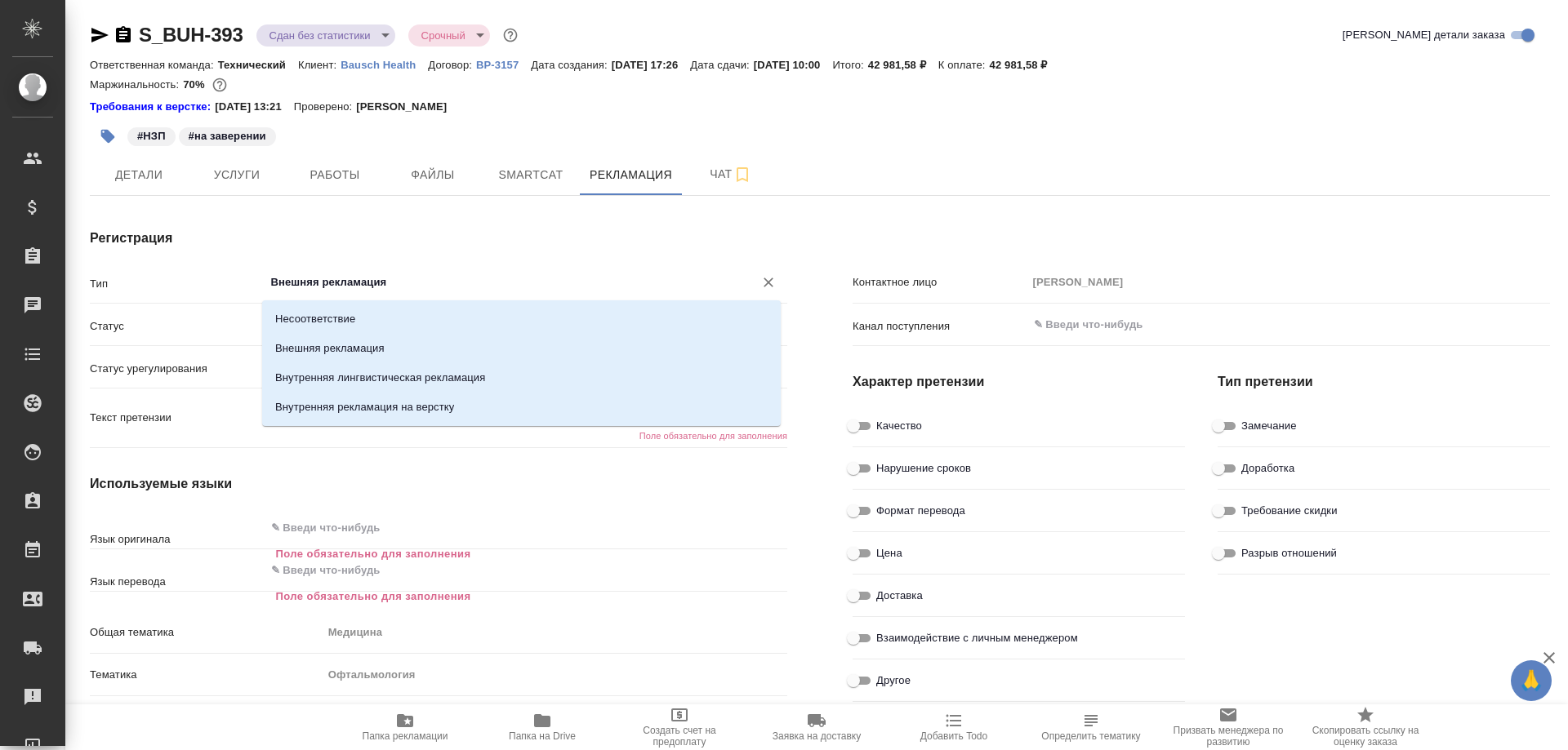
click at [667, 280] on input "Внешняя рекламация" at bounding box center [499, 283] width 459 height 20
click at [436, 406] on p "Внутренняя рекламация на верстку" at bounding box center [364, 407] width 179 height 16
type input "Внутренняя рекламация на верстку"
type textarea "x"
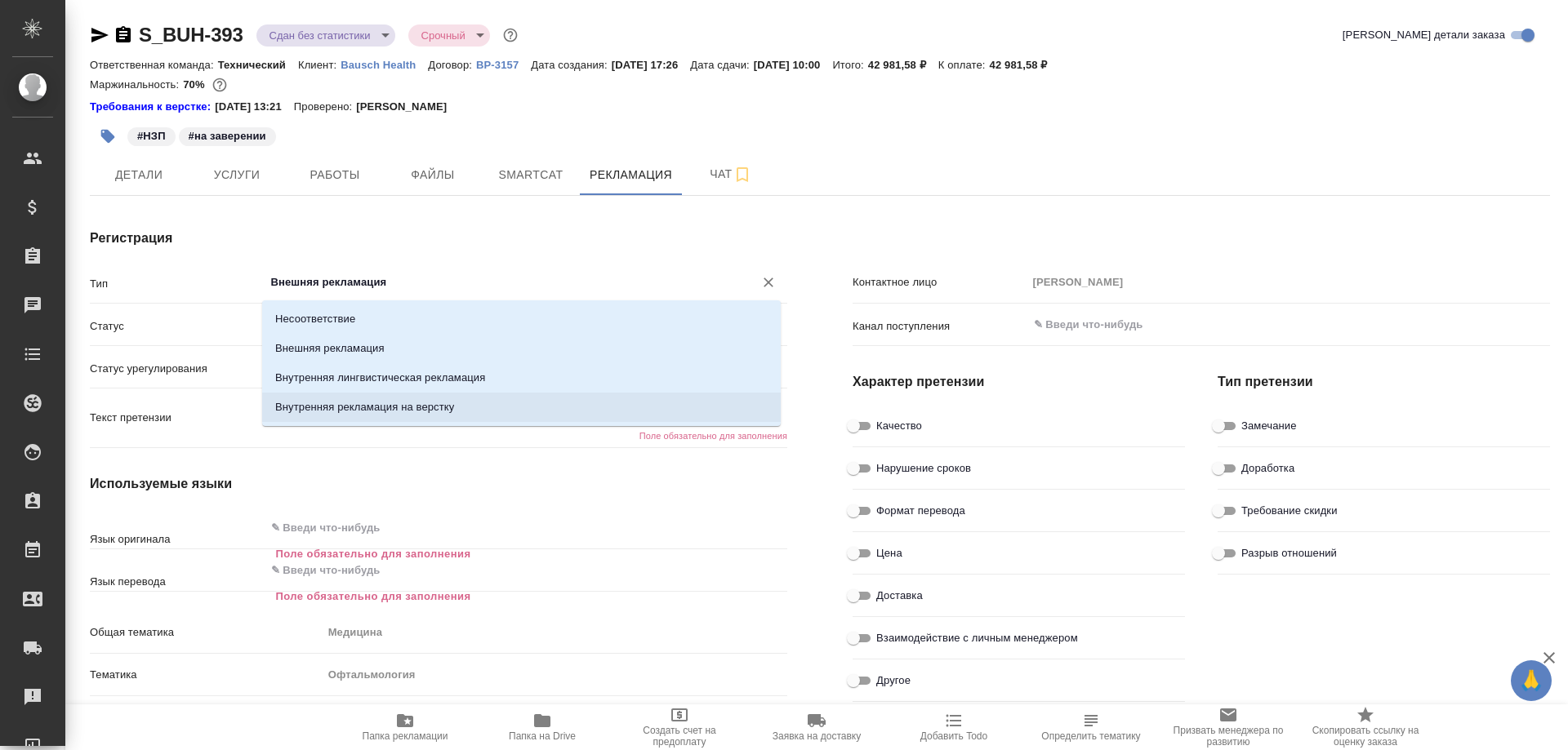
type textarea "x"
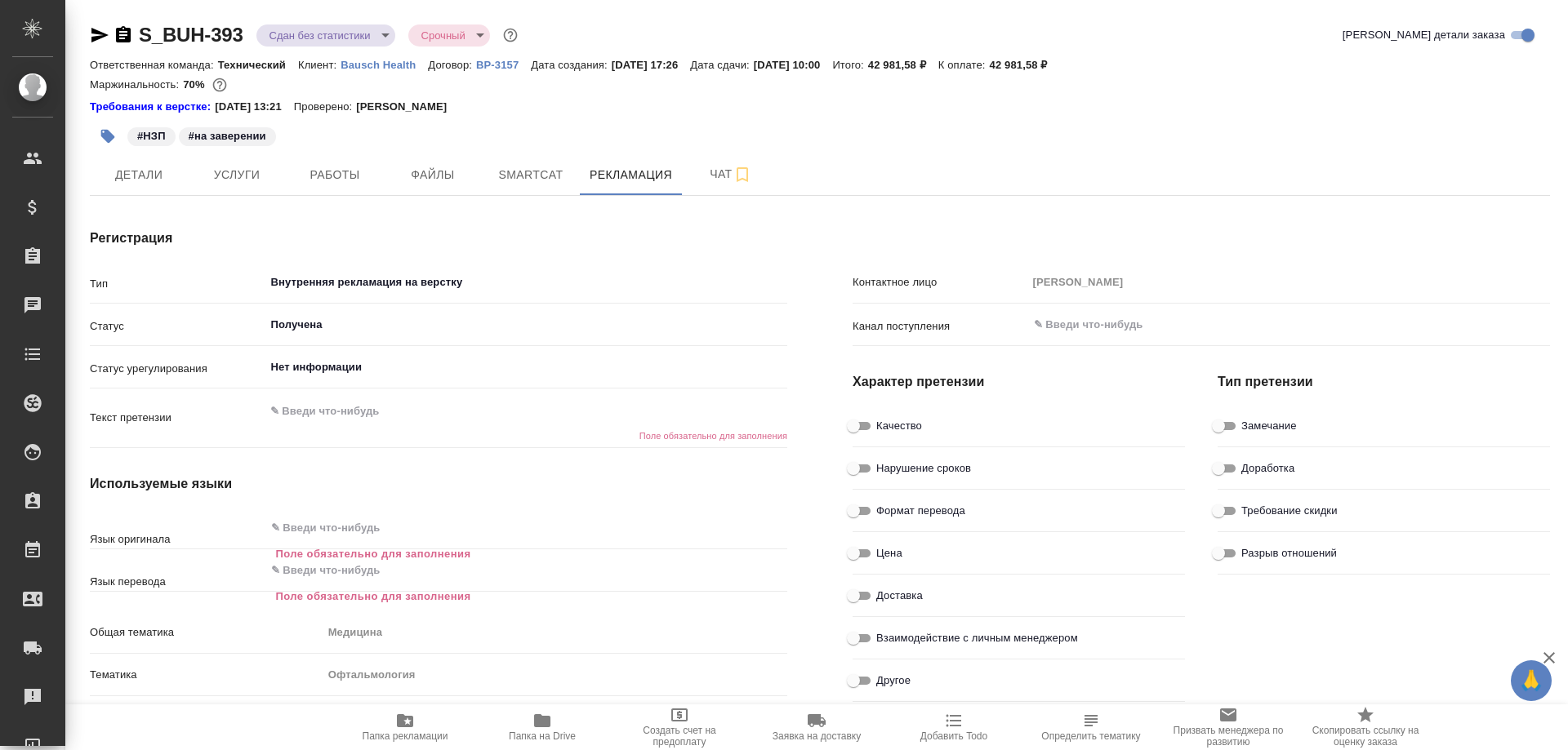
type textarea "x"
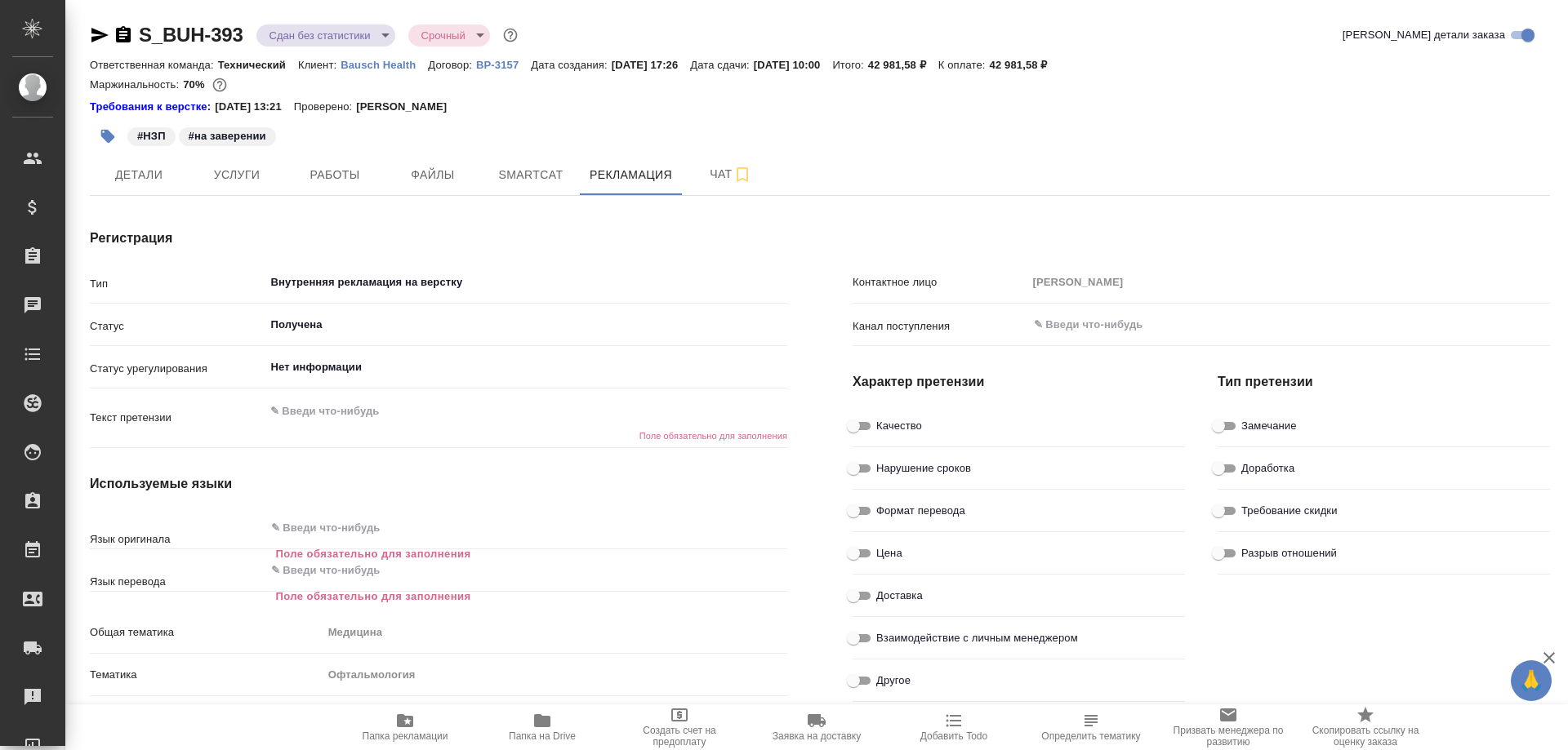
type textarea "x"
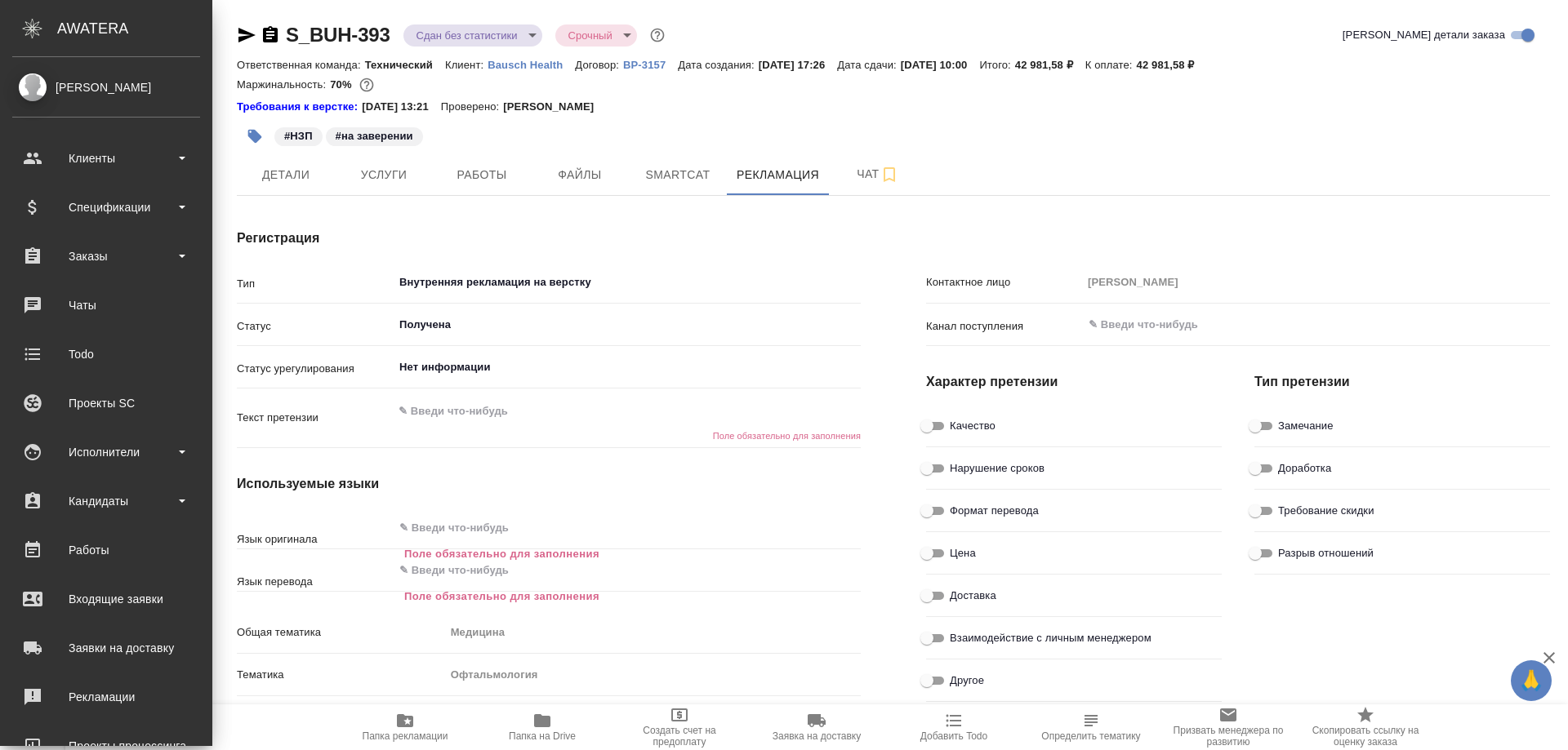
type textarea "x"
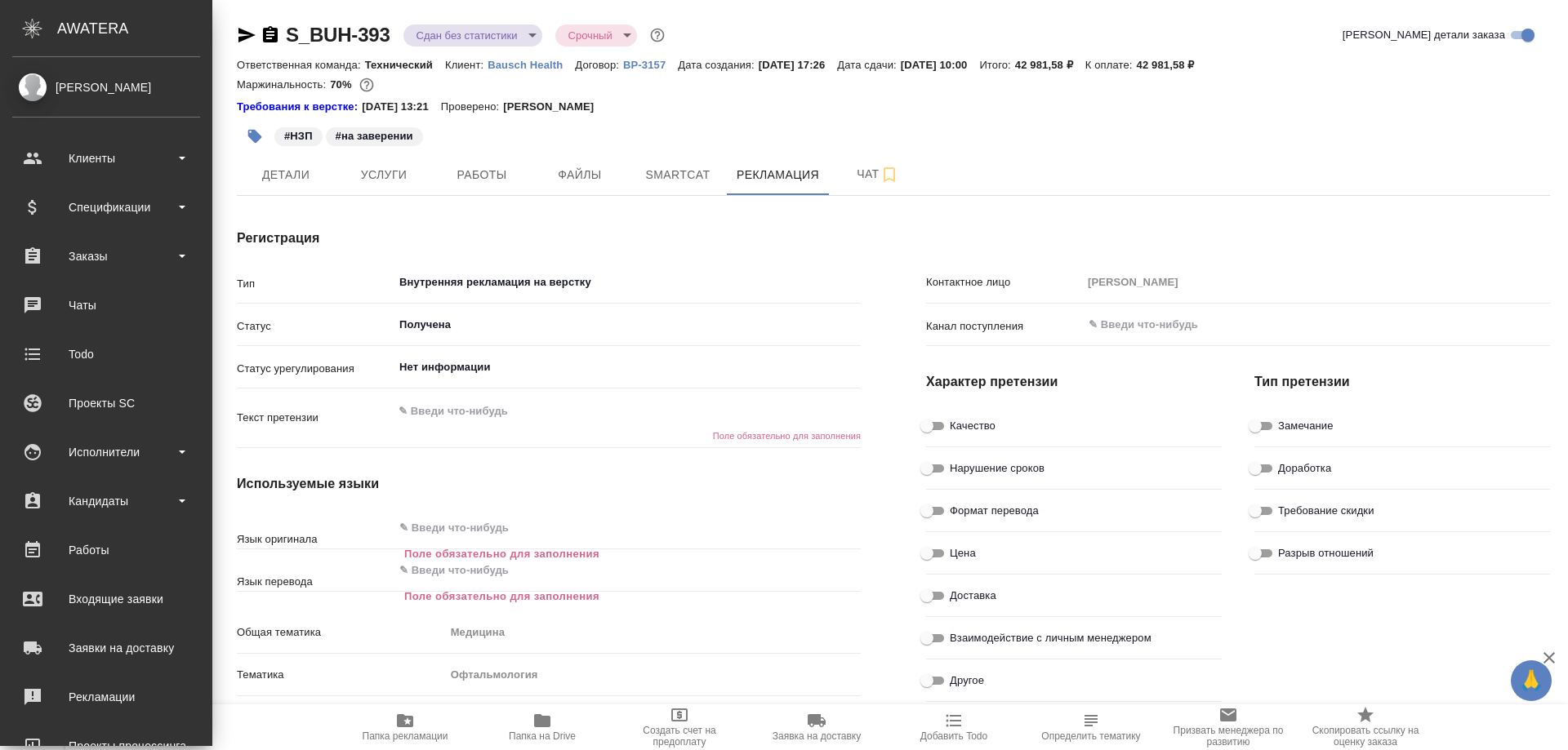
type textarea "x"
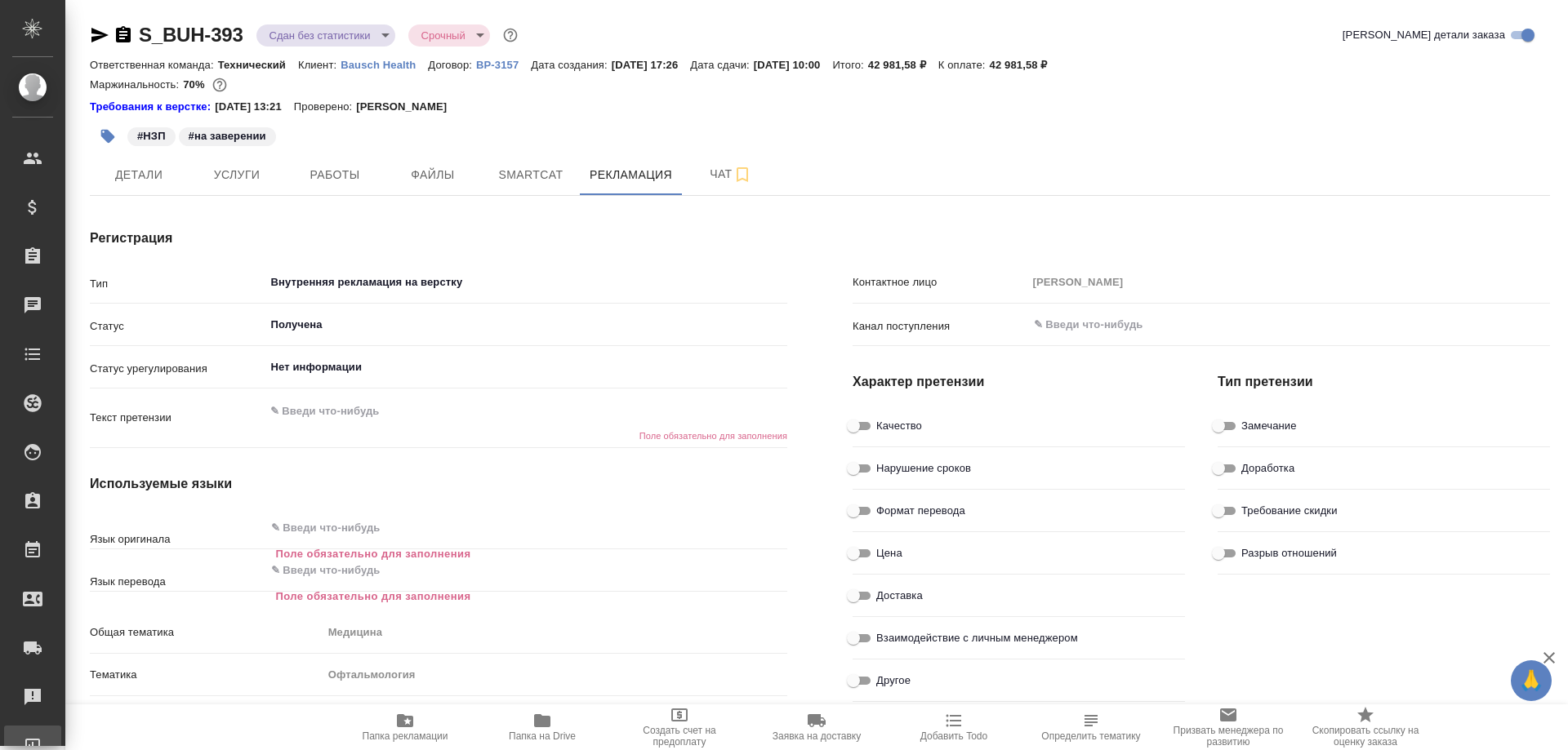
type textarea "x"
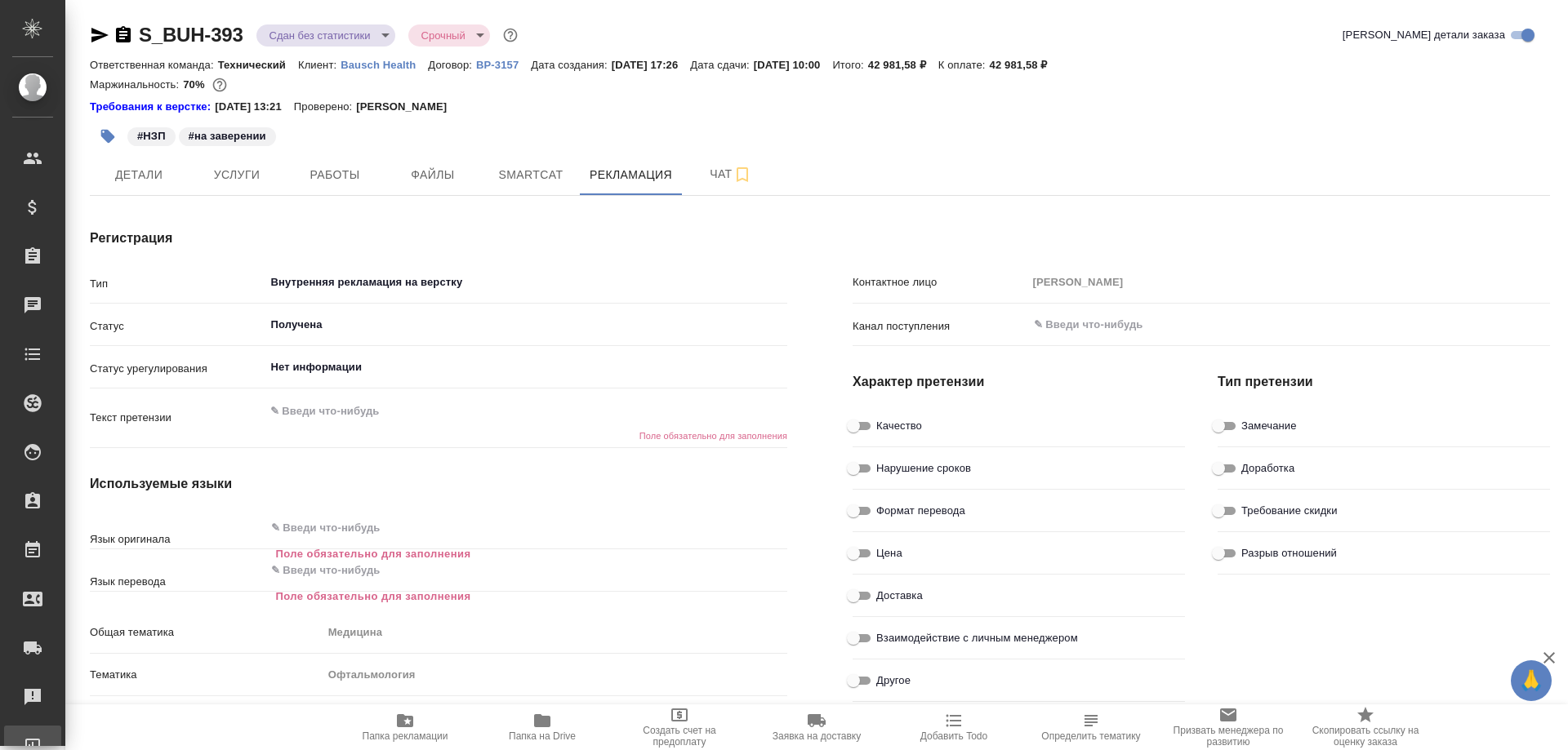
type textarea "x"
click at [333, 167] on span "Работы" at bounding box center [335, 174] width 78 height 20
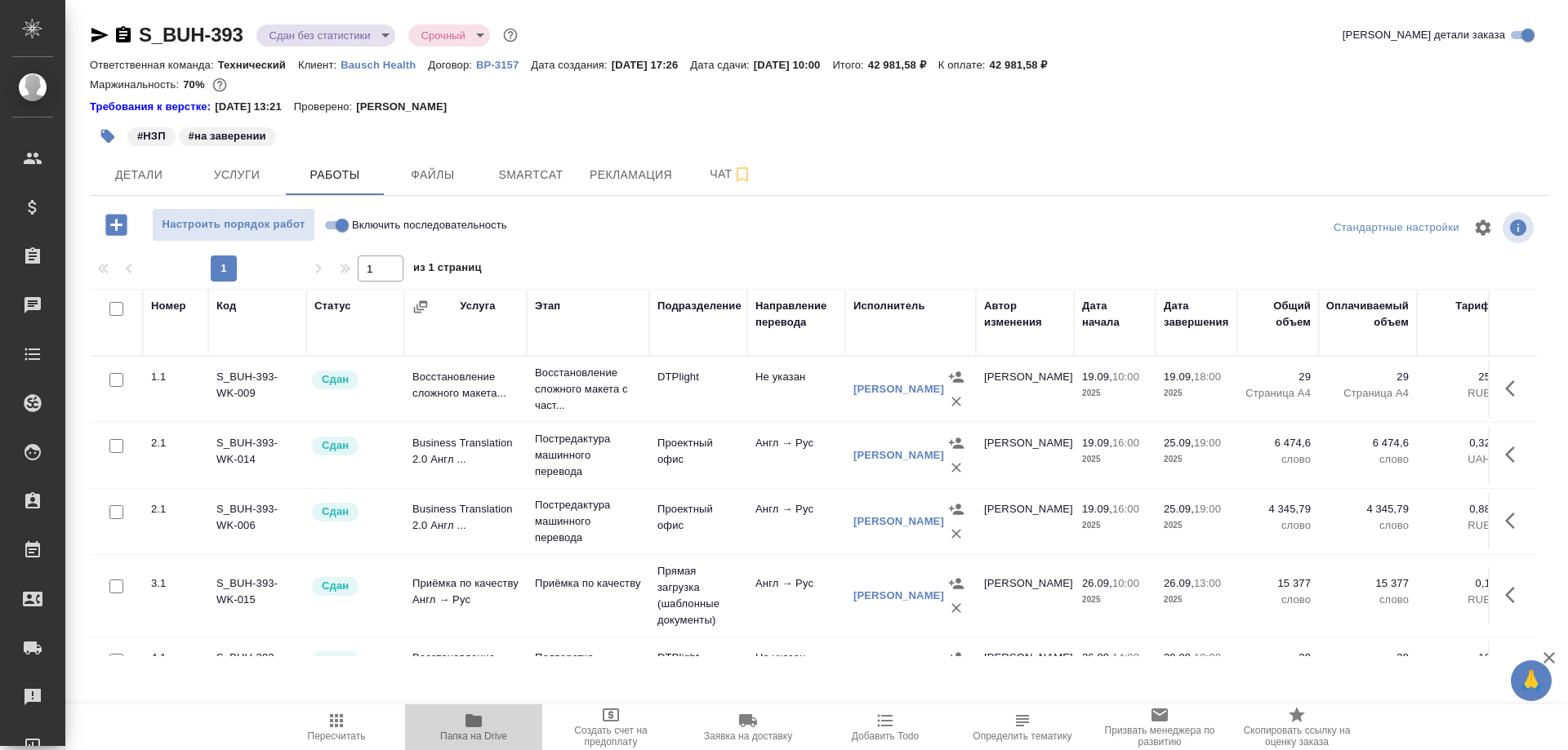
click at [473, 734] on span "Папка на Drive" at bounding box center [473, 736] width 67 height 12
click at [618, 170] on span "Рекламация" at bounding box center [631, 174] width 83 height 20
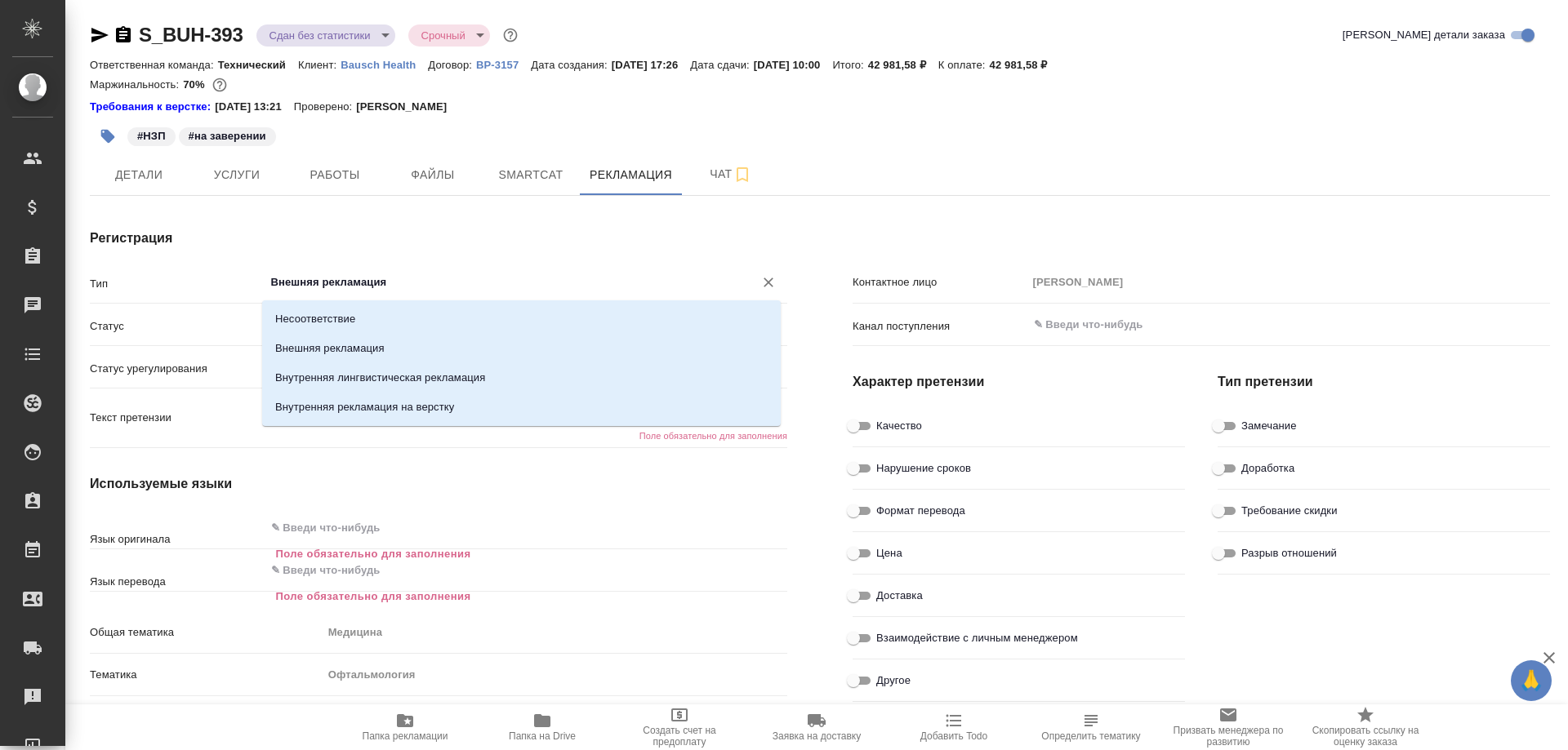
click at [433, 279] on input "Внешняя рекламация" at bounding box center [499, 283] width 459 height 20
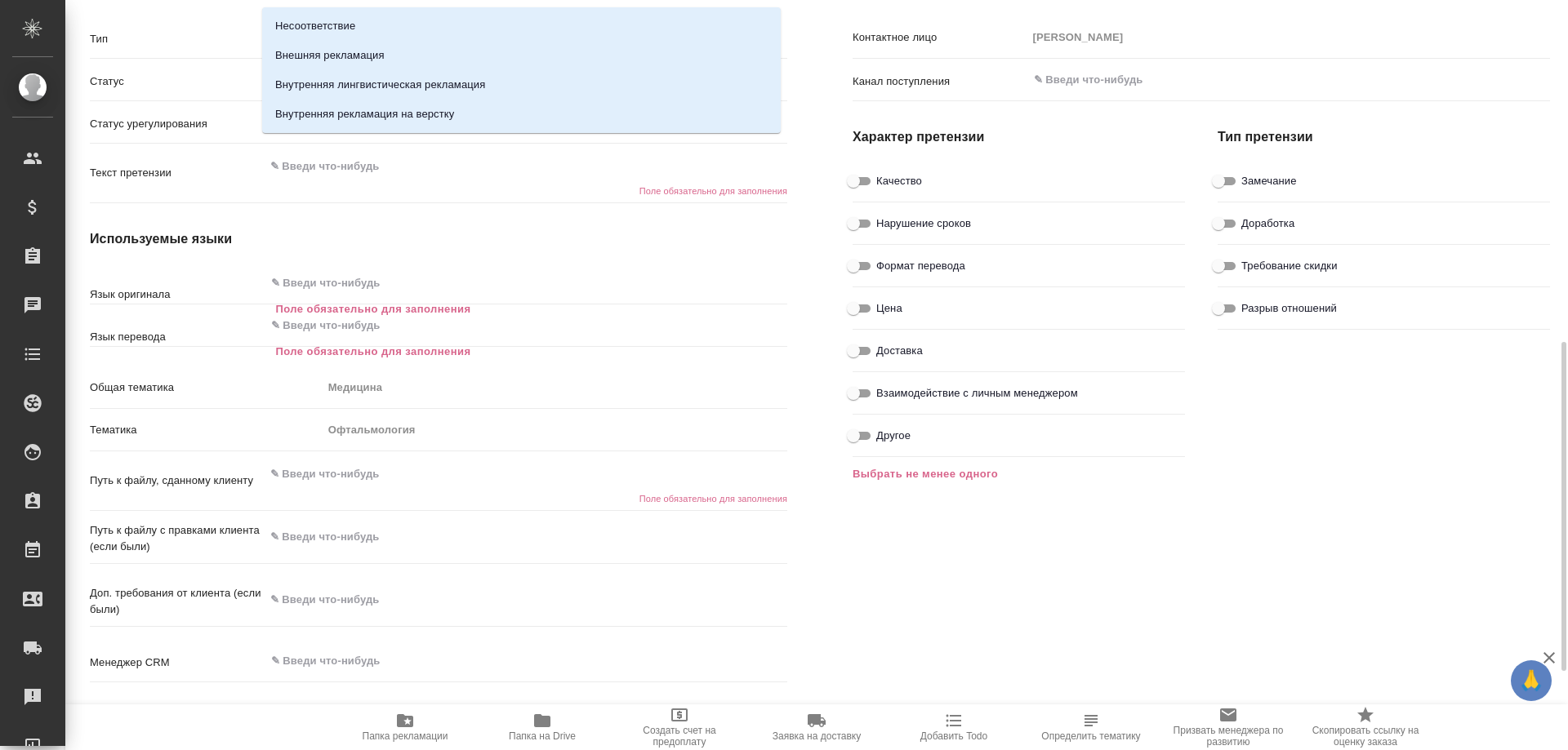
scroll to position [408, 0]
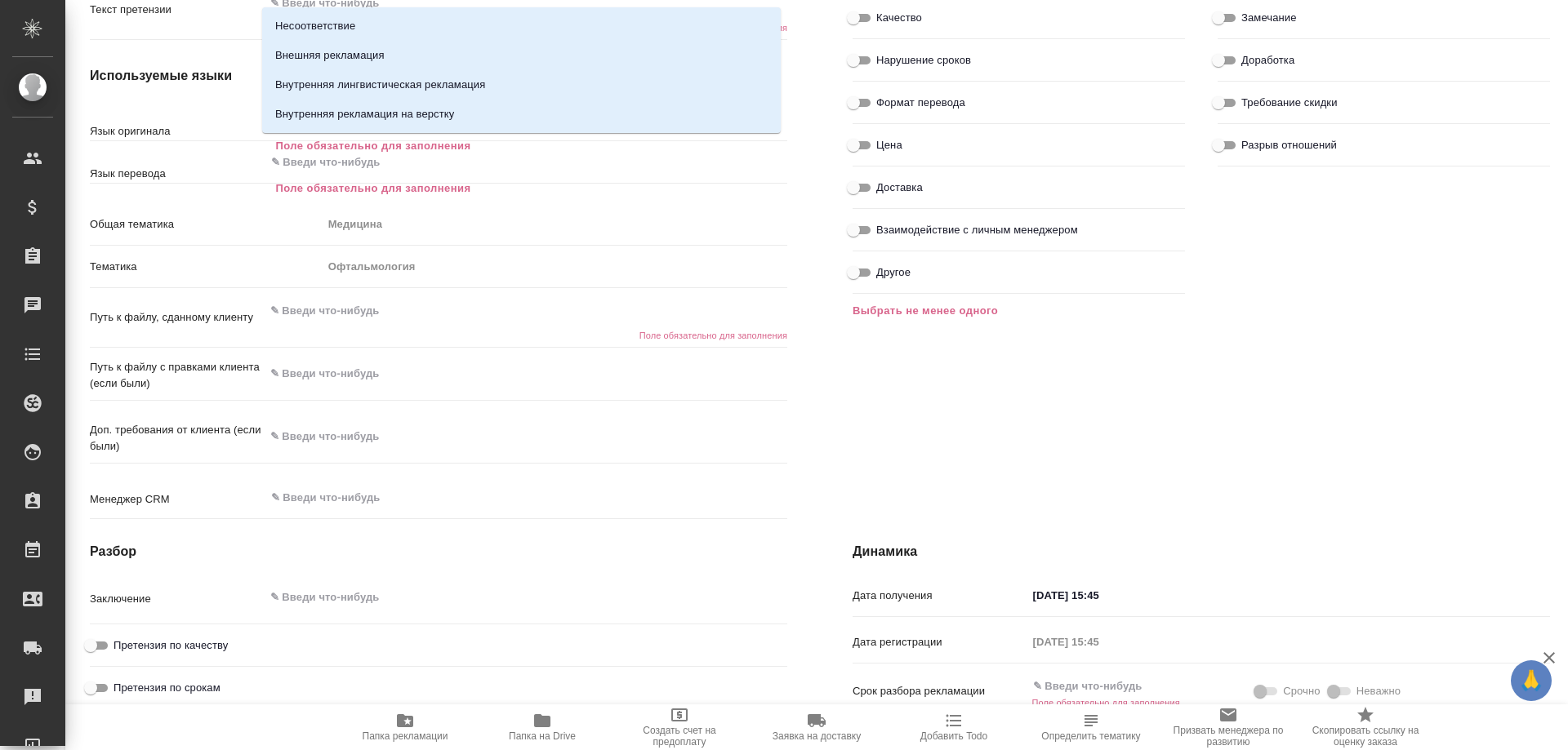
click at [1489, 238] on div "Тип претензии Замечание Доработка Требование скидки Разрыв отношений" at bounding box center [1384, 132] width 365 height 407
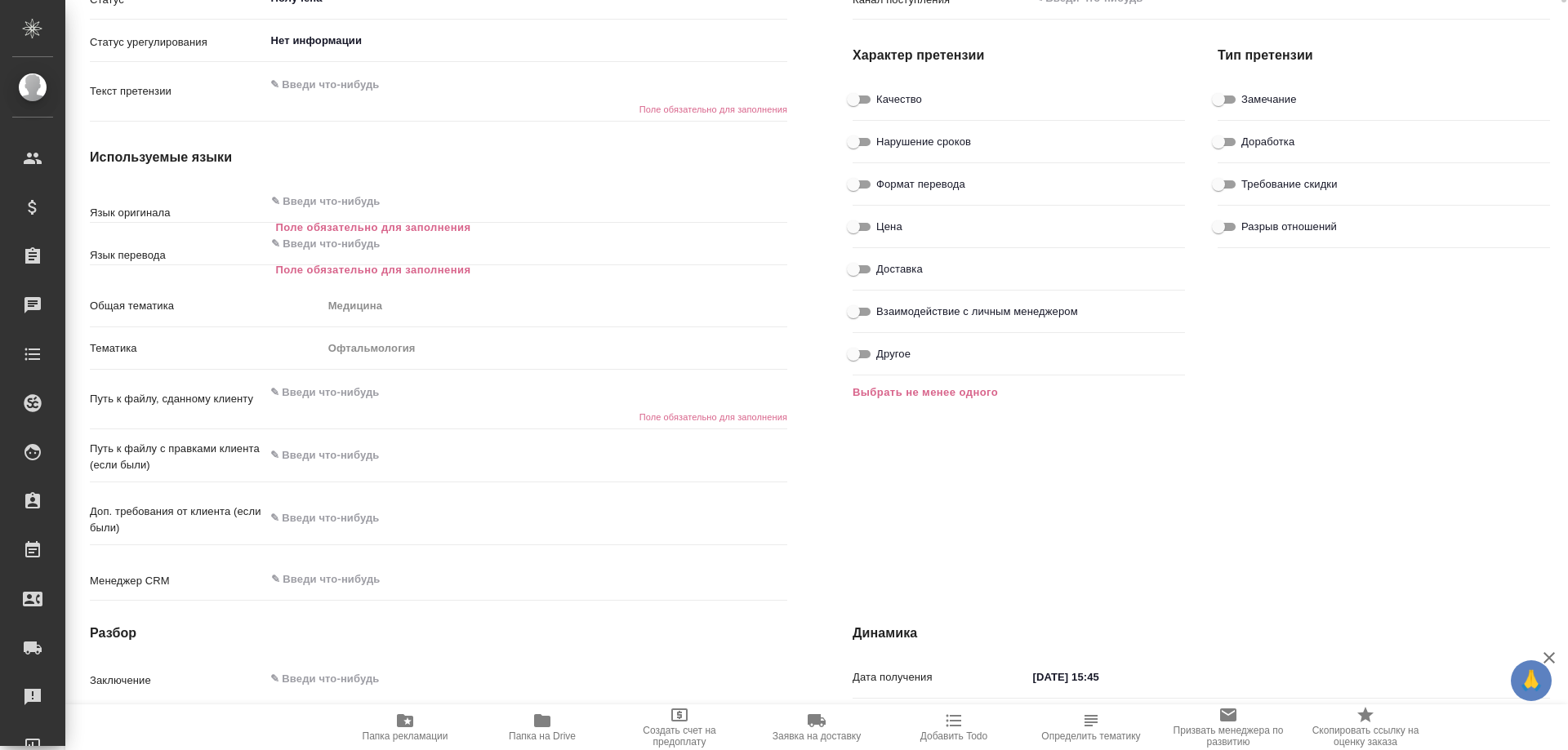
scroll to position [0, 0]
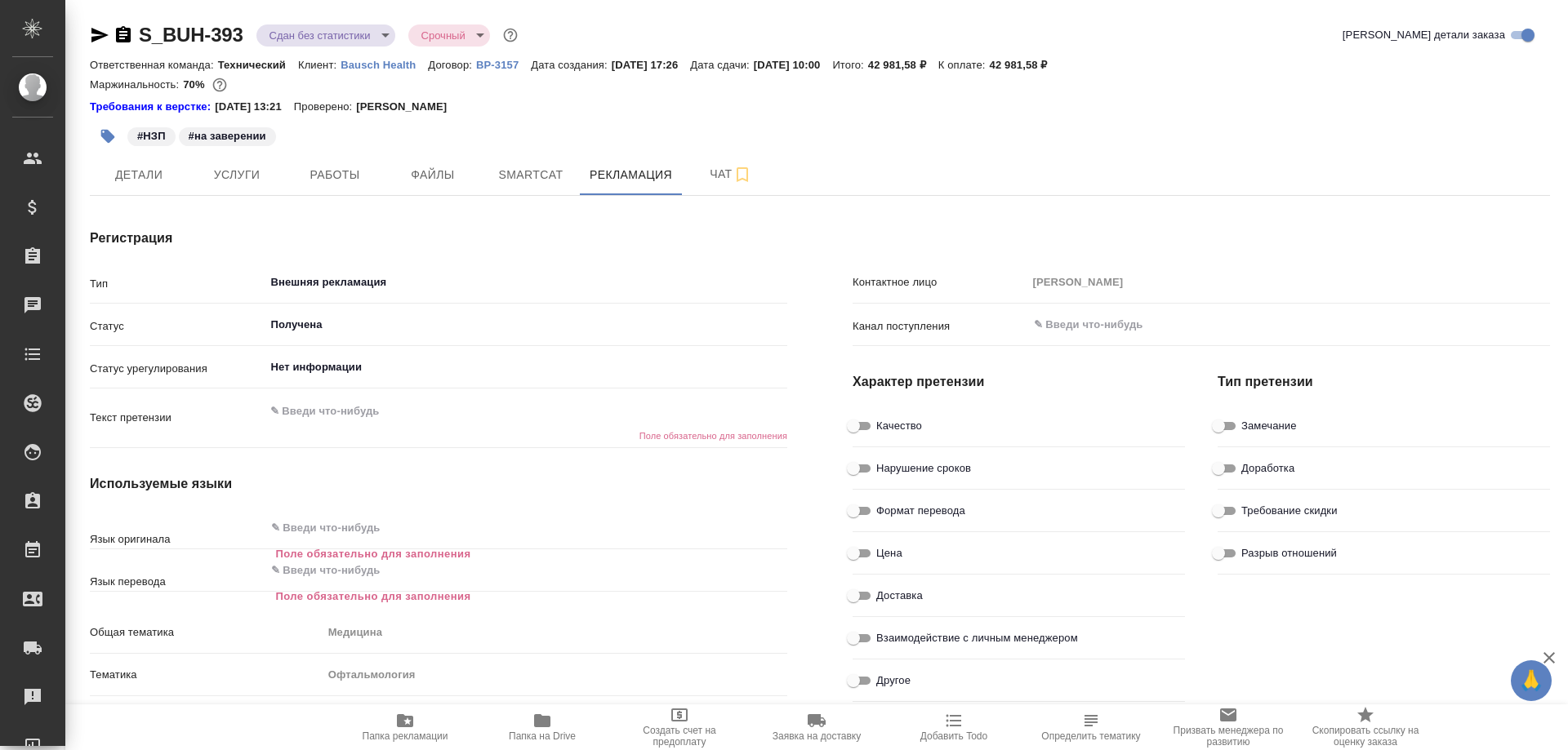
type textarea "x"
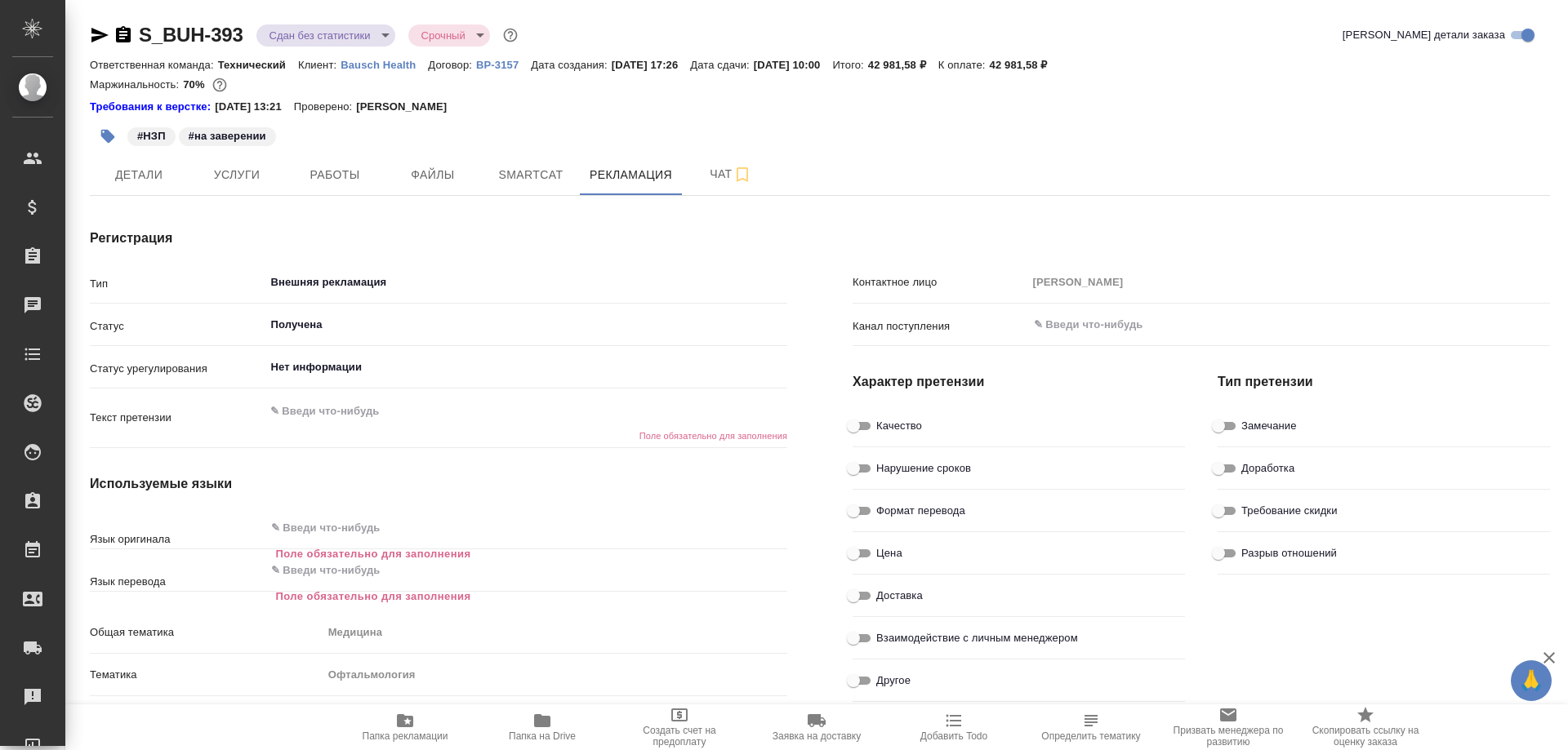
type textarea "x"
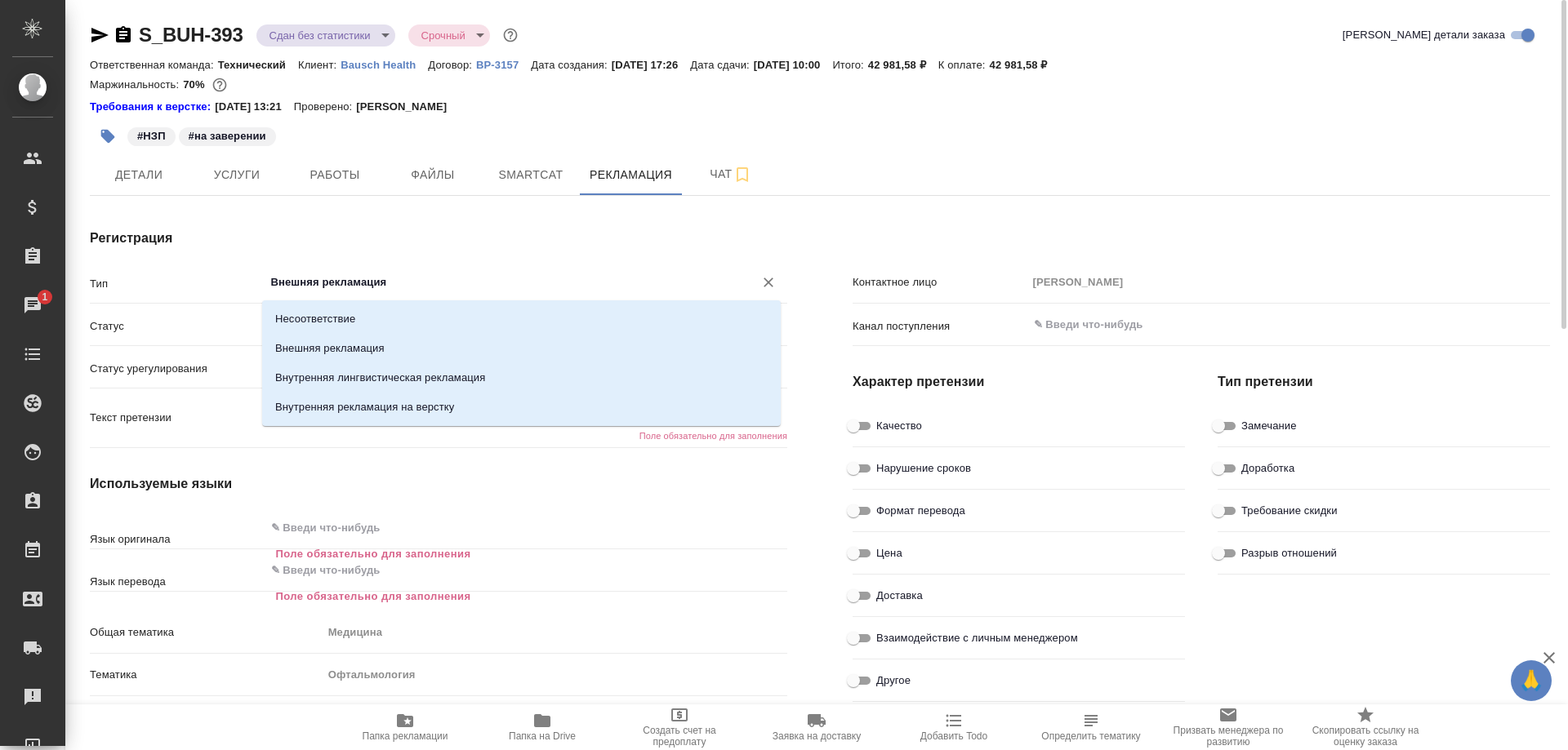
click at [422, 282] on input "Внешняя рекламация" at bounding box center [499, 283] width 459 height 20
click at [403, 405] on p "Внутренняя рекламация на верстку" at bounding box center [364, 407] width 179 height 16
type input "Внутренняя рекламация на верстку"
type textarea "x"
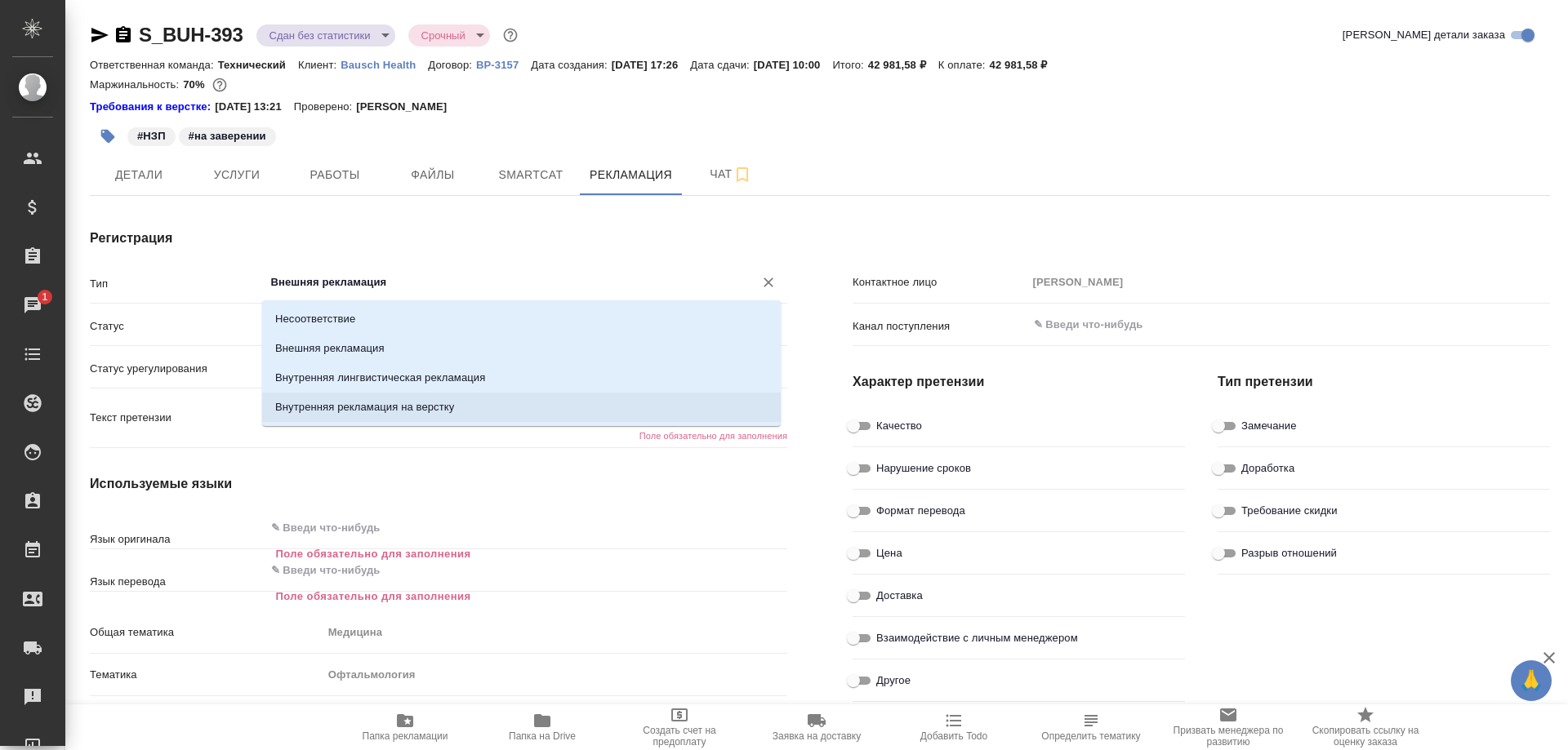
type textarea "x"
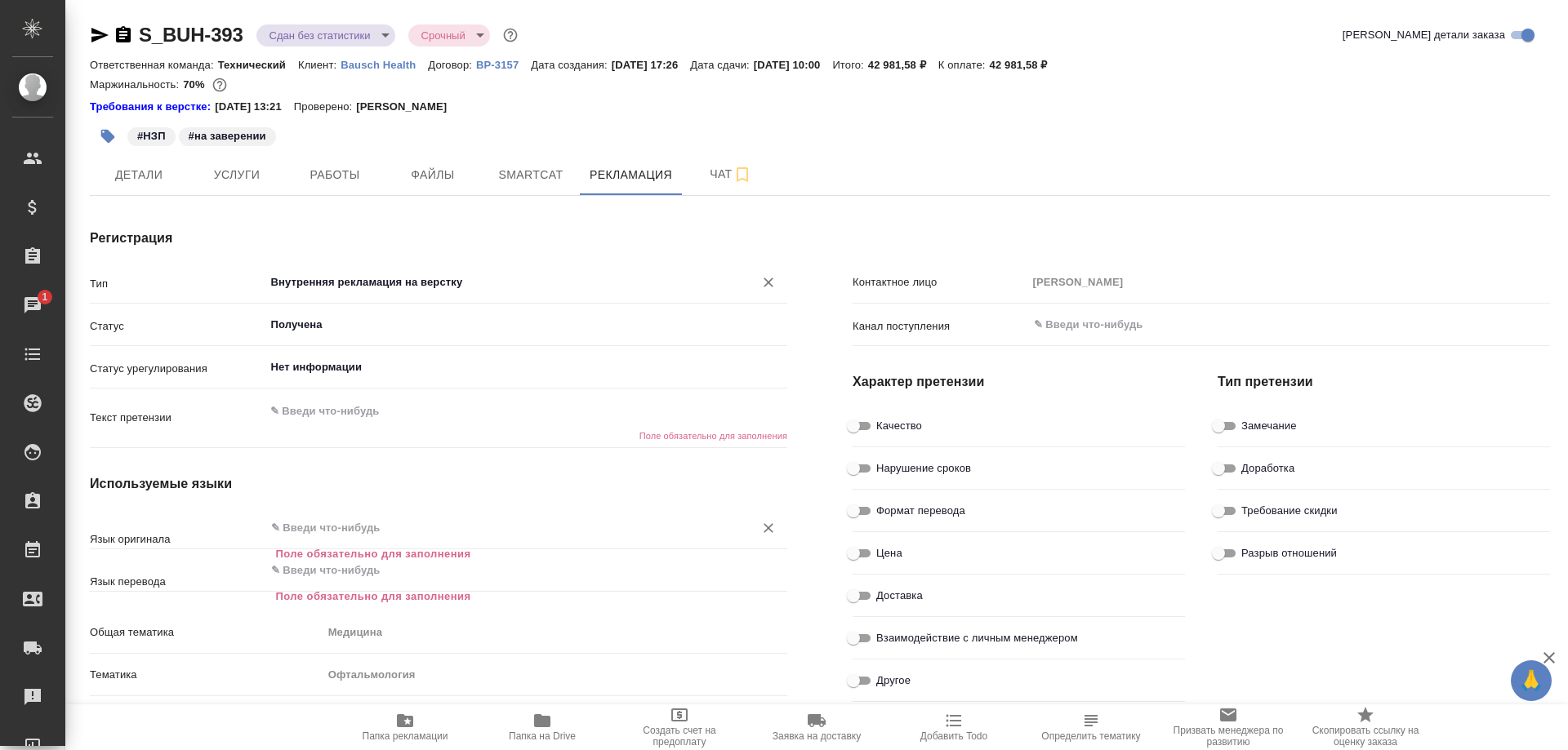
click at [385, 530] on input "text" at bounding box center [499, 528] width 459 height 20
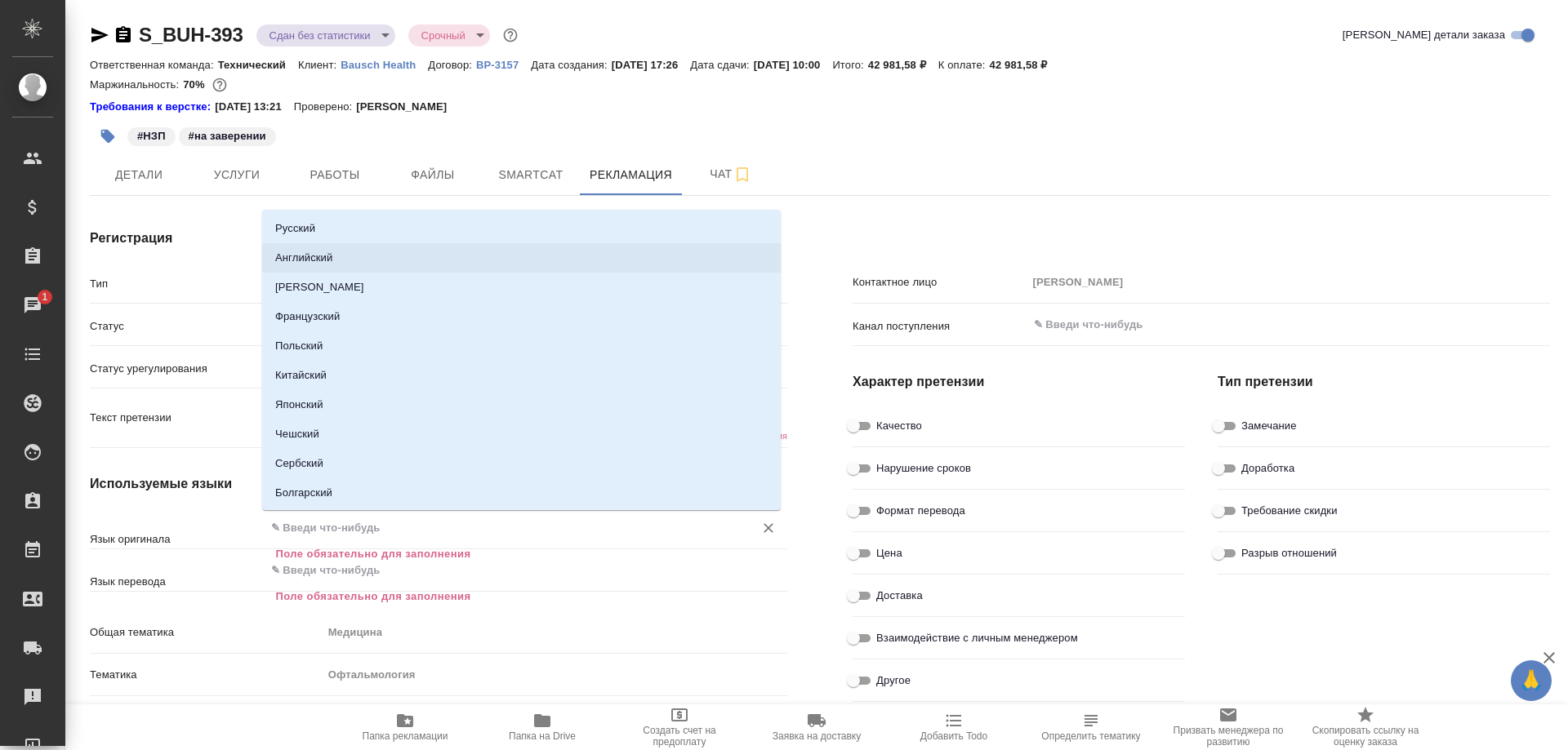
click at [322, 250] on li "Английский" at bounding box center [521, 257] width 519 height 29
type textarea "x"
type input "Английский"
type textarea "x"
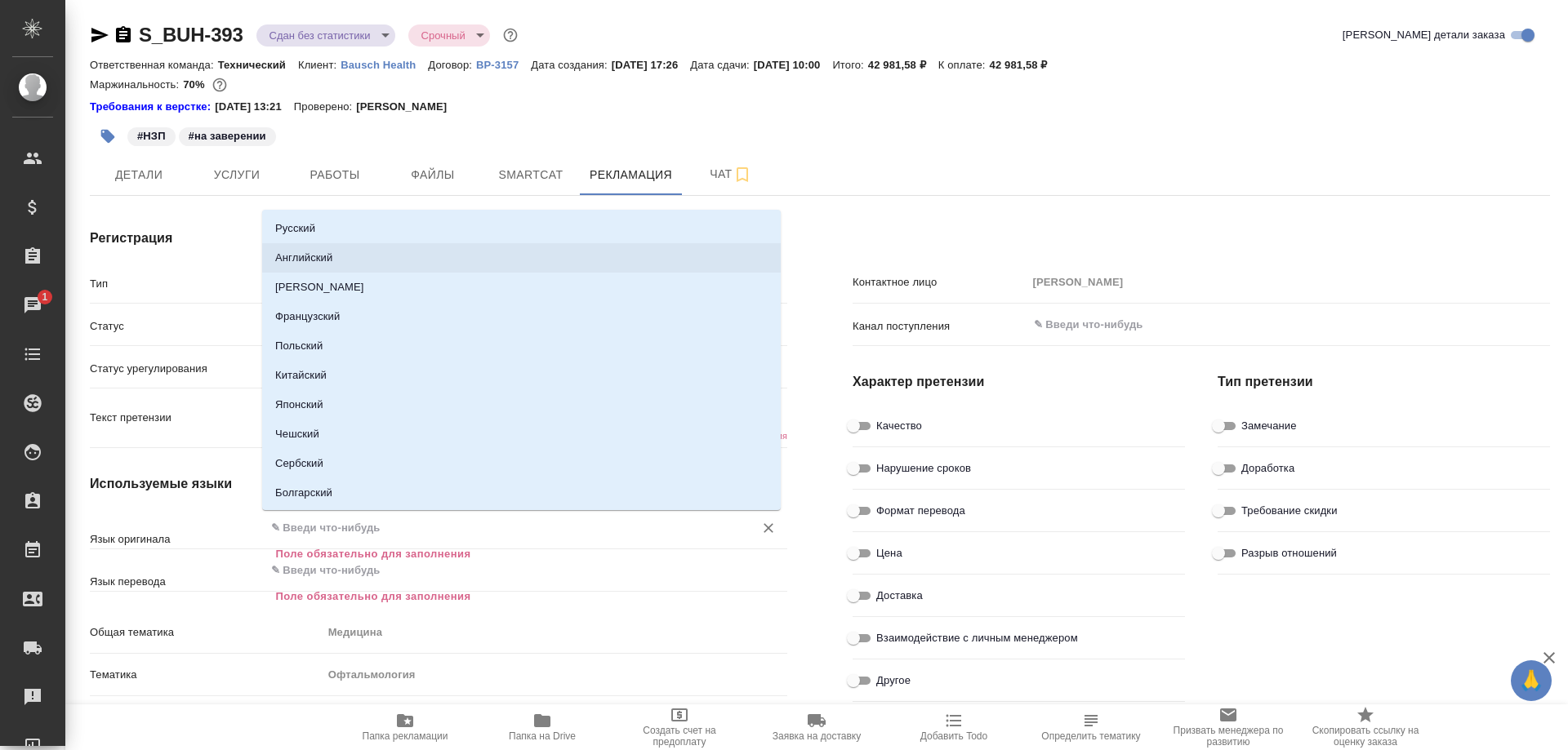
type textarea "x"
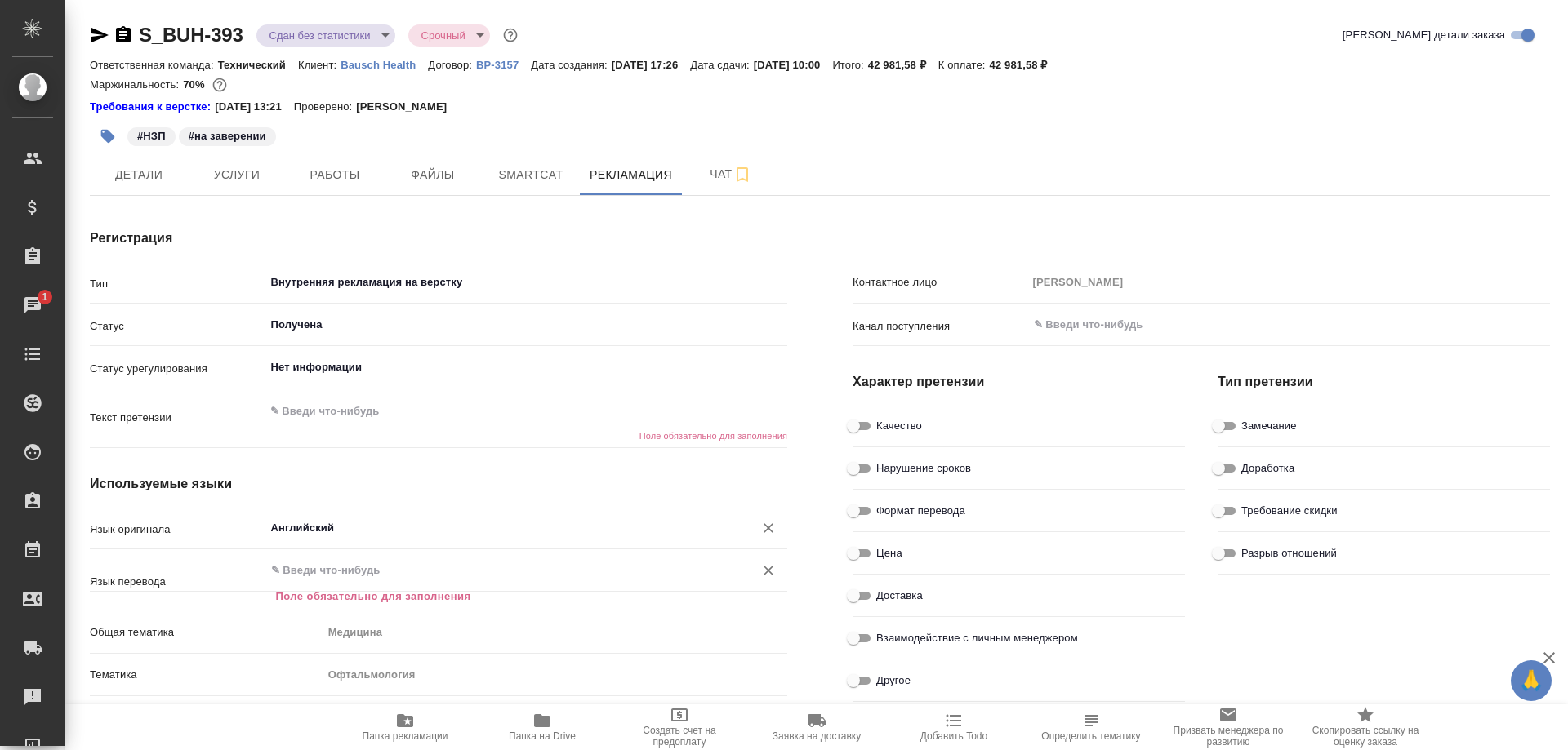
click at [347, 581] on div "​" at bounding box center [526, 570] width 523 height 29
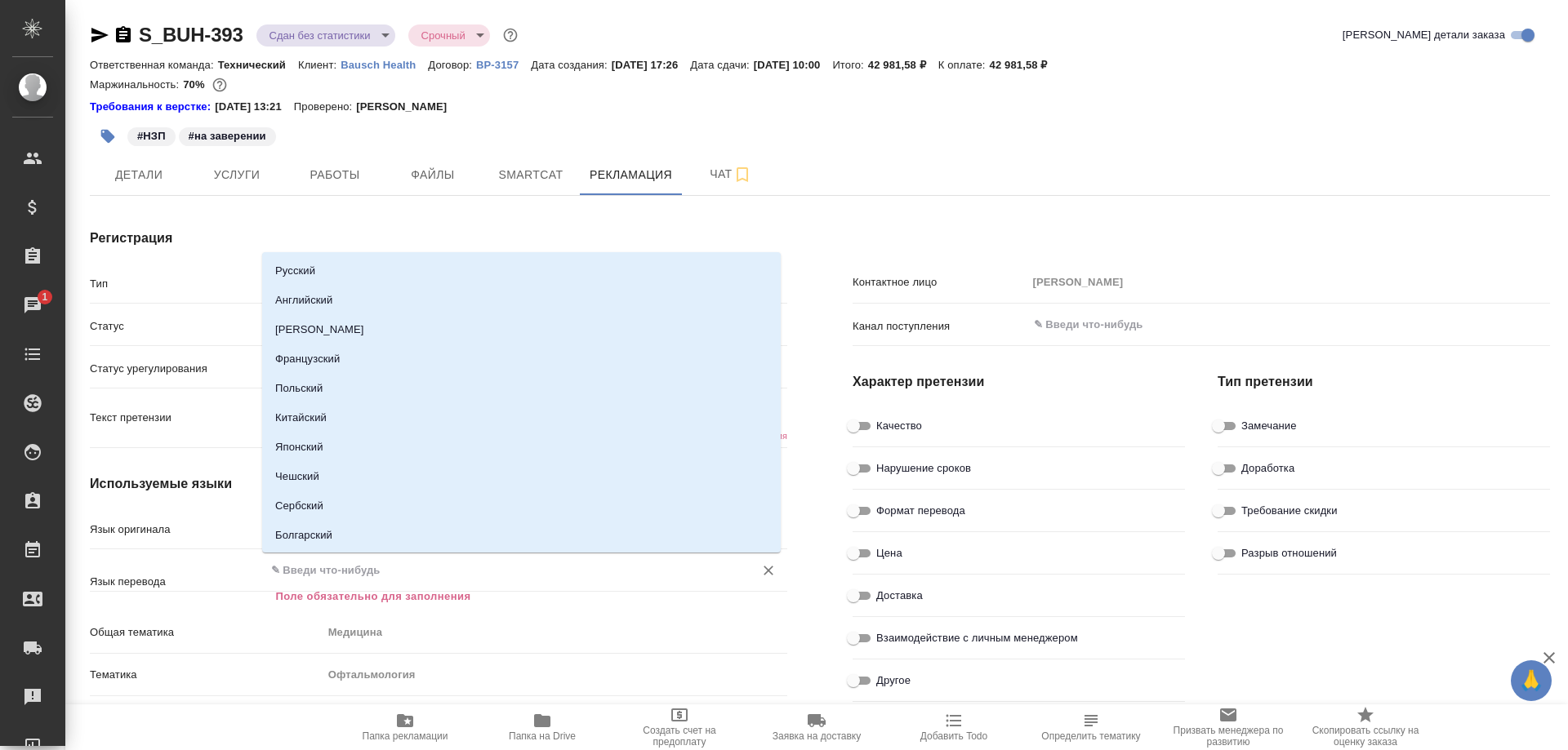
click at [347, 563] on input "text" at bounding box center [499, 571] width 459 height 20
click at [333, 270] on li "Русский" at bounding box center [521, 270] width 519 height 29
type textarea "x"
type input "Русский"
type textarea "x"
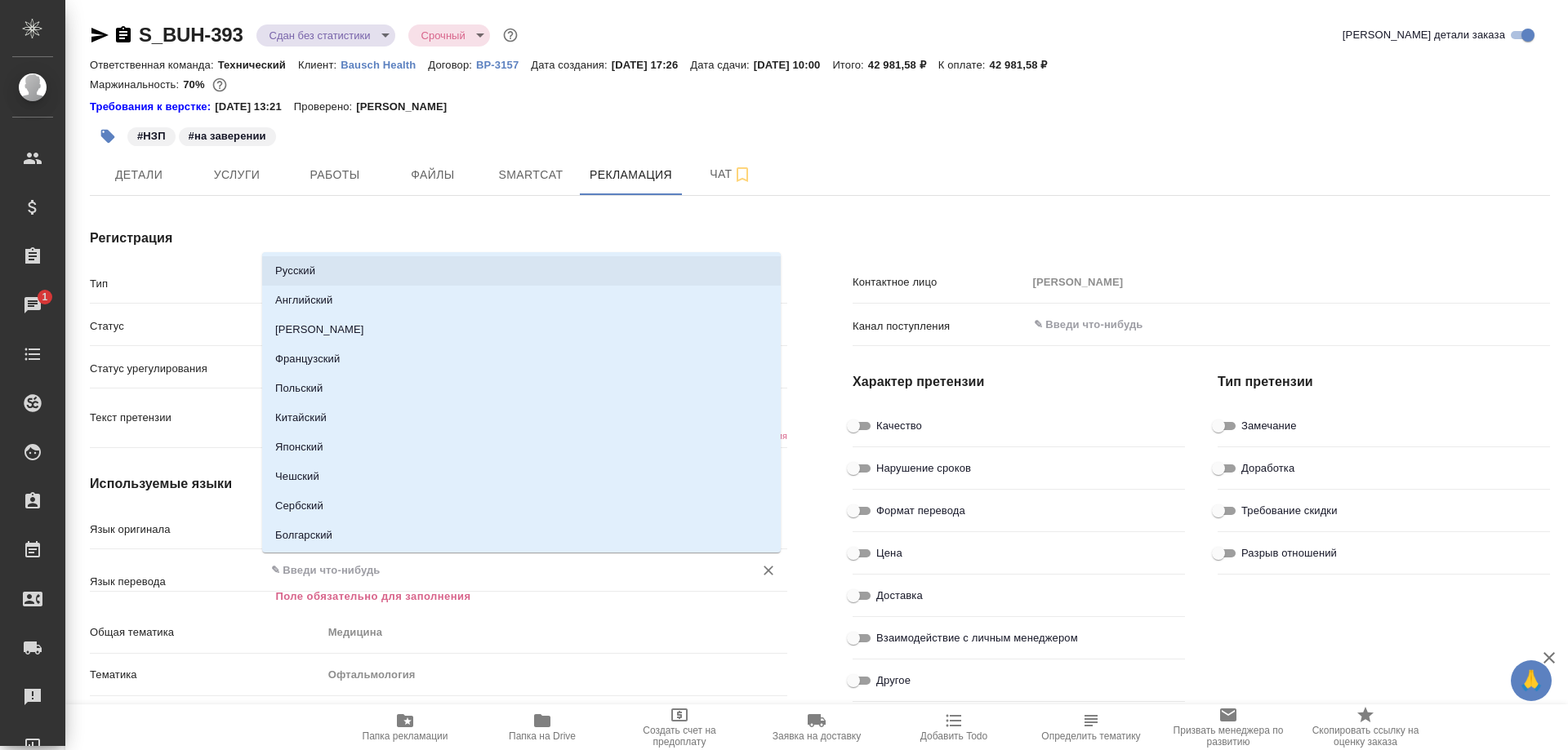
type textarea "x"
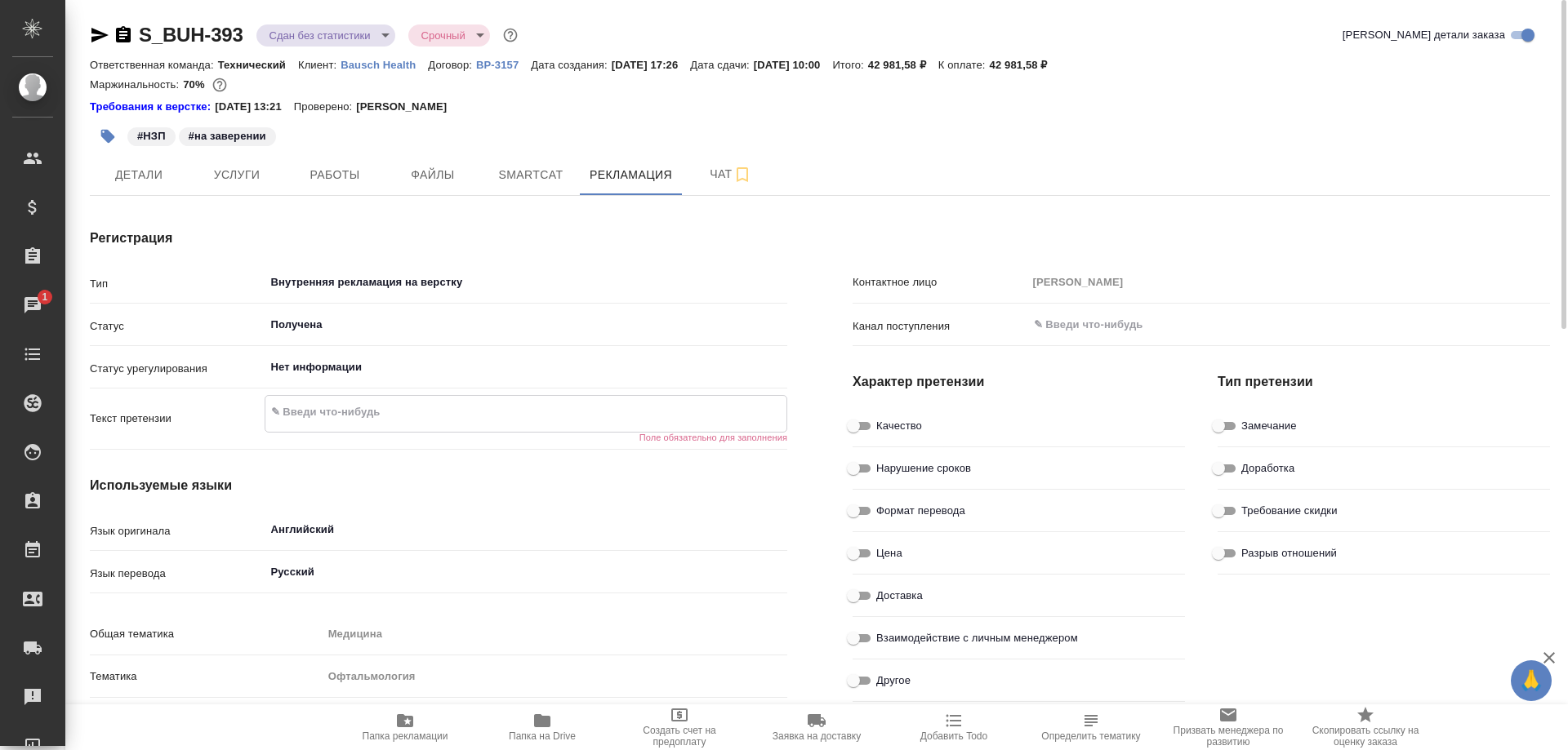
click at [353, 418] on textarea at bounding box center [526, 412] width 521 height 28
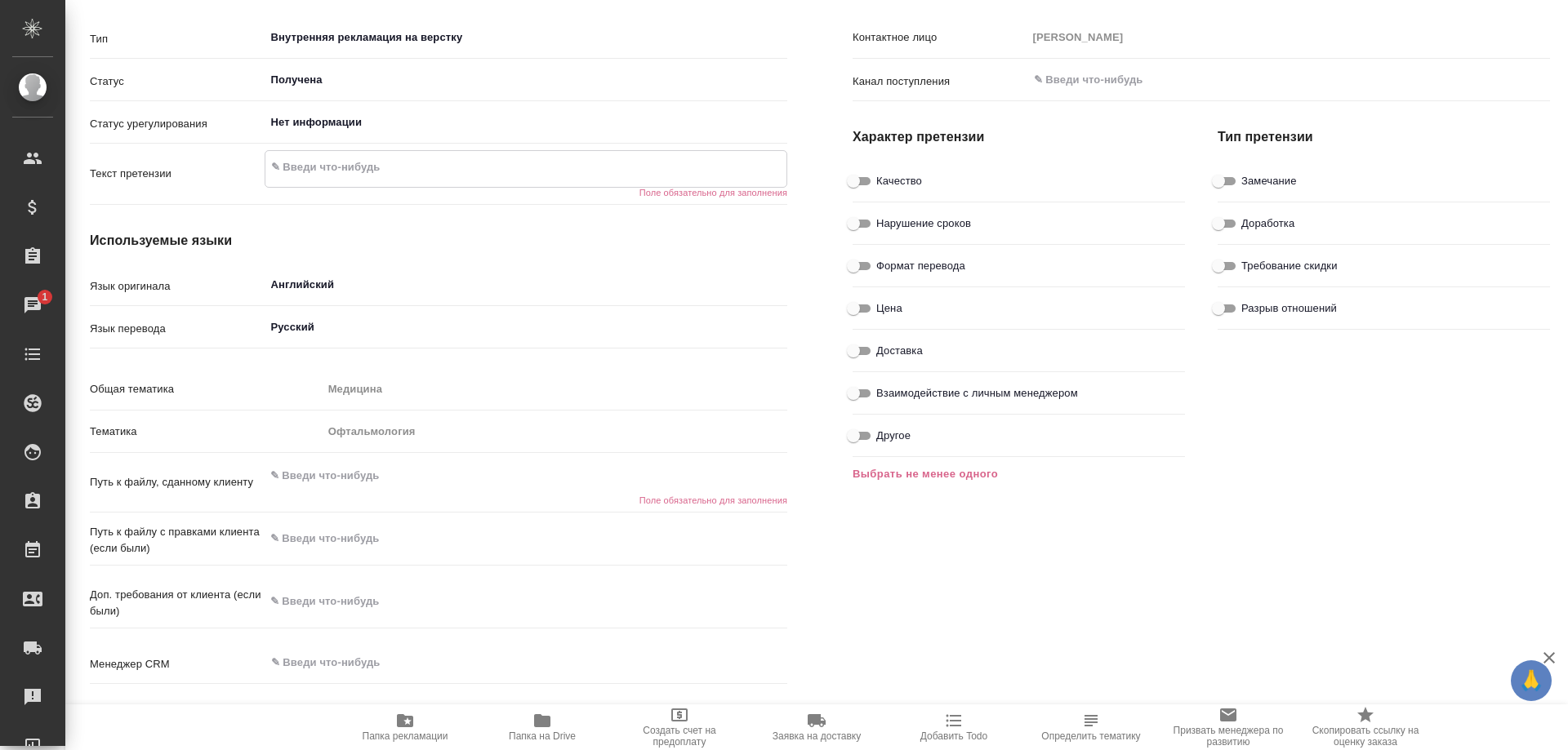
type textarea "x"
click at [859, 266] on input "Формат перевода" at bounding box center [853, 266] width 59 height 20
checkbox input "true"
type textarea "x"
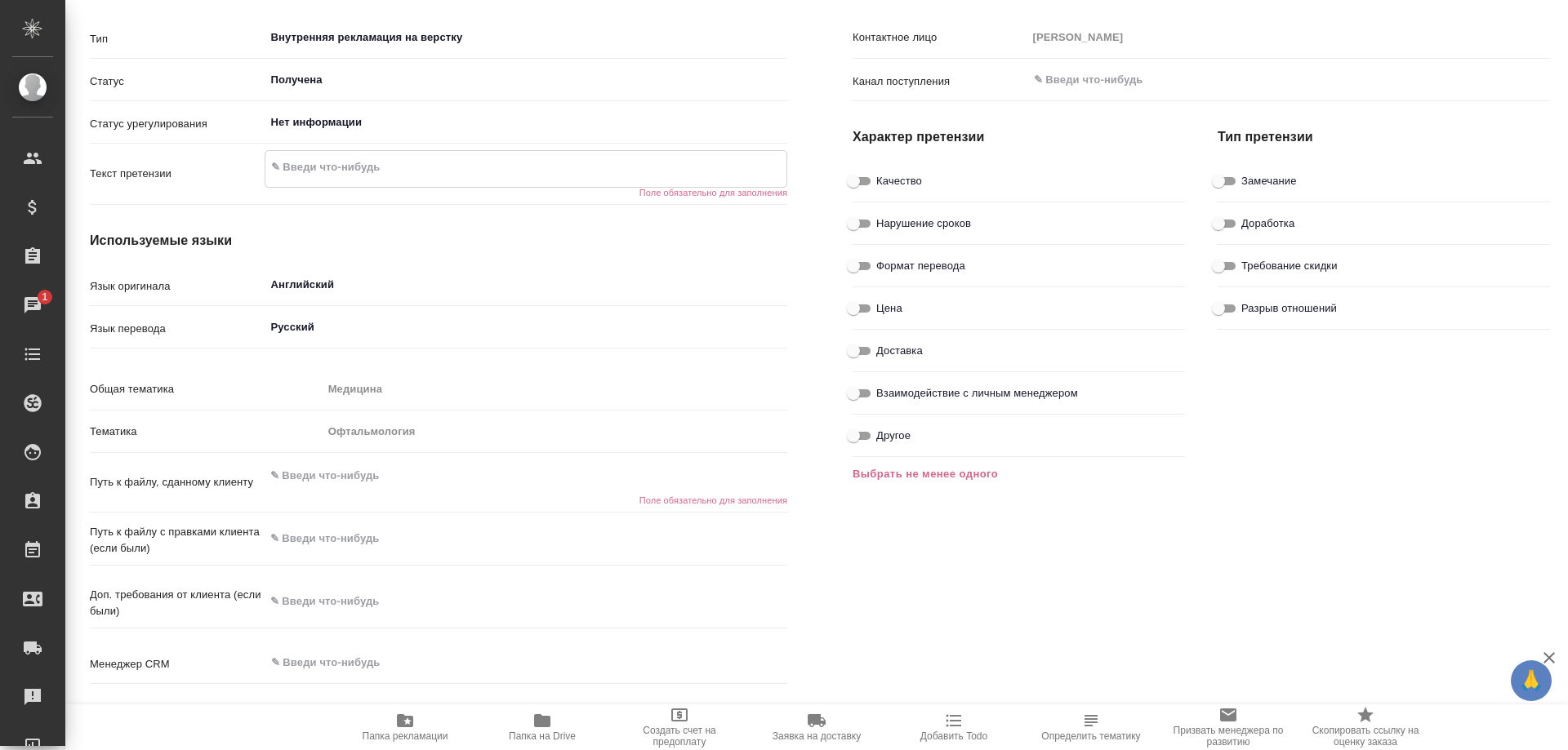
type textarea "x"
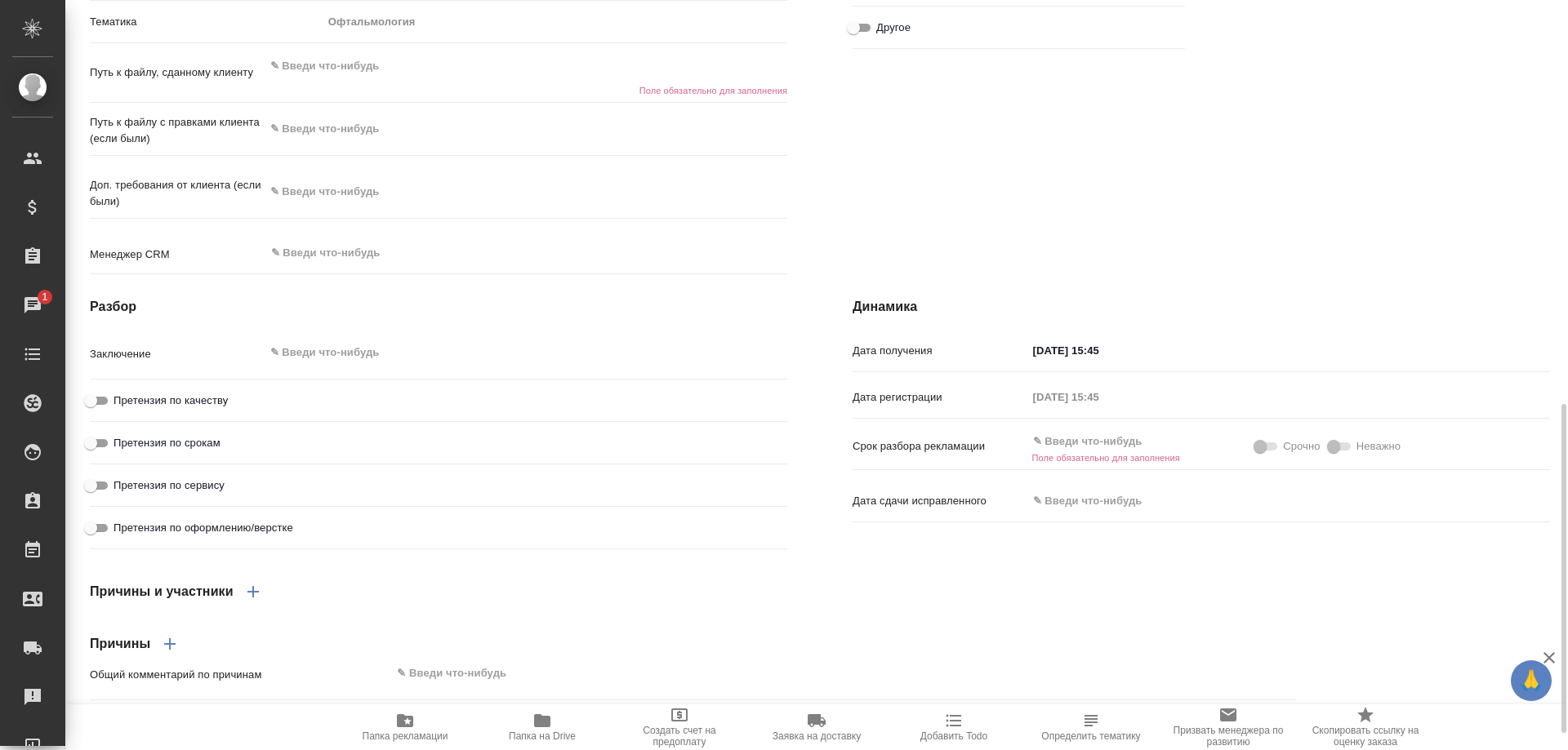
scroll to position [735, 0]
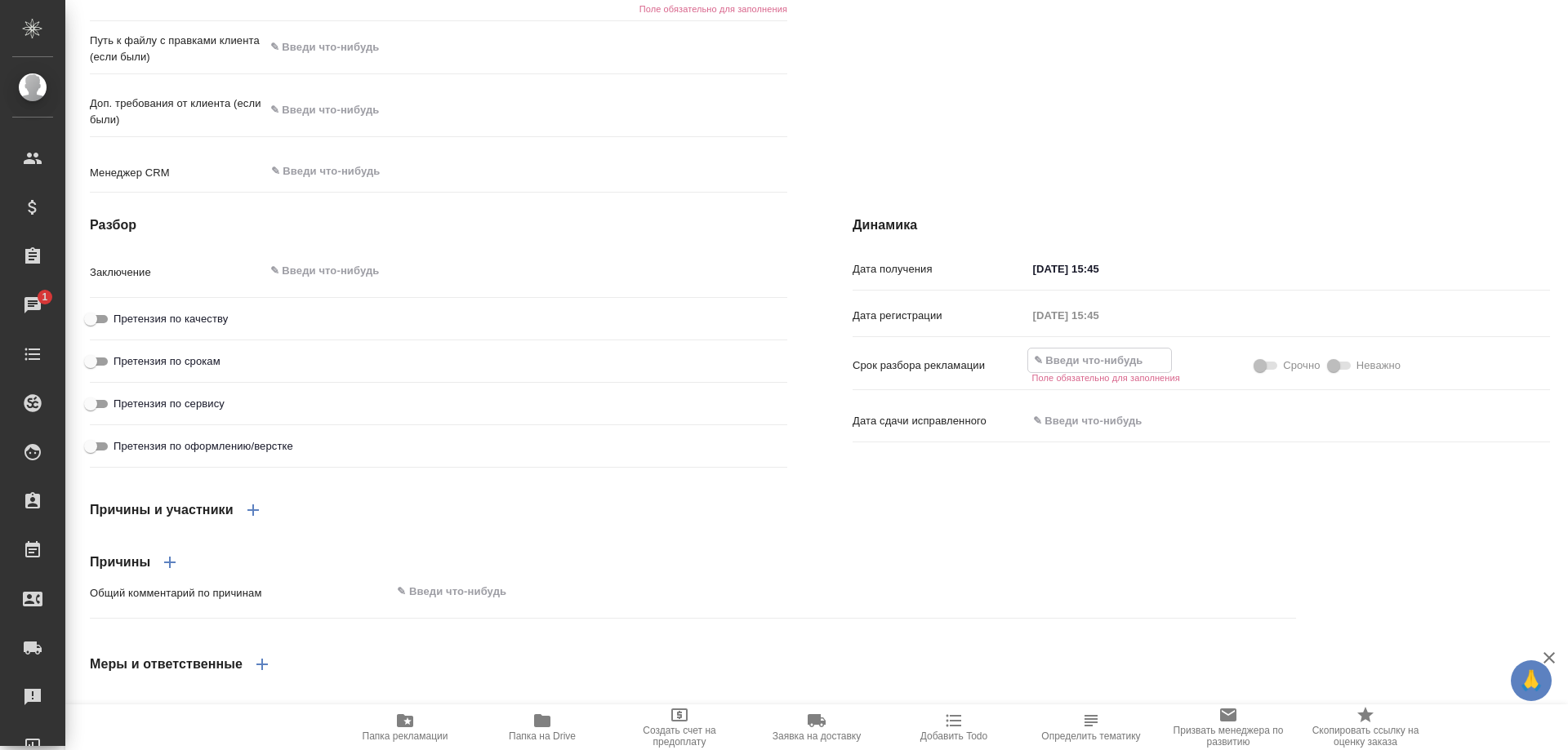
click at [1072, 373] on input "text" at bounding box center [1099, 360] width 143 height 24
click at [1205, 367] on icon "button" at bounding box center [1212, 359] width 15 height 16
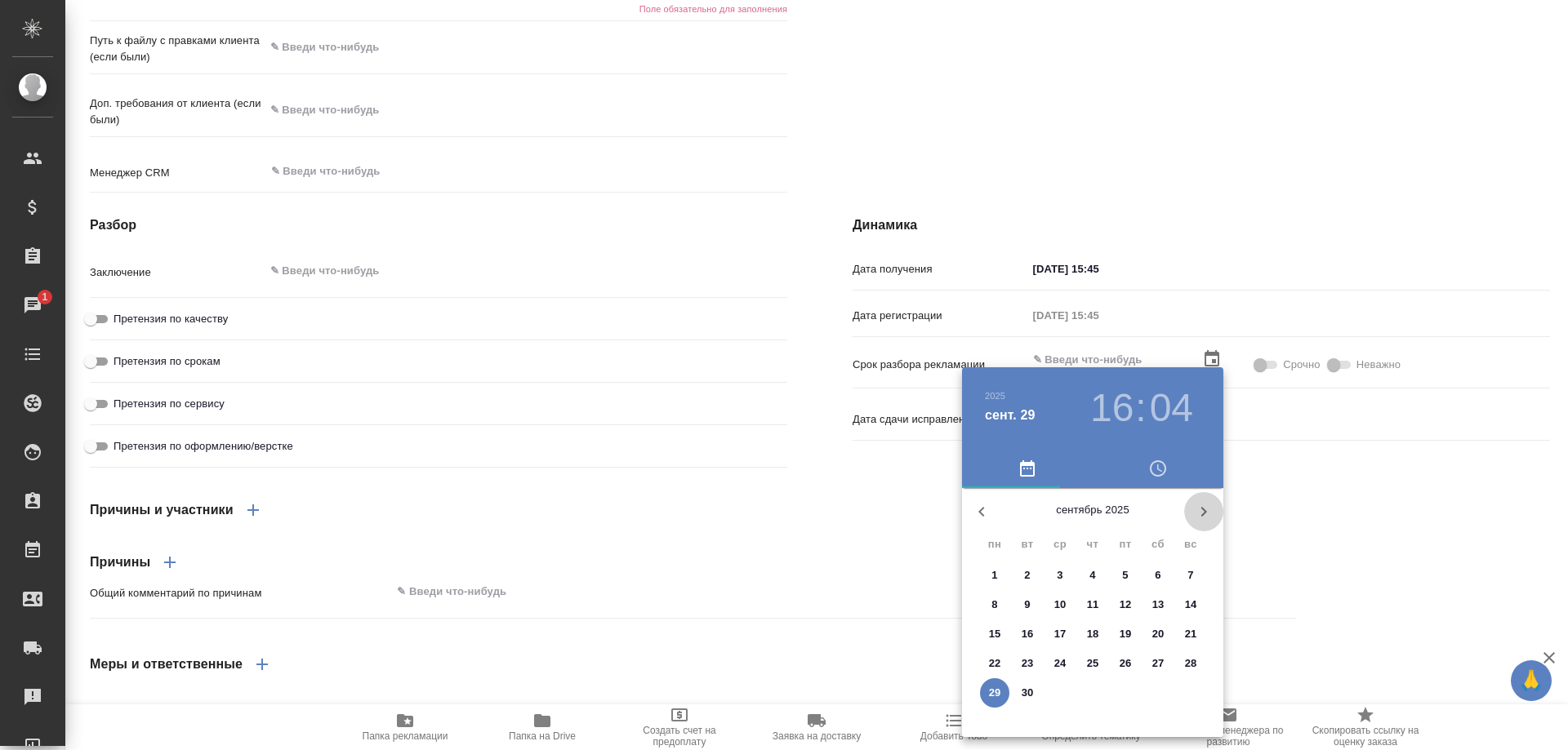
click at [1207, 507] on icon "button" at bounding box center [1204, 512] width 20 height 20
click at [1176, 281] on div at bounding box center [784, 375] width 1568 height 750
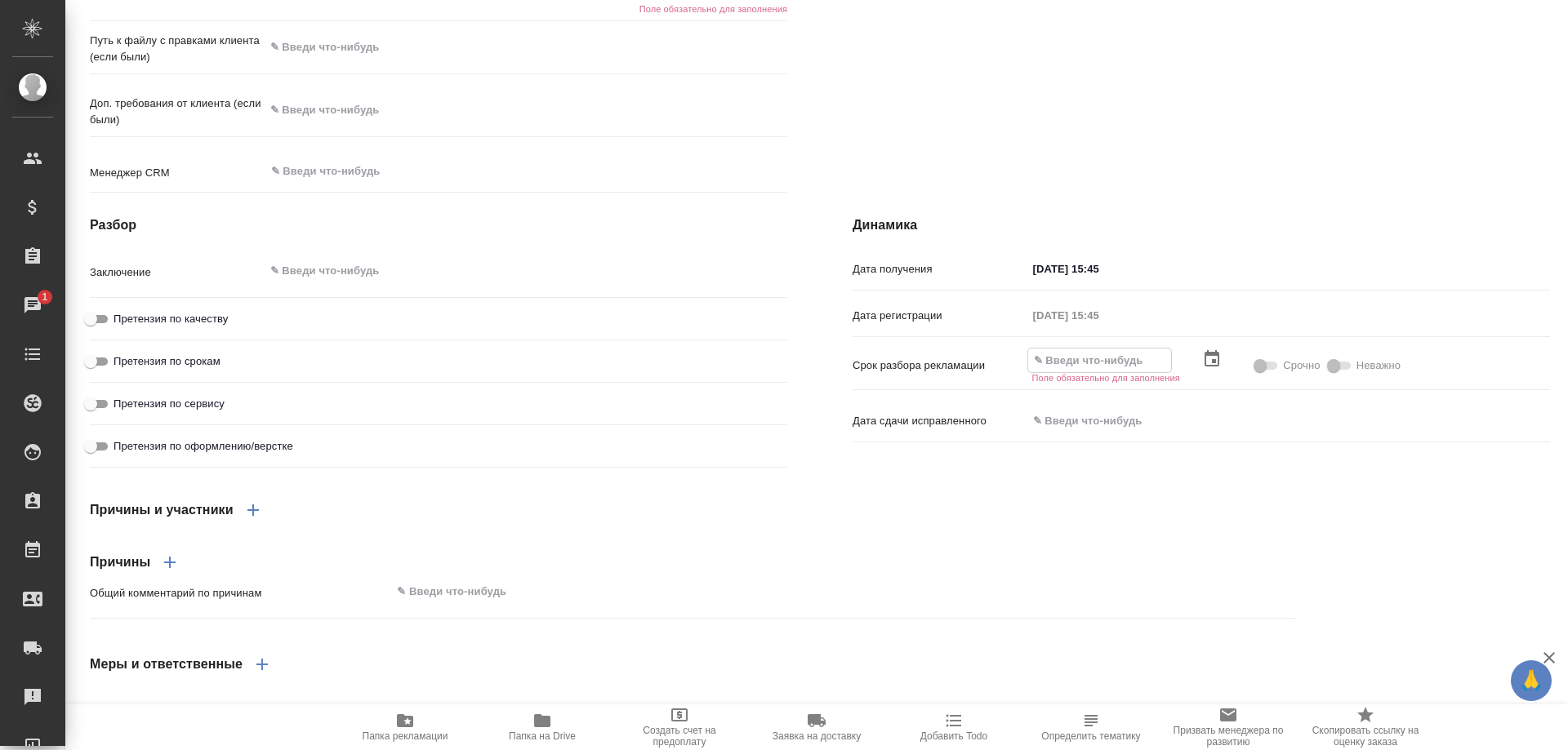
click at [1064, 373] on input "text" at bounding box center [1099, 360] width 143 height 24
click at [1205, 367] on icon "button" at bounding box center [1212, 359] width 15 height 16
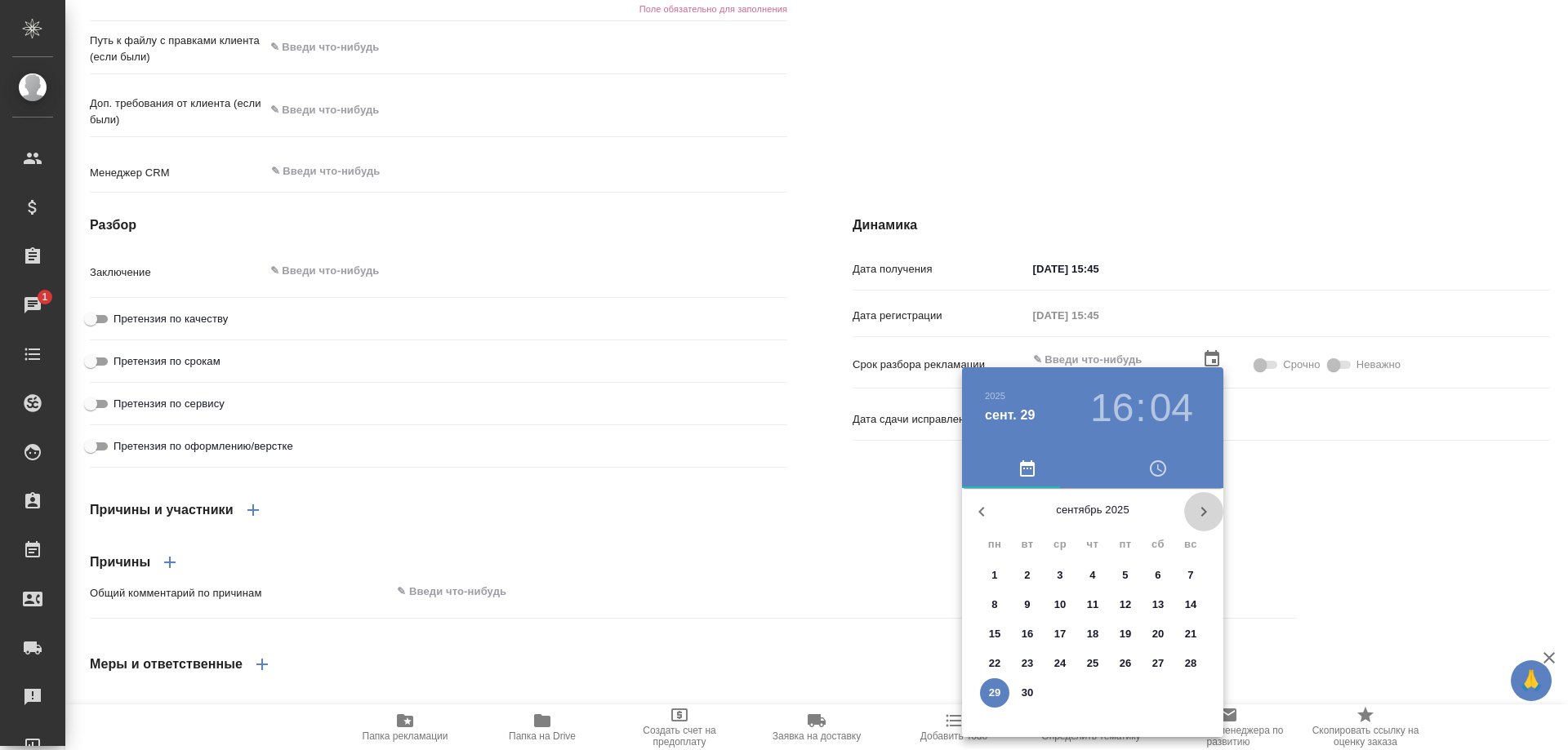
click at [1204, 516] on icon "button" at bounding box center [1204, 512] width 20 height 20
click at [1095, 577] on p "2" at bounding box center [1092, 576] width 5 height 16
type textarea "x"
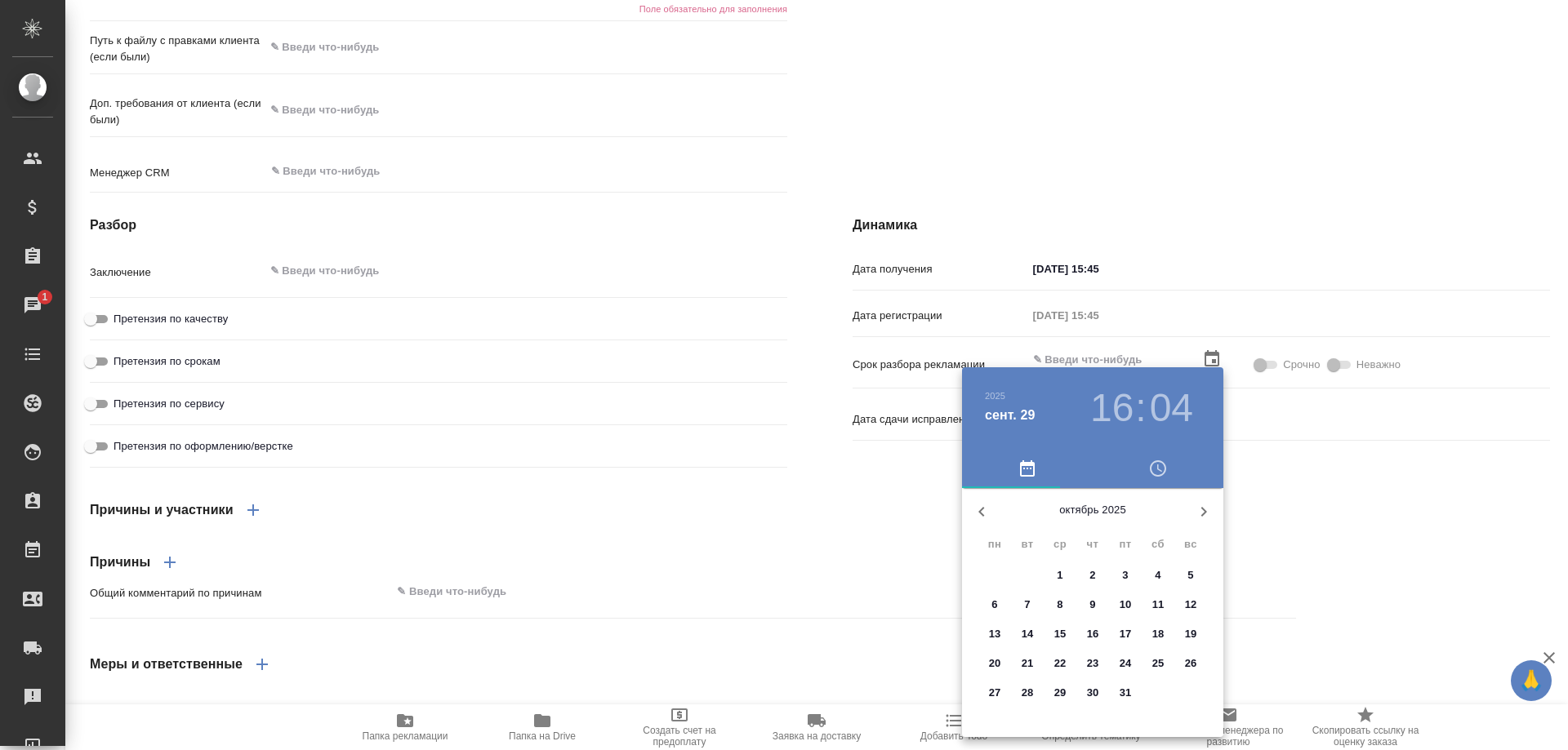
type textarea "x"
type input "02.10.2025 16:04"
type textarea "x"
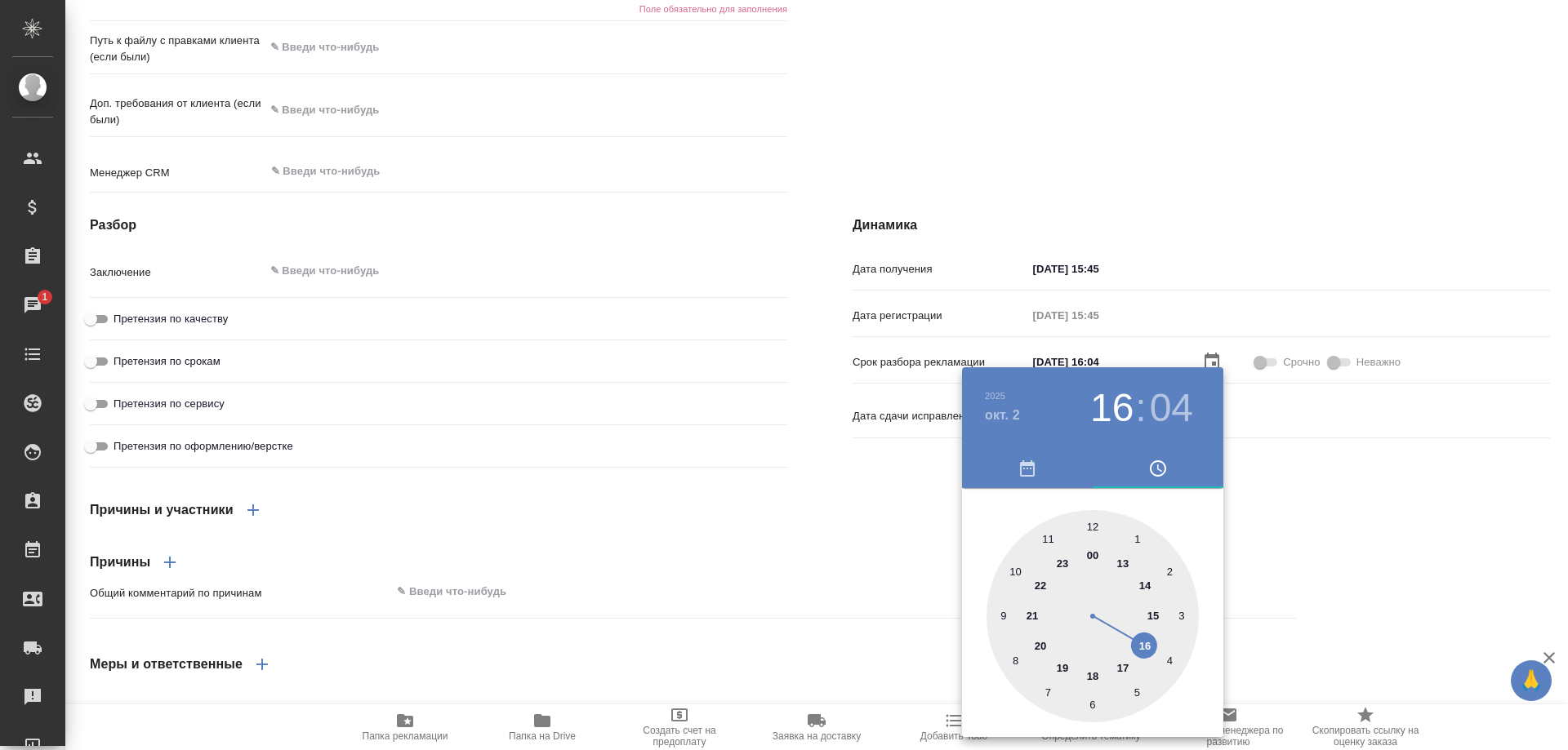
click at [1160, 406] on h3 "04" at bounding box center [1171, 407] width 44 height 45
click at [1092, 524] on div at bounding box center [1093, 617] width 213 height 213
type textarea "x"
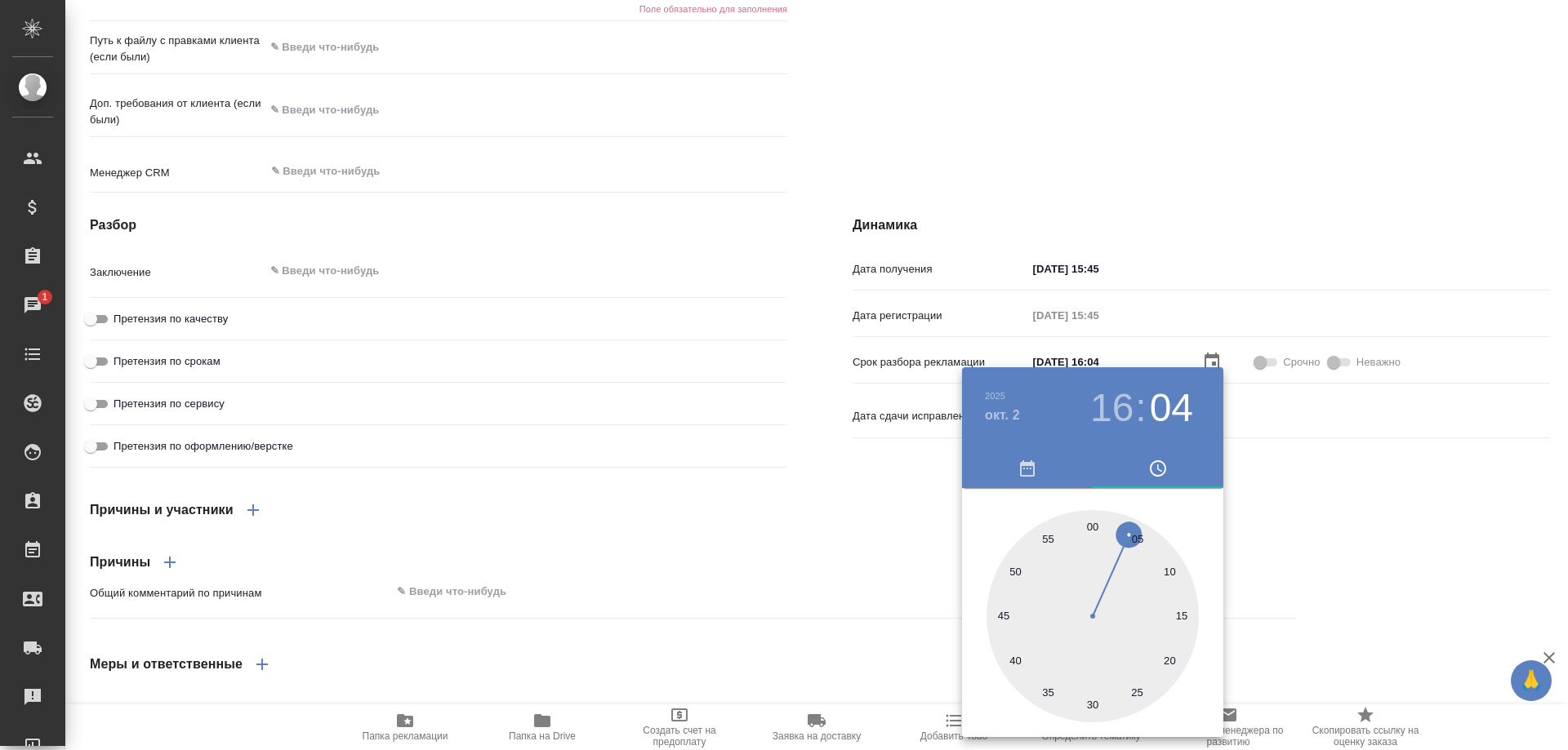
type textarea "x"
type input "02.10.2025 16:00"
type textarea "x"
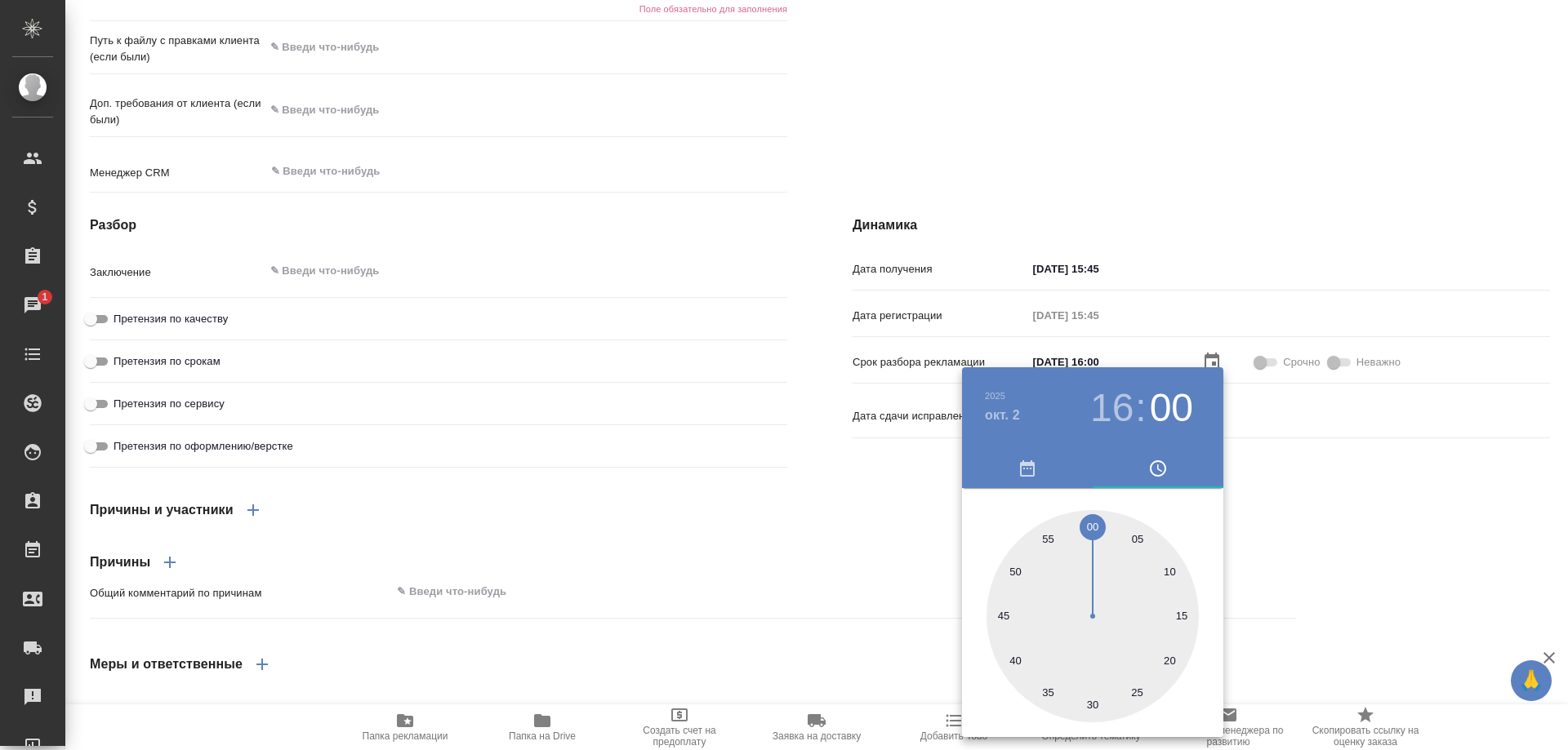
click at [1221, 262] on div at bounding box center [784, 375] width 1568 height 750
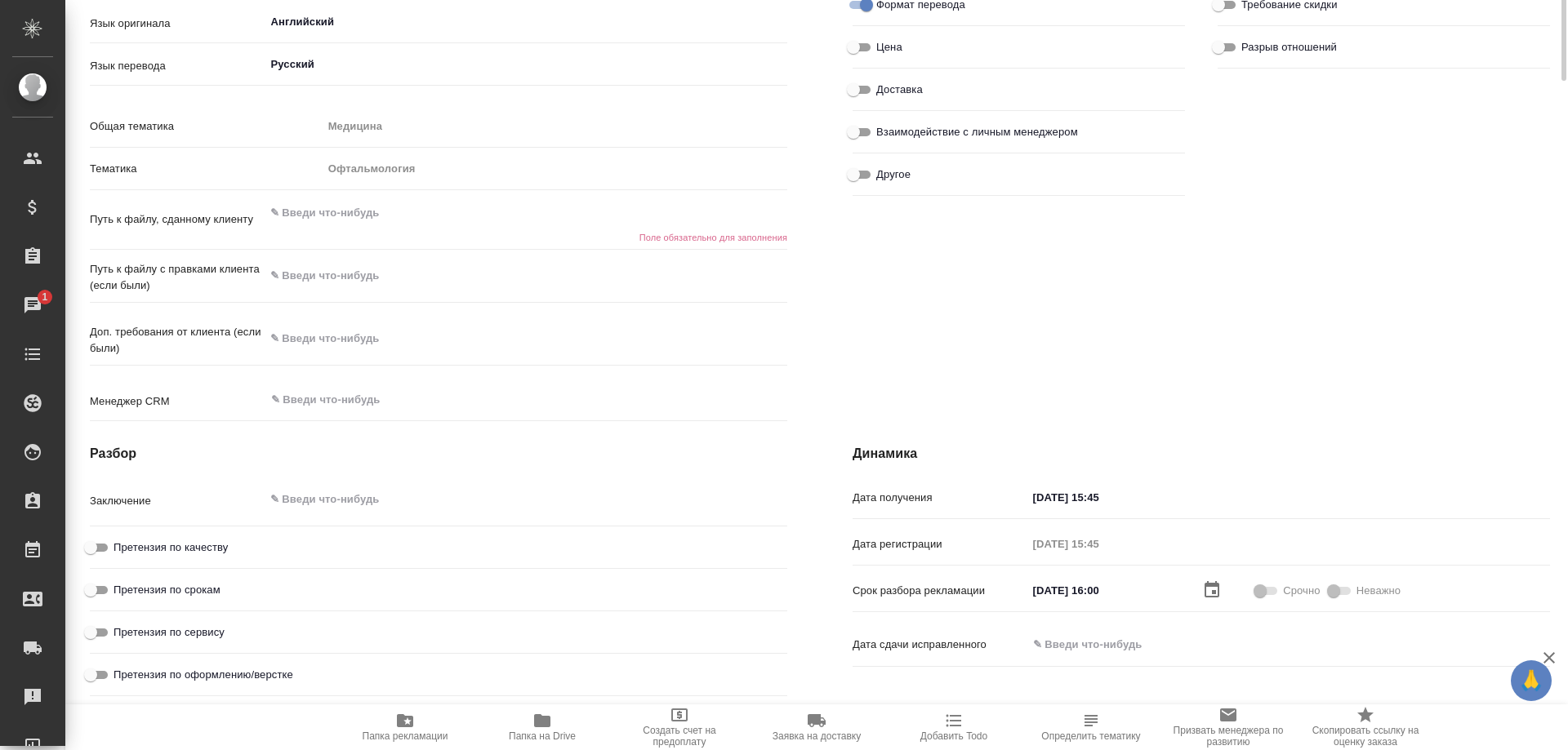
scroll to position [98, 0]
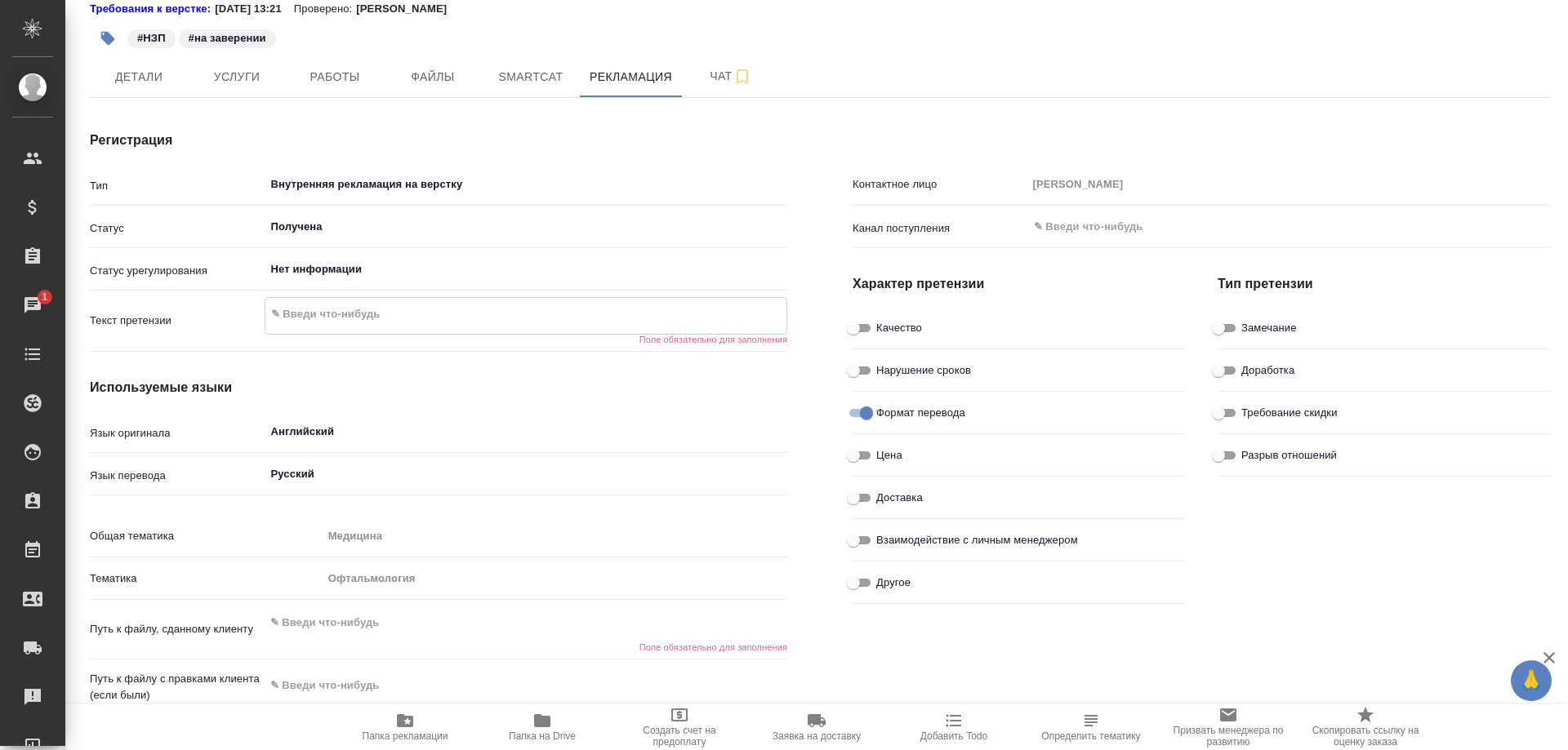
click at [382, 319] on textarea at bounding box center [526, 314] width 521 height 28
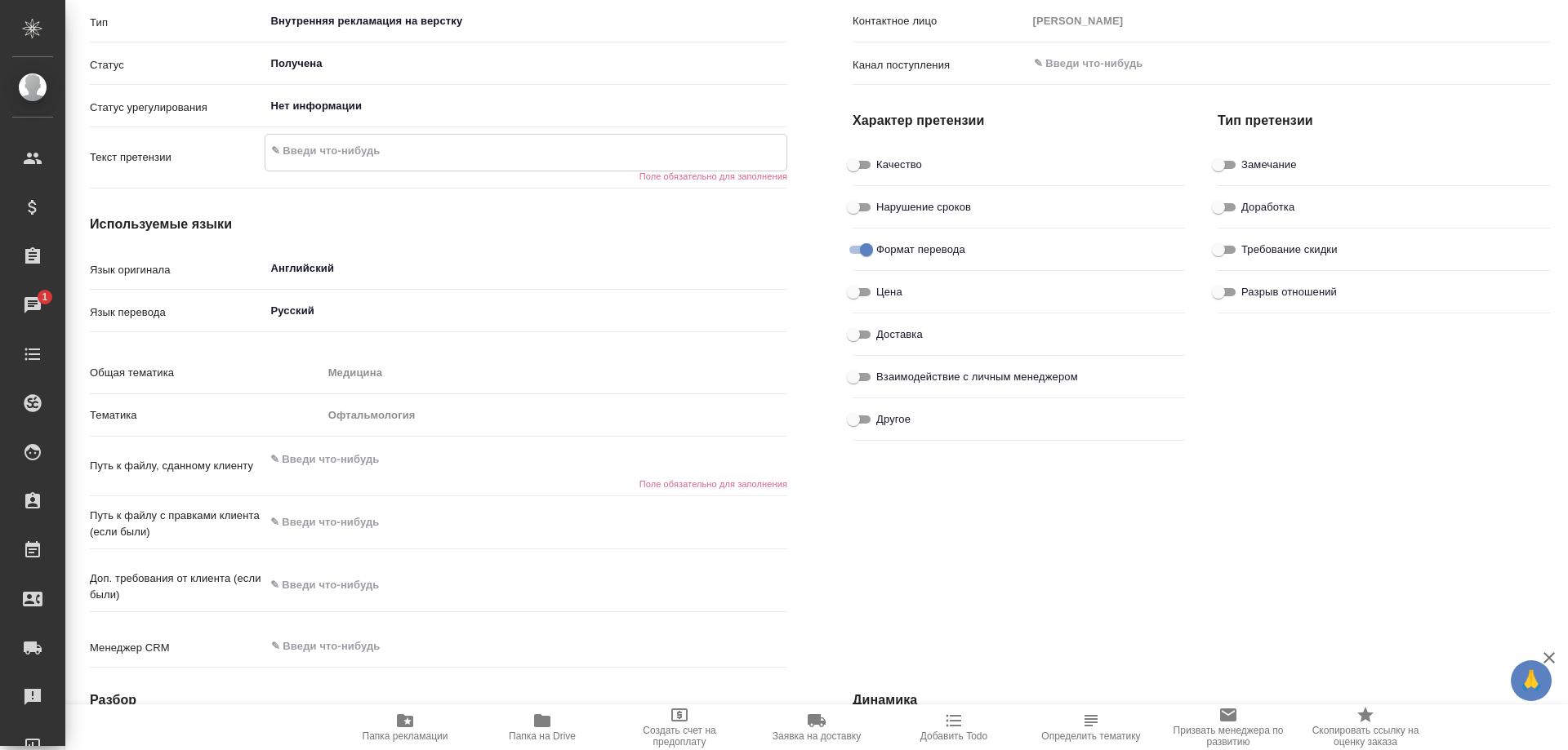
type textarea "x"
click at [343, 460] on textarea at bounding box center [526, 459] width 523 height 28
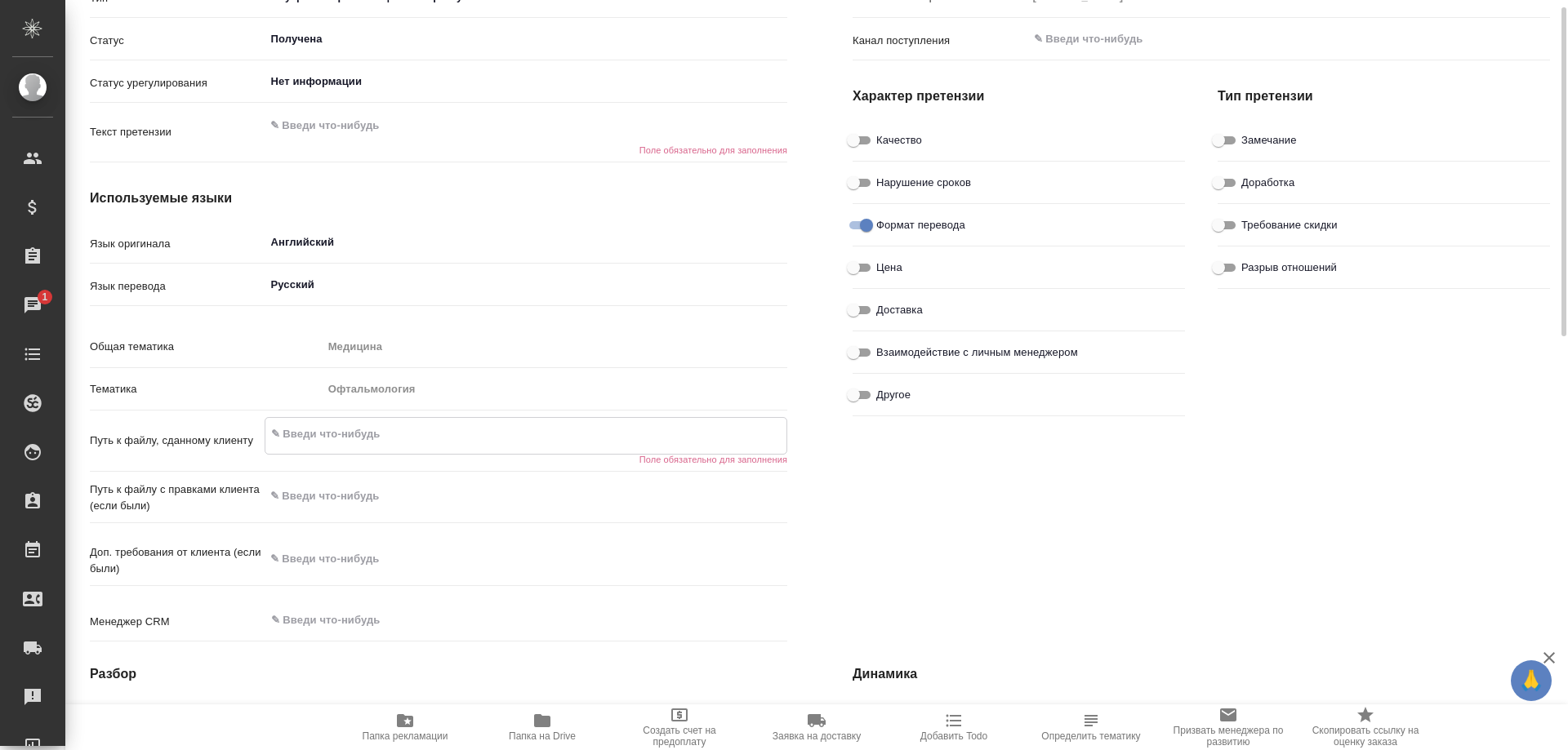
scroll to position [204, 0]
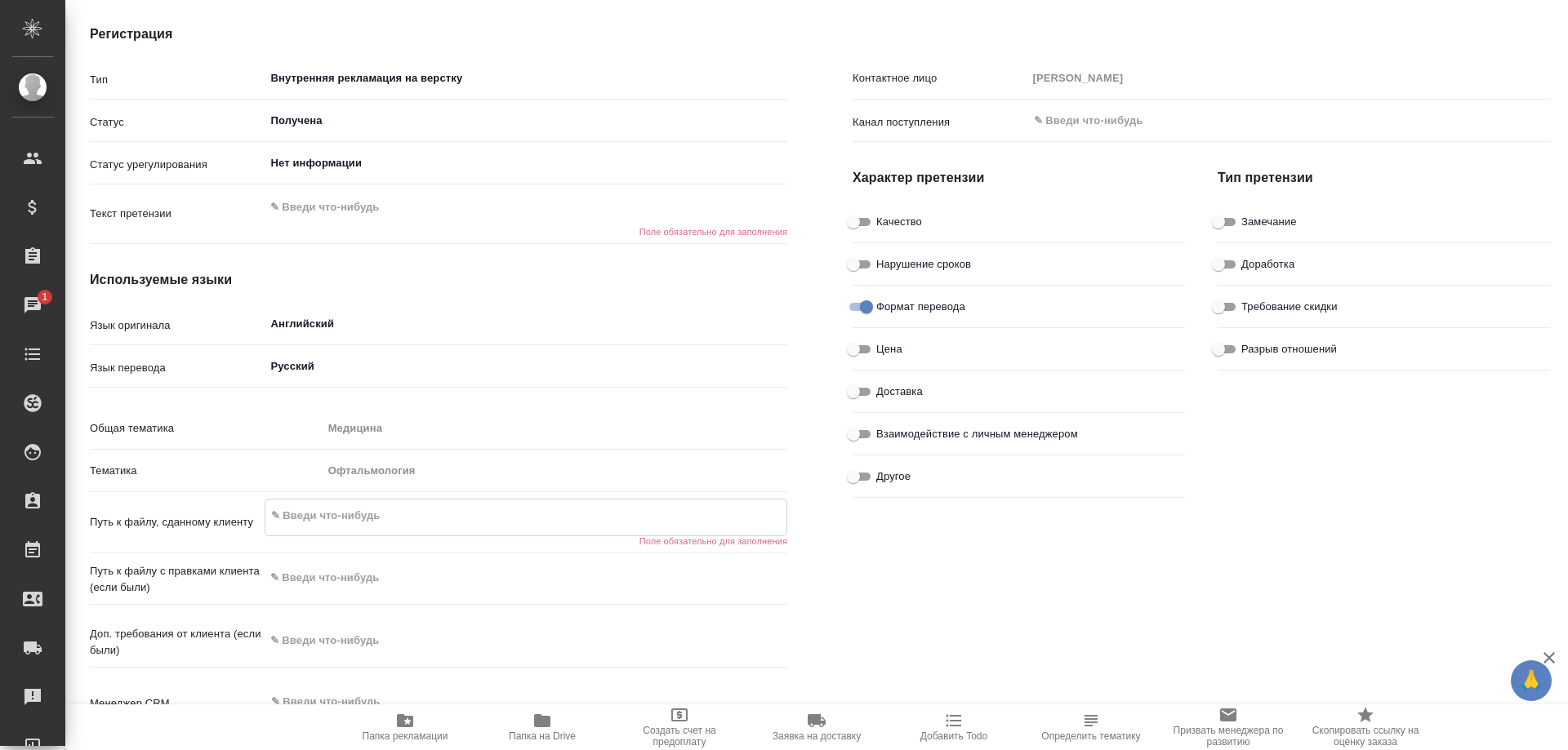
type textarea "x"
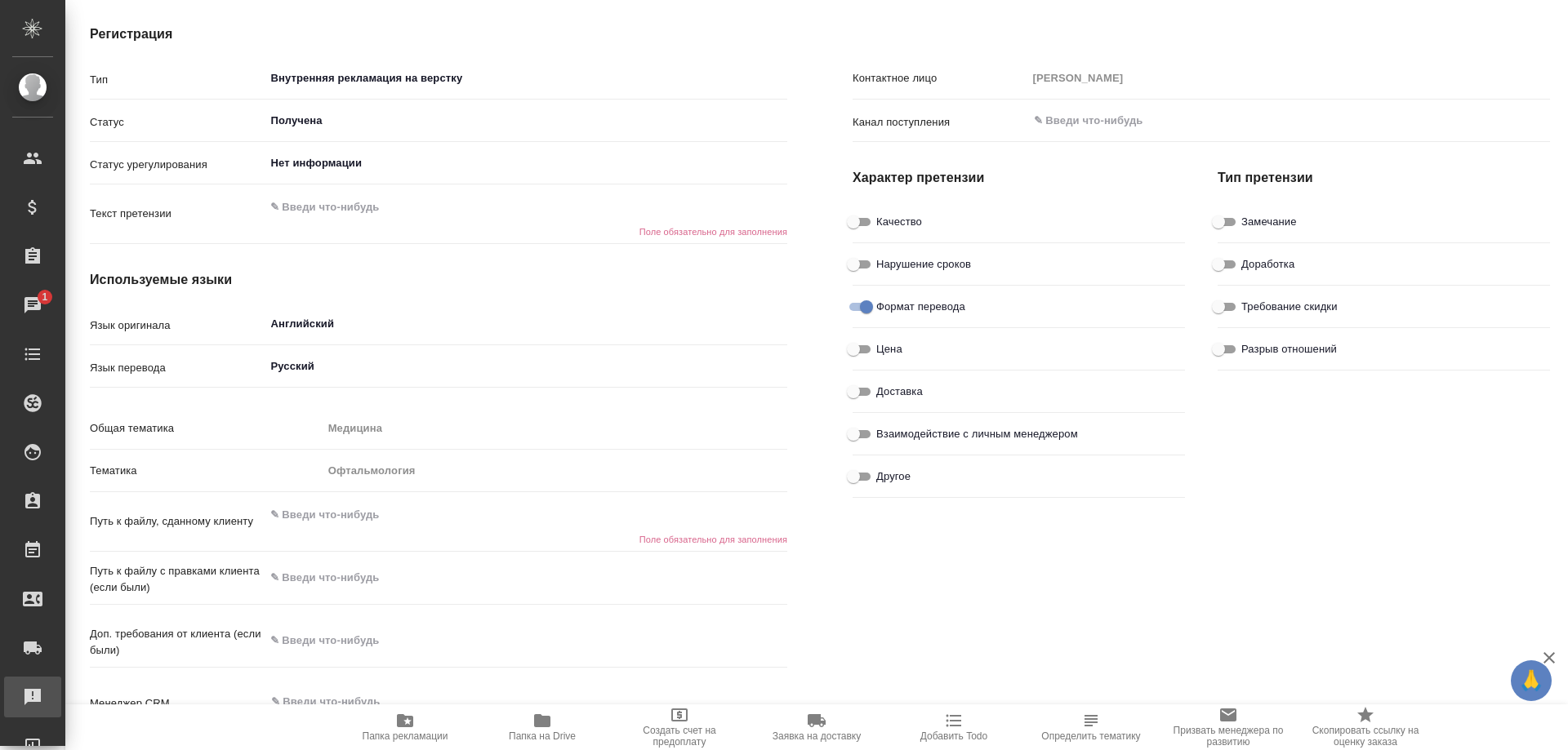
type textarea "x"
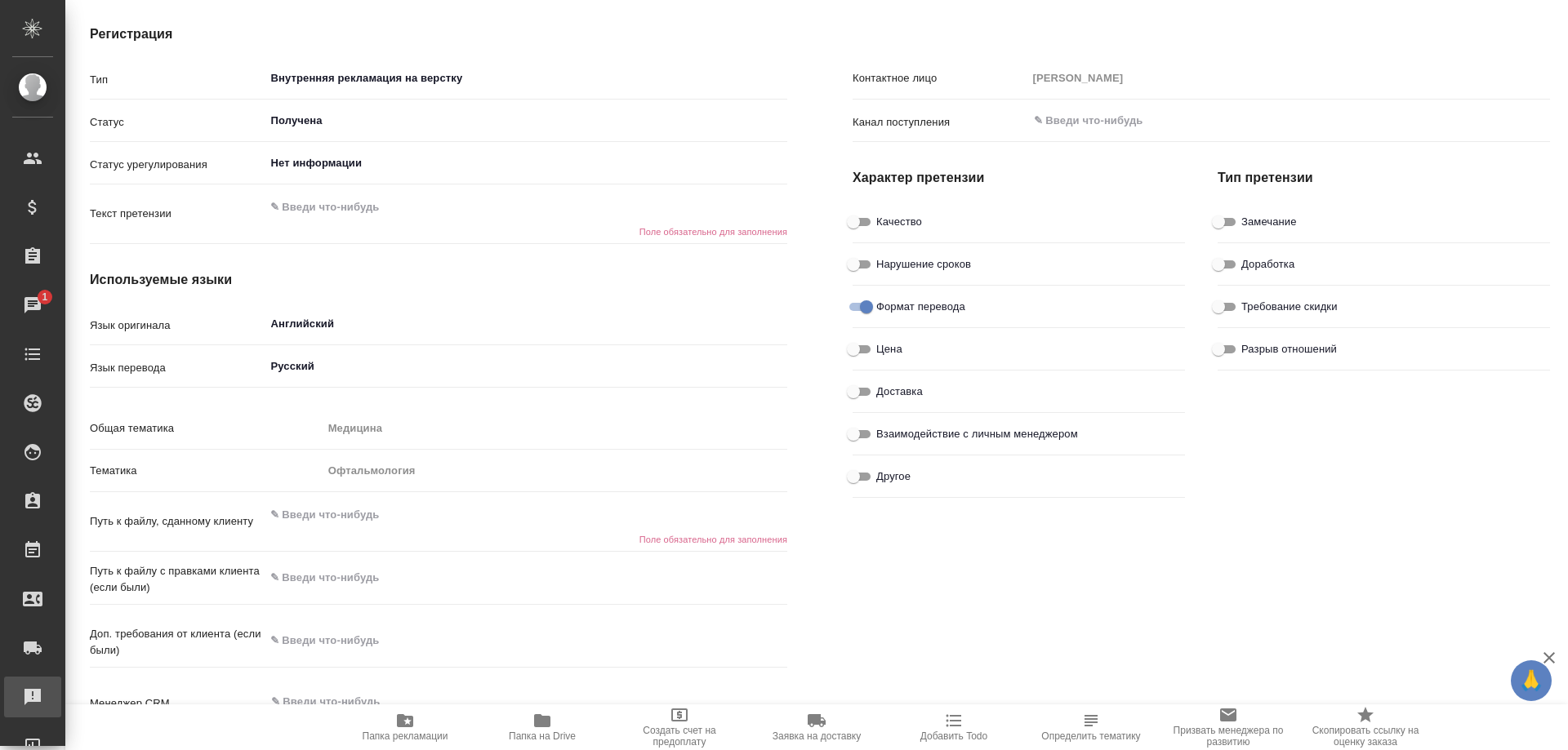
type textarea "x"
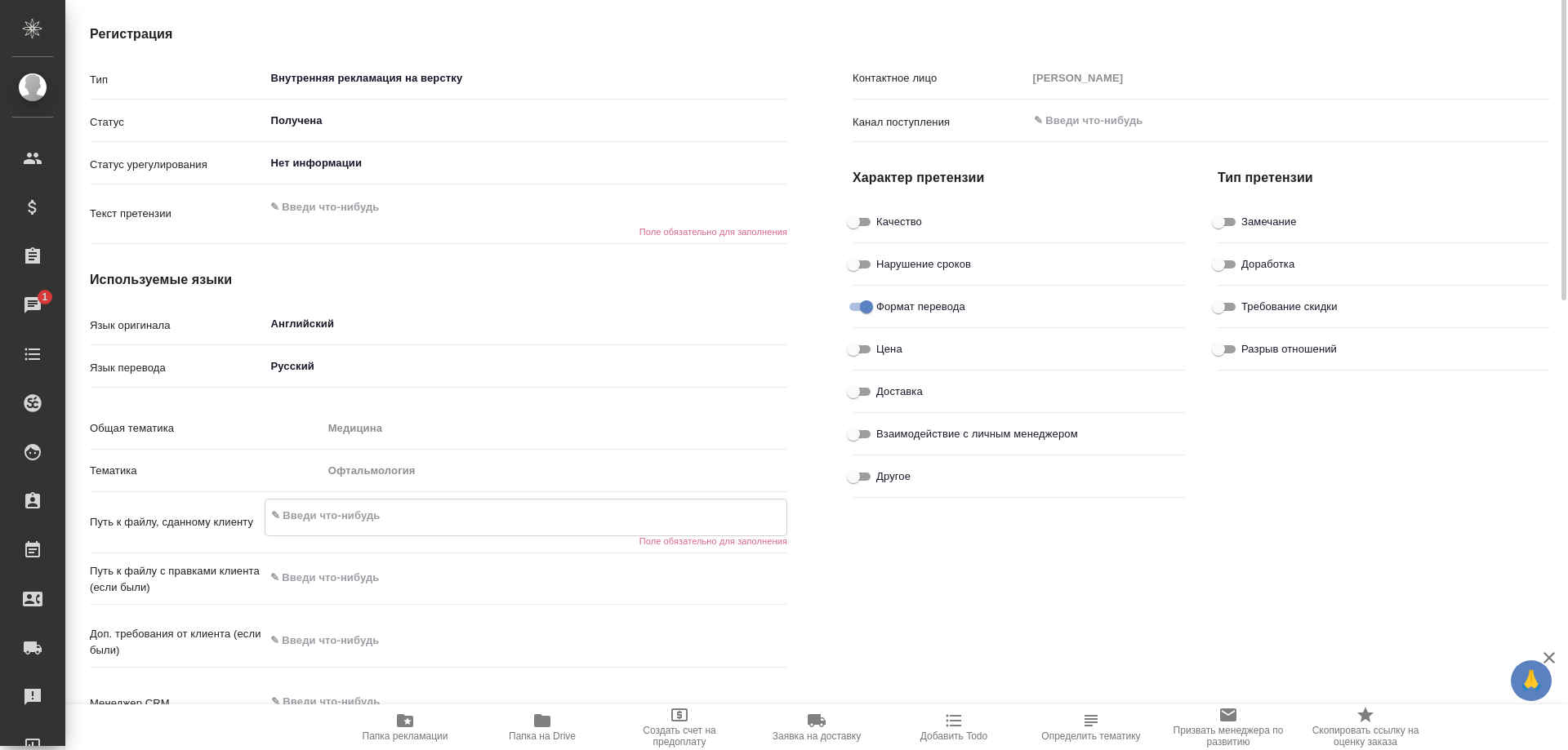
scroll to position [0, 0]
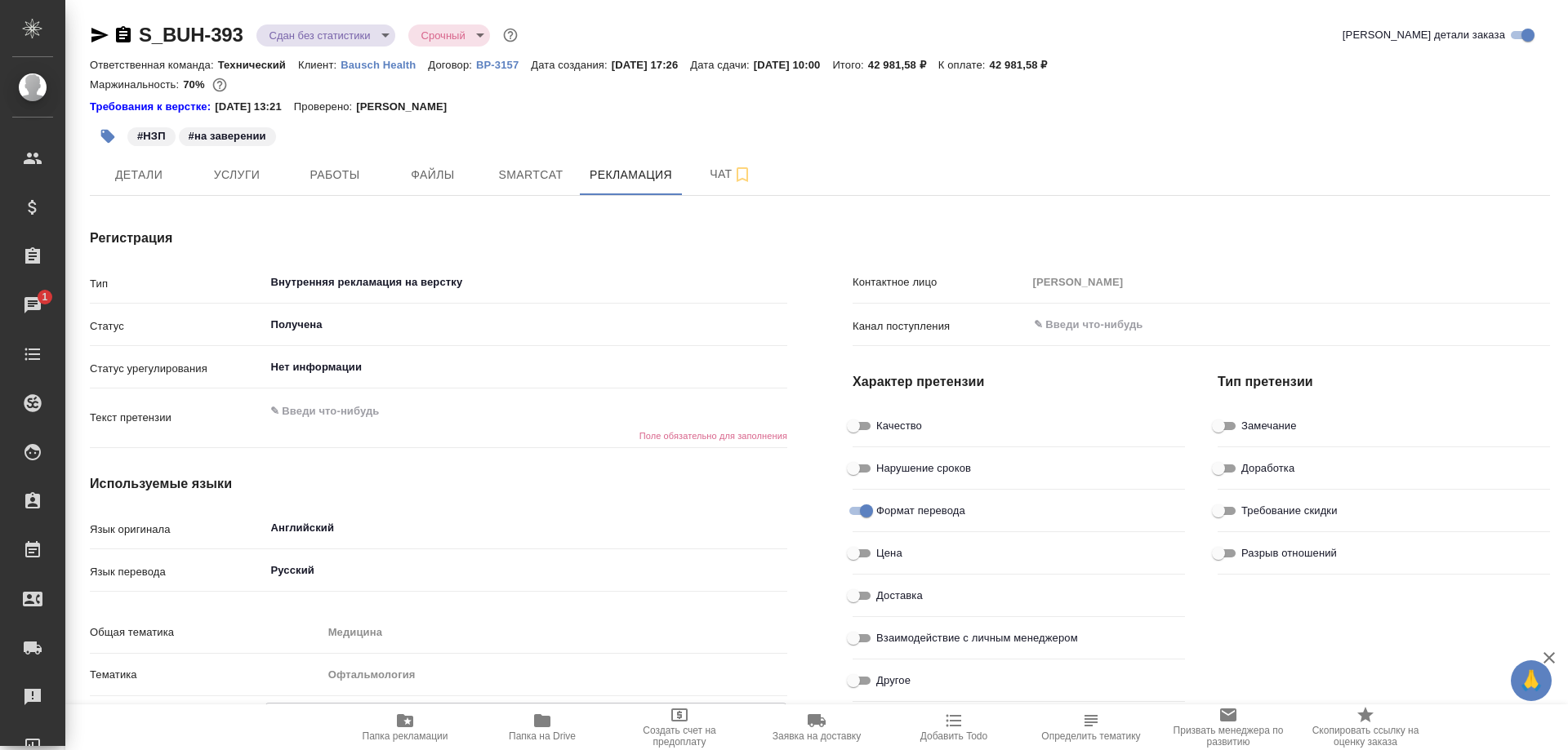
type textarea "x"
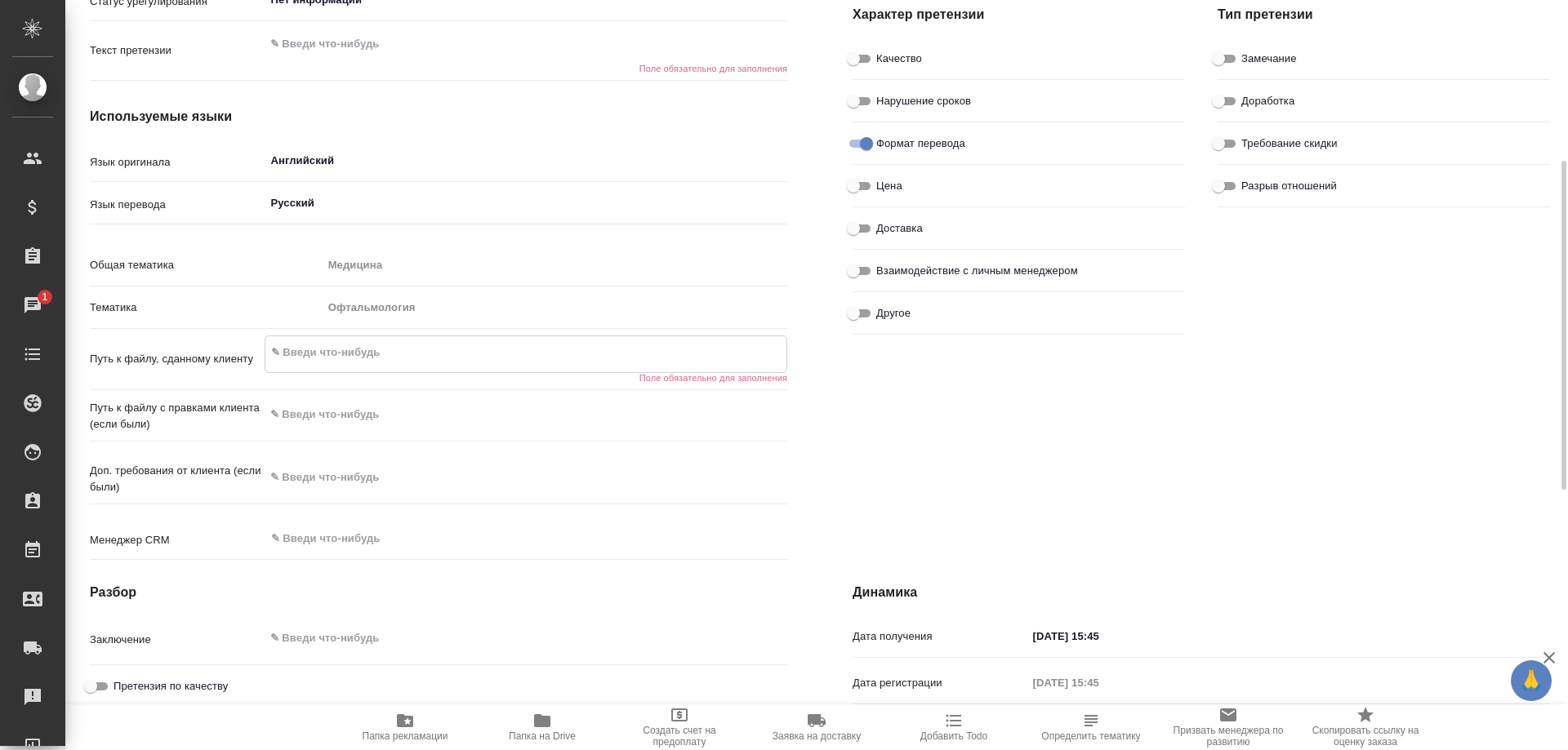
scroll to position [286, 0]
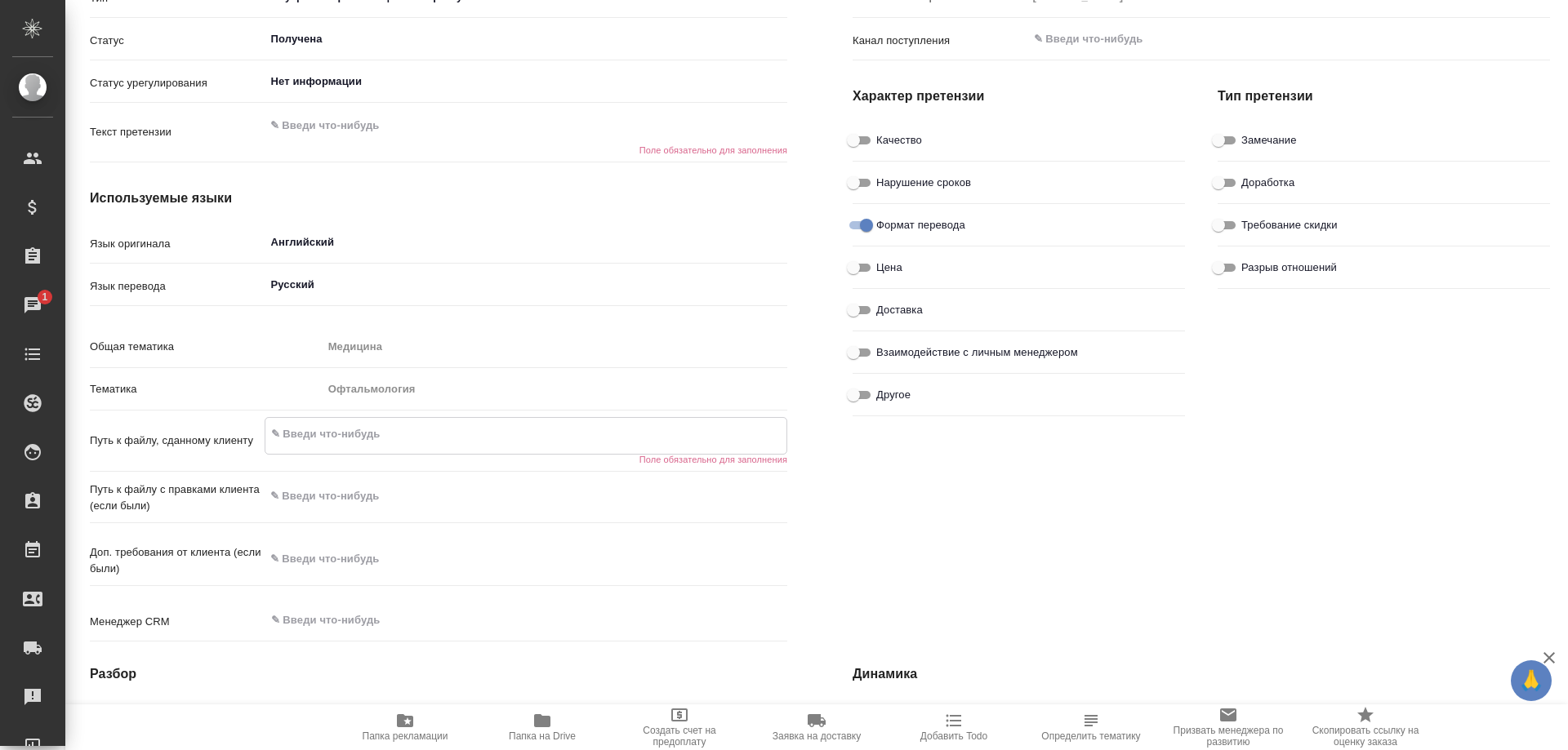
type textarea "x"
click at [357, 131] on textarea at bounding box center [526, 126] width 521 height 28
type textarea "x"
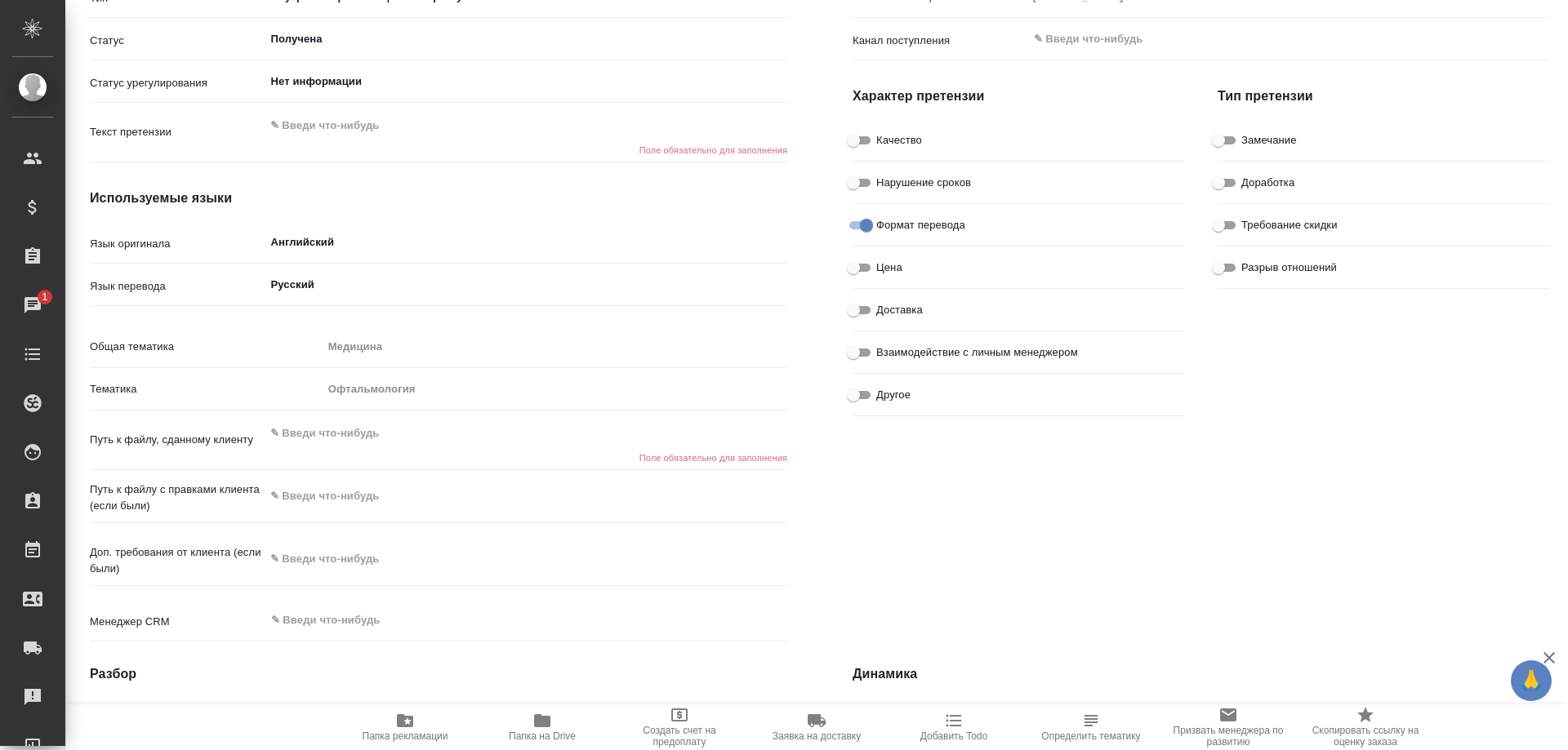
type textarea "x"
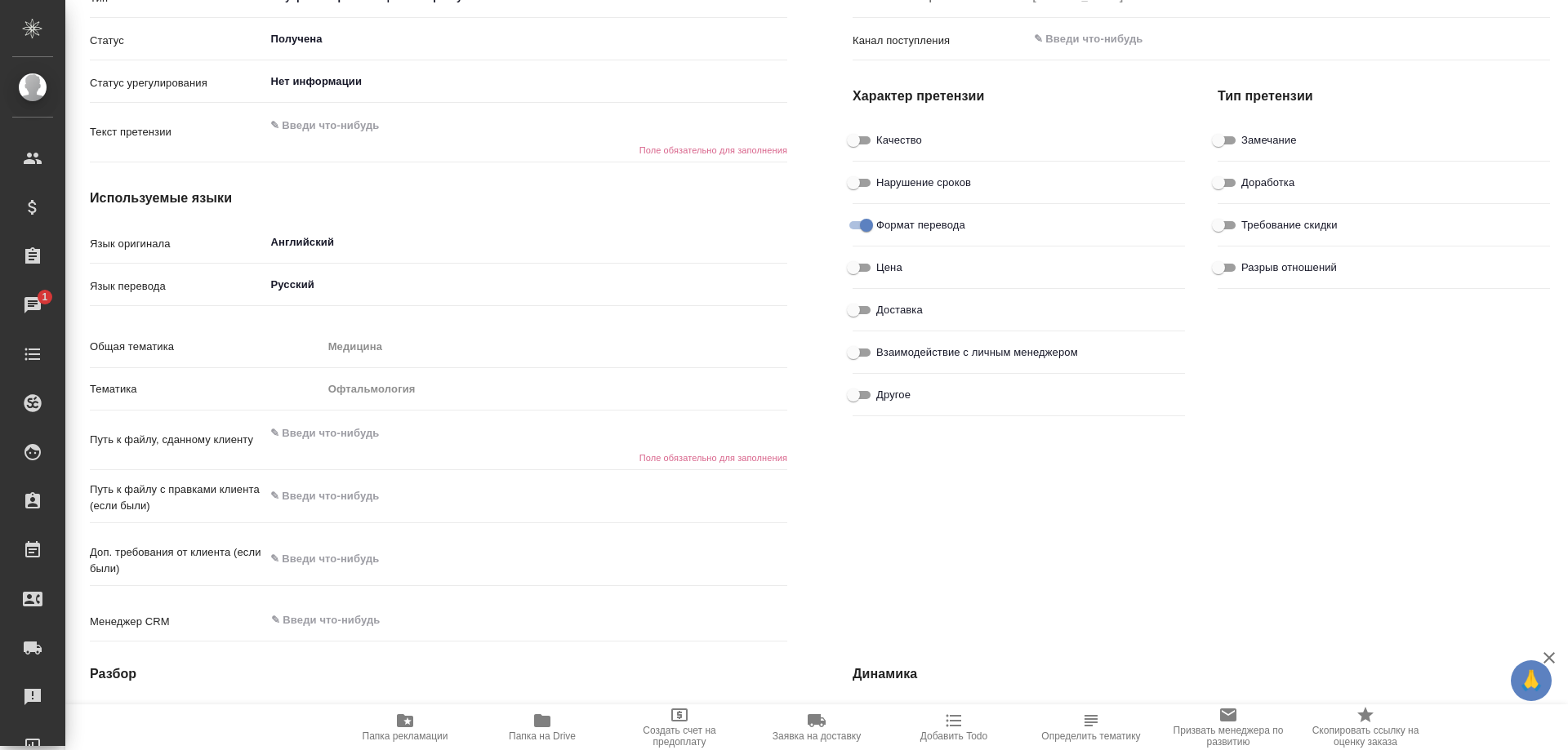
type textarea "x"
click at [363, 128] on textarea at bounding box center [526, 126] width 521 height 28
paste textarea "Плохо разверстан текст, а именно ошибки в словах, фрагменты в тексте, которых н…"
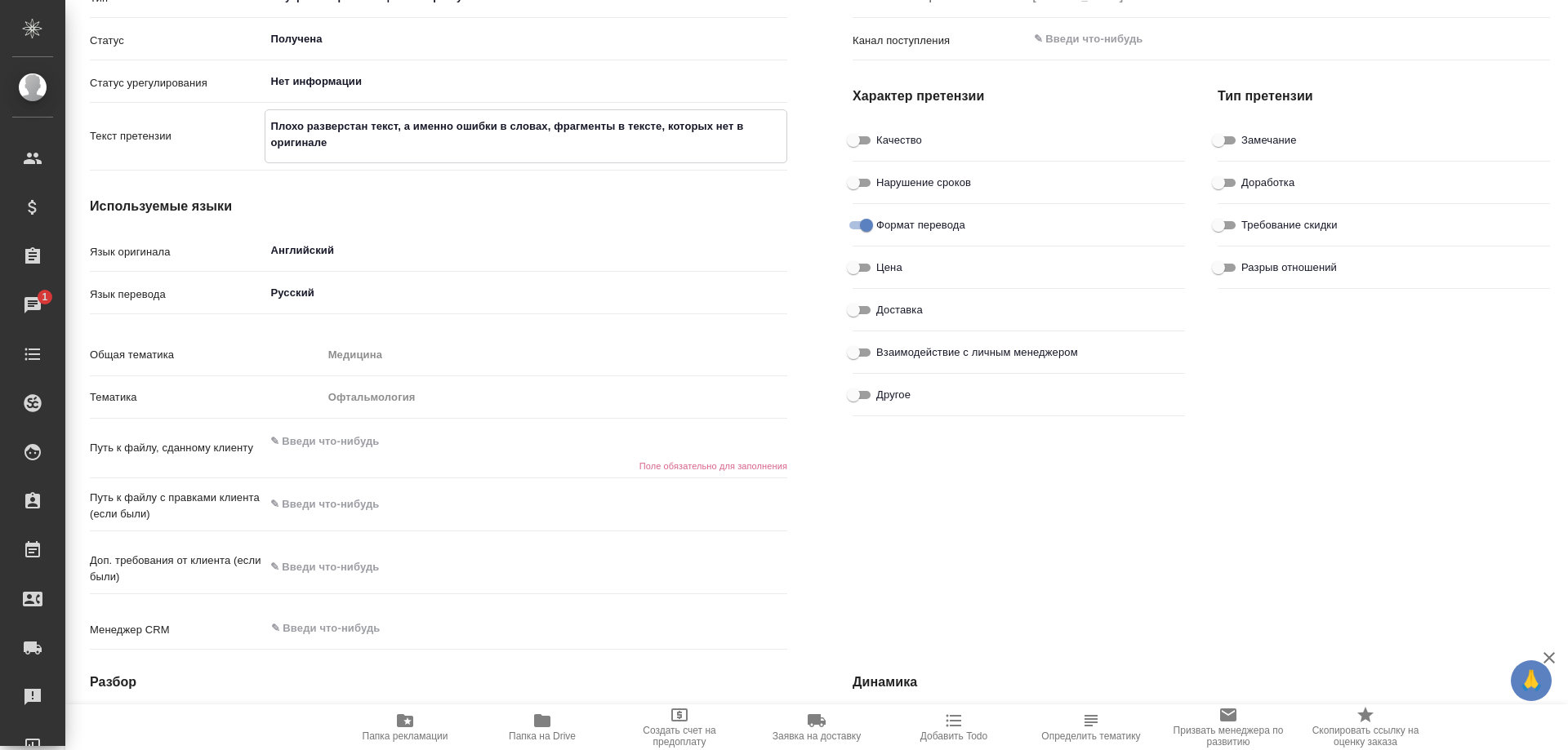
type textarea "Плохо разверстан текст, а именно ошибки в словах, фрагменты в тексте, которых н…"
type textarea "x"
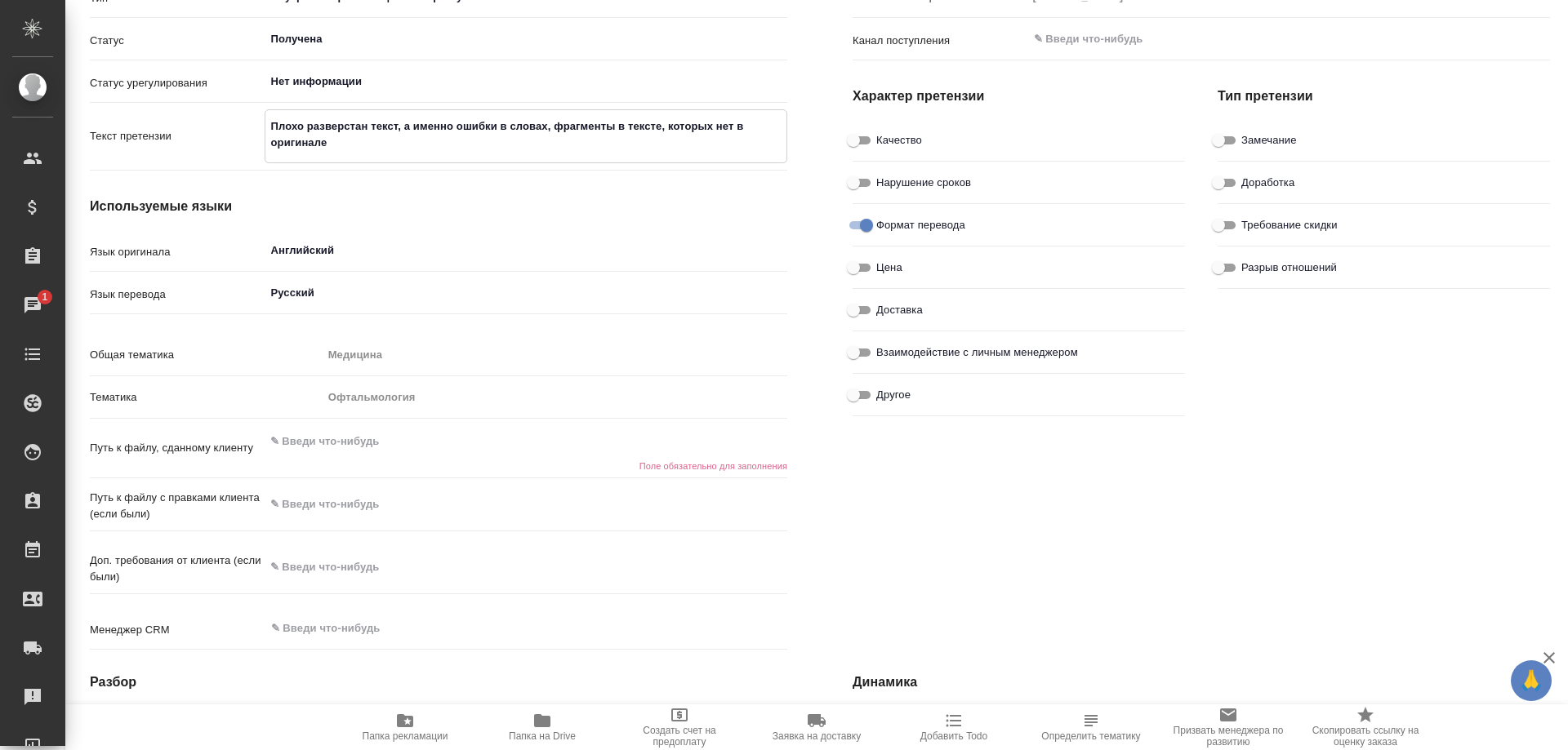
type textarea "x"
type textarea "Плохо разверстан текст, а именно ошибки в словах, фрагменты в тексте, которых н…"
type textarea "x"
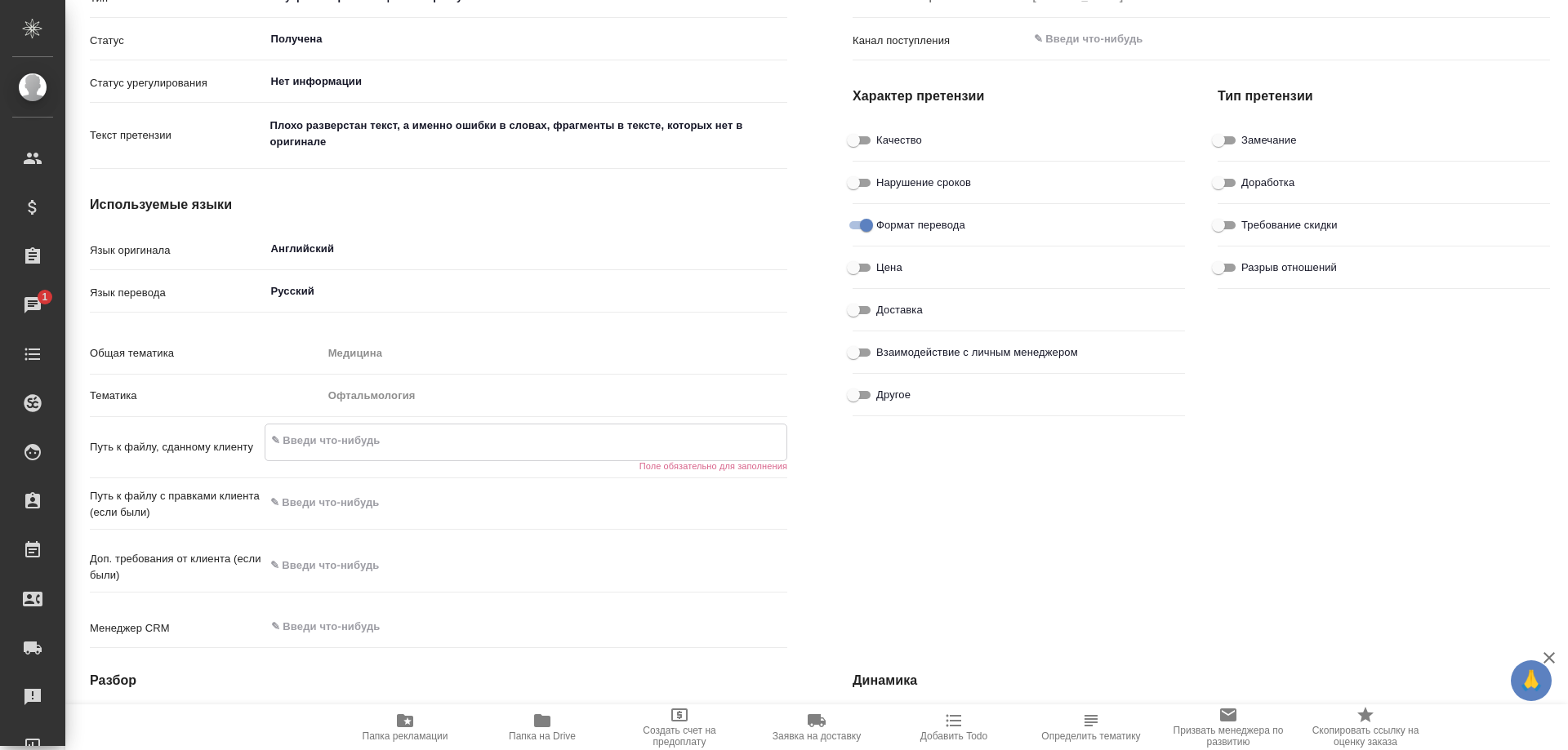
click at [414, 451] on textarea at bounding box center [526, 440] width 521 height 28
type textarea "x"
paste textarea "https://drive.awatera.com/s/EmiPJMdnwLxbozz"
type textarea "x"
type textarea "https://drive.awatera.com/s/EmiPJMdnwLxbozz"
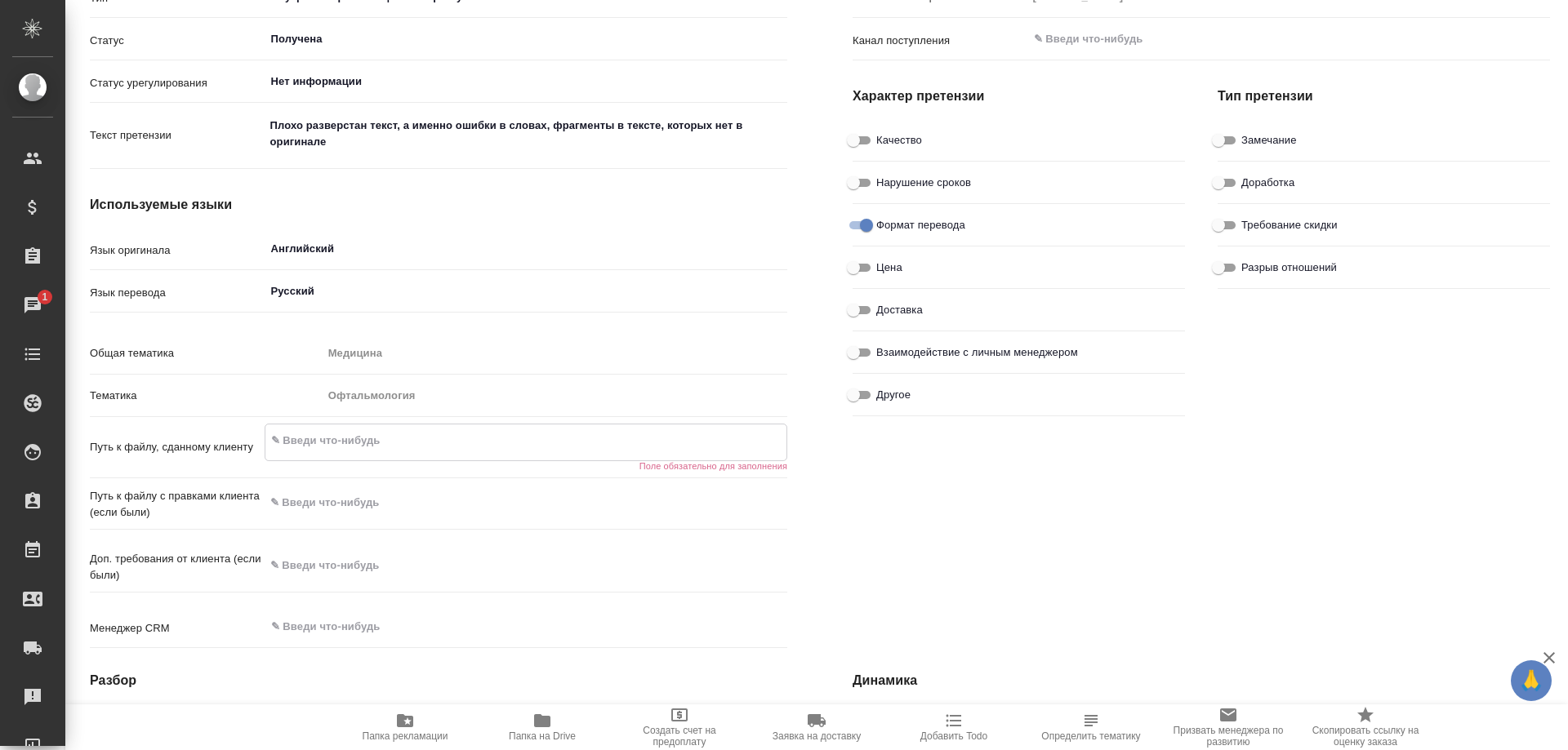
type textarea "x"
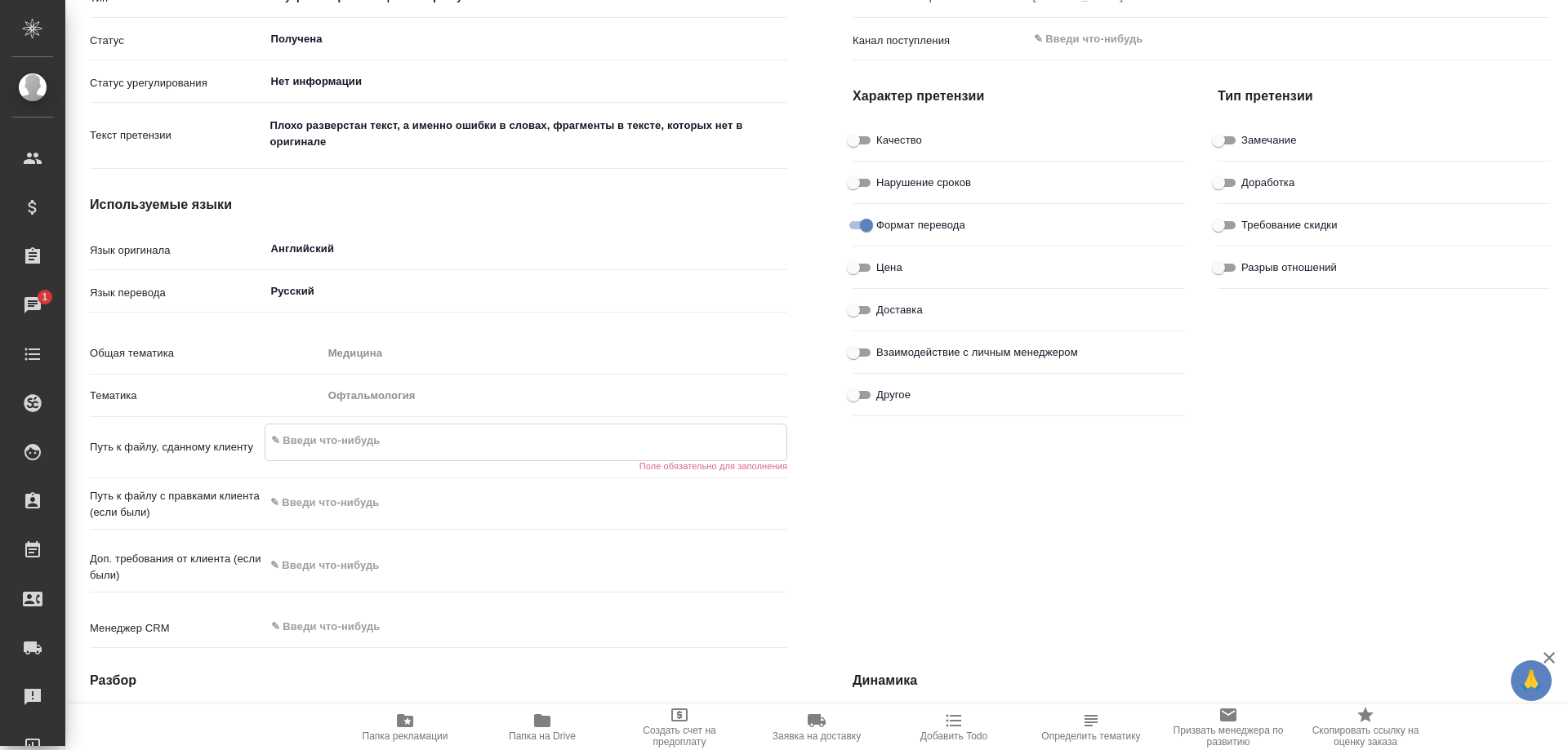
type textarea "x"
type textarea "https://drive.awatera.com/s/EmiPJMdnwLxbozz"
type textarea "x"
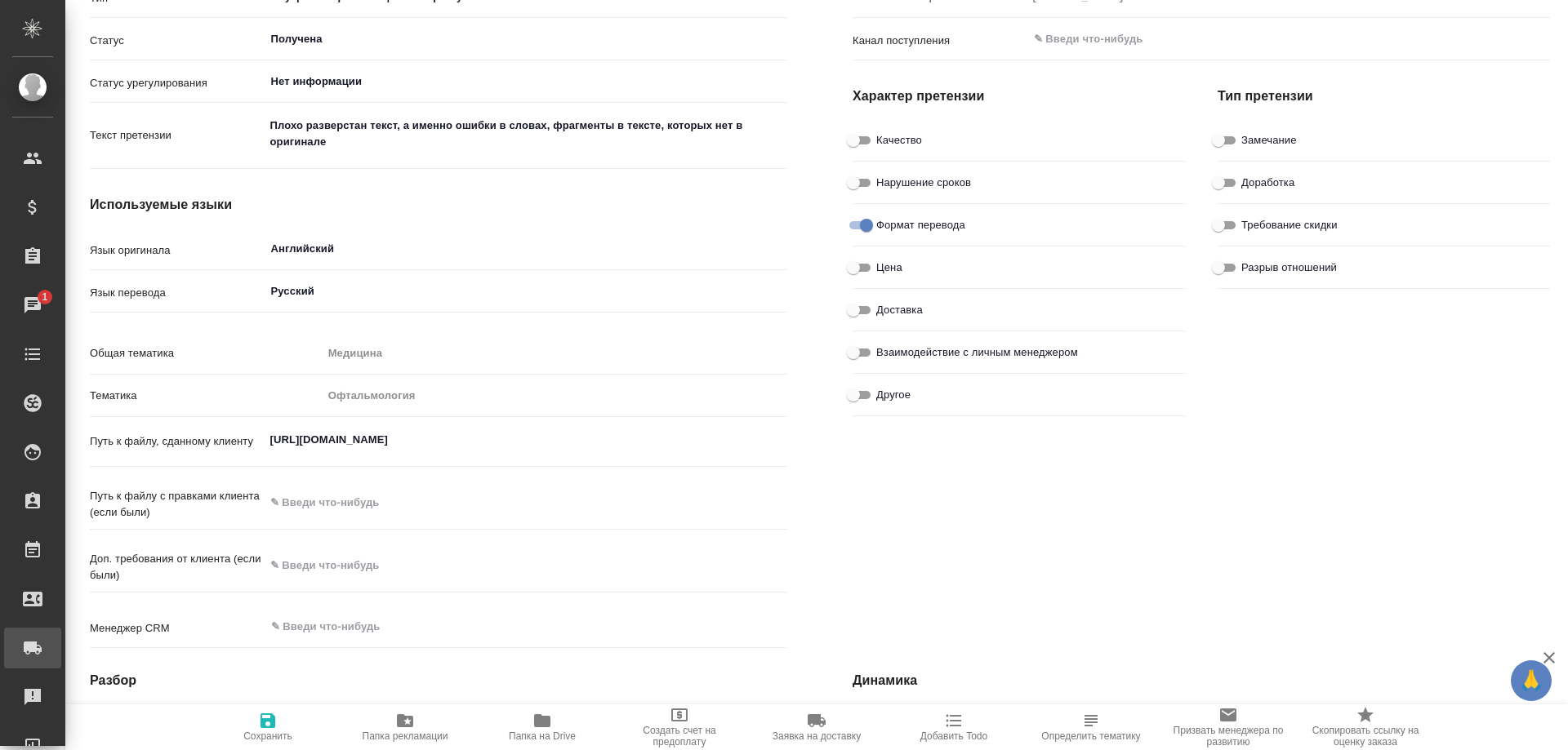
type textarea "x"
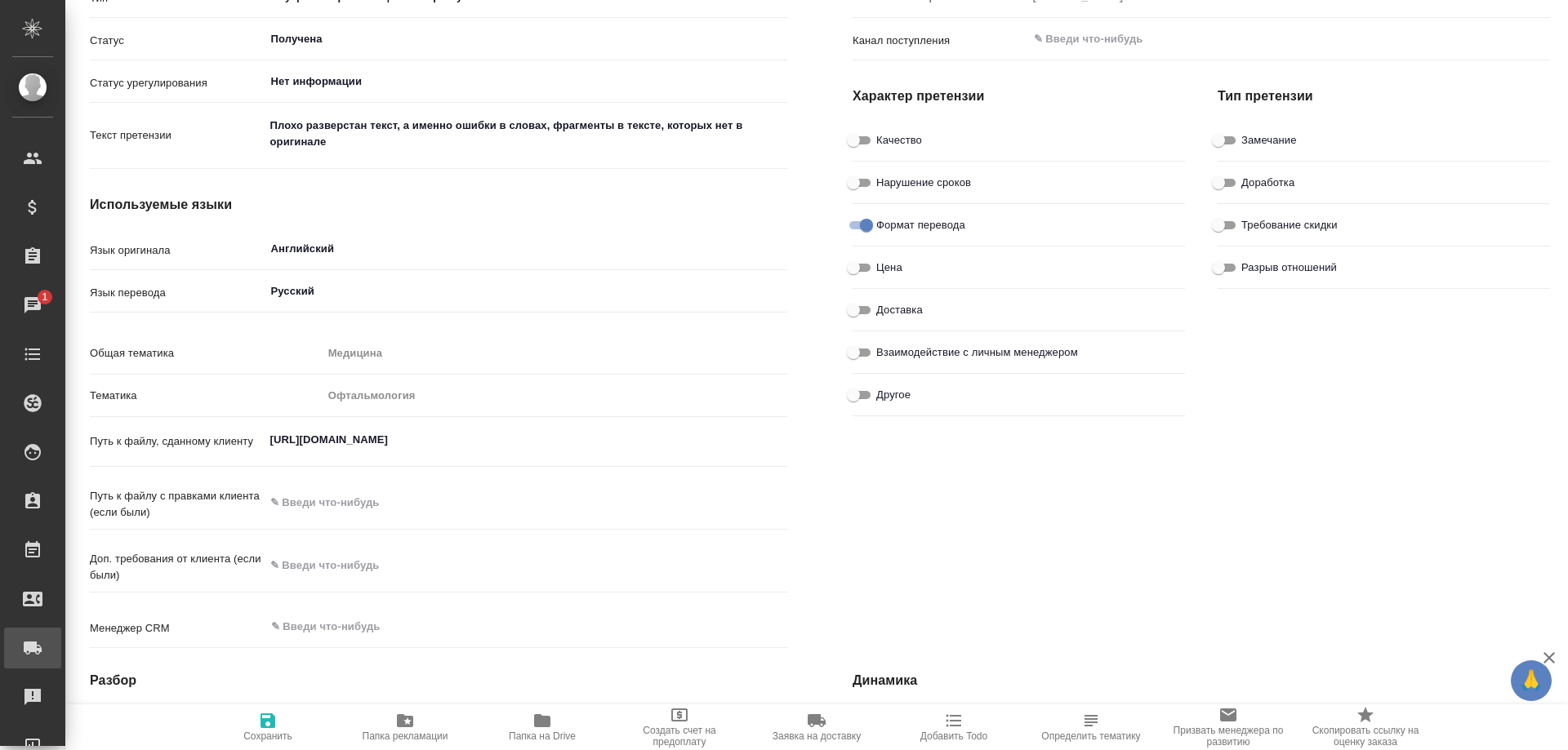
type textarea "x"
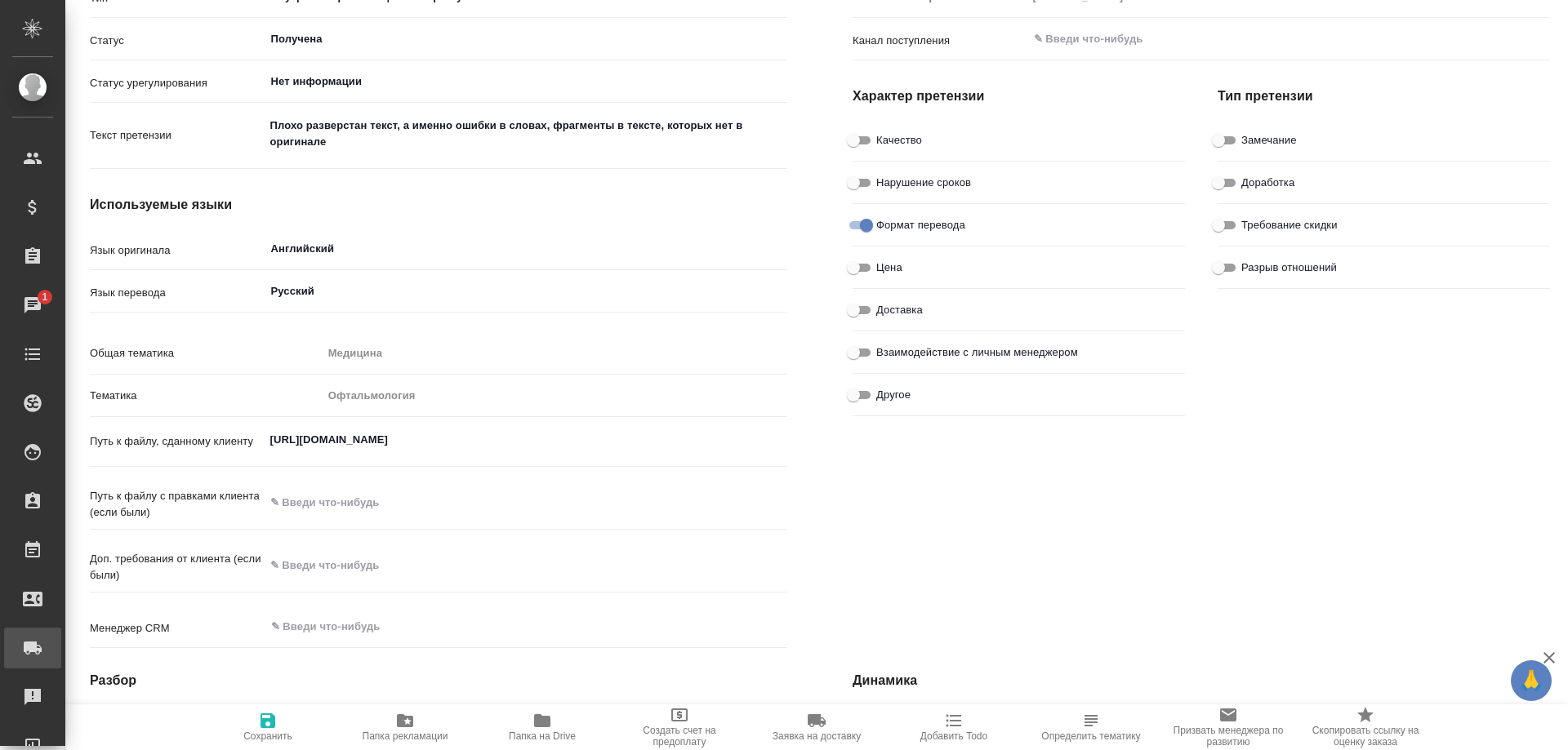
type textarea "x"
click at [270, 720] on icon "button" at bounding box center [268, 721] width 15 height 15
type textarea "x"
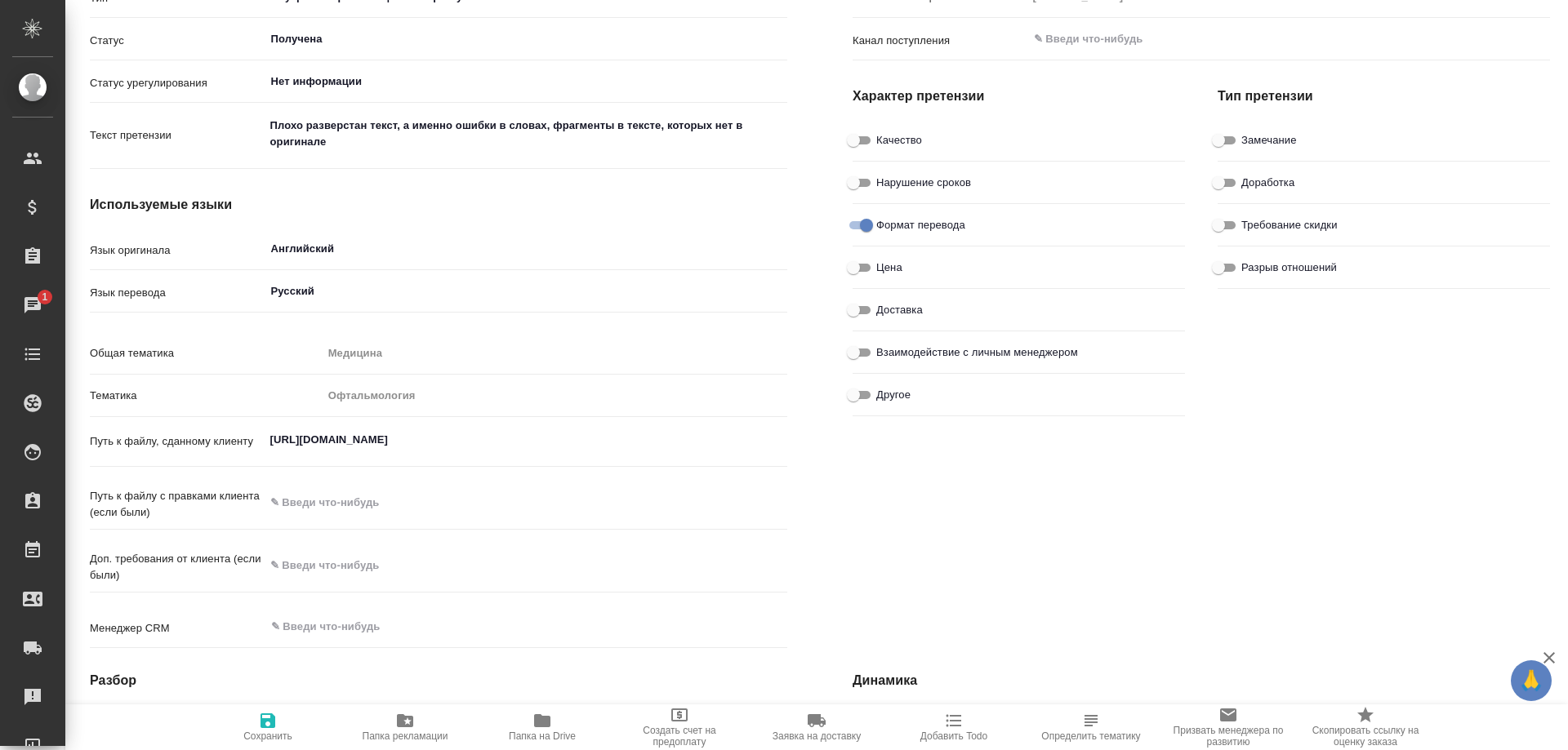
type textarea "x"
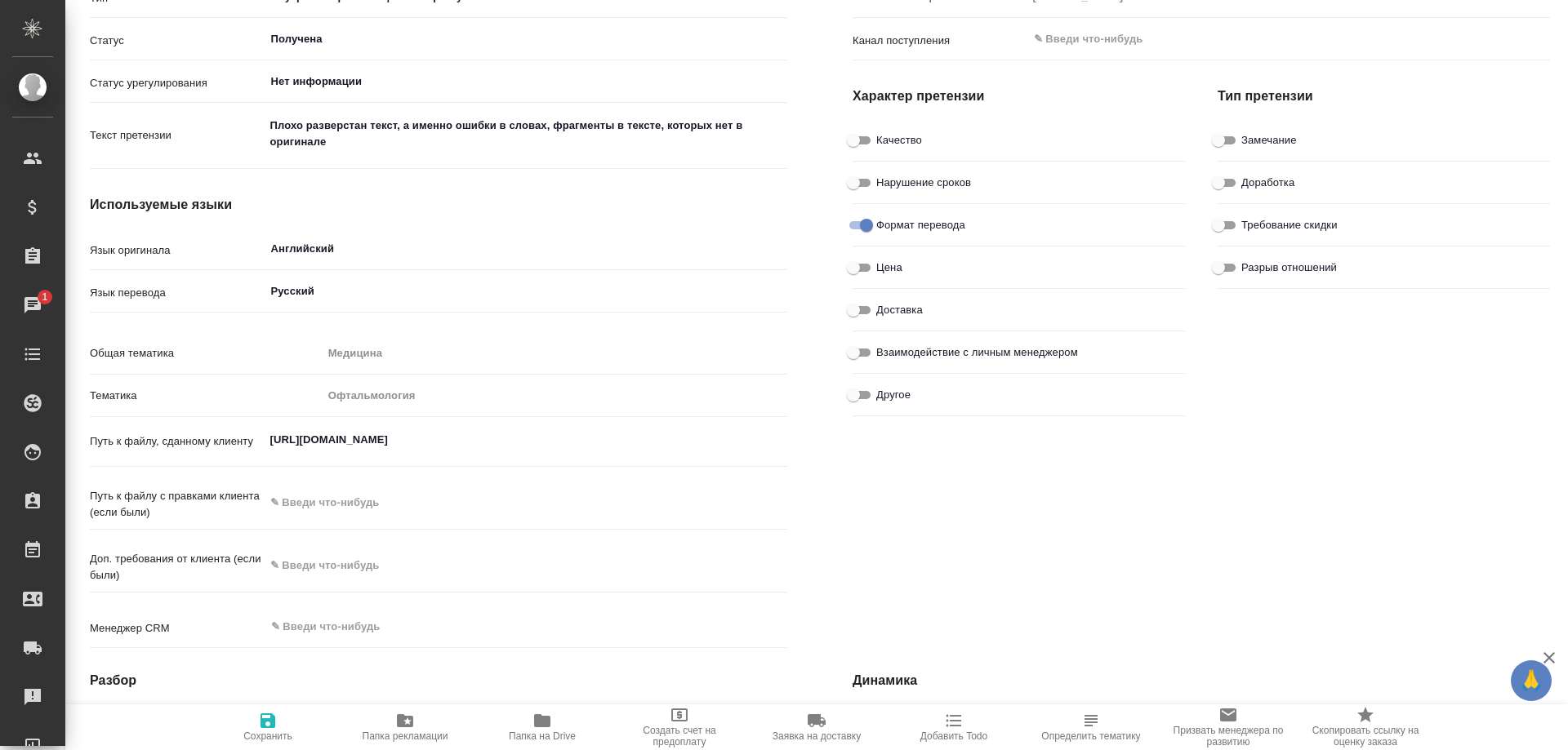
type textarea "x"
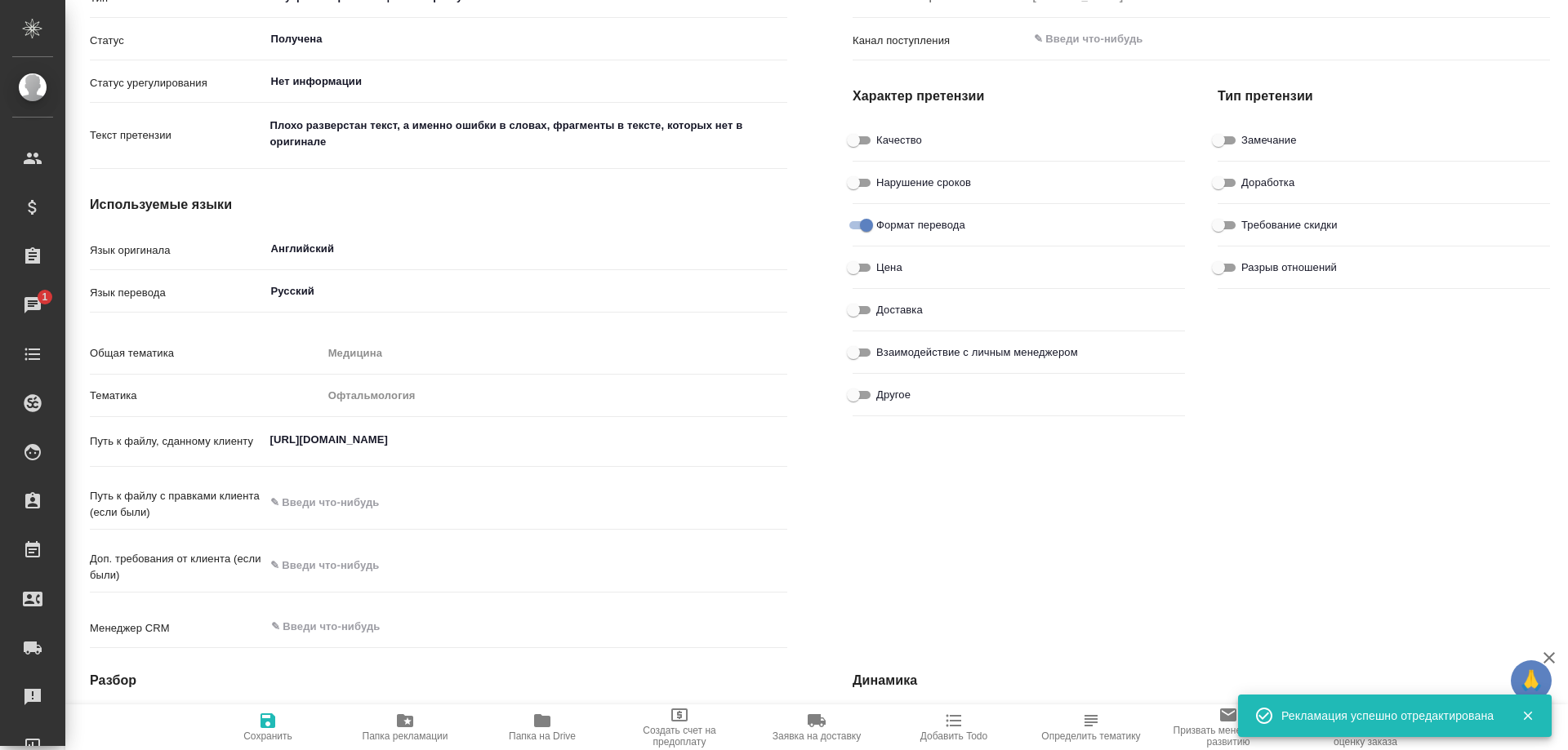
type textarea "x"
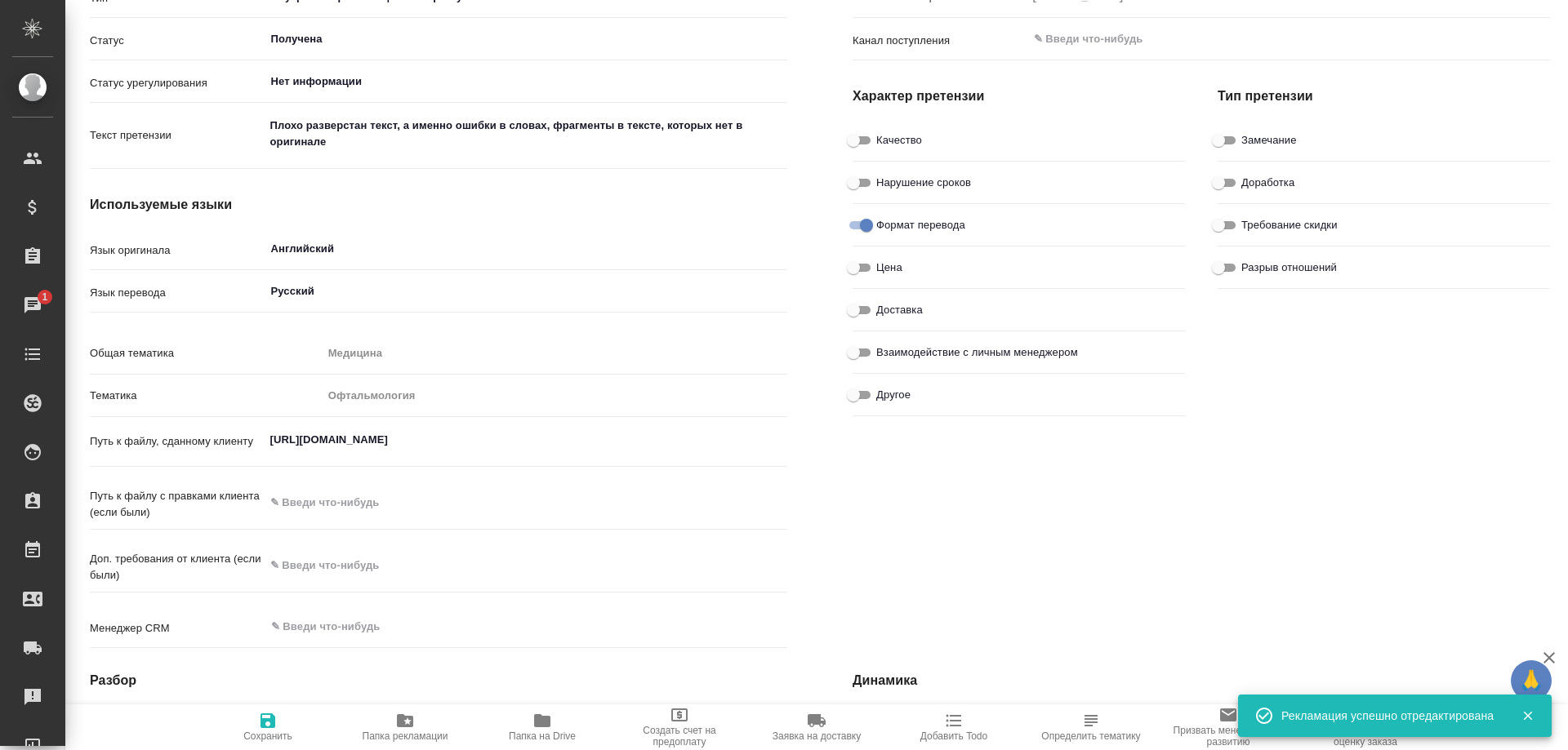
type textarea "x"
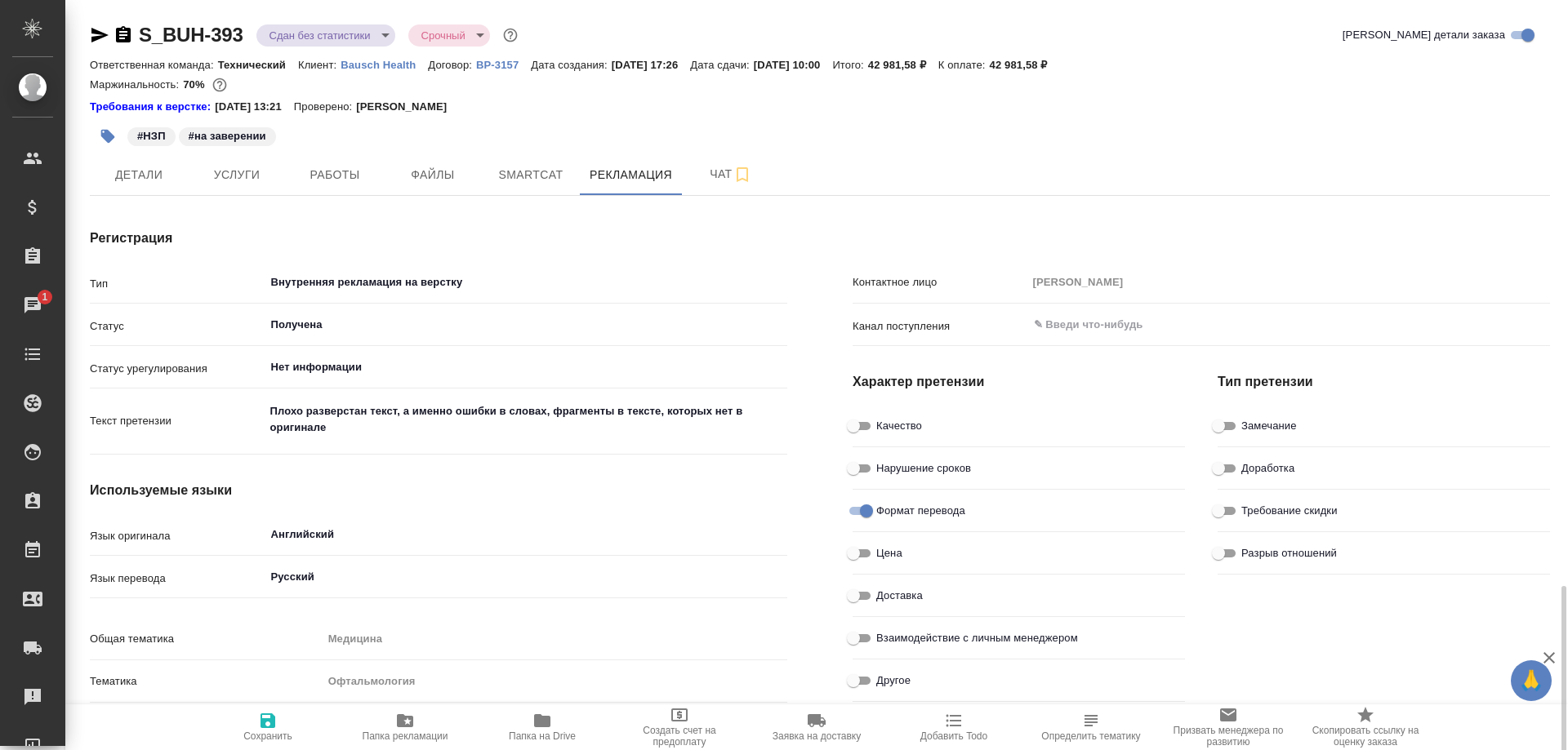
scroll to position [408, 0]
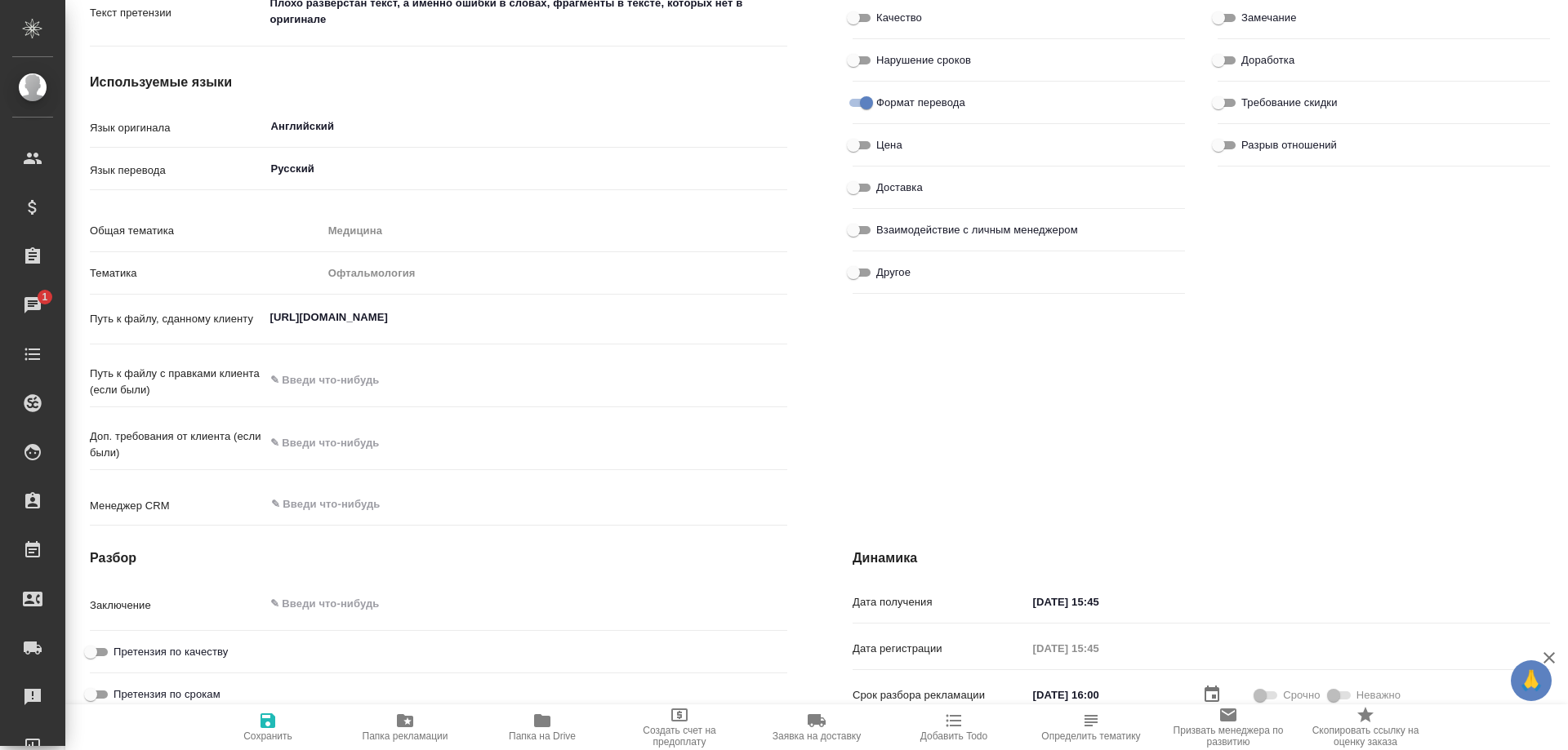
click at [270, 723] on icon "button" at bounding box center [268, 721] width 20 height 20
type textarea "x"
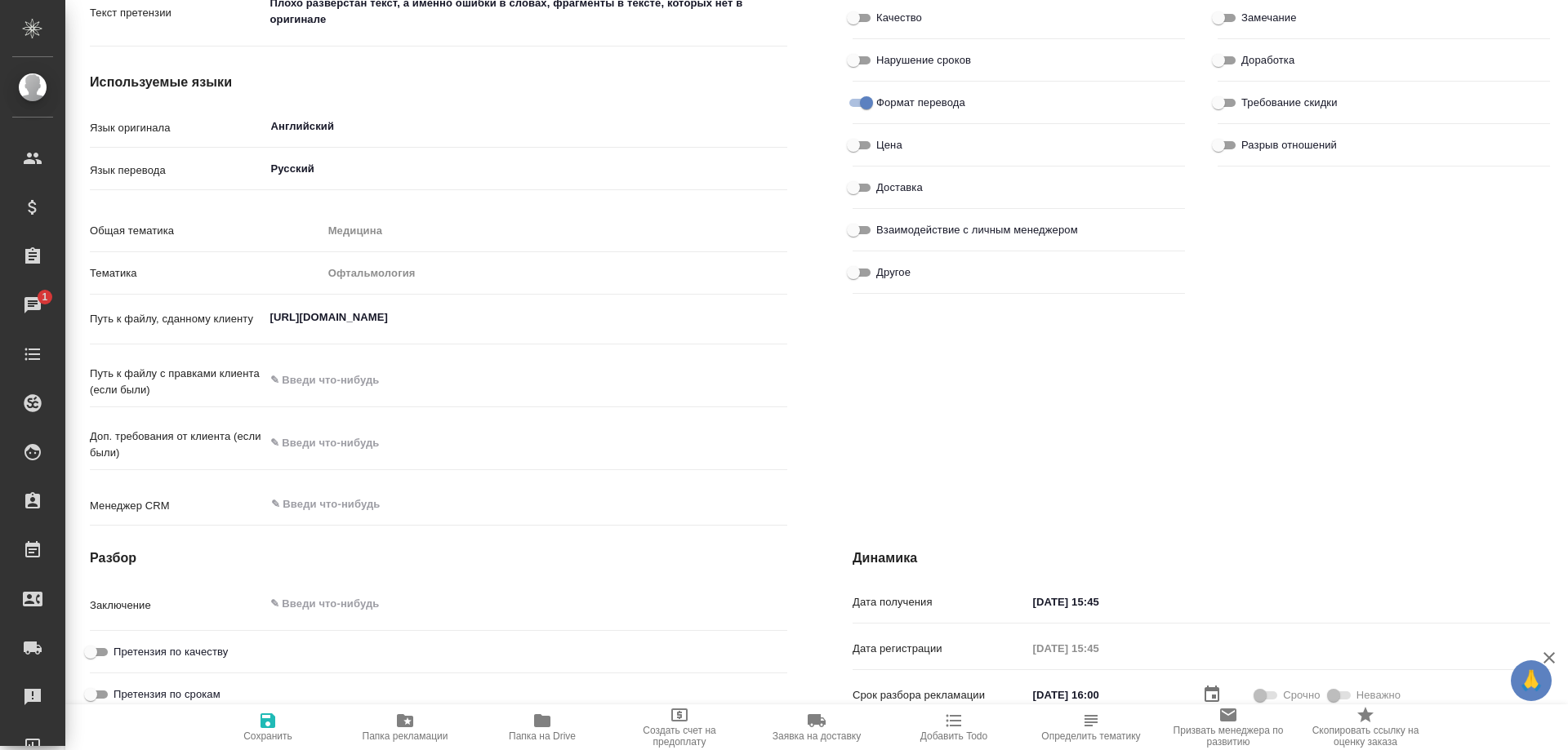
type textarea "x"
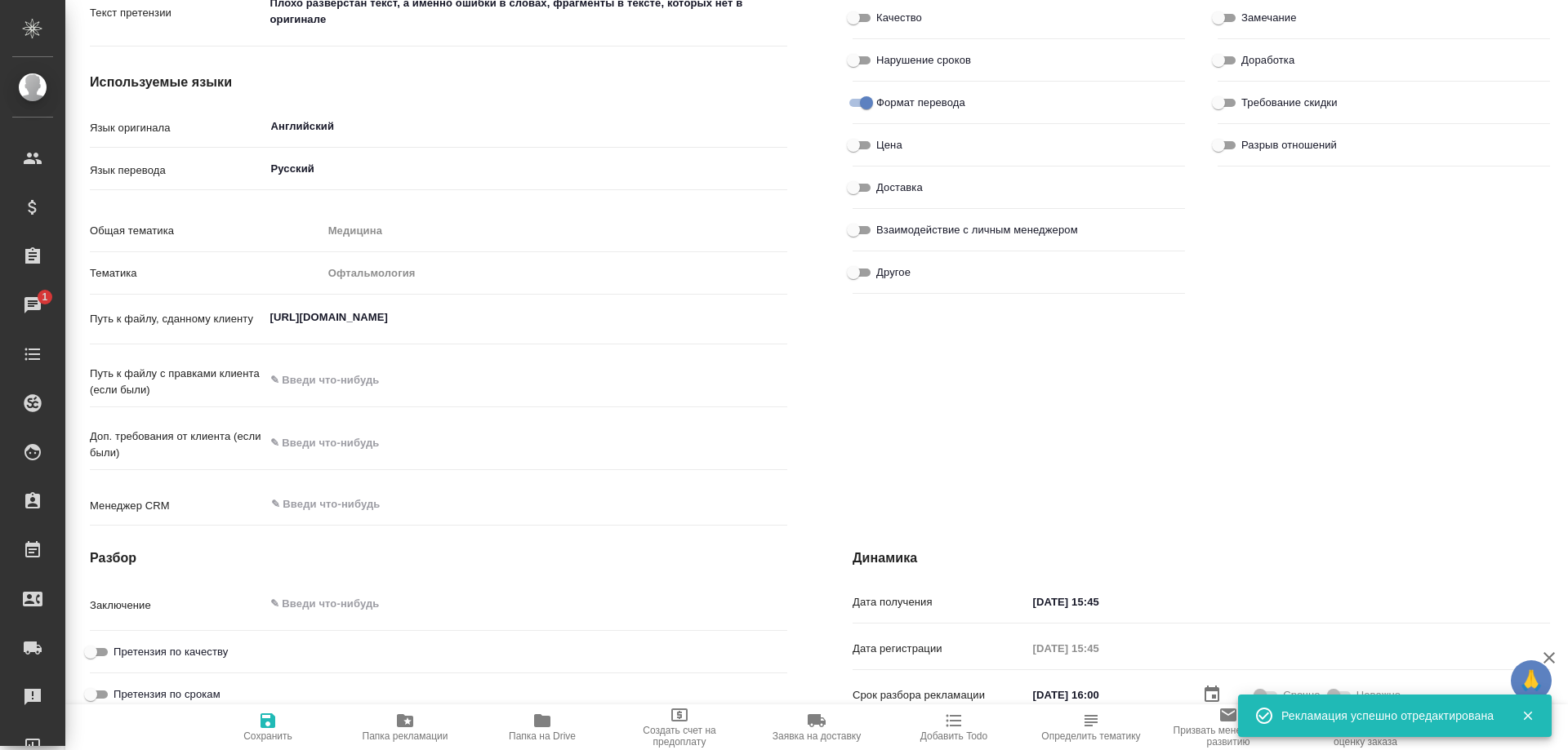
type textarea "x"
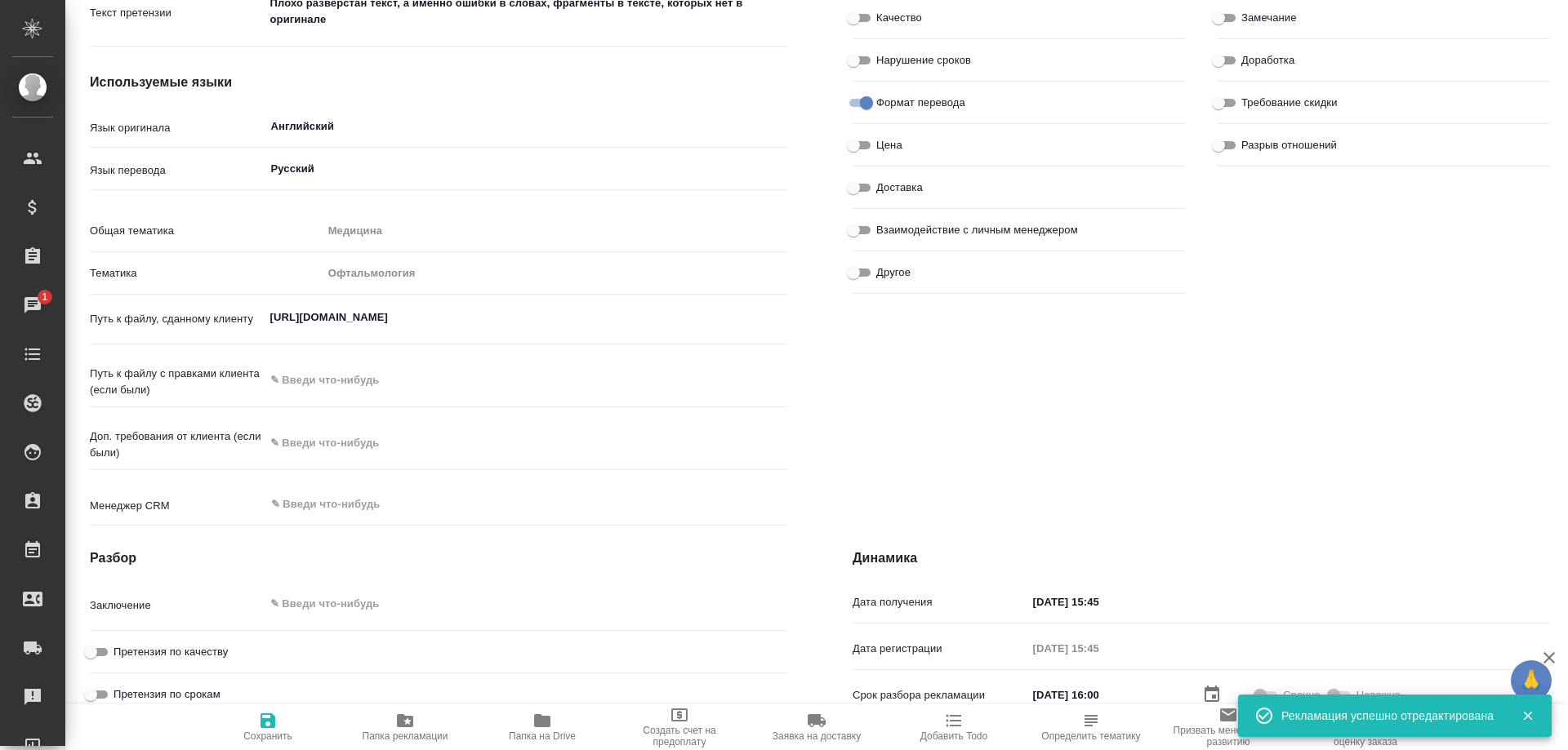
type textarea "x"
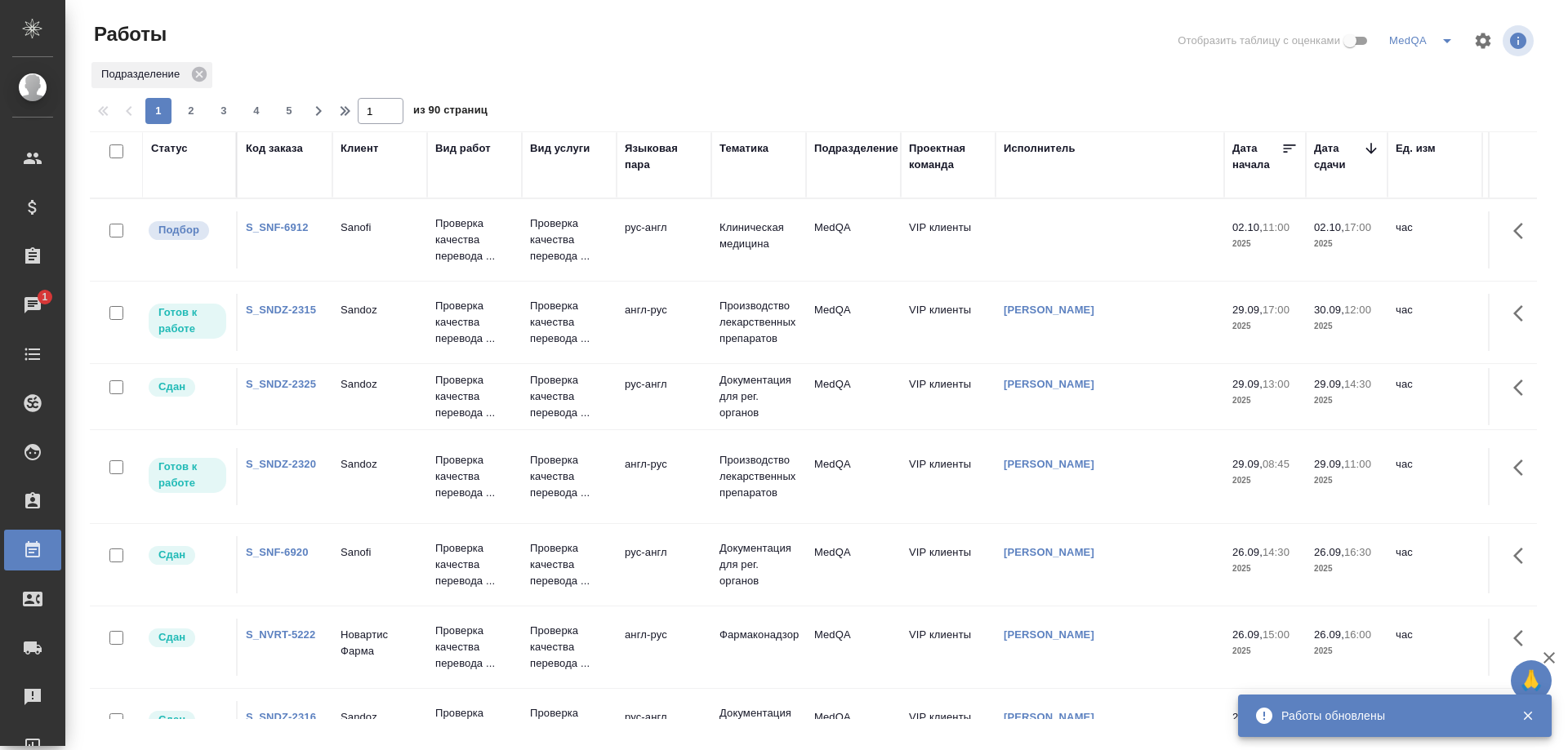
click at [277, 150] on div "Код заказа" at bounding box center [274, 149] width 57 height 16
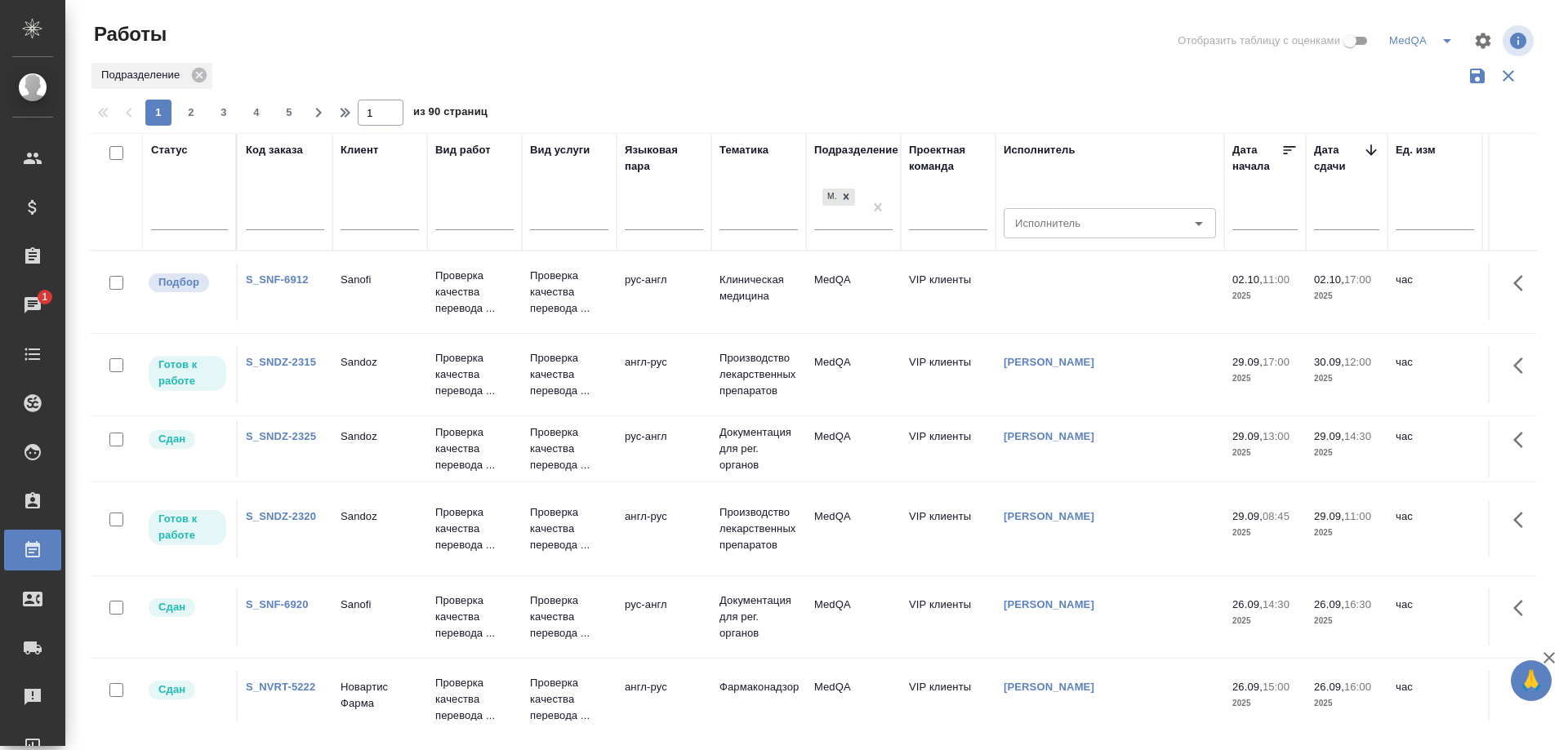
click at [270, 220] on input "text" at bounding box center [285, 219] width 78 height 20
paste input "S_GNRM-1294"
type input "S_GNRM-1294"
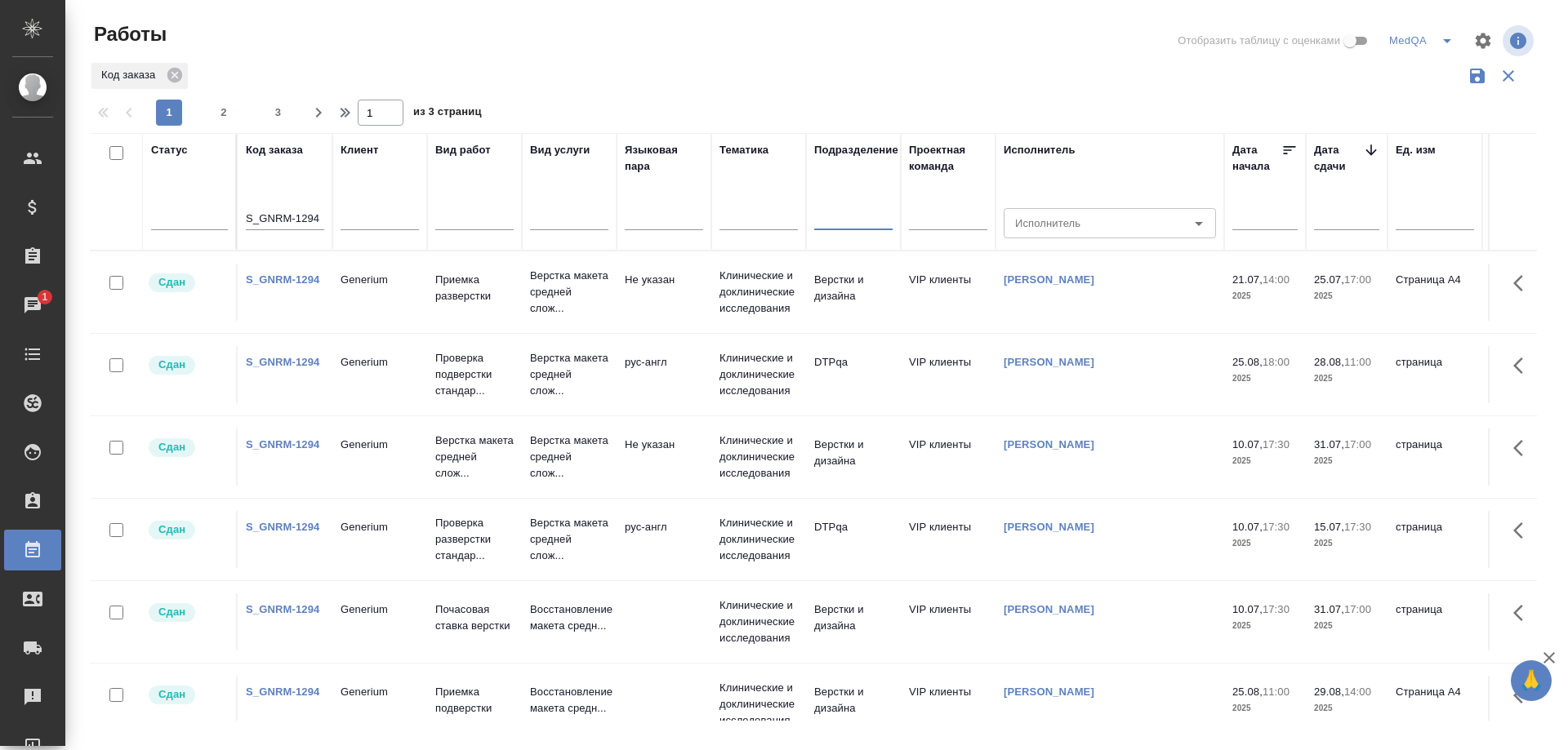
click at [283, 273] on link "S_GNRM-1294" at bounding box center [282, 279] width 74 height 12
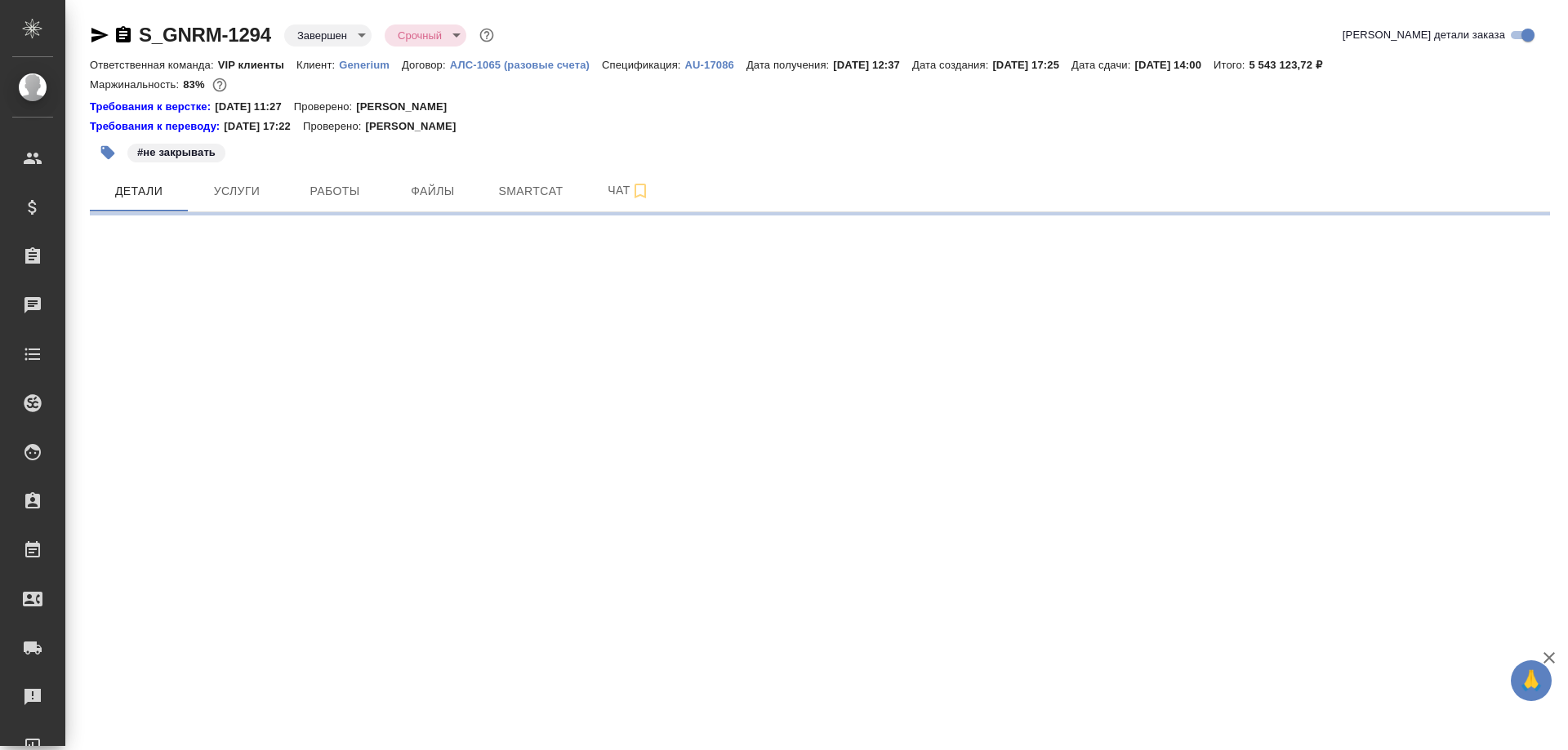
select select "RU"
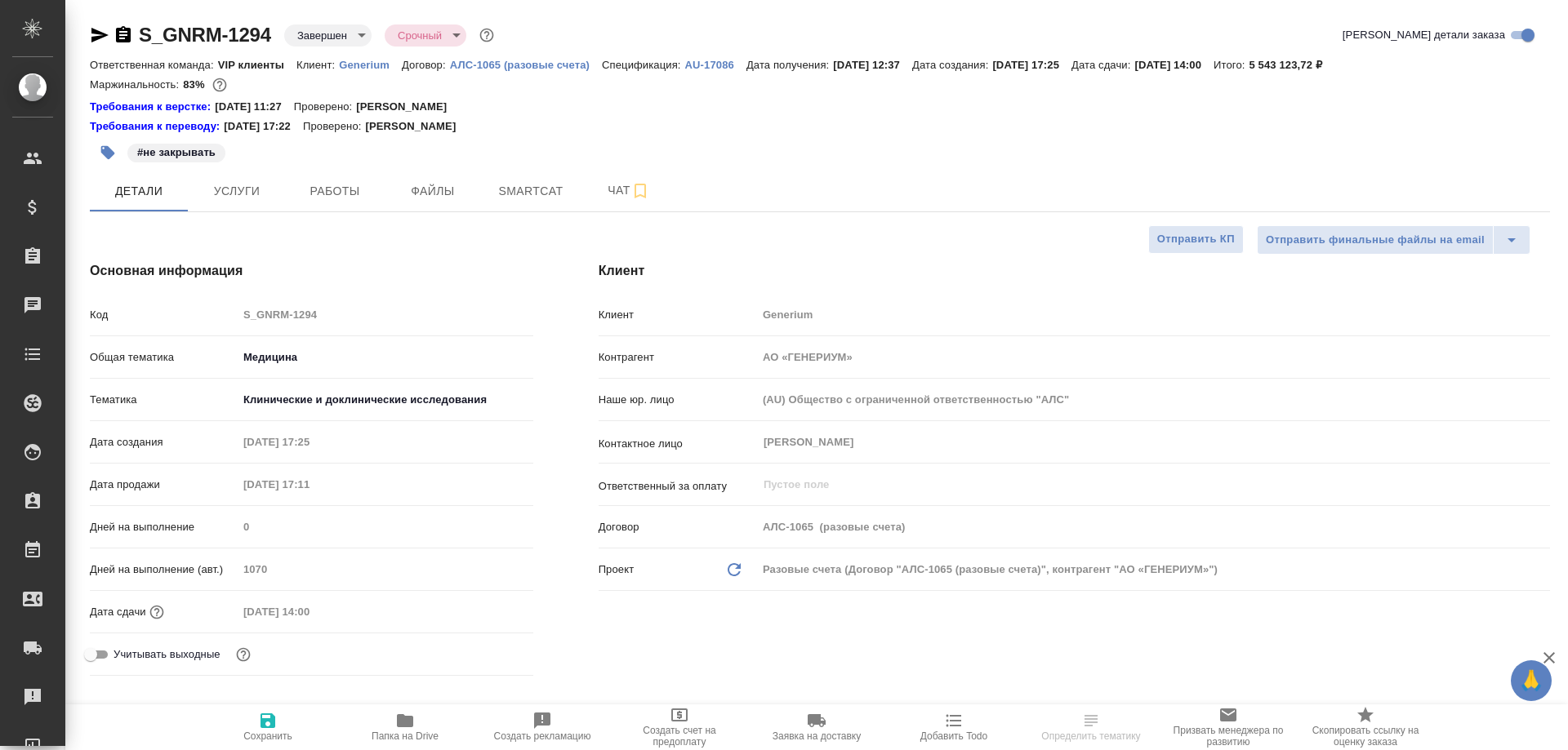
type textarea "x"
type input "[PERSON_NAME]"
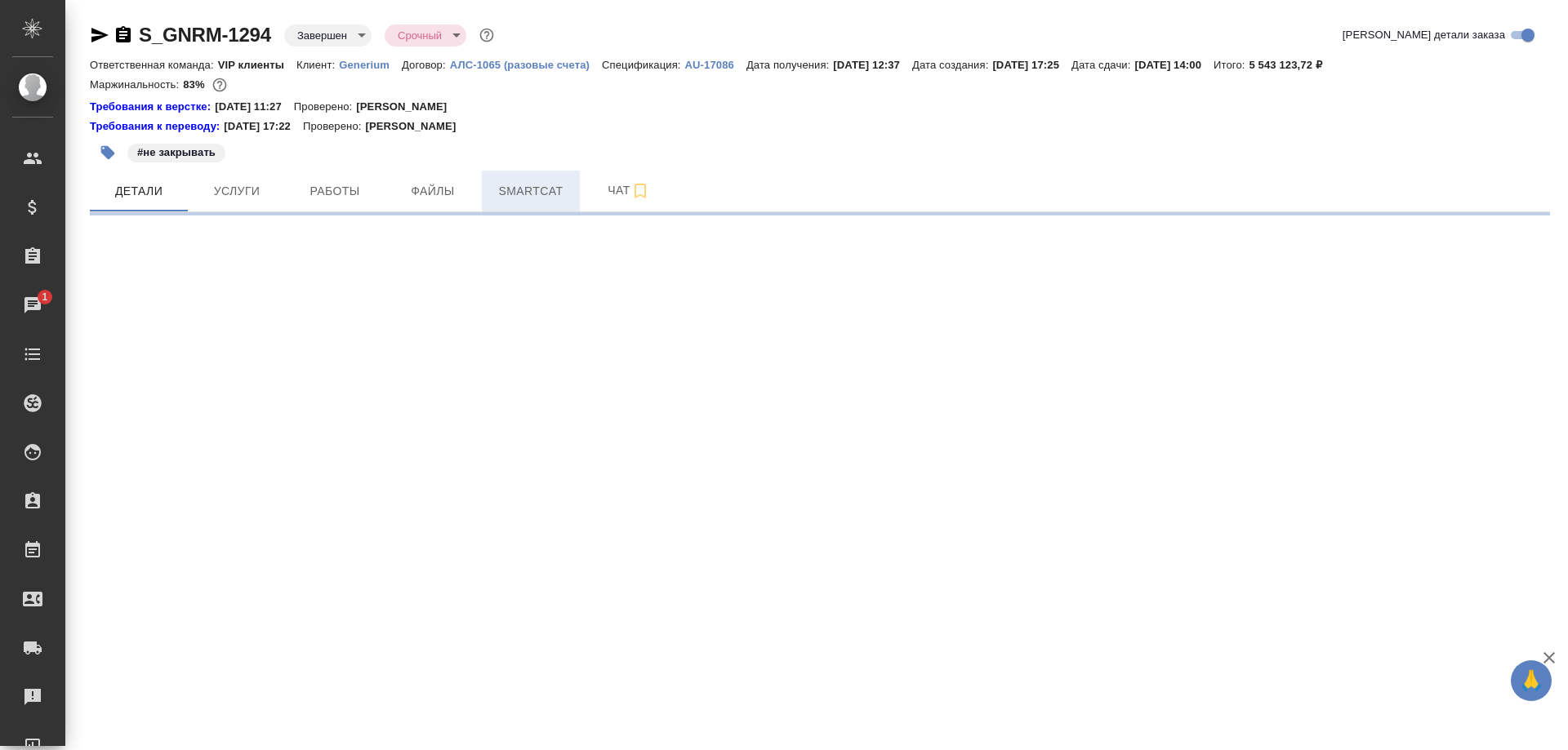
select select "RU"
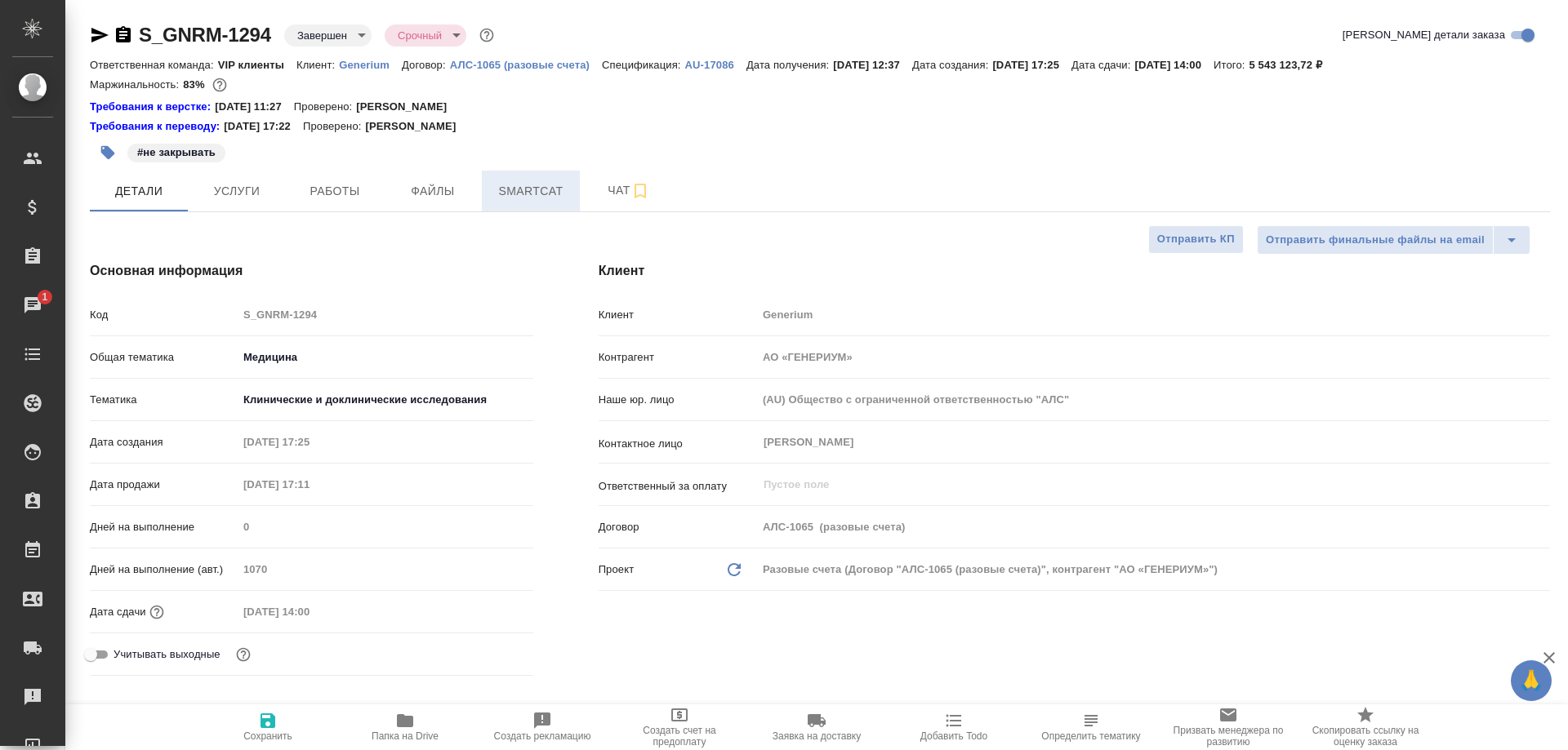
type textarea "x"
click at [416, 720] on span "Папка на Drive" at bounding box center [405, 726] width 117 height 31
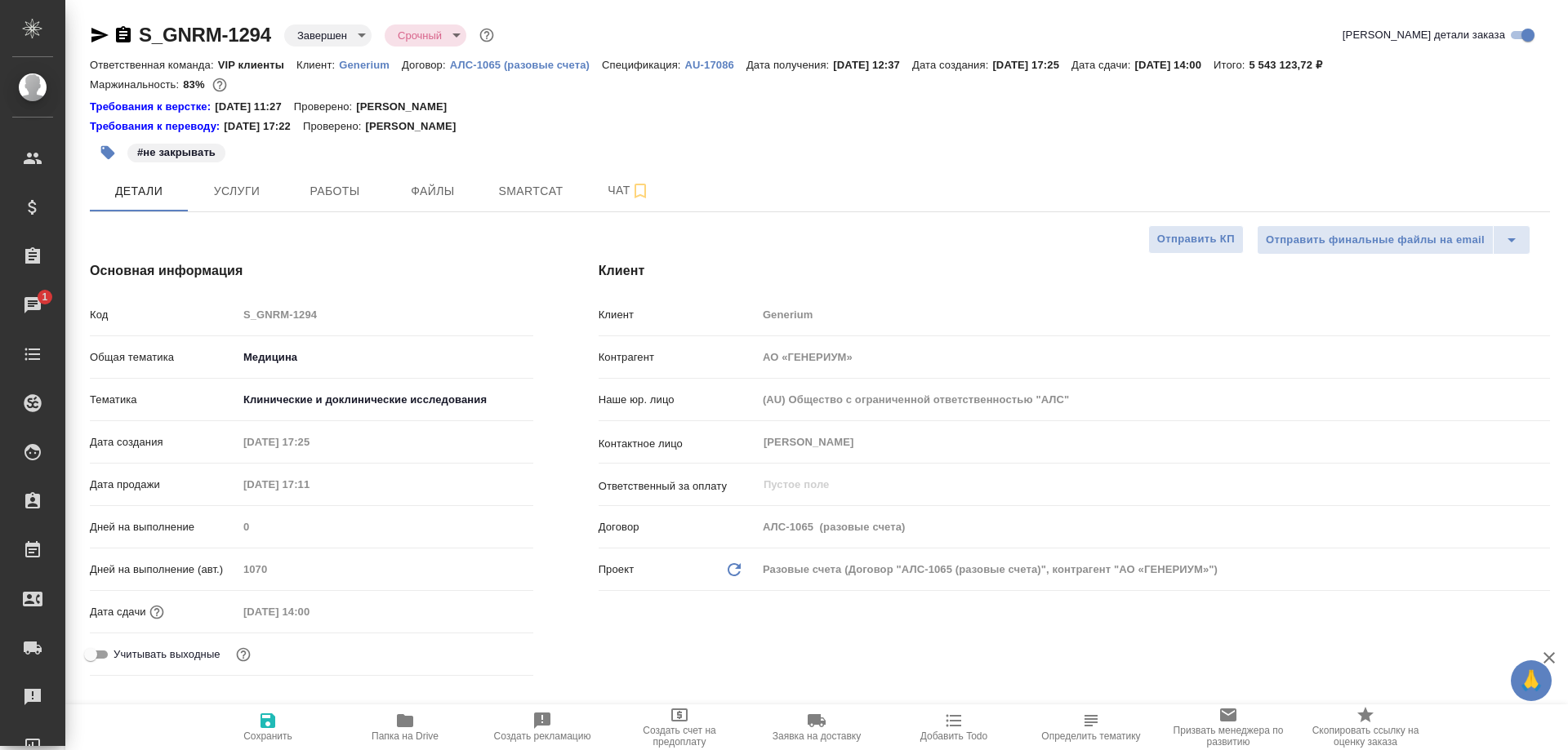
type textarea "x"
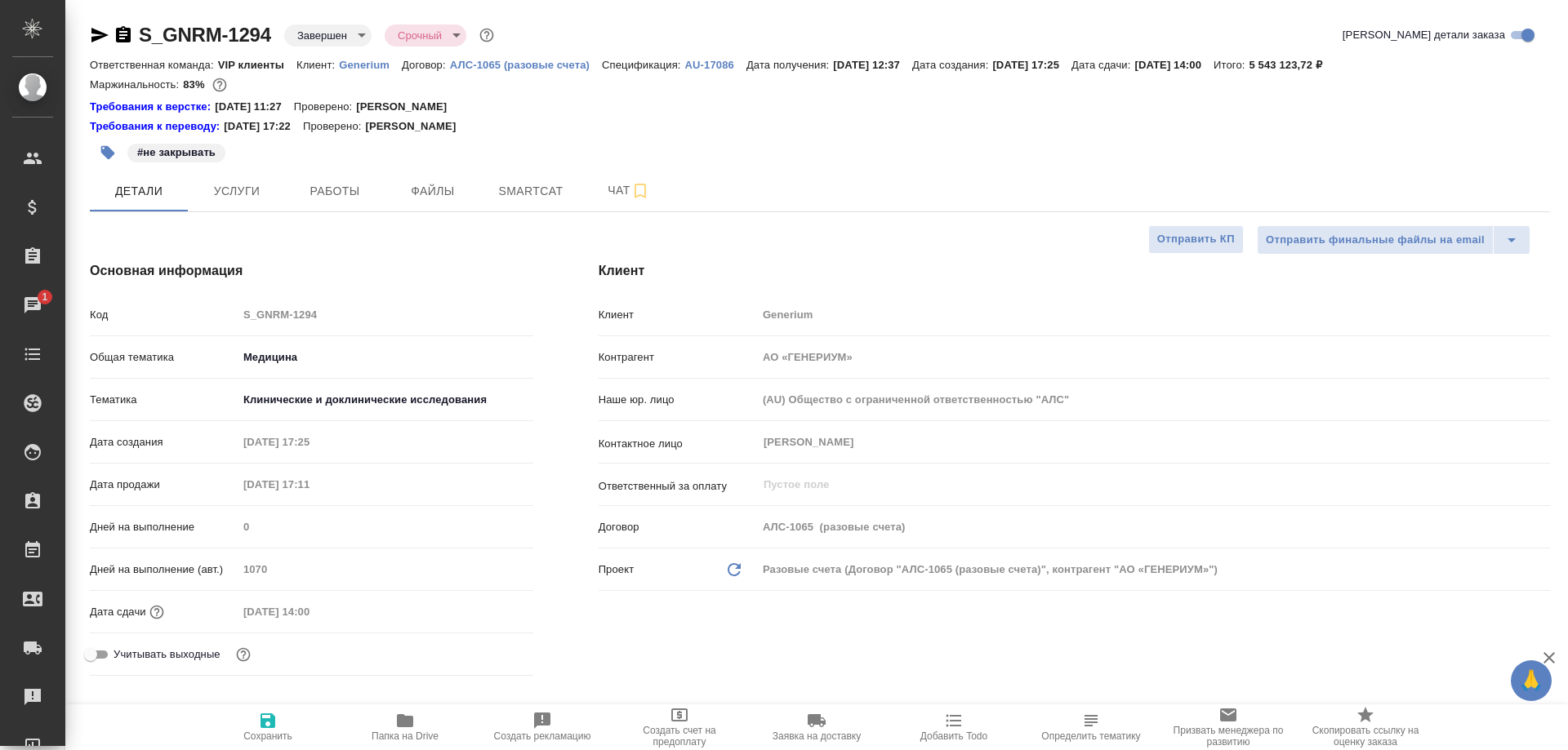
type textarea "x"
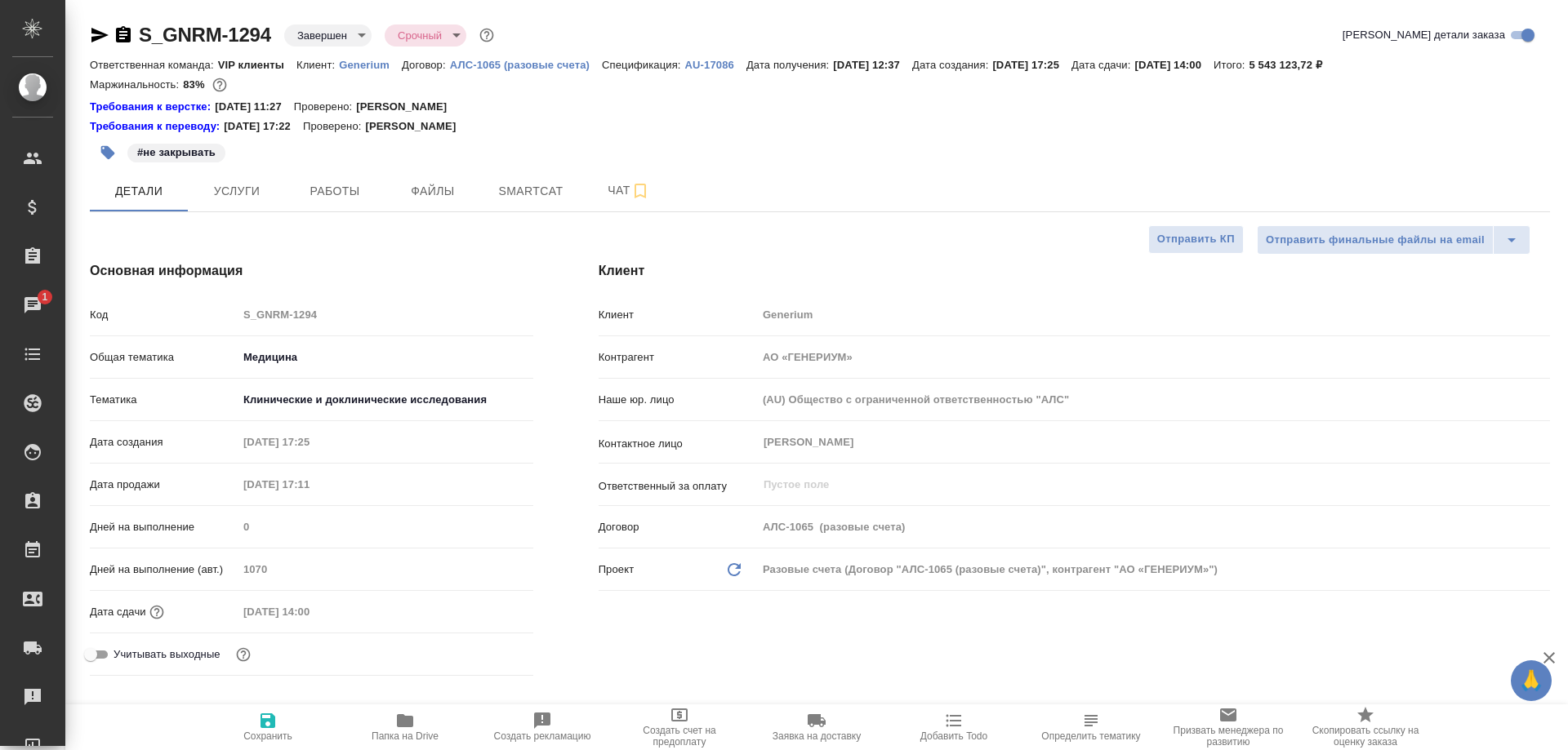
type textarea "x"
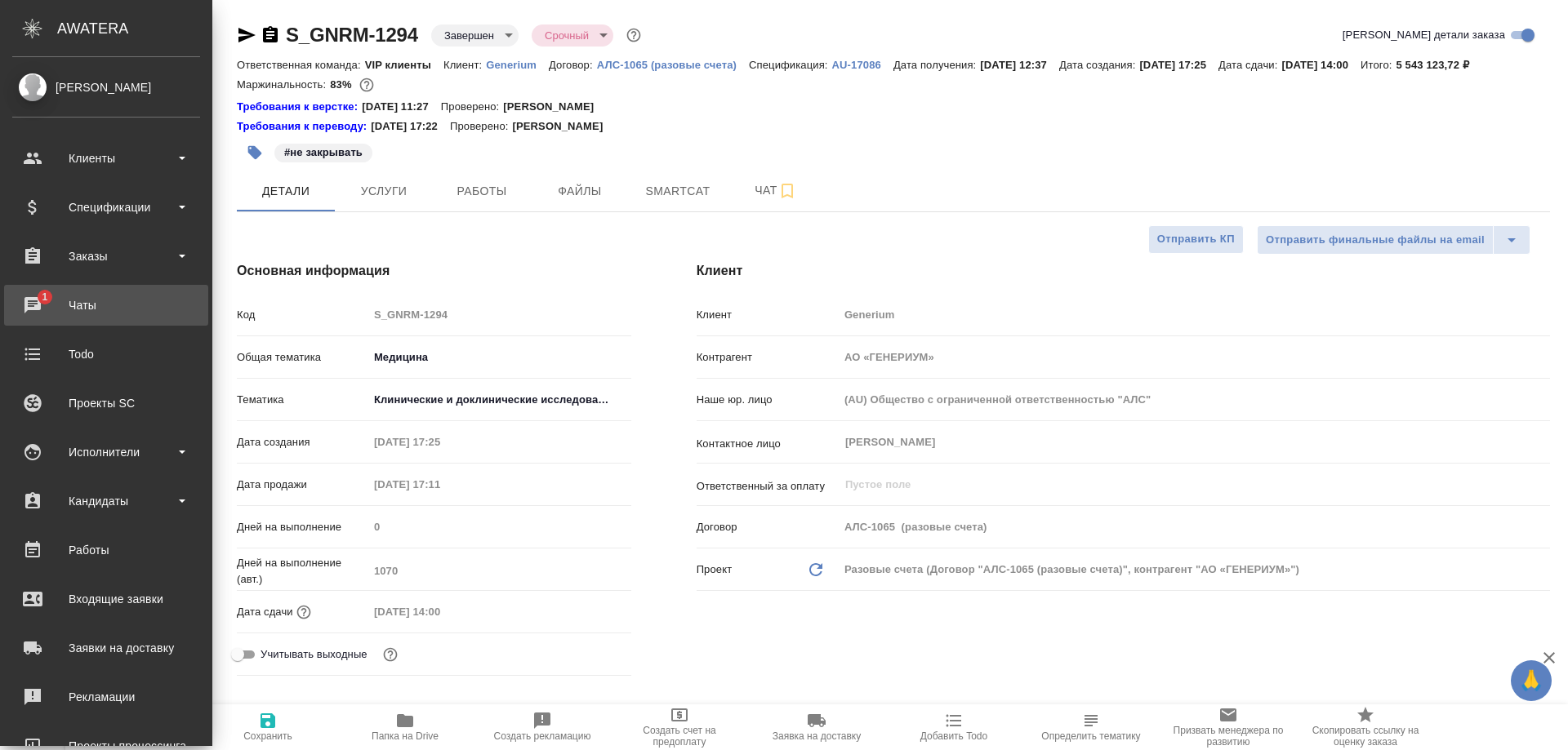
type textarea "x"
click at [104, 308] on div "Чаты" at bounding box center [106, 305] width 188 height 25
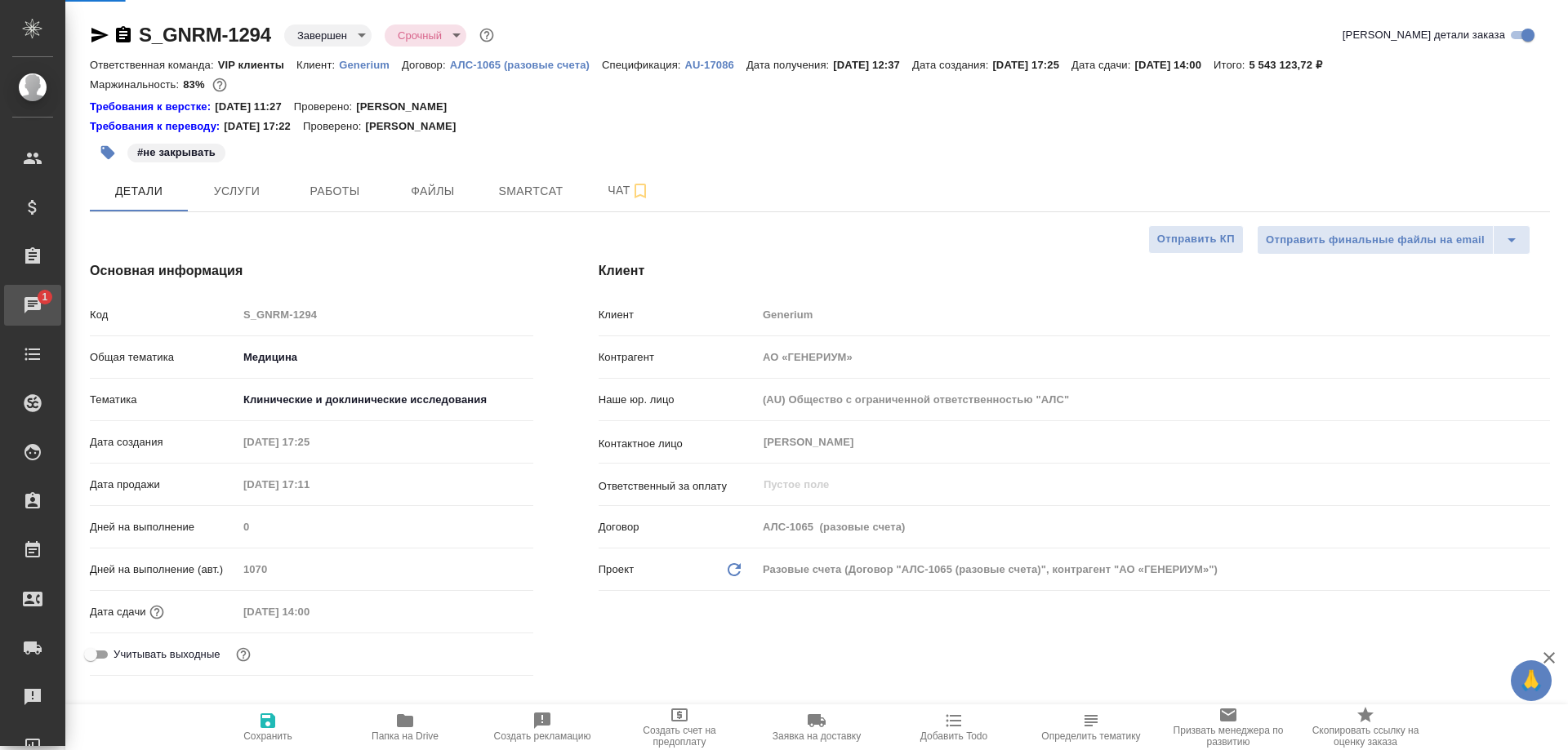
type textarea "x"
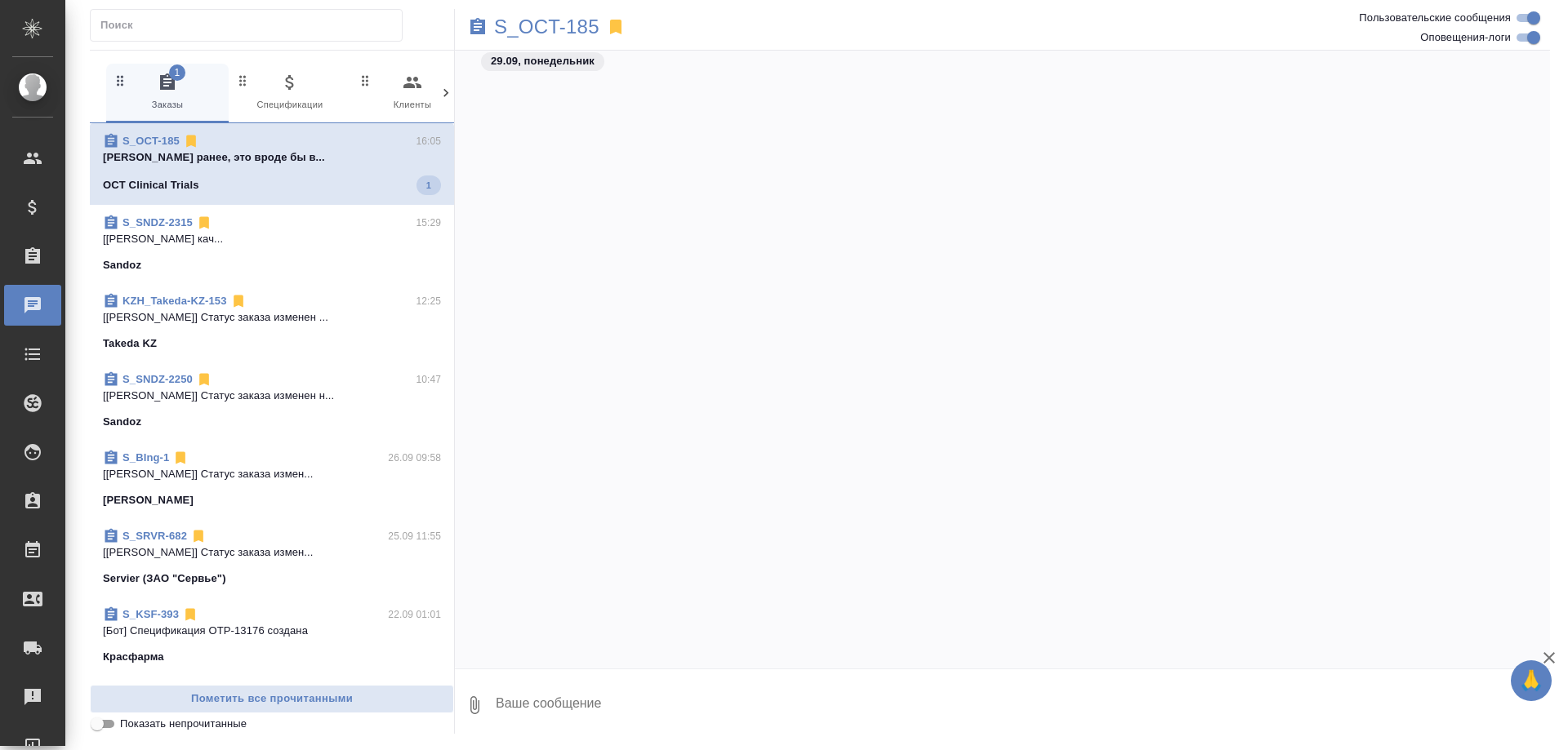
scroll to position [104593, 0]
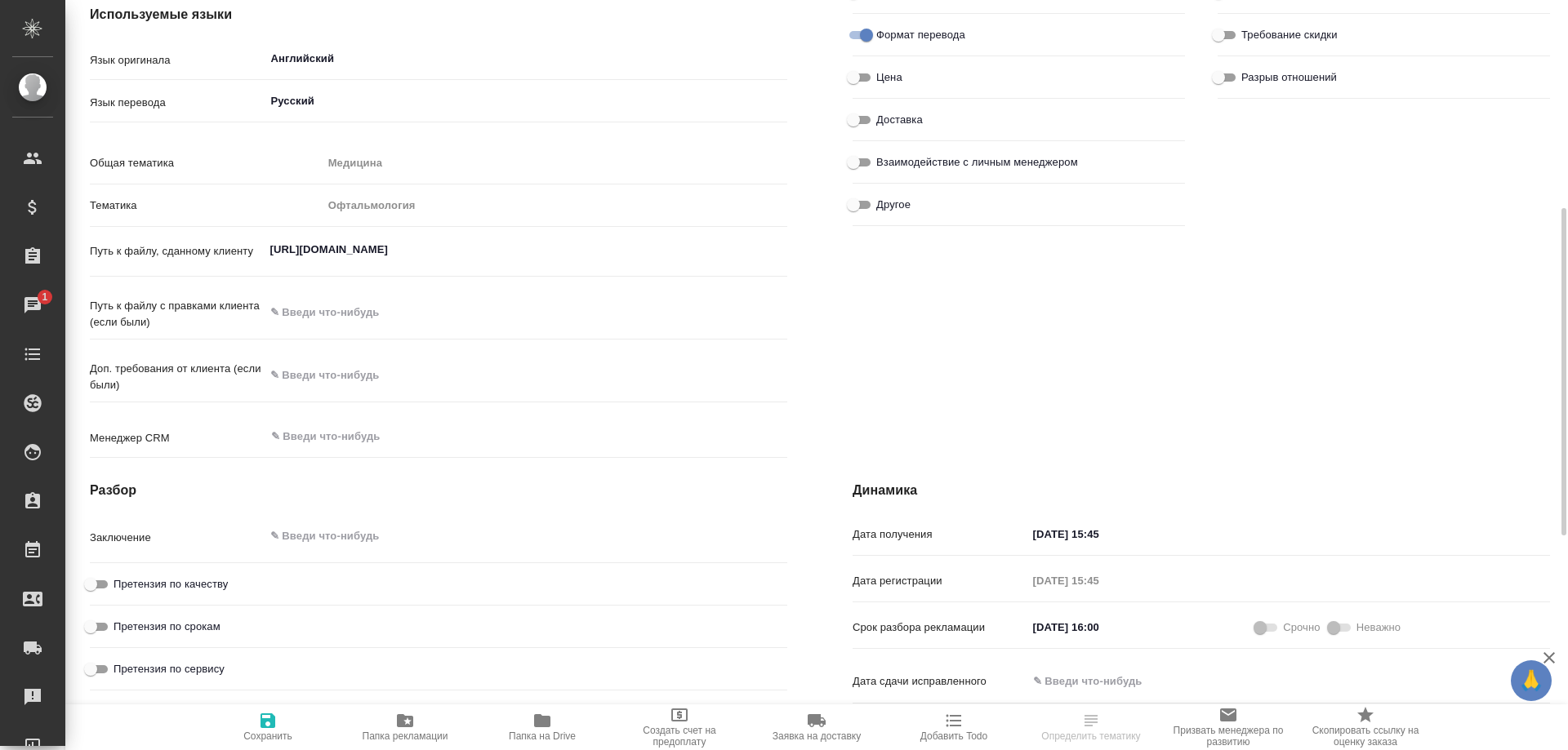
scroll to position [68, 0]
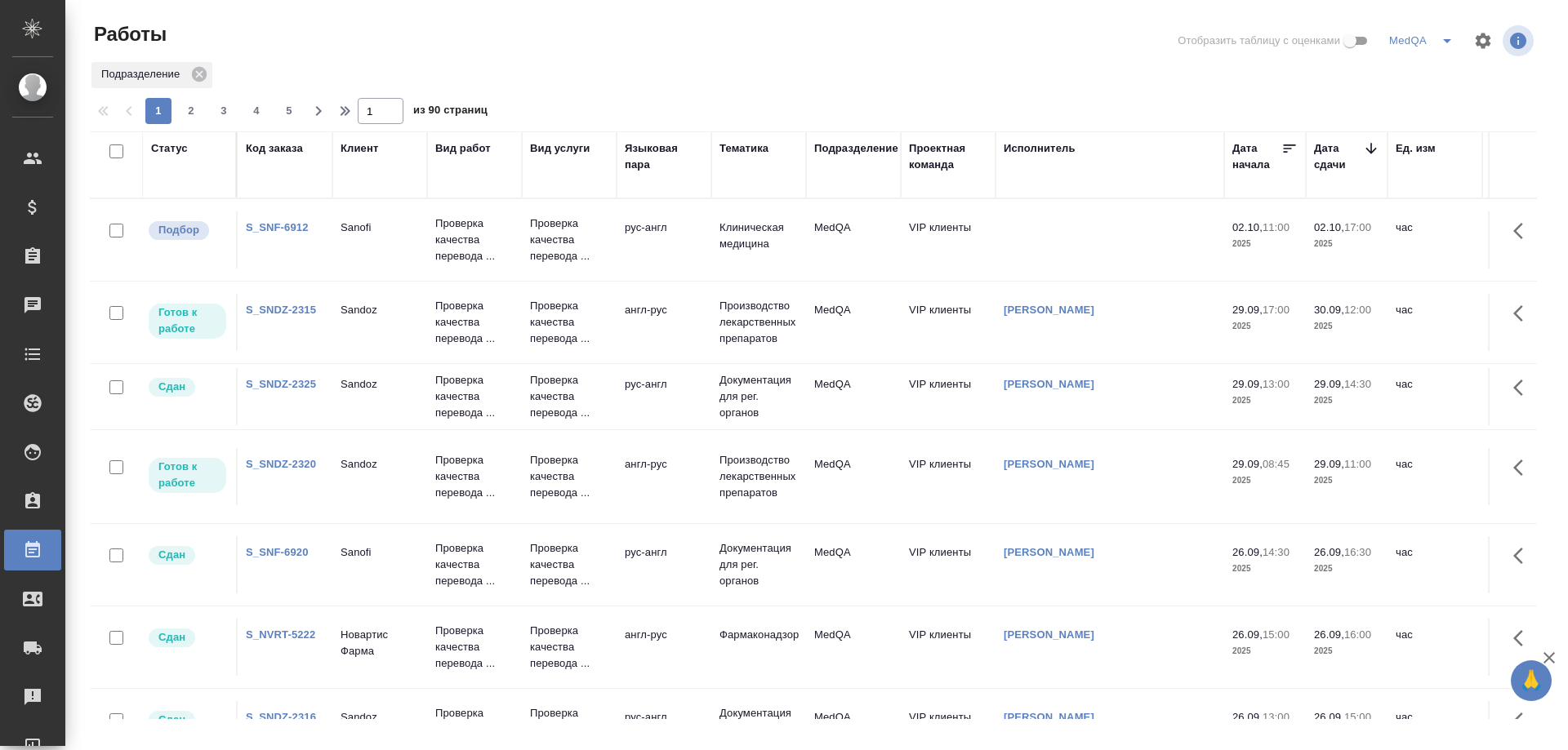
click at [281, 225] on link "S_SNF-6912" at bounding box center [277, 228] width 63 height 12
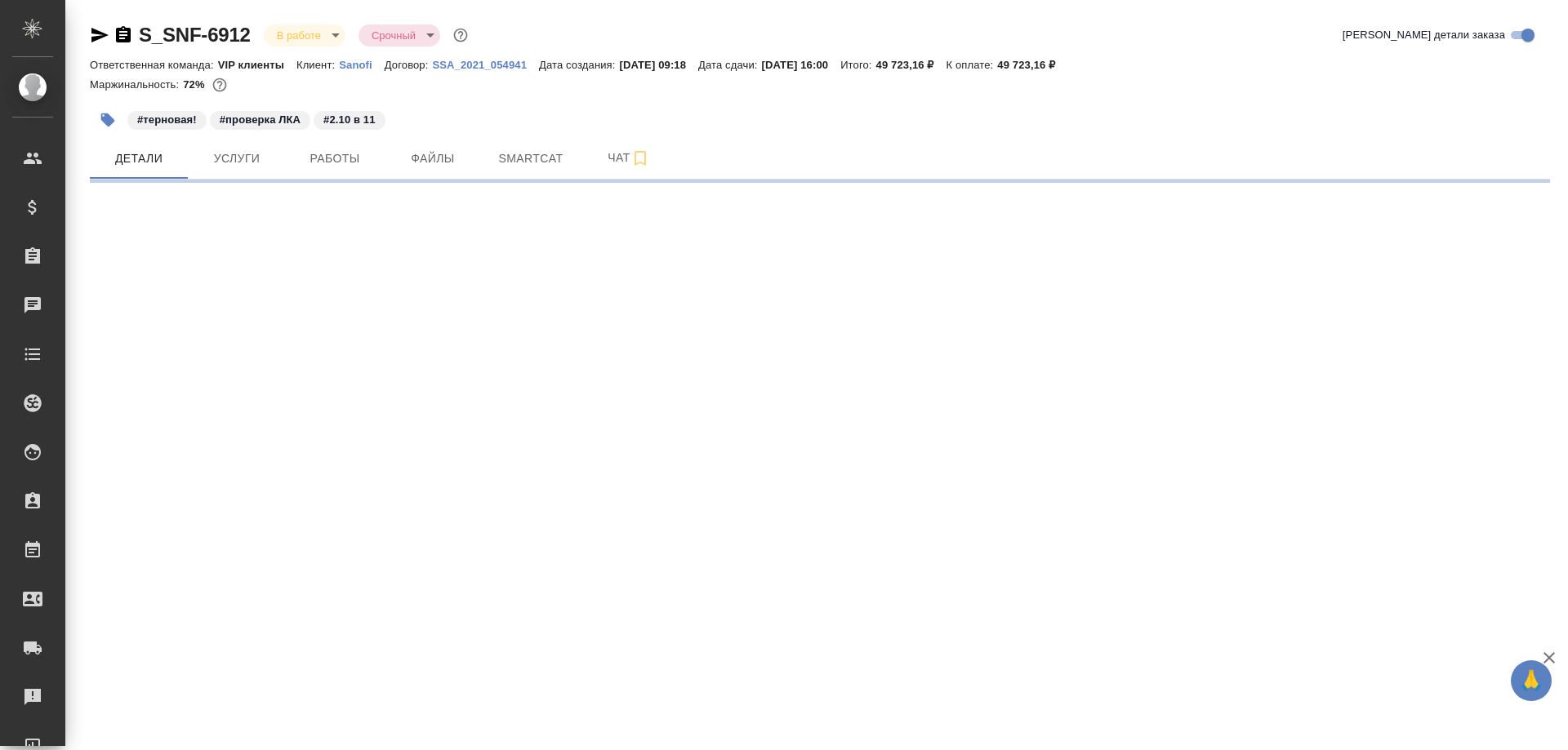
select select "RU"
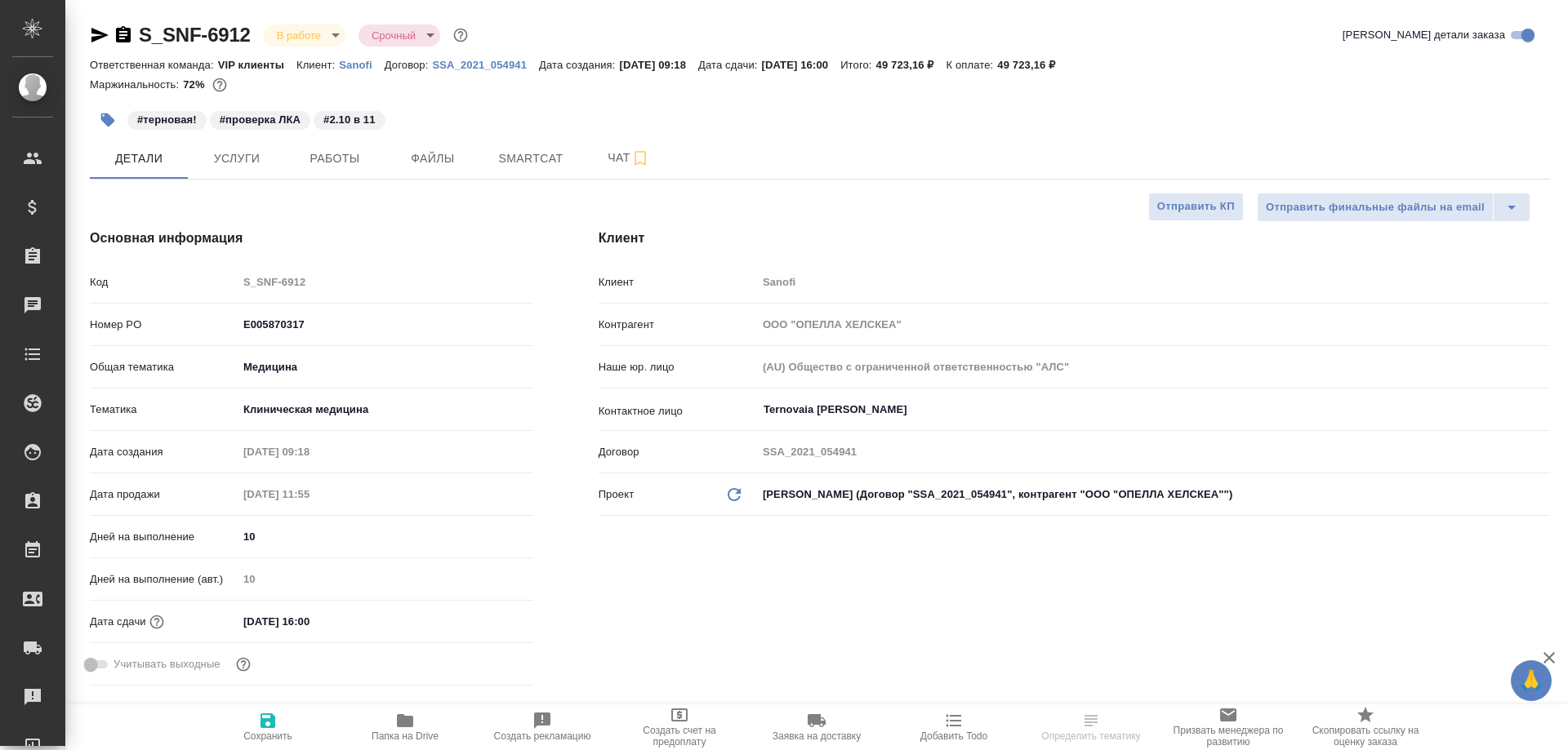
type textarea "x"
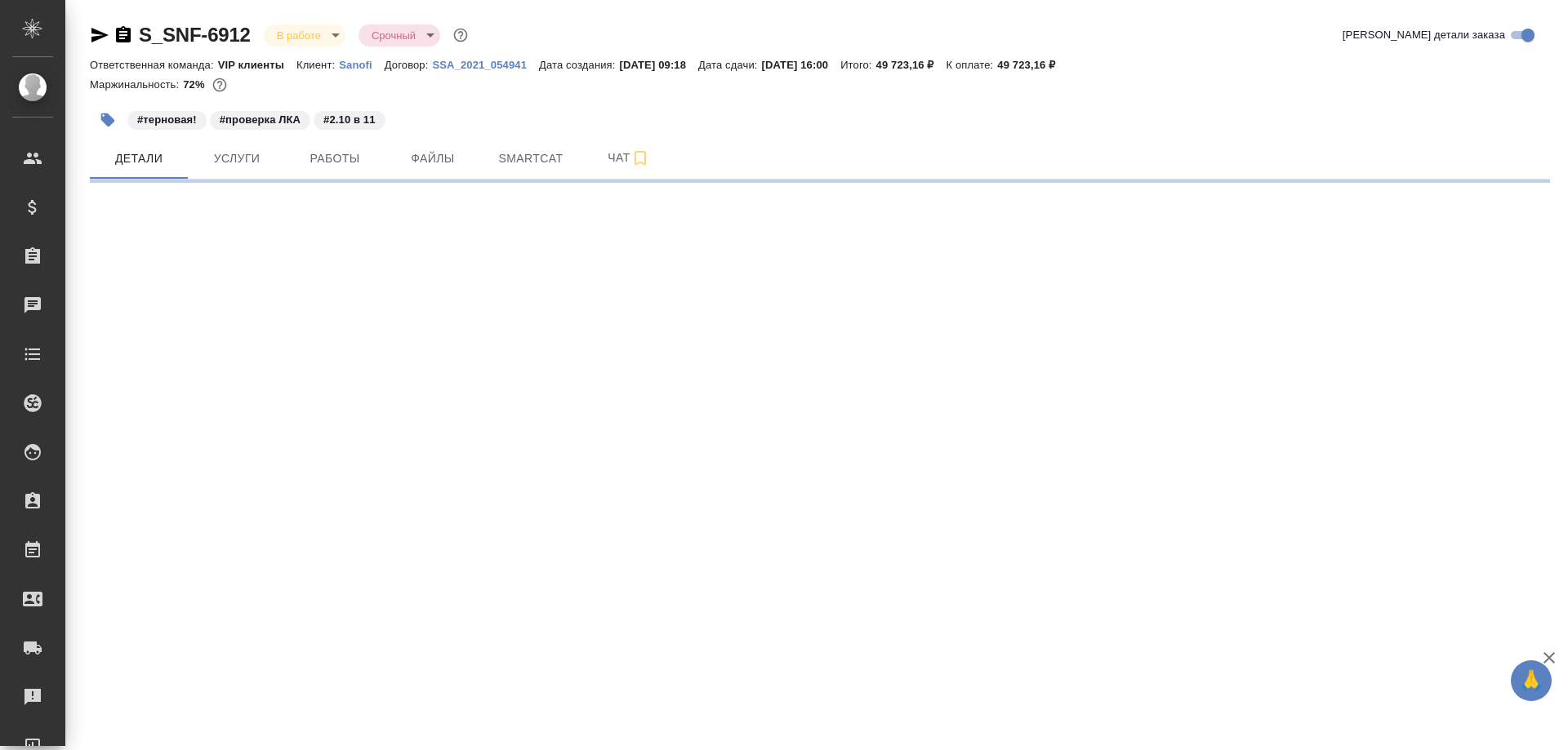
select select "RU"
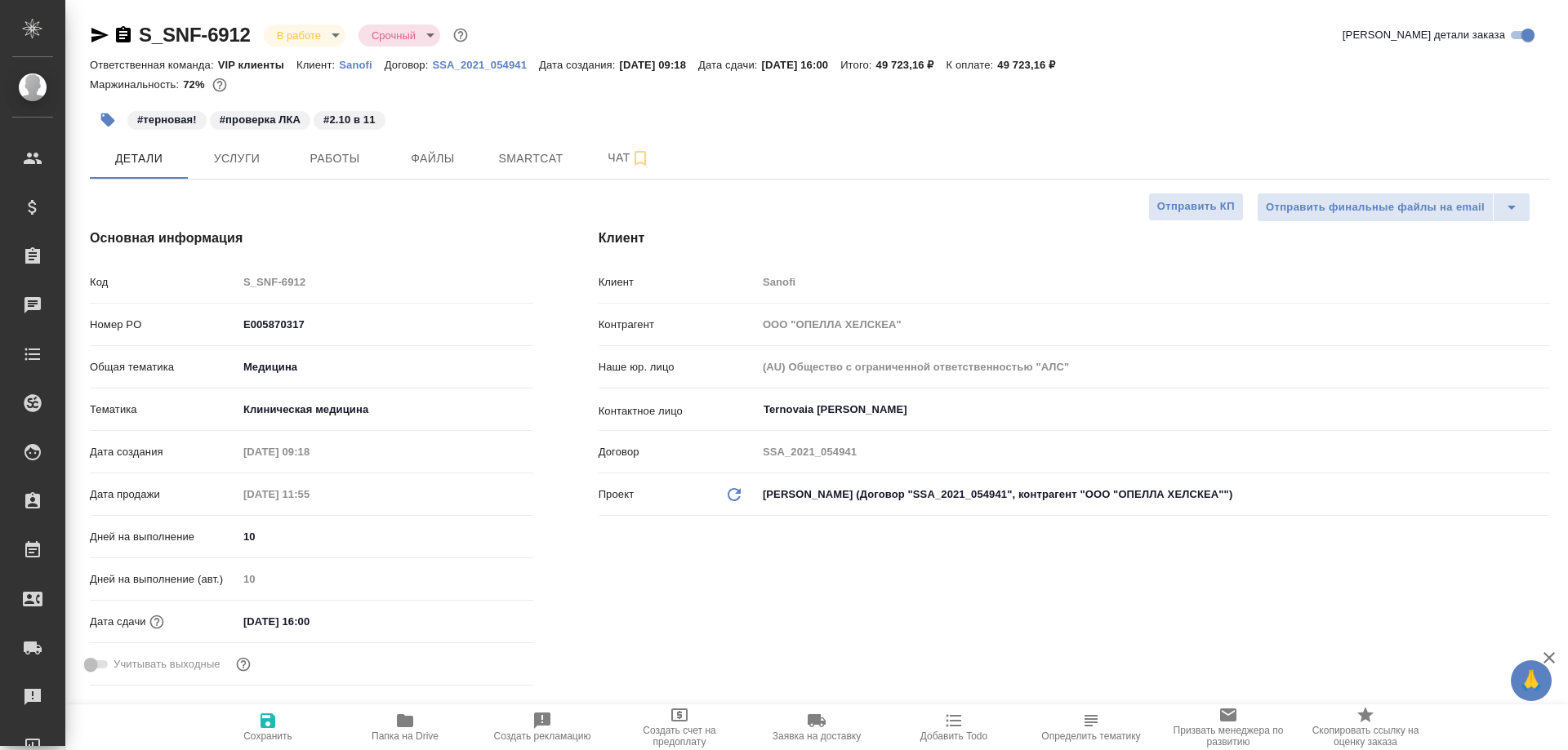
type textarea "x"
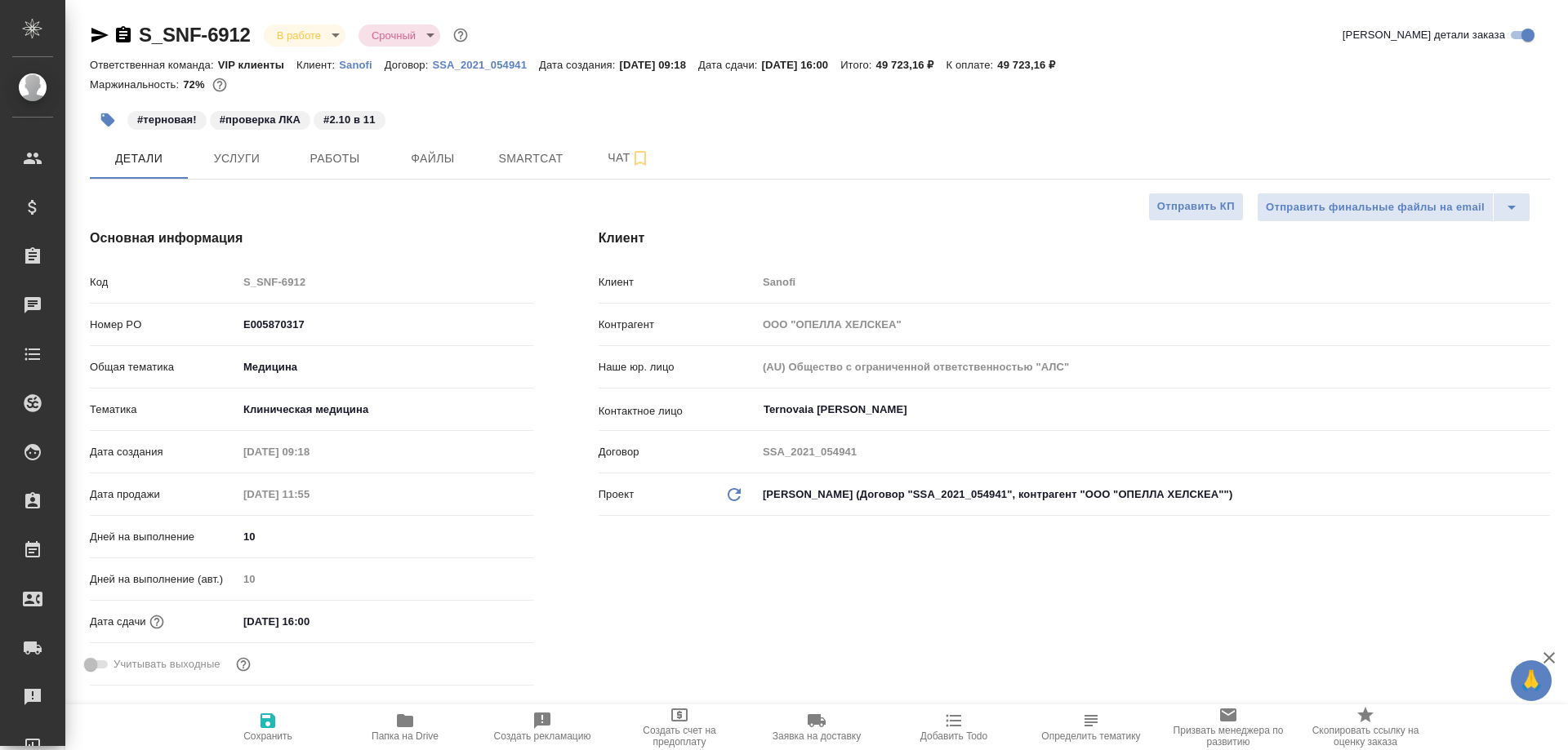
type textarea "x"
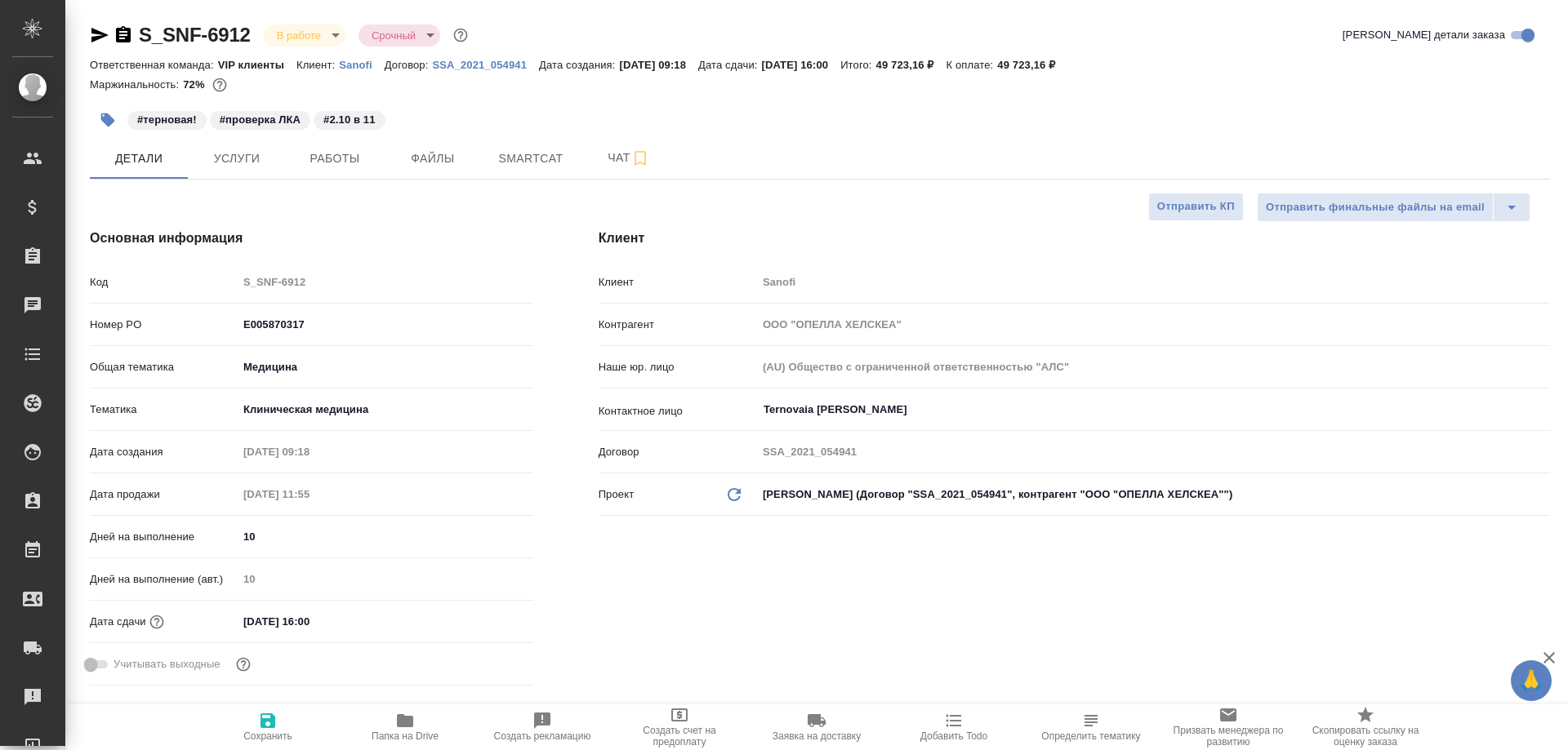
type textarea "x"
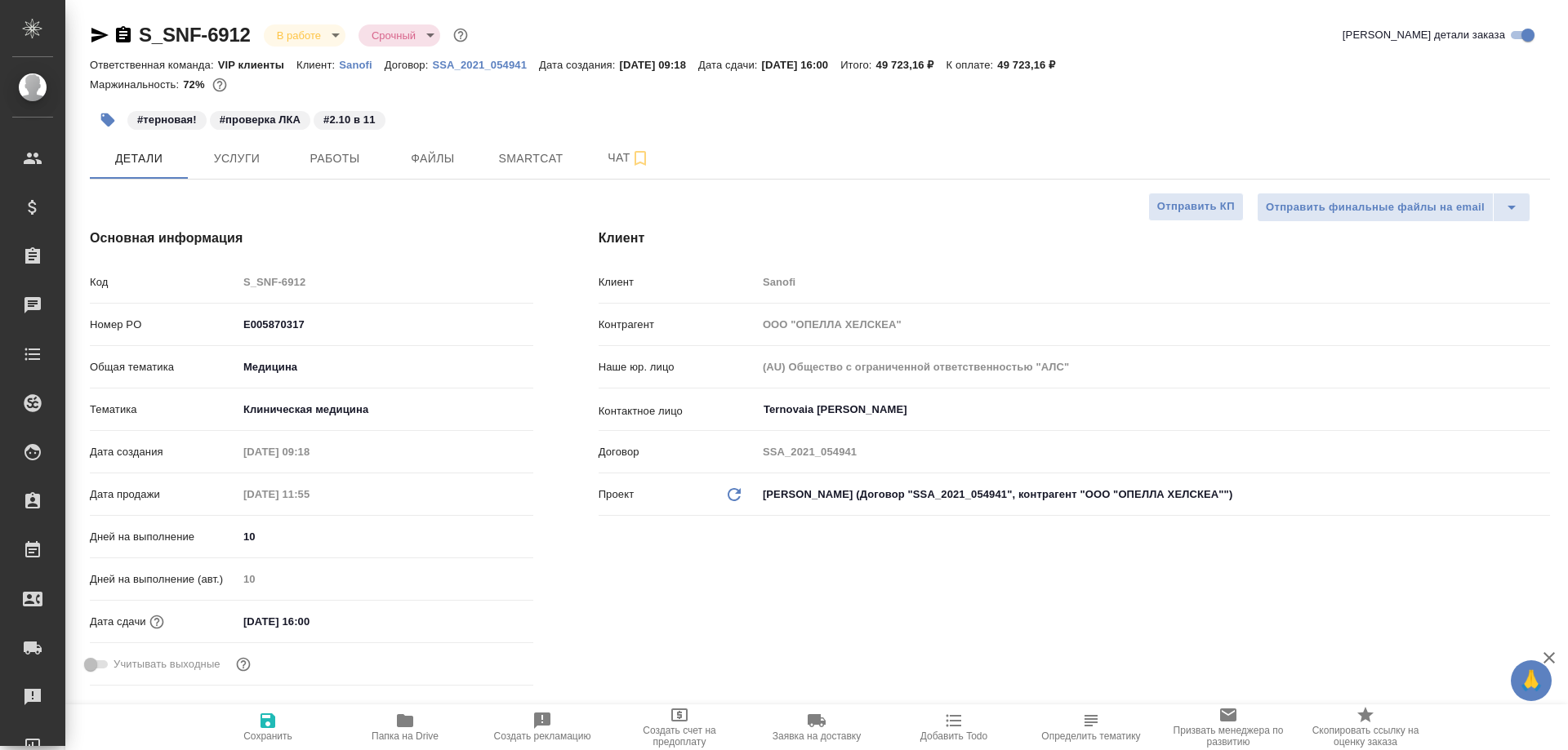
type textarea "x"
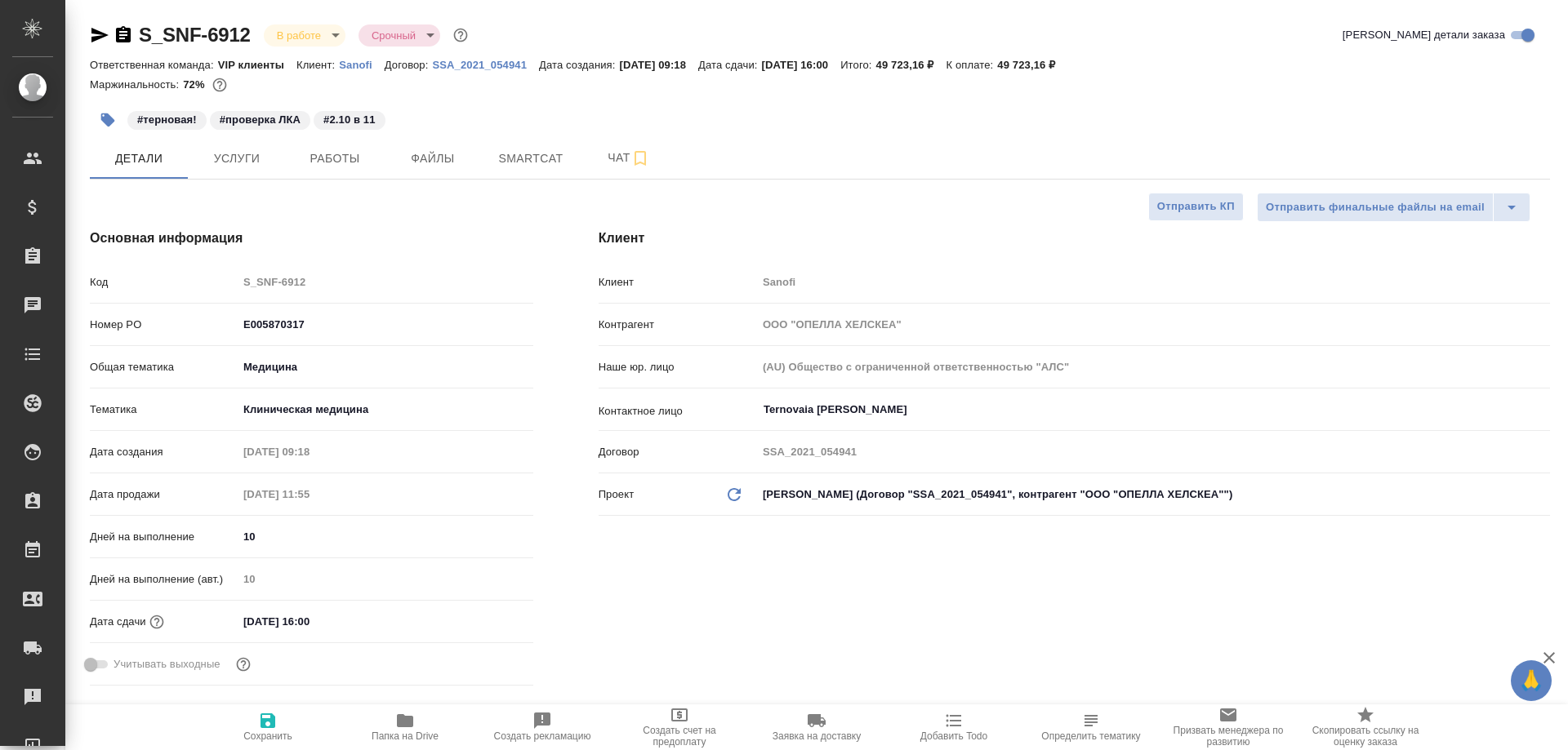
type textarea "x"
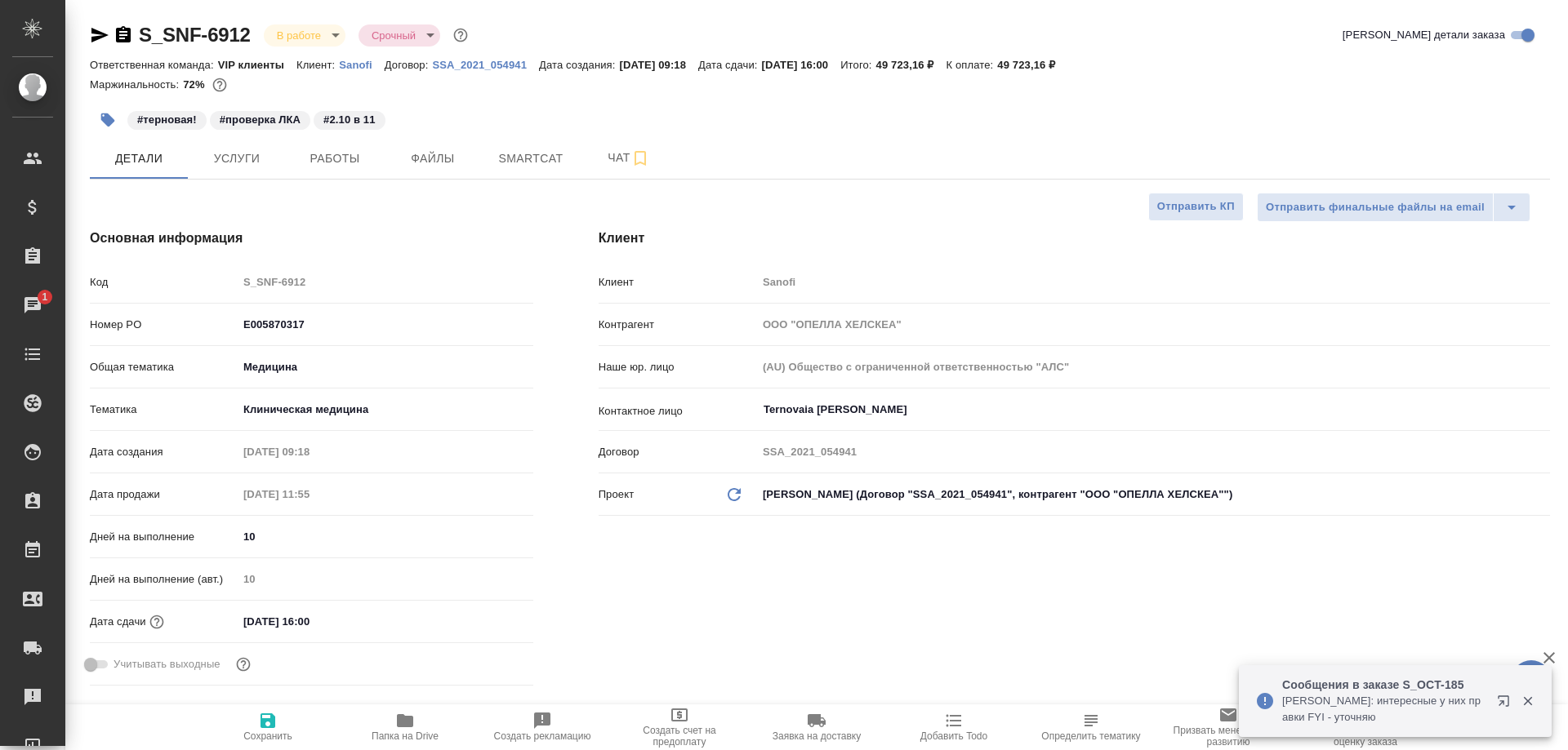
type textarea "x"
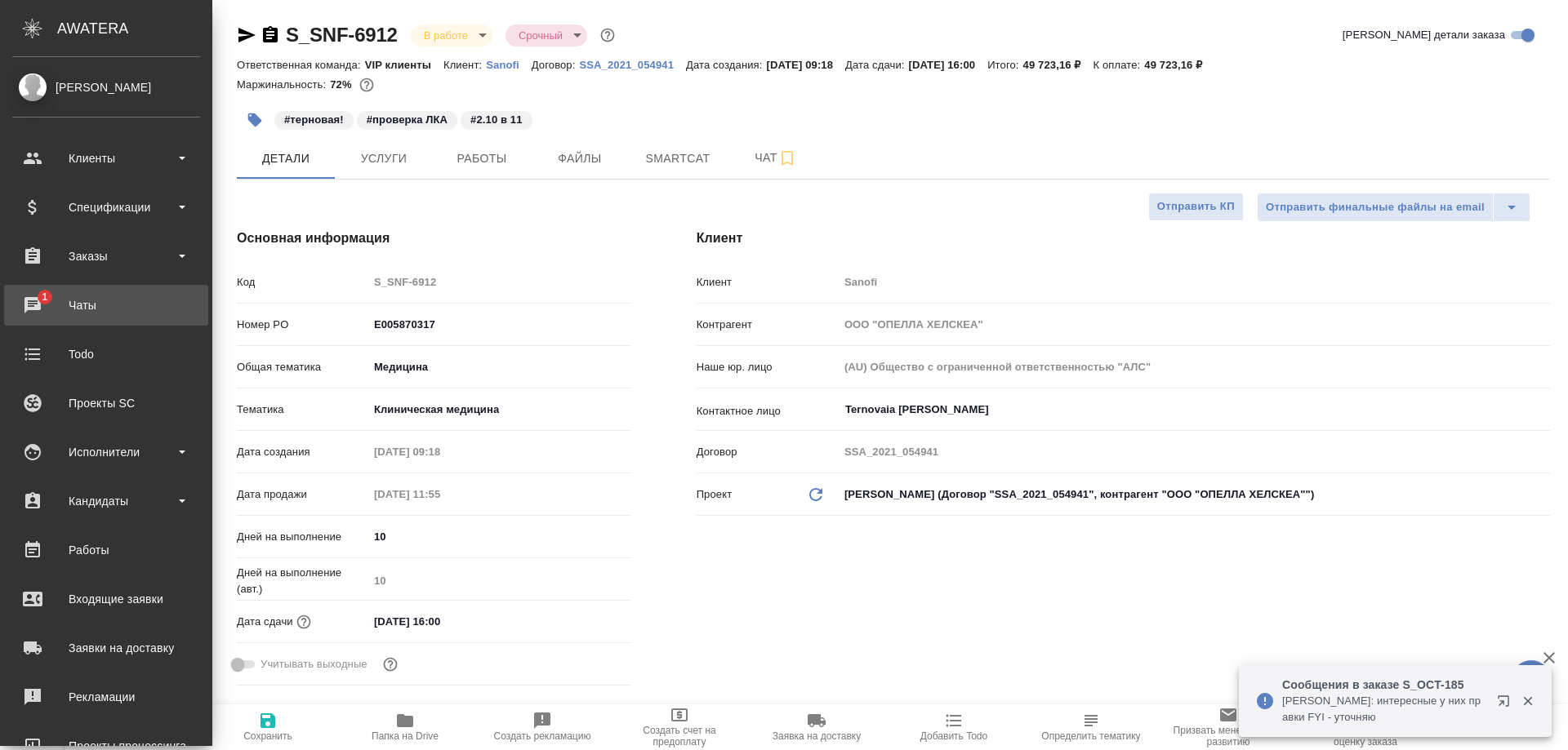
type textarea "x"
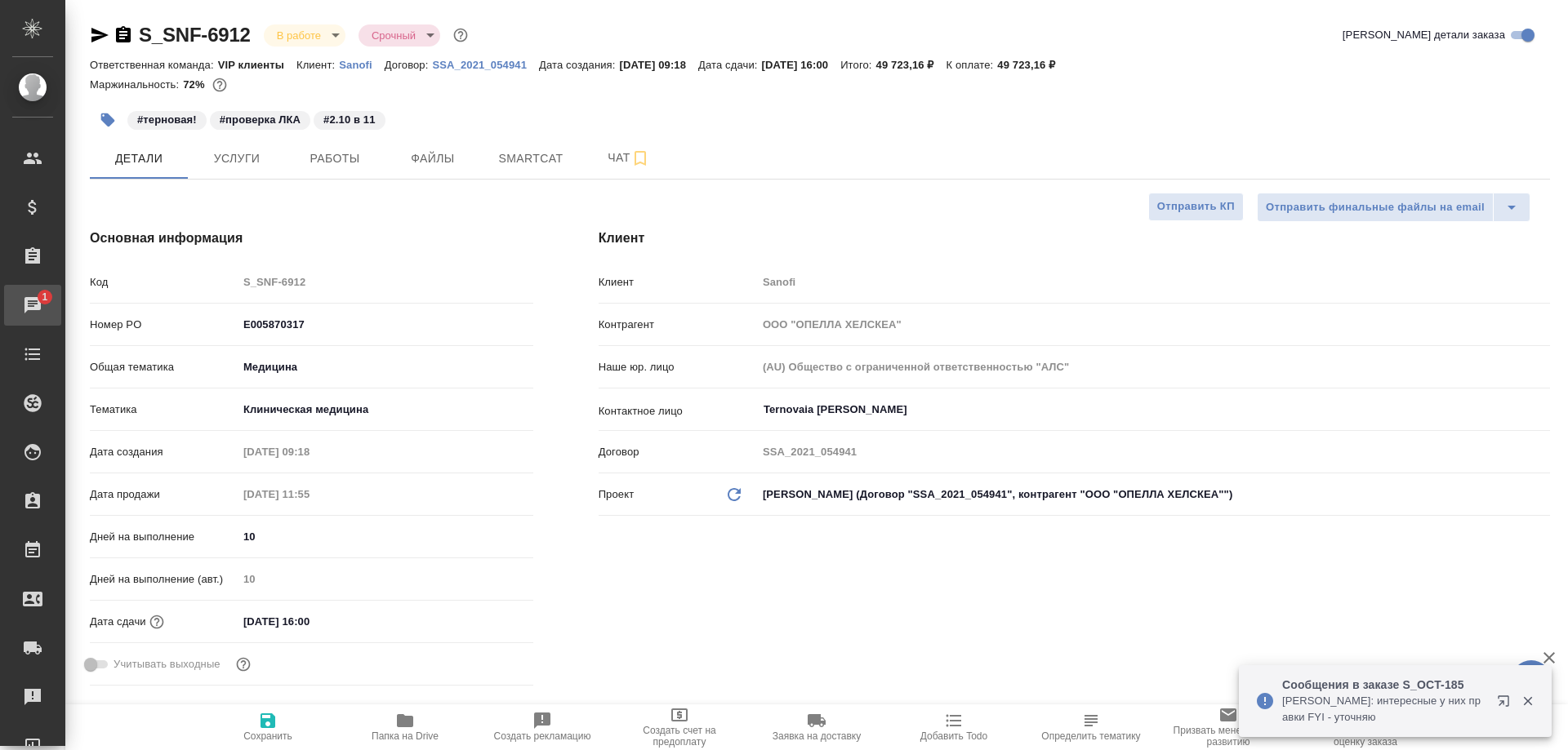
click at [33, 301] on div "Чаты" at bounding box center [12, 305] width 41 height 25
type textarea "x"
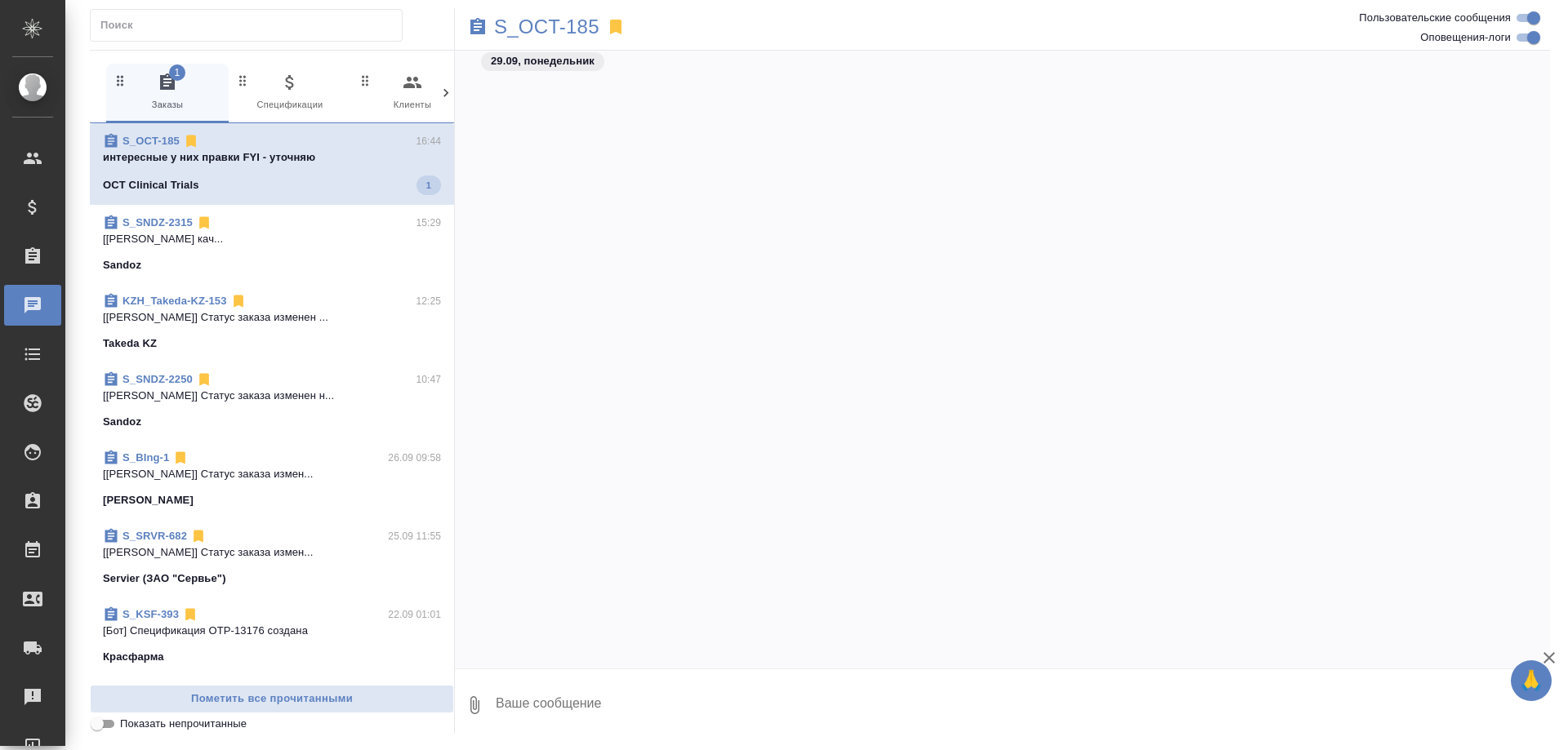
scroll to position [105015, 0]
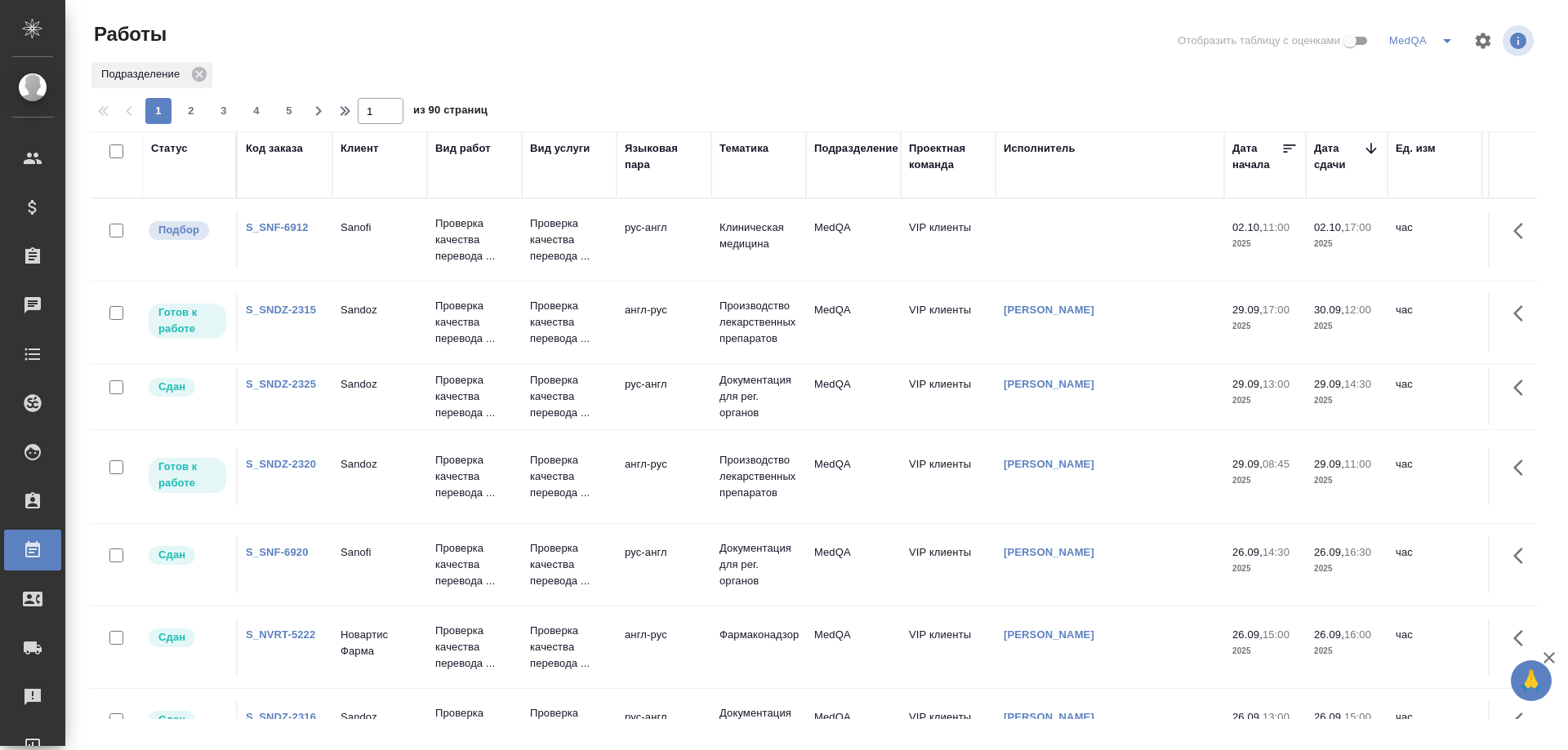
click at [257, 230] on link "S_SNF-6912" at bounding box center [277, 228] width 63 height 12
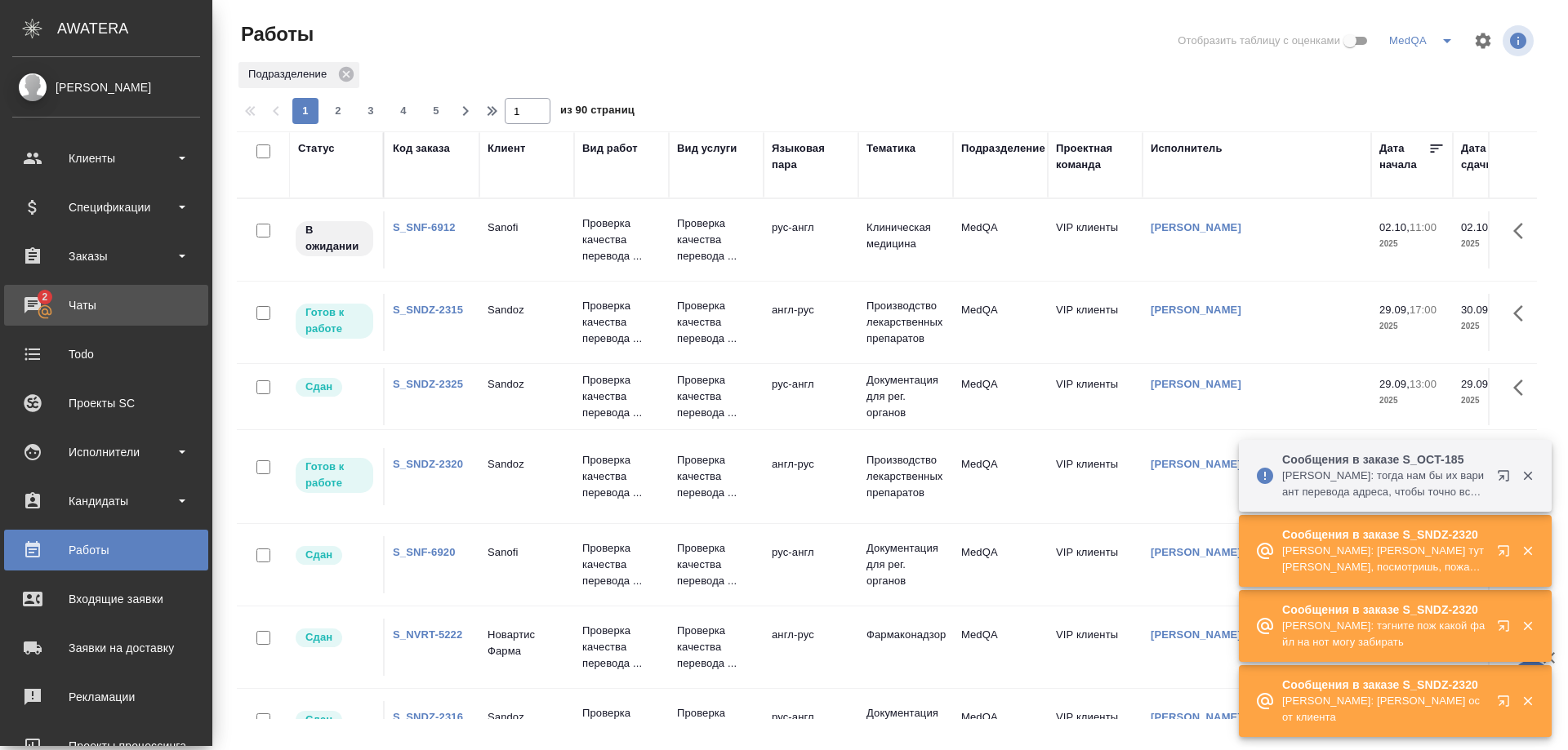
click at [70, 314] on div "Чаты" at bounding box center [106, 305] width 188 height 25
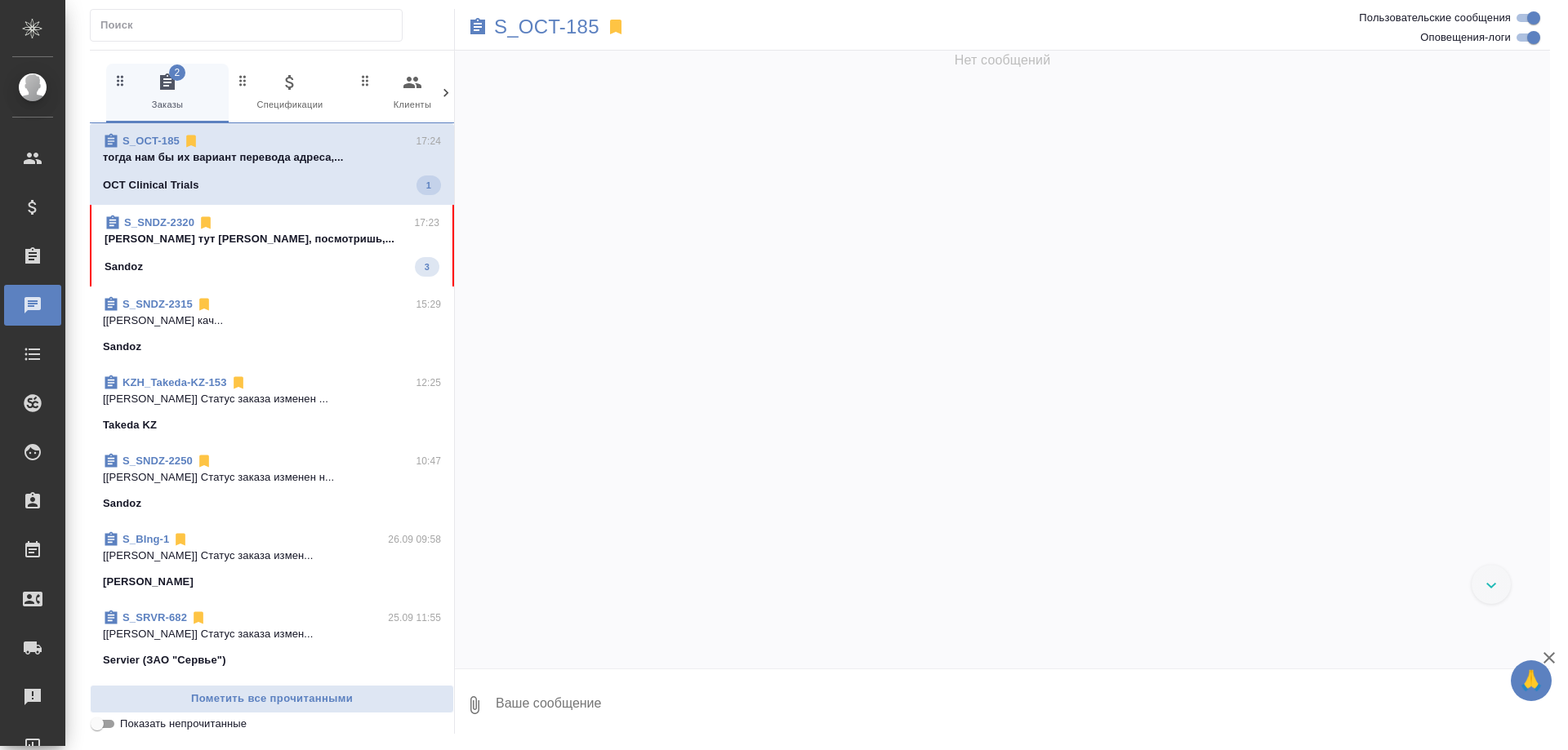
scroll to position [105732, 0]
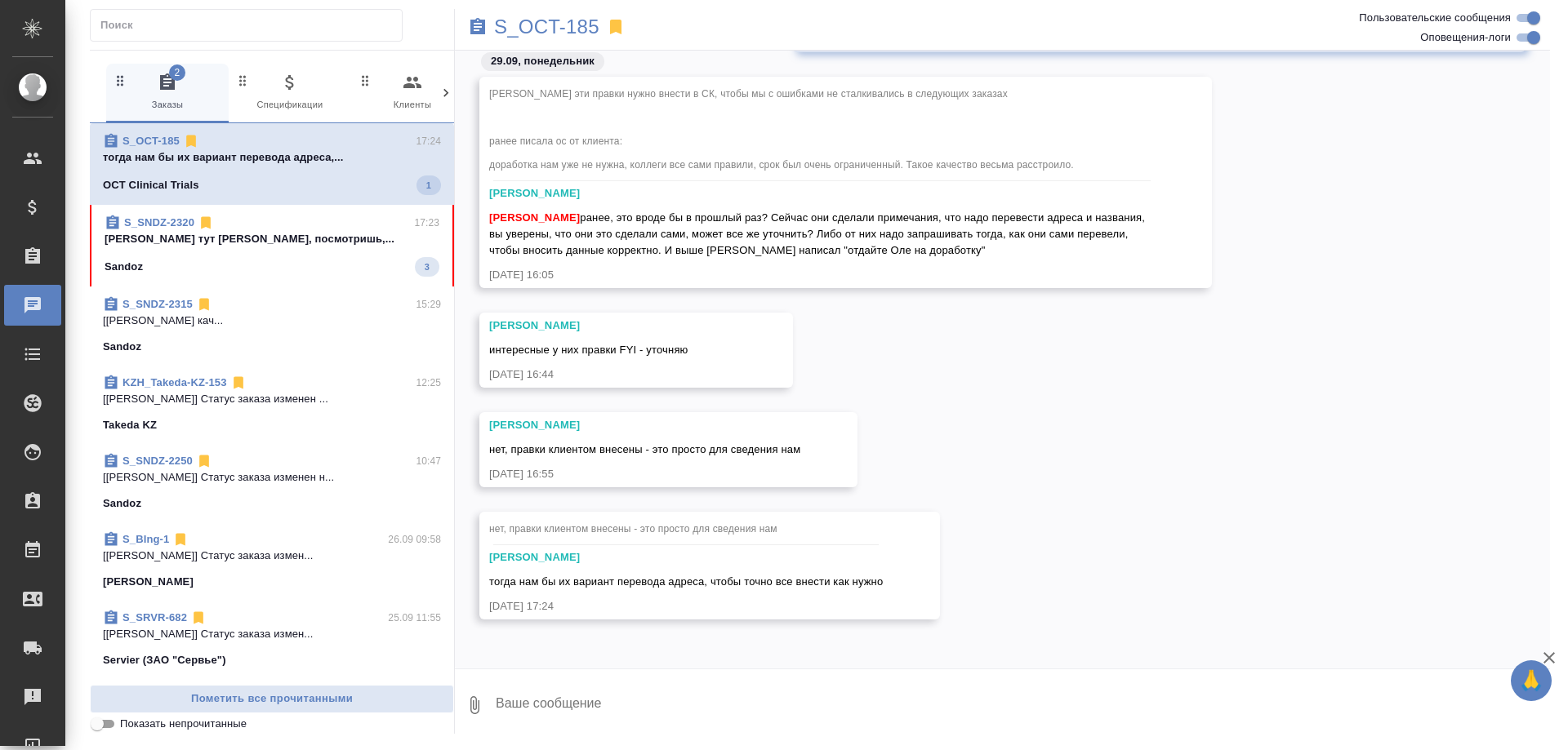
click at [168, 221] on link "S_SNDZ-2320" at bounding box center [159, 222] width 70 height 12
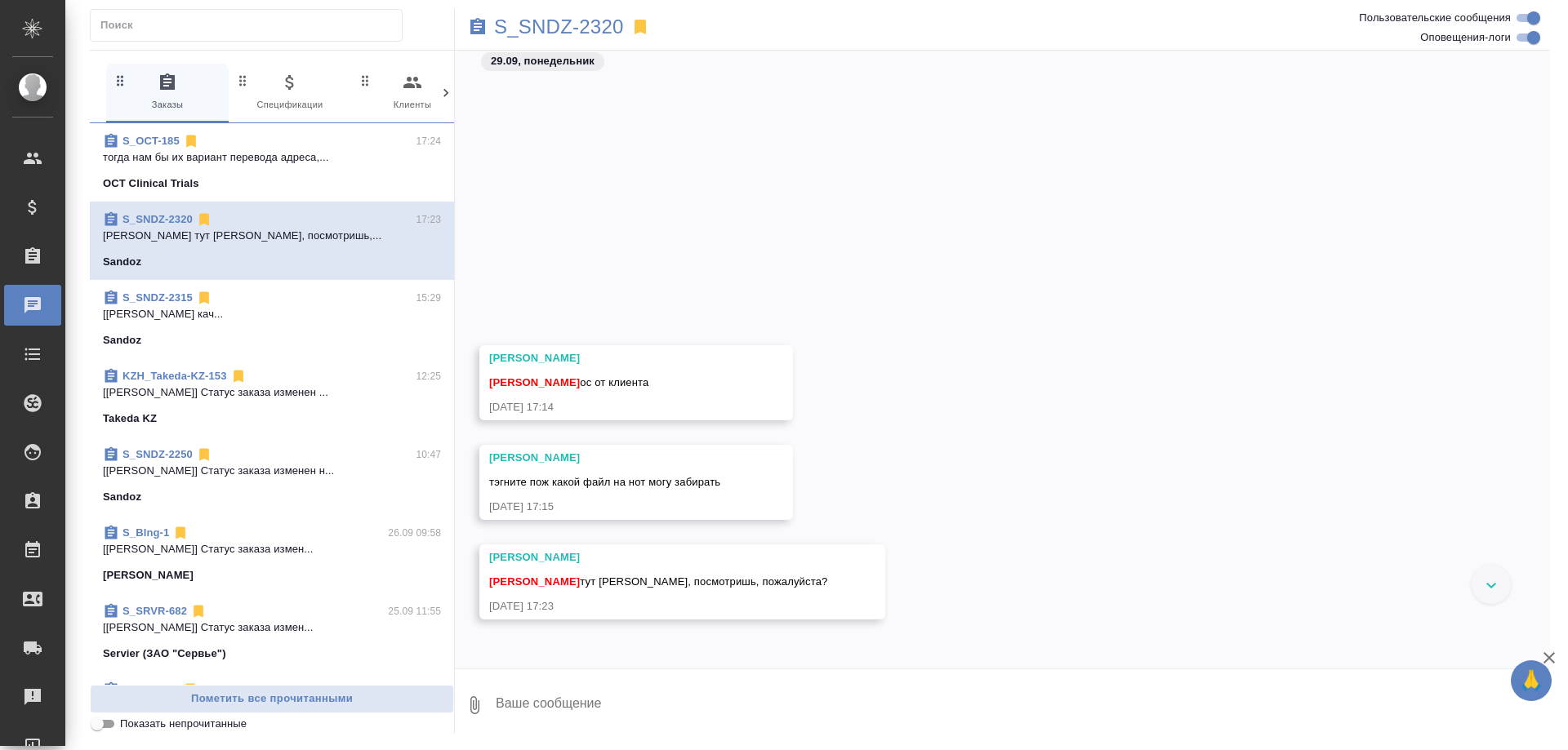
scroll to position [85225, 0]
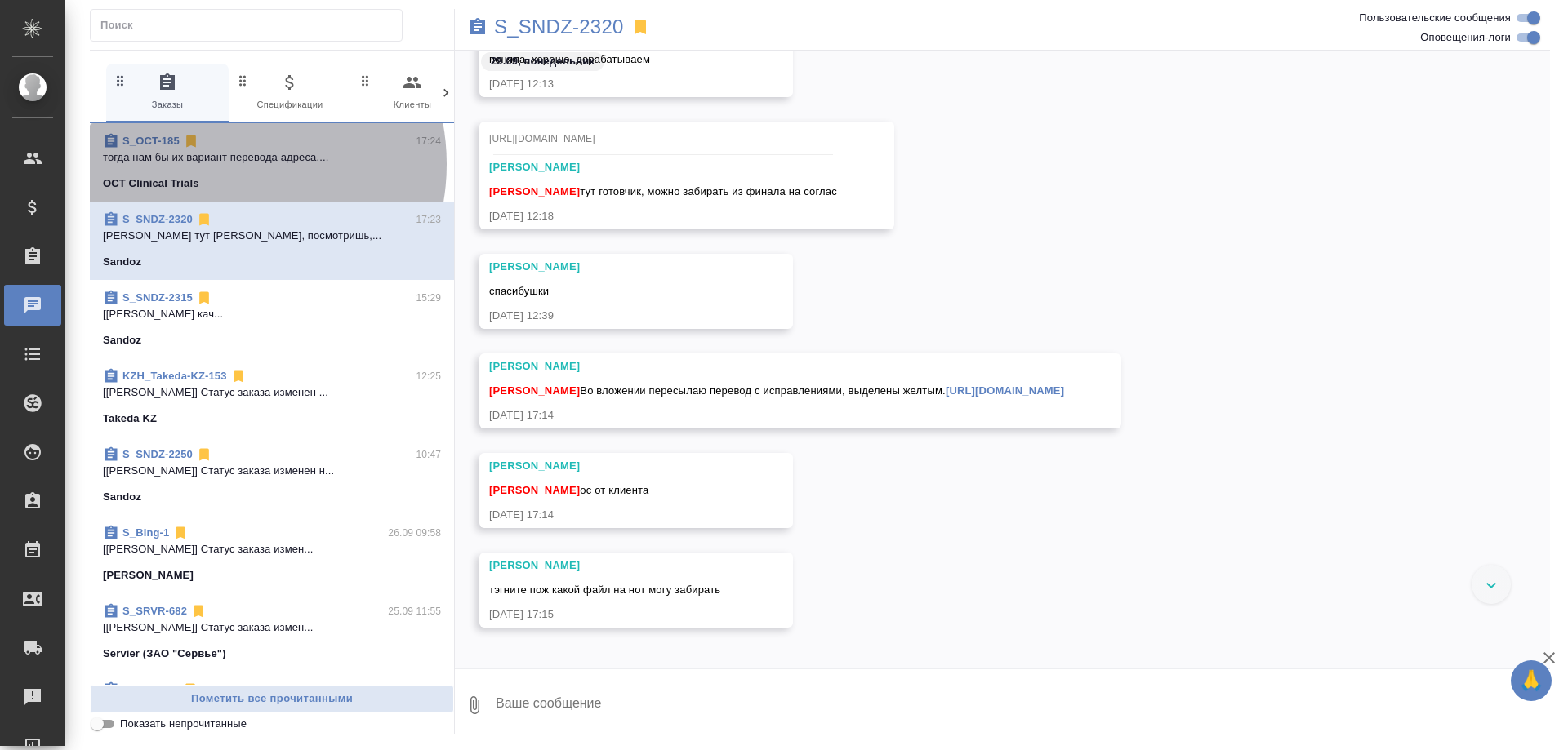
click at [223, 164] on p "тогда нам бы их вариант перевода адреса,..." at bounding box center [272, 157] width 338 height 16
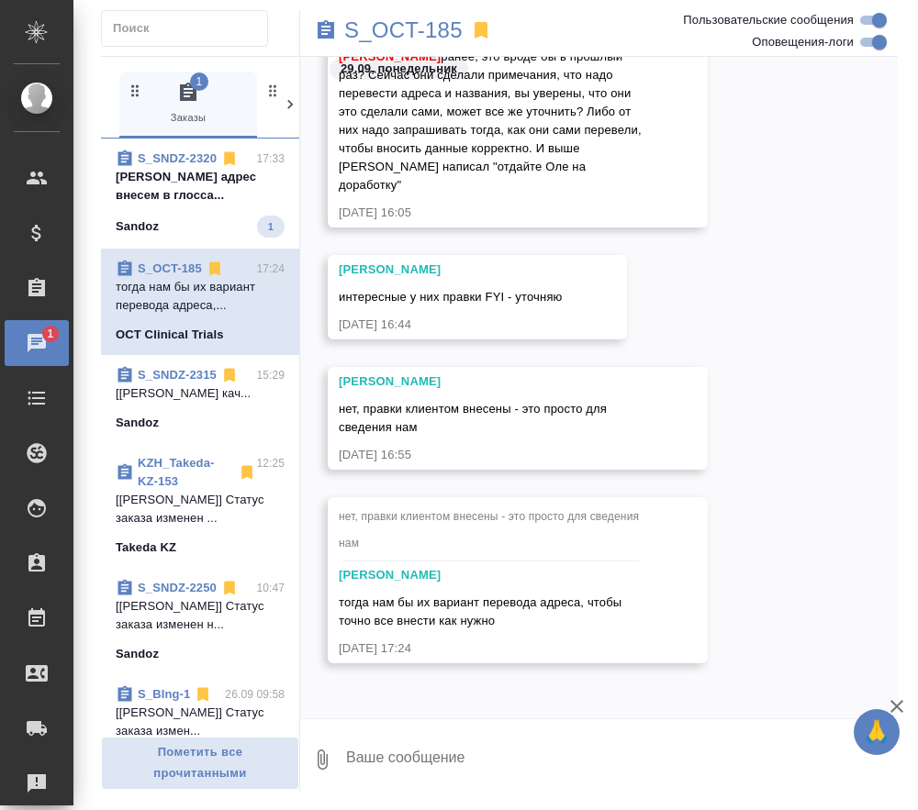
scroll to position [115821, 0]
click at [174, 181] on p "[PERSON_NAME] адрес внесем в глосса..." at bounding box center [200, 186] width 169 height 37
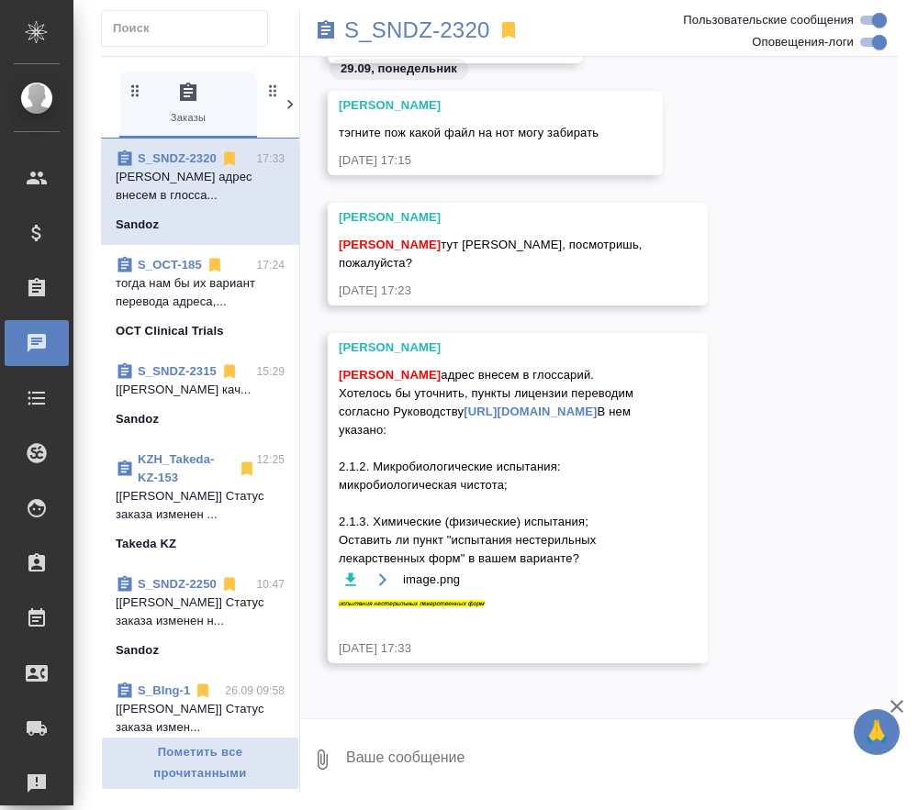
scroll to position [96397, 0]
click at [452, 605] on img at bounding box center [476, 603] width 275 height 7
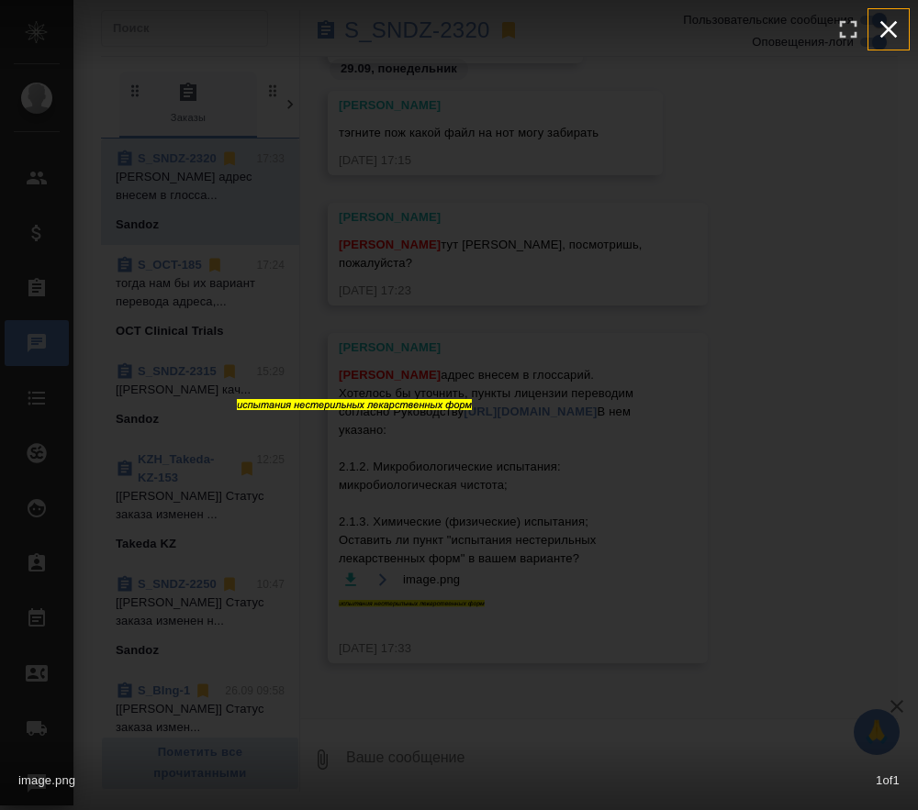
click at [894, 29] on icon "button" at bounding box center [888, 29] width 29 height 29
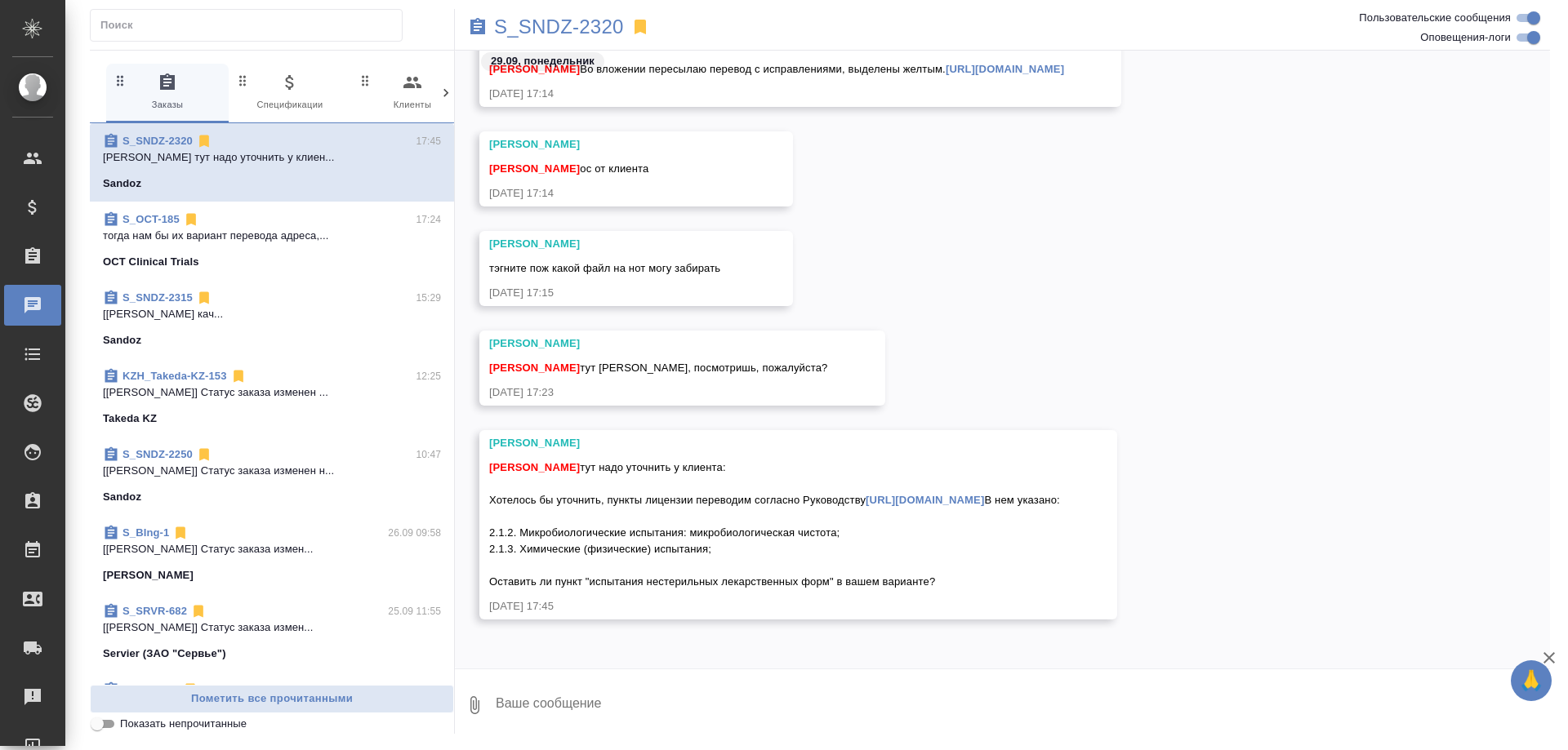
scroll to position [85612, 0]
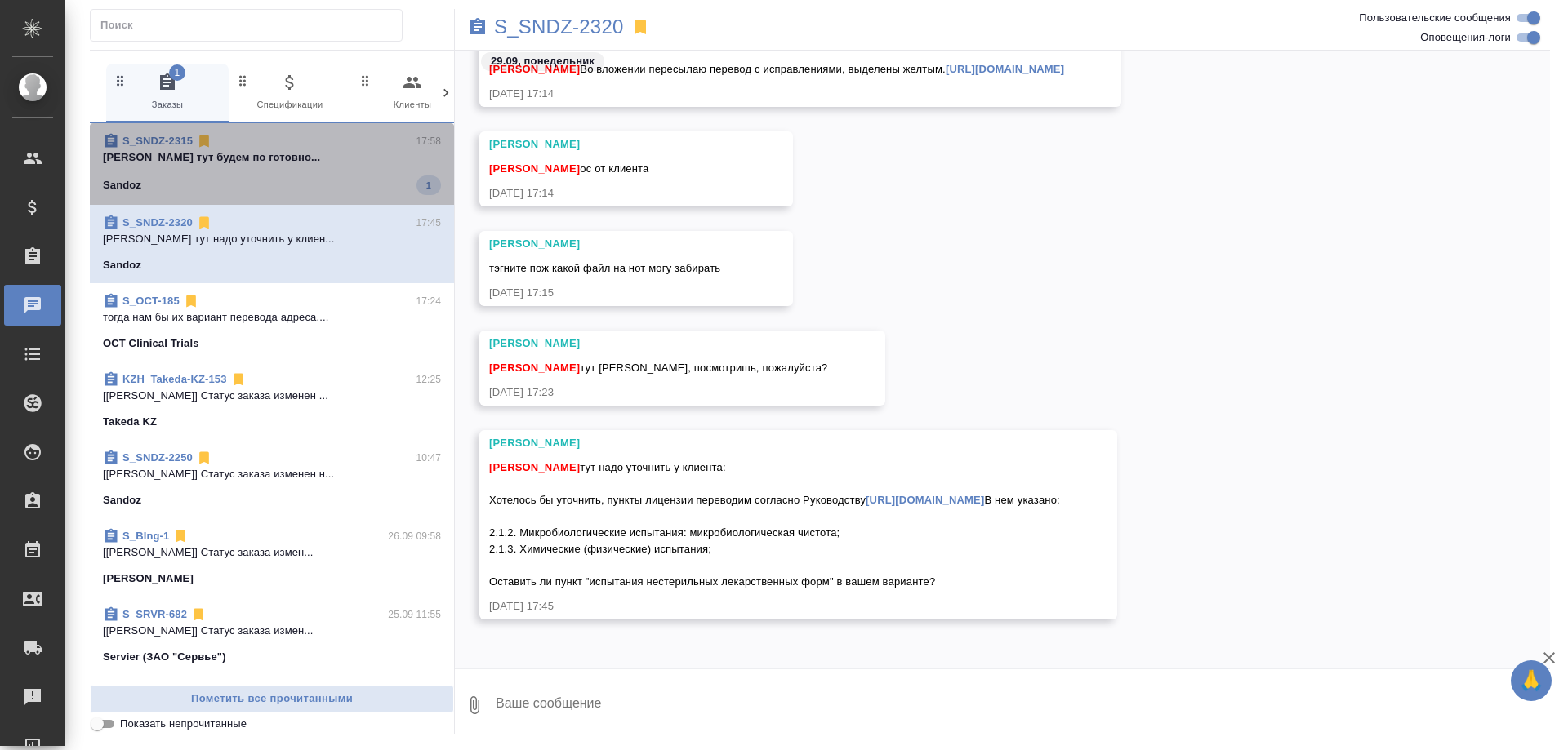
click at [348, 167] on span "S_SNDZ-2315 17:58 [PERSON_NAME] тут будем по готовно... Sandoz 1" at bounding box center [272, 165] width 338 height 62
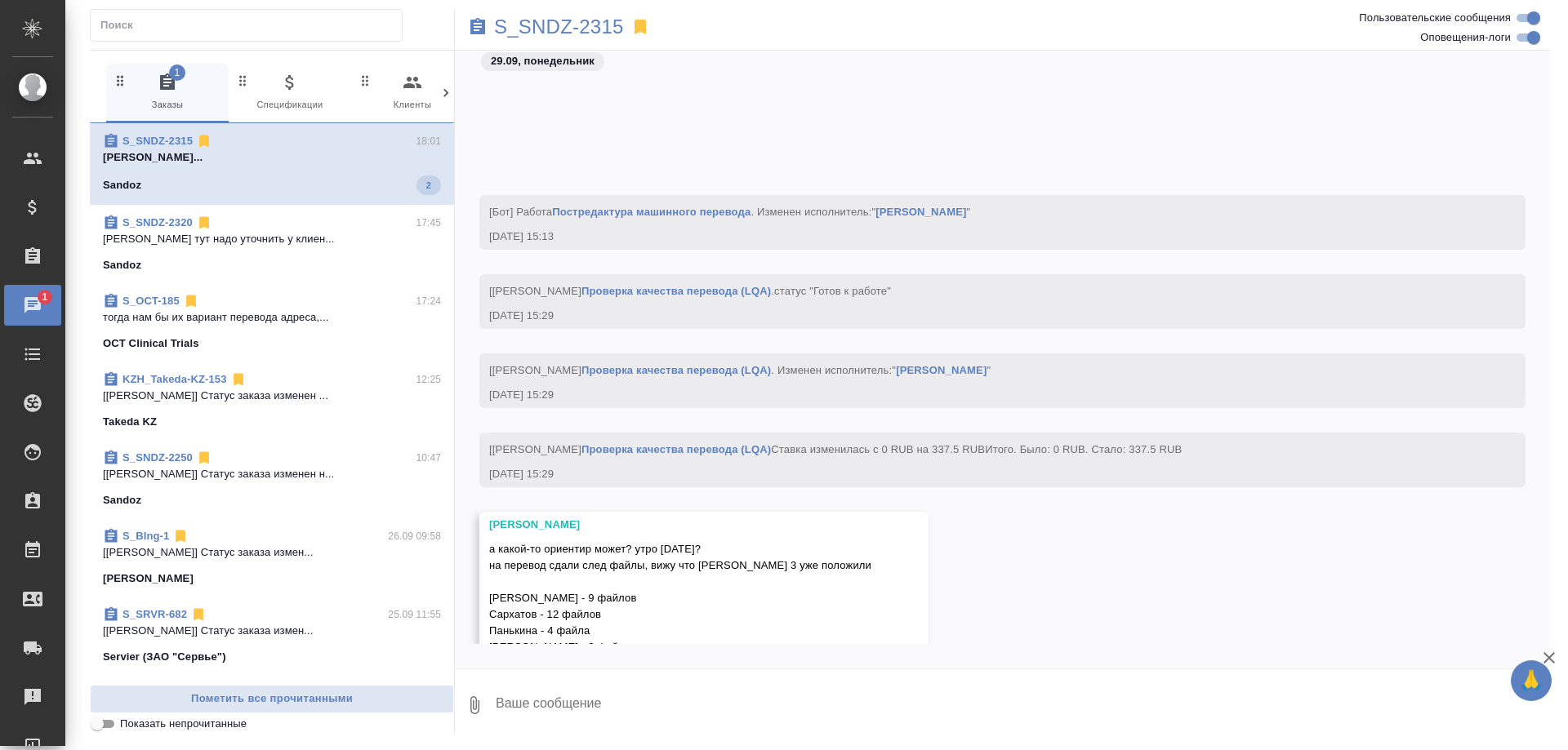
scroll to position [235302, 0]
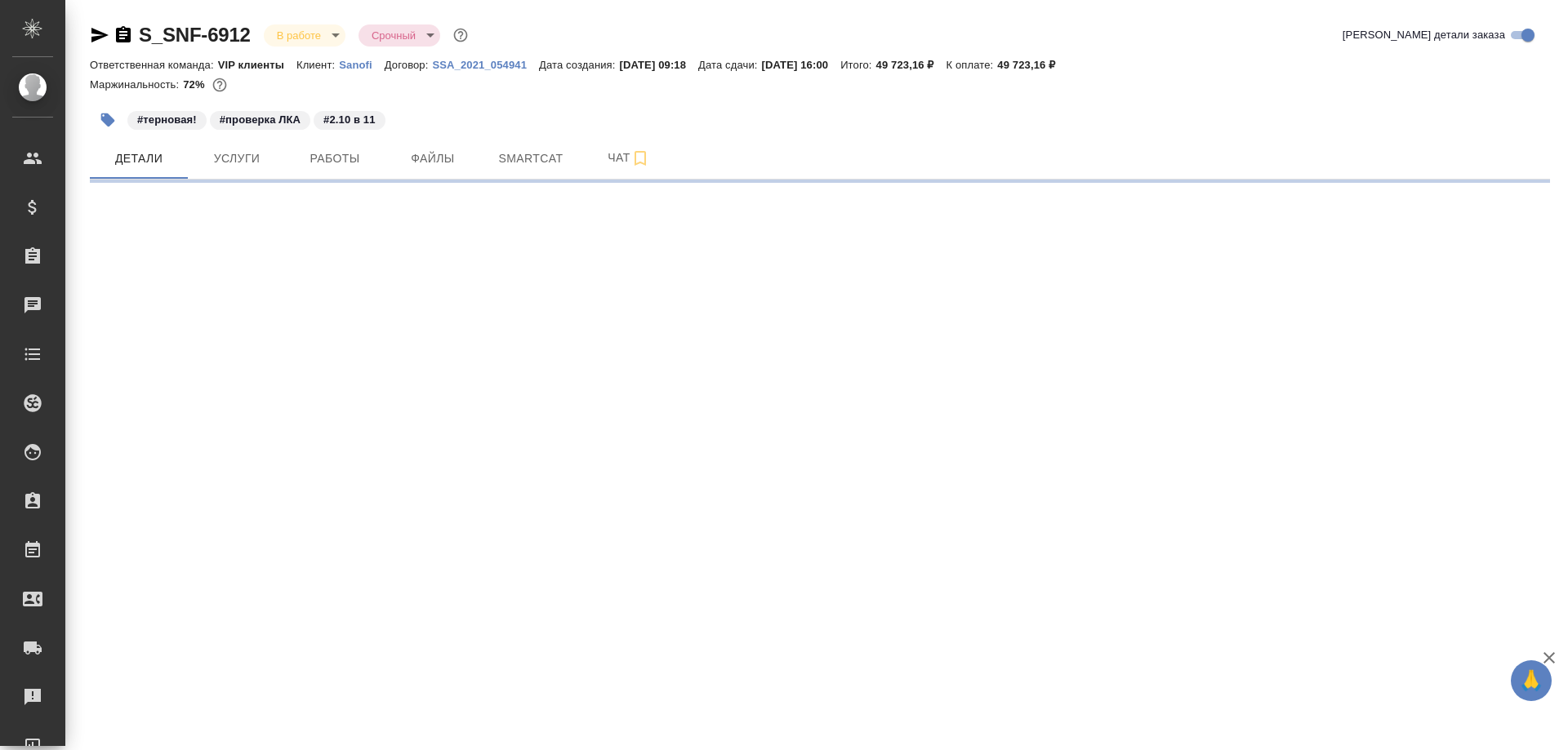
select select "RU"
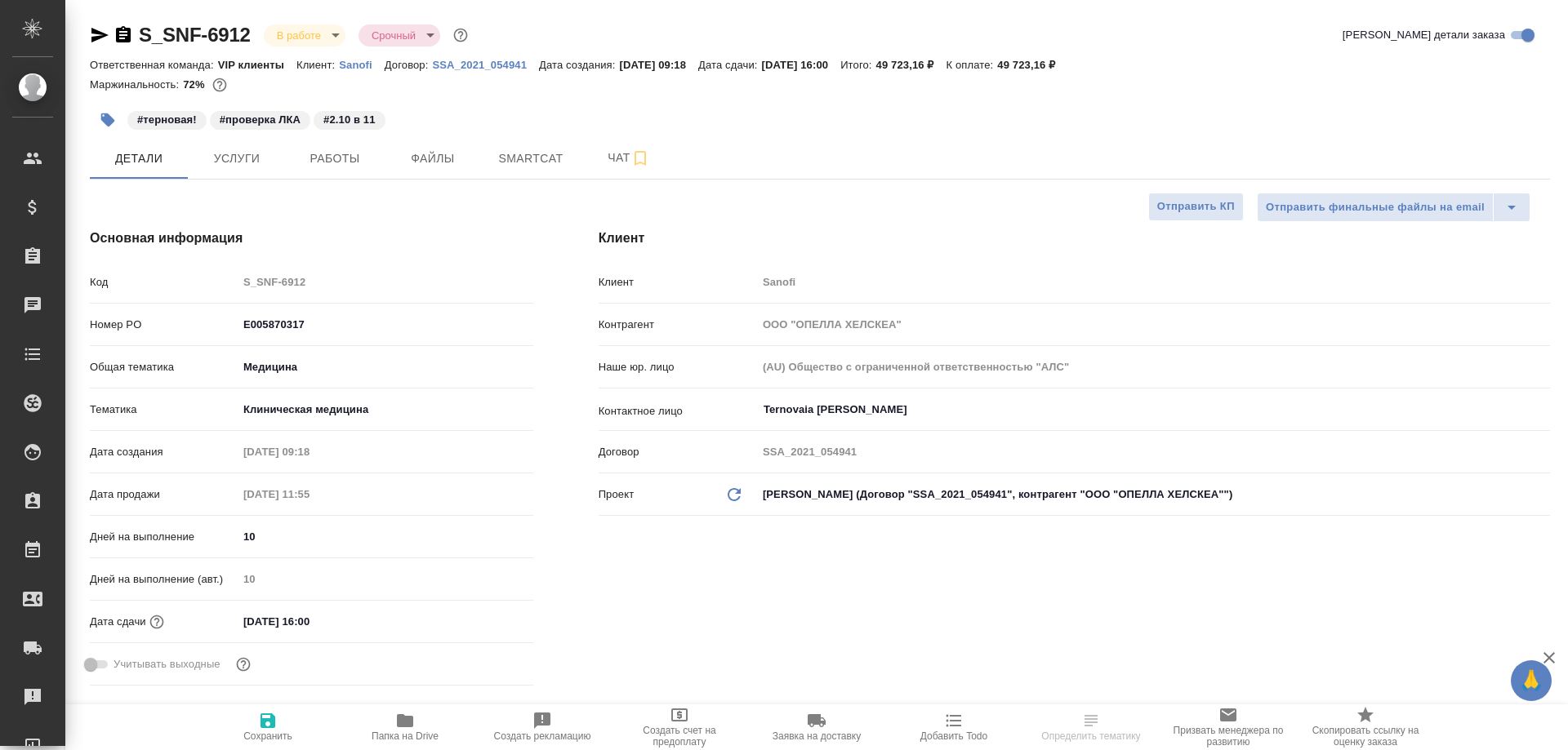
type textarea "x"
click at [329, 162] on span "Работы" at bounding box center [335, 158] width 78 height 20
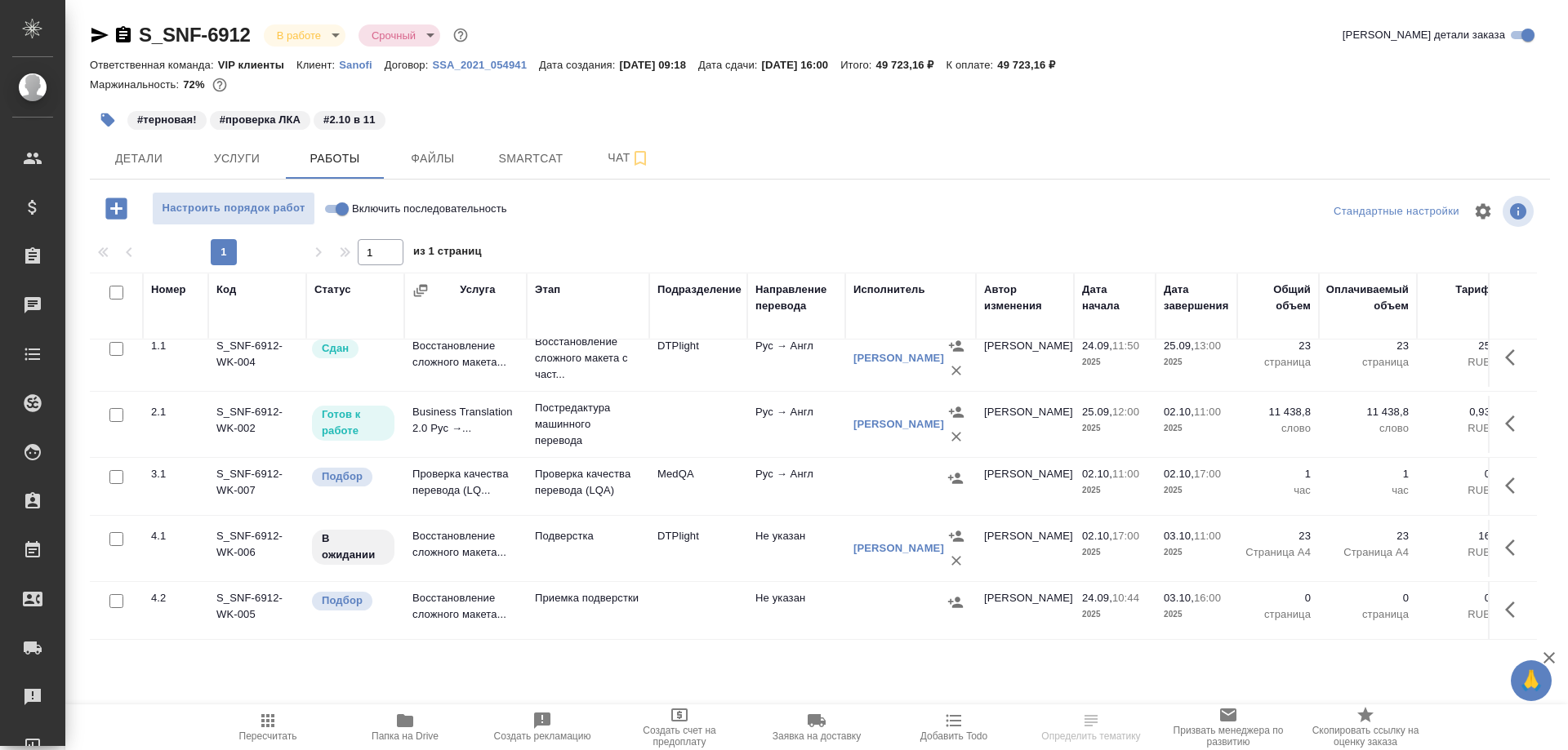
scroll to position [27, 0]
click at [442, 460] on td "Проверка качества перевода (LQ..." at bounding box center [465, 487] width 123 height 57
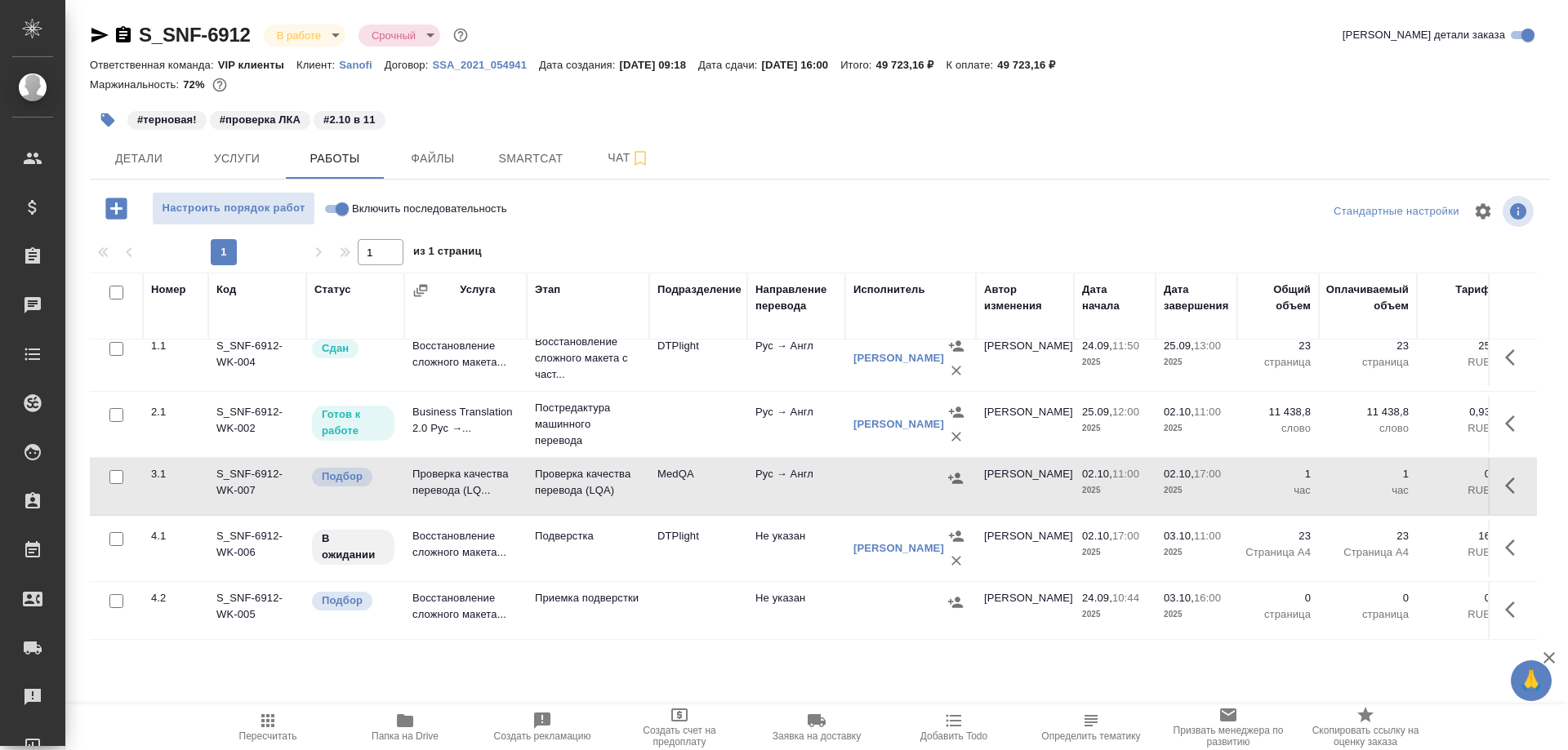
click at [442, 460] on td "Проверка качества перевода (LQ..." at bounding box center [465, 487] width 123 height 57
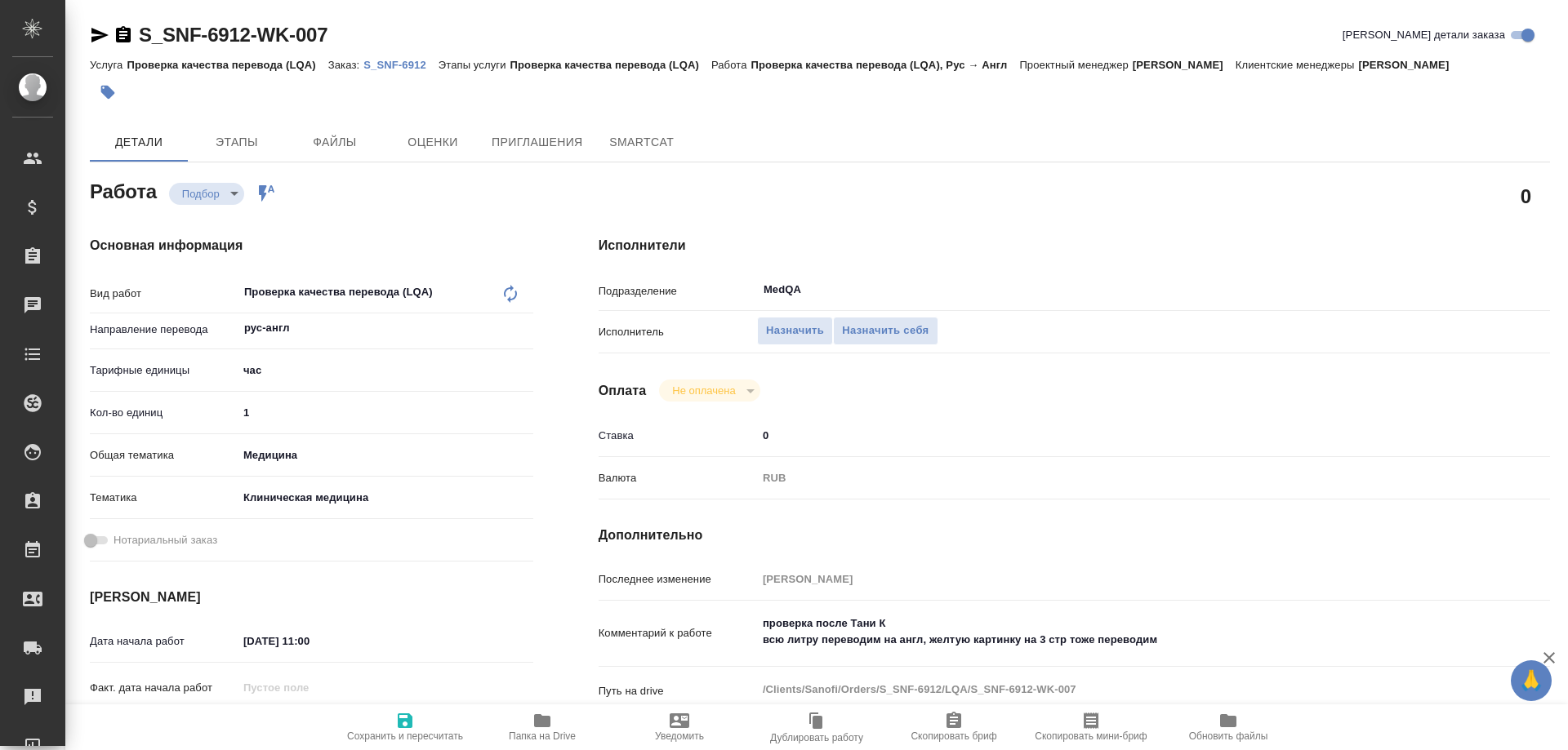
type textarea "x"
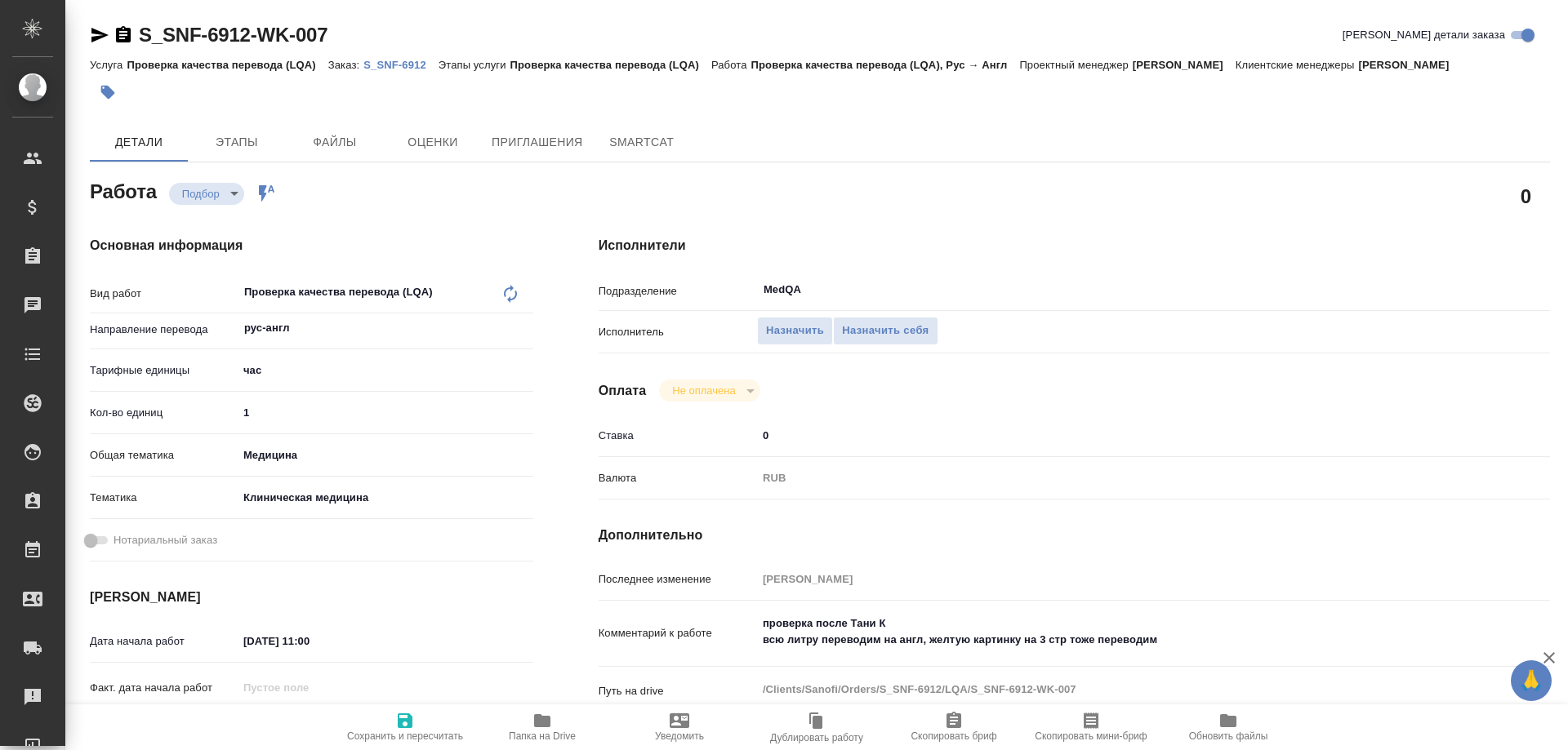
type textarea "x"
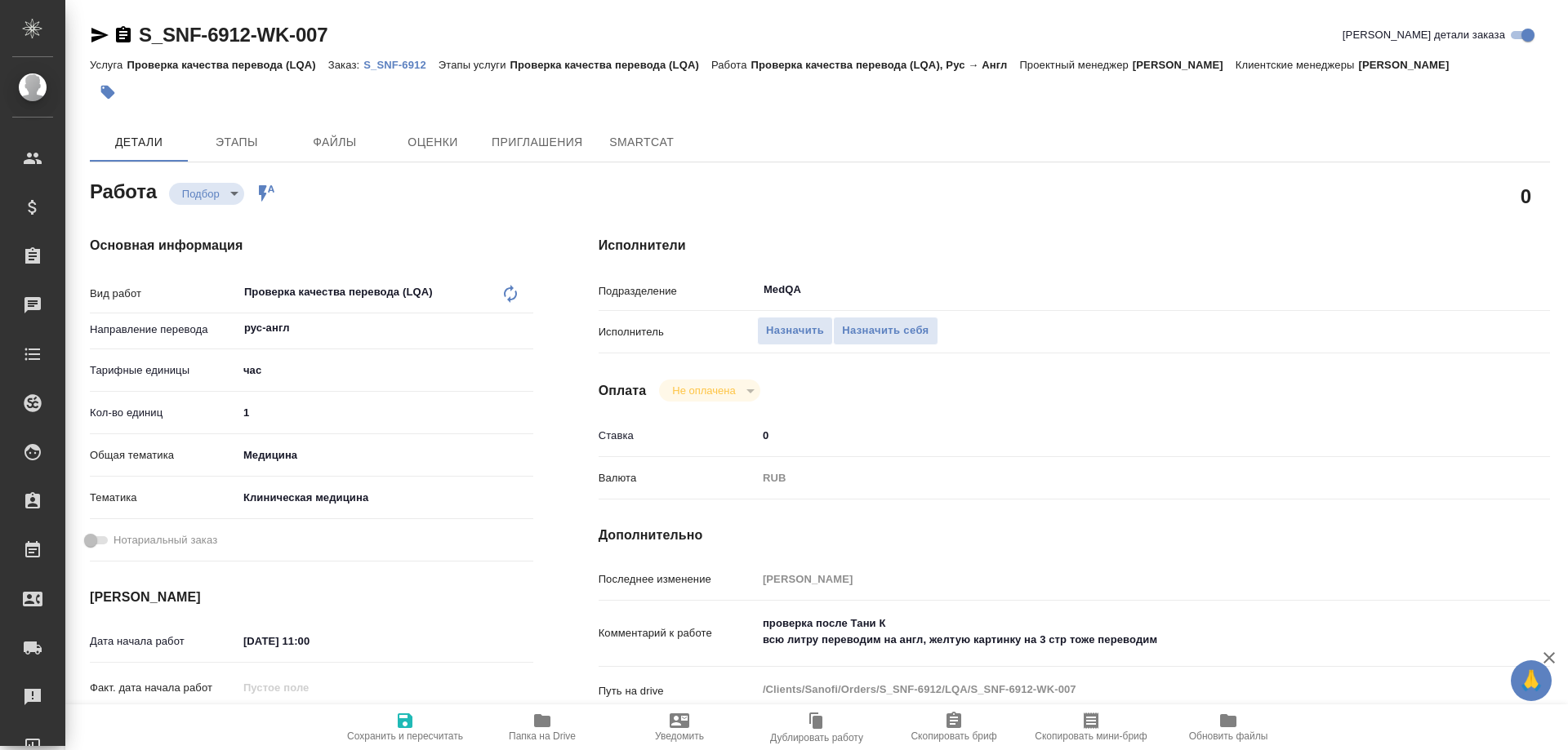
type textarea "x"
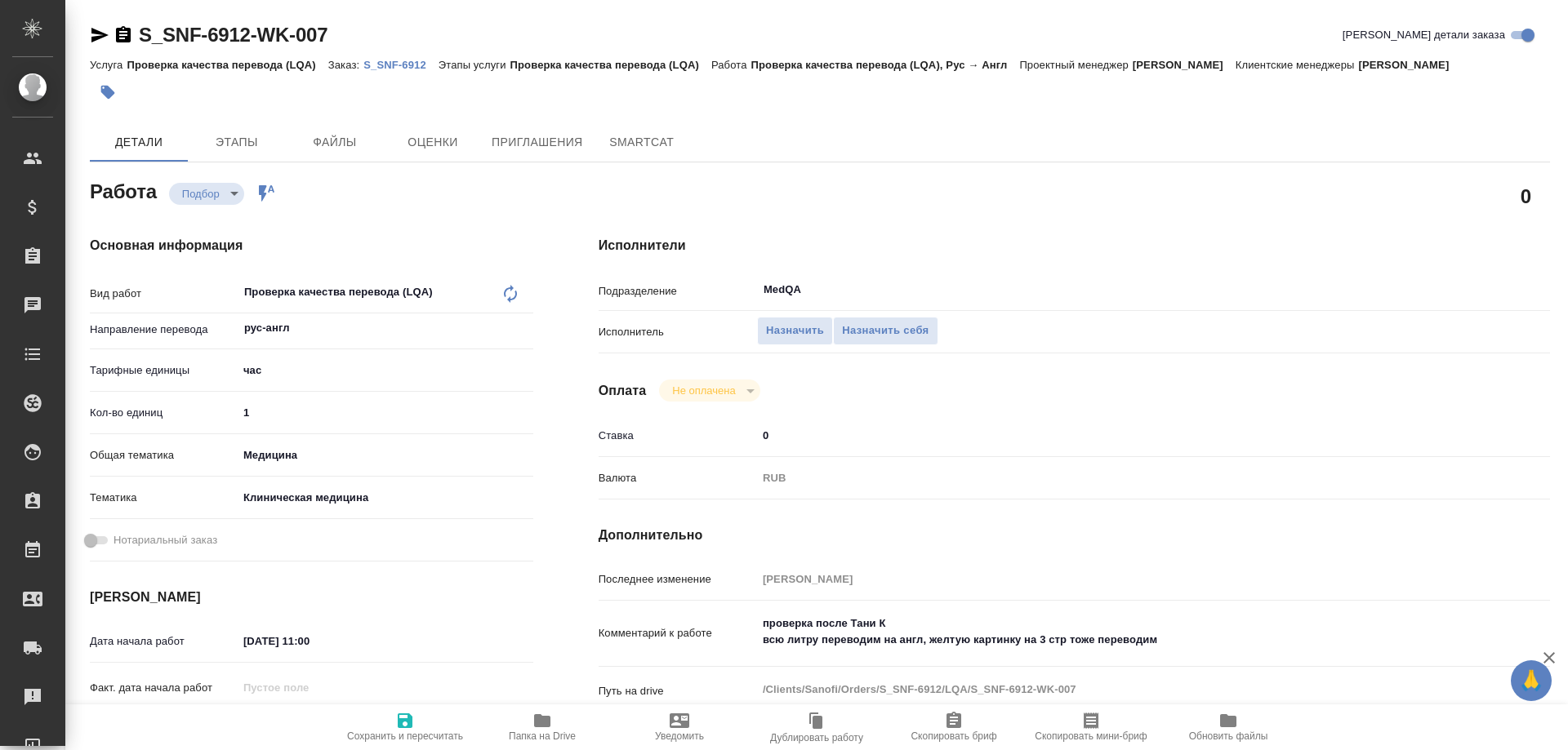
type textarea "x"
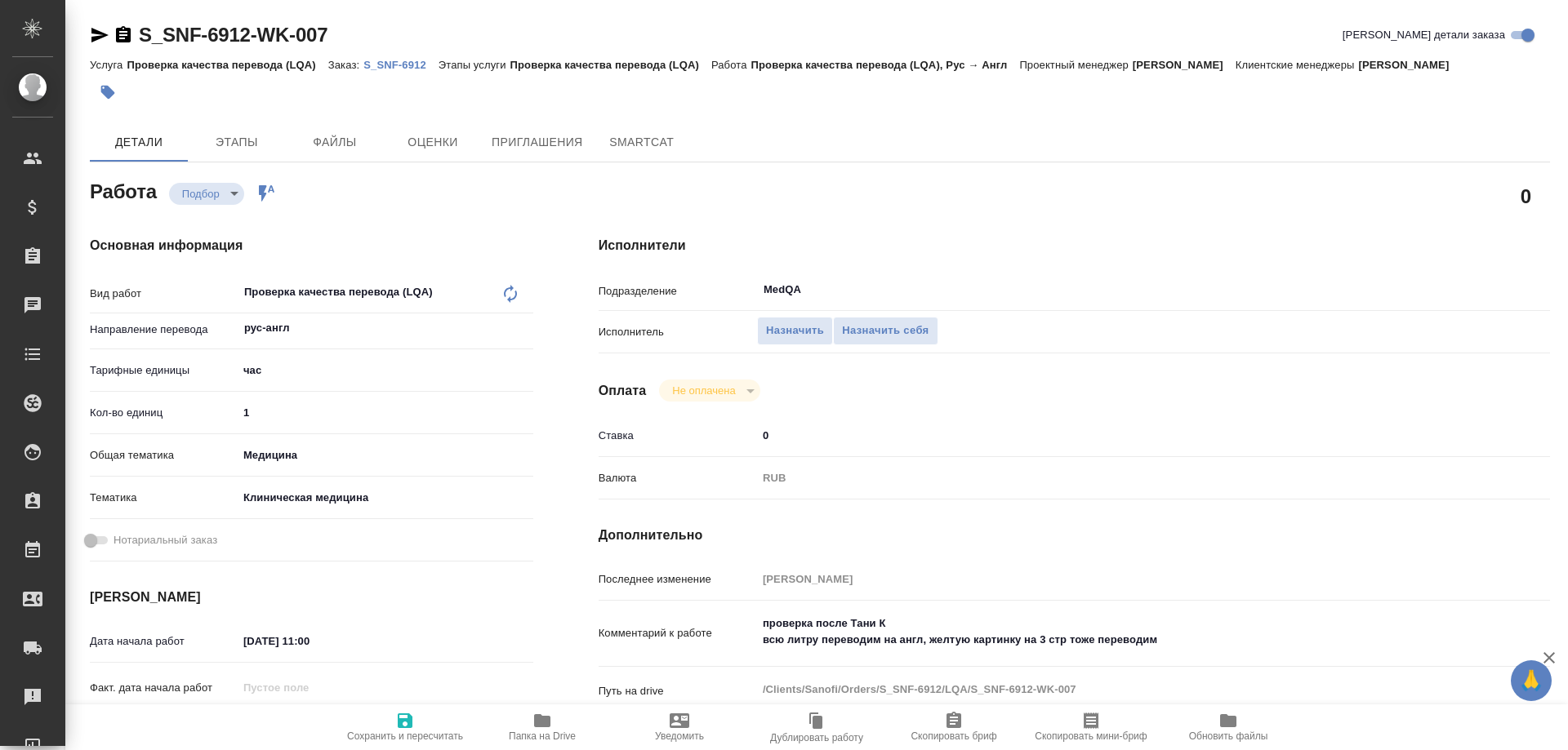
type textarea "x"
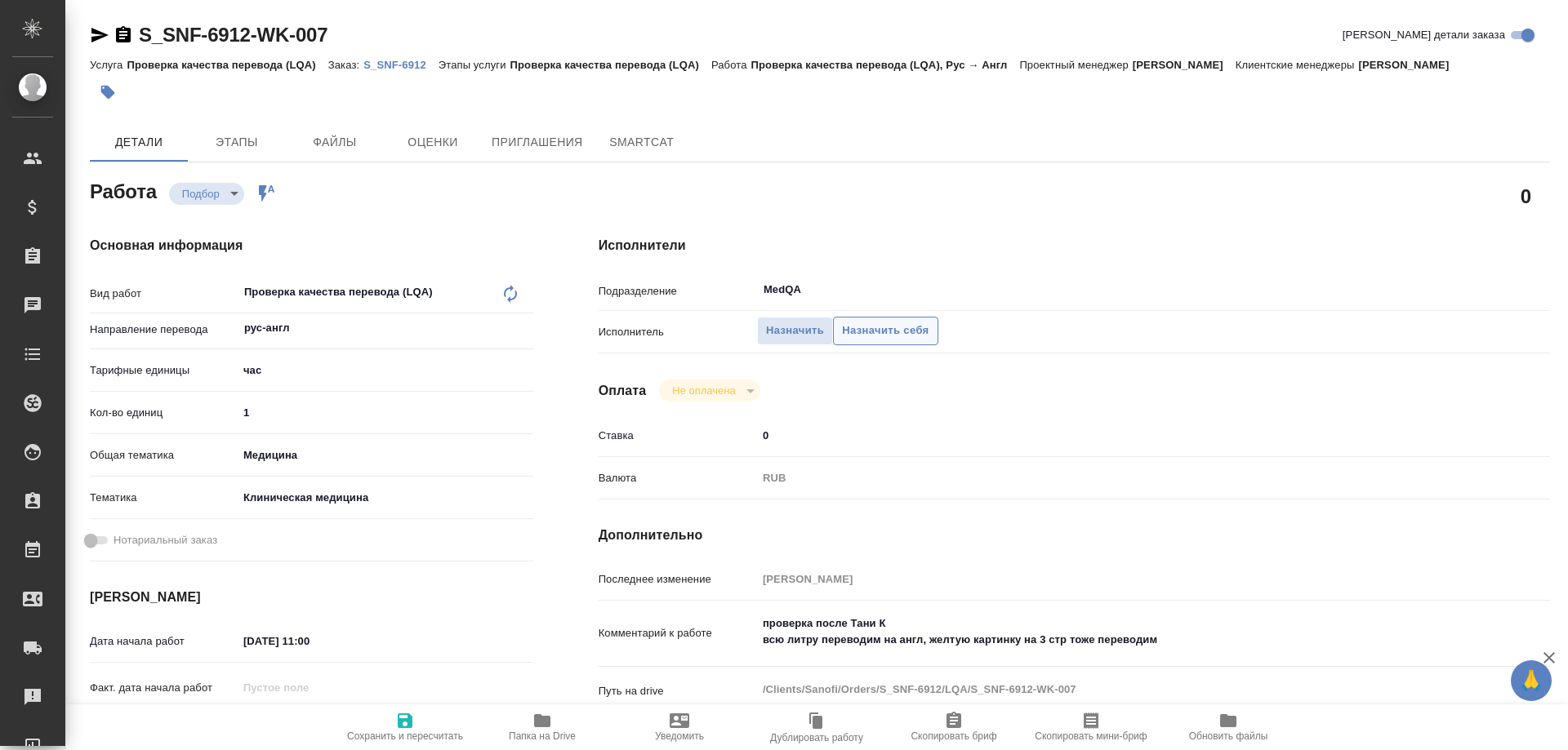
type textarea "x"
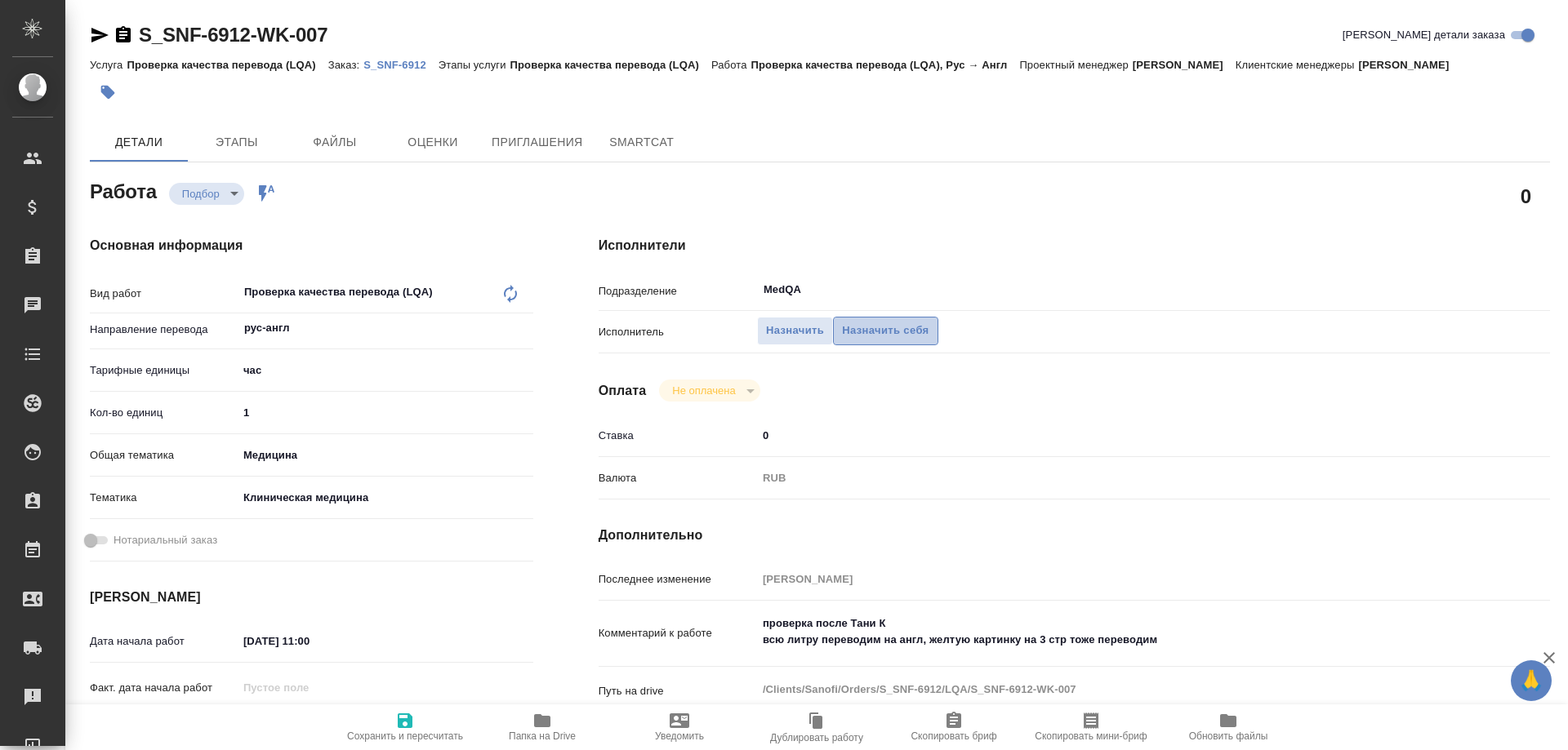
click at [879, 327] on span "Назначить себя" at bounding box center [885, 331] width 86 height 19
type textarea "x"
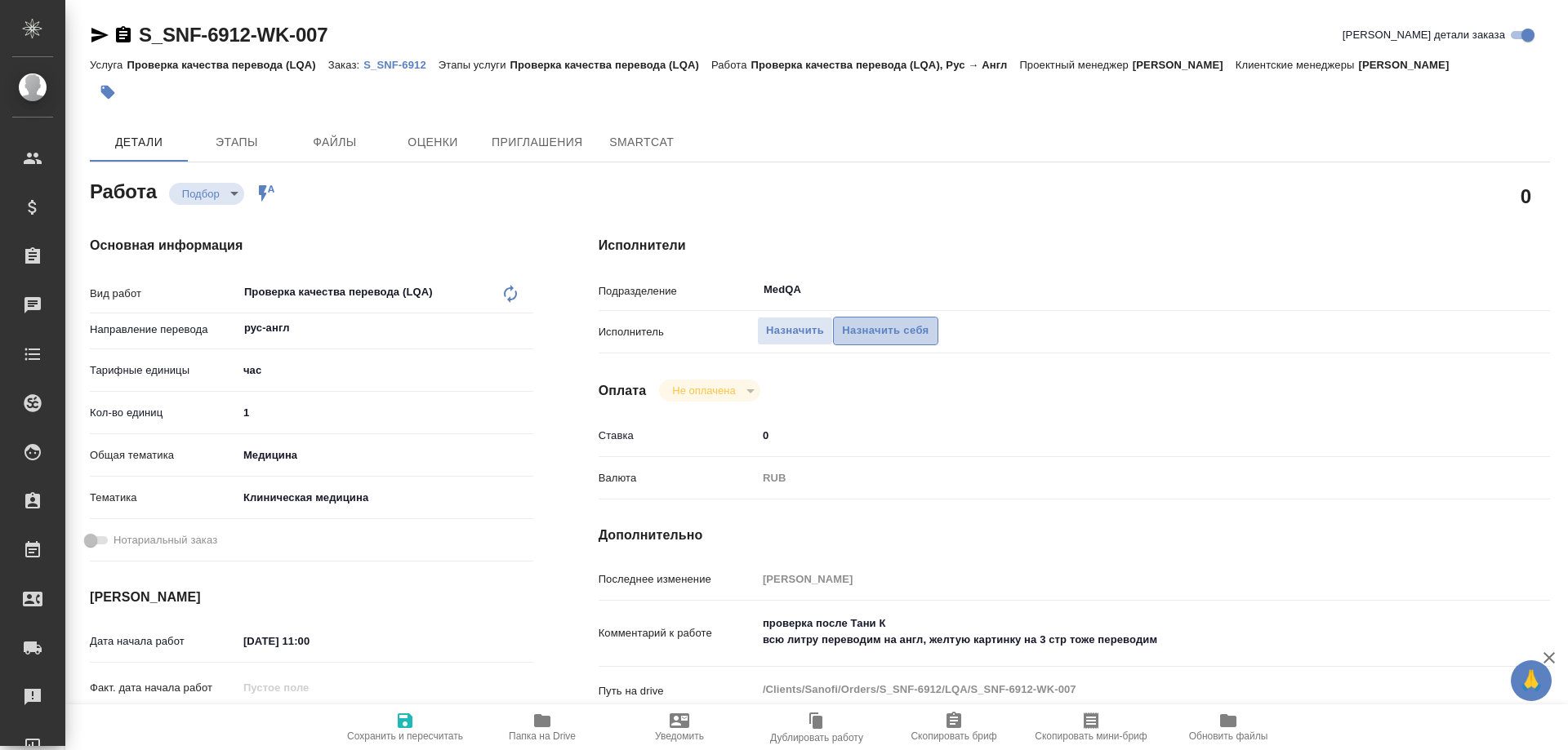
type textarea "x"
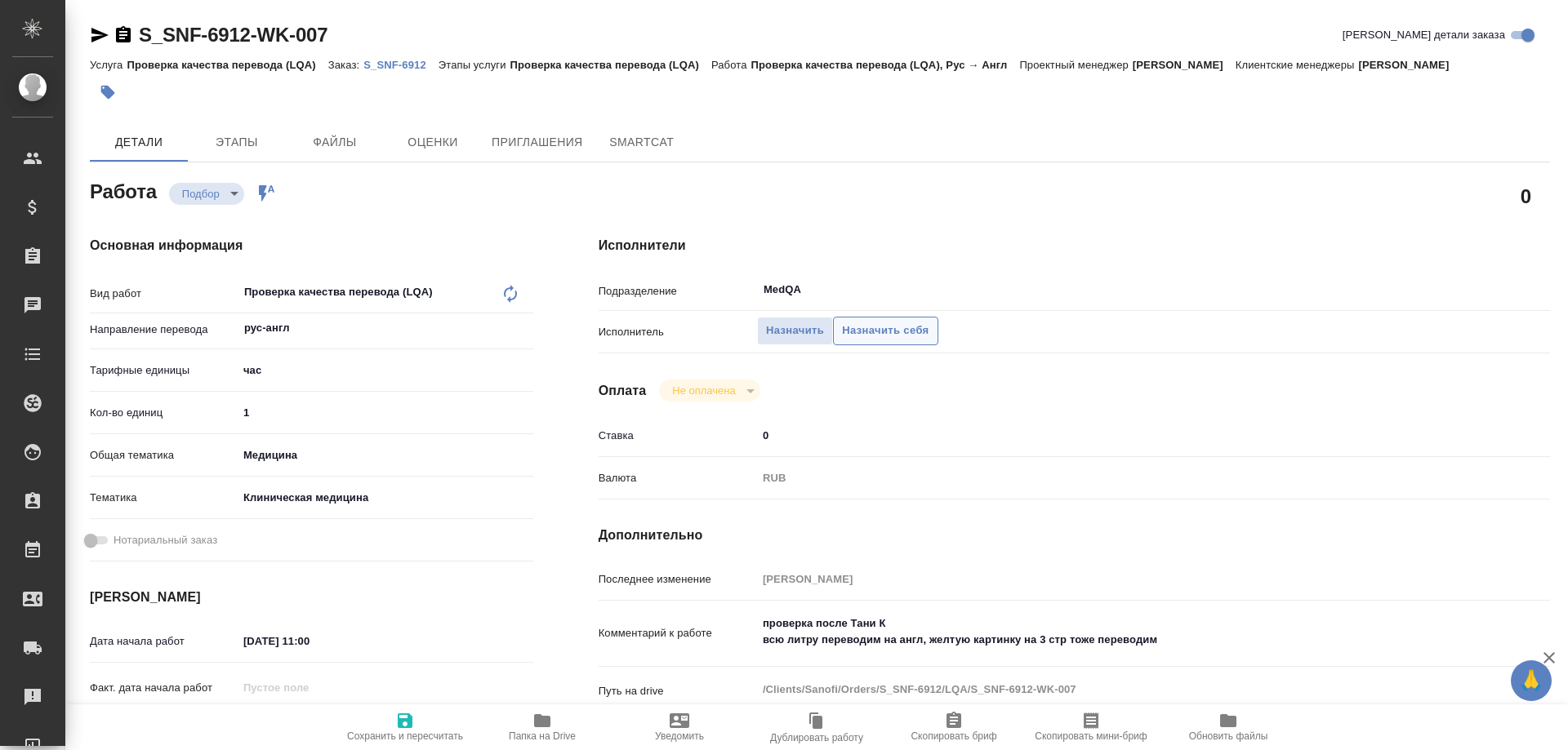
type textarea "x"
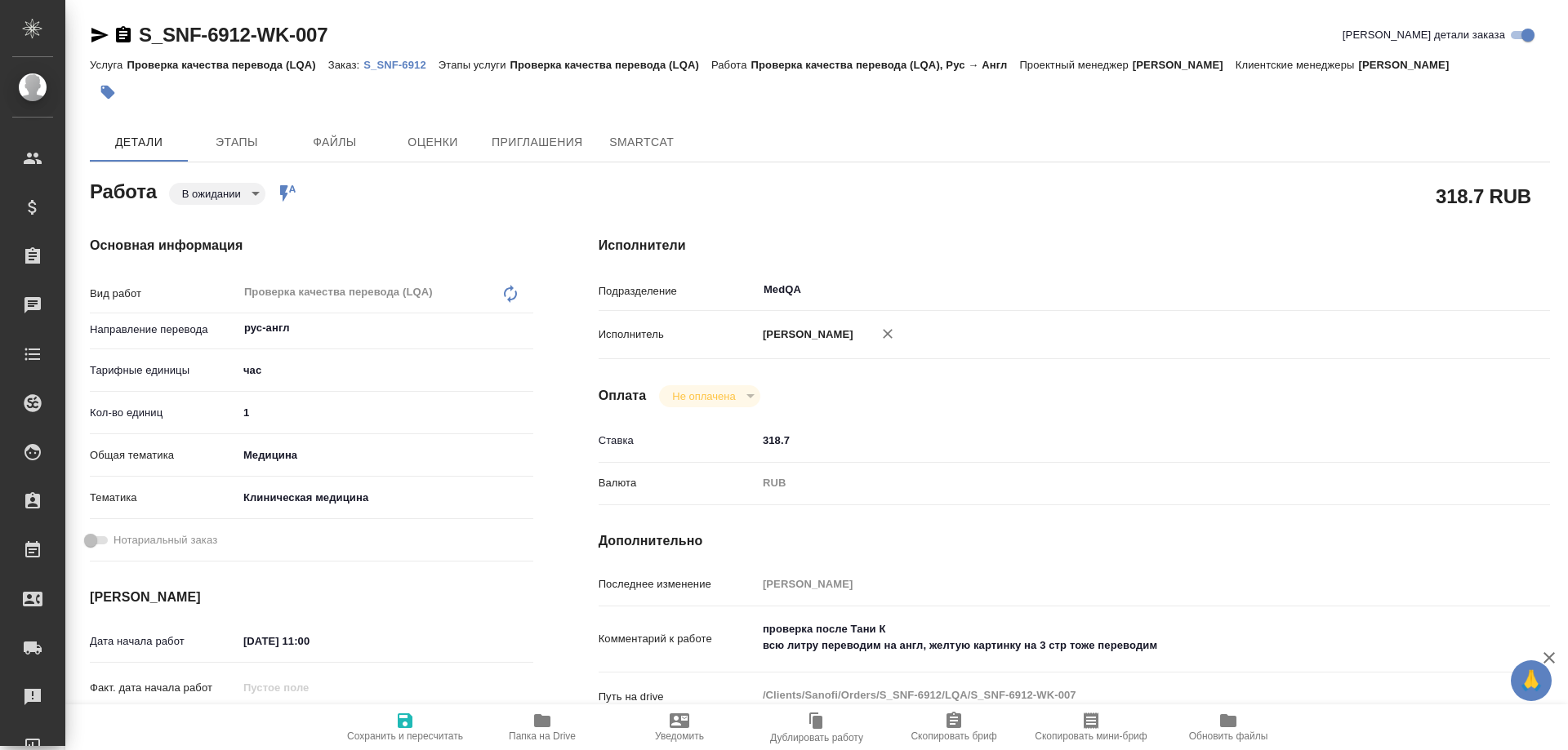
type textarea "x"
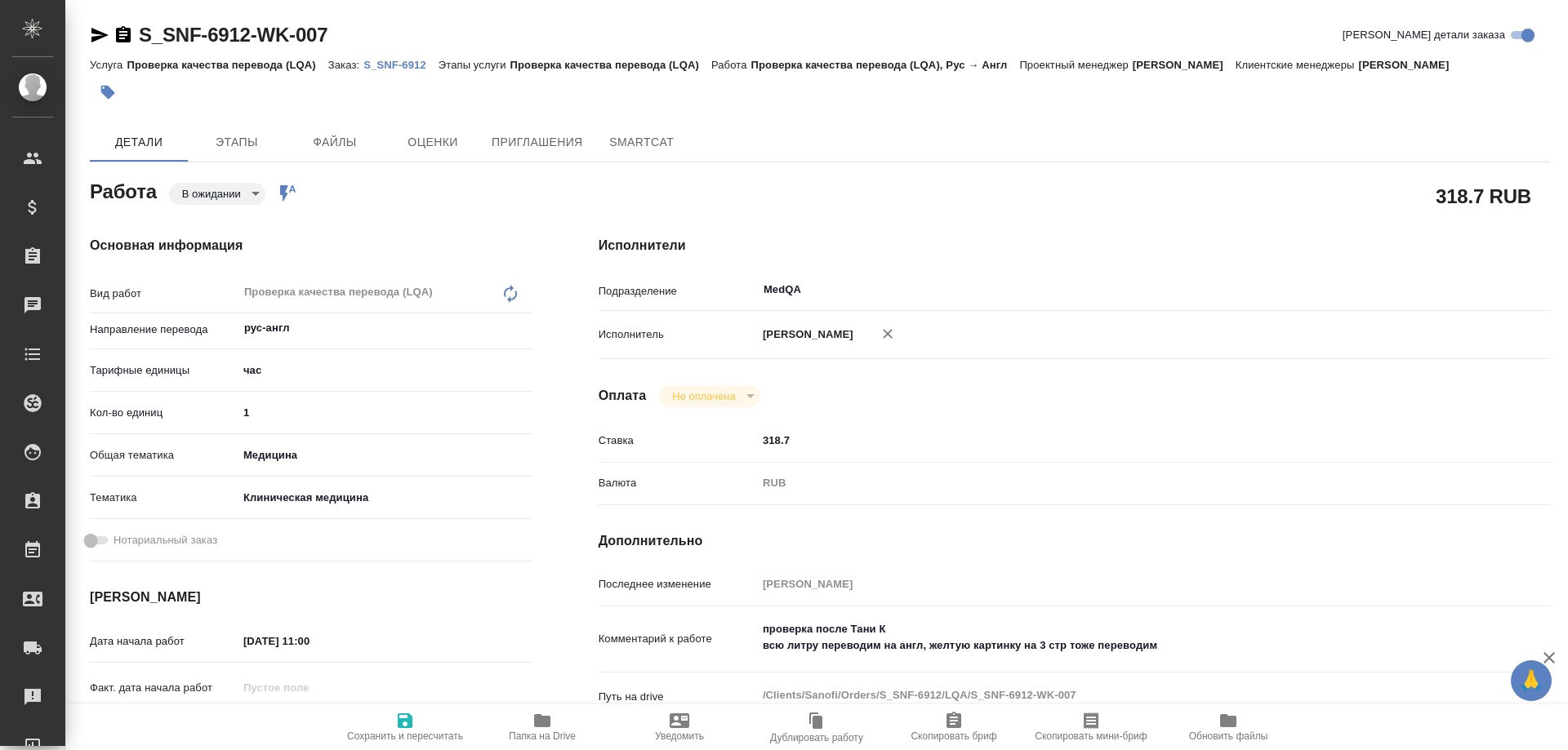
type textarea "x"
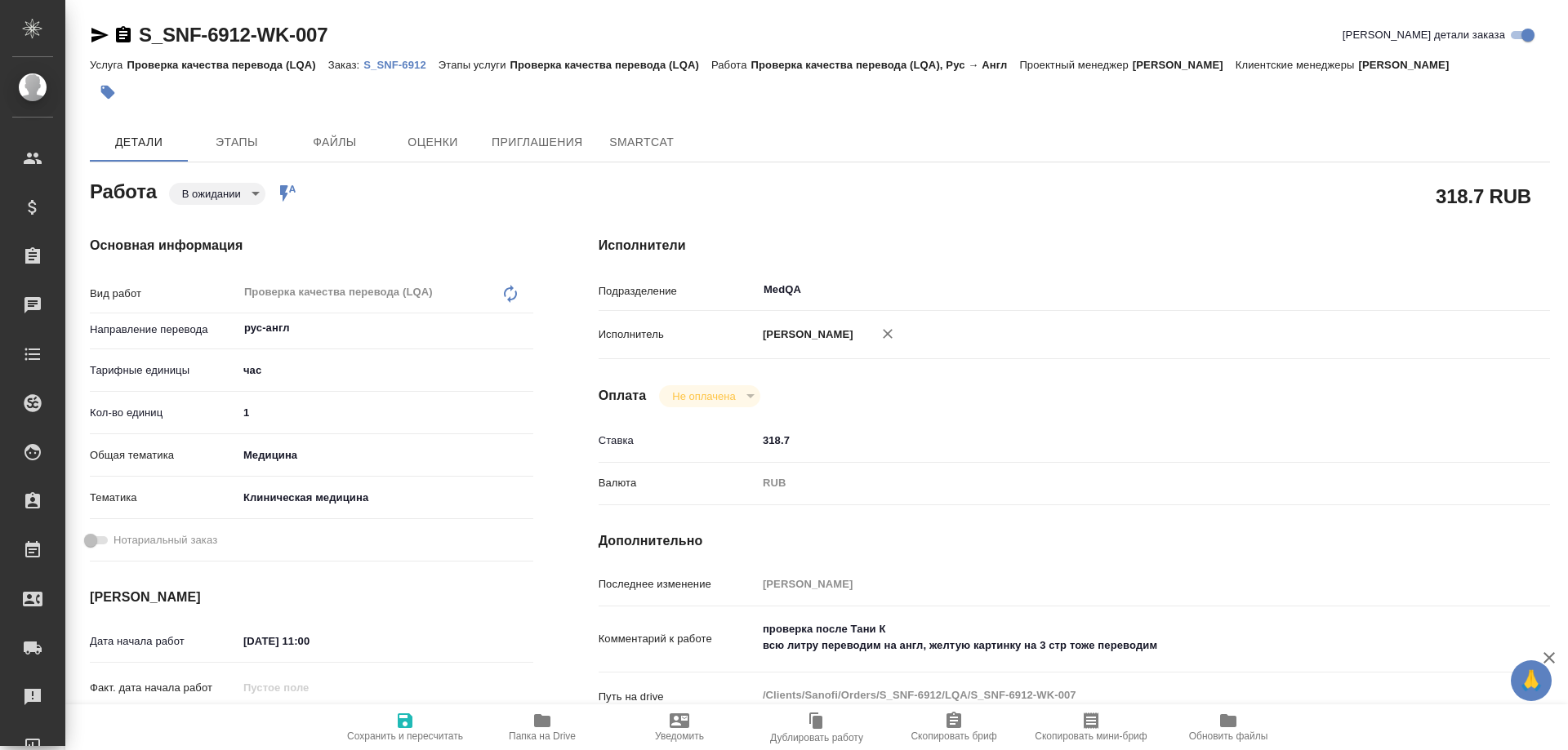
type textarea "x"
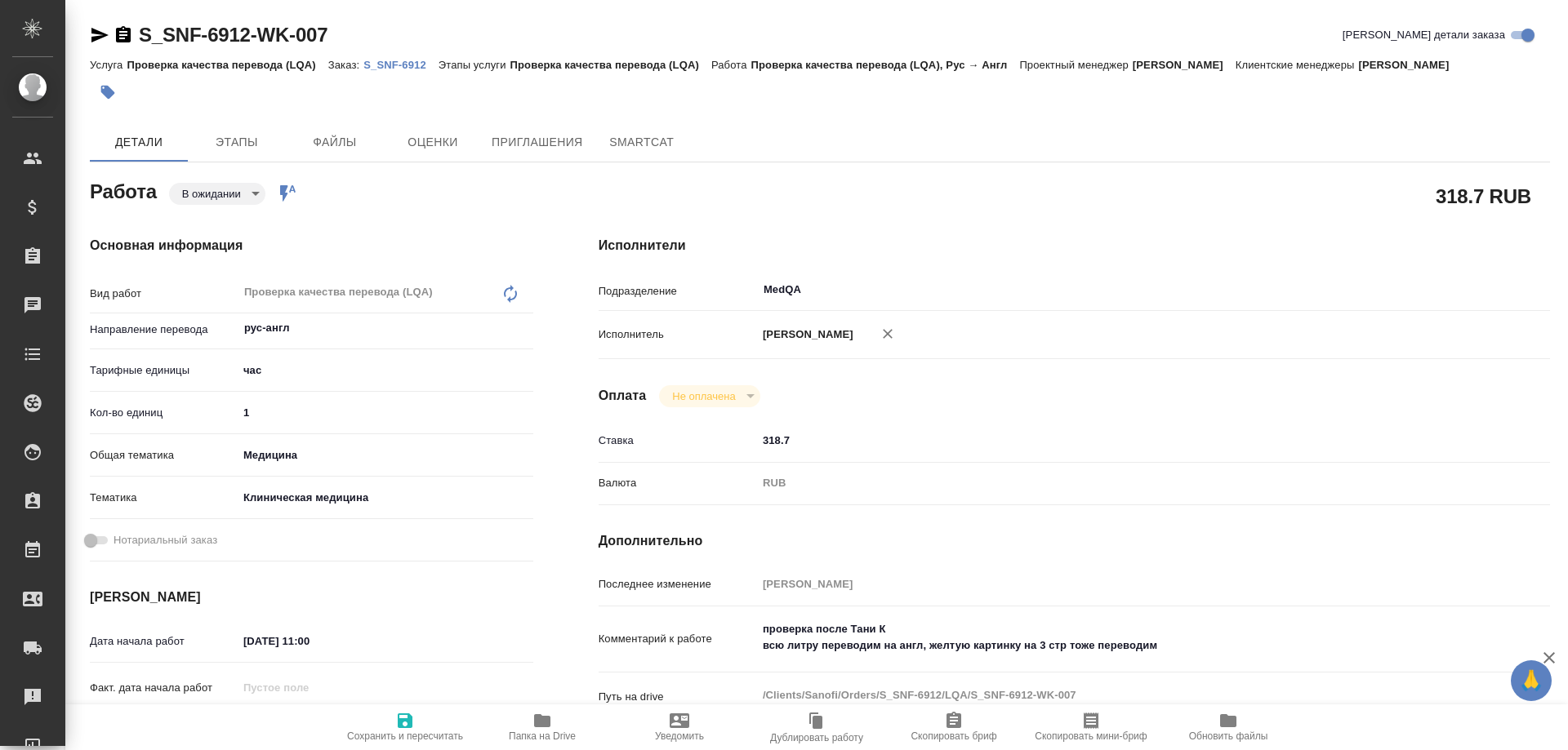
type textarea "x"
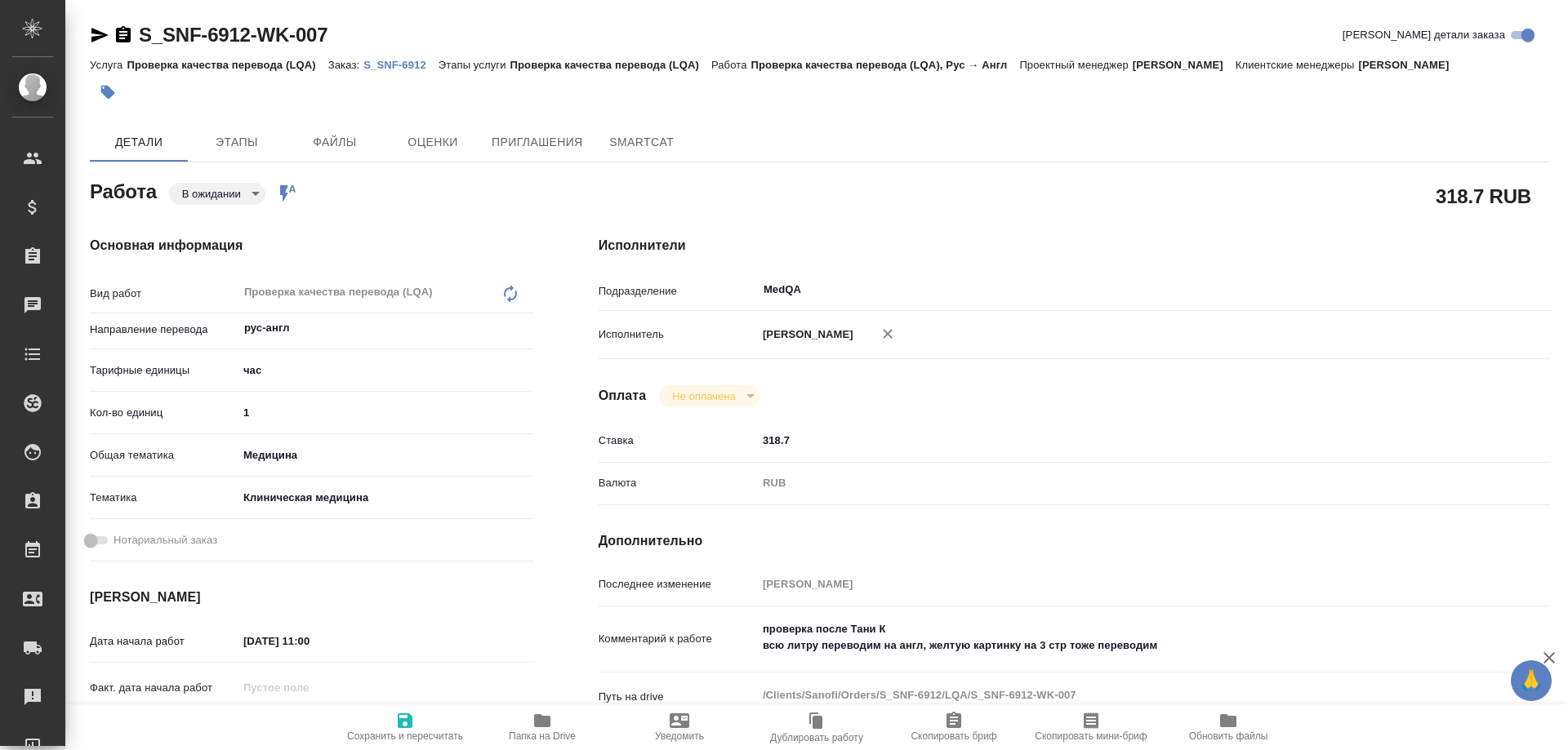
type textarea "x"
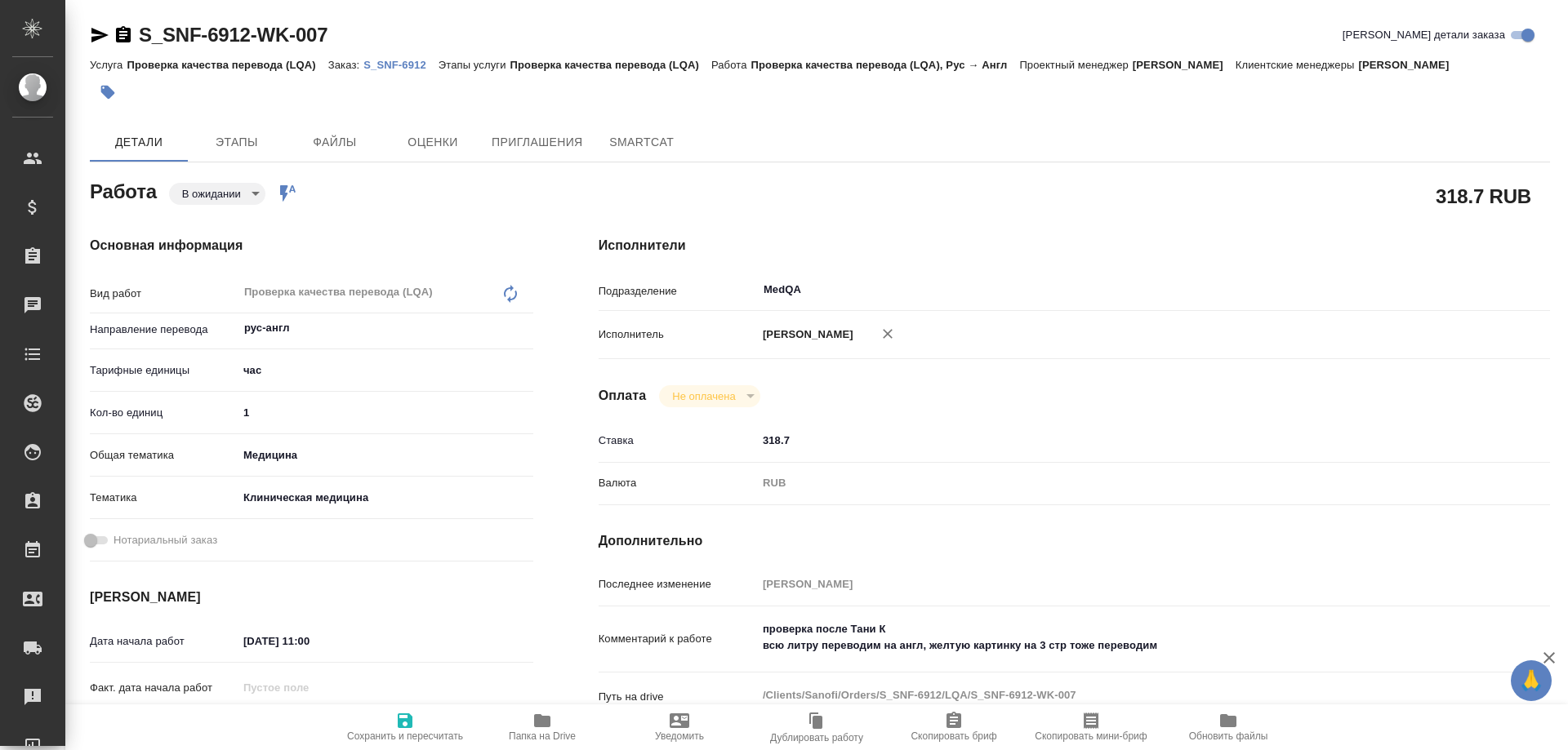
type textarea "x"
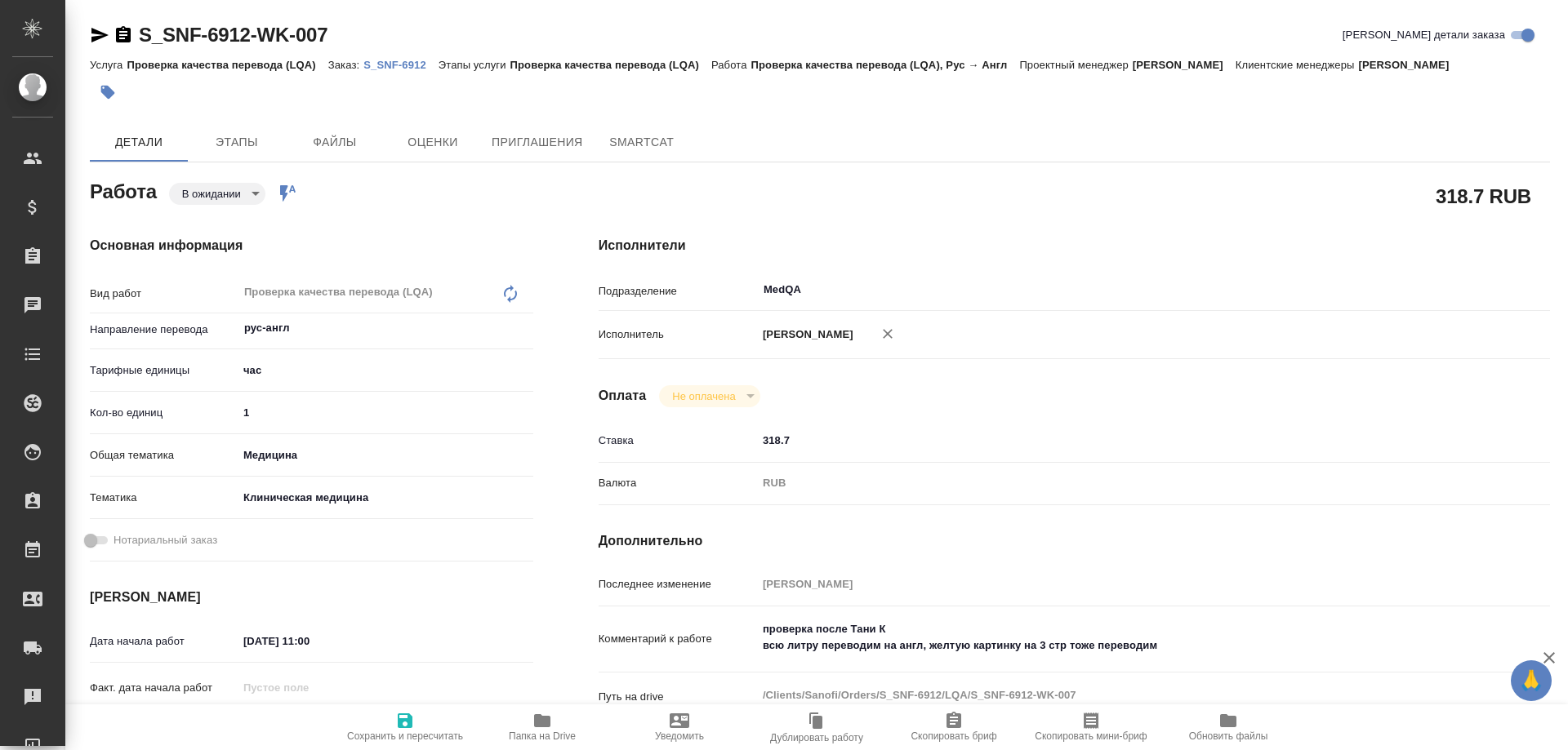
type textarea "x"
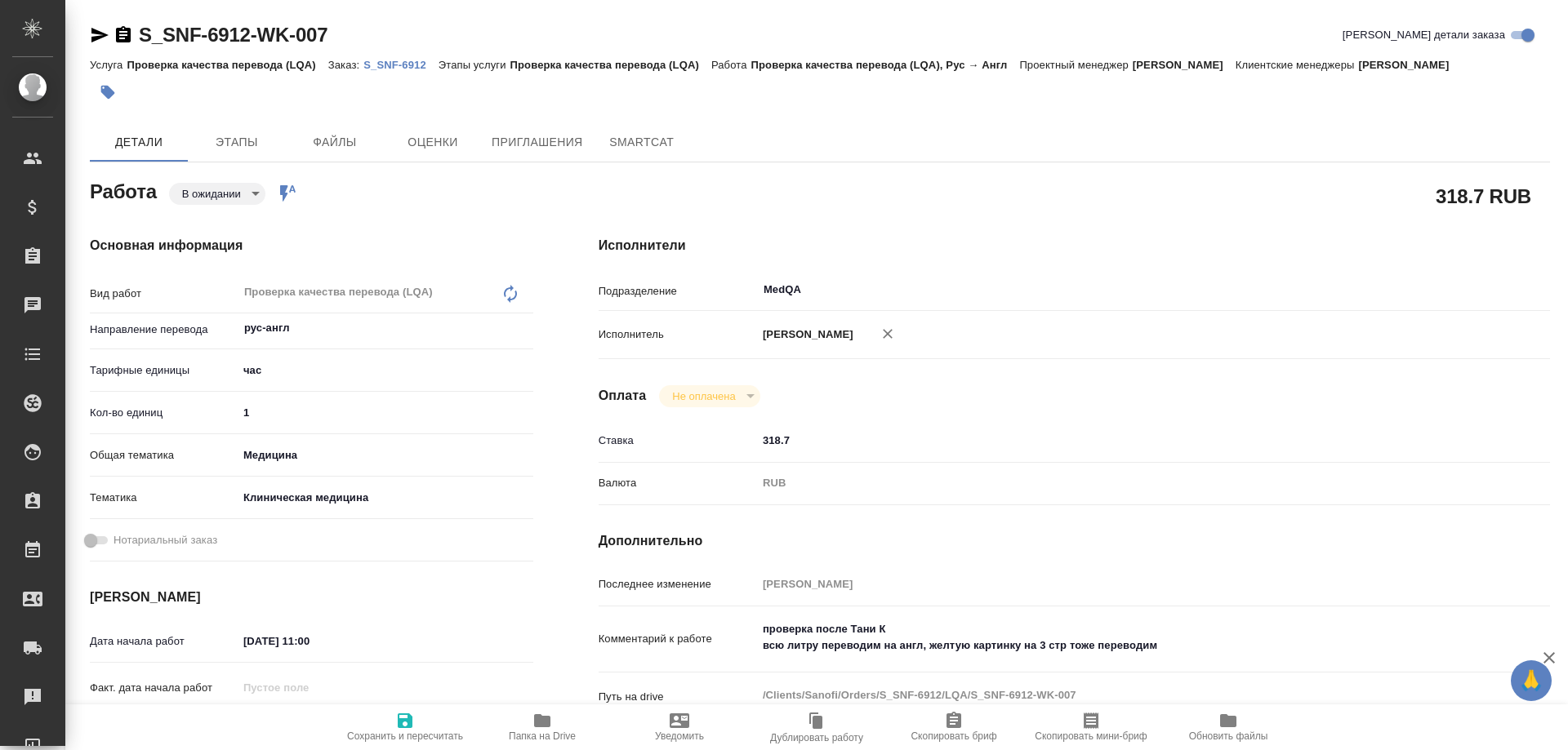
click at [542, 730] on icon "button" at bounding box center [542, 721] width 20 height 20
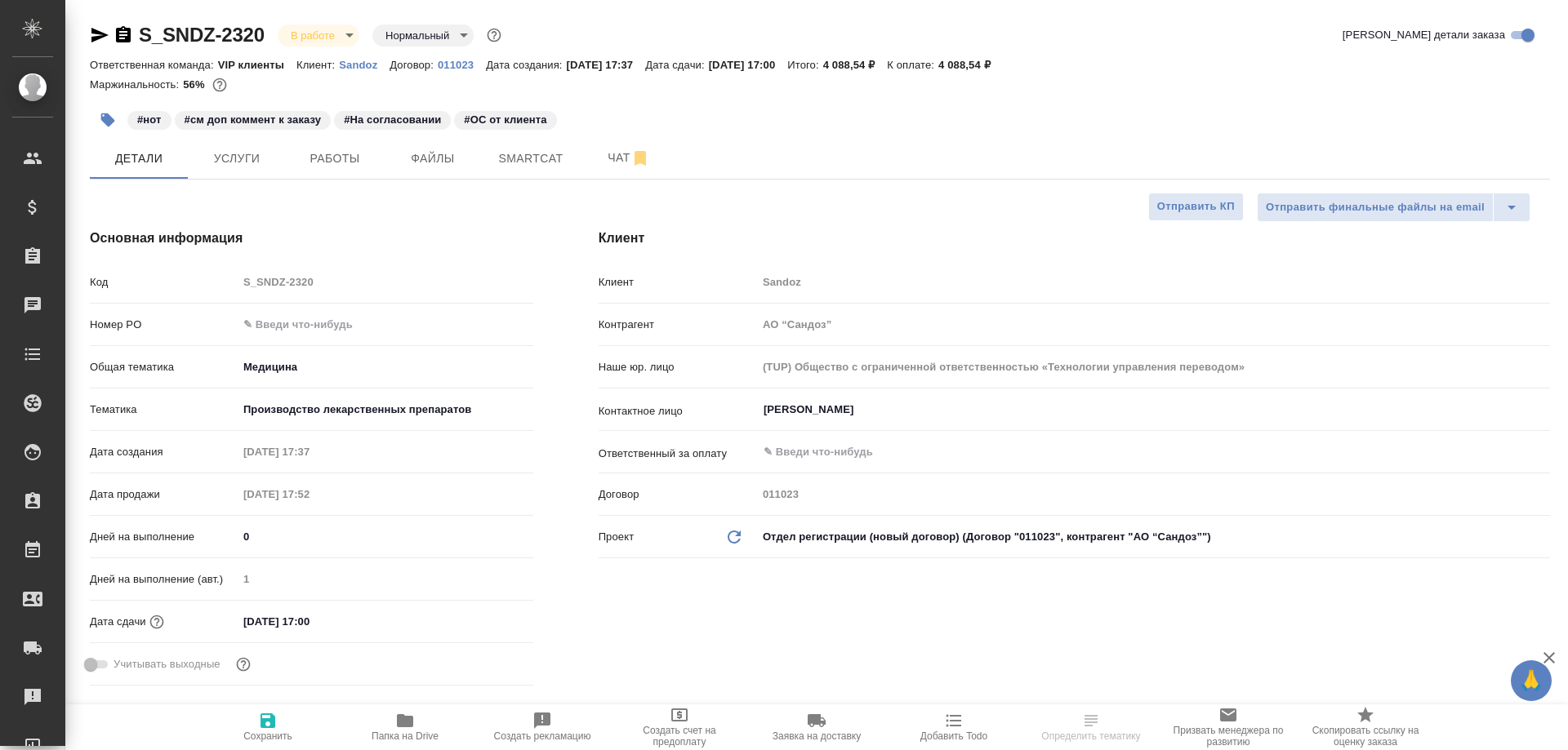
select select "RU"
click at [609, 151] on span "Чат" at bounding box center [629, 157] width 78 height 20
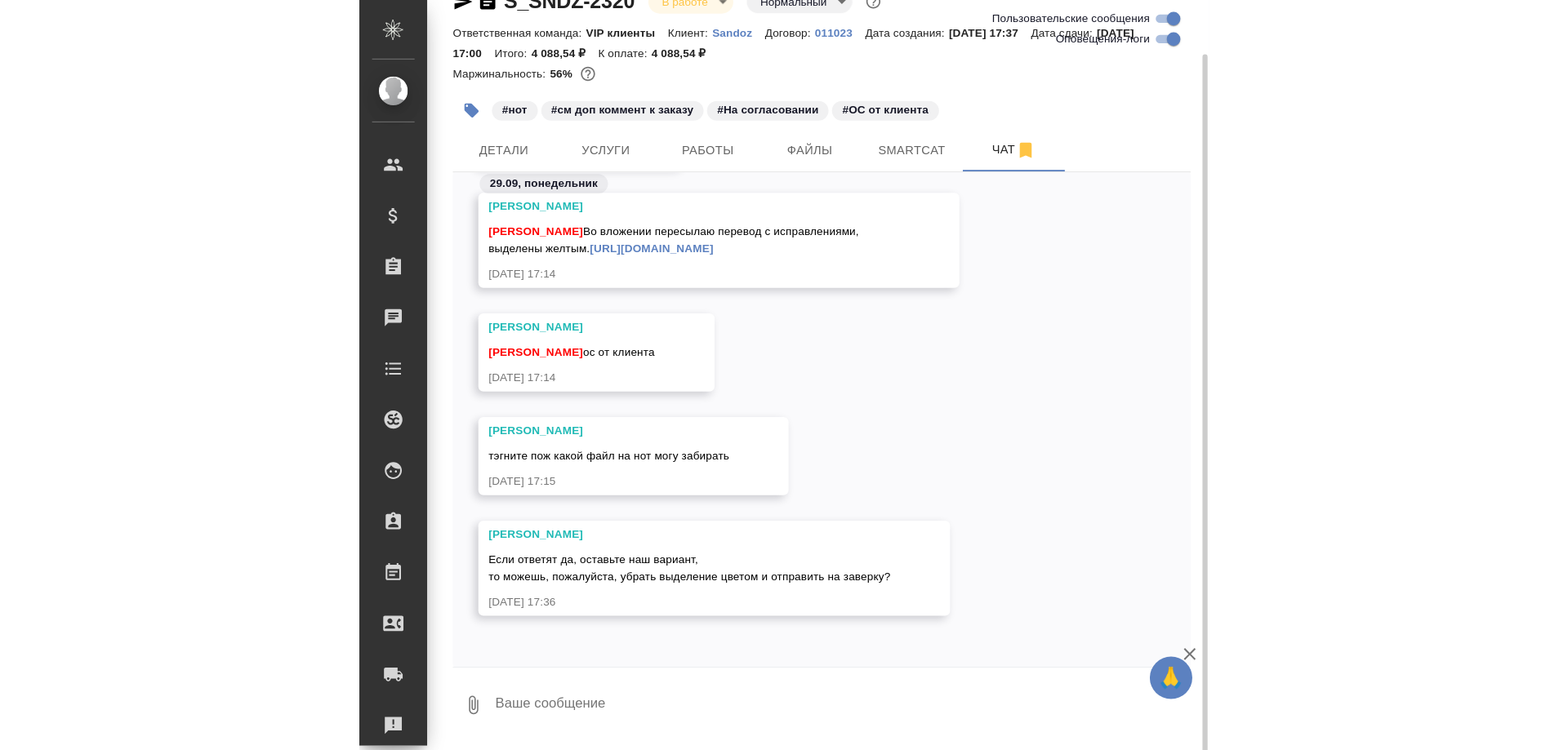
scroll to position [50, 0]
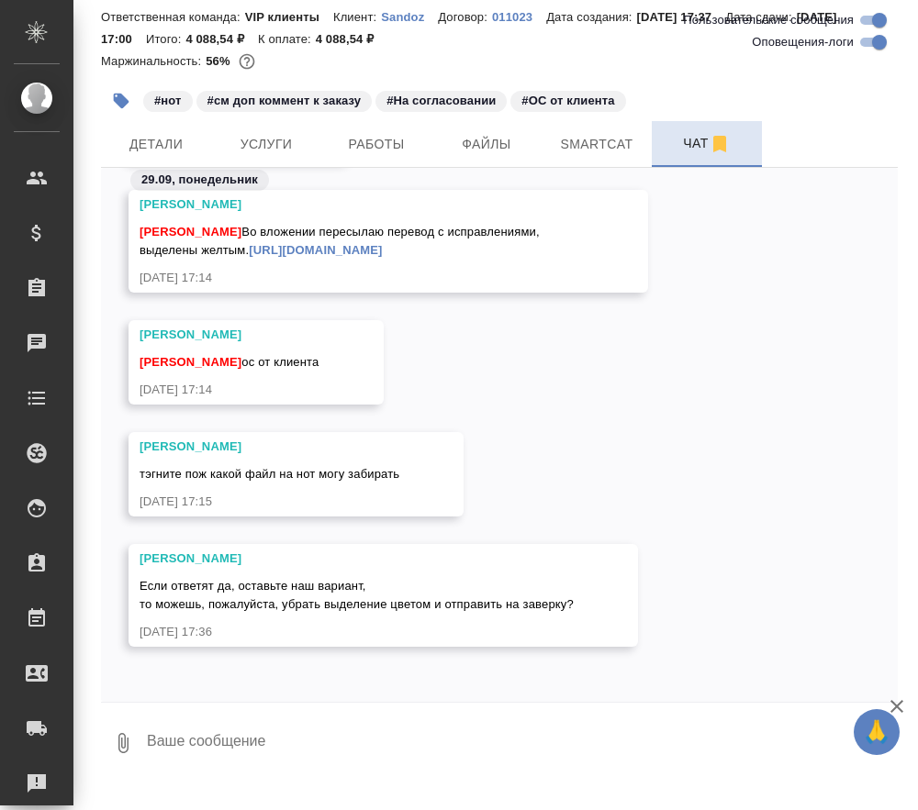
click at [686, 155] on span "Чат" at bounding box center [707, 143] width 88 height 23
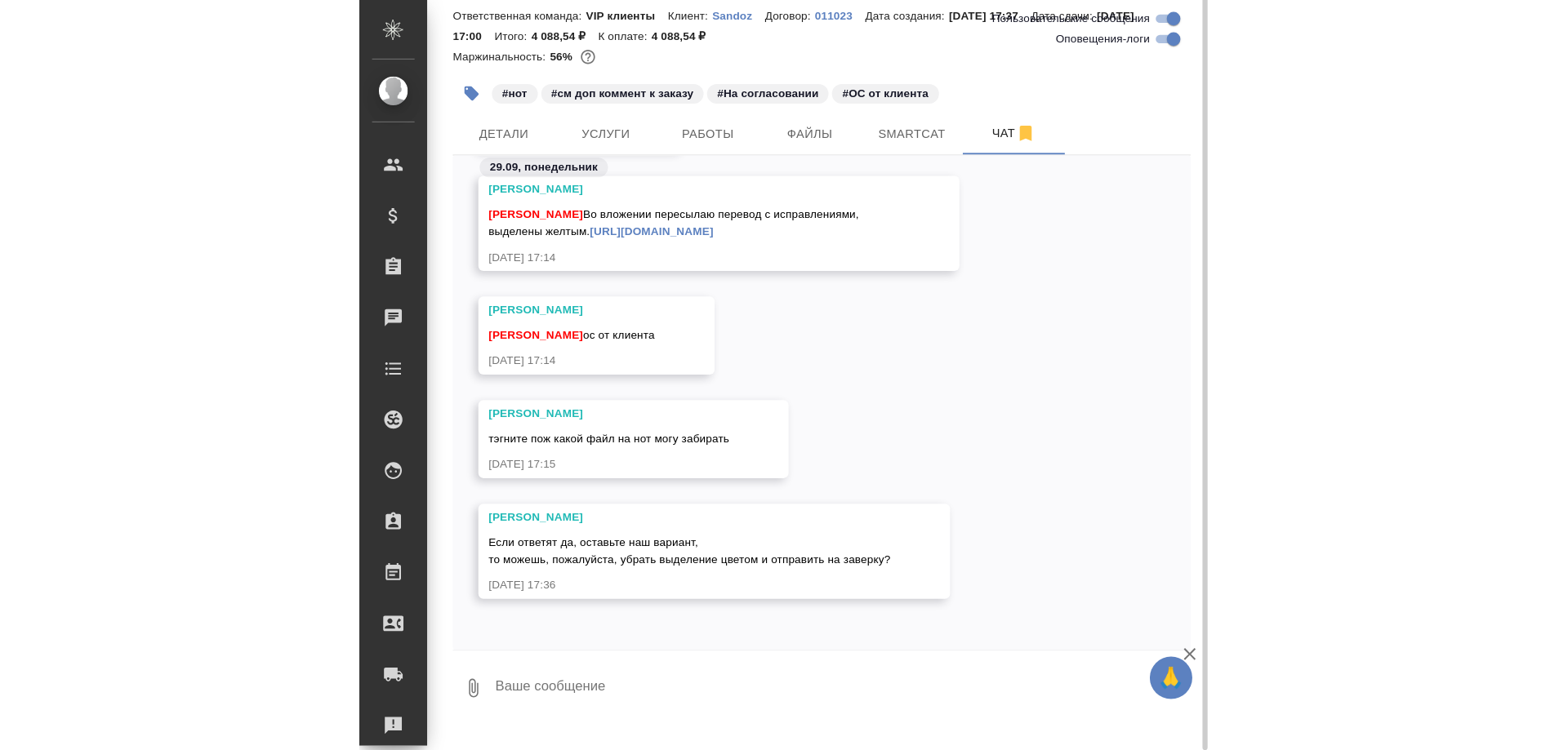
scroll to position [20, 0]
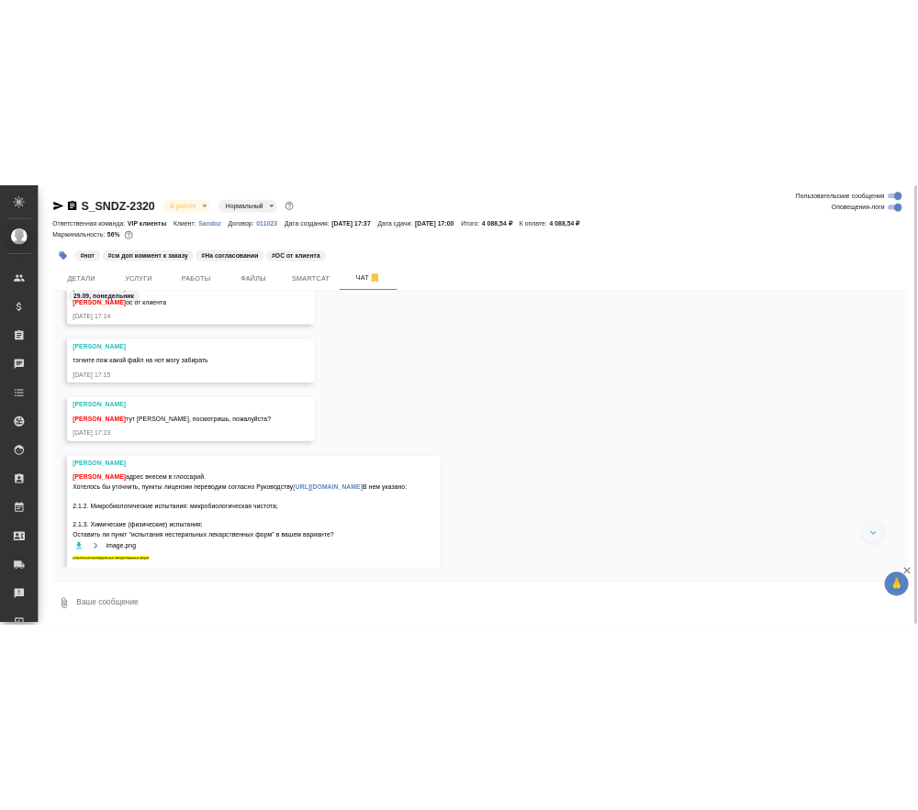
scroll to position [49787, 0]
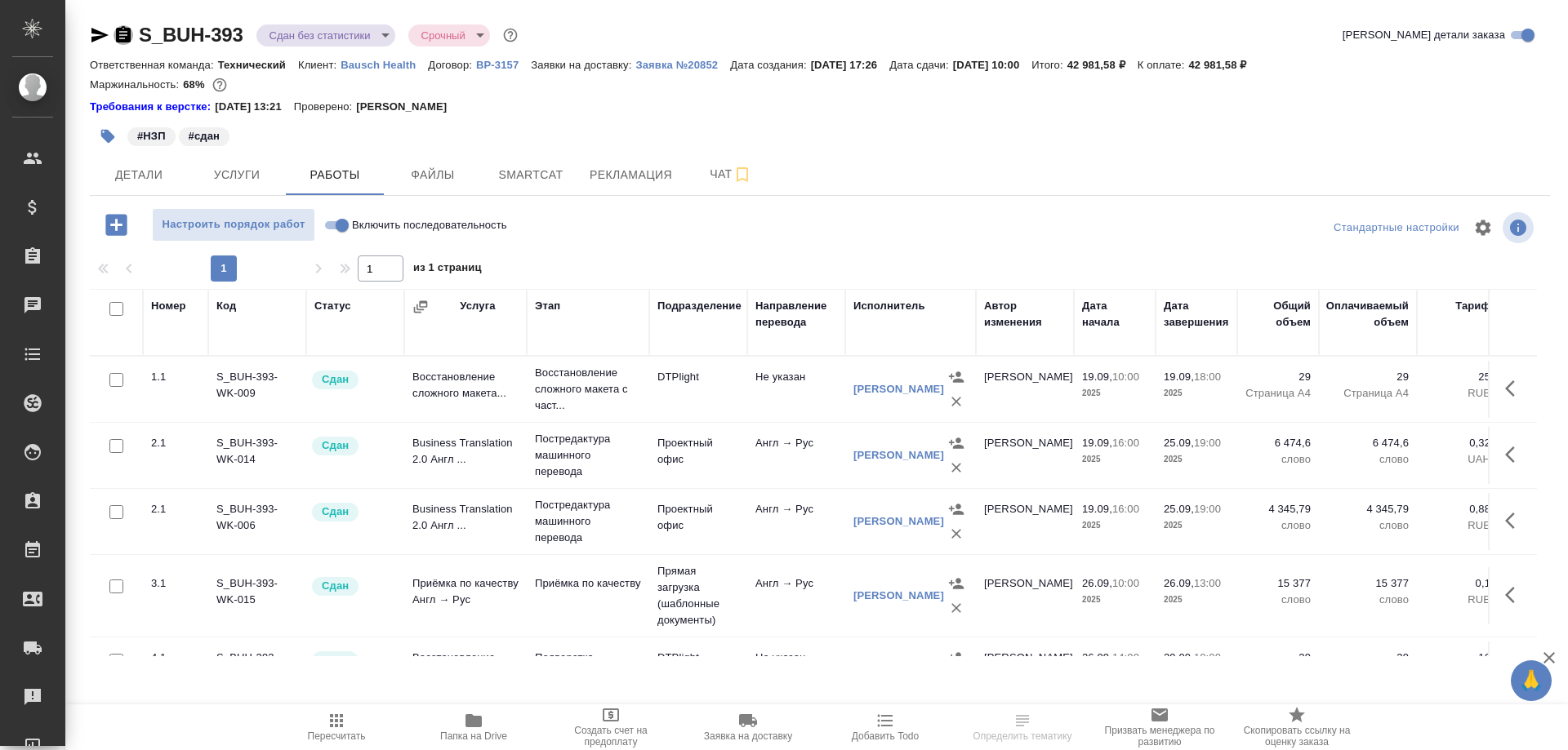
click at [125, 35] on icon "button" at bounding box center [123, 34] width 15 height 16
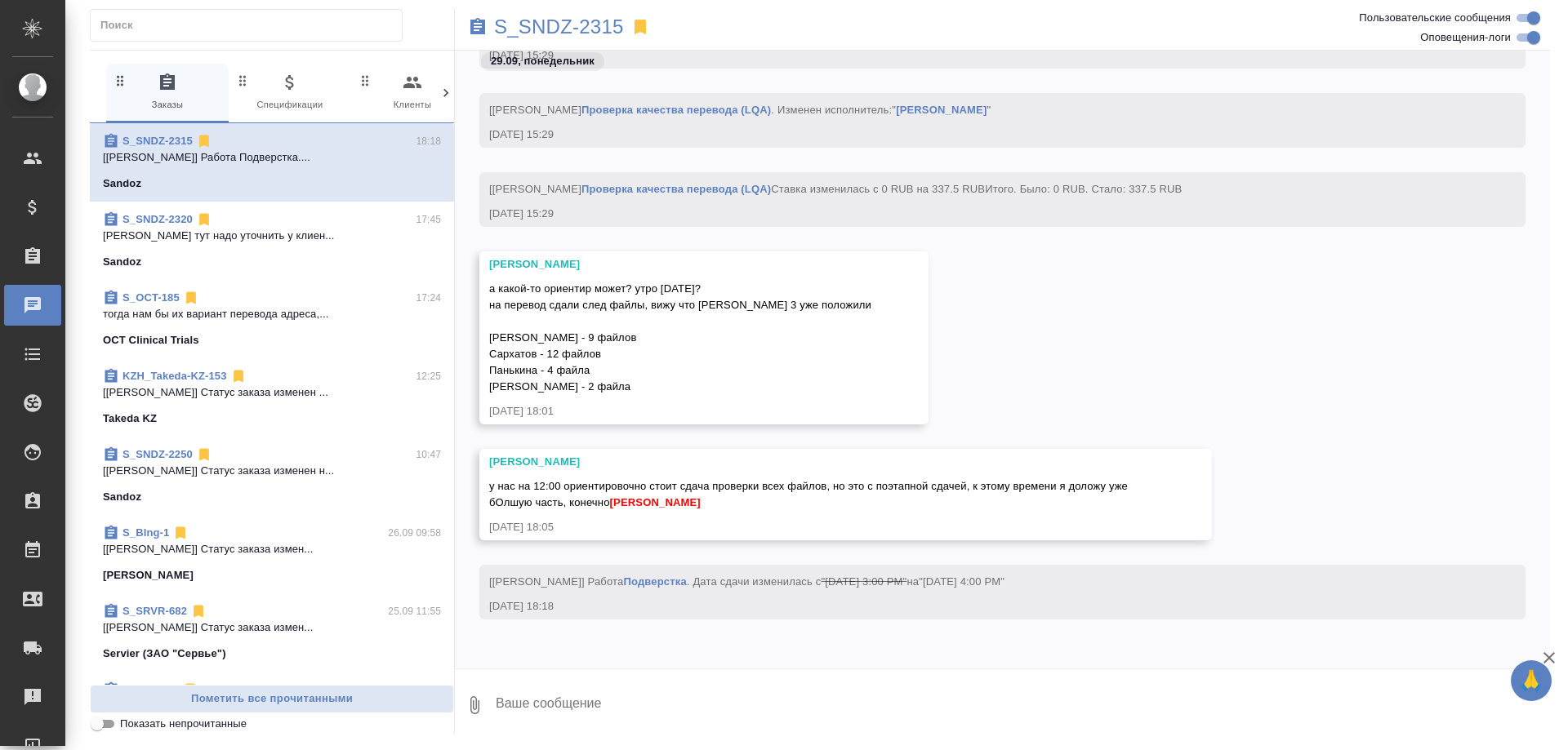
scroll to position [235399, 0]
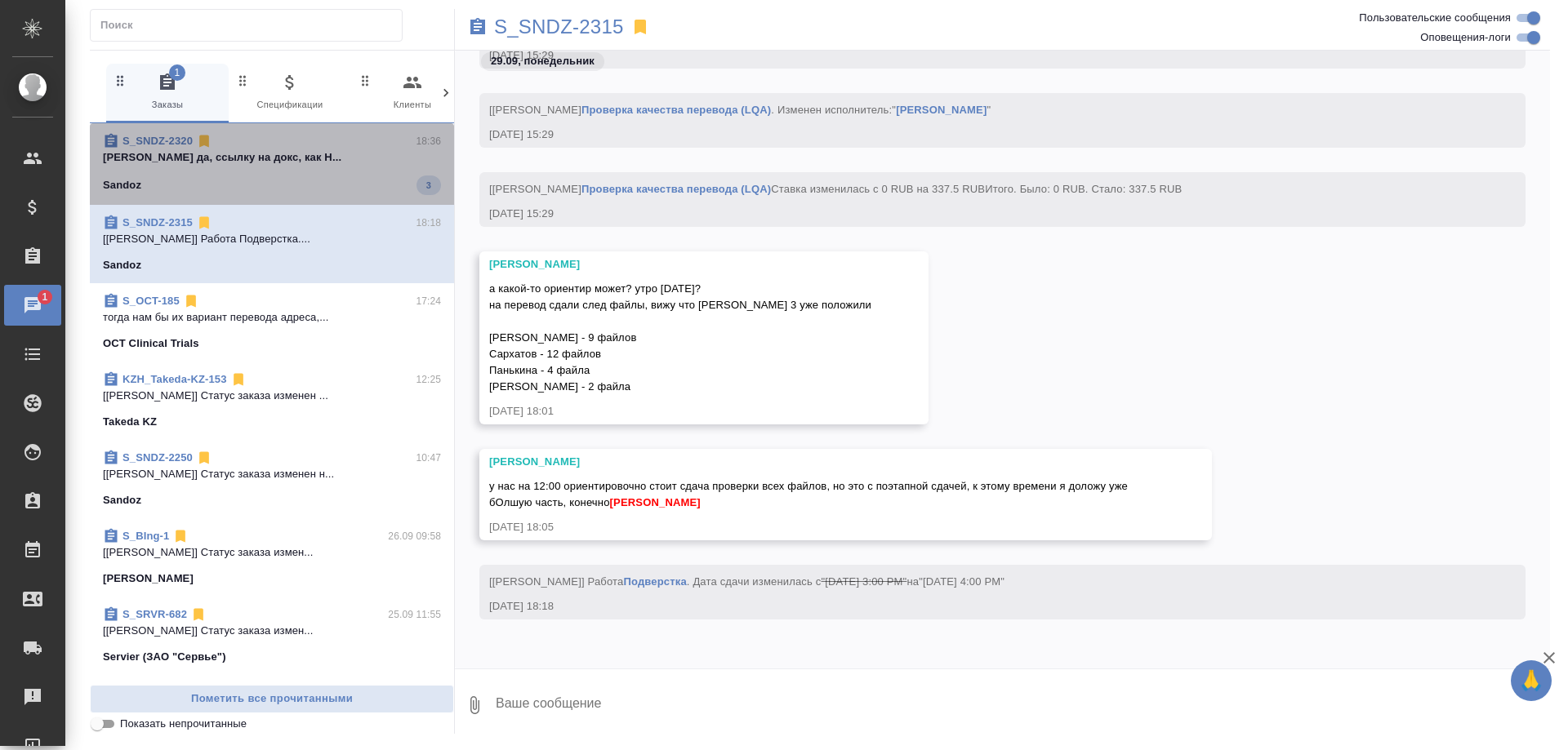
click at [275, 179] on div "Sandoz 3" at bounding box center [272, 185] width 338 height 20
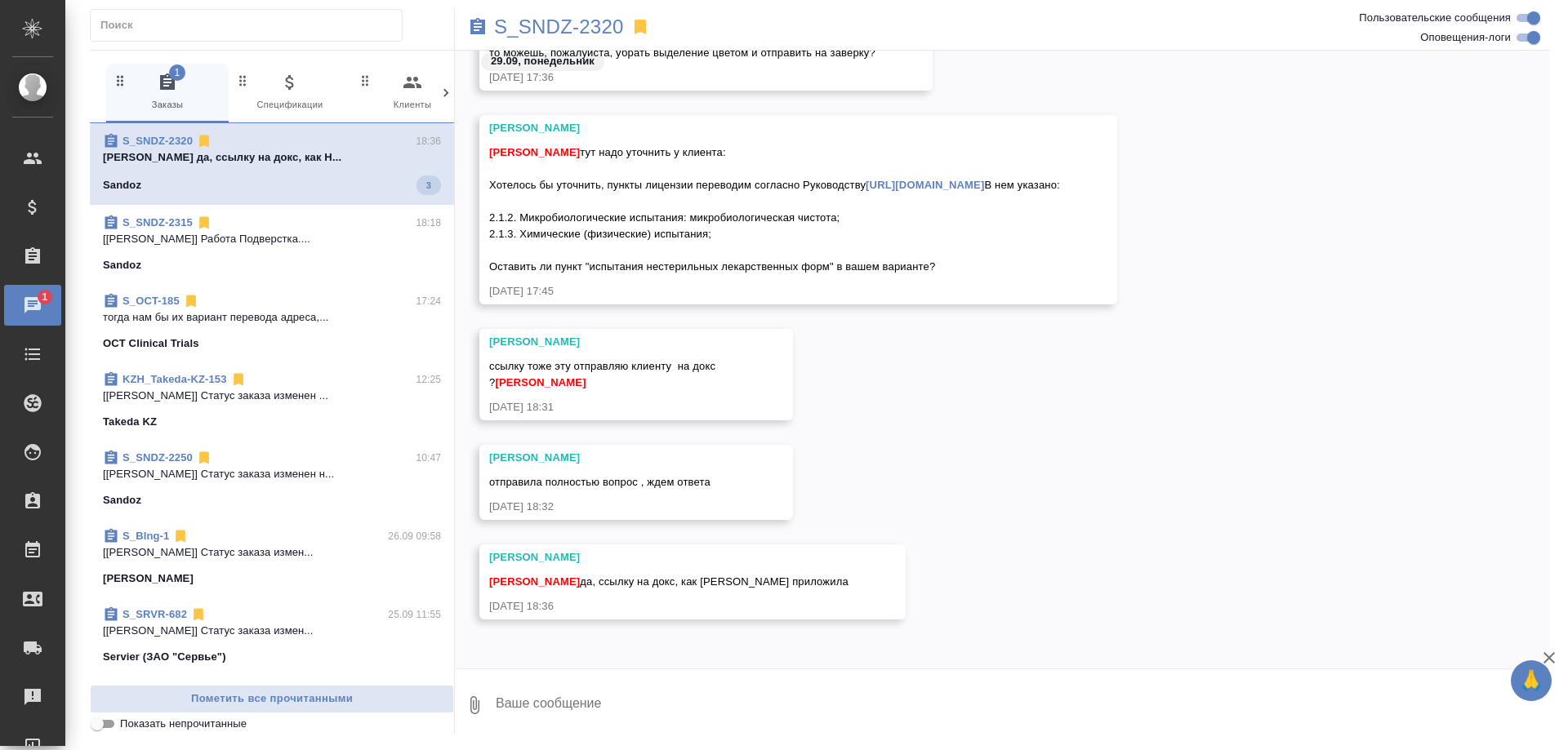
scroll to position [85416, 0]
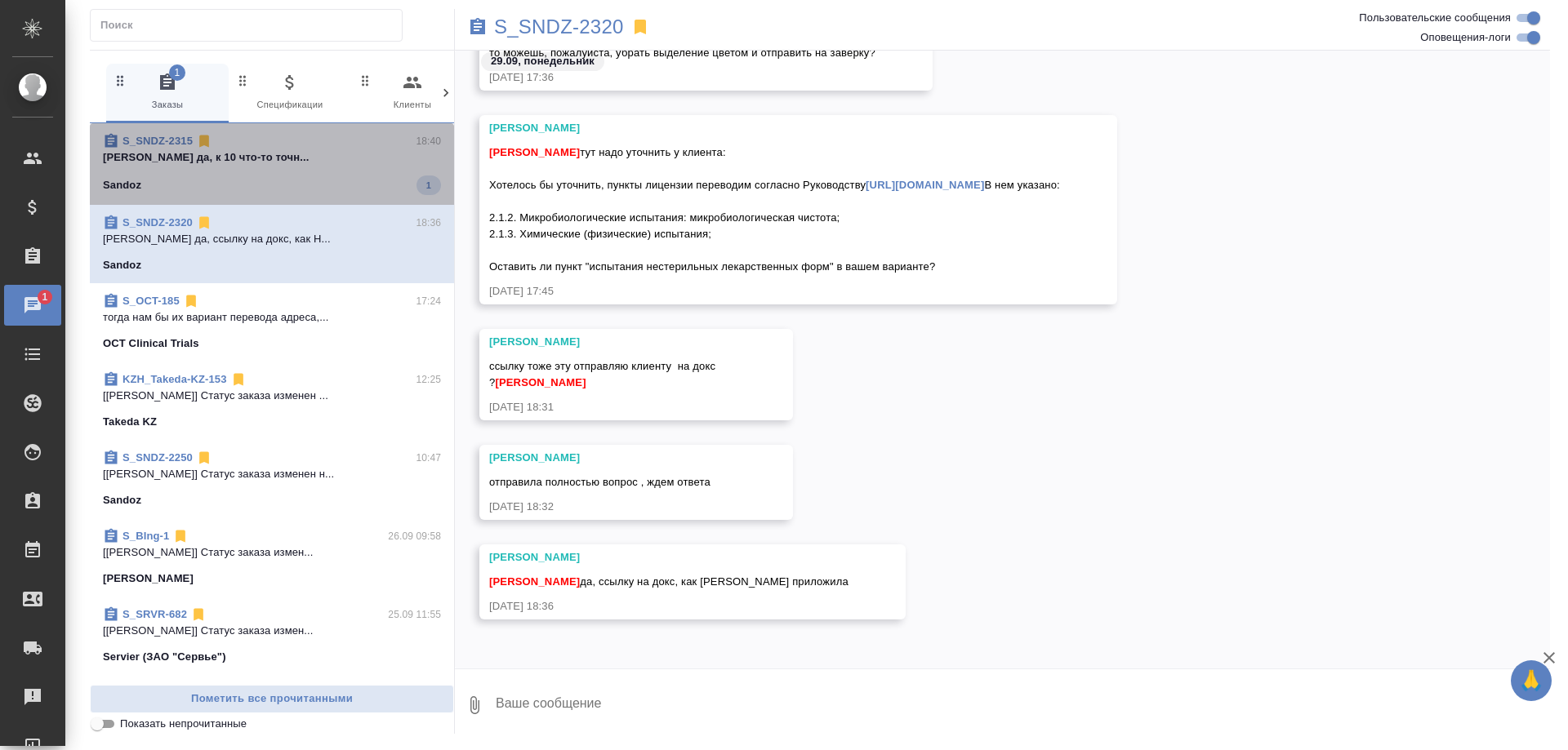
click at [358, 149] on div "S_SNDZ-2315 18:40" at bounding box center [272, 141] width 338 height 16
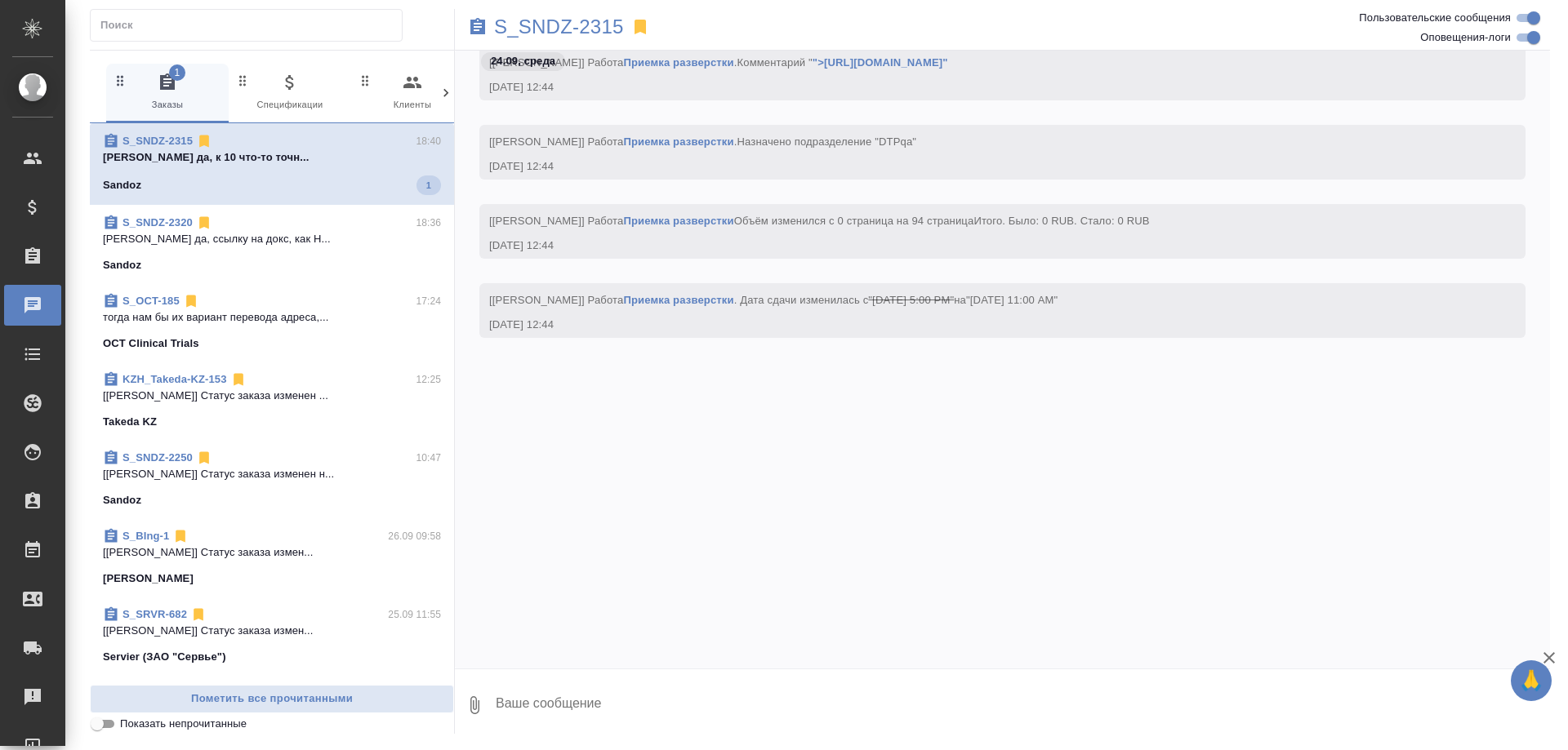
scroll to position [236887, 0]
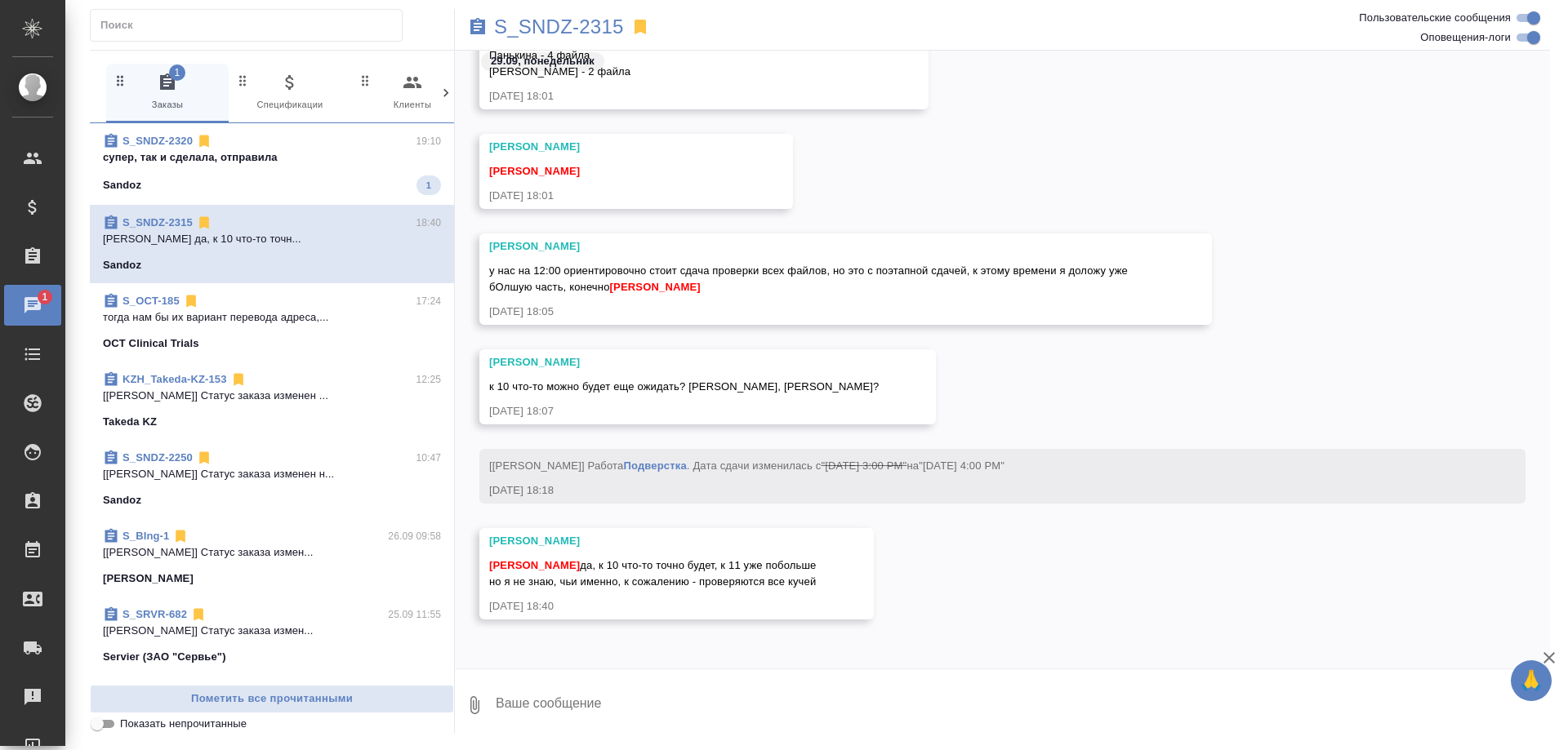
click at [304, 142] on div "S_SNDZ-2320 19:10" at bounding box center [272, 141] width 338 height 16
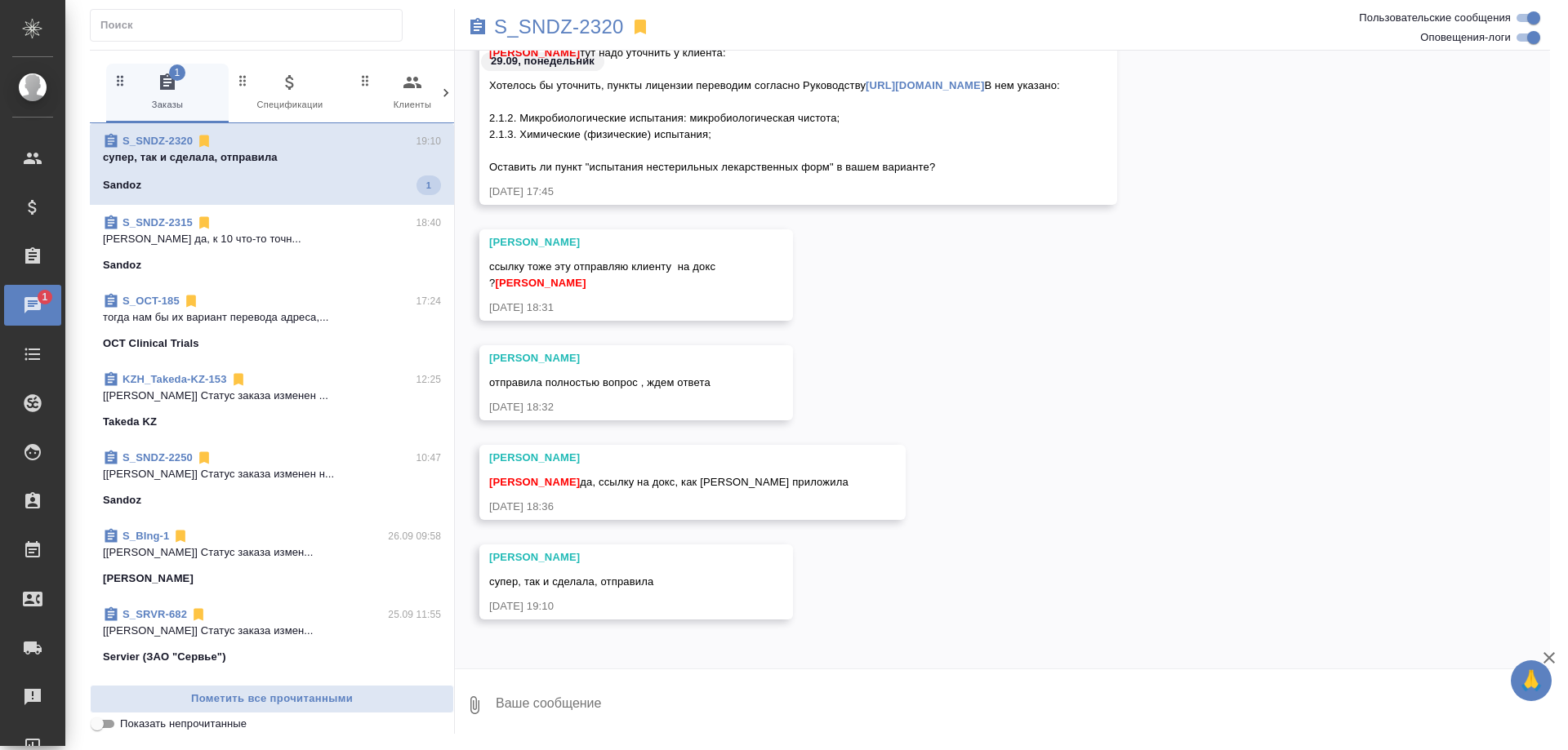
scroll to position [85716, 0]
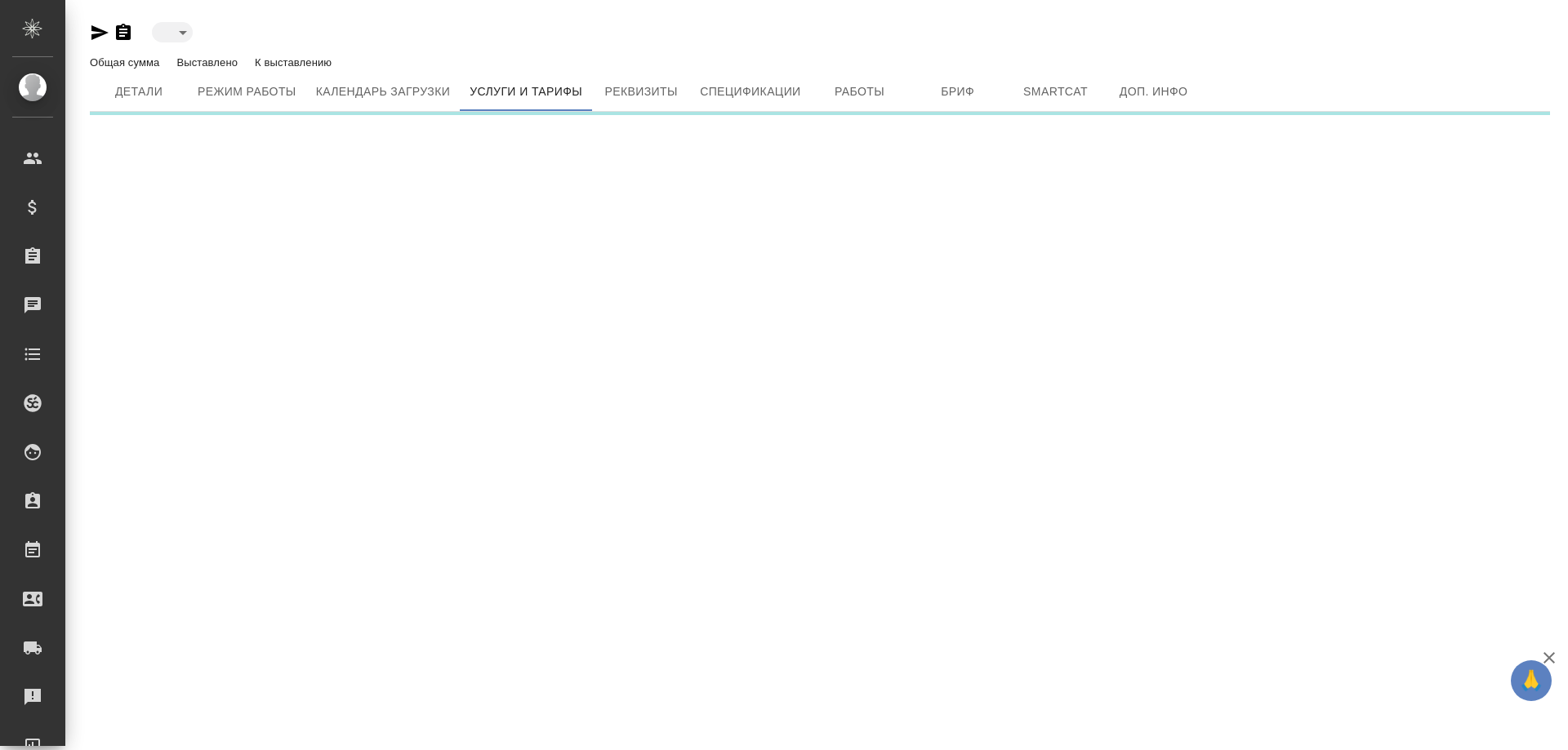
type input "active"
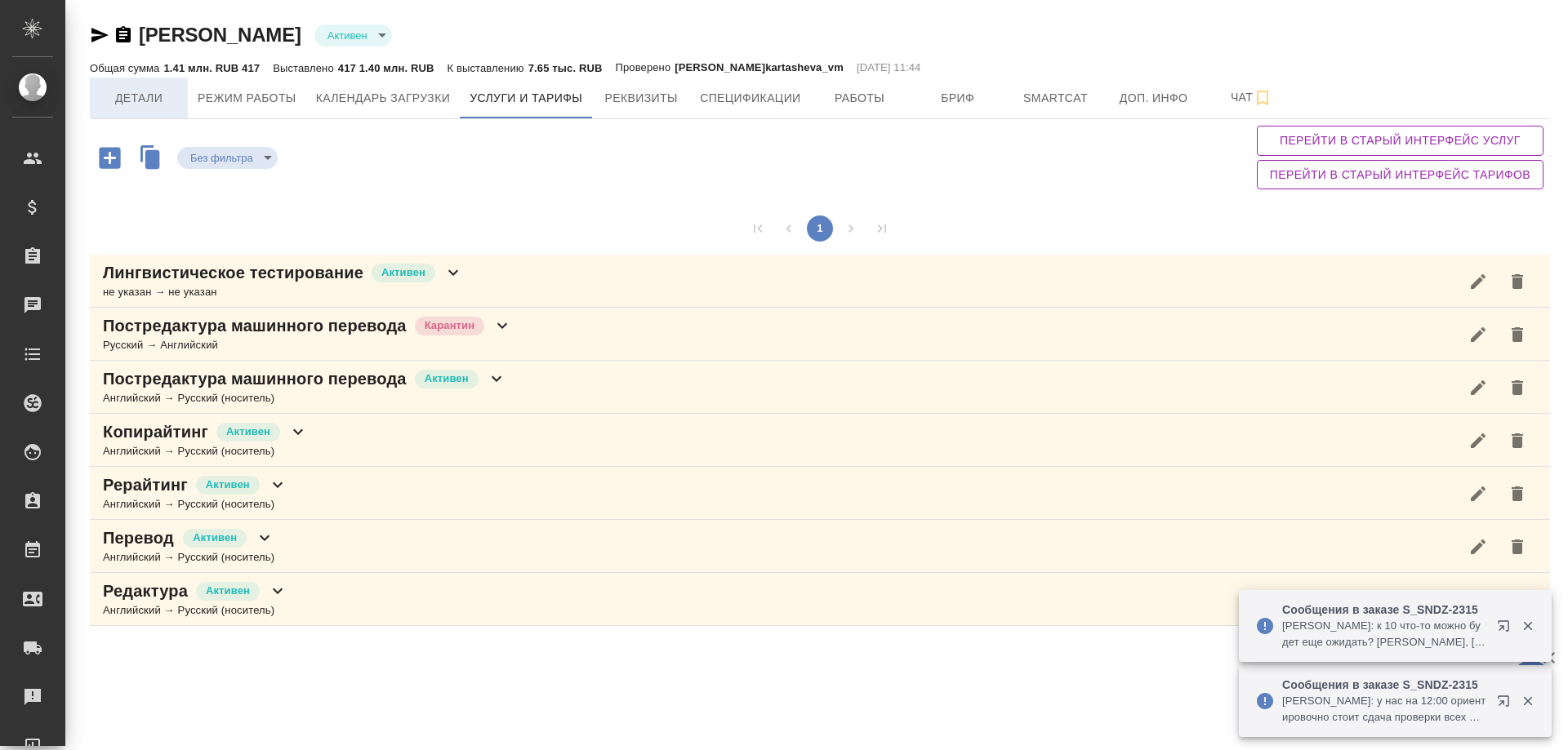
click at [151, 97] on span "Детали" at bounding box center [139, 98] width 78 height 20
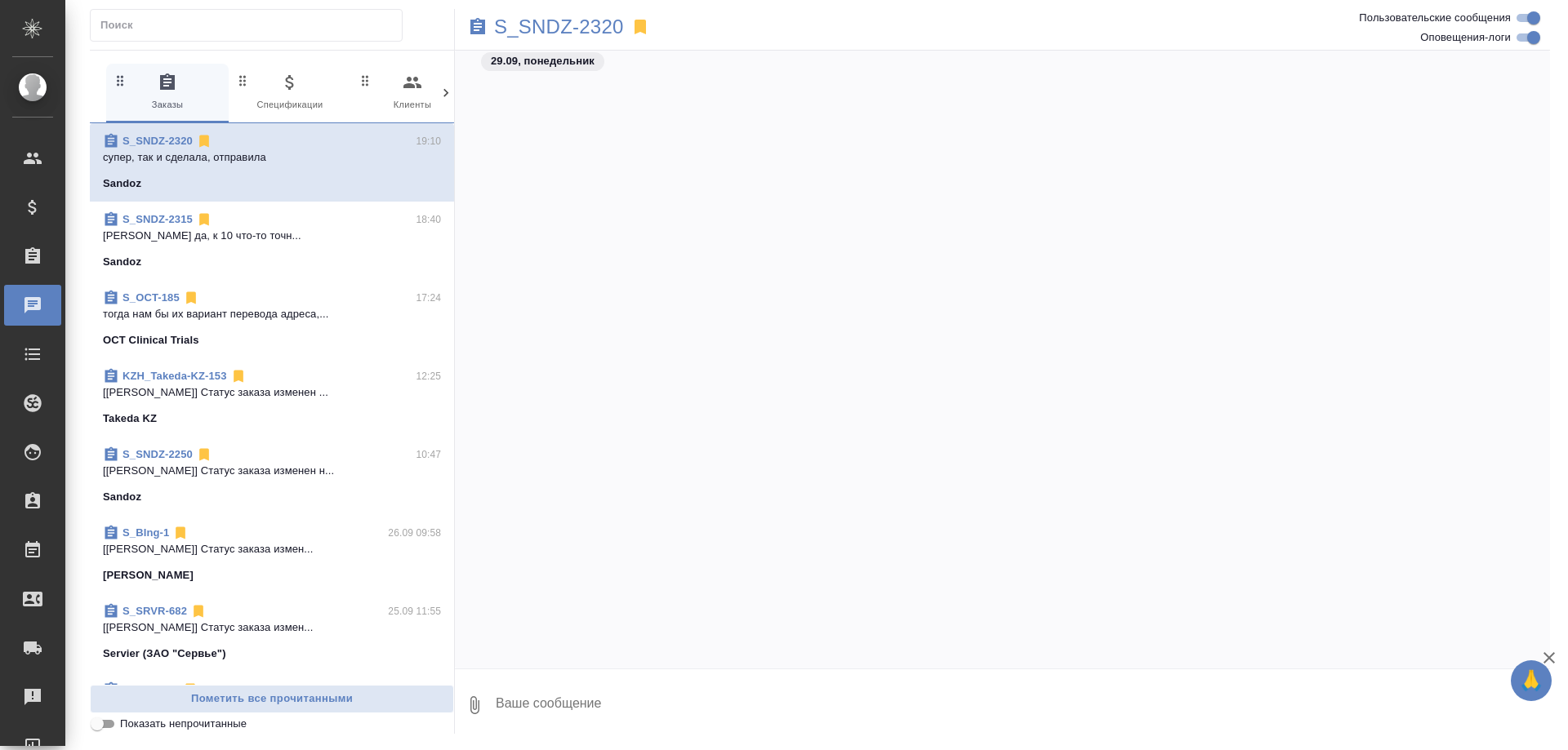
scroll to position [85716, 0]
